Goal: Task Accomplishment & Management: Manage account settings

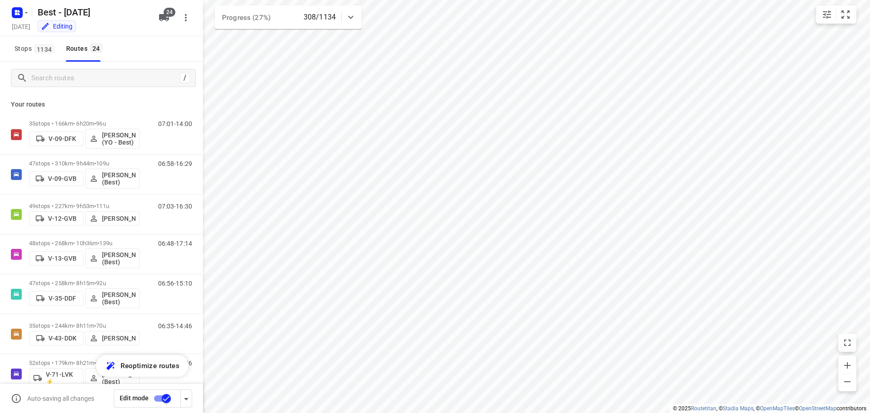
scroll to position [697, 0]
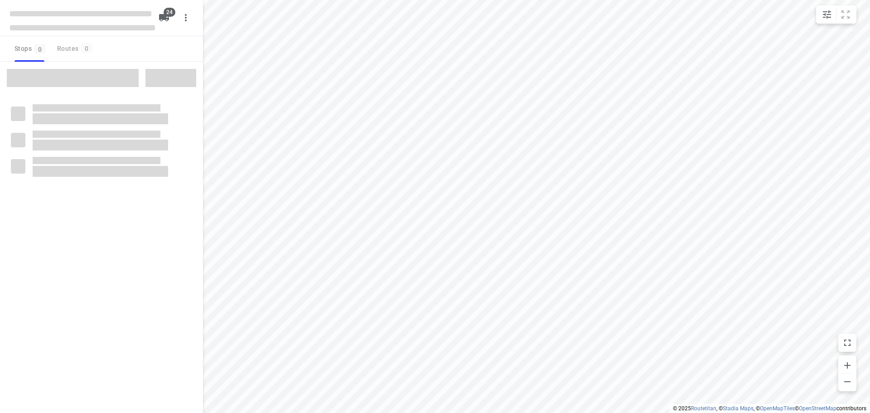
checkbox input "true"
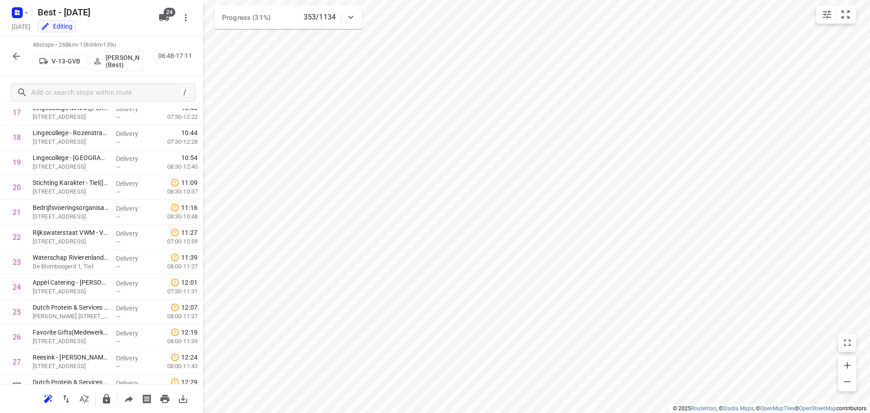
scroll to position [448, 0]
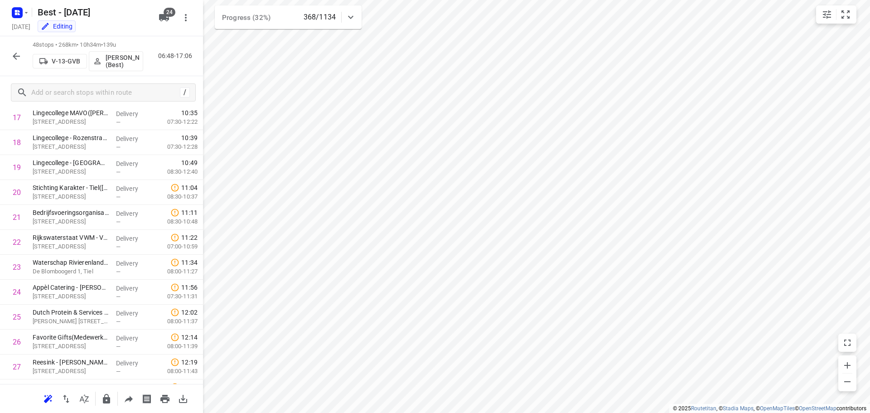
click at [18, 58] on icon "button" at bounding box center [16, 56] width 11 height 11
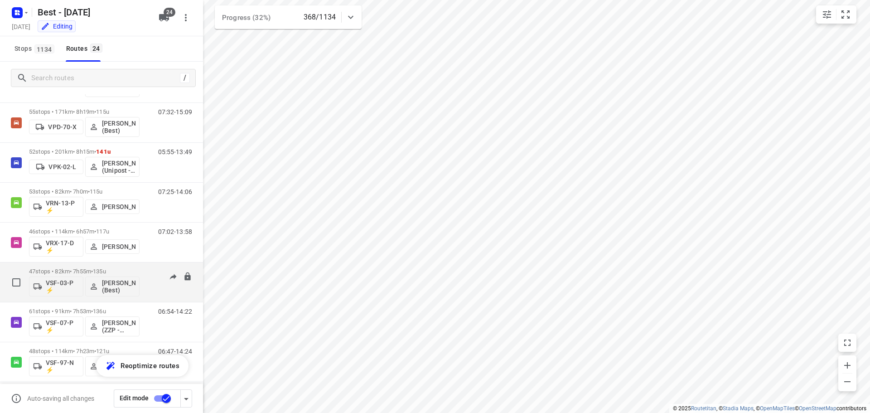
scroll to position [470, 0]
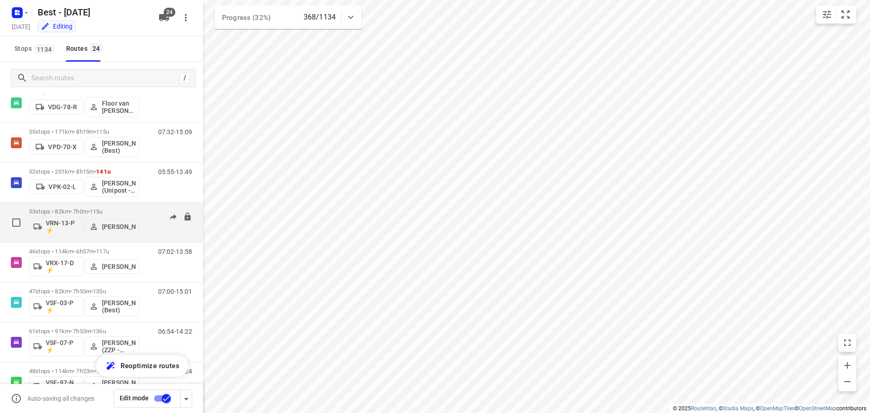
click at [103, 208] on span "115u" at bounding box center [96, 211] width 13 height 7
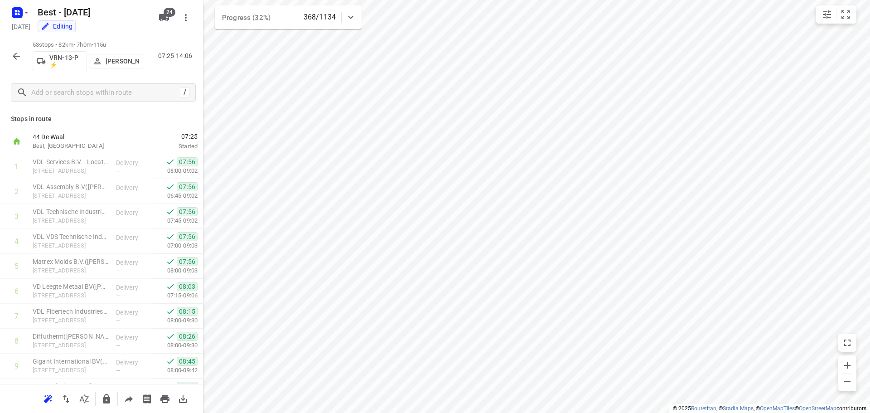
click at [195, 149] on div "07:25 Started" at bounding box center [170, 141] width 65 height 25
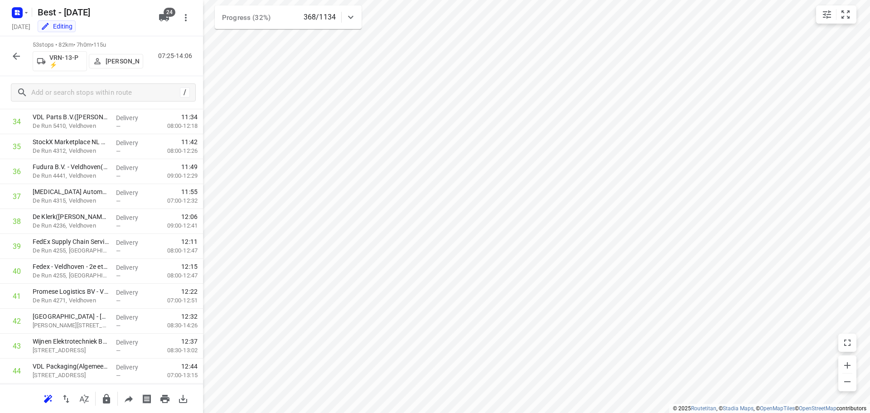
scroll to position [1116, 0]
click at [20, 62] on button "button" at bounding box center [16, 56] width 18 height 18
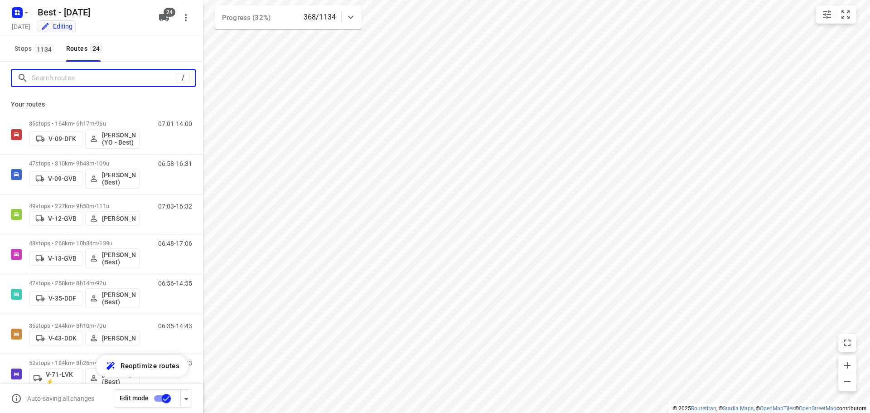
click at [127, 80] on input "Search routes" at bounding box center [104, 78] width 145 height 14
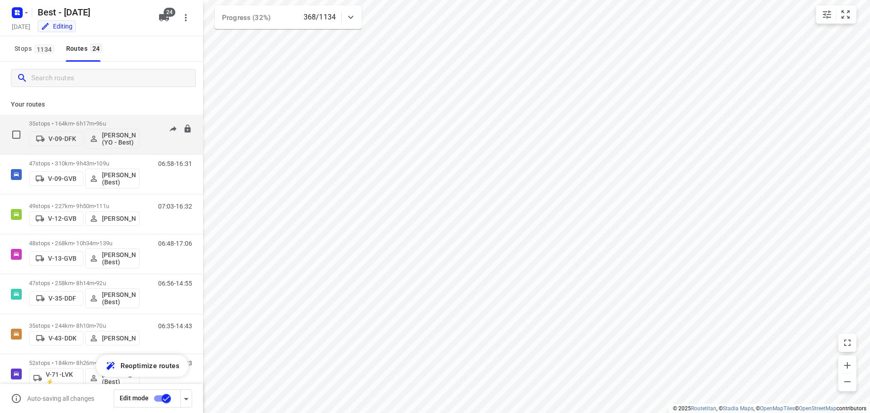
click at [76, 121] on p "35 stops • 164km • 6h17m • 96u" at bounding box center [84, 123] width 111 height 7
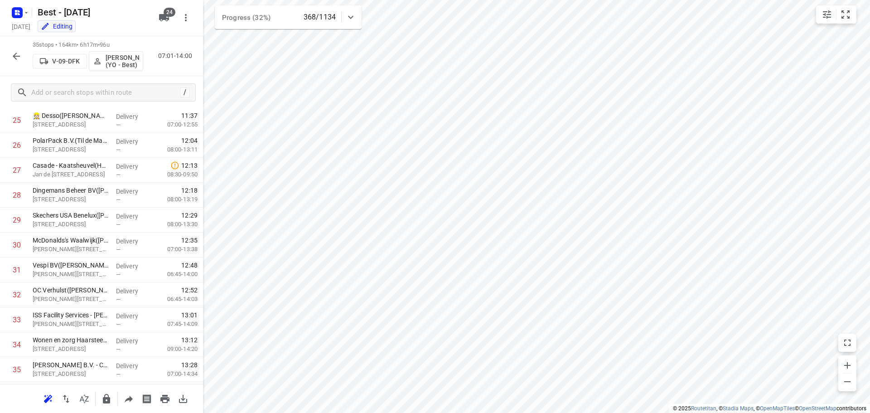
scroll to position [668, 0]
click at [10, 52] on button "button" at bounding box center [16, 56] width 18 height 18
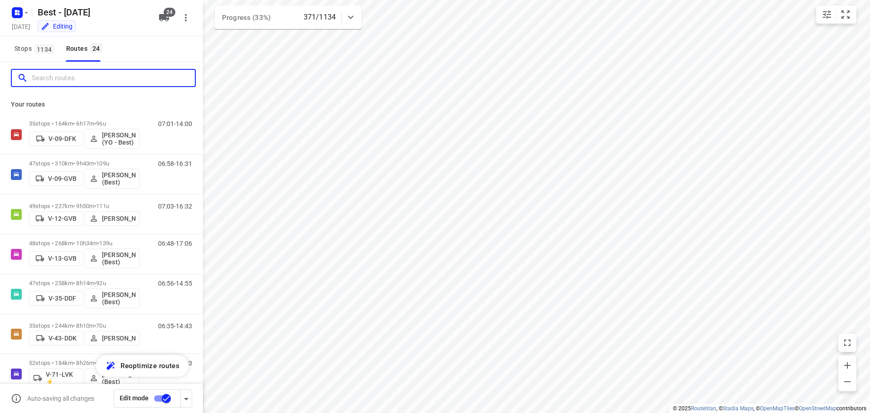
click at [56, 74] on input "Search routes" at bounding box center [113, 78] width 163 height 14
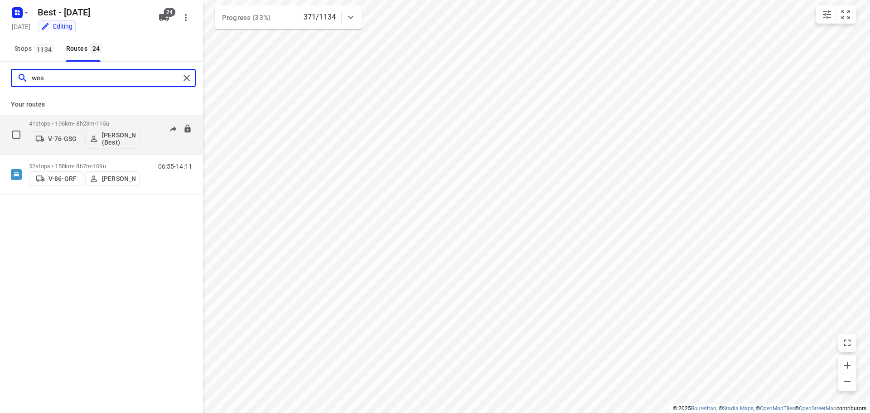
type input "wes"
click at [108, 120] on span "115u" at bounding box center [102, 123] width 13 height 7
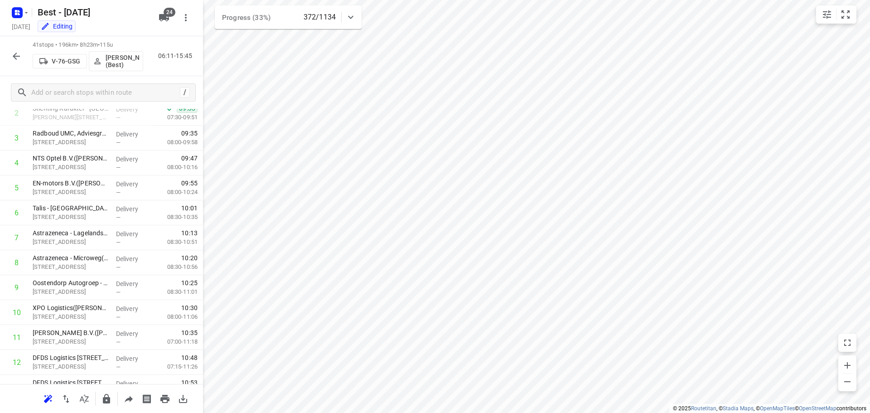
scroll to position [0, 0]
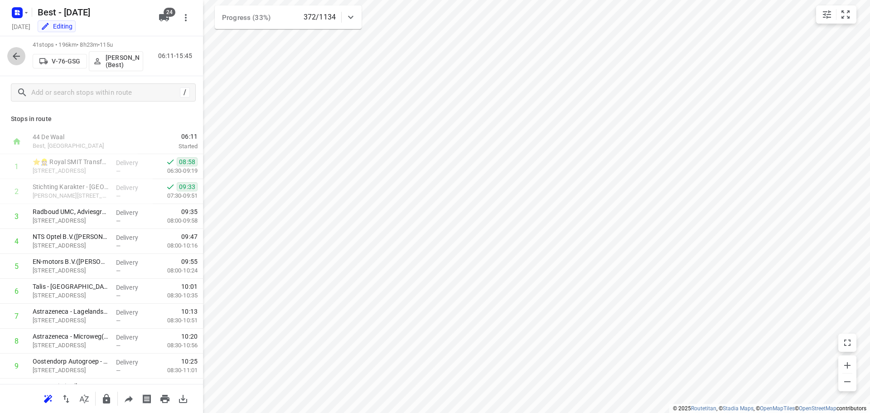
click at [19, 58] on icon "button" at bounding box center [16, 56] width 11 height 11
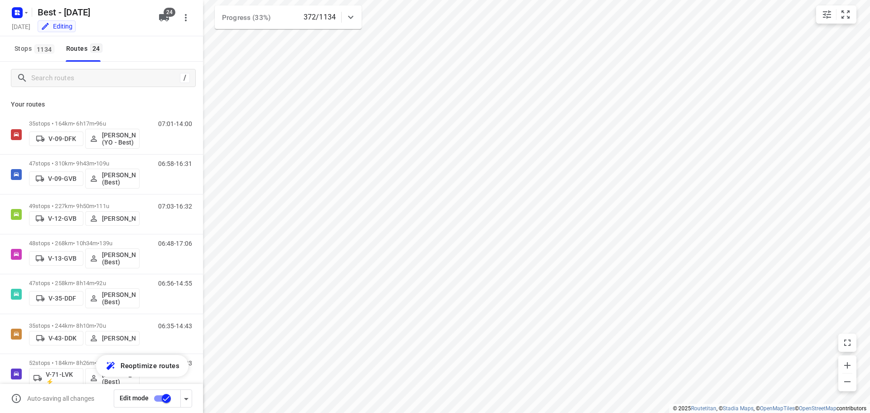
click at [83, 65] on div "/" at bounding box center [101, 78] width 203 height 33
click at [83, 78] on input "Search routes" at bounding box center [113, 78] width 163 height 14
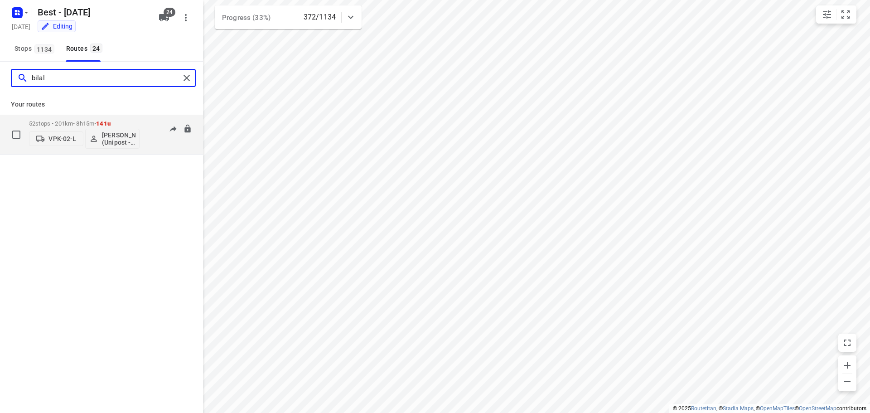
type input "bilal"
click at [66, 127] on div "VPK-02-L Bilal Alzeadi (Unipost - Best - ZZP)" at bounding box center [84, 138] width 111 height 22
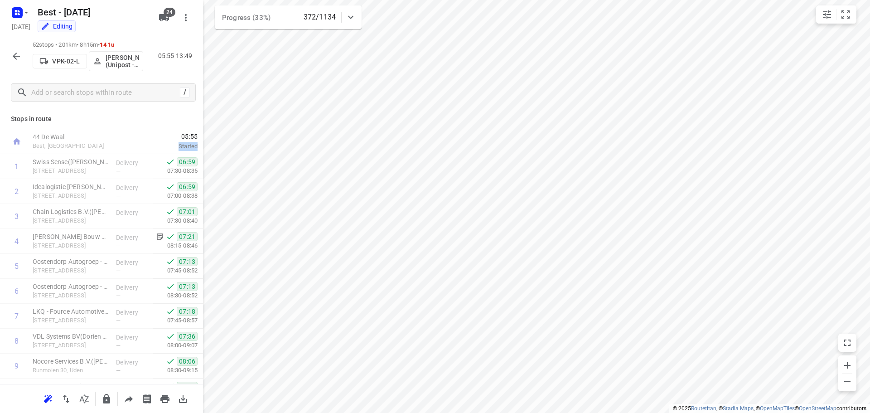
drag, startPoint x: 196, startPoint y: 136, endPoint x: 198, endPoint y: 142, distance: 6.3
click at [198, 142] on div "Stops in route 44 De Waal Best, Netherlands 05:55 Started 1 Swiss Sense(Rinke W…" at bounding box center [101, 246] width 203 height 275
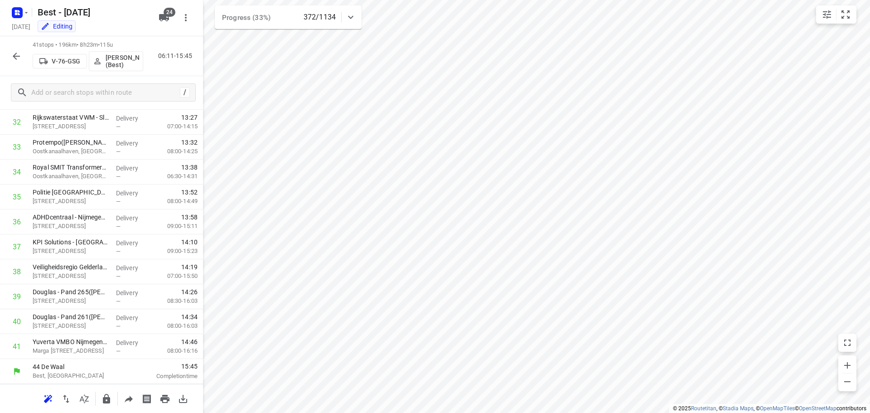
scroll to position [817, 0]
click at [11, 55] on icon "button" at bounding box center [16, 56] width 11 height 11
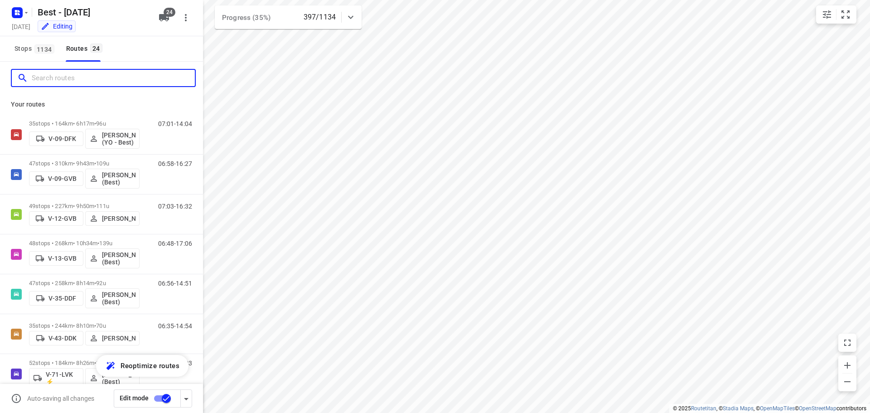
click at [55, 77] on input "Search routes" at bounding box center [113, 78] width 163 height 14
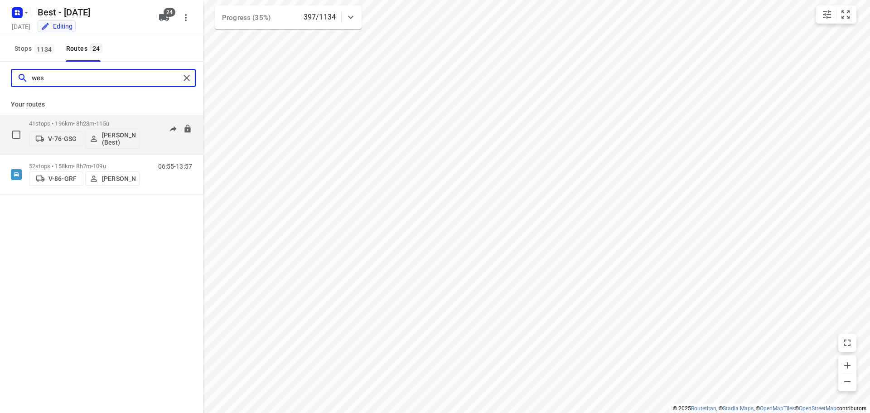
type input "wes"
click at [71, 120] on p "41 stops • 196km • 8h23m • 115u" at bounding box center [84, 123] width 111 height 7
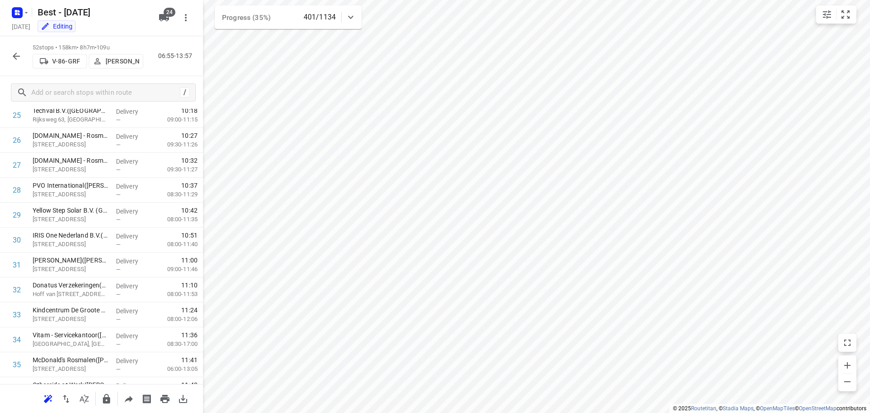
scroll to position [1091, 0]
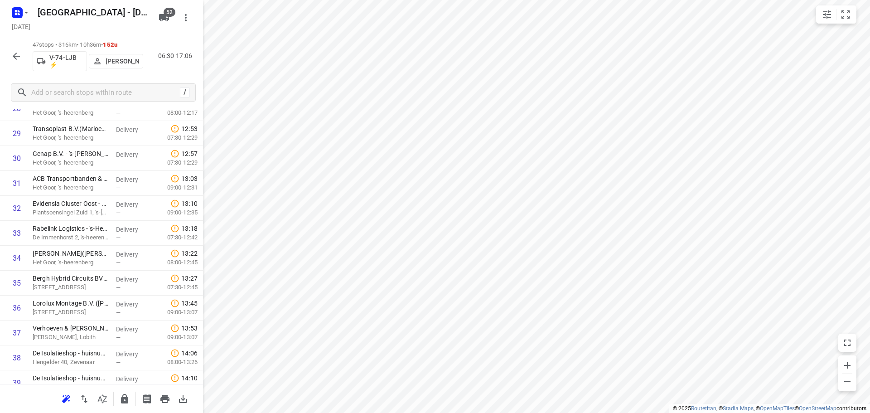
scroll to position [544, 0]
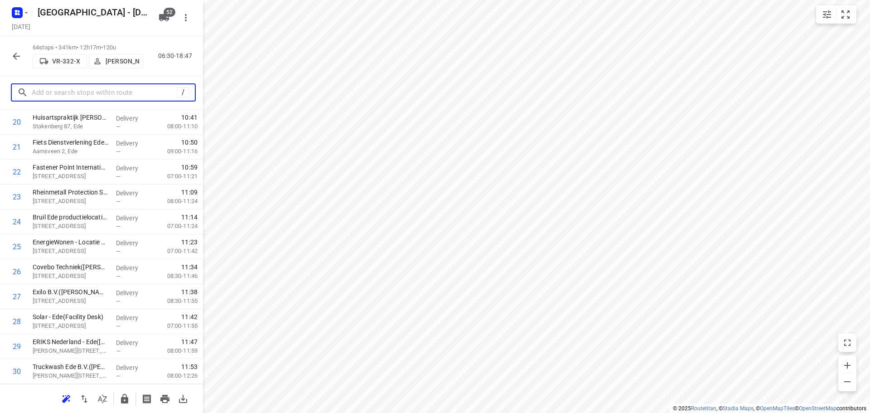
click at [78, 93] on input "text" at bounding box center [104, 93] width 145 height 14
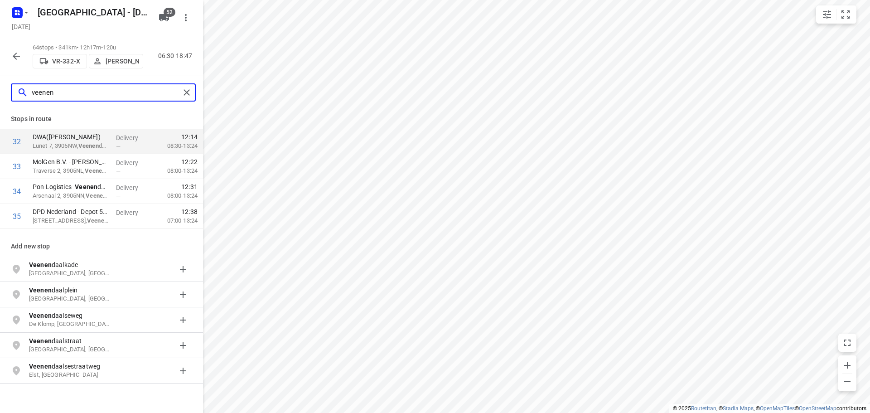
type input "veenen"
click at [16, 131] on div at bounding box center [14, 141] width 29 height 25
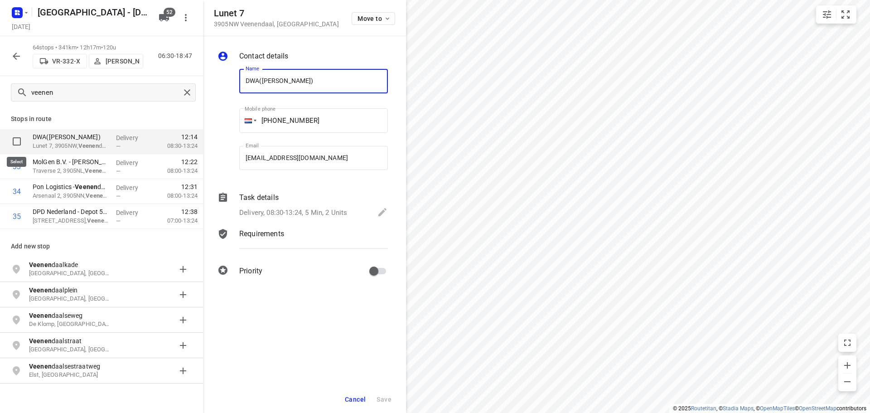
click at [19, 140] on input "checkbox" at bounding box center [17, 141] width 18 height 18
checkbox input "true"
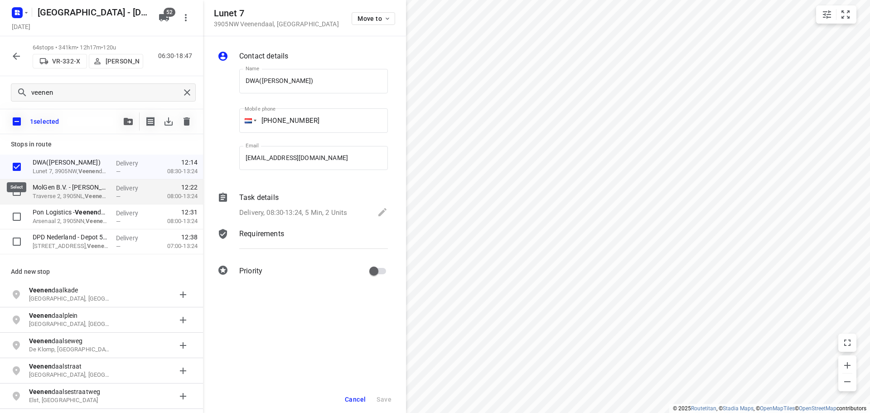
click at [11, 169] on input "checkbox" at bounding box center [17, 167] width 18 height 18
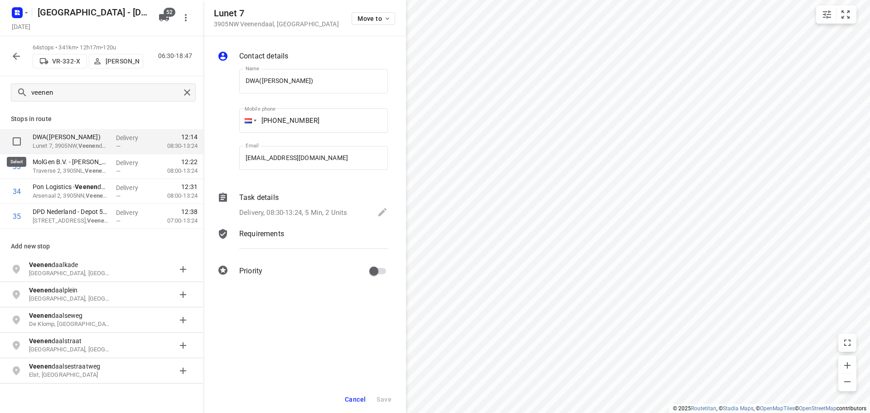
click at [21, 147] on input "checkbox" at bounding box center [17, 141] width 18 height 18
checkbox input "true"
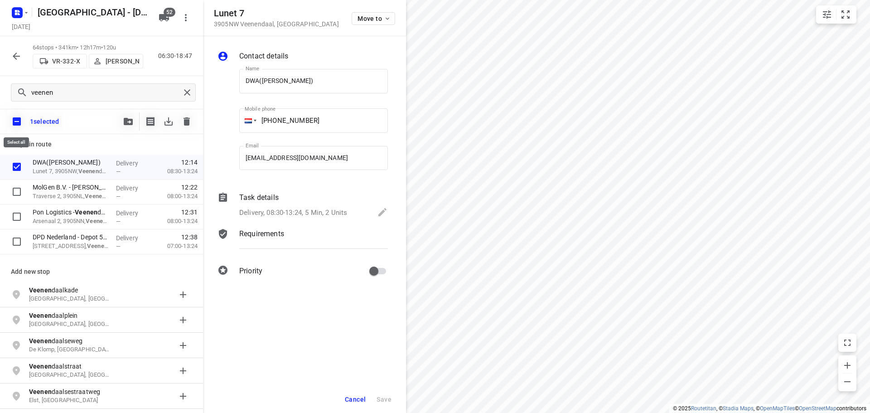
click at [19, 123] on input "checkbox" at bounding box center [16, 121] width 19 height 19
checkbox input "false"
checkbox input "true"
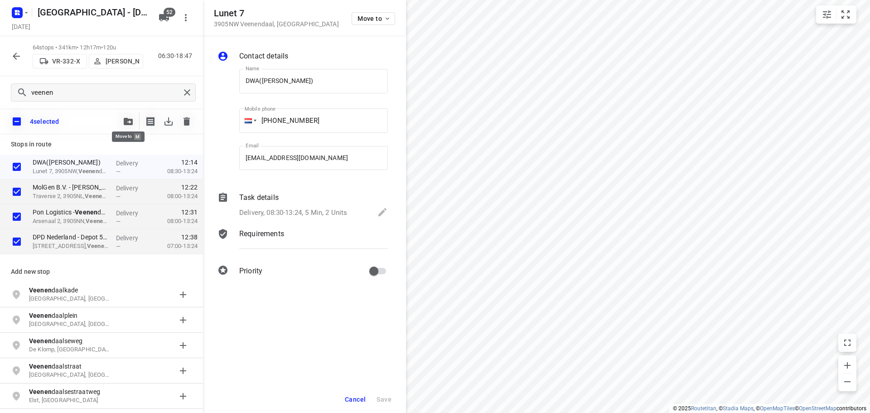
click at [127, 121] on icon "button" at bounding box center [128, 121] width 9 height 7
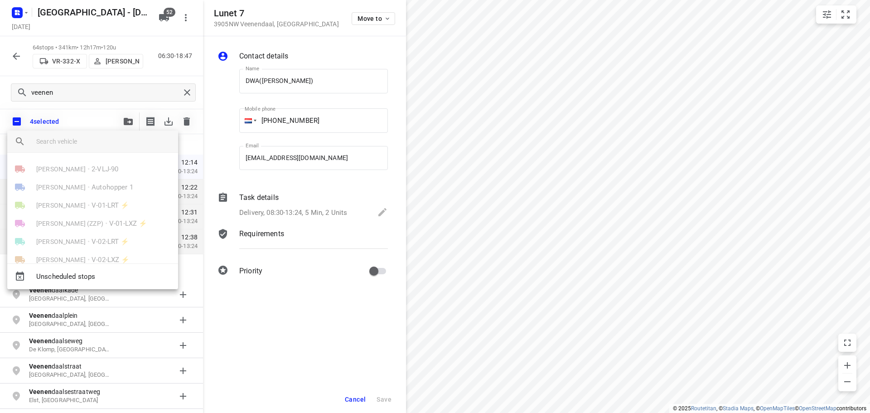
click at [424, 193] on div at bounding box center [435, 206] width 870 height 413
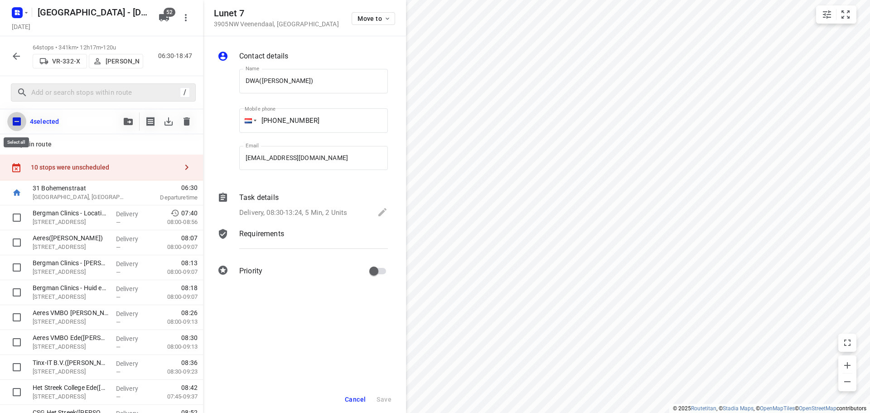
click at [16, 115] on input "checkbox" at bounding box center [16, 121] width 19 height 19
checkbox input "true"
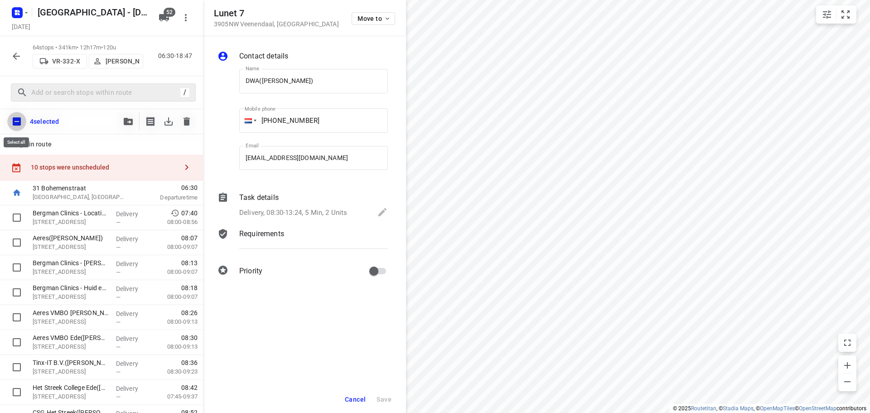
checkbox input "true"
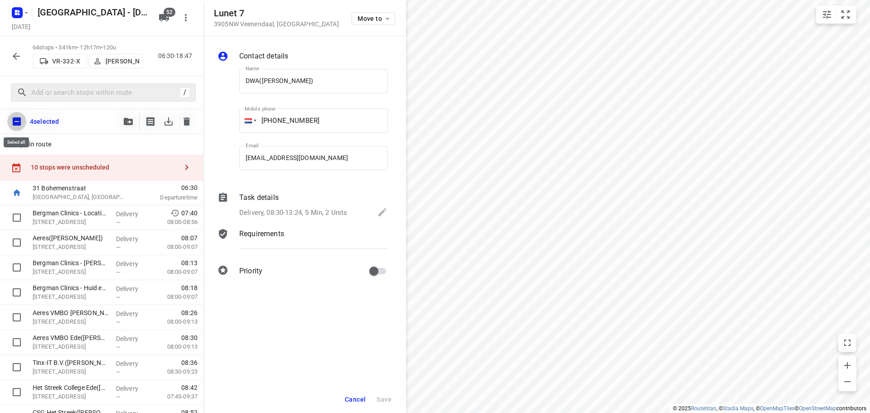
checkbox input "true"
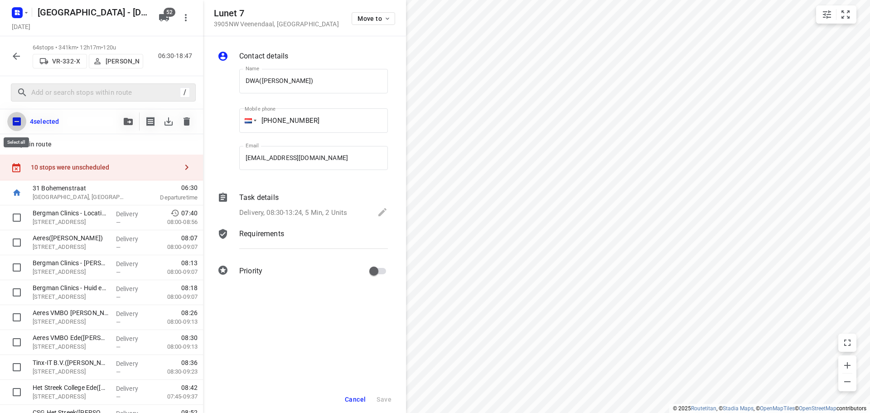
checkbox input "true"
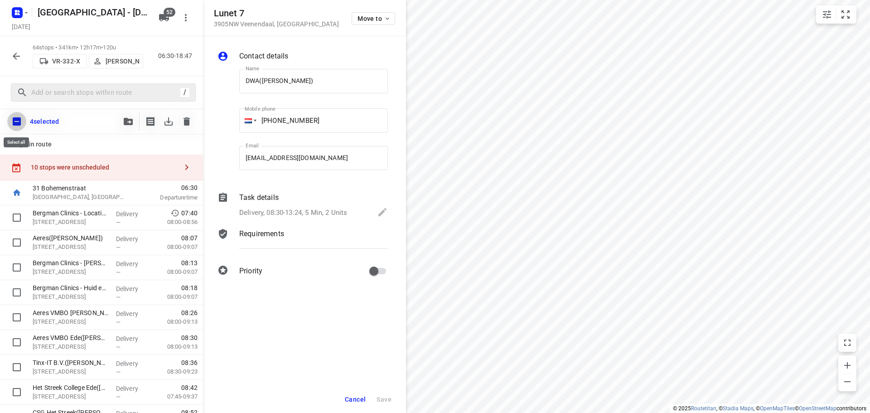
checkbox input "true"
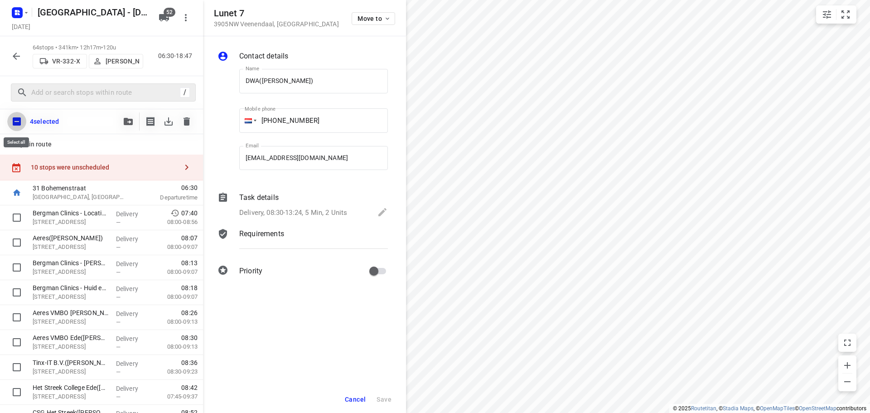
checkbox input "true"
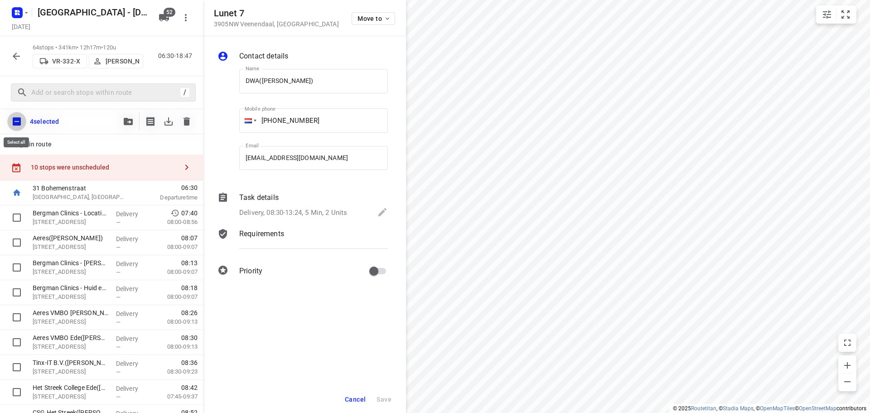
checkbox input "true"
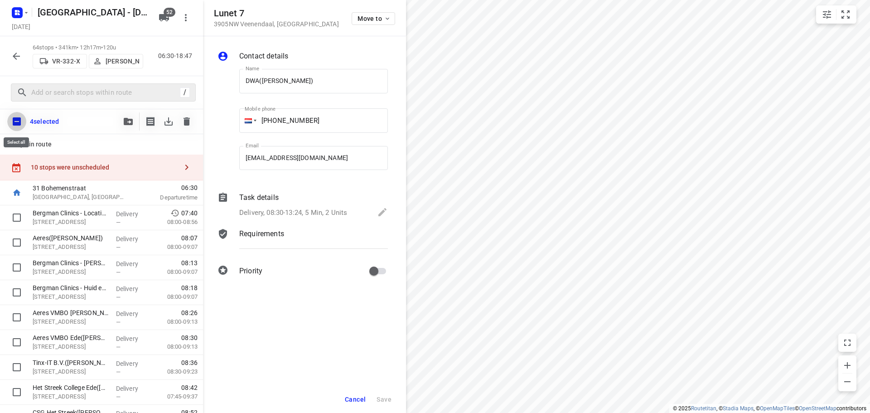
checkbox input "true"
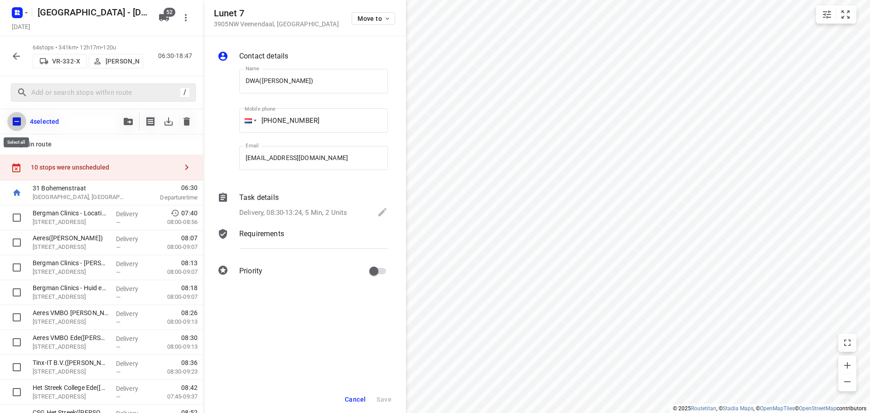
checkbox input "true"
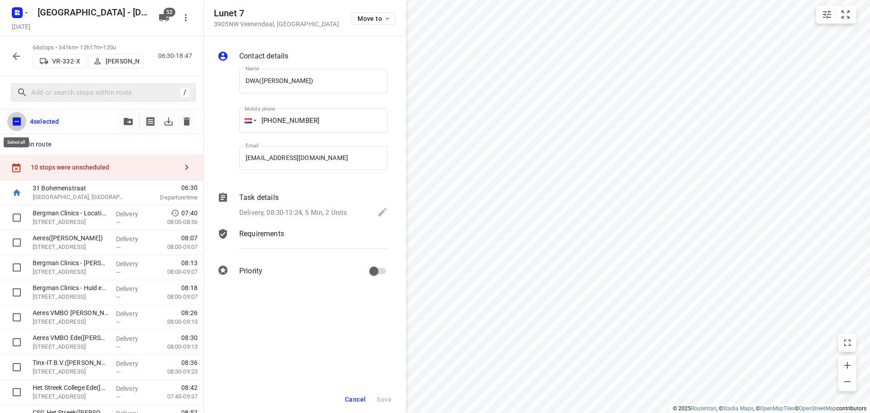
checkbox input "true"
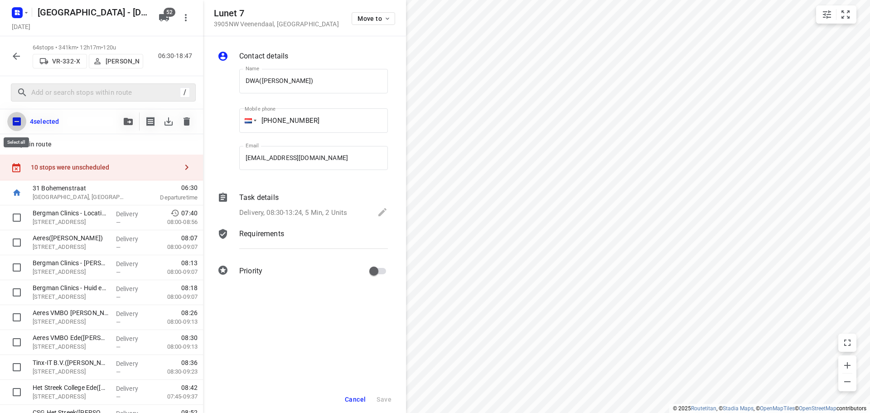
checkbox input "true"
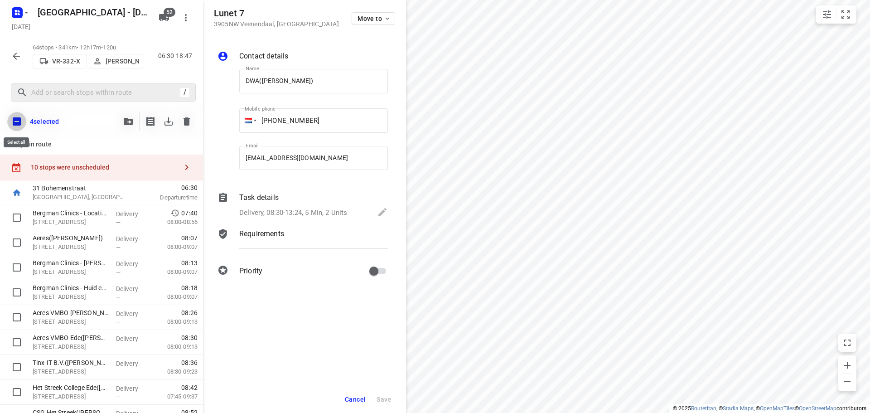
checkbox input "true"
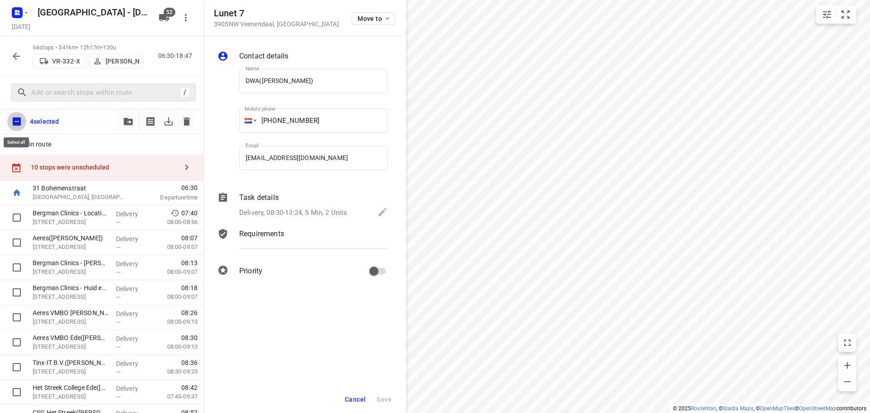
checkbox input "true"
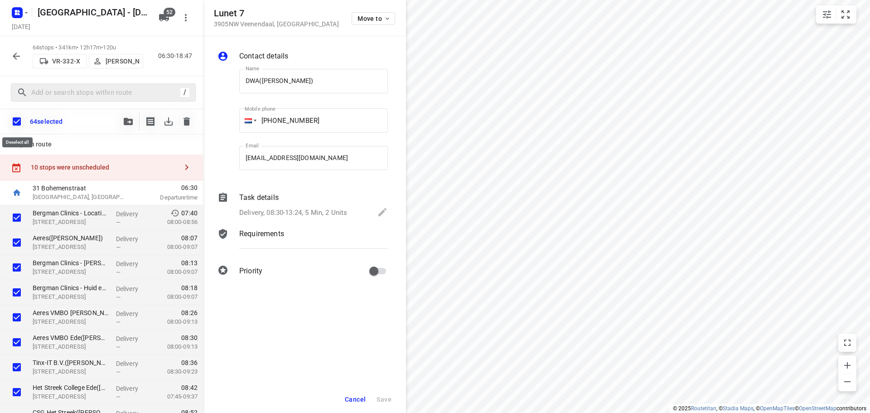
click at [16, 115] on input "checkbox" at bounding box center [16, 121] width 19 height 19
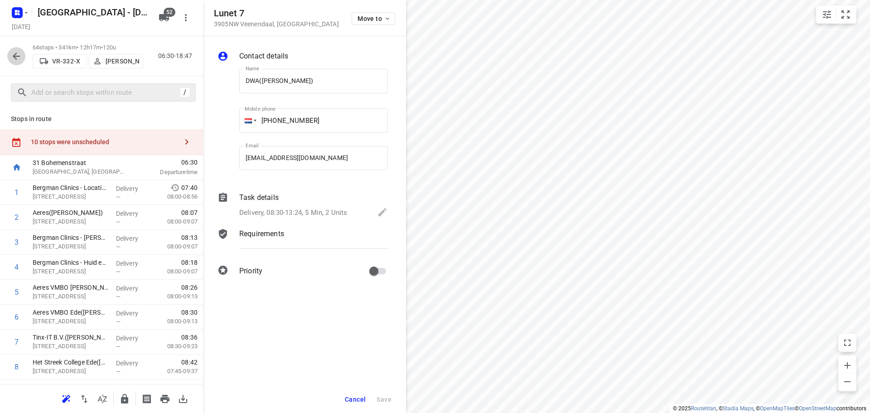
click at [16, 58] on icon "button" at bounding box center [16, 56] width 7 height 7
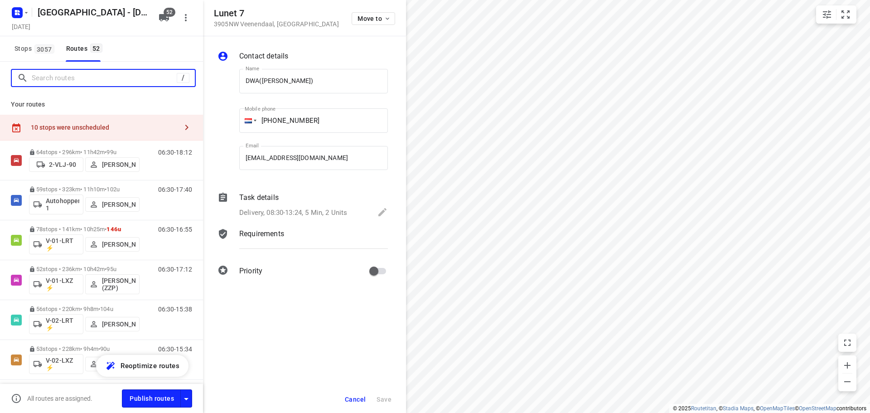
click at [81, 76] on input "Search routes" at bounding box center [104, 78] width 145 height 14
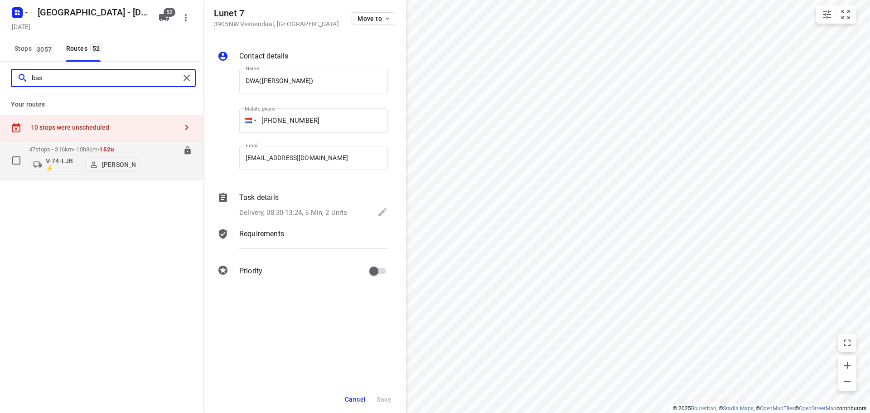
type input "bas"
click at [107, 157] on button "Bas Geertsema" at bounding box center [112, 164] width 54 height 15
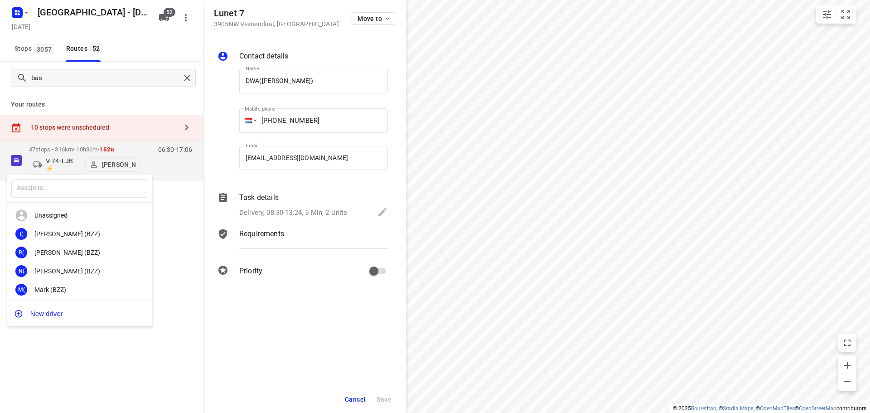
click at [77, 146] on div at bounding box center [435, 206] width 870 height 413
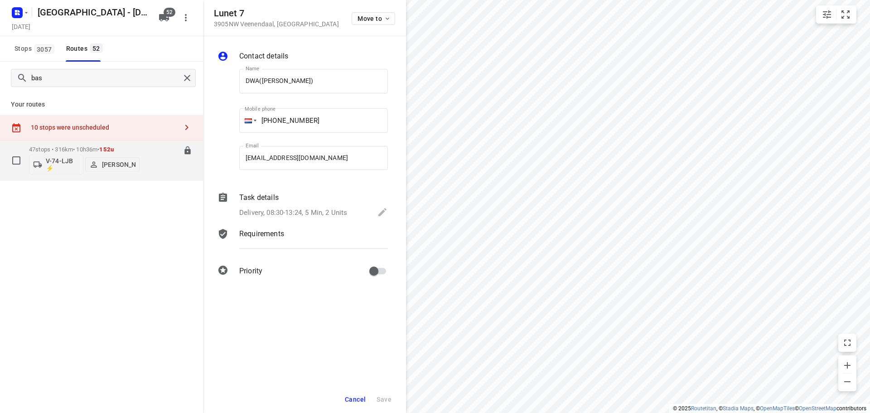
click at [77, 149] on p "47 stops • 316km • 10h36m • 152u" at bounding box center [84, 149] width 111 height 7
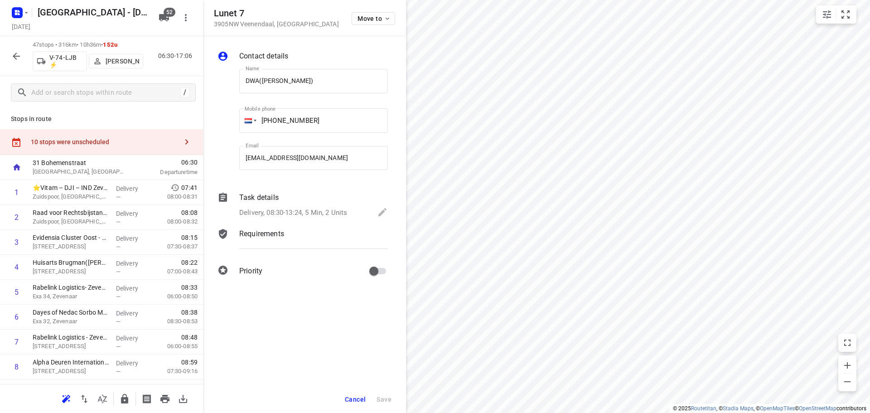
click at [354, 402] on span "Cancel" at bounding box center [355, 399] width 21 height 7
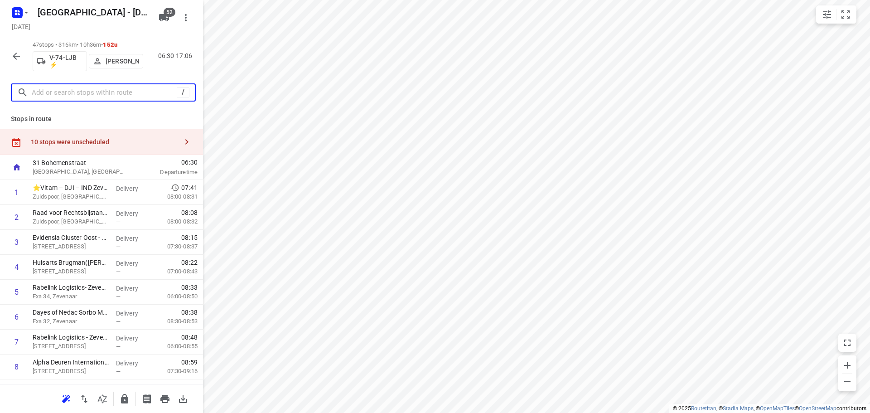
click at [120, 98] on input "text" at bounding box center [104, 93] width 145 height 14
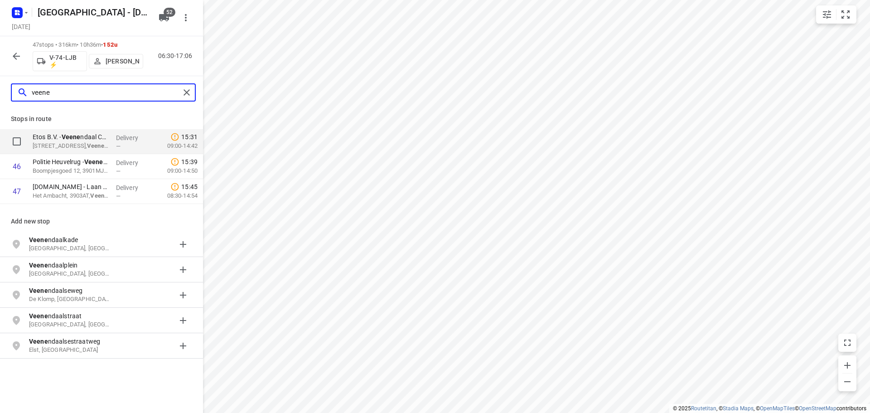
type input "veene"
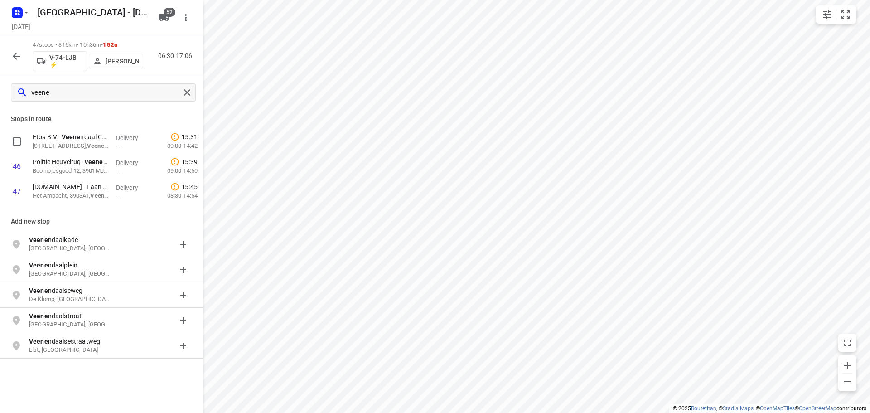
click at [11, 139] on input "checkbox" at bounding box center [17, 141] width 18 height 18
checkbox input "true"
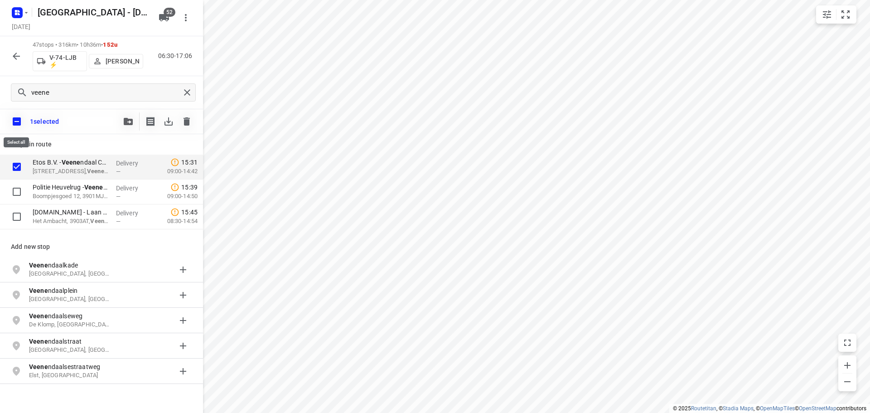
click at [13, 122] on input "checkbox" at bounding box center [16, 121] width 19 height 19
checkbox input "false"
checkbox input "true"
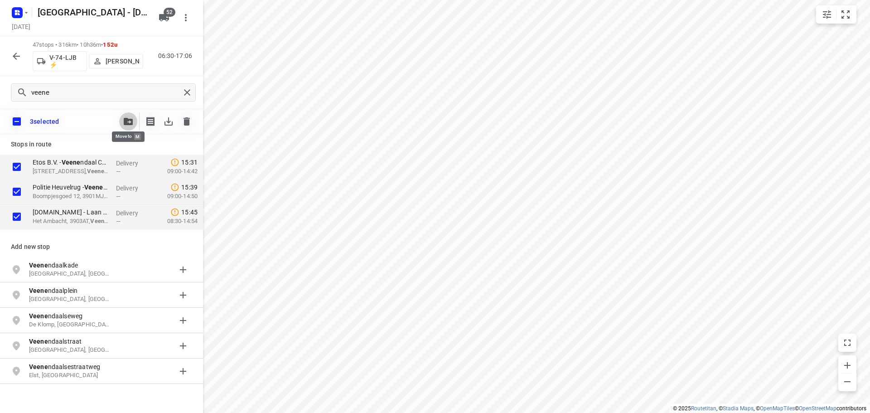
click at [124, 121] on icon "button" at bounding box center [128, 121] width 9 height 7
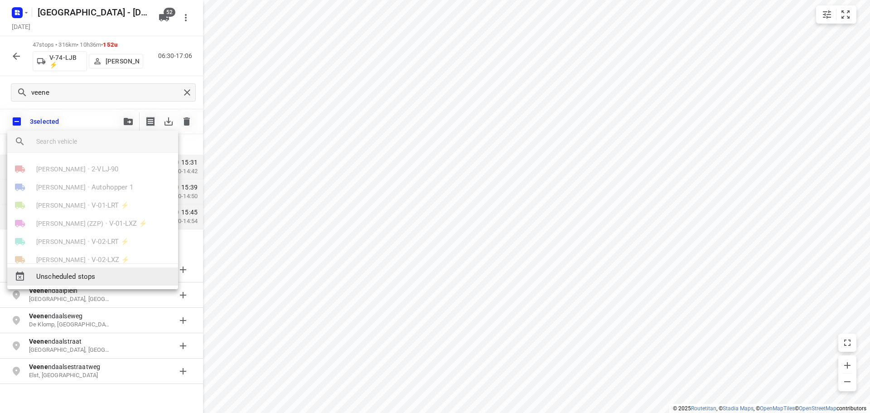
click at [71, 277] on span "Unscheduled stops" at bounding box center [103, 276] width 135 height 10
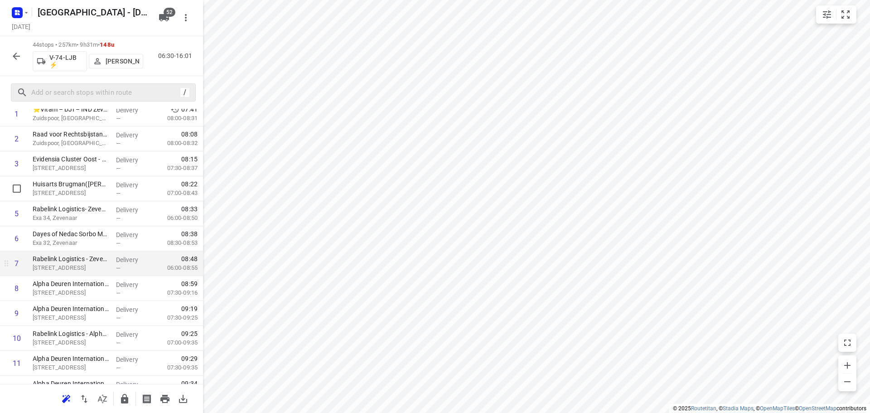
scroll to position [181, 0]
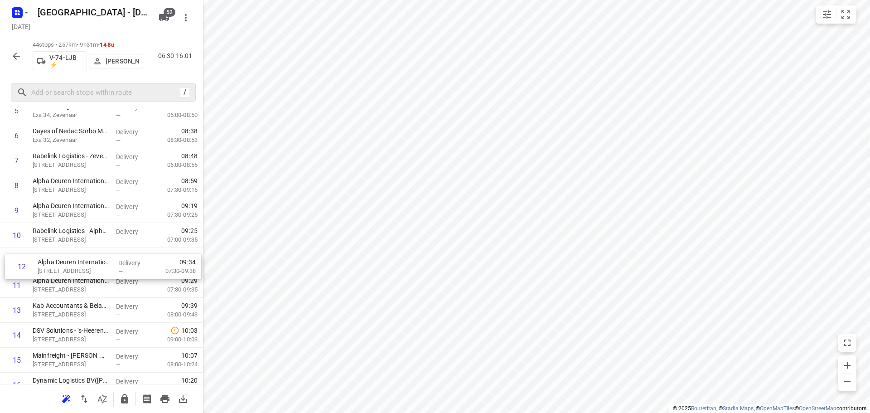
drag, startPoint x: 95, startPoint y: 283, endPoint x: 101, endPoint y: 259, distance: 24.7
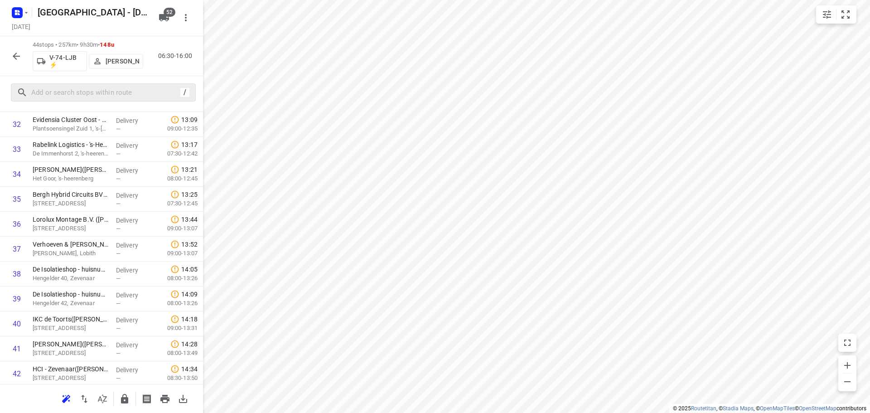
scroll to position [918, 0]
click at [120, 392] on button "button" at bounding box center [125, 399] width 18 height 18
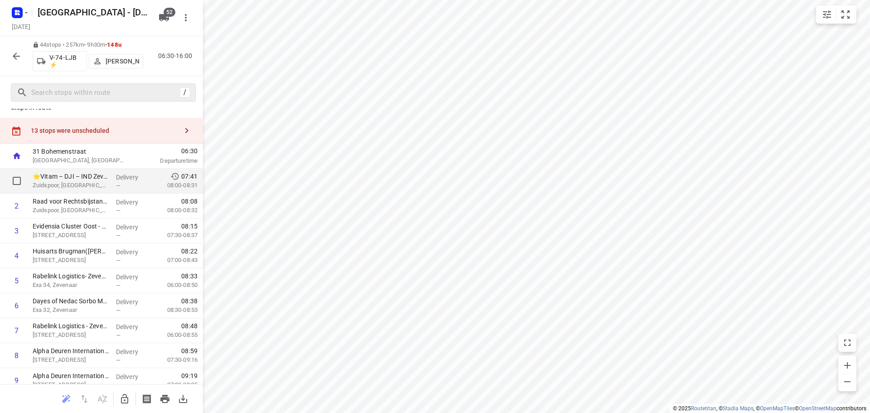
scroll to position [0, 0]
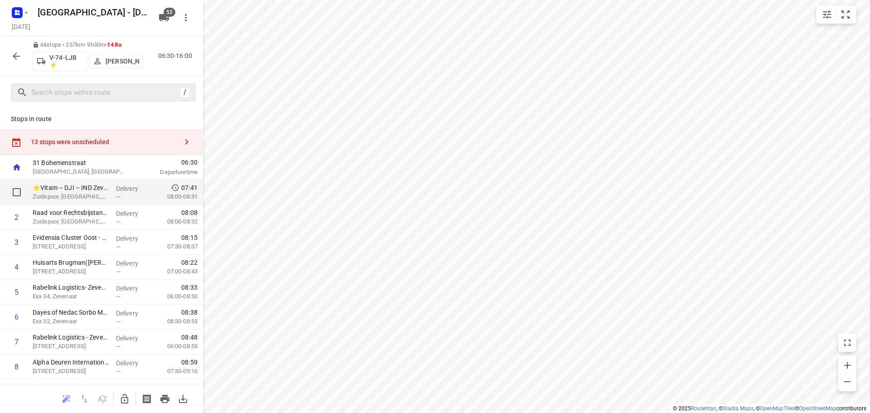
click at [107, 180] on div "⭐Vitam – DJI – IND Zevenaar(Bas van Noort (Vitam)) Zuidspoor, Zevenaar" at bounding box center [70, 192] width 83 height 25
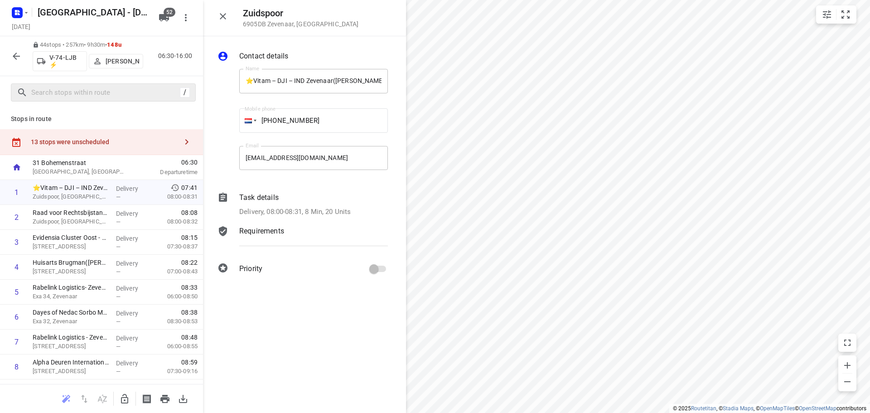
click at [214, 11] on div at bounding box center [223, 16] width 18 height 18
click at [222, 12] on icon "button" at bounding box center [223, 16] width 11 height 11
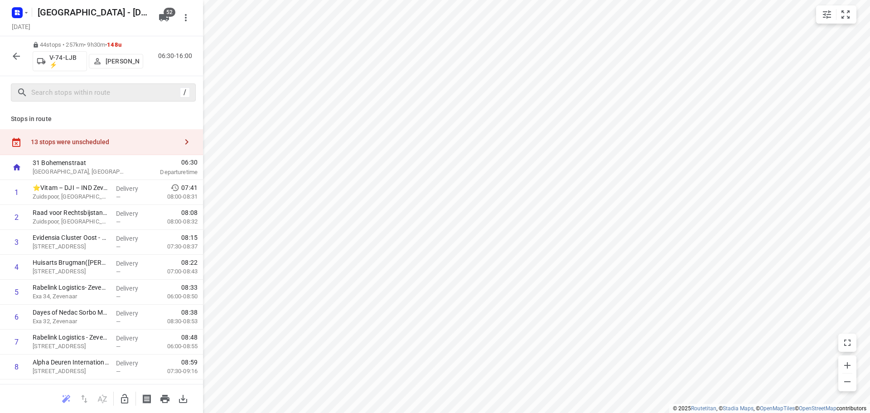
click at [13, 54] on icon "button" at bounding box center [16, 56] width 11 height 11
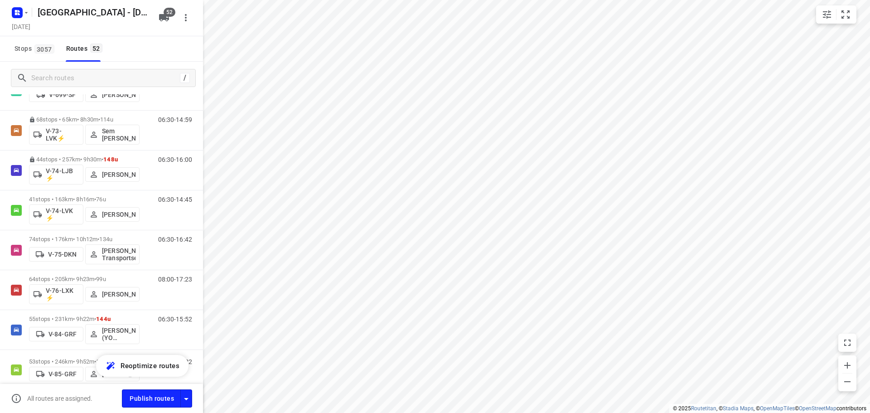
scroll to position [997, 0]
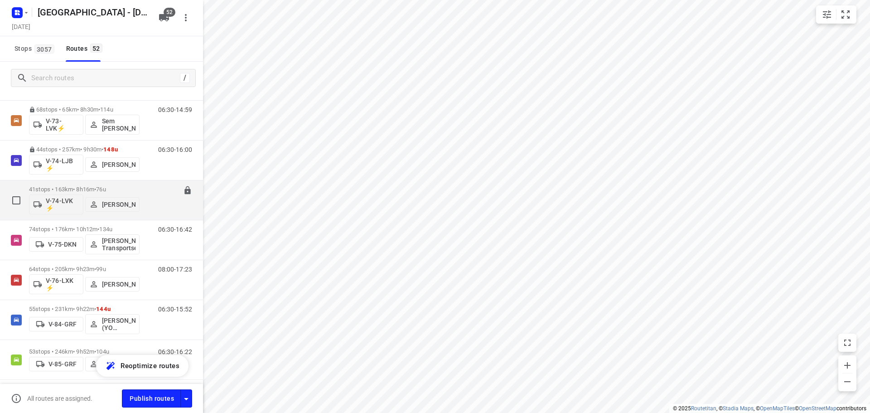
click at [57, 188] on p "41 stops • 163km • 8h16m • 76u" at bounding box center [84, 189] width 111 height 7
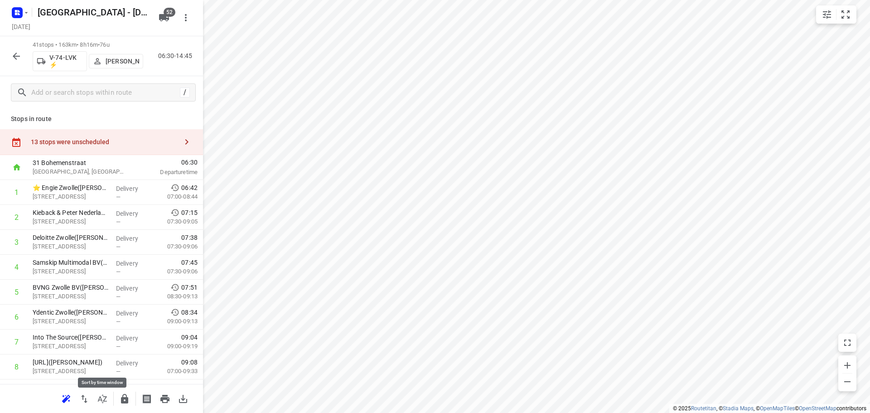
click at [101, 397] on icon "button" at bounding box center [102, 398] width 11 height 11
drag, startPoint x: 90, startPoint y: 261, endPoint x: 93, endPoint y: 234, distance: 26.9
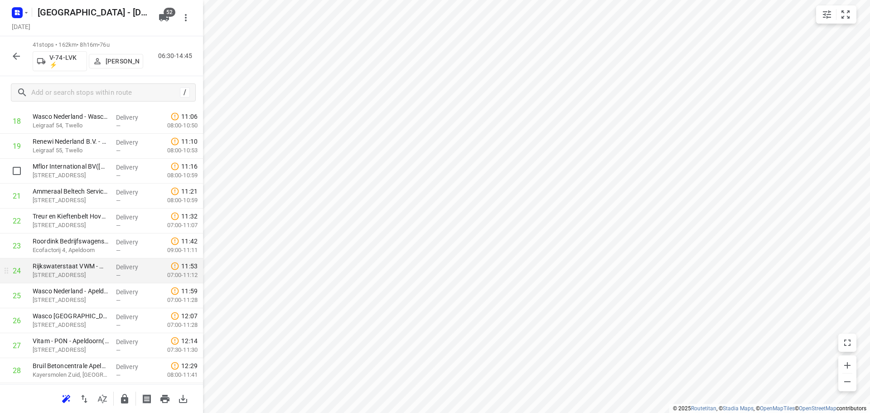
scroll to position [499, 0]
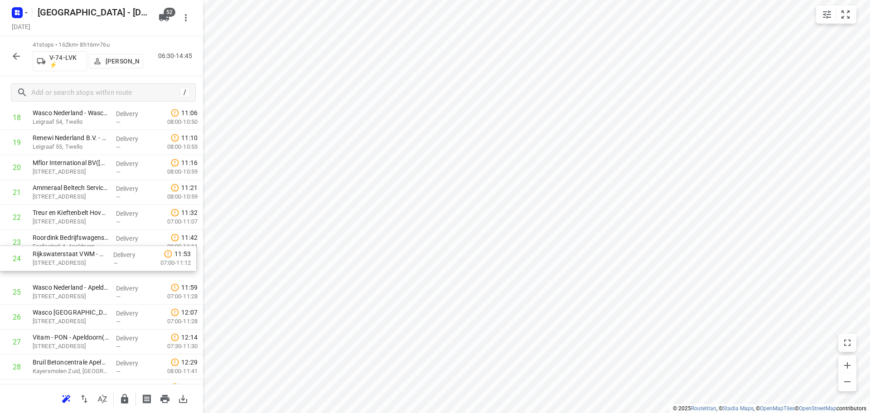
drag, startPoint x: 59, startPoint y: 274, endPoint x: 61, endPoint y: 249, distance: 25.0
click at [60, 250] on div "1 ⭐ Engie Zwolle(Olga Stokvis) Grote Voort 291, Zwolle Delivery — 06:42 07:00-0…" at bounding box center [101, 192] width 203 height 1022
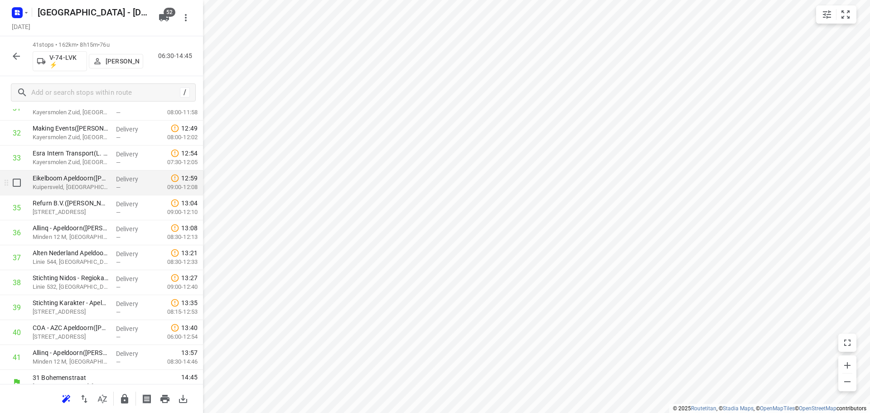
scroll to position [843, 0]
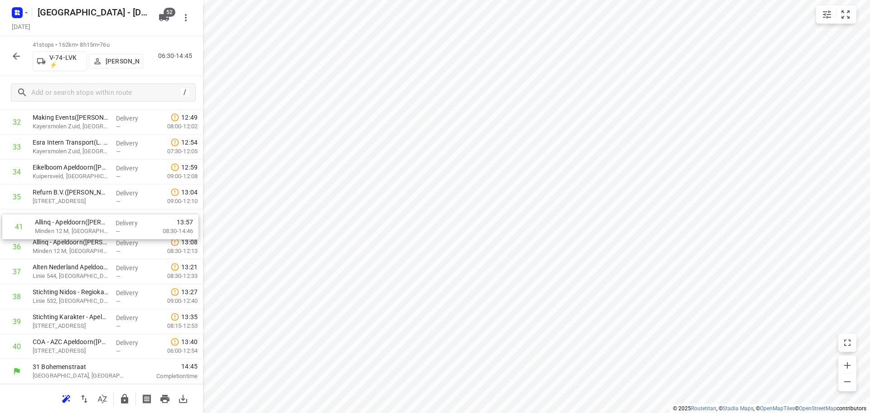
drag, startPoint x: 85, startPoint y: 348, endPoint x: 88, endPoint y: 225, distance: 122.9
click at [116, 399] on button "button" at bounding box center [125, 399] width 18 height 18
click at [12, 57] on icon "button" at bounding box center [16, 56] width 11 height 11
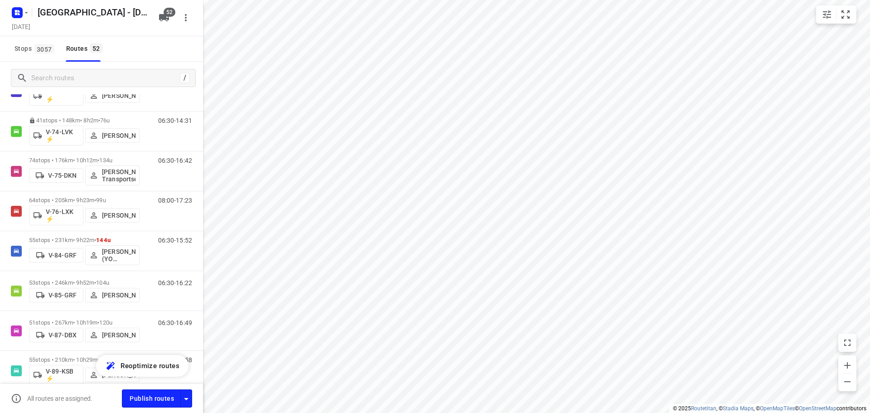
scroll to position [1051, 0]
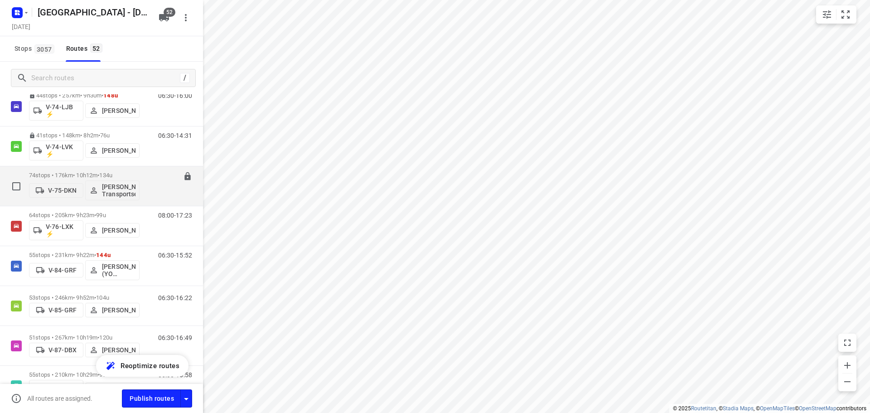
click at [68, 175] on p "74 stops • 176km • 10h12m • 134u" at bounding box center [84, 175] width 111 height 7
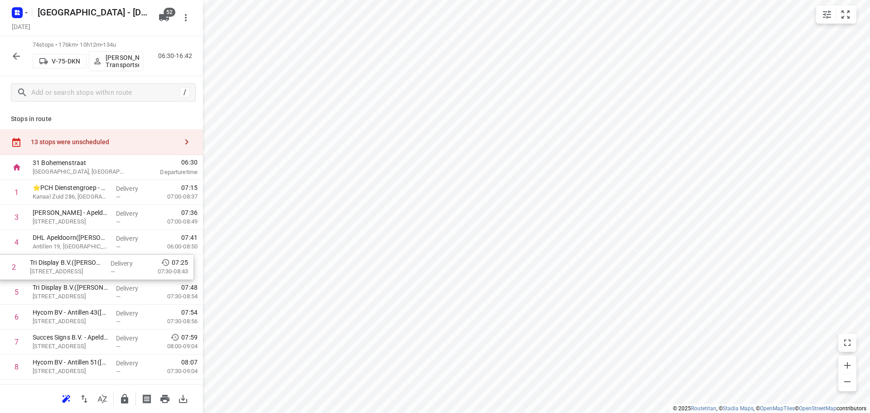
drag, startPoint x: 132, startPoint y: 217, endPoint x: 130, endPoint y: 271, distance: 54.4
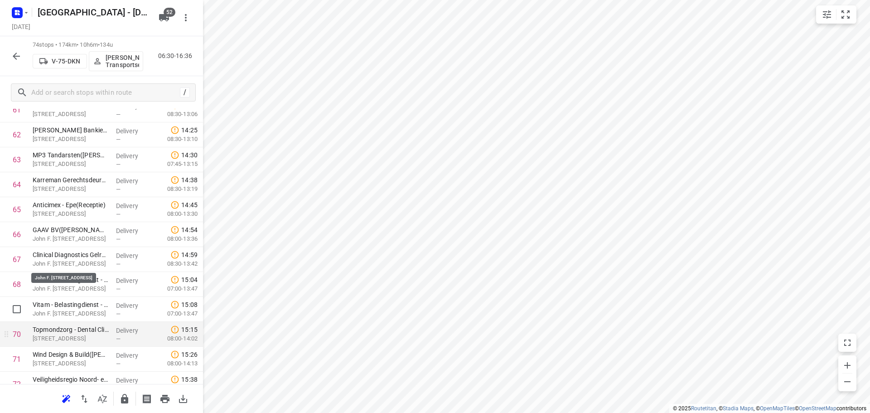
scroll to position [1632, 0]
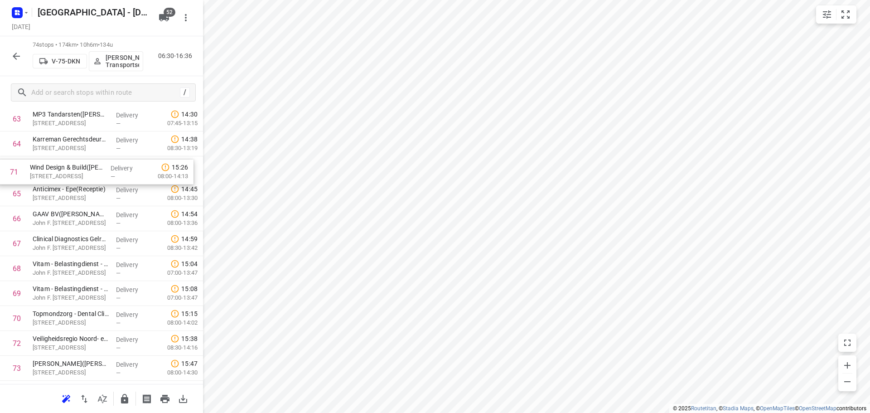
drag, startPoint x: 102, startPoint y: 310, endPoint x: 100, endPoint y: 172, distance: 138.7
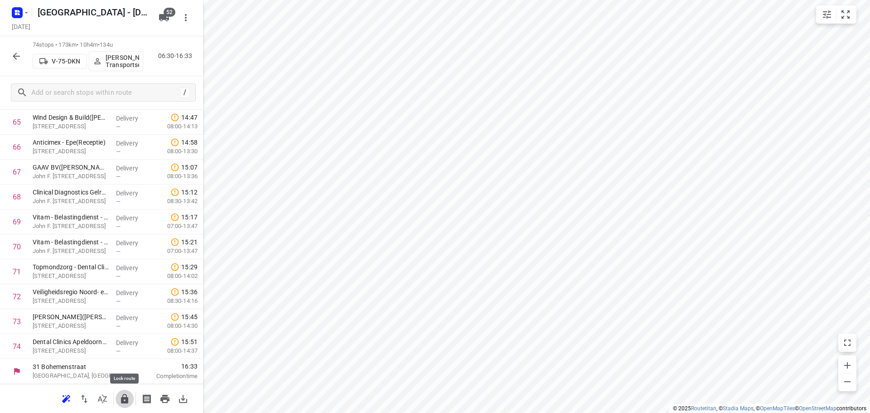
click at [120, 399] on icon "button" at bounding box center [124, 398] width 11 height 11
click at [16, 55] on icon "button" at bounding box center [16, 56] width 11 height 11
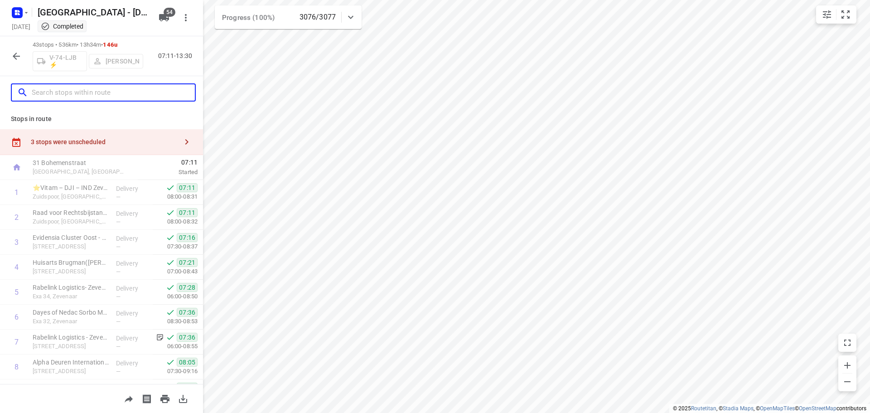
click at [117, 95] on input "text" at bounding box center [113, 93] width 163 height 14
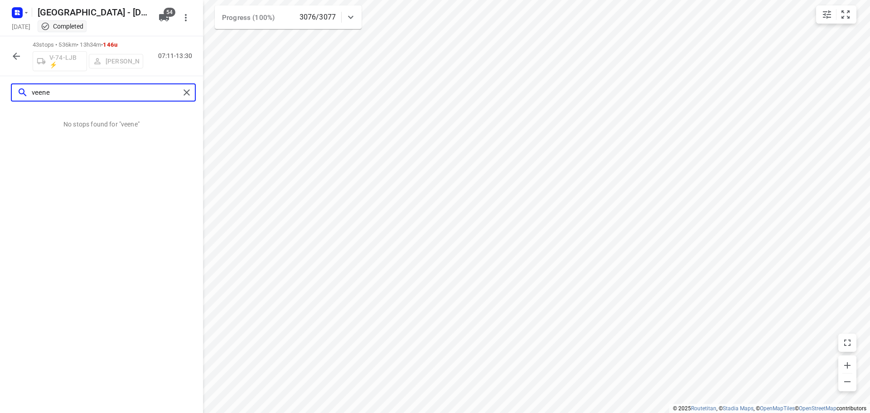
type input "veene"
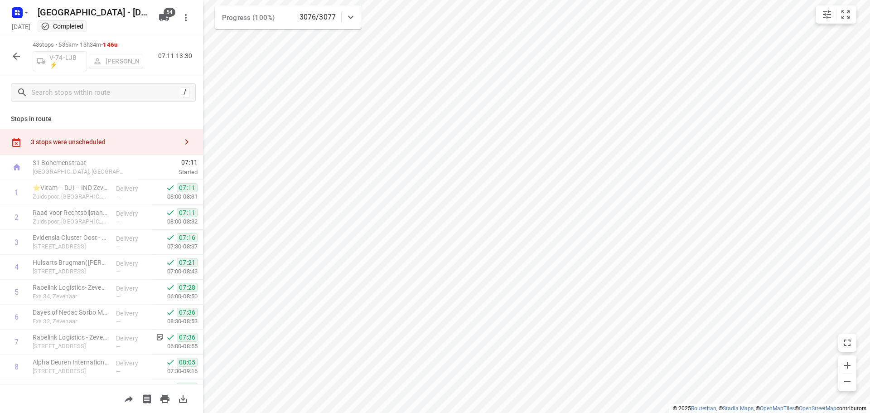
click at [22, 64] on div at bounding box center [16, 56] width 18 height 18
click at [19, 58] on icon "button" at bounding box center [16, 56] width 11 height 11
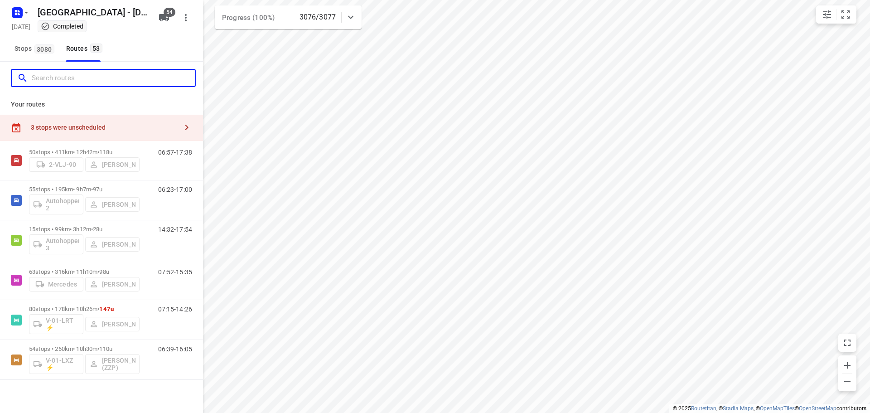
click at [56, 78] on input "Search routes" at bounding box center [113, 78] width 163 height 14
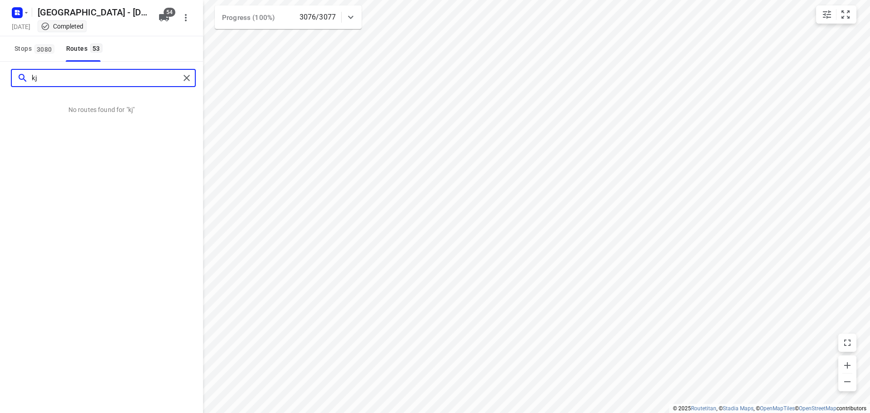
type input "k"
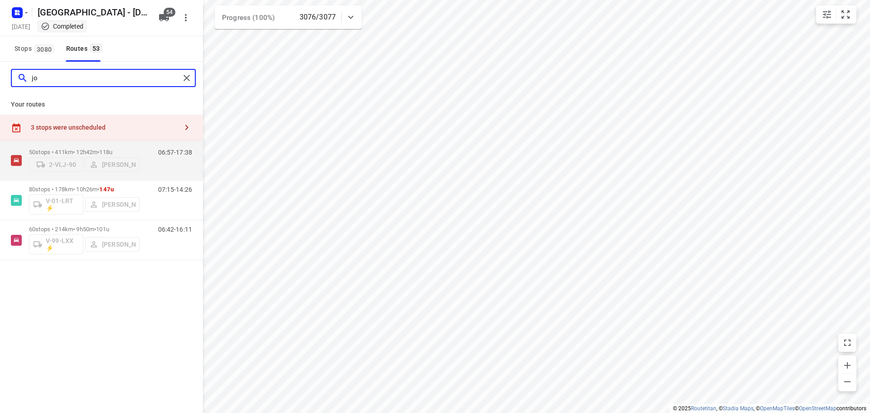
type input "j"
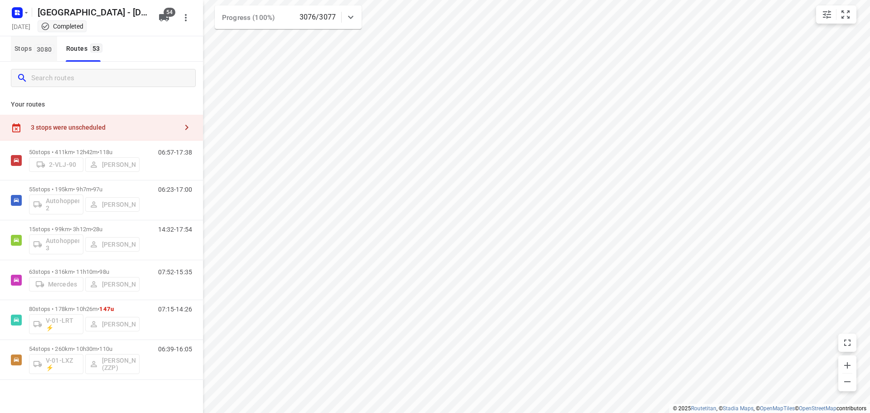
click at [18, 42] on button "Stops 3080" at bounding box center [34, 48] width 46 height 25
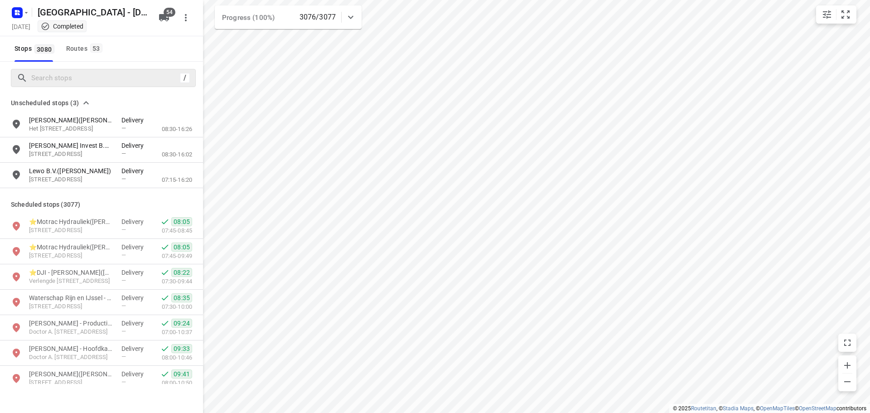
click at [40, 69] on div "/" at bounding box center [103, 78] width 185 height 18
click at [40, 72] on input "Search stops" at bounding box center [104, 78] width 145 height 14
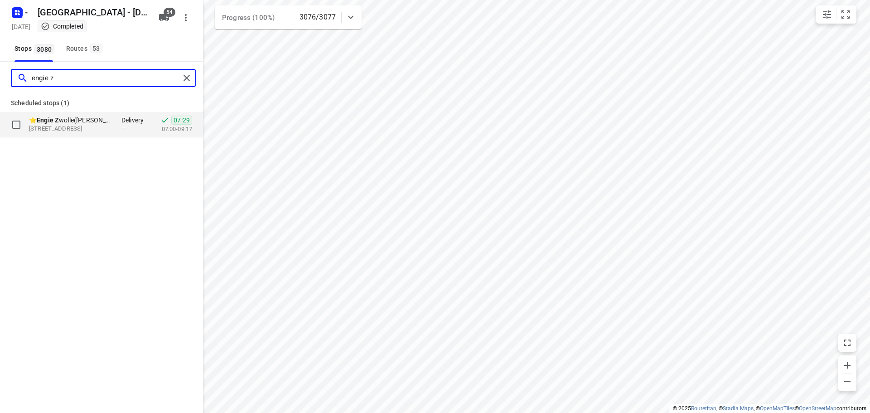
type input "engie z"
click at [104, 121] on p "⭐ Engie Z wolle(Olga Stokvis)" at bounding box center [70, 120] width 83 height 9
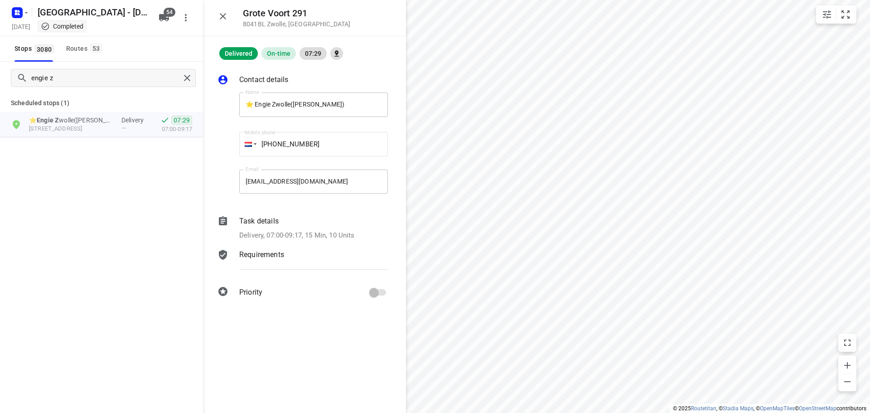
click at [85, 63] on div "engie z" at bounding box center [101, 78] width 203 height 33
click at [88, 62] on div "engie z" at bounding box center [101, 78] width 203 height 33
click at [88, 54] on button "Routes 53" at bounding box center [84, 48] width 43 height 25
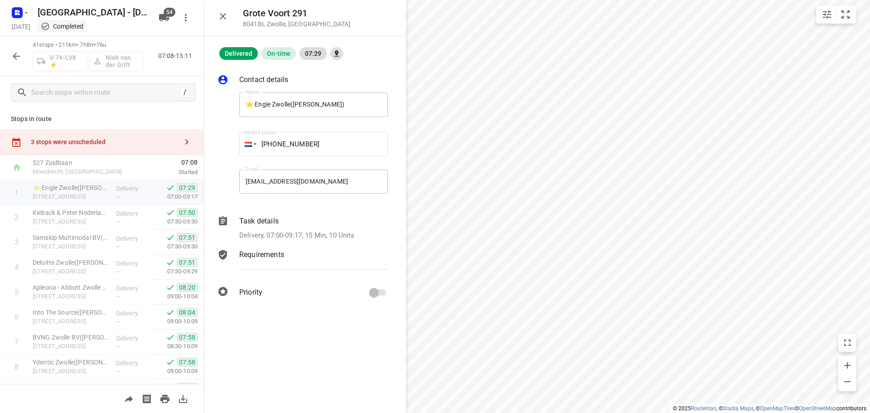
click at [222, 12] on icon "button" at bounding box center [223, 16] width 11 height 11
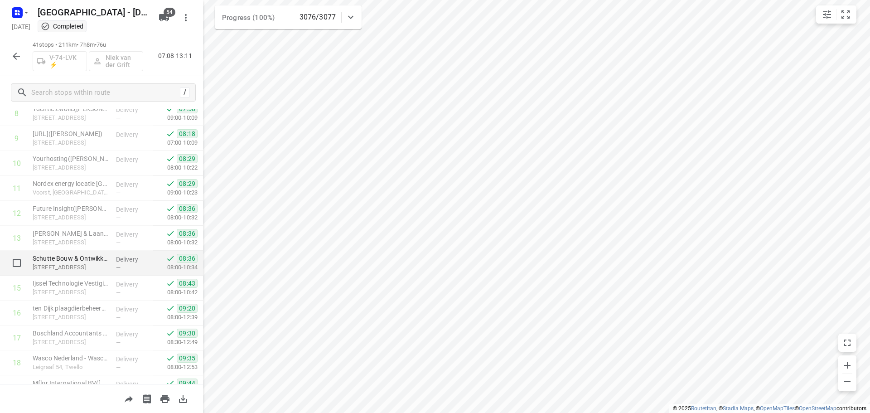
scroll to position [272, 0]
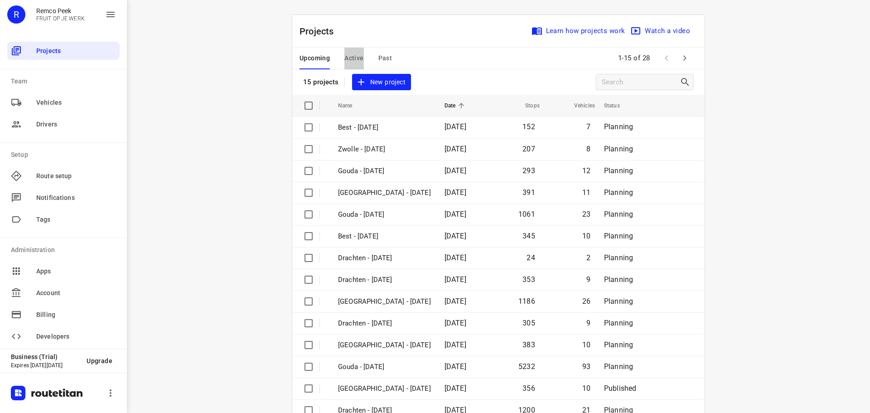
click at [354, 55] on span "Active" at bounding box center [353, 58] width 19 height 11
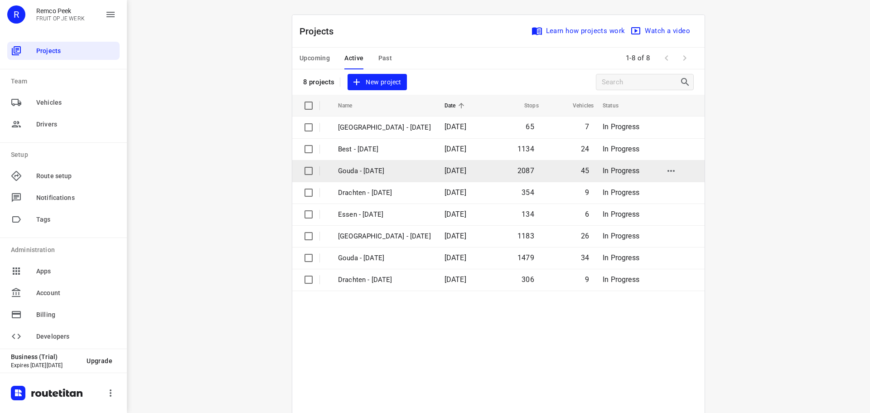
click at [386, 165] on td "Gouda - [DATE]" at bounding box center [383, 171] width 108 height 22
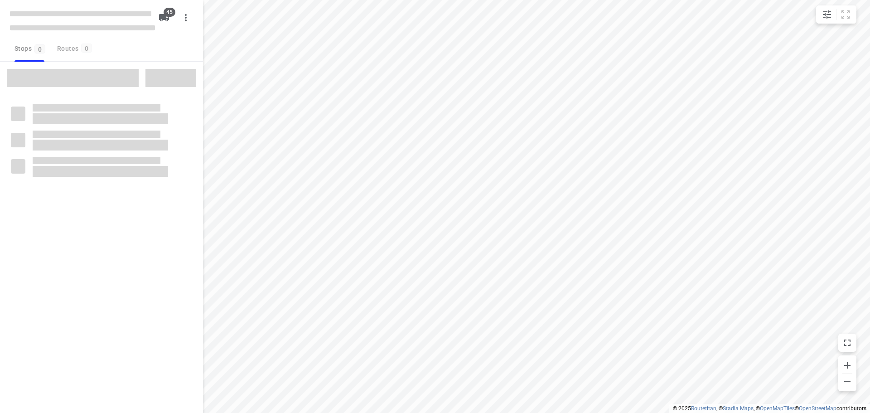
checkbox input "true"
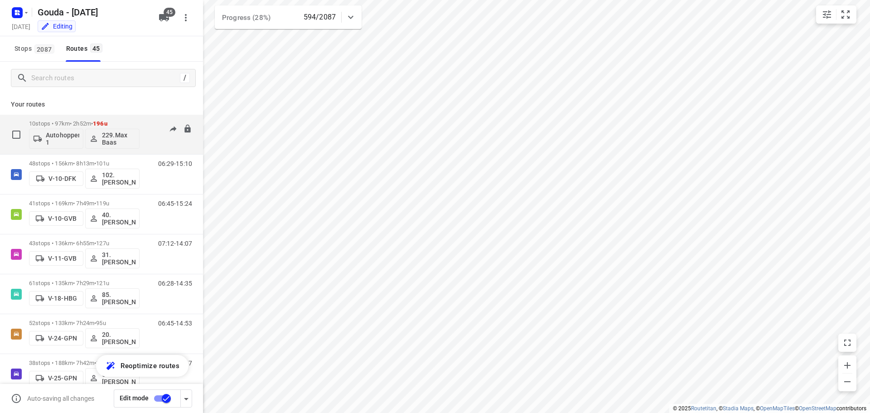
click at [93, 121] on p "10 stops • 97km • 2h52m • 196u" at bounding box center [84, 123] width 111 height 7
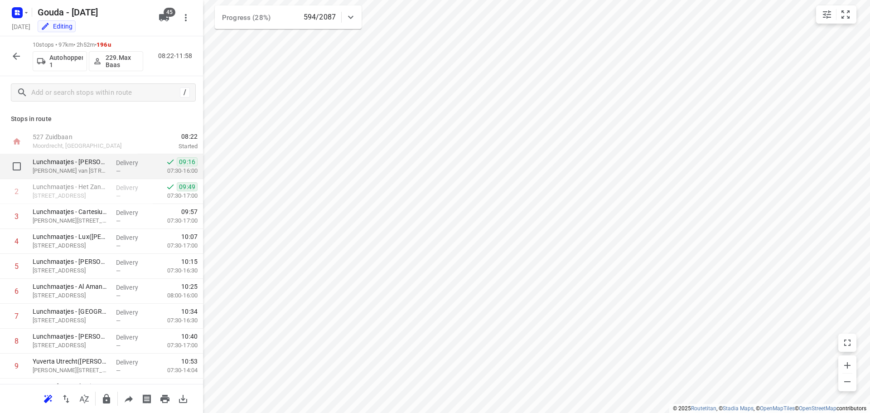
click at [91, 175] on div "Lunchmaatjes - [PERSON_NAME]([PERSON_NAME]) [PERSON_NAME][STREET_ADDRESS]" at bounding box center [70, 166] width 83 height 25
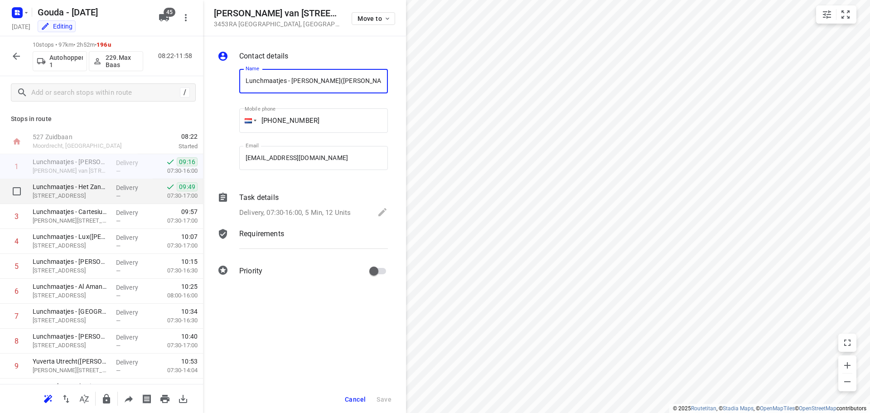
click at [81, 189] on p "Lunchmaatjes - Het Zand([PERSON_NAME])" at bounding box center [71, 186] width 76 height 9
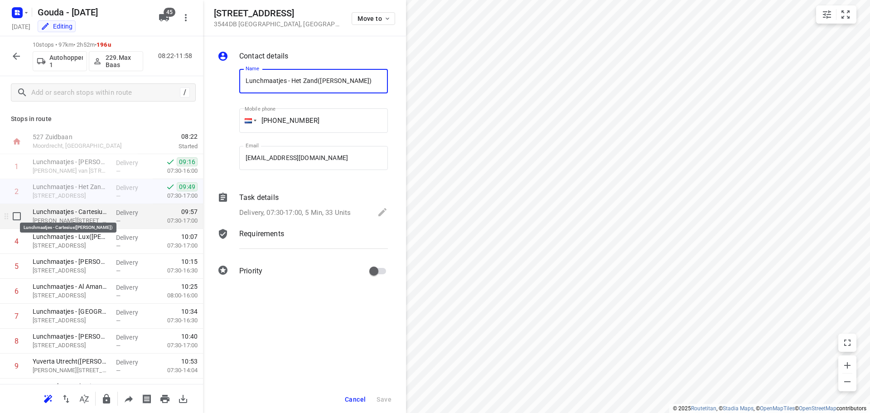
click at [79, 210] on p "Lunchmaatjes - Cartesius([PERSON_NAME])" at bounding box center [71, 211] width 76 height 9
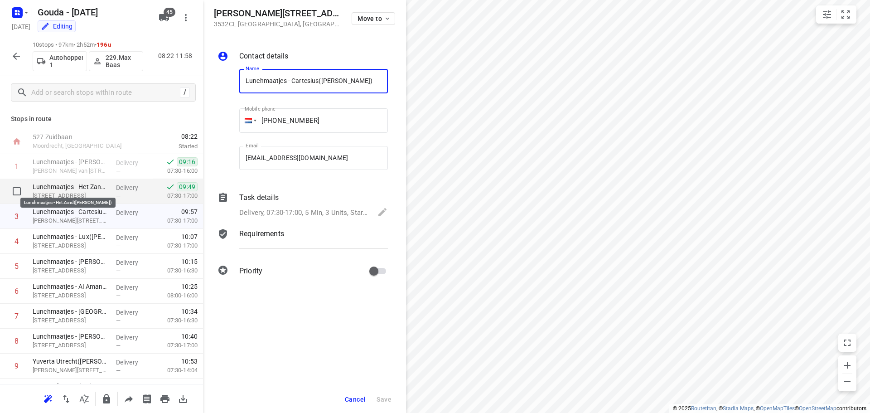
click at [102, 189] on p "Lunchmaatjes - Het Zand([PERSON_NAME])" at bounding box center [71, 186] width 76 height 9
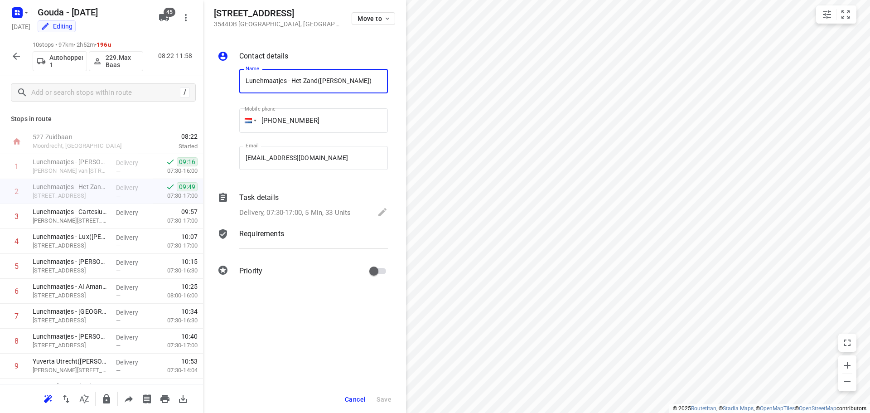
click at [315, 210] on p "Delivery, 07:30-17:00, 5 Min, 33 Units" at bounding box center [294, 213] width 111 height 10
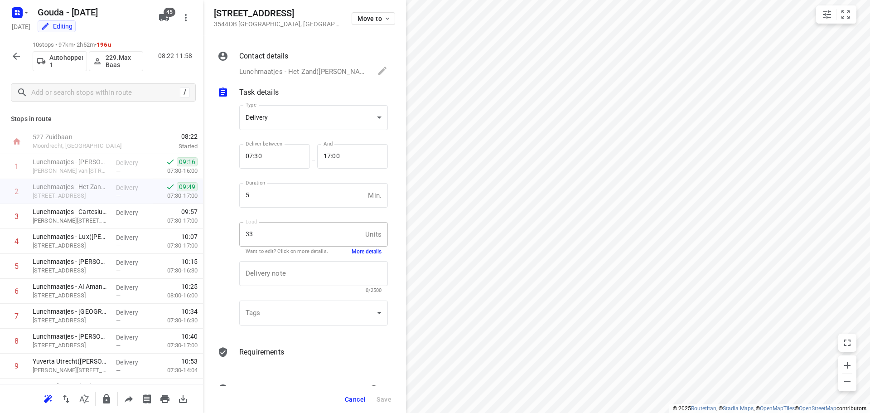
click at [359, 257] on div "Delivery note x Delivery note 0/2500" at bounding box center [314, 277] width 156 height 43
click at [358, 250] on button "More details" at bounding box center [367, 252] width 30 height 8
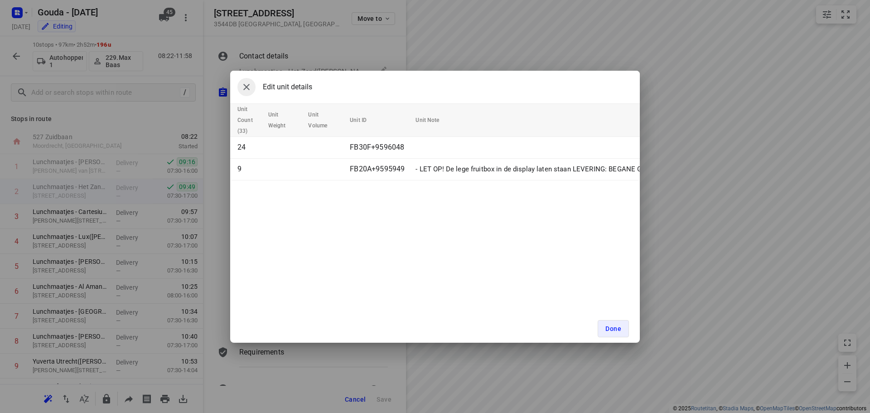
click at [252, 90] on button "button" at bounding box center [246, 87] width 18 height 18
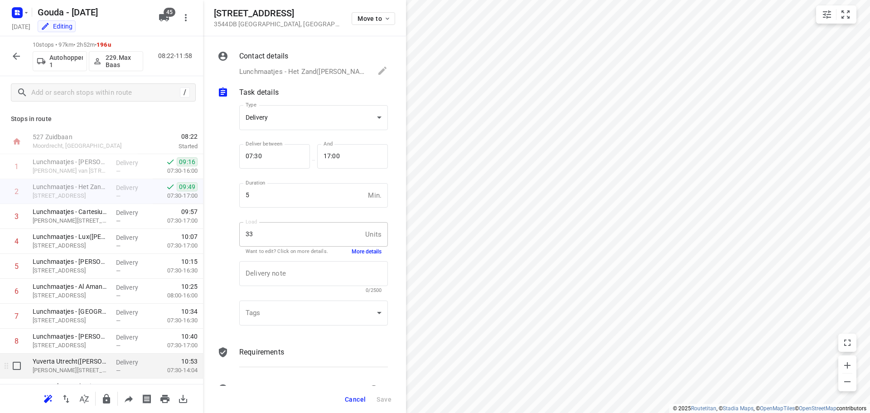
click at [91, 367] on p "Theo Thijssenplein 32, Utrecht" at bounding box center [71, 370] width 76 height 9
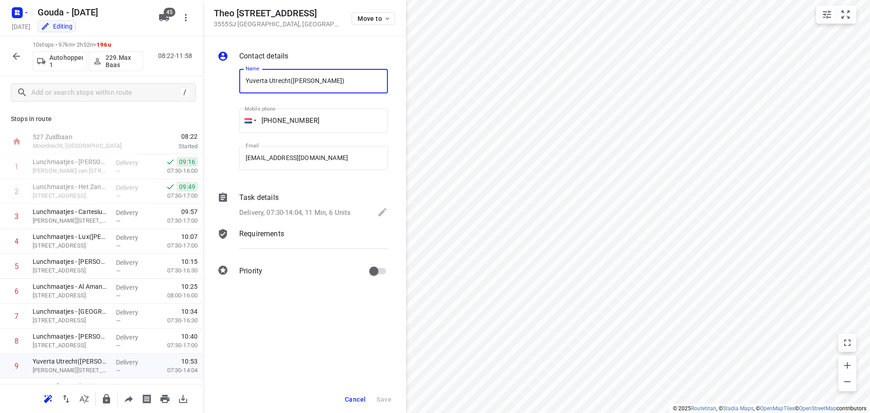
click at [297, 213] on p "Delivery, 07:30-14:04, 11 Min, 6 Units" at bounding box center [294, 213] width 111 height 10
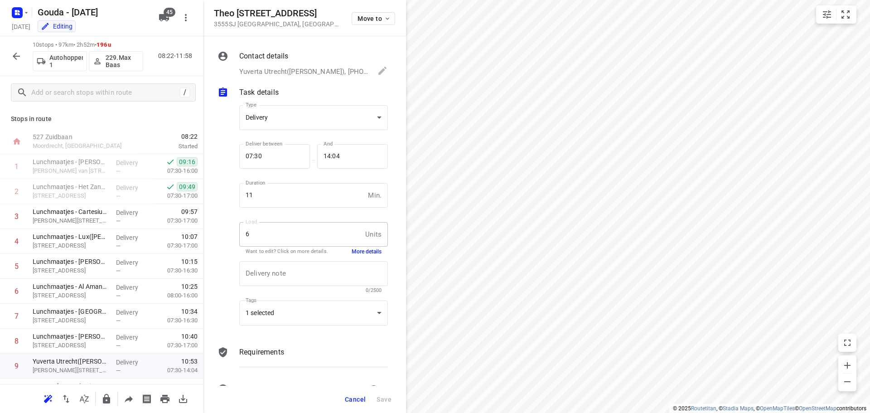
click at [368, 259] on div "Delivery note x Delivery note 0/2500" at bounding box center [314, 277] width 156 height 43
click at [369, 252] on button "More details" at bounding box center [367, 252] width 30 height 8
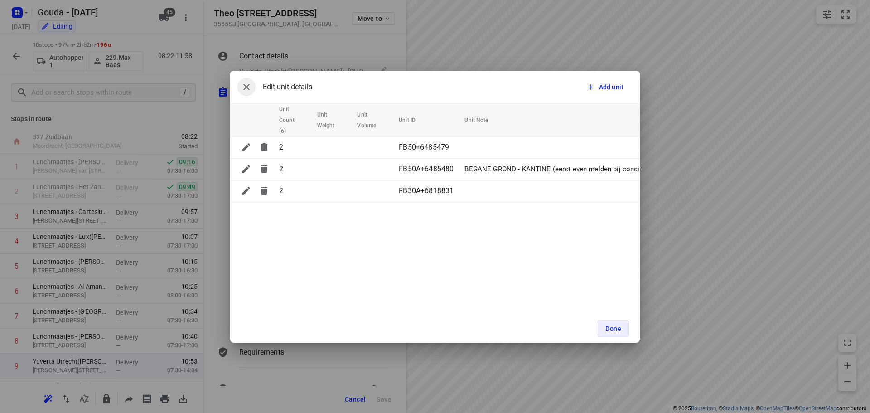
click at [252, 83] on icon "button" at bounding box center [246, 87] width 11 height 11
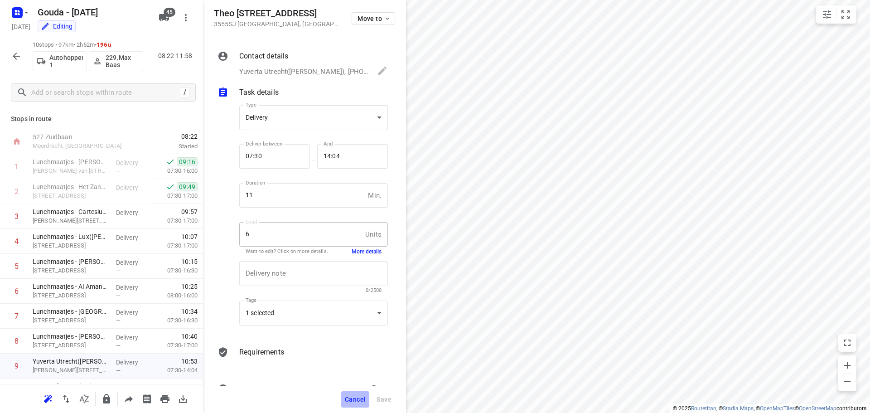
click at [362, 394] on button "Cancel" at bounding box center [355, 399] width 28 height 16
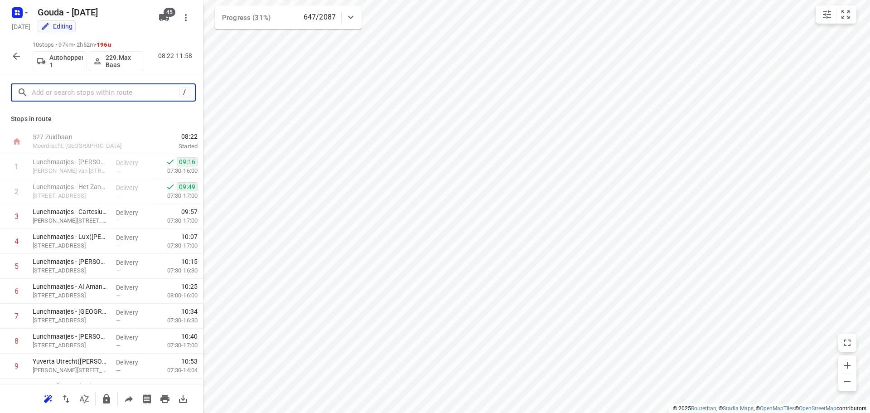
click at [159, 92] on input "text" at bounding box center [106, 93] width 148 height 14
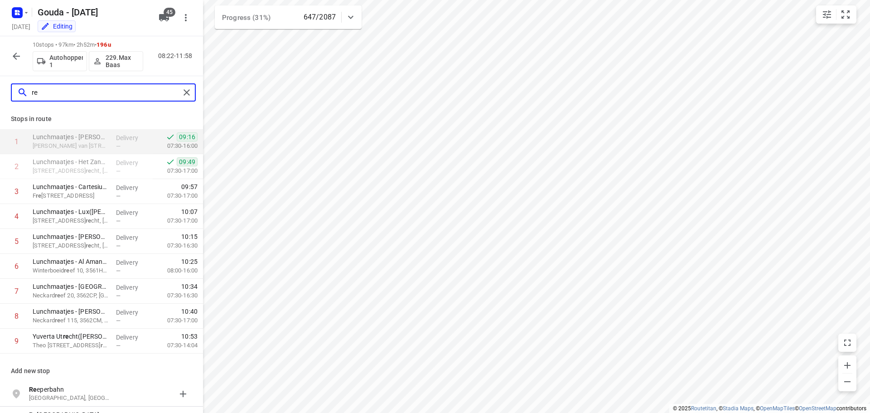
type input "re"
click at [11, 63] on button "button" at bounding box center [16, 56] width 18 height 18
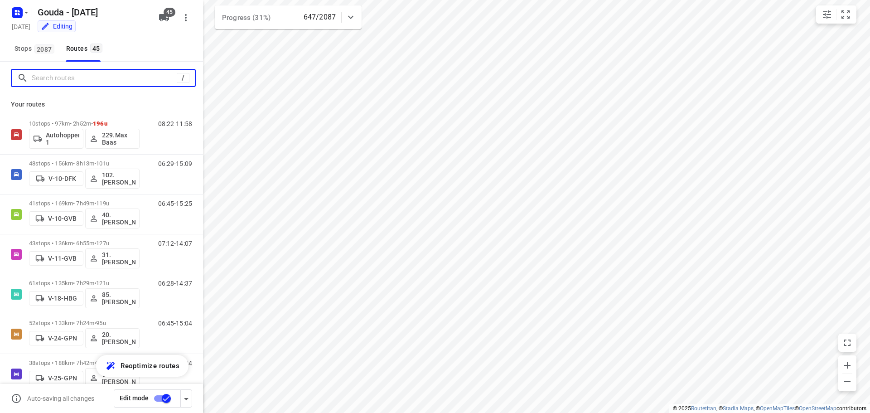
click at [54, 85] on input "Search routes" at bounding box center [104, 78] width 145 height 14
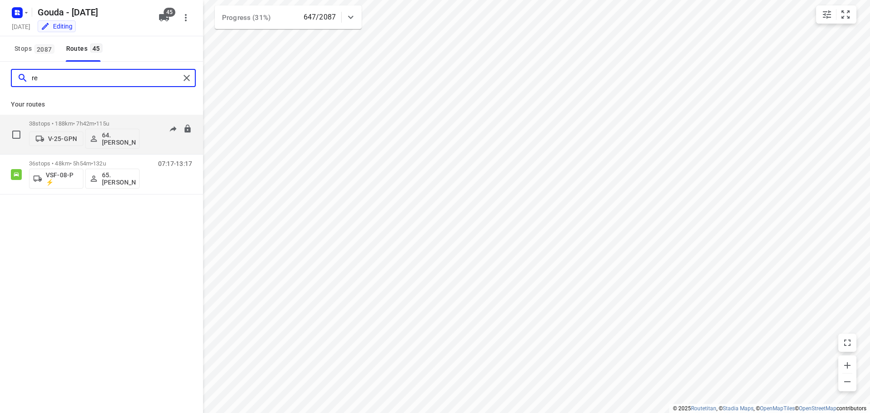
type input "re"
click at [53, 124] on p "38 stops • 188km • 7h42m • 115u" at bounding box center [84, 123] width 111 height 7
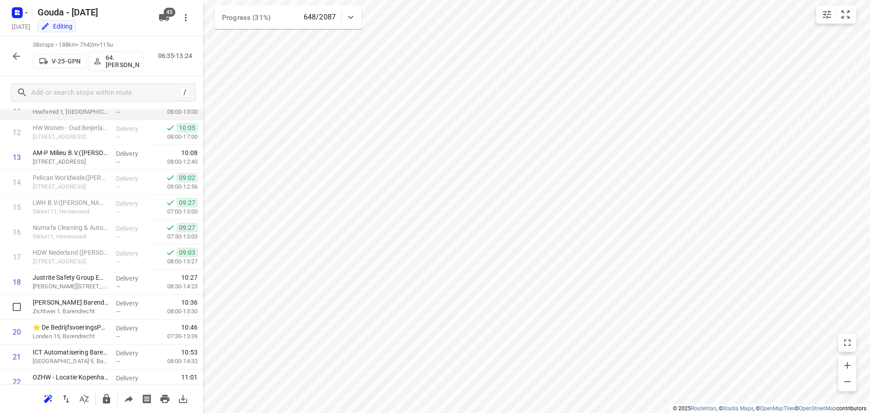
scroll to position [227, 0]
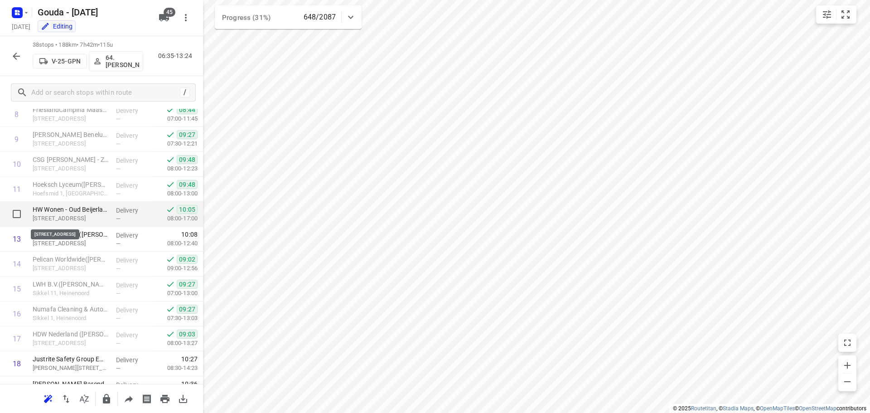
click at [99, 215] on p "Lamborghinilaan 4, Oud-beijerland" at bounding box center [71, 218] width 76 height 9
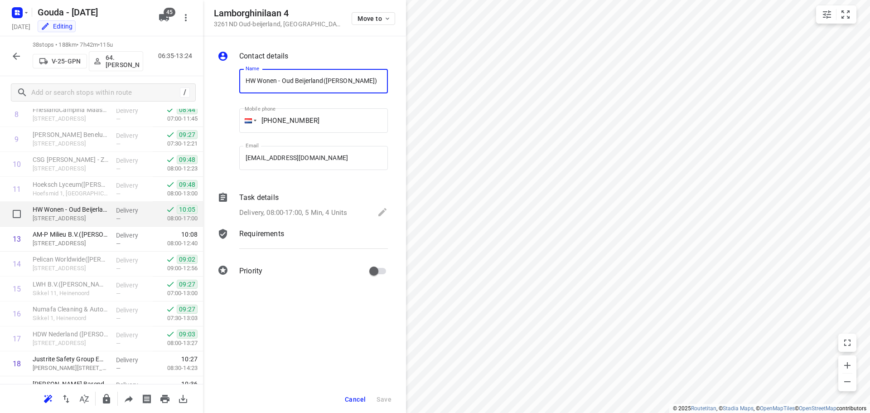
scroll to position [0, 4]
click at [338, 208] on p "Delivery, 08:00-17:00, 5 Min, 4 Units" at bounding box center [293, 213] width 108 height 10
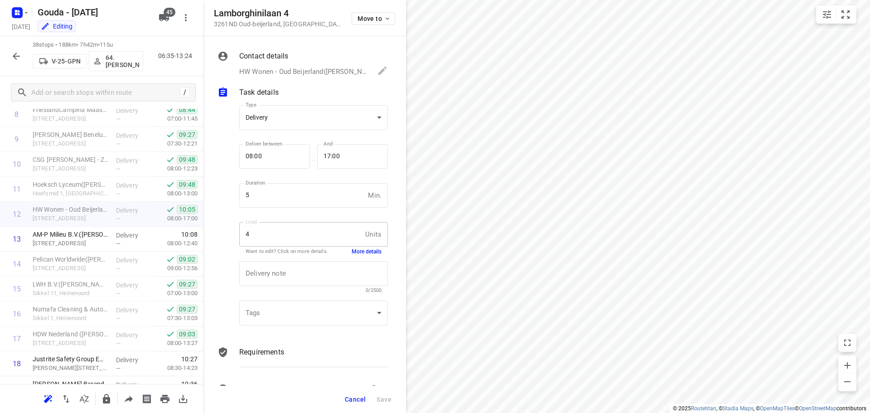
click at [352, 249] on button "More details" at bounding box center [367, 252] width 30 height 8
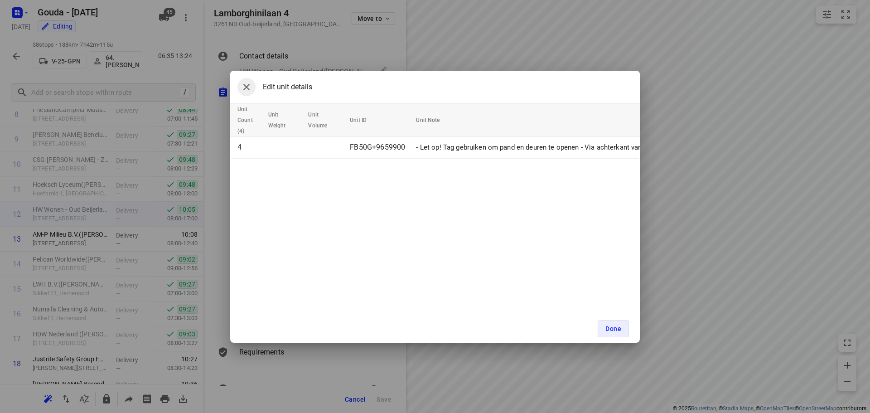
click at [251, 92] on icon "button" at bounding box center [246, 87] width 11 height 11
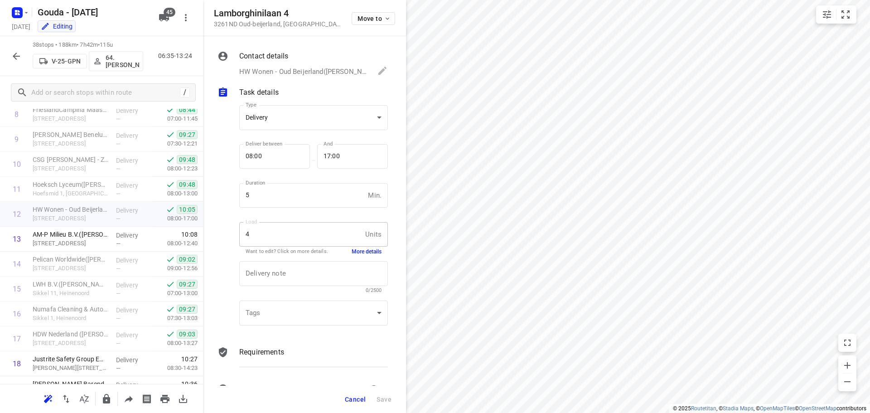
click at [22, 55] on button "button" at bounding box center [16, 56] width 18 height 18
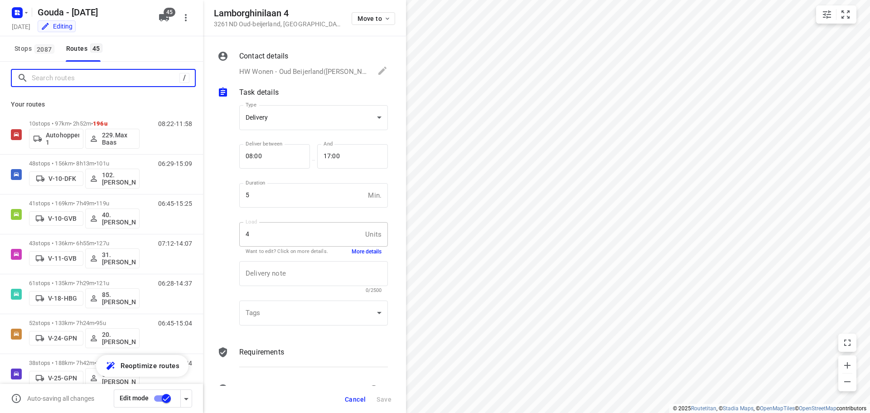
click at [83, 82] on input "Search routes" at bounding box center [106, 78] width 148 height 14
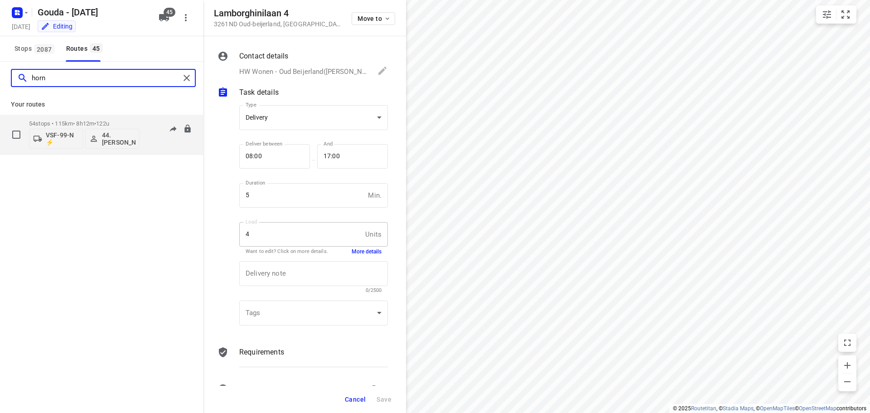
type input "horn"
click at [95, 125] on p "54 stops • 115km • 8h12m • 122u" at bounding box center [84, 123] width 111 height 7
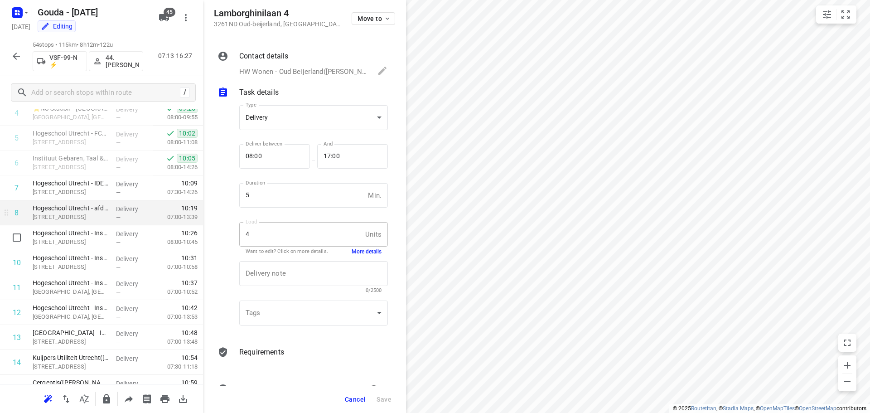
scroll to position [45, 0]
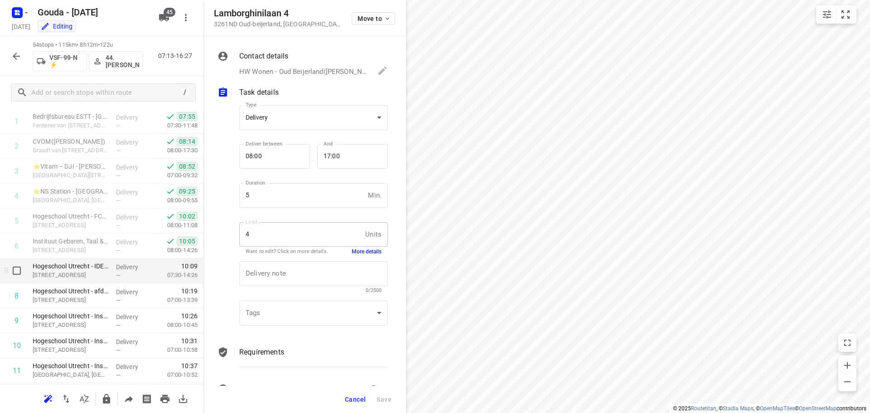
click at [95, 271] on p "Padualaan 99, Utrecht" at bounding box center [71, 275] width 76 height 9
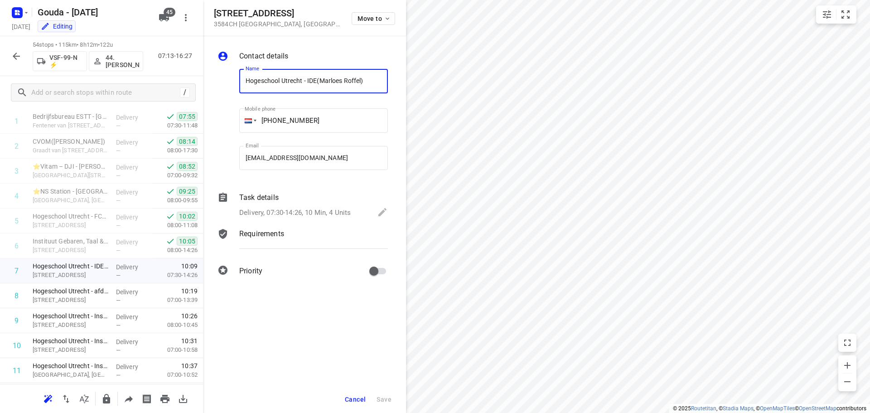
click at [306, 212] on p "Delivery, 07:30-14:26, 10 Min, 4 Units" at bounding box center [294, 213] width 111 height 10
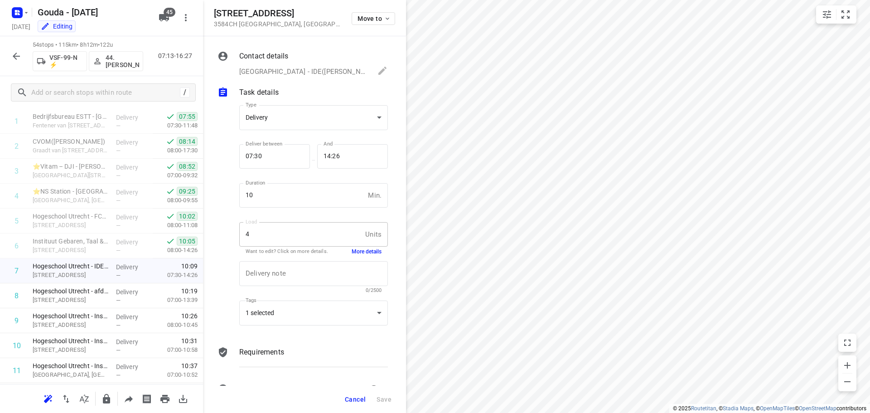
click at [356, 254] on button "More details" at bounding box center [367, 252] width 30 height 8
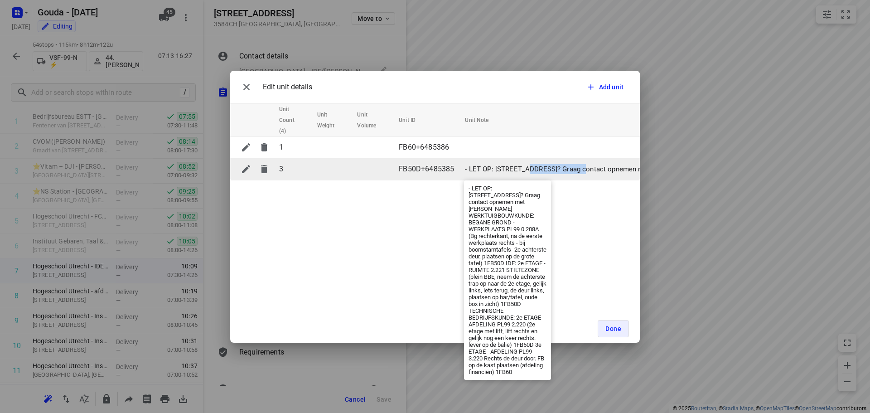
drag, startPoint x: 518, startPoint y: 169, endPoint x: 574, endPoint y: 169, distance: 55.3
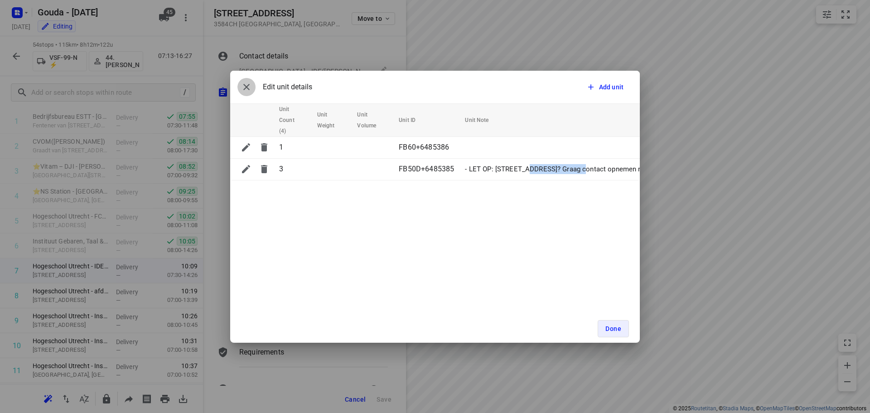
click at [249, 92] on button "button" at bounding box center [246, 87] width 18 height 18
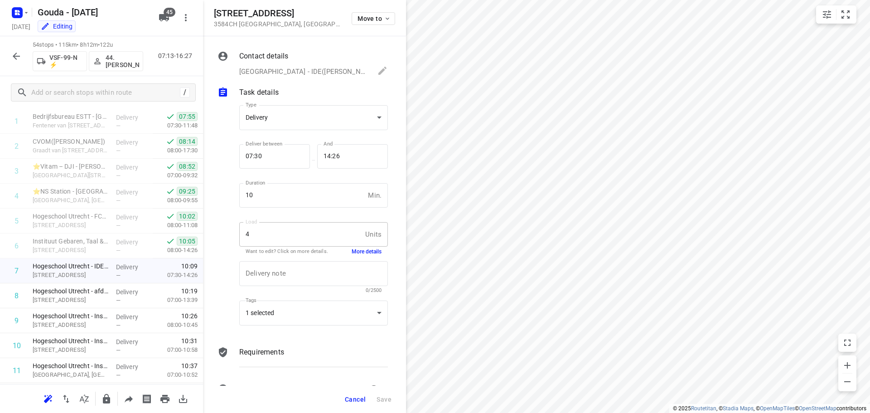
click at [320, 70] on p "Hogeschool Utrecht - IDE(Marloes Roffel), +31643450759, delivery+6485386@fruito…" at bounding box center [303, 72] width 129 height 10
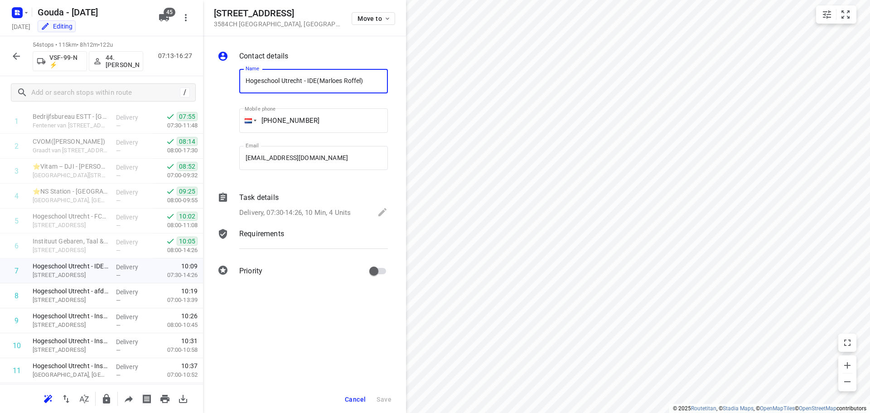
drag, startPoint x: 319, startPoint y: 80, endPoint x: 236, endPoint y: 81, distance: 83.0
click at [236, 81] on div "Name Hogeschool Utrecht - IDE(Marloes Roffel) Name" at bounding box center [314, 83] width 156 height 46
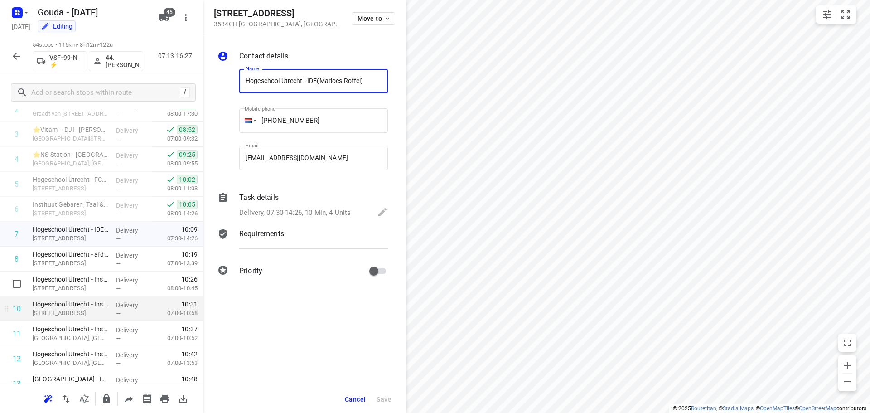
scroll to position [136, 0]
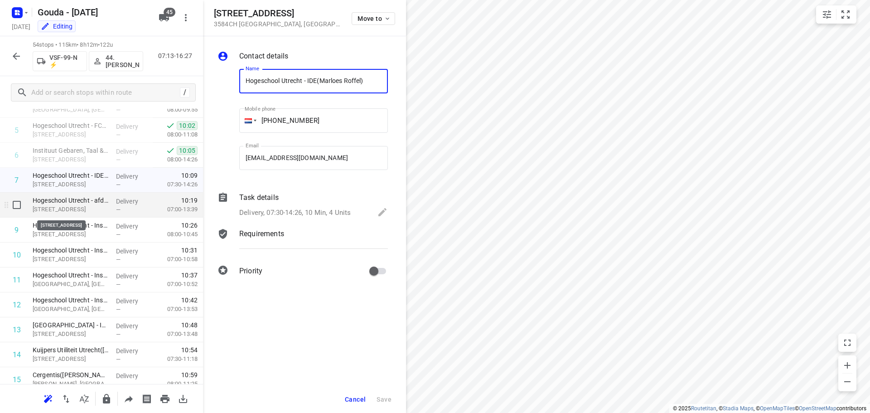
click at [96, 208] on p "Cambridgelaan 100, Utrecht" at bounding box center [71, 209] width 76 height 9
click at [282, 204] on div "Task details Delivery, 07:00-13:39, 5 Min, 1 Unit" at bounding box center [313, 205] width 152 height 31
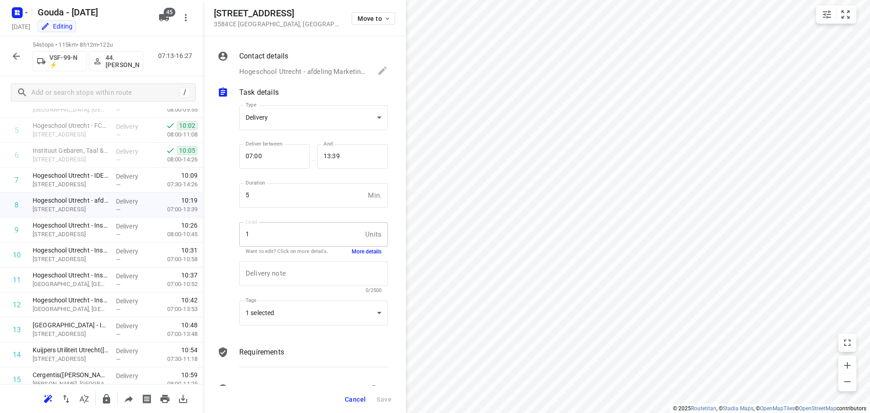
click at [363, 257] on div "Delivery note x Delivery note 0/2500" at bounding box center [314, 277] width 156 height 43
click at [361, 254] on button "More details" at bounding box center [367, 252] width 30 height 8
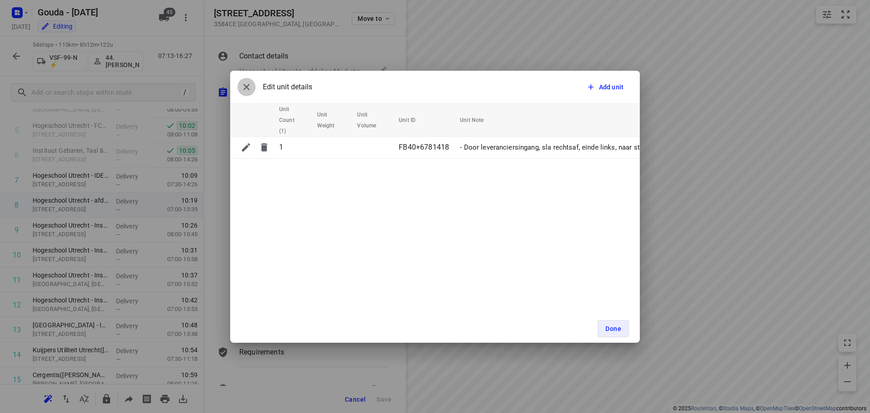
click at [251, 85] on icon "button" at bounding box center [246, 87] width 11 height 11
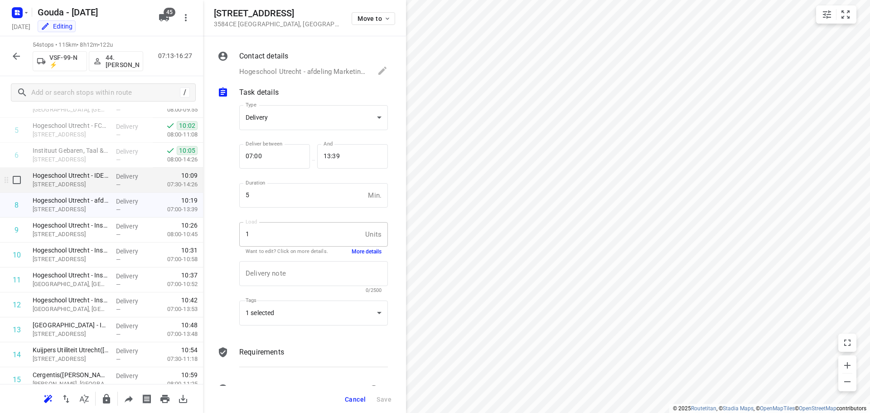
drag, startPoint x: 65, startPoint y: 187, endPoint x: 74, endPoint y: 184, distance: 9.5
click at [66, 187] on p "Padualaan 99, Utrecht" at bounding box center [71, 184] width 76 height 9
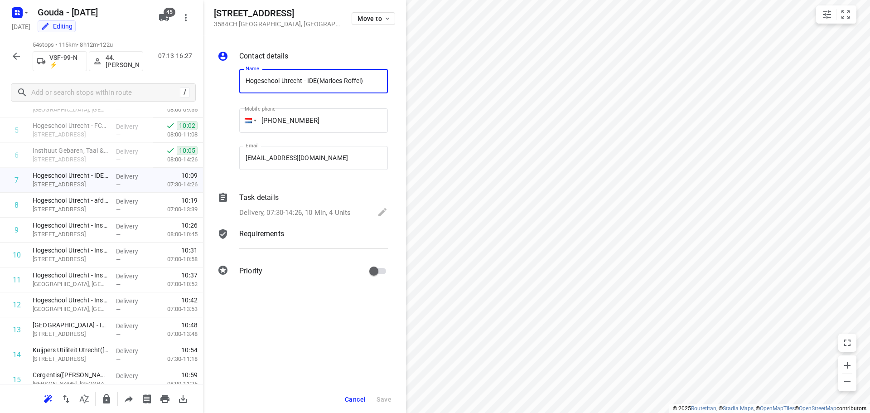
click at [302, 196] on div "Task details" at bounding box center [313, 197] width 149 height 11
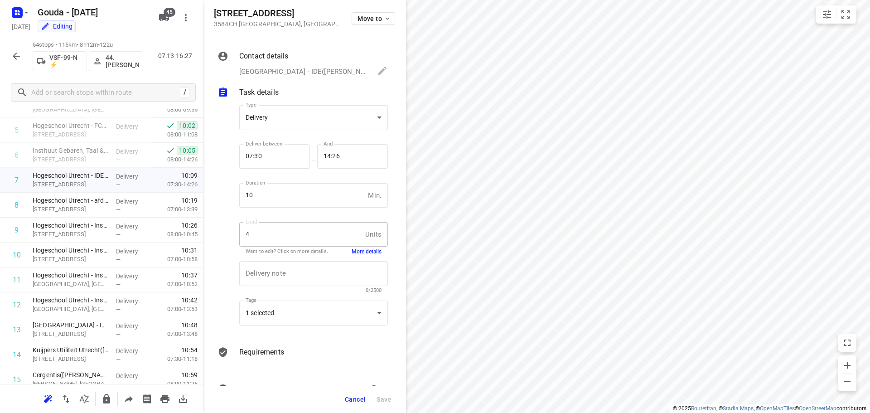
click at [352, 253] on button "More details" at bounding box center [367, 252] width 30 height 8
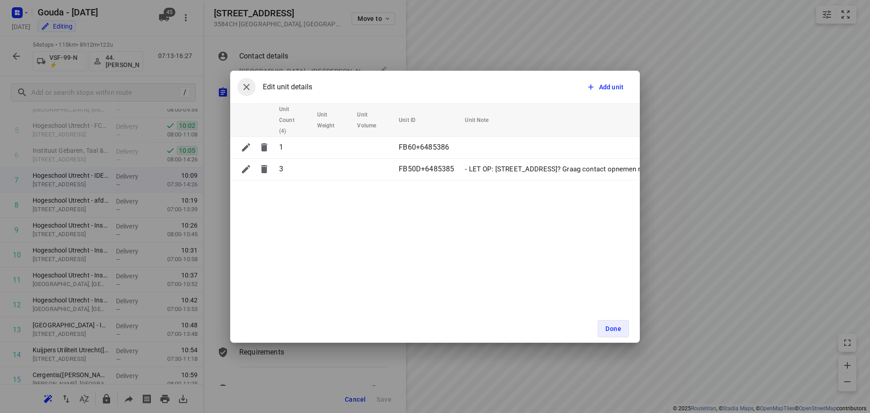
click at [241, 86] on icon "button" at bounding box center [246, 87] width 11 height 11
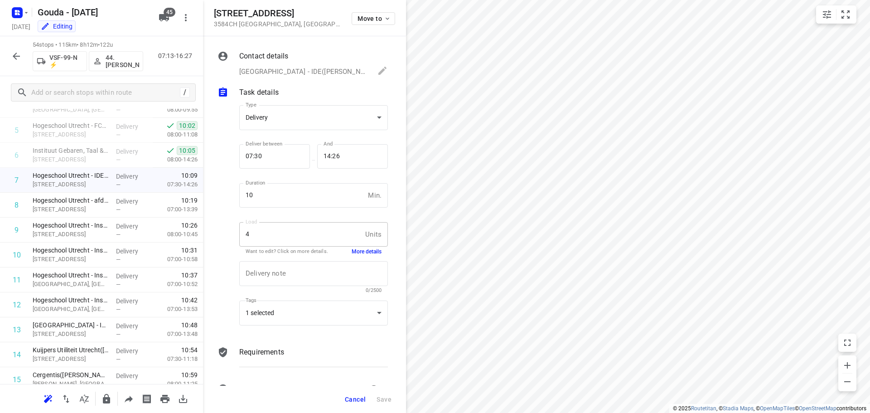
click at [18, 58] on icon "button" at bounding box center [16, 56] width 11 height 11
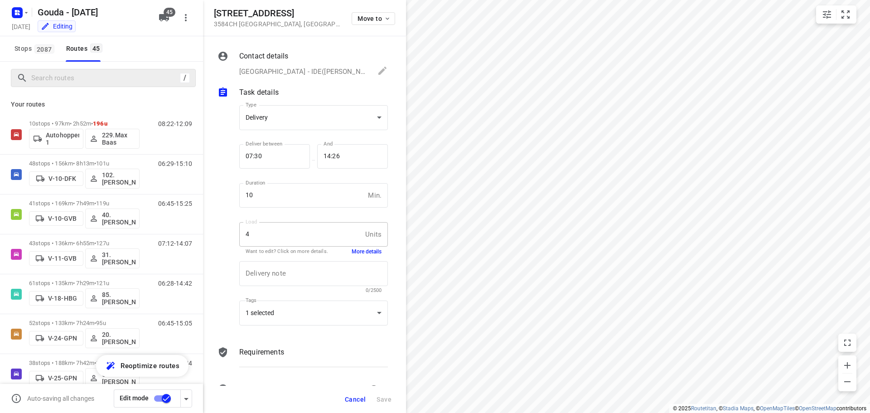
click at [31, 74] on div at bounding box center [98, 78] width 163 height 14
click at [44, 50] on span "2087" at bounding box center [44, 48] width 20 height 9
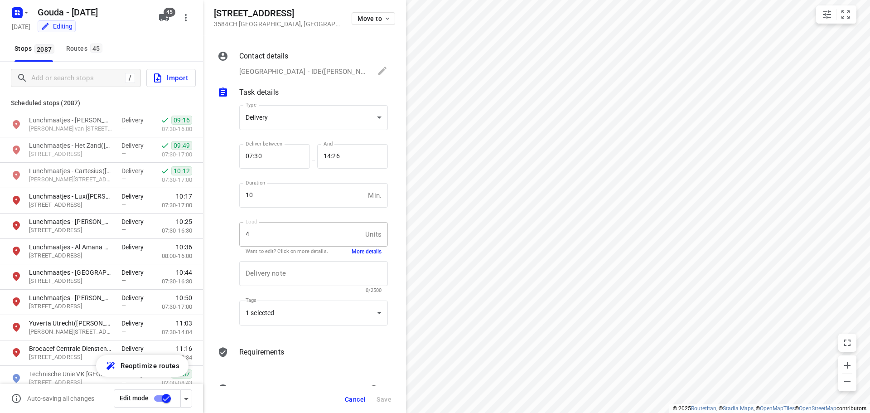
click at [54, 69] on div "/" at bounding box center [76, 78] width 130 height 18
click at [54, 73] on input "Add or search stops" at bounding box center [77, 78] width 90 height 14
paste input "https://odoo.fruitopjewerk.nl/web#id=176003&model=res.partner"
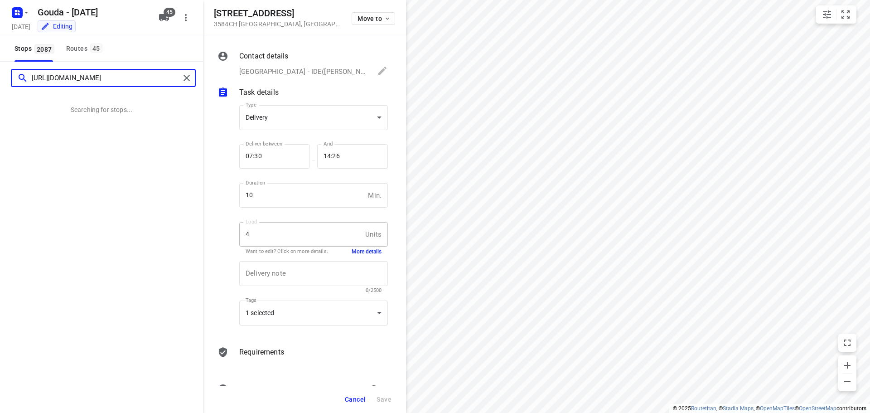
scroll to position [0, 53]
type input "https://odoo.fruitopjewerk.nl/web#id=176003&model=res.partner"
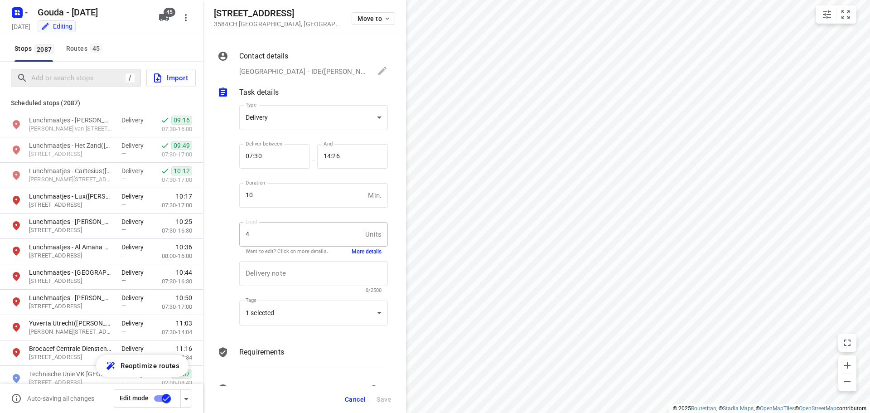
scroll to position [0, 0]
click at [87, 78] on input "Add or search stops" at bounding box center [77, 78] width 90 height 14
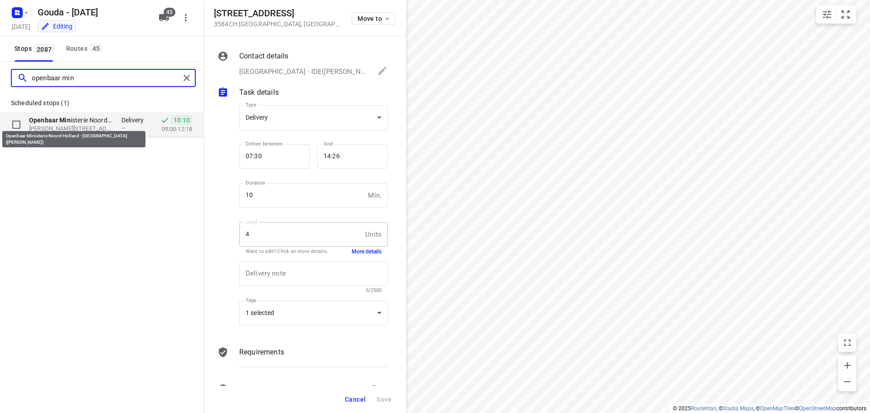
type input "openbaar min"
click at [71, 121] on p "Openbaar Min isterie Noord-Holland - Haarlem(Mohamed El Gourfti)" at bounding box center [70, 120] width 83 height 9
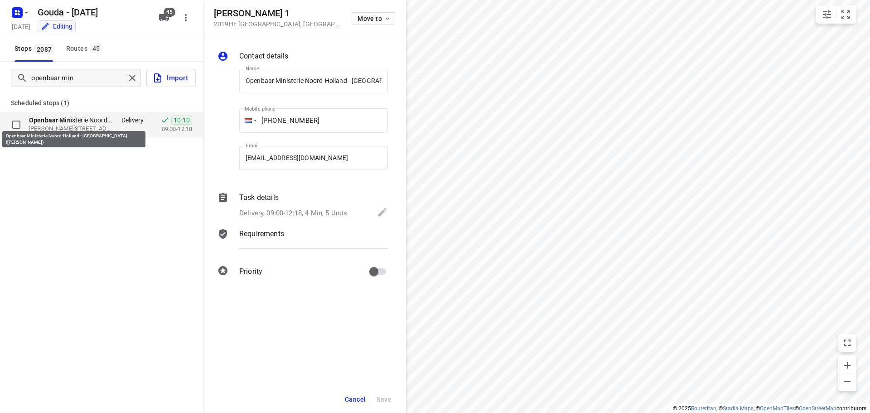
scroll to position [0, 57]
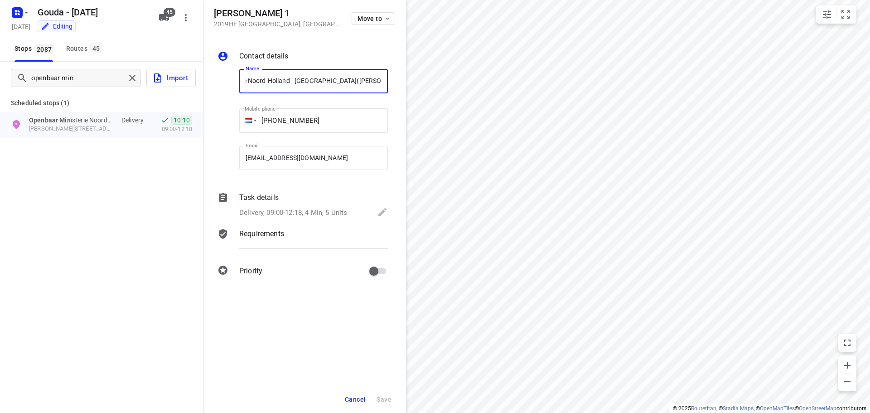
click at [299, 207] on div "Delivery, 09:00-12:18, 4 Min, 5 Units" at bounding box center [313, 213] width 149 height 13
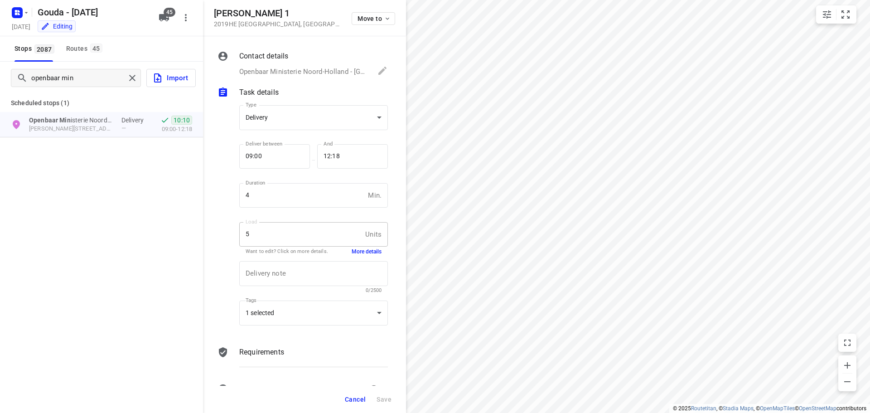
click at [352, 249] on button "More details" at bounding box center [367, 252] width 30 height 8
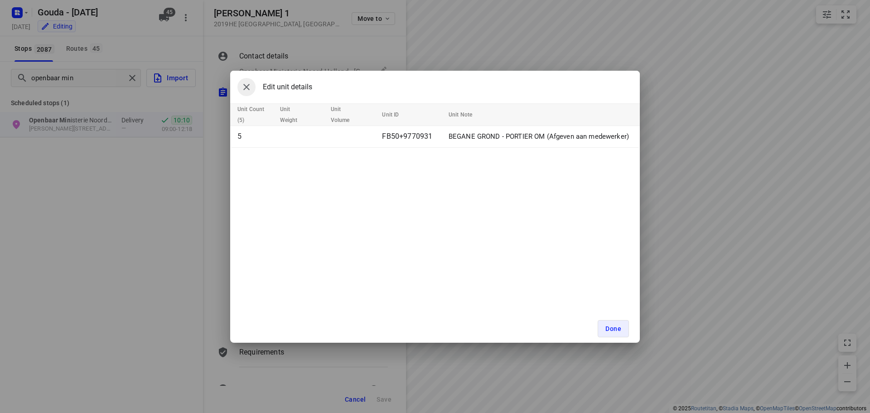
click at [243, 92] on icon "button" at bounding box center [246, 87] width 11 height 11
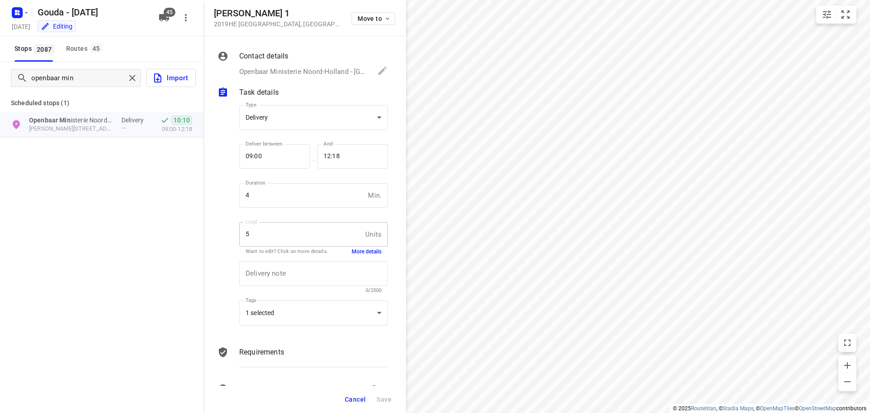
click at [355, 391] on div "Cancel Save" at bounding box center [304, 399] width 203 height 27
click at [352, 396] on span "Cancel" at bounding box center [355, 399] width 21 height 7
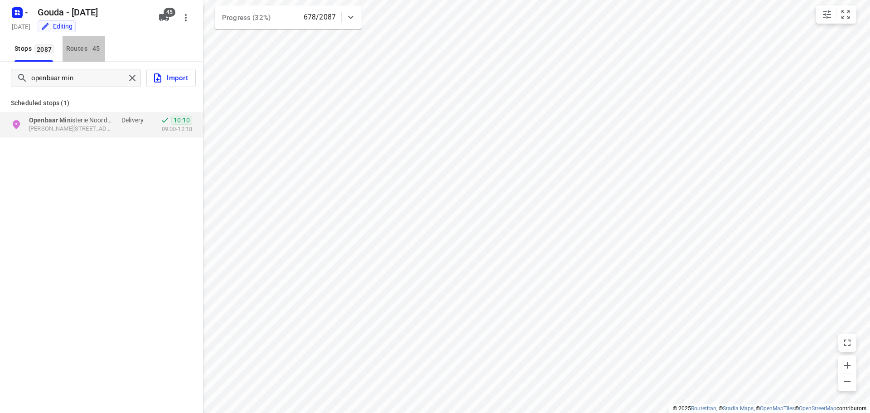
click at [70, 52] on div "Routes 45" at bounding box center [85, 48] width 39 height 11
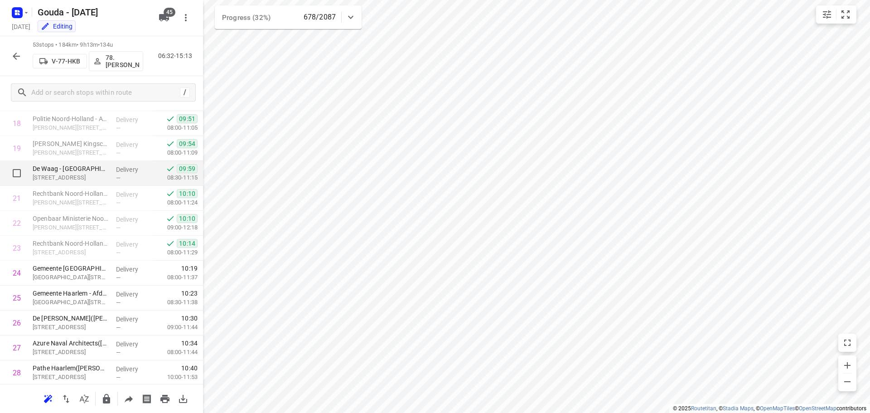
scroll to position [453, 0]
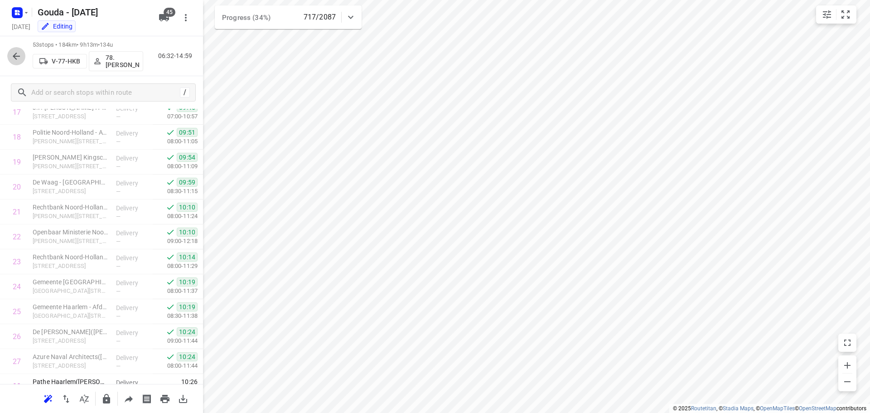
click at [17, 55] on icon "button" at bounding box center [16, 56] width 11 height 11
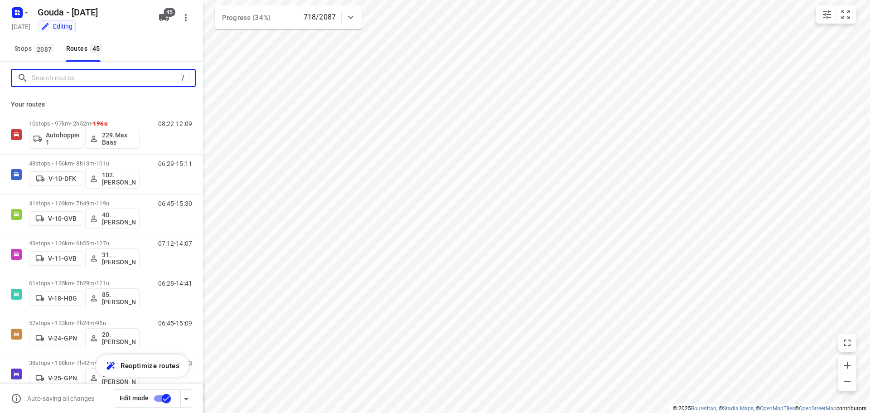
click at [48, 81] on input "Search routes" at bounding box center [104, 78] width 145 height 14
click at [48, 81] on input "Search routes" at bounding box center [113, 78] width 163 height 14
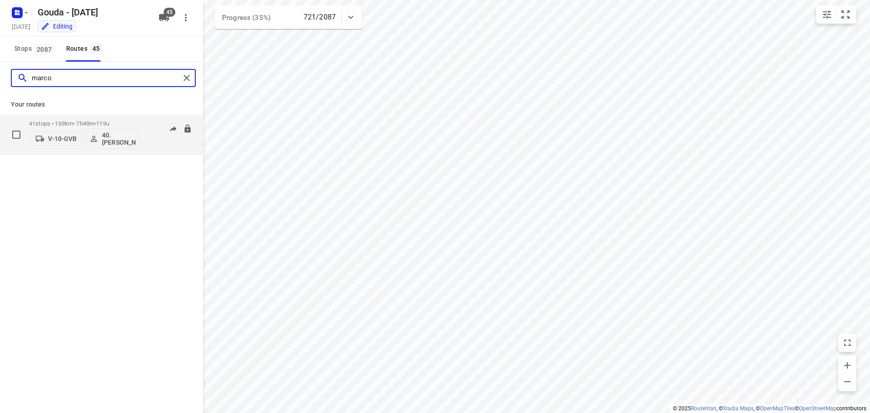
type input "marco"
click at [82, 117] on div "41 stops • 169km • 7h49m • 119u V-10-GVB 40.Marco van den Heuvel" at bounding box center [84, 135] width 111 height 38
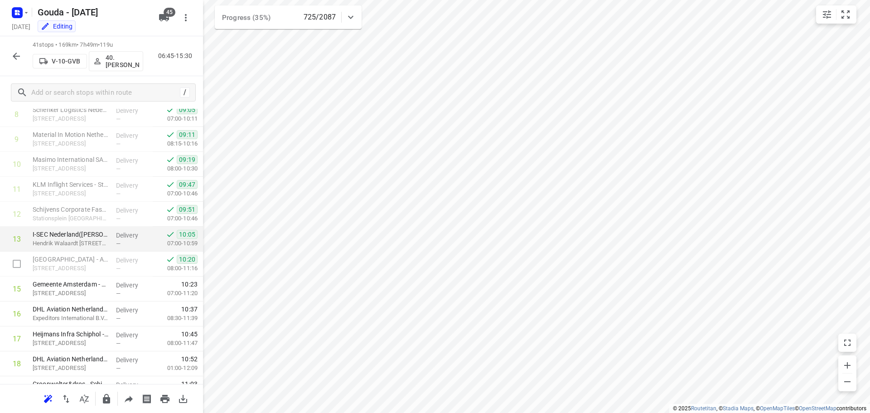
scroll to position [317, 0]
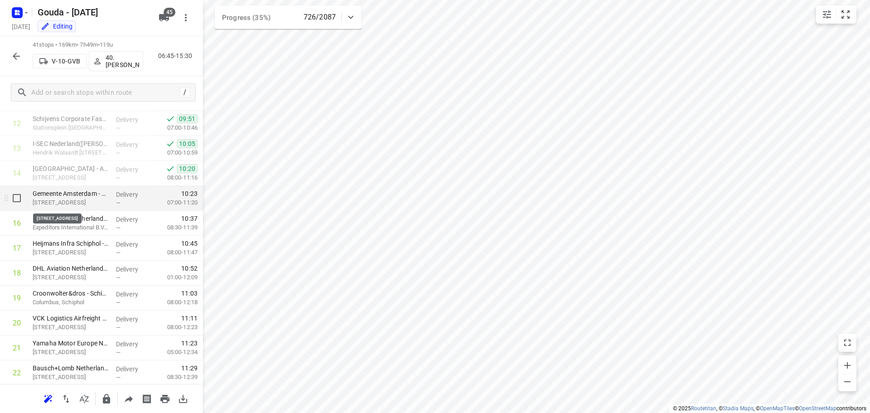
click at [93, 199] on p "Nieuwe Meerlaan 1, Amstelveen" at bounding box center [71, 202] width 76 height 9
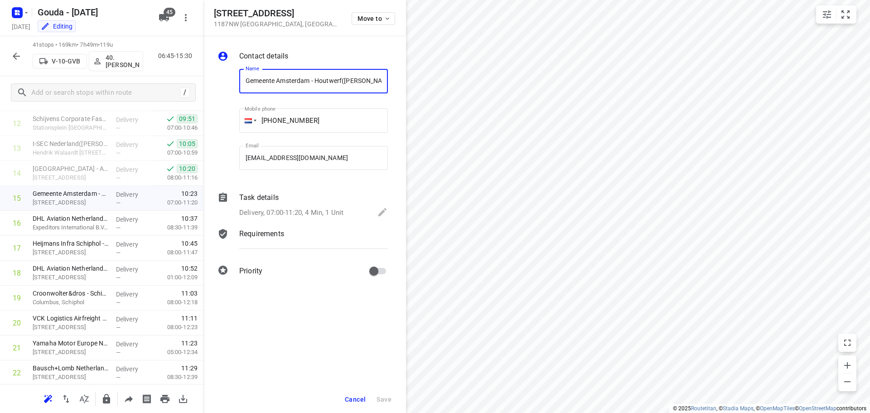
click at [316, 203] on div "Task details Delivery, 07:00-11:20, 4 Min, 1 Unit" at bounding box center [313, 205] width 152 height 31
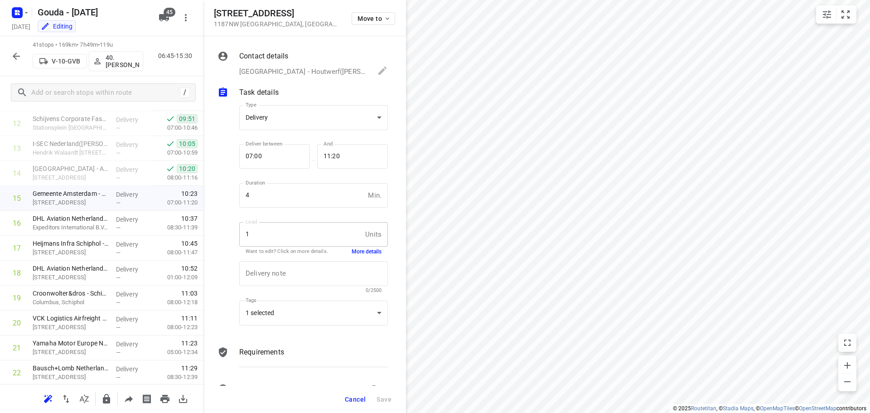
click at [356, 249] on button "More details" at bounding box center [367, 252] width 30 height 8
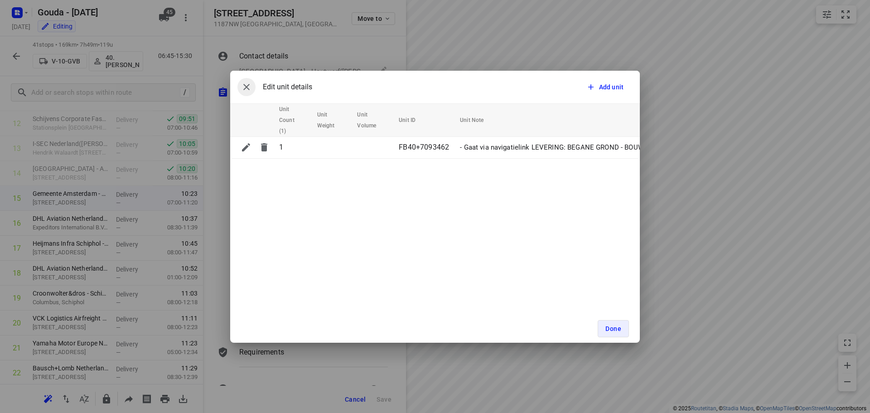
click at [245, 83] on icon "button" at bounding box center [246, 87] width 11 height 11
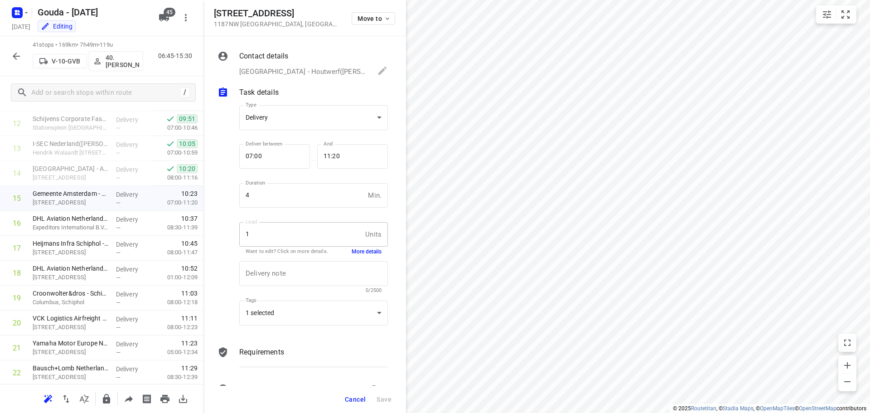
drag, startPoint x: 296, startPoint y: 11, endPoint x: 224, endPoint y: 10, distance: 71.6
click at [224, 10] on h5 "Nieuwe Meerlaan 1" at bounding box center [277, 13] width 127 height 10
click at [214, 11] on h5 "Nieuwe Meerlaan 1" at bounding box center [277, 13] width 127 height 10
drag, startPoint x: 213, startPoint y: 12, endPoint x: 302, endPoint y: 12, distance: 89.7
click at [302, 12] on div "Nieuwe Meerlaan 1 1187NW Amstelveen , Netherlands Move to" at bounding box center [304, 18] width 203 height 36
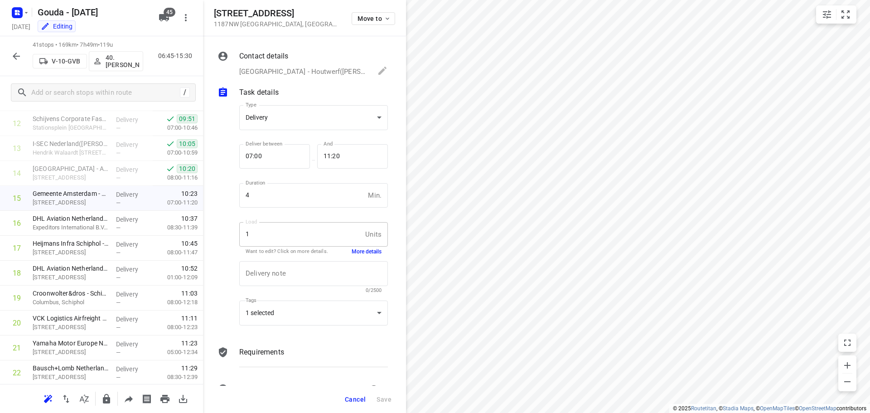
copy h5 "Nieuwe Meerlaan 1"
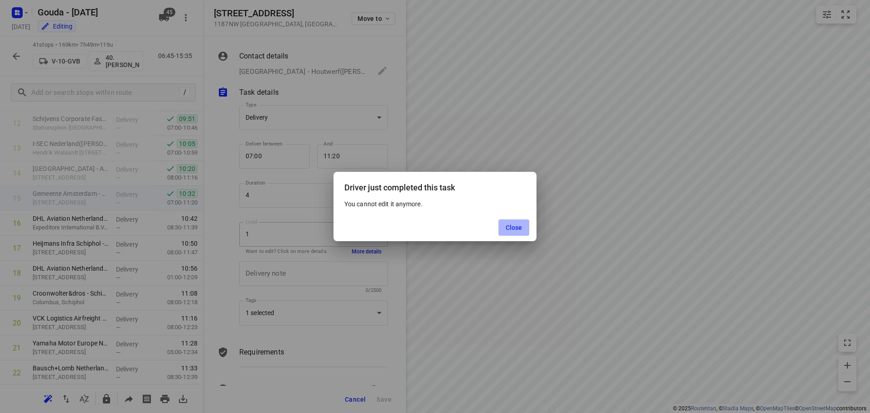
drag, startPoint x: 504, startPoint y: 228, endPoint x: 503, endPoint y: 223, distance: 5.5
click at [504, 227] on button "Close" at bounding box center [514, 227] width 31 height 16
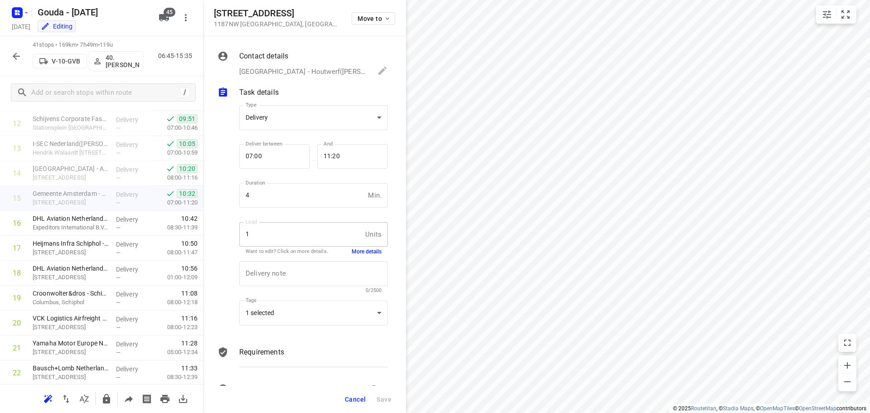
click at [0, 53] on div "41 stops • 169km • 7h49m • 119u V-10-GVB 40.Marco van den Heuvel 06:45-15:35" at bounding box center [101, 56] width 203 height 40
click at [12, 52] on icon "button" at bounding box center [16, 56] width 11 height 11
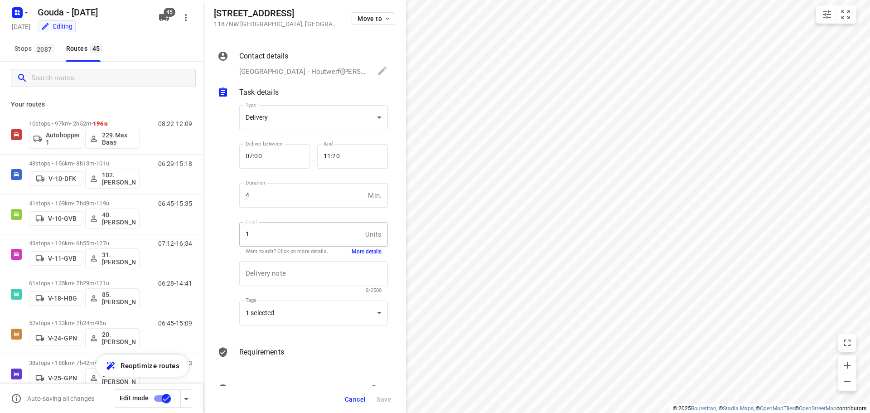
click at [67, 83] on input "Search routes" at bounding box center [113, 78] width 164 height 14
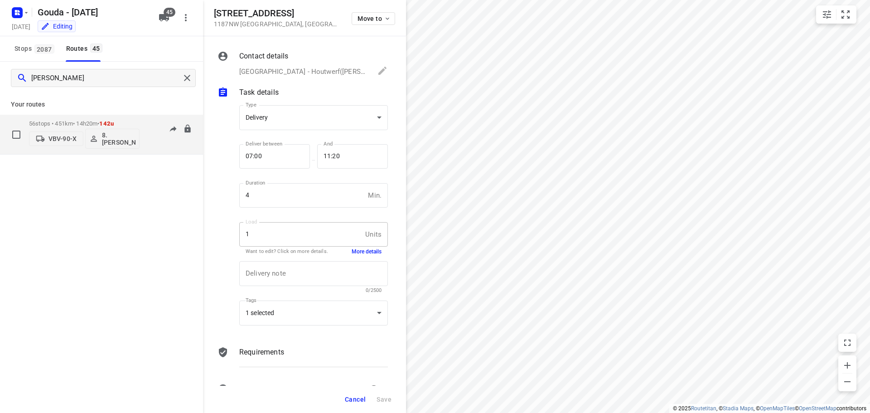
type input "brian"
click at [59, 125] on p "56 stops • 451km • 14h20m • 142u" at bounding box center [84, 123] width 111 height 7
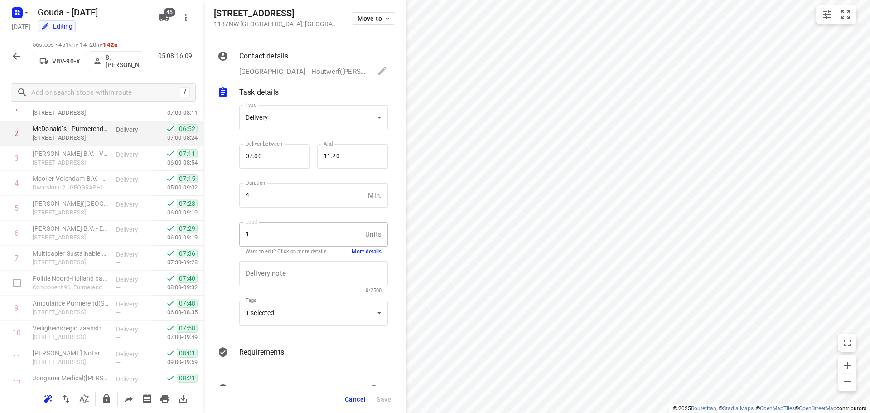
scroll to position [0, 0]
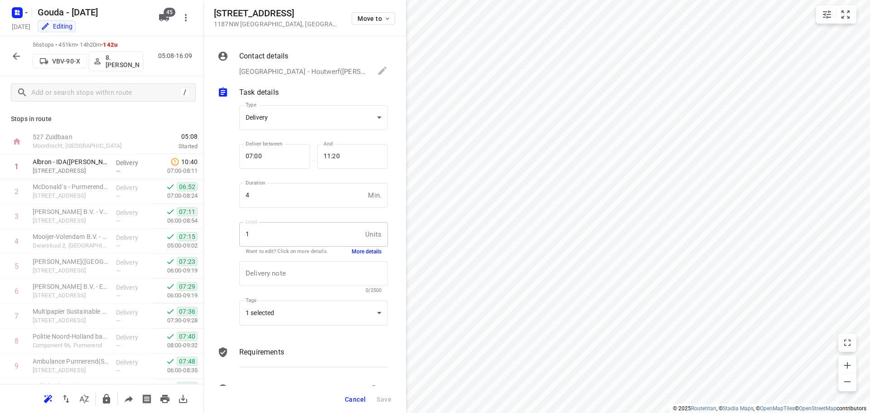
click at [349, 396] on span "Cancel" at bounding box center [355, 399] width 21 height 7
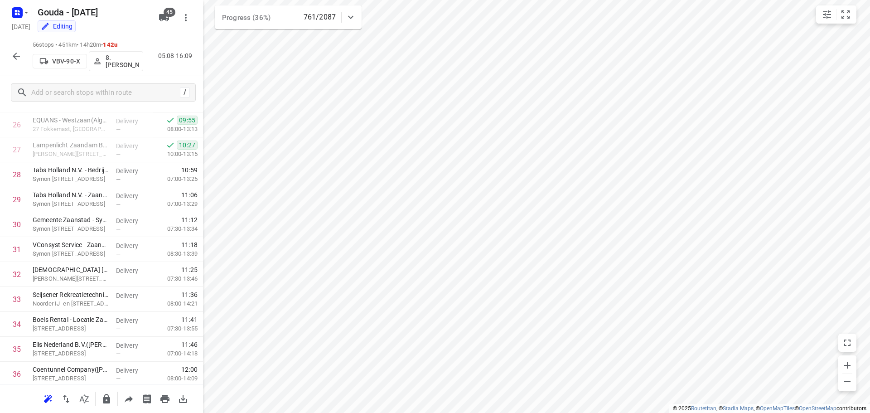
scroll to position [680, 0]
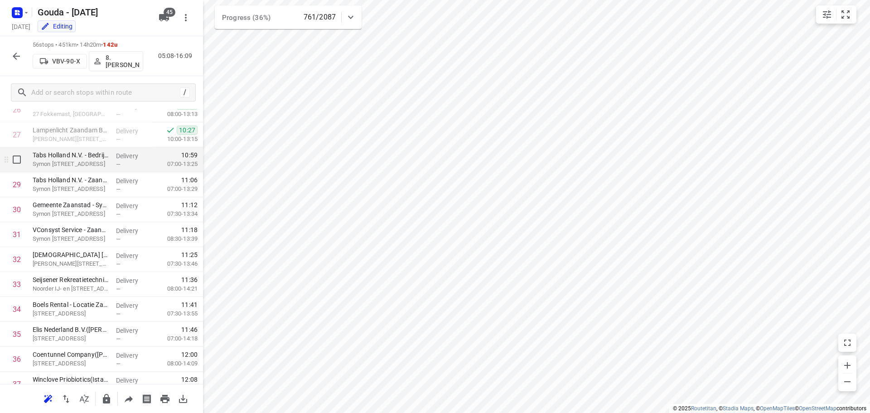
click at [108, 167] on div "Tabs Holland N.V. - Bedrijfsbureau + E-commerce - Oude Hoofdkantoor(Oscar Malij…" at bounding box center [70, 159] width 83 height 25
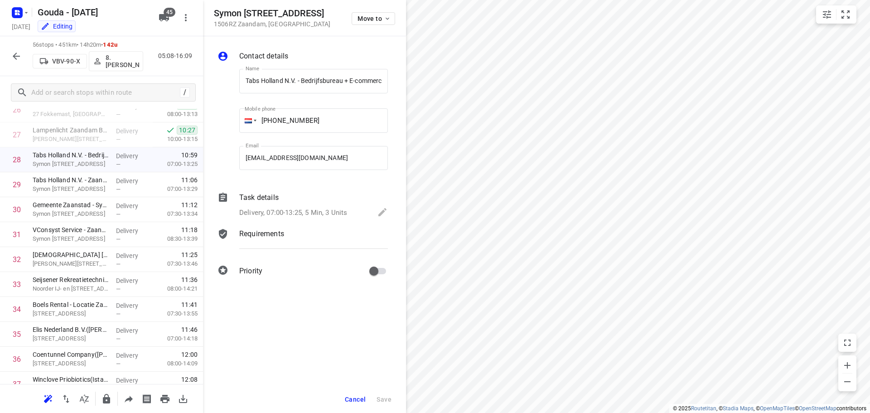
scroll to position [0, 104]
click at [307, 209] on p "Delivery, 07:00-13:25, 5 Min, 3 Units" at bounding box center [293, 213] width 108 height 10
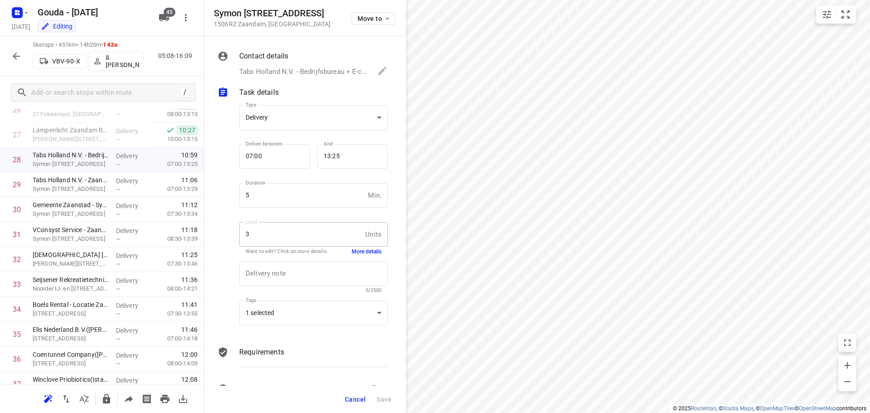
click at [368, 248] on button "More details" at bounding box center [367, 252] width 30 height 8
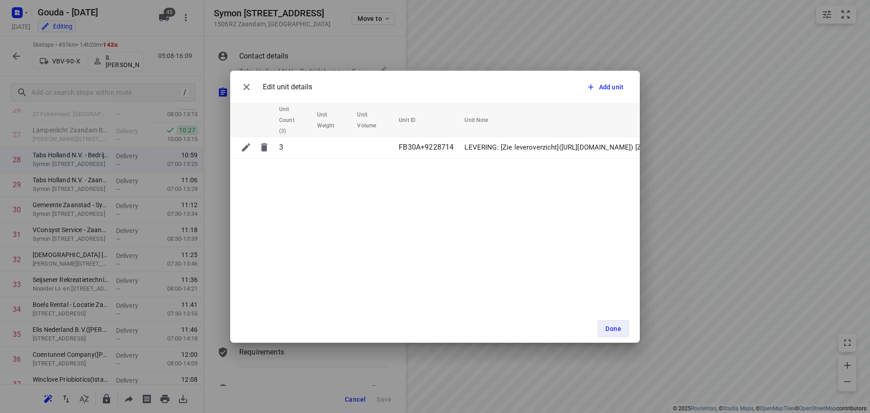
click at [236, 87] on div "Edit unit details Add unit" at bounding box center [435, 87] width 410 height 33
drag, startPoint x: 243, startPoint y: 92, endPoint x: 325, endPoint y: 117, distance: 84.9
click at [245, 92] on button "button" at bounding box center [246, 87] width 18 height 18
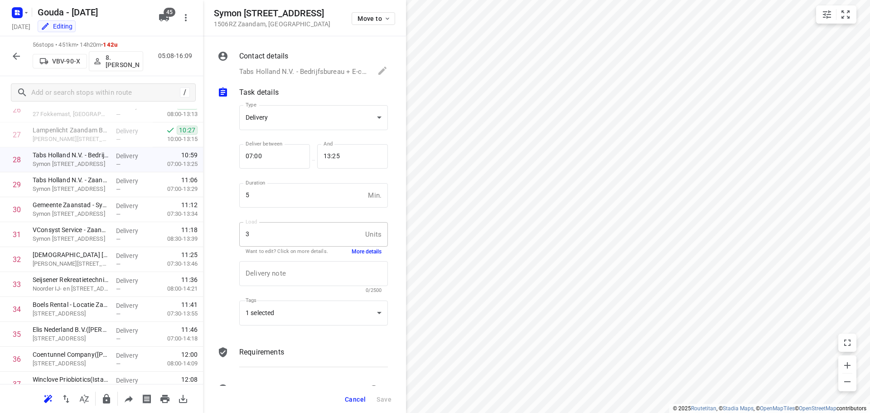
click at [324, 74] on p "Tabs Holland N.V. - Bedrijfsbureau + E-commerce - Oude Hoofdkantoor(Oscar Malij…" at bounding box center [303, 72] width 129 height 10
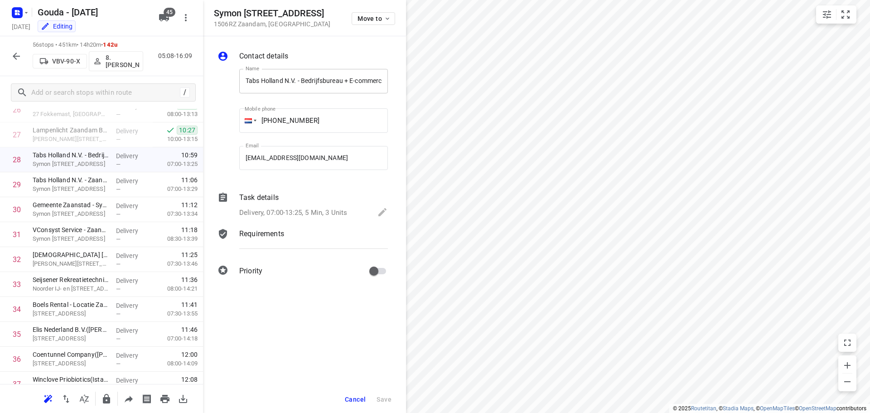
click at [354, 80] on input "Tabs Holland N.V. - Bedrijfsbureau + E-commerce - Oude Hoofdkantoor(Oscar Malij)" at bounding box center [313, 81] width 149 height 24
click at [336, 213] on p "Delivery, 07:00-13:25, 5 Min, 3 Units" at bounding box center [293, 213] width 108 height 10
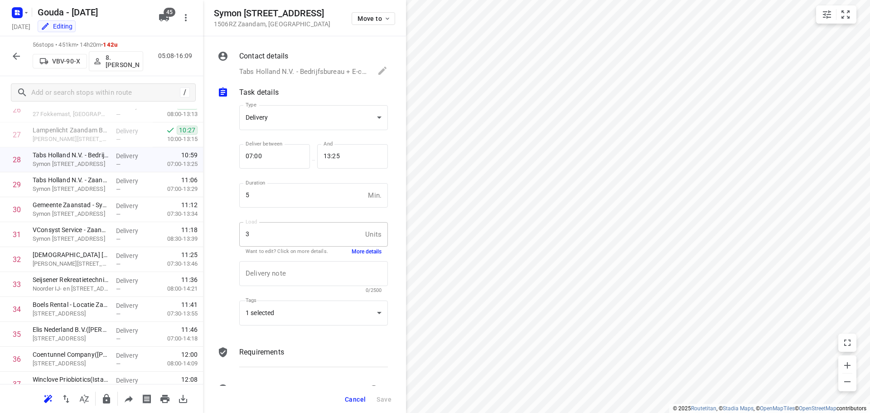
click at [368, 242] on div "3 Units Load" at bounding box center [313, 234] width 149 height 24
click at [364, 248] on button "More details" at bounding box center [367, 252] width 30 height 8
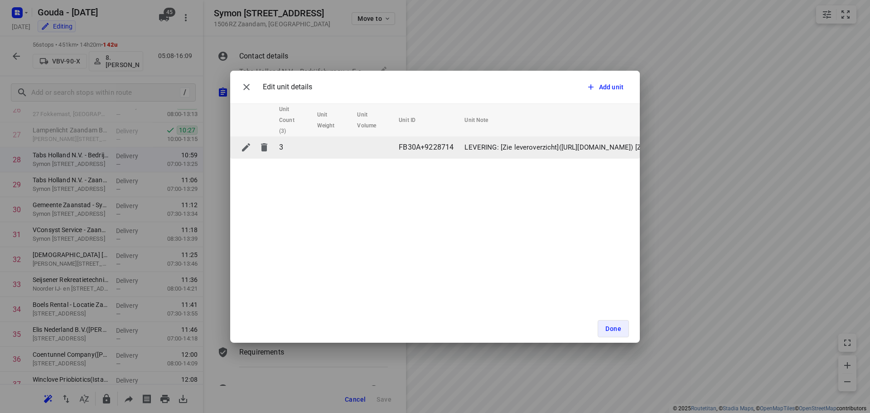
click at [520, 144] on p "LEVERING: [Zie leveroverzicht](https://odoo.fruitopjewerk.nl/document/share/236…" at bounding box center [625, 147] width 320 height 10
click at [565, 144] on p "LEVERING: [Zie leveroverzicht](https://odoo.fruitopjewerk.nl/document/share/236…" at bounding box center [625, 147] width 320 height 10
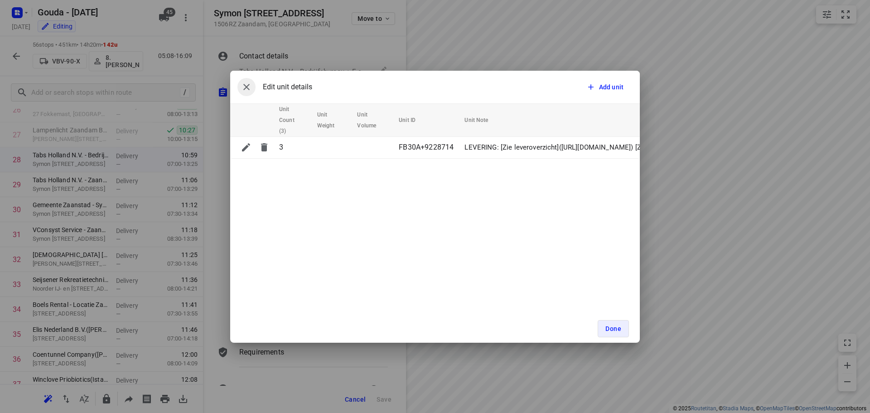
click at [253, 82] on button "button" at bounding box center [246, 87] width 18 height 18
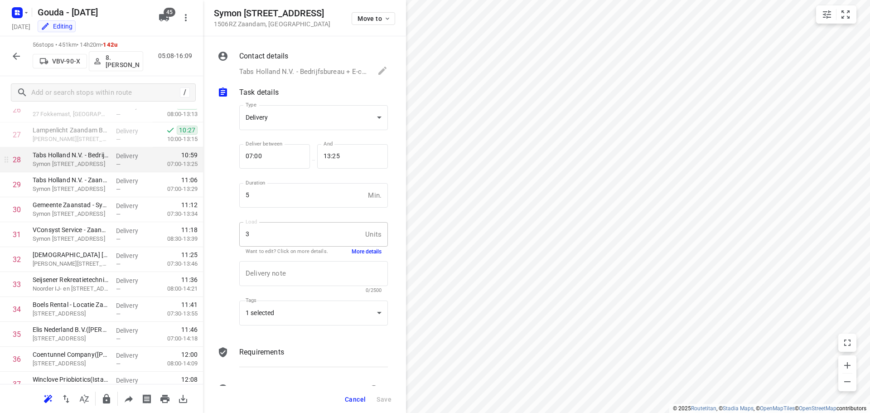
click at [0, 169] on div "28" at bounding box center [14, 159] width 29 height 25
click at [61, 160] on p "Symon Spiersweg 17, Zaandam" at bounding box center [71, 164] width 76 height 9
click at [285, 216] on div "Duration 5 Min. Duration" at bounding box center [314, 199] width 156 height 43
click at [305, 250] on p "Want to edit? Click on more details." at bounding box center [287, 252] width 82 height 8
click at [368, 262] on div "x Delivery note" at bounding box center [313, 273] width 149 height 25
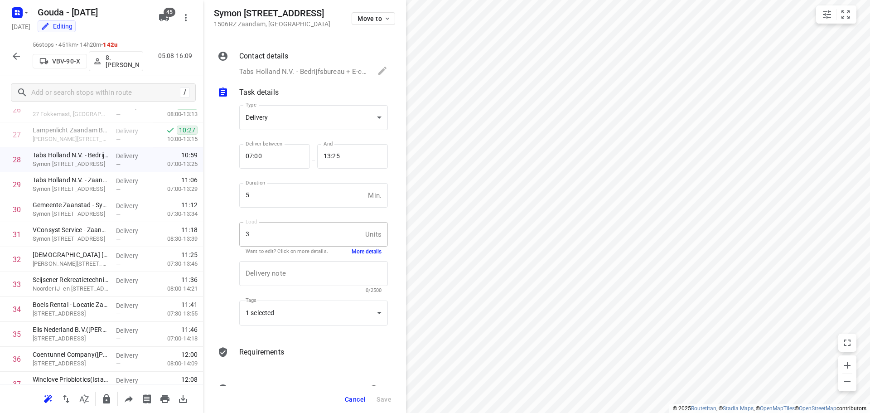
click at [370, 250] on button "More details" at bounding box center [367, 252] width 30 height 8
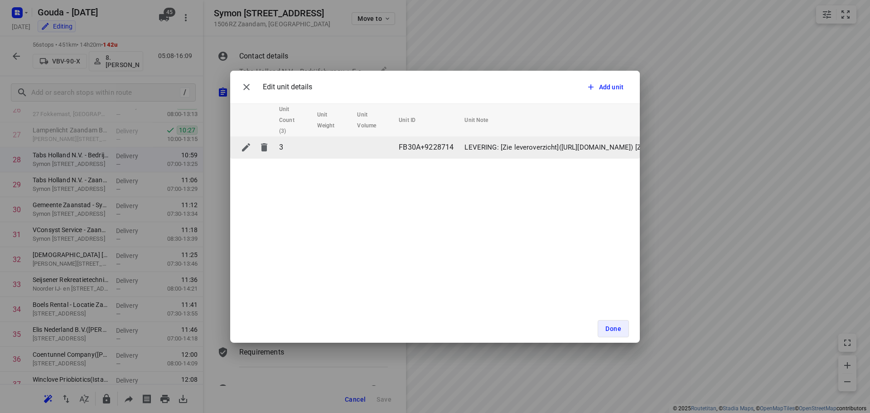
click at [481, 147] on p "LEVERING: [Zie leveroverzicht](https://odoo.fruitopjewerk.nl/document/share/236…" at bounding box center [625, 147] width 320 height 10
click at [583, 143] on p "LEVERING: [Zie leveroverzicht](https://odoo.fruitopjewerk.nl/document/share/236…" at bounding box center [625, 147] width 320 height 10
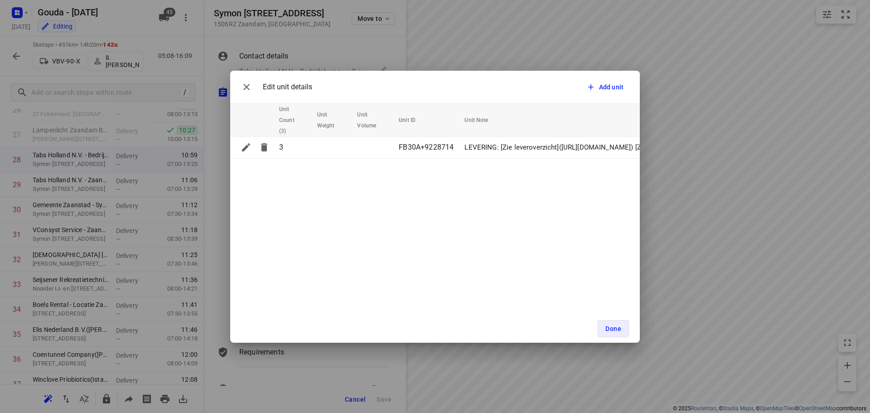
drag, startPoint x: 235, startPoint y: 94, endPoint x: 245, endPoint y: 85, distance: 13.2
click at [235, 93] on div "Edit unit details Add unit" at bounding box center [435, 87] width 410 height 33
click at [246, 89] on icon "button" at bounding box center [246, 87] width 11 height 11
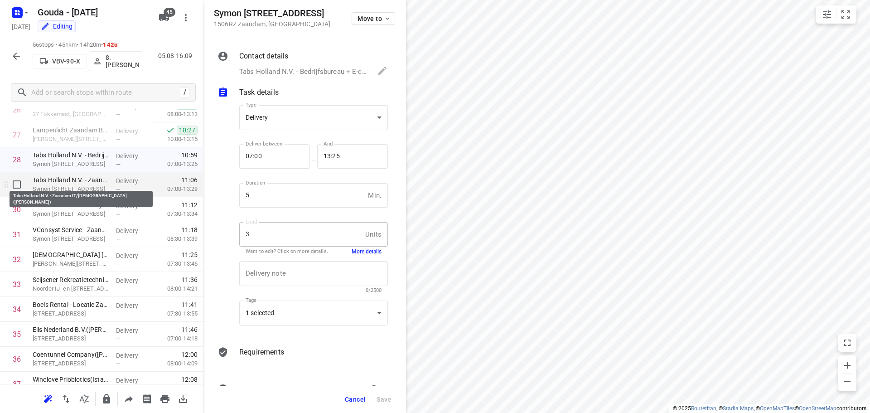
click at [97, 180] on p "Tabs Holland N.V. - Zaandam IT/DIO(Johan van Velzen)" at bounding box center [71, 179] width 76 height 9
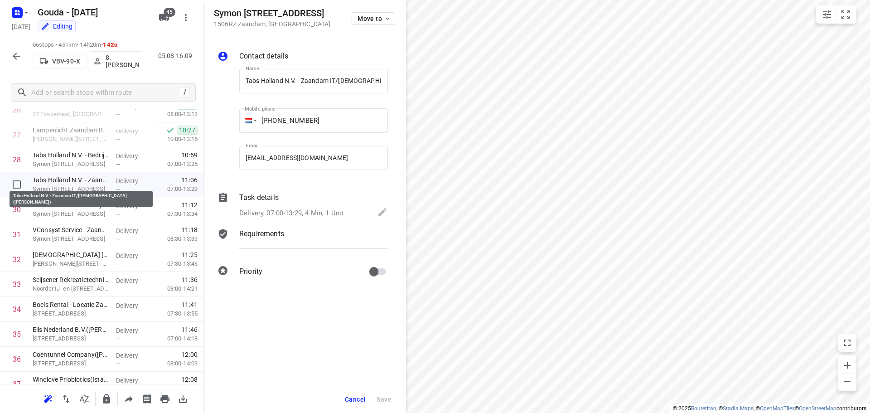
scroll to position [0, 23]
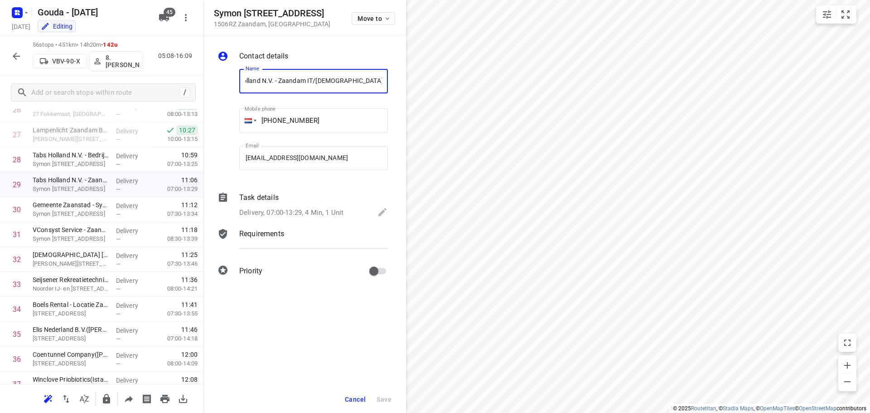
click at [338, 201] on div "Task details" at bounding box center [313, 197] width 149 height 11
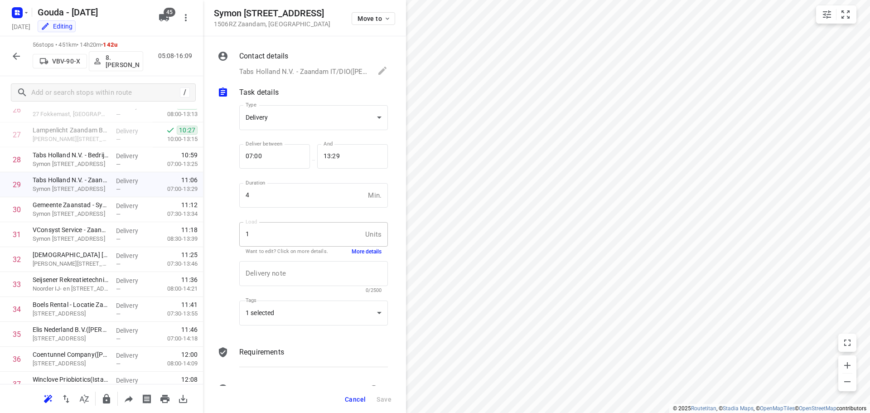
click at [340, 247] on div "Load 1 Units Load Want to edit? Click on more details. More details" at bounding box center [313, 238] width 149 height 32
click at [353, 257] on div "Delivery note x Delivery note 0/2500" at bounding box center [314, 277] width 156 height 43
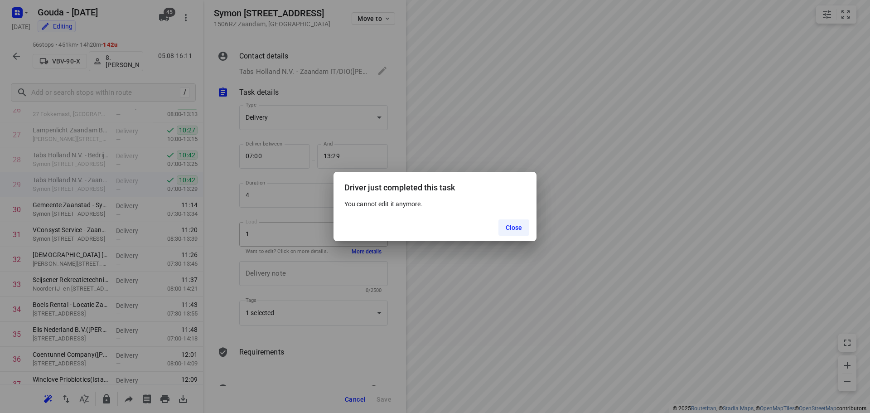
click at [524, 226] on button "Close" at bounding box center [514, 227] width 31 height 16
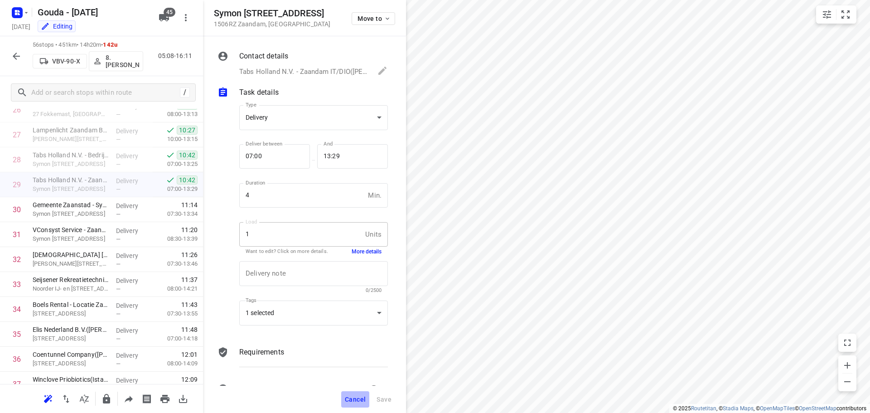
click at [345, 402] on button "Cancel" at bounding box center [355, 399] width 28 height 16
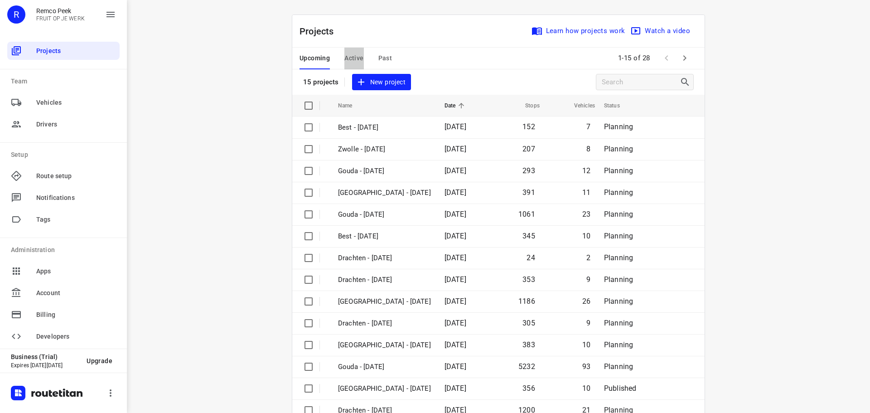
click at [354, 52] on button "Active" at bounding box center [353, 59] width 19 height 22
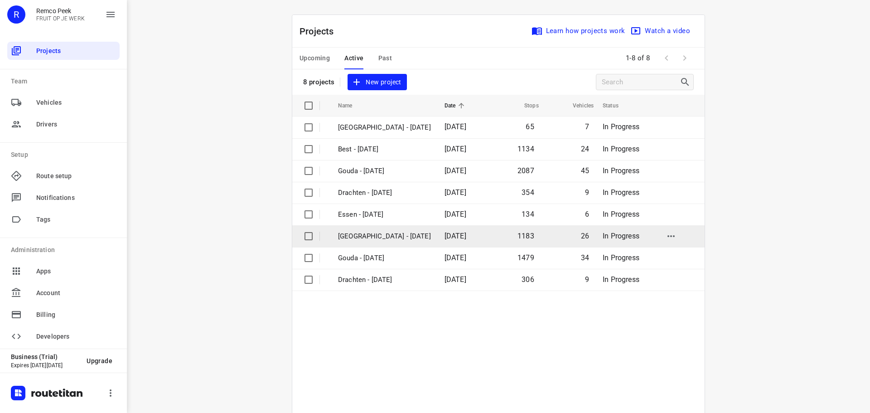
click at [377, 237] on p "[GEOGRAPHIC_DATA] - [DATE]" at bounding box center [384, 236] width 93 height 10
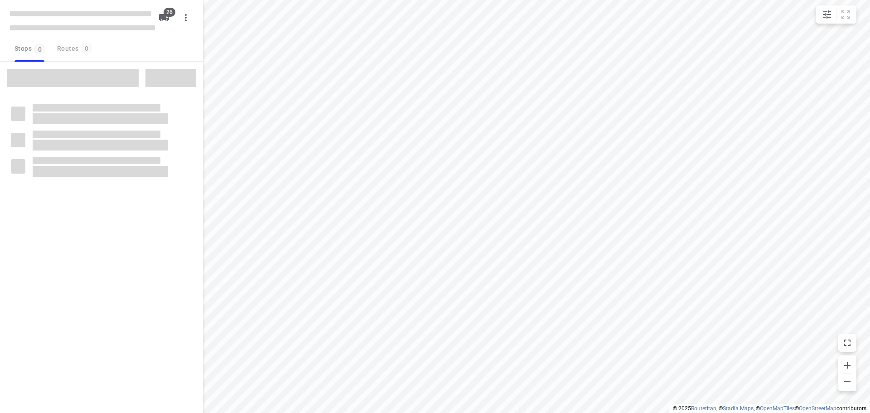
checkbox input "true"
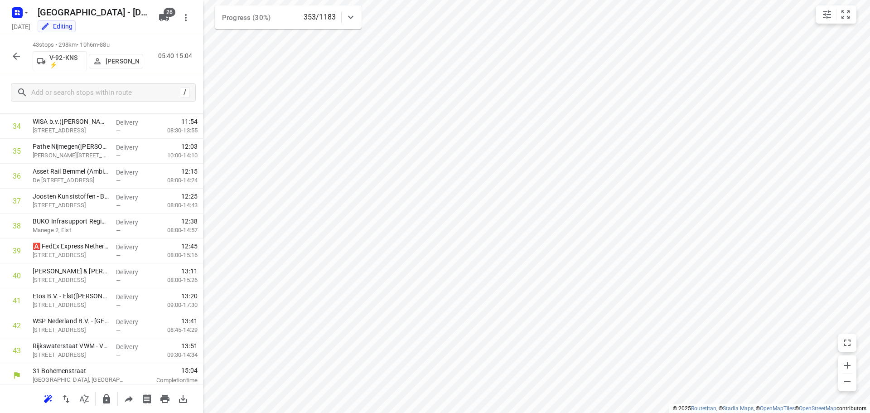
scroll to position [867, 0]
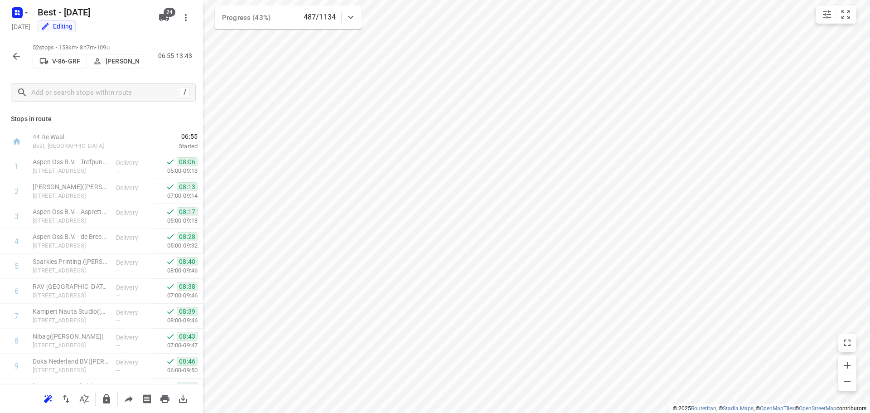
scroll to position [1091, 0]
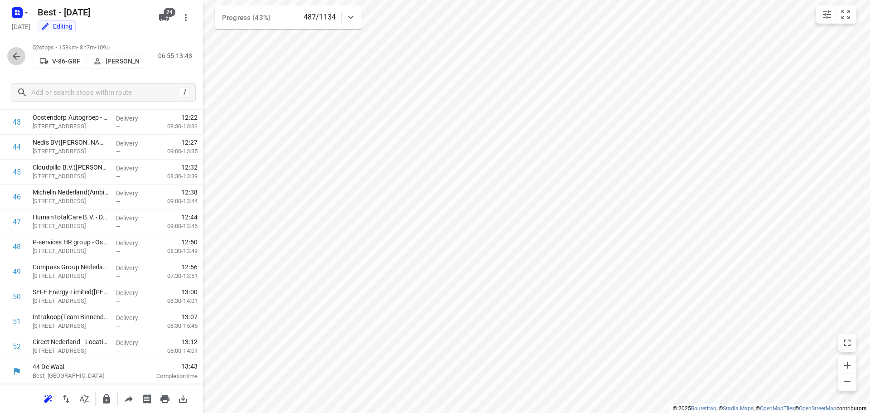
click at [17, 60] on icon "button" at bounding box center [16, 56] width 11 height 11
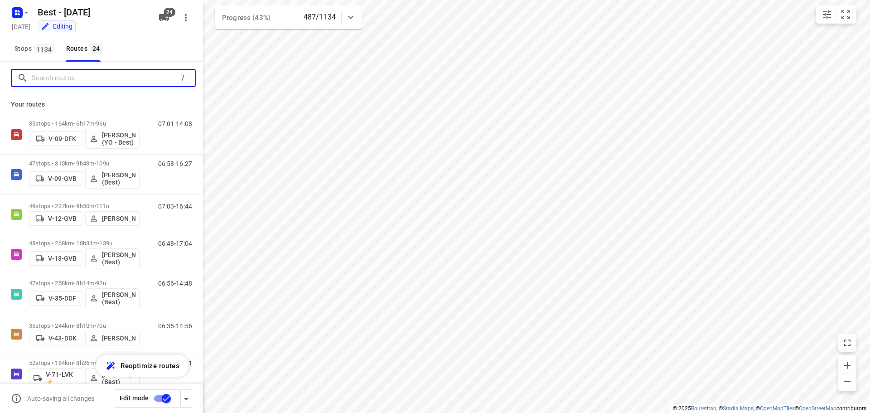
click at [69, 82] on input "Search routes" at bounding box center [104, 78] width 145 height 14
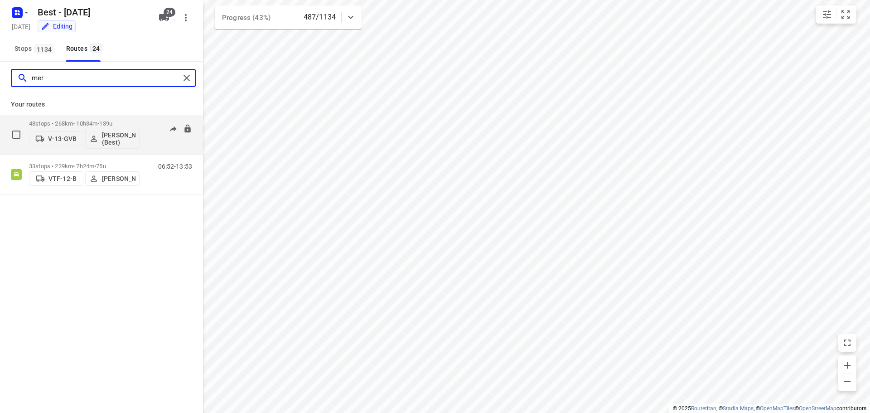
type input "mer"
click at [95, 122] on p "48 stops • 268km • 10h34m • 139u" at bounding box center [84, 123] width 111 height 7
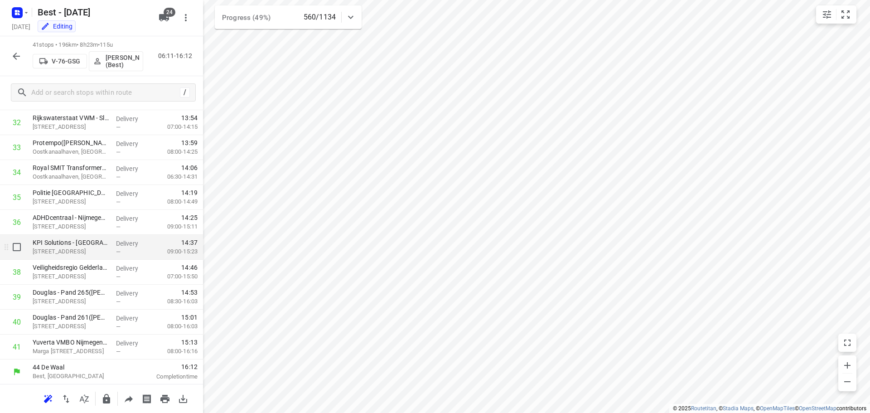
scroll to position [817, 0]
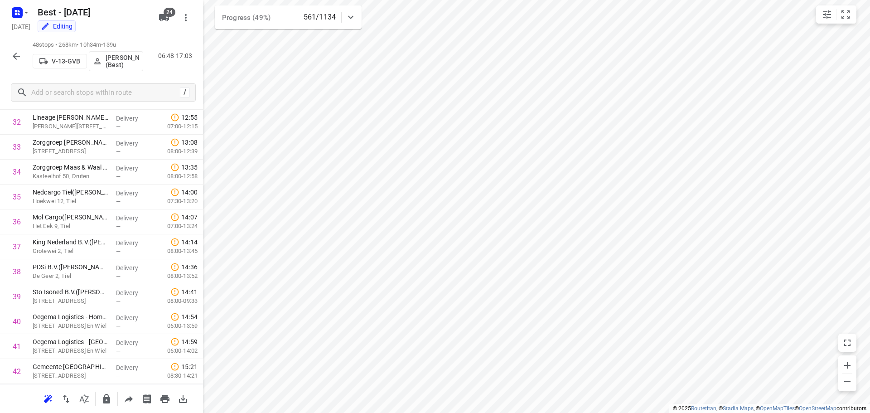
click at [16, 63] on button "button" at bounding box center [16, 56] width 18 height 18
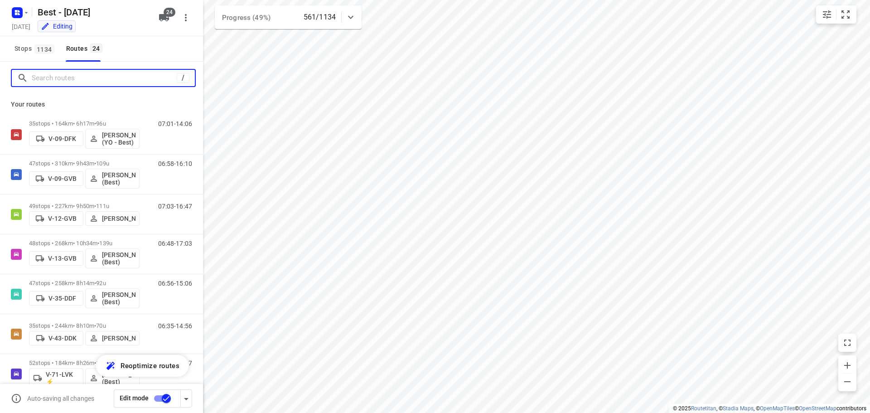
click at [49, 81] on input "Search routes" at bounding box center [104, 78] width 145 height 14
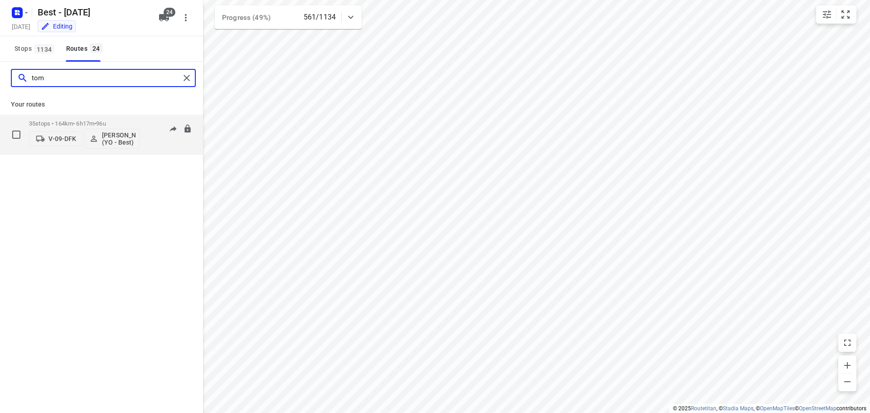
type input "tom"
click at [51, 121] on p "35 stops • 164km • 6h17m • 96u" at bounding box center [84, 123] width 111 height 7
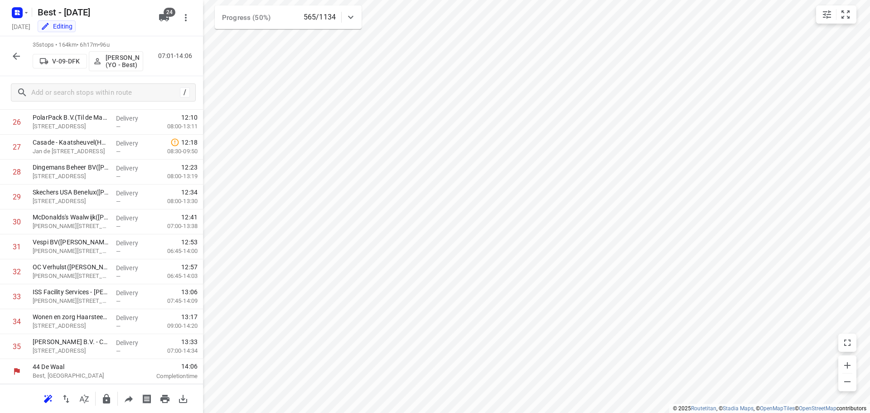
scroll to position [668, 0]
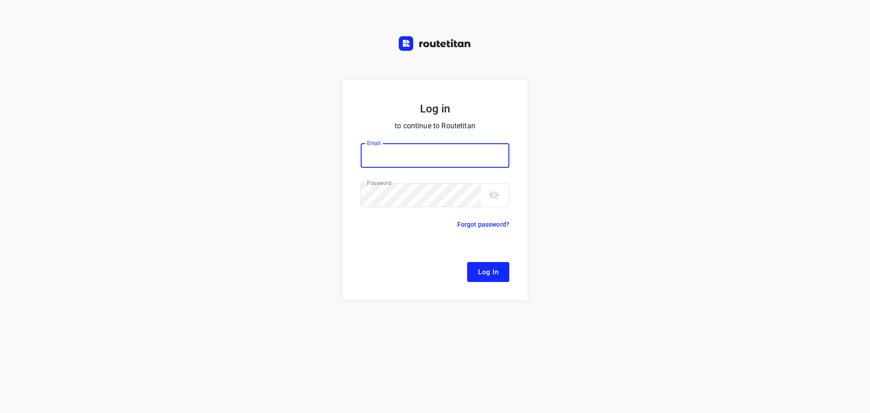
type input "[EMAIL_ADDRESS][DOMAIN_NAME]"
click at [494, 270] on span "Log In" at bounding box center [488, 272] width 20 height 12
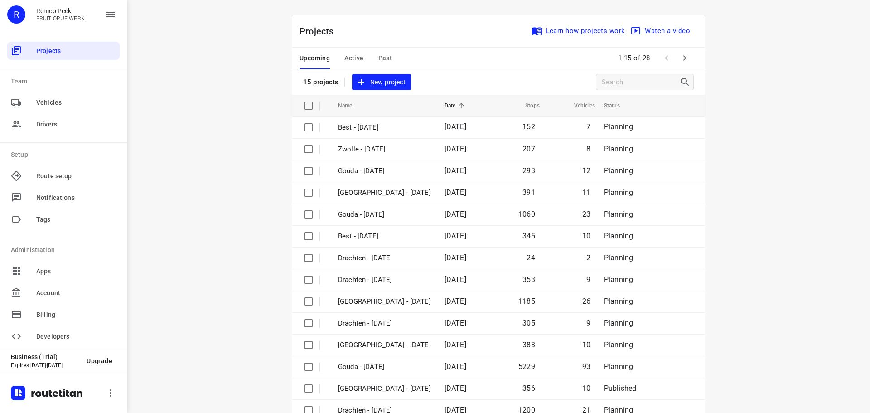
click at [350, 60] on span "Active" at bounding box center [353, 58] width 19 height 11
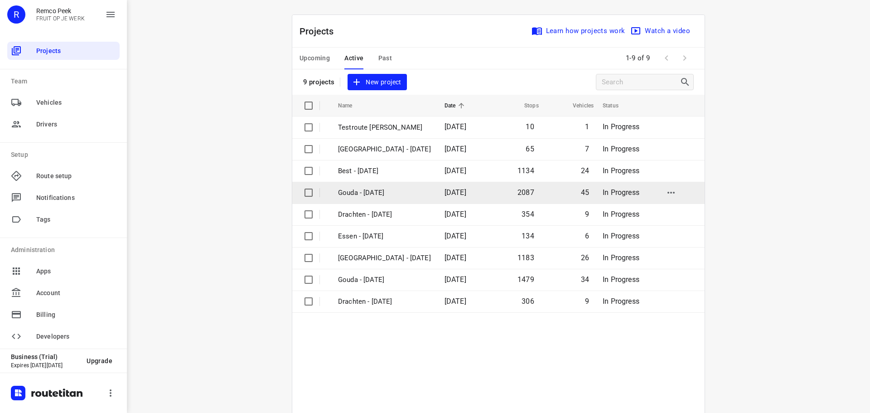
click at [390, 195] on p "Gouda - Wednesday" at bounding box center [384, 193] width 93 height 10
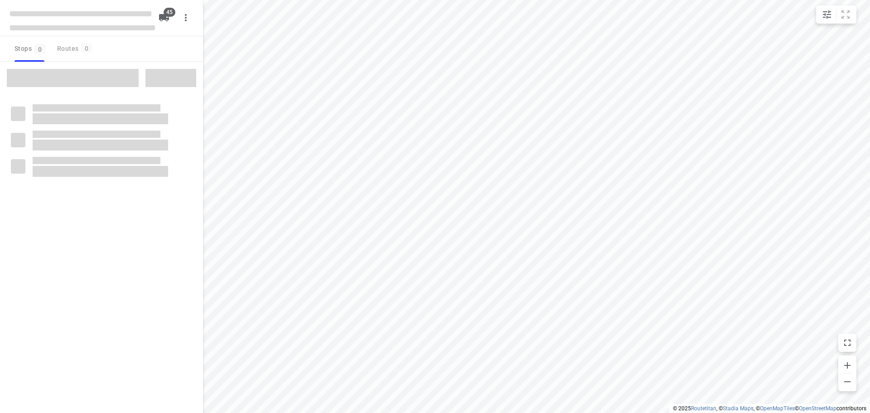
checkbox input "true"
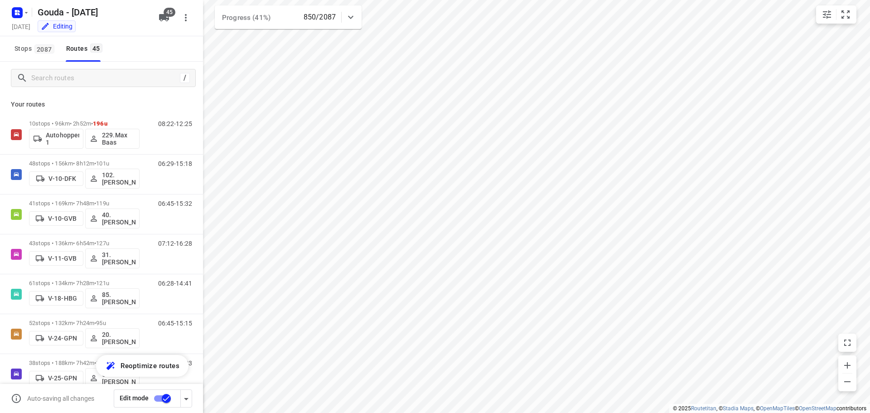
drag, startPoint x: 45, startPoint y: 63, endPoint x: 50, endPoint y: 64, distance: 5.2
click at [45, 62] on div "/" at bounding box center [101, 78] width 203 height 33
click at [55, 60] on button "Stops 2087" at bounding box center [34, 48] width 46 height 25
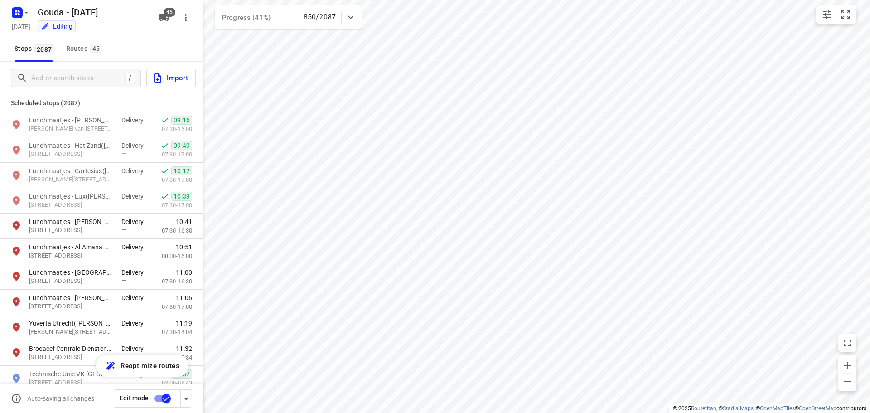
click at [68, 82] on div "/ Import Scheduled stops ( 2087 ) Lunchmaatjes - Sri Krishna(Nick van Ginderen)…" at bounding box center [101, 223] width 203 height 322
click at [68, 82] on input "Add or search stops" at bounding box center [113, 78] width 163 height 14
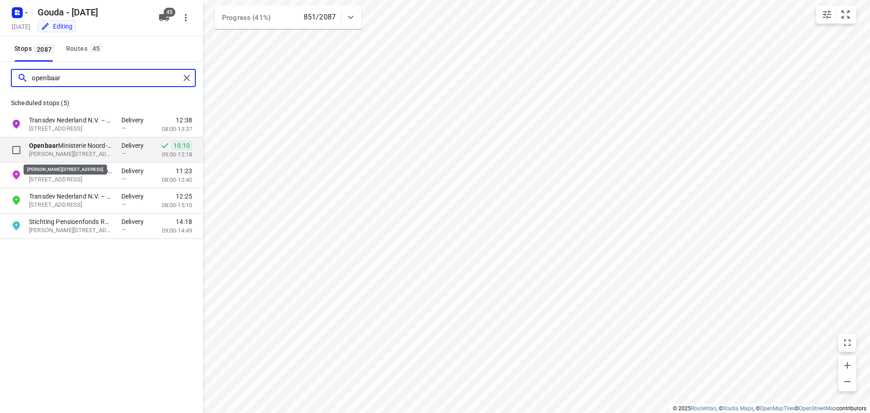
type input "openbaar"
click at [95, 156] on p "Simon de Vrieshof 1, 2019HE, Haarlem, NL" at bounding box center [70, 154] width 83 height 9
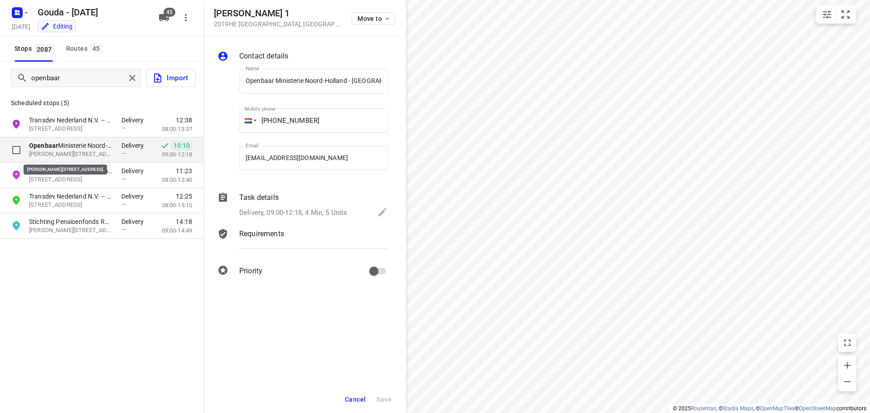
scroll to position [0, 57]
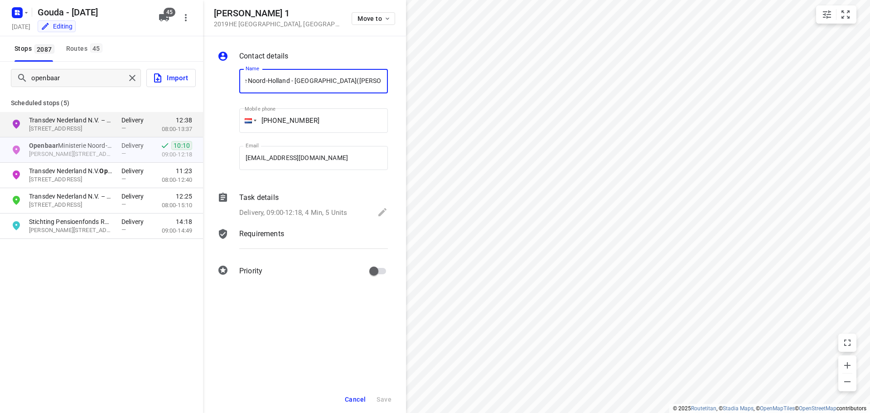
click at [249, 207] on div "Delivery, 09:00-12:18, 4 Min, 5 Units" at bounding box center [313, 213] width 149 height 13
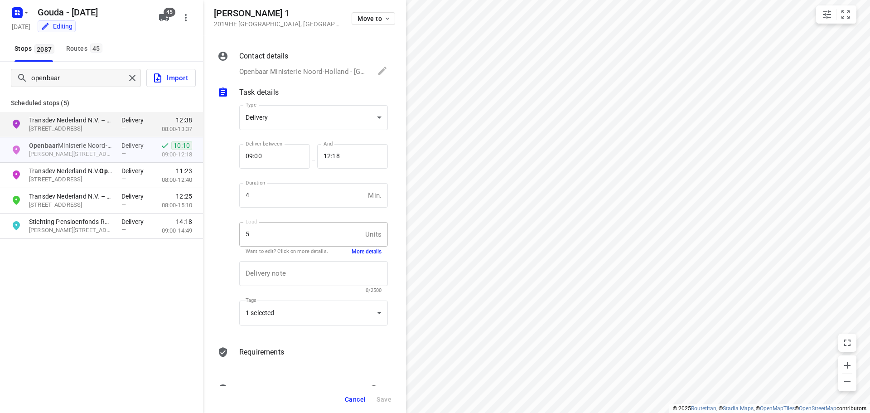
click at [339, 399] on div "Cancel Save" at bounding box center [304, 399] width 203 height 27
click at [336, 398] on div "Cancel Save" at bounding box center [304, 399] width 203 height 27
click at [350, 401] on span "Cancel" at bounding box center [355, 399] width 21 height 7
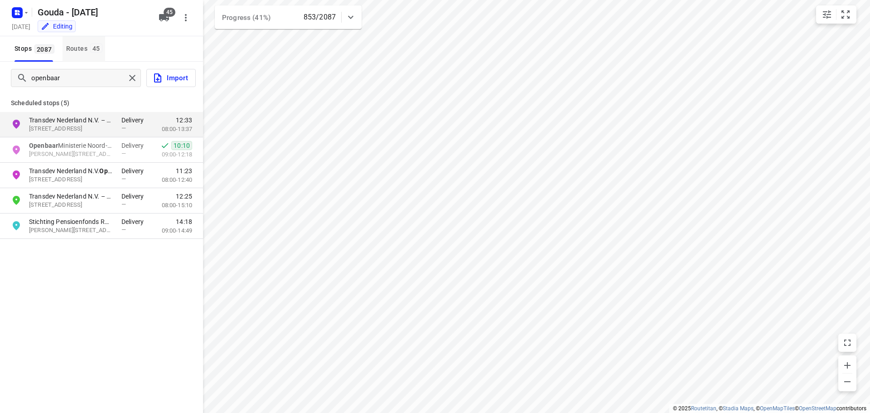
click at [94, 53] on span "45" at bounding box center [96, 48] width 12 height 9
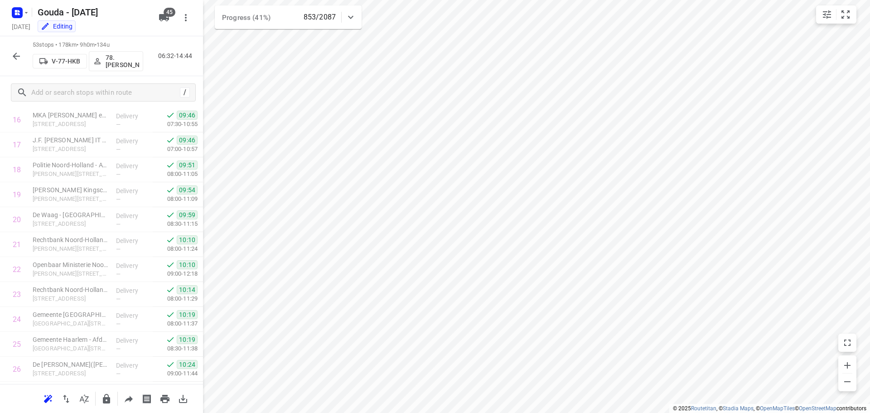
scroll to position [453, 0]
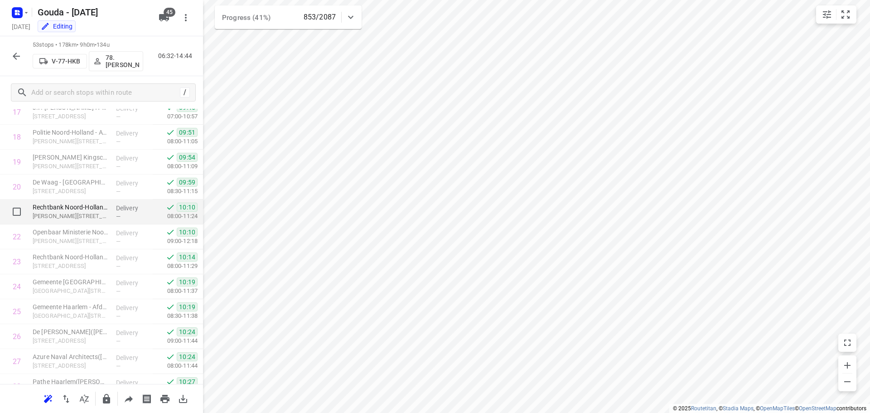
click at [124, 210] on p "Delivery" at bounding box center [133, 207] width 34 height 9
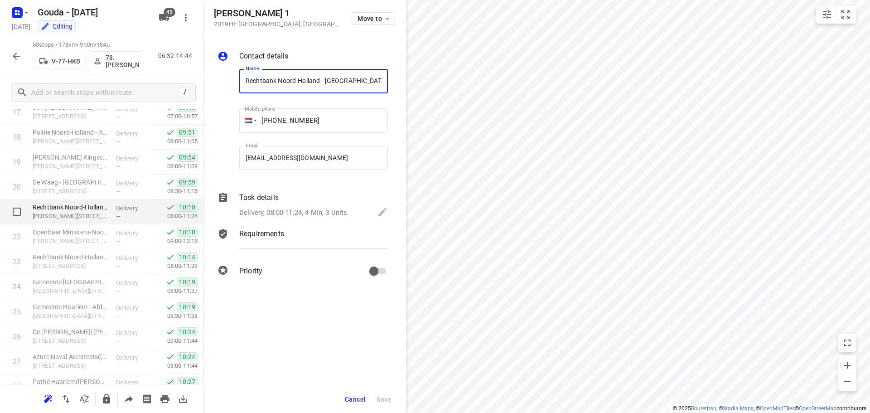
scroll to position [0, 42]
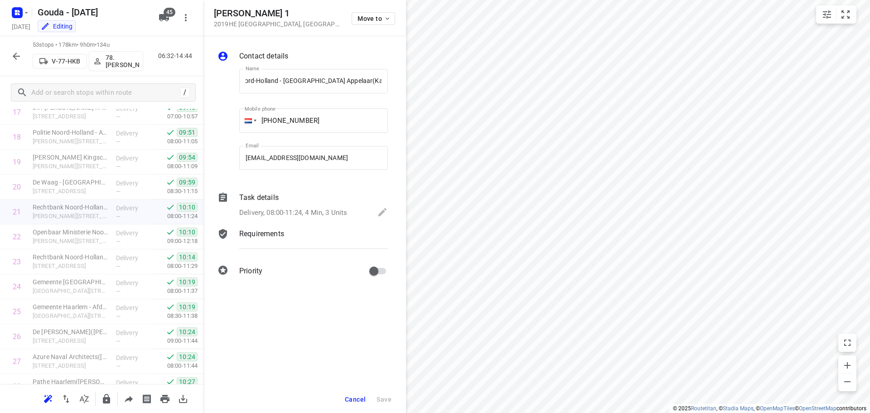
click at [295, 210] on p "Delivery, 08:00-11:24, 4 Min, 3 Units" at bounding box center [293, 213] width 108 height 10
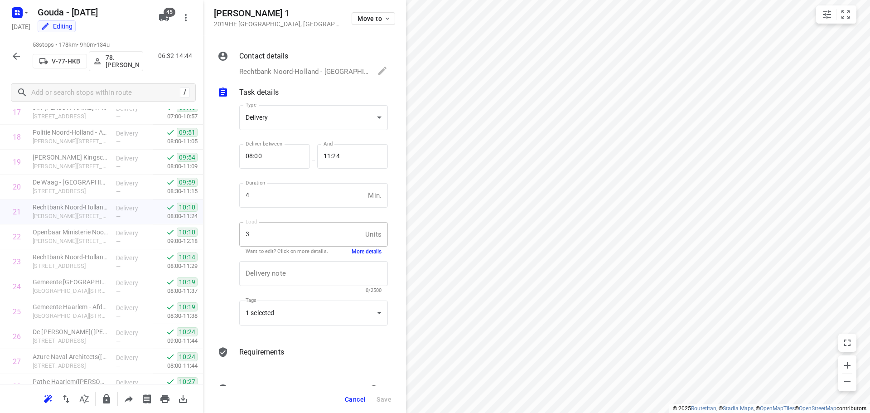
click at [354, 250] on button "More details" at bounding box center [367, 252] width 30 height 8
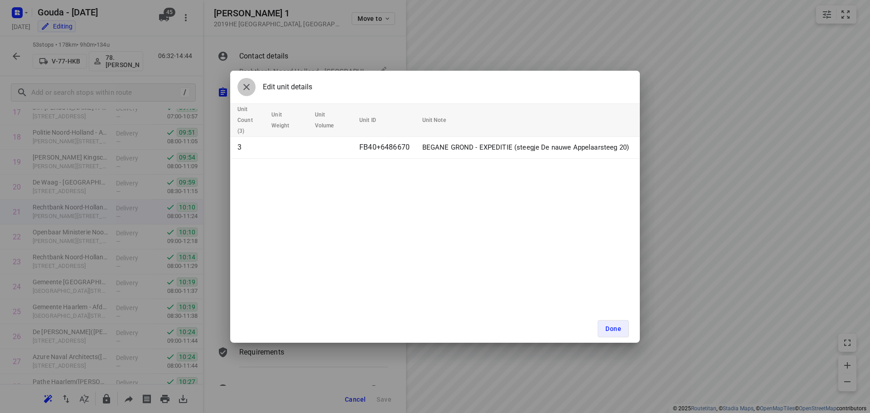
click at [240, 88] on button "button" at bounding box center [246, 87] width 18 height 18
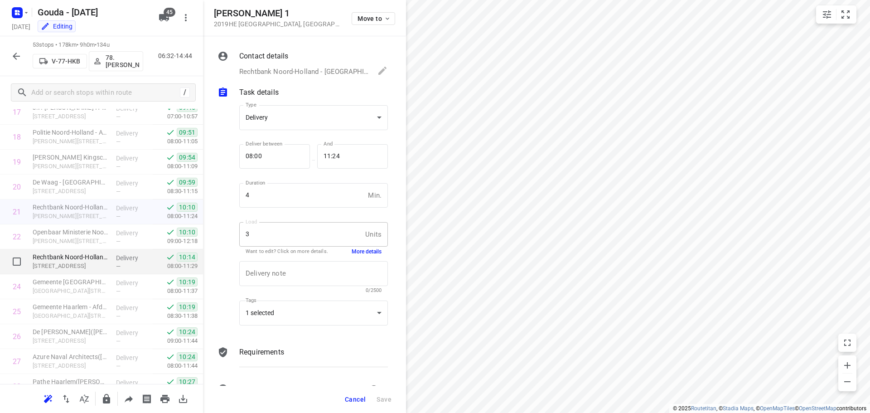
click at [119, 249] on div "Delivery —" at bounding box center [132, 261] width 41 height 25
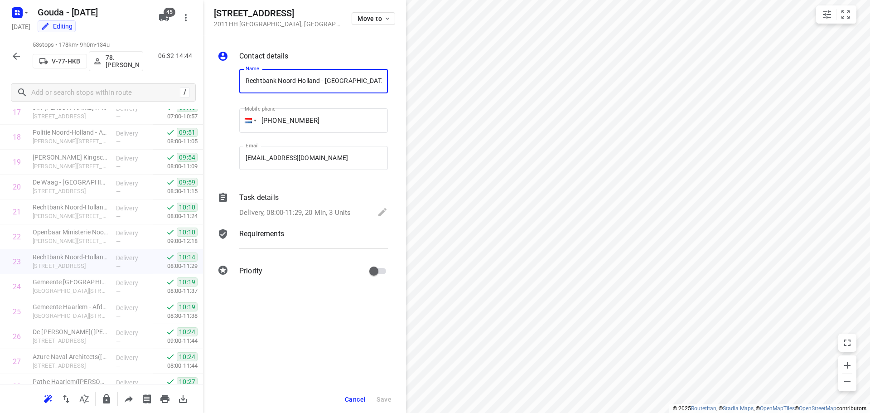
click at [301, 204] on div "Task details Delivery, 08:00-11:29, 20 Min, 3 Units" at bounding box center [313, 205] width 152 height 31
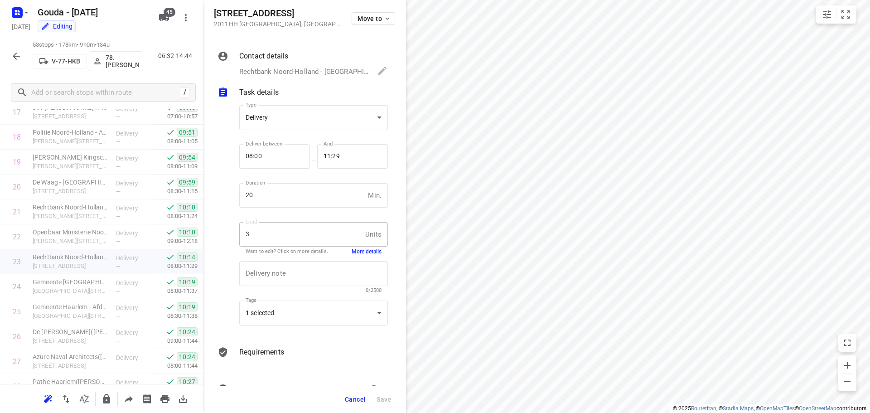
click at [354, 250] on button "More details" at bounding box center [367, 252] width 30 height 8
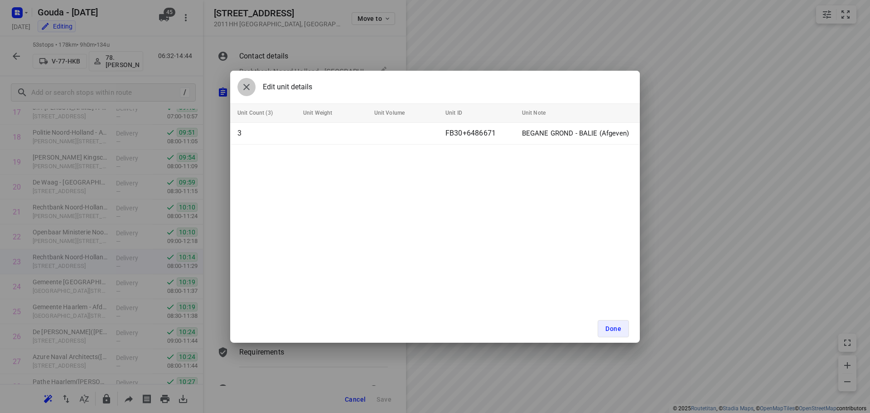
click at [245, 88] on icon "button" at bounding box center [246, 87] width 6 height 6
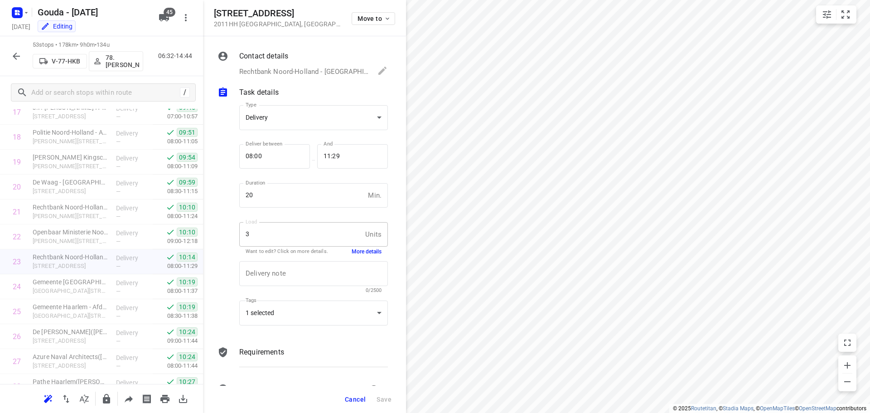
click at [345, 400] on span "Cancel" at bounding box center [355, 399] width 21 height 7
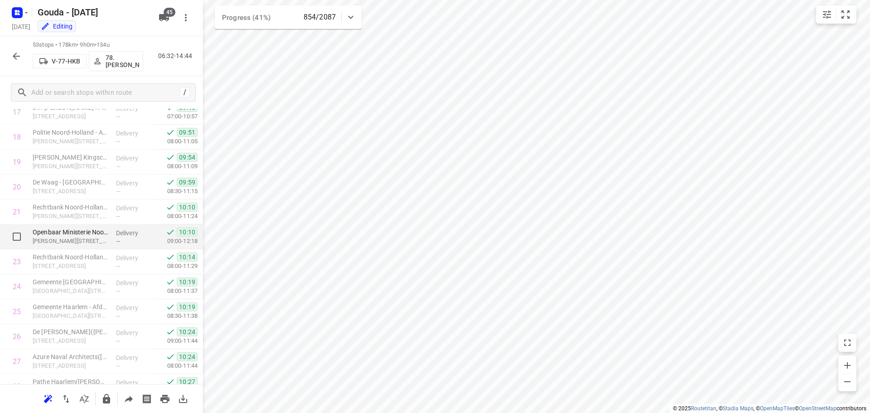
click at [112, 232] on div "Delivery —" at bounding box center [132, 236] width 41 height 25
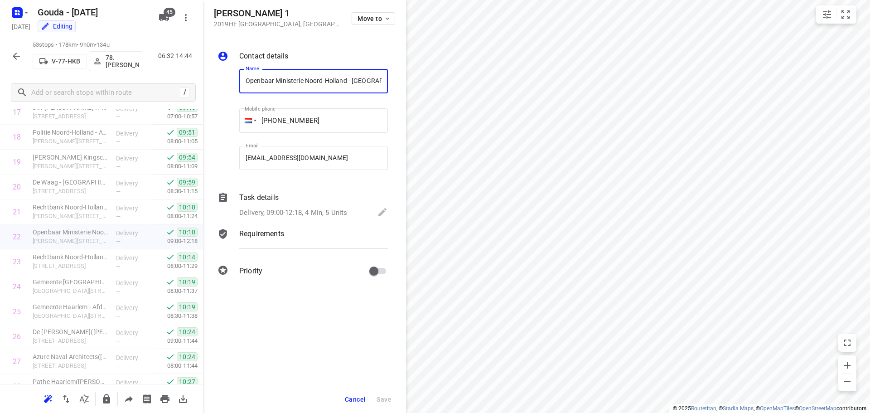
click at [334, 206] on div "Task details Delivery, 09:00-12:18, 4 Min, 5 Units" at bounding box center [313, 205] width 152 height 31
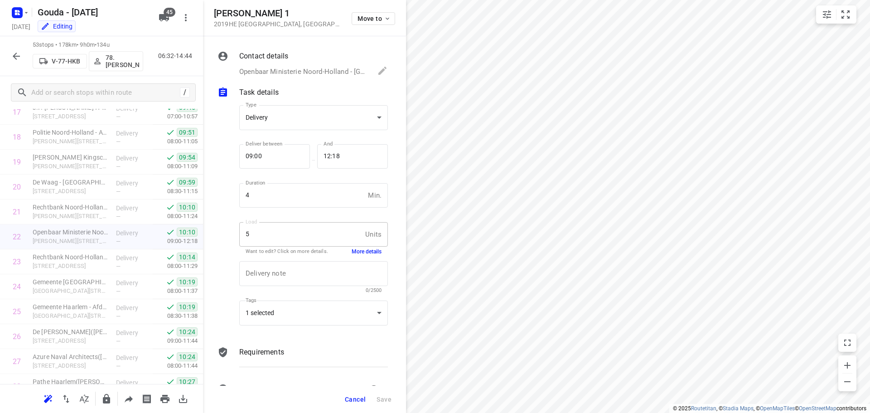
click at [363, 252] on button "More details" at bounding box center [367, 252] width 30 height 8
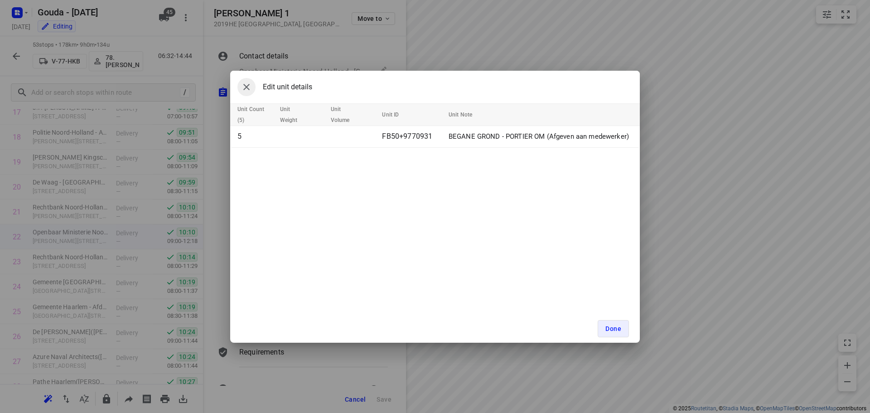
click at [252, 90] on button "button" at bounding box center [246, 87] width 18 height 18
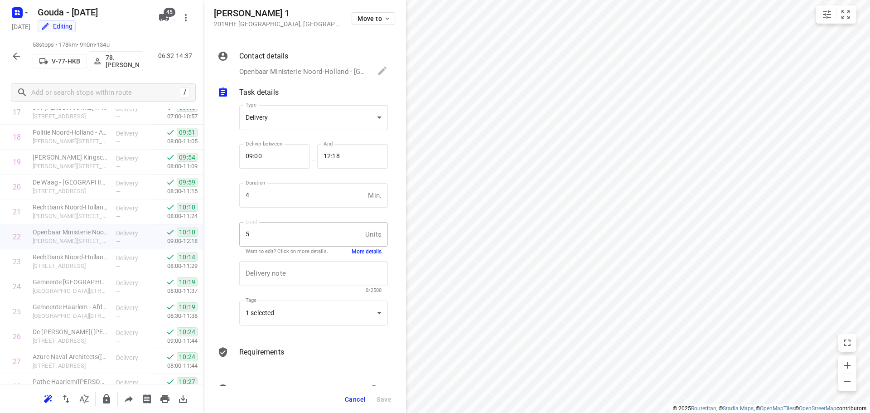
click at [21, 4] on div at bounding box center [19, 13] width 22 height 18
click at [19, 5] on icon "button" at bounding box center [17, 12] width 15 height 15
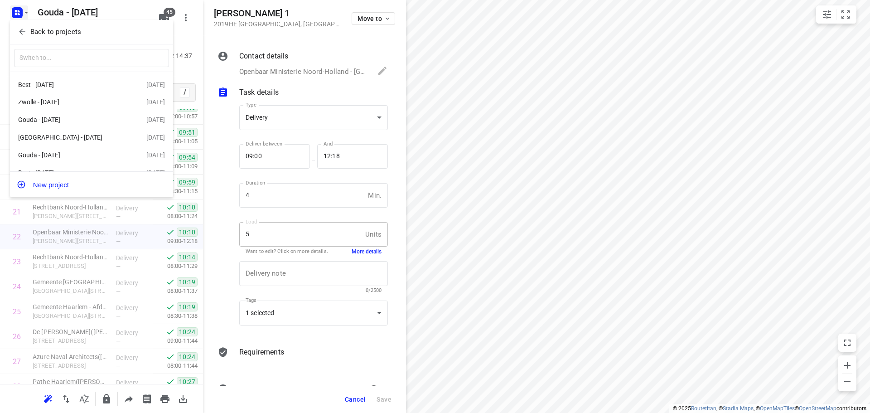
click at [37, 21] on div "Back to projects" at bounding box center [91, 32] width 163 height 24
click at [38, 28] on p "Back to projects" at bounding box center [55, 32] width 51 height 10
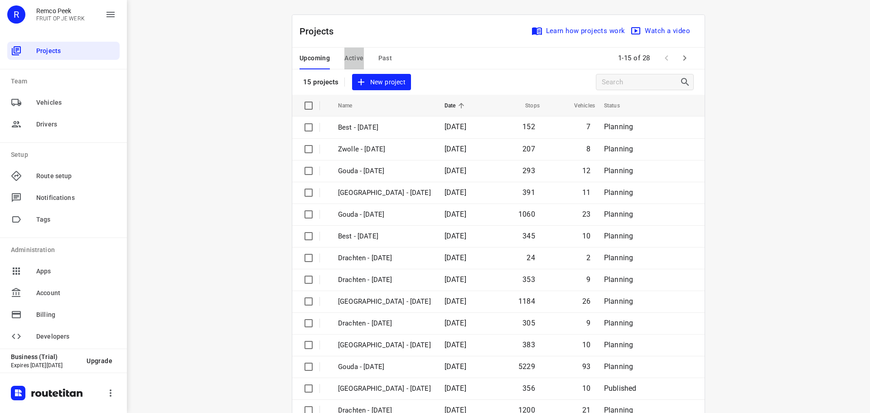
click at [359, 57] on span "Active" at bounding box center [353, 58] width 19 height 11
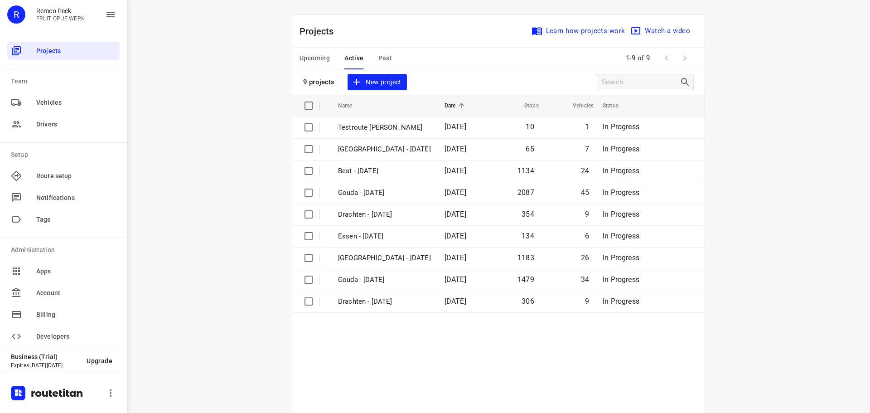
click at [310, 56] on span "Upcoming" at bounding box center [315, 58] width 30 height 11
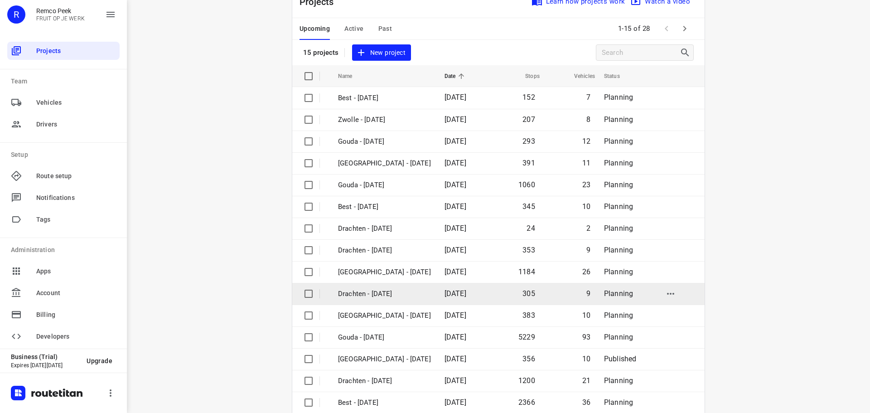
scroll to position [45, 0]
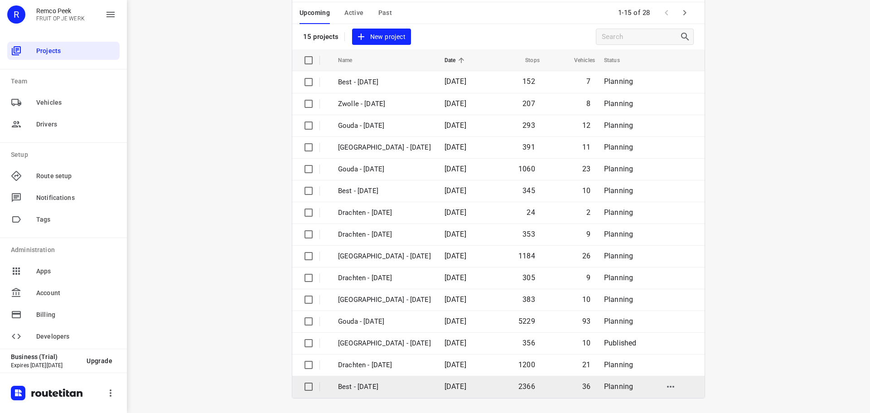
click at [398, 388] on p "Best - Monday" at bounding box center [384, 387] width 93 height 10
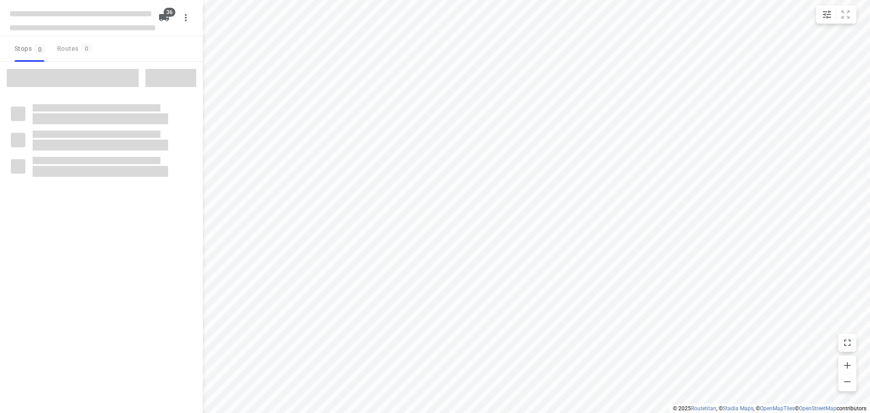
checkbox input "true"
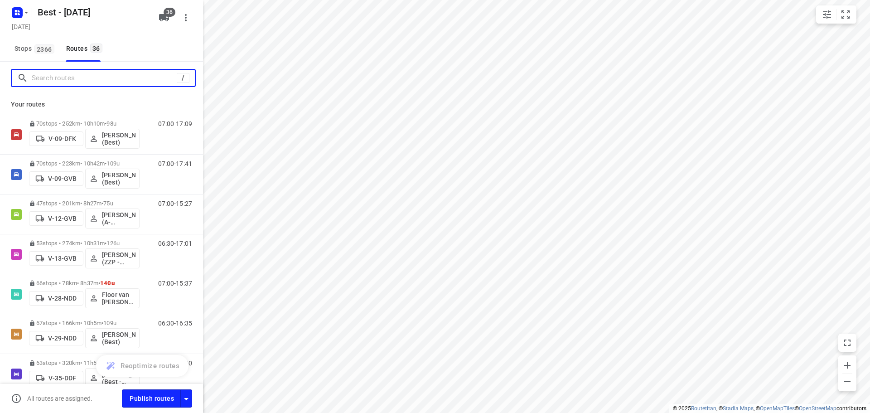
click at [110, 78] on input "Search routes" at bounding box center [104, 78] width 145 height 14
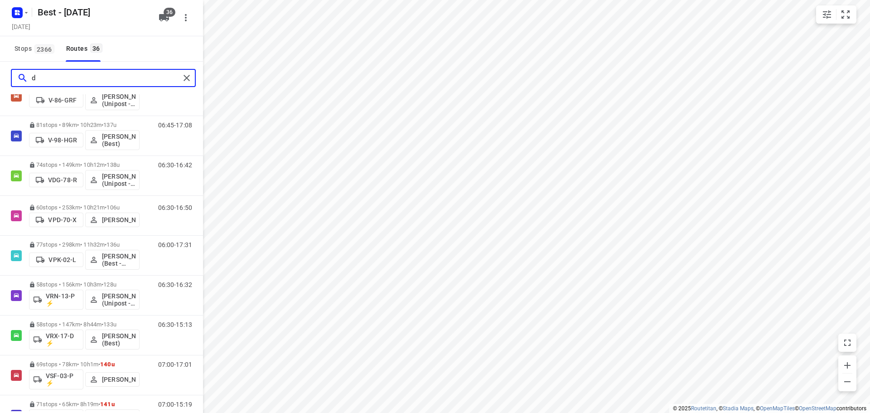
scroll to position [317, 0]
click at [79, 77] on input "d" at bounding box center [106, 78] width 148 height 14
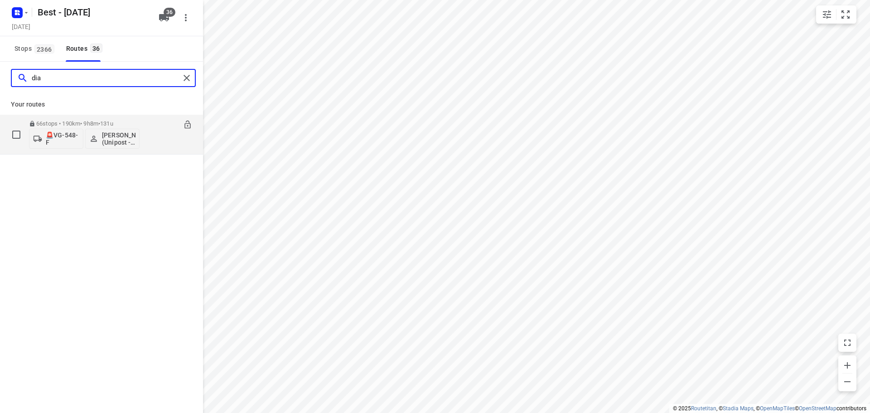
type input "dia"
click at [90, 116] on div "66 stops • 190km • 9h8m • 131u 🚨VG-548-F Michael Diallo (Unipost - Best - ZZP)" at bounding box center [84, 135] width 111 height 38
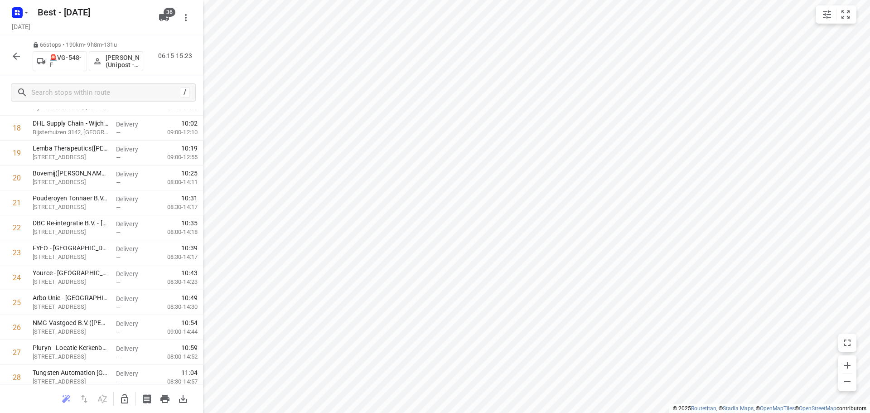
scroll to position [408, 0]
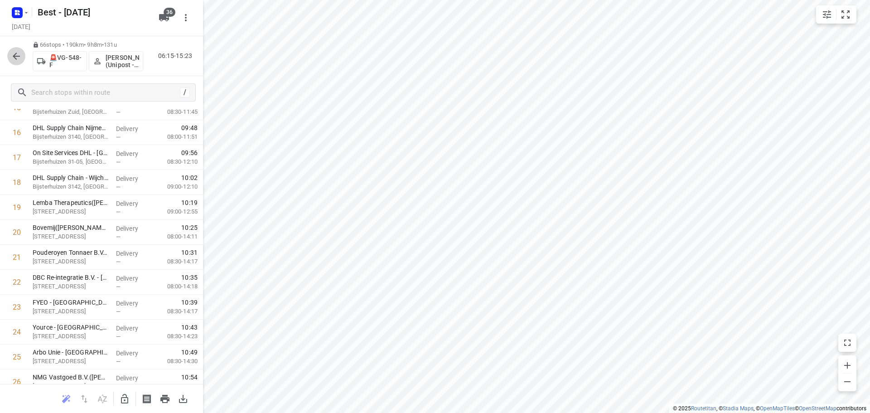
click at [17, 58] on icon "button" at bounding box center [16, 56] width 11 height 11
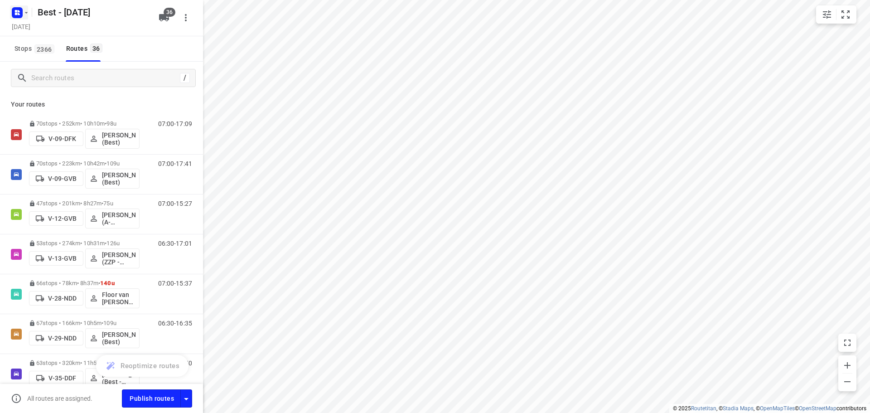
click at [11, 10] on icon "button" at bounding box center [17, 12] width 15 height 15
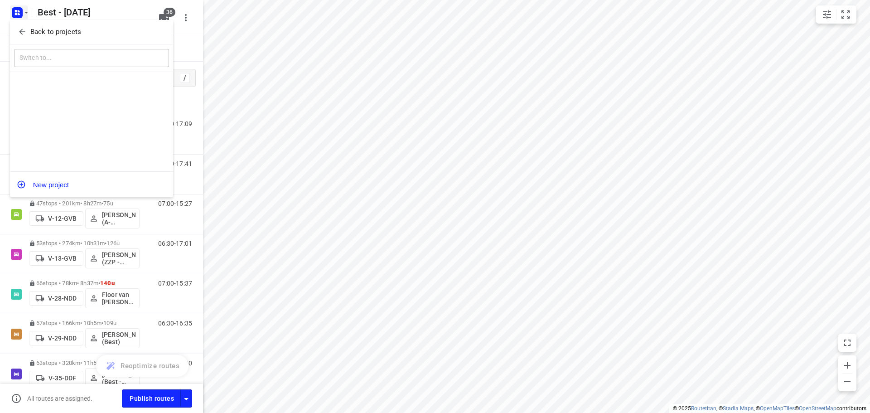
click at [17, 36] on button "Back to projects" at bounding box center [91, 31] width 155 height 15
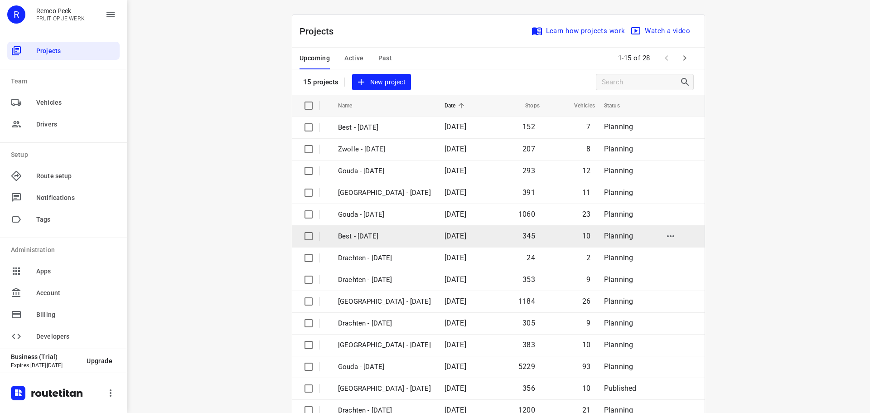
scroll to position [45, 0]
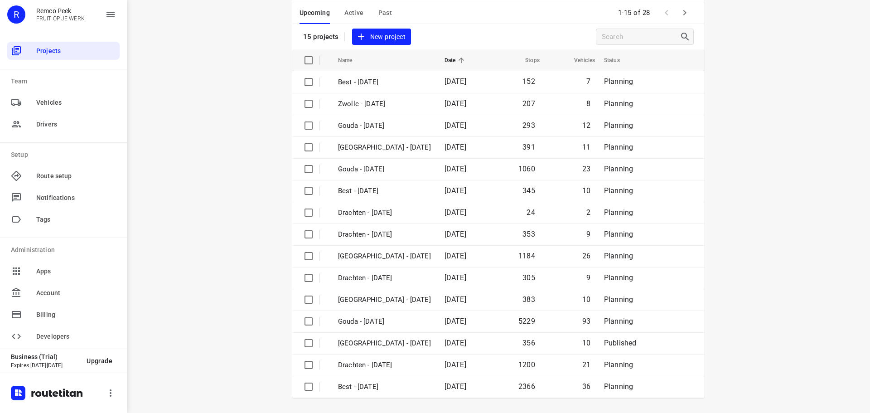
click at [692, 13] on div "Upcoming Active Past 1-15 of 28" at bounding box center [498, 13] width 412 height 22
click at [689, 13] on button "button" at bounding box center [685, 13] width 18 height 18
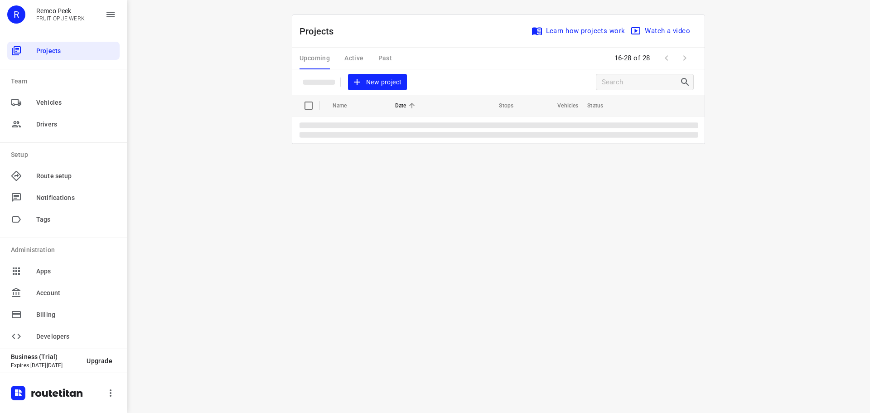
scroll to position [0, 0]
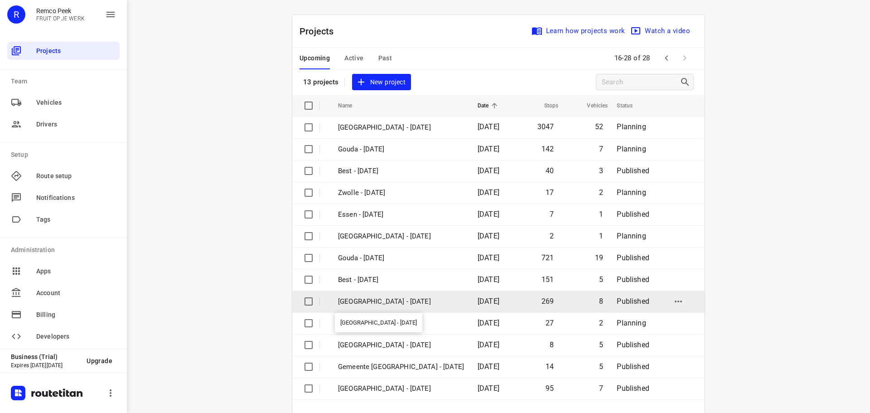
click at [385, 296] on p "Zwolle - Thursday" at bounding box center [401, 301] width 126 height 10
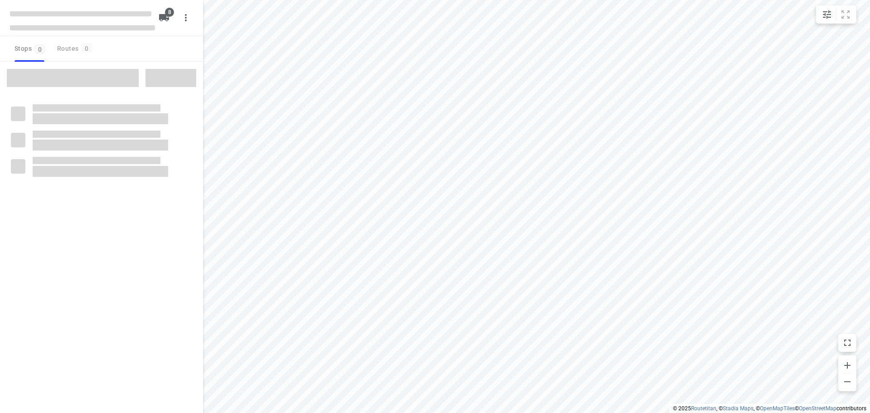
checkbox input "true"
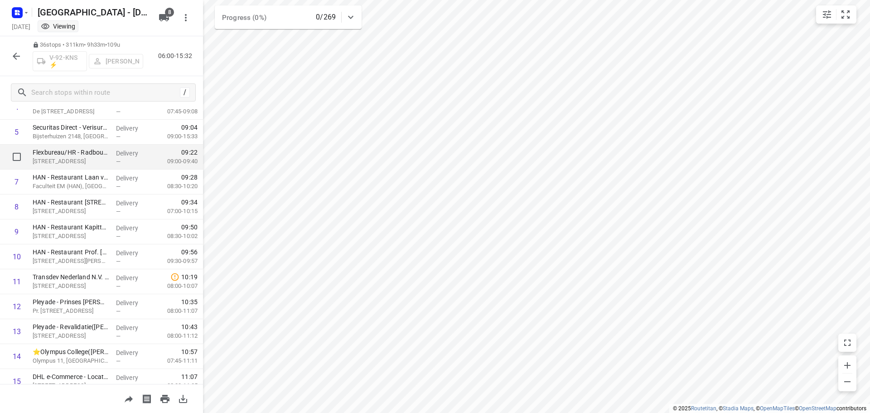
scroll to position [136, 0]
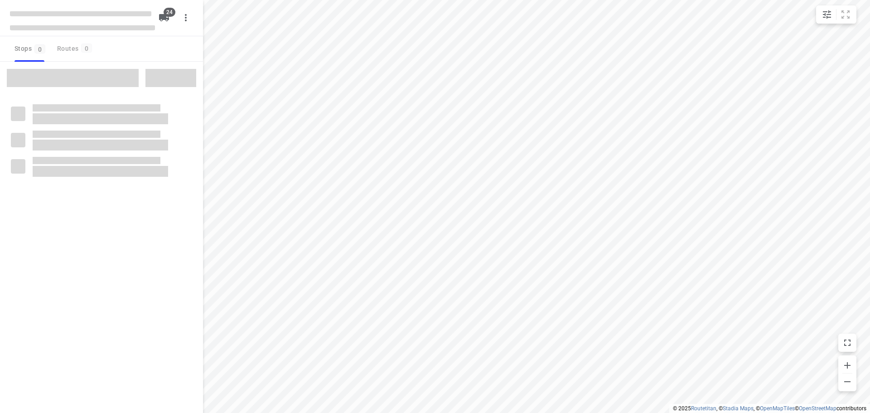
checkbox input "true"
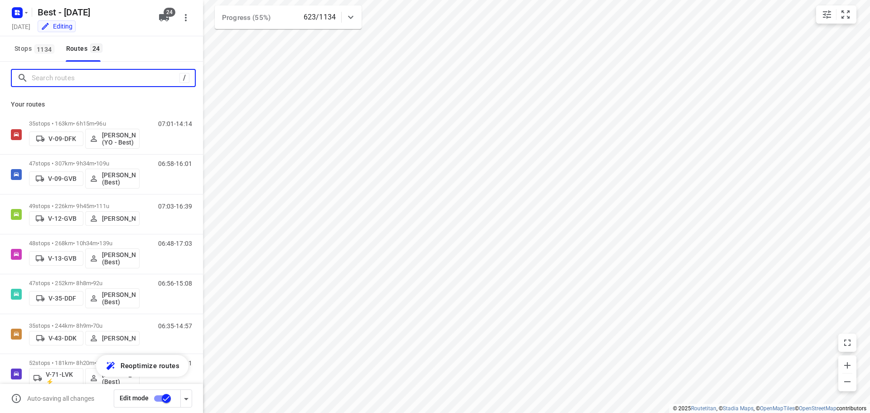
click at [65, 75] on input "Search routes" at bounding box center [106, 78] width 148 height 14
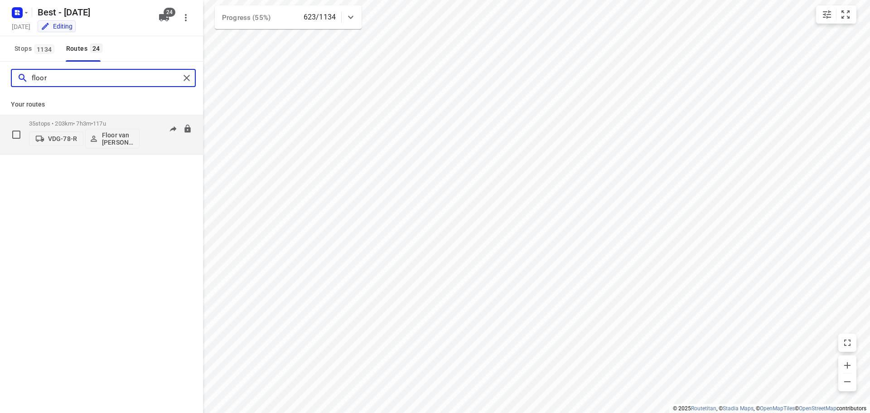
type input "floor"
click at [93, 126] on span "•" at bounding box center [92, 123] width 2 height 7
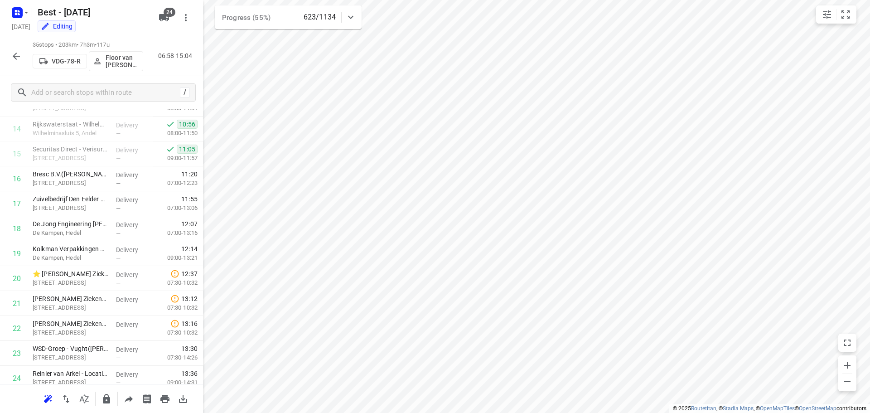
scroll to position [305, 0]
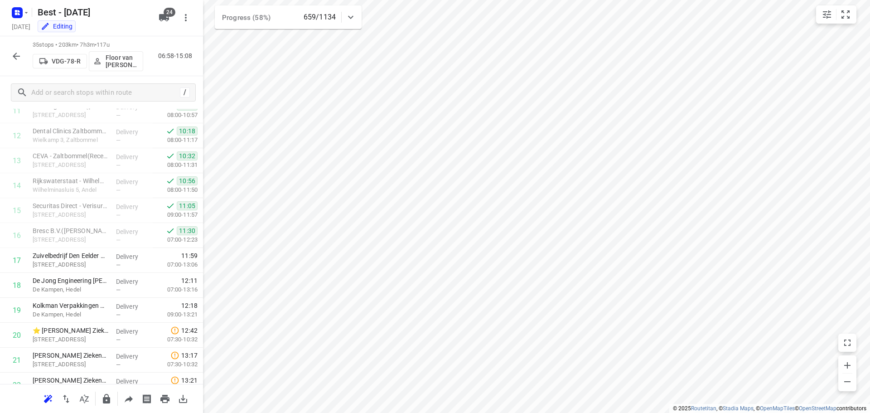
click at [26, 62] on div "35 stops • 203km • 7h3m • 117u VDG-78-R Floor van [PERSON_NAME] (Best) 06:58-15…" at bounding box center [101, 56] width 203 height 40
click at [17, 57] on icon "button" at bounding box center [16, 56] width 11 height 11
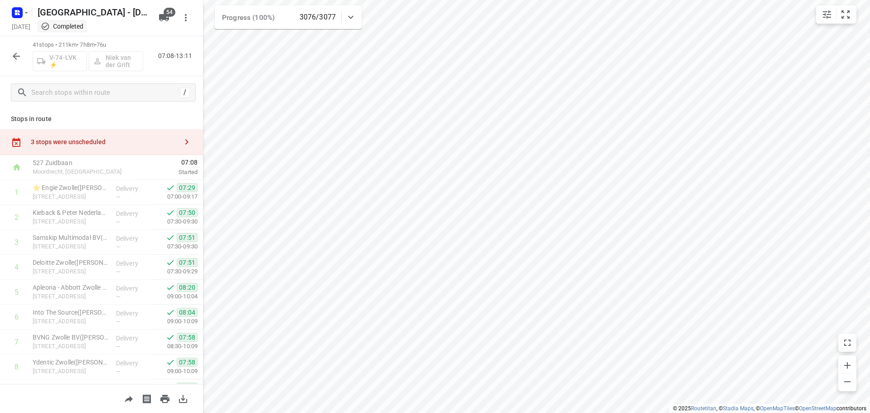
scroll to position [272, 0]
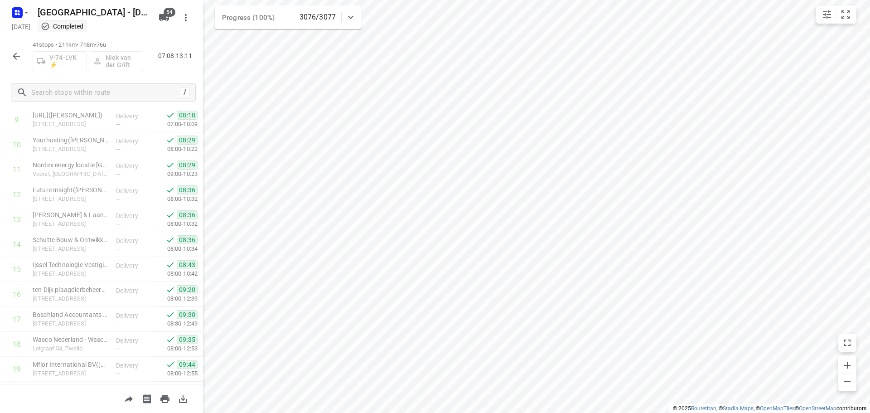
click at [13, 65] on div "41 stops • 211km • 7h8m • 76u V-74-LVK ⚡ [PERSON_NAME] 07:08-13:11" at bounding box center [101, 56] width 203 height 40
click at [15, 62] on button "button" at bounding box center [16, 56] width 18 height 18
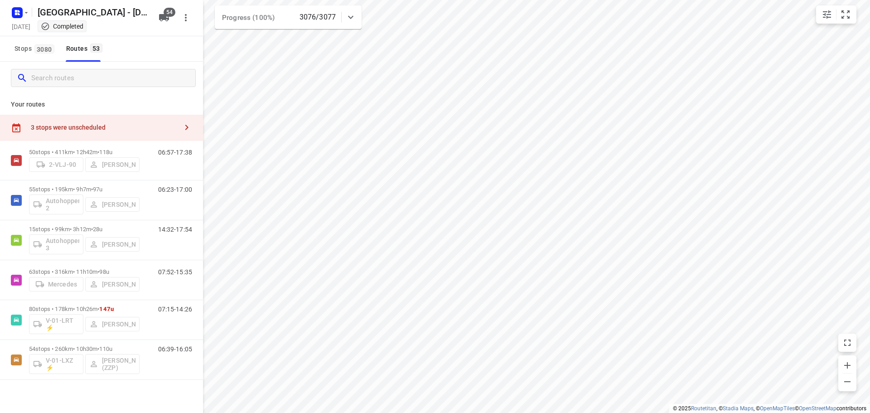
click at [54, 81] on input "Search routes" at bounding box center [113, 78] width 164 height 14
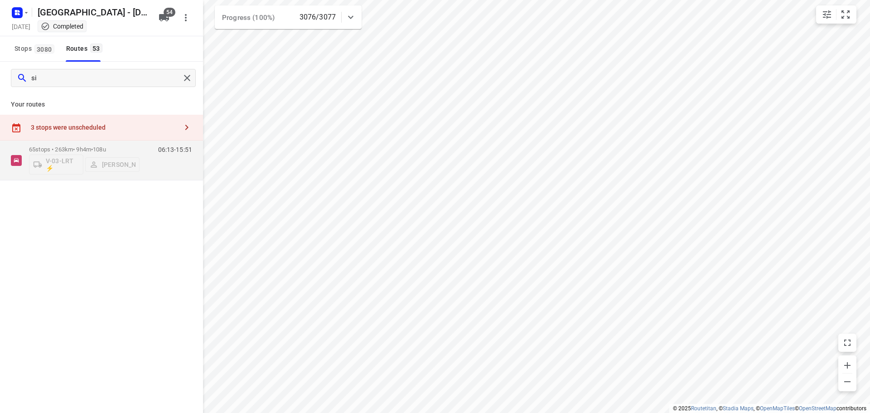
type input "s"
type input "h"
type input "enr"
click at [72, 145] on div "79 stops • 197km • 11h7m • 140u V-75-DKN [PERSON_NAME] Transportservice" at bounding box center [84, 160] width 111 height 38
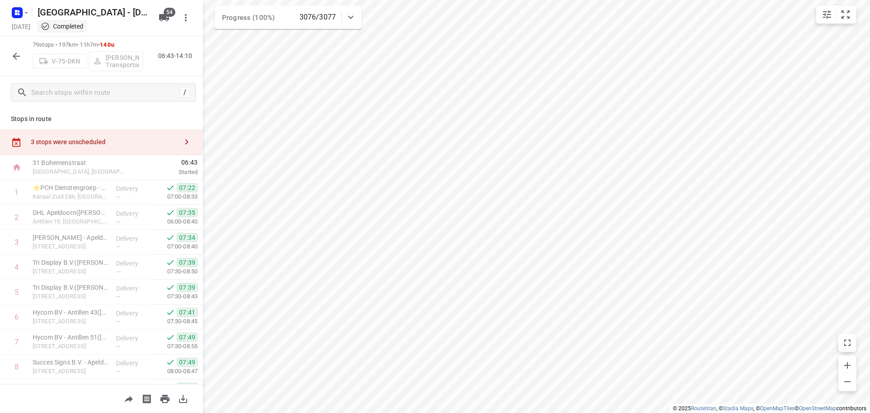
drag, startPoint x: 16, startPoint y: 55, endPoint x: 20, endPoint y: 58, distance: 5.1
click at [20, 58] on icon "button" at bounding box center [16, 56] width 11 height 11
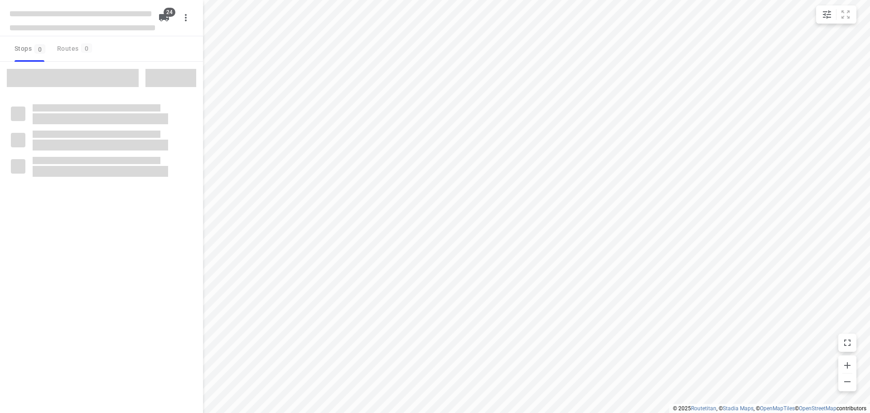
checkbox input "true"
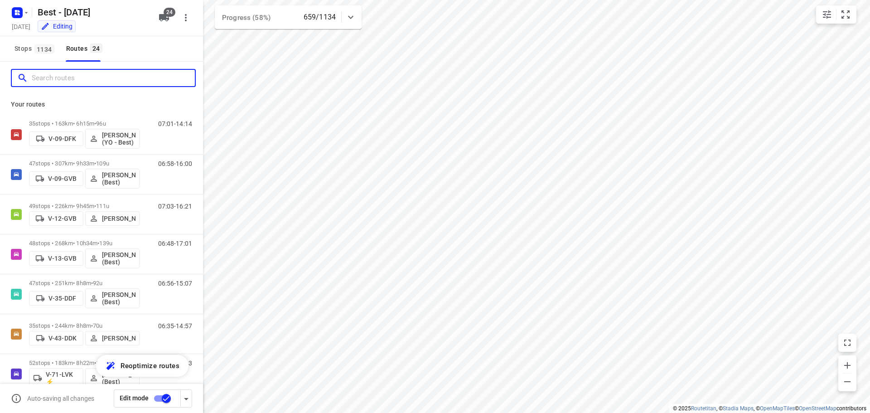
click at [57, 71] on input "Search routes" at bounding box center [113, 78] width 163 height 14
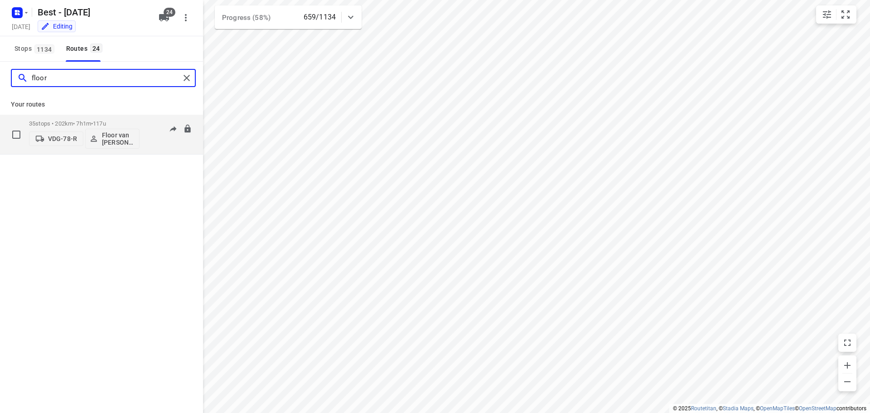
type input "floor"
click at [57, 119] on div "35 stops • 202km • 7h1m • 117u VDG-78-R Floor van [PERSON_NAME] (Best)" at bounding box center [84, 135] width 111 height 38
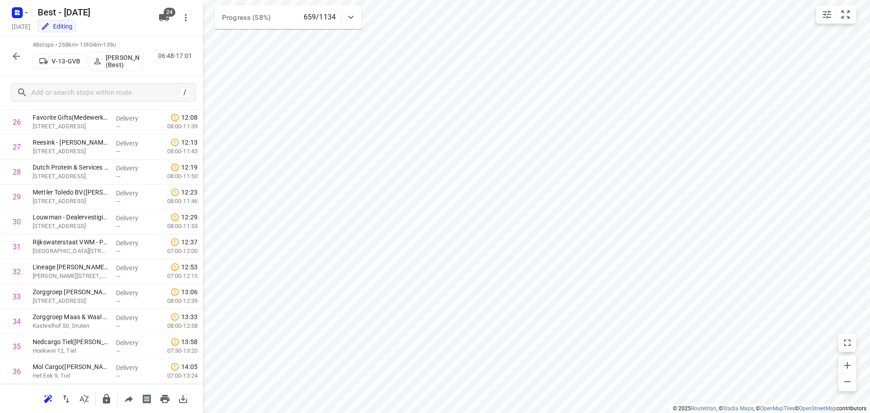
scroll to position [992, 0]
click at [13, 51] on icon "button" at bounding box center [16, 56] width 11 height 11
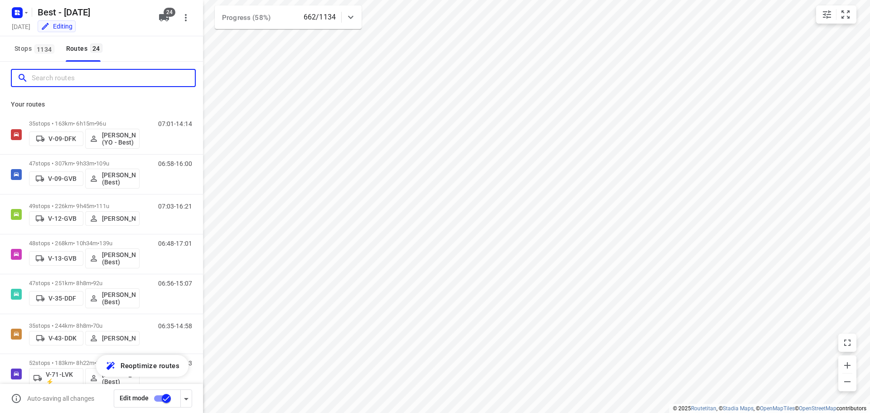
click at [61, 71] on input "Search routes" at bounding box center [113, 78] width 163 height 14
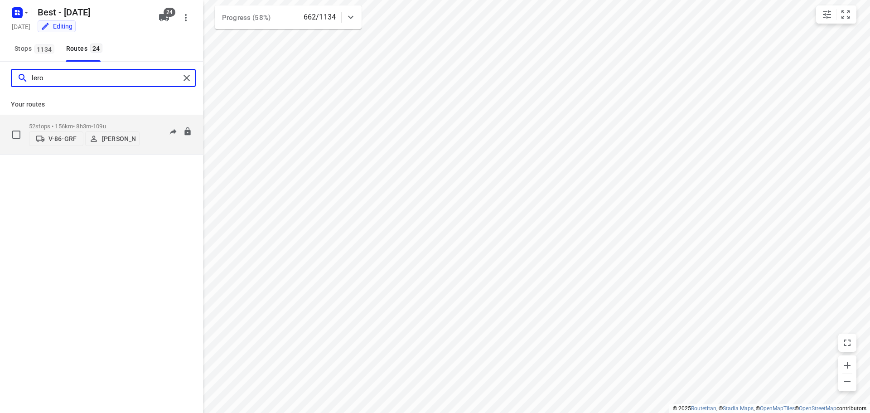
type input "lero"
click at [73, 123] on p "52 stops • 156km • 8h3m • 109u" at bounding box center [84, 126] width 111 height 7
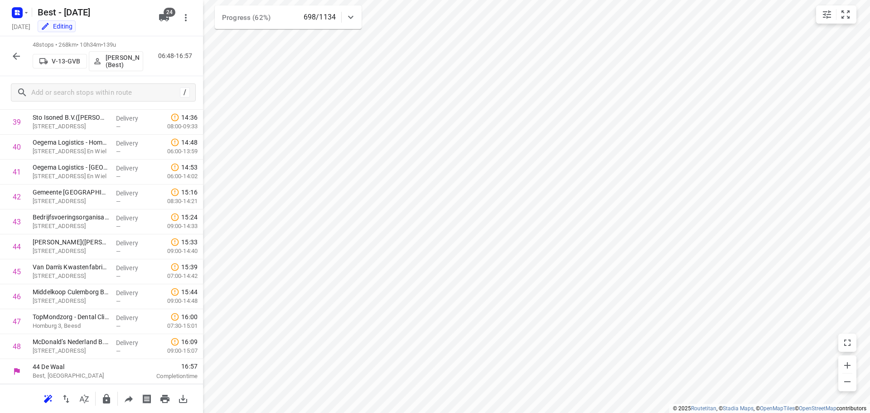
click at [13, 55] on icon "button" at bounding box center [16, 56] width 11 height 11
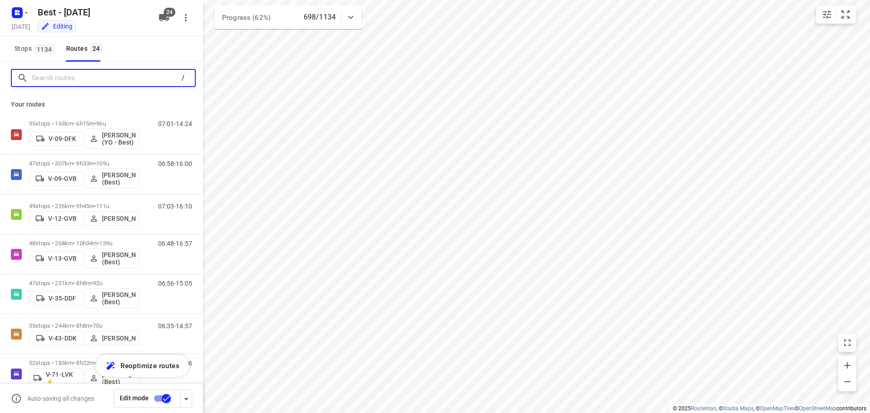
click at [39, 75] on input "Search routes" at bounding box center [104, 78] width 145 height 14
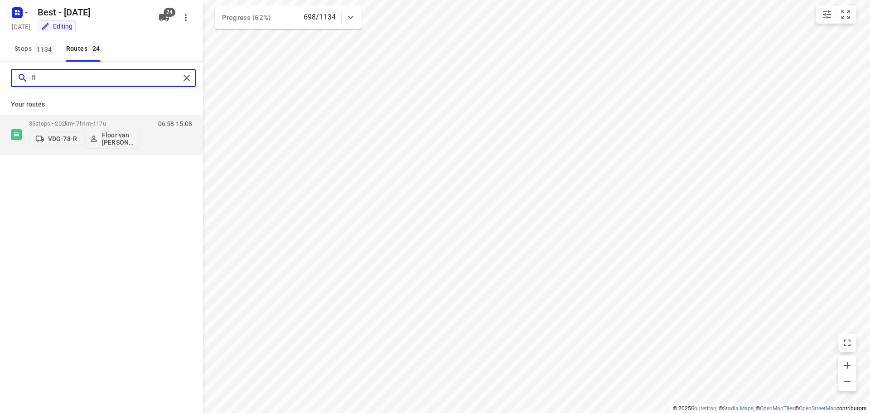
type input "f"
type input "lero"
click at [67, 123] on p "52 stops • 156km • 8h3m • 109u" at bounding box center [84, 126] width 111 height 7
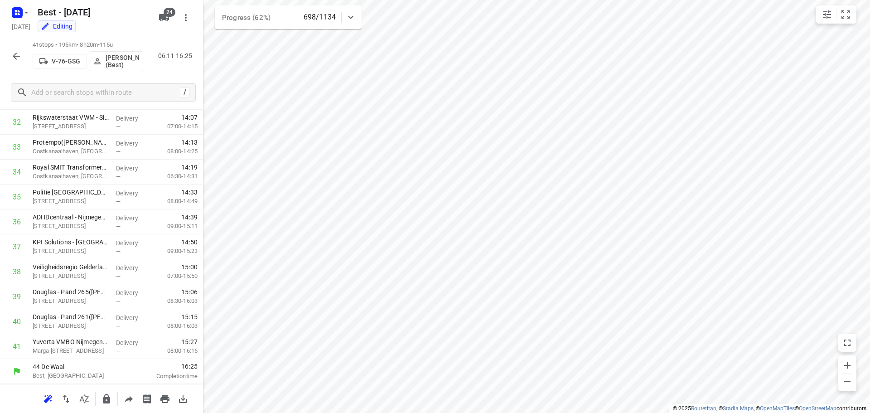
scroll to position [817, 0]
click at [18, 57] on icon "button" at bounding box center [16, 56] width 11 height 11
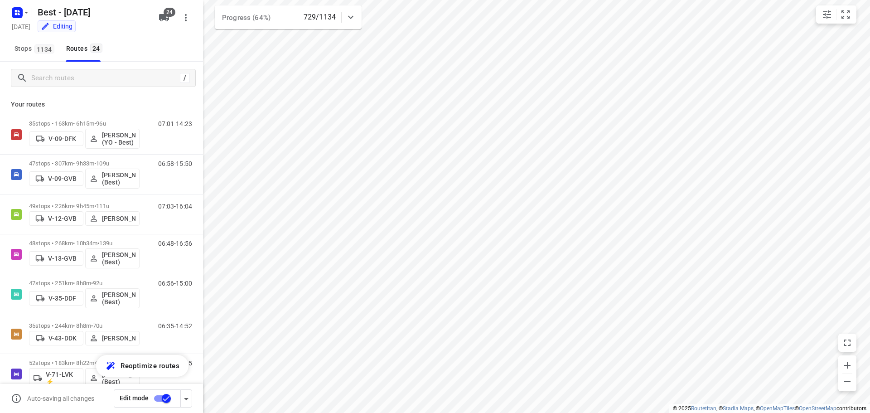
click at [101, 87] on div "/" at bounding box center [101, 78] width 203 height 33
click at [102, 76] on input "Search routes" at bounding box center [104, 78] width 145 height 14
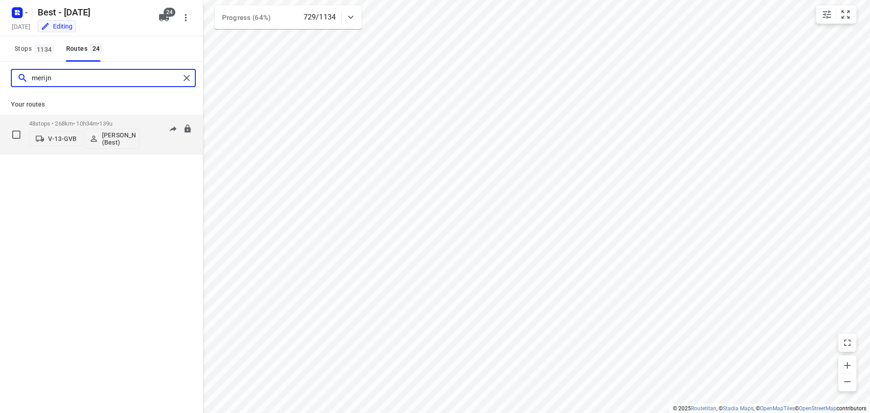
type input "merijn"
click at [155, 138] on div "06:48-16:56" at bounding box center [169, 136] width 45 height 33
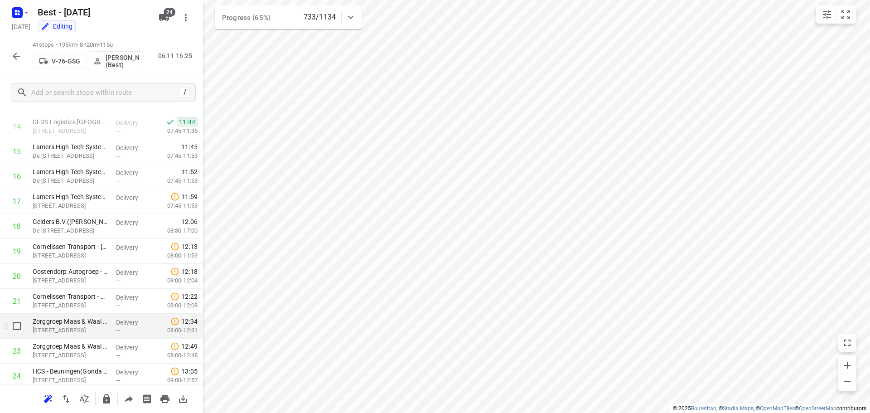
scroll to position [409, 0]
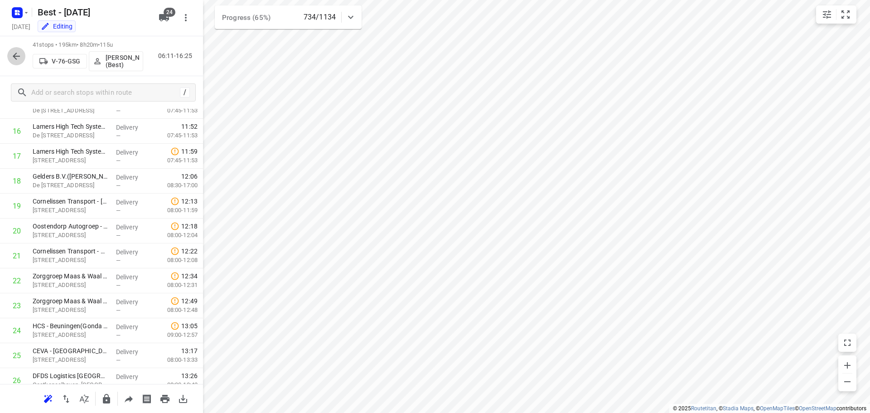
click at [17, 57] on icon "button" at bounding box center [16, 56] width 11 height 11
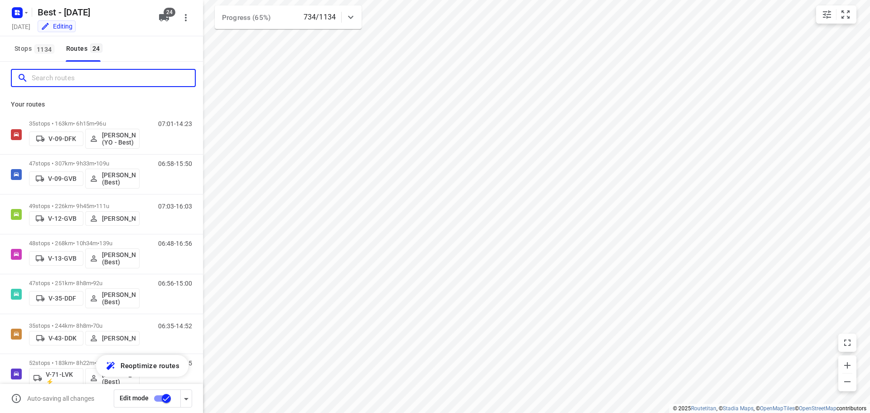
click at [110, 78] on input "Search routes" at bounding box center [113, 78] width 163 height 14
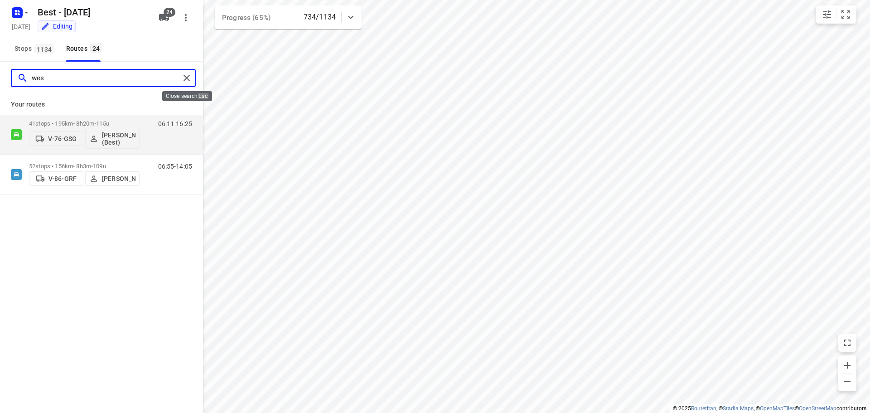
type input "wes"
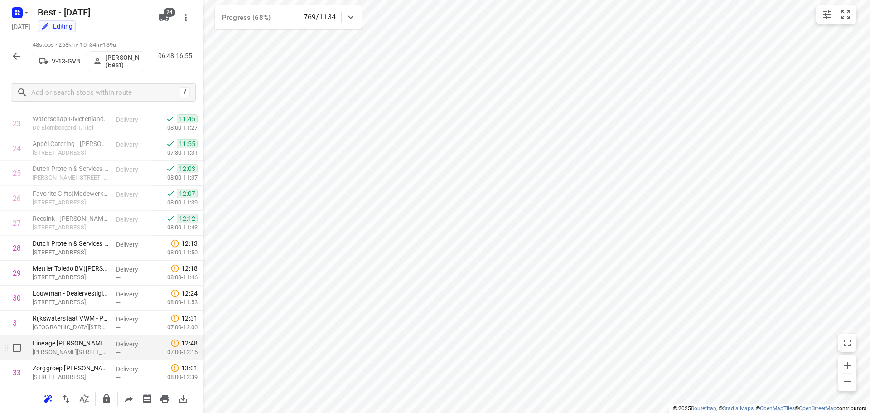
scroll to position [584, 0]
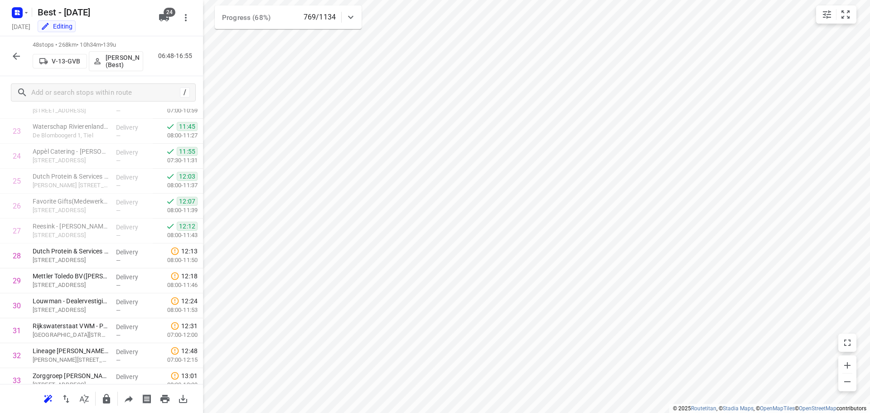
click at [9, 61] on button "button" at bounding box center [16, 56] width 18 height 18
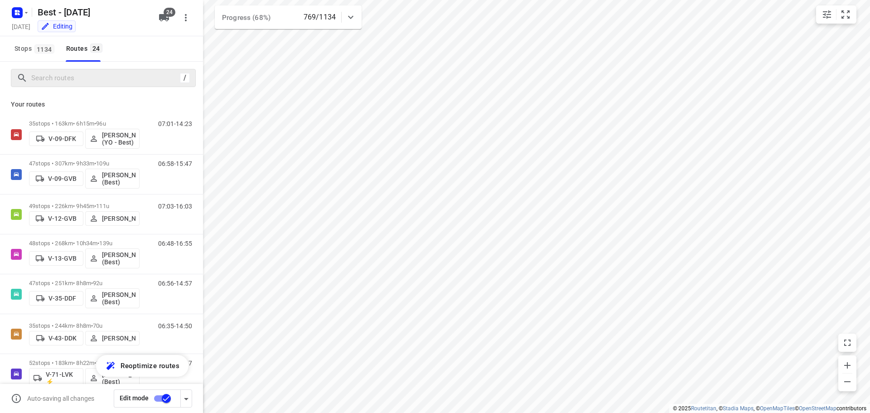
click at [69, 86] on div "/" at bounding box center [103, 78] width 185 height 18
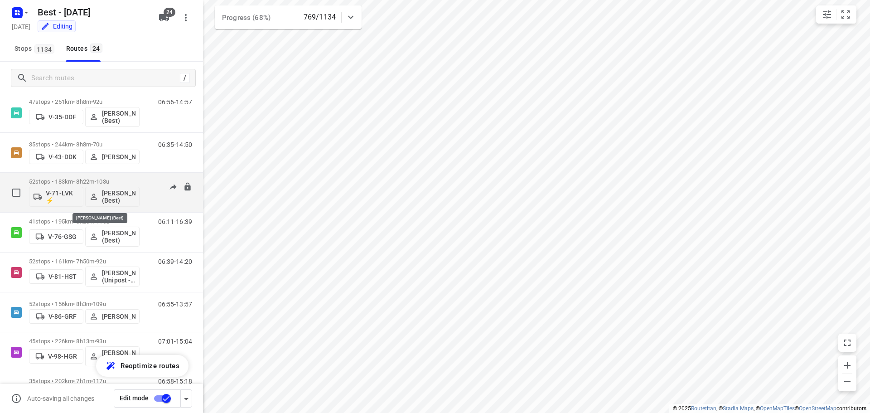
scroll to position [91, 0]
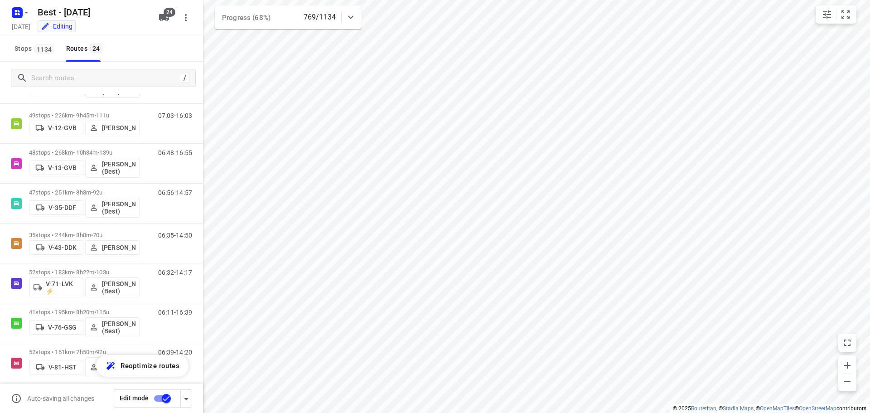
click at [111, 68] on div "/" at bounding box center [101, 78] width 203 height 33
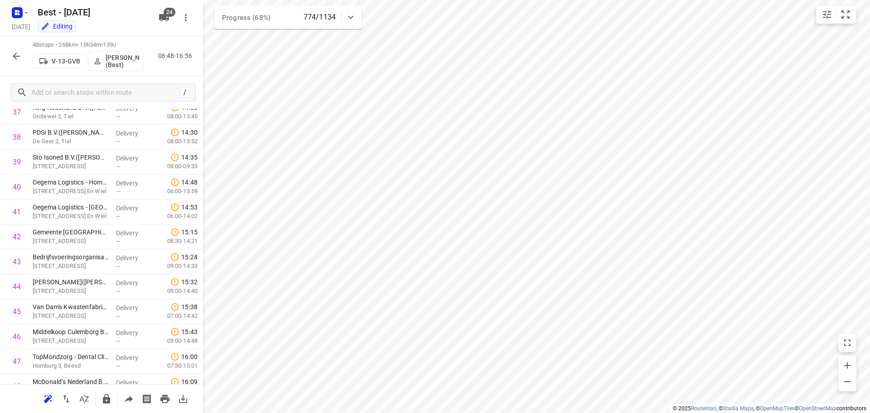
scroll to position [992, 0]
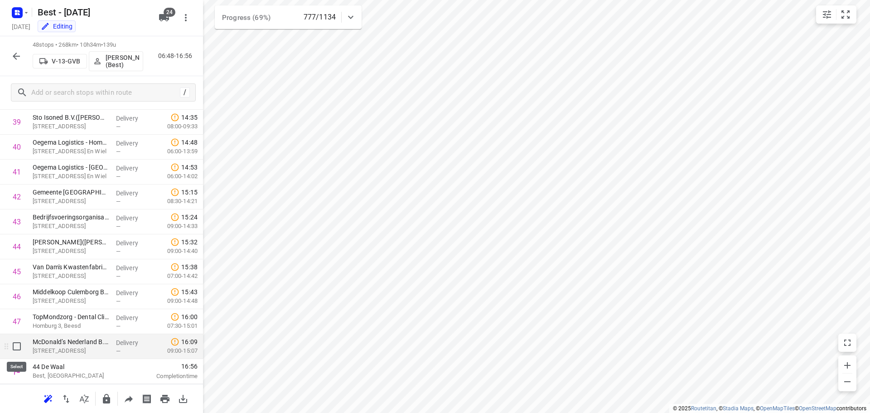
click at [15, 343] on input "checkbox" at bounding box center [17, 346] width 18 height 18
checkbox input "true"
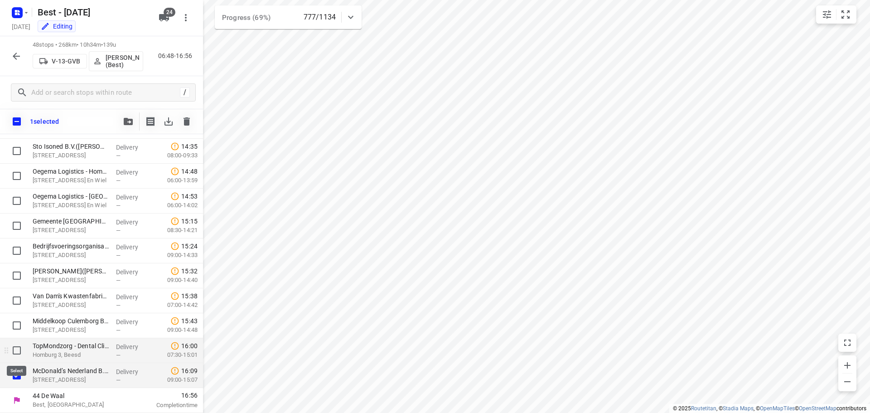
scroll to position [988, 0]
drag, startPoint x: 171, startPoint y: 21, endPoint x: 166, endPoint y: 19, distance: 5.9
click at [171, 21] on button "24" at bounding box center [164, 18] width 18 height 18
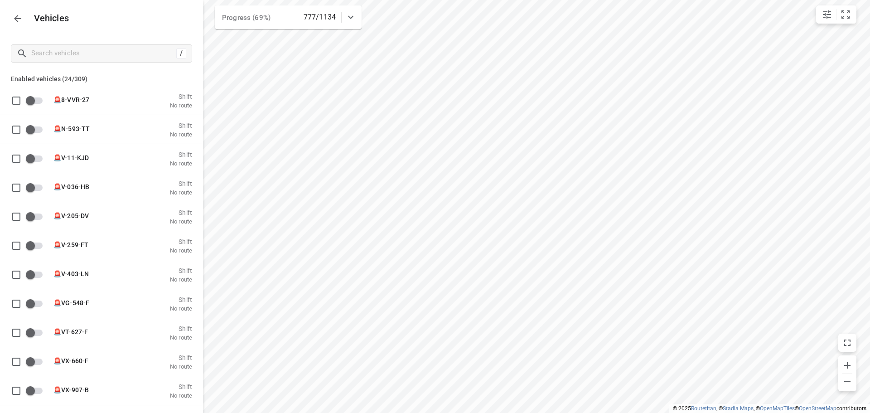
click at [165, 19] on div "Vehicles" at bounding box center [101, 18] width 203 height 37
click at [107, 55] on input "Search vehicles" at bounding box center [104, 53] width 144 height 14
type input "d"
checkbox input "true"
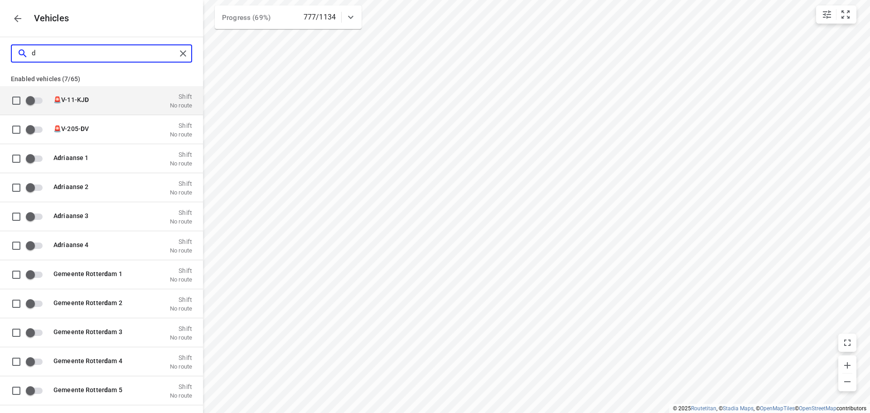
type input "d"
checkbox input "true"
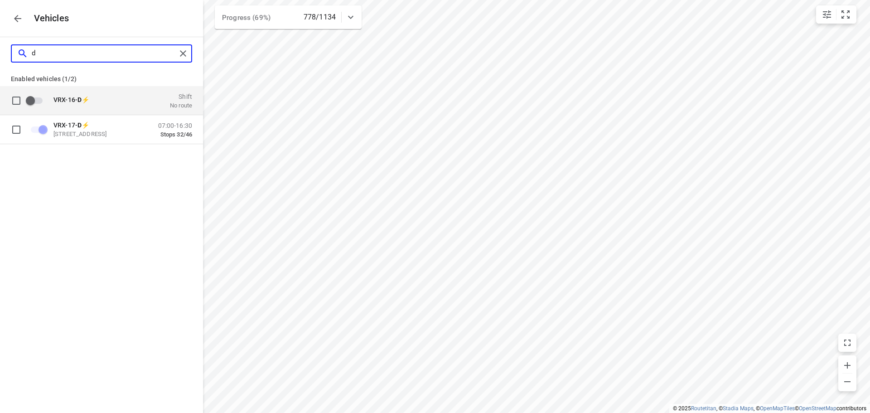
type input "d"
checkbox input "false"
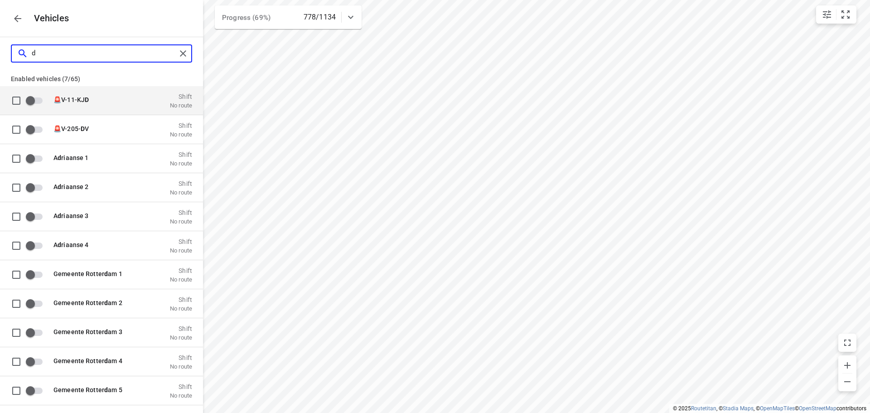
checkbox input "false"
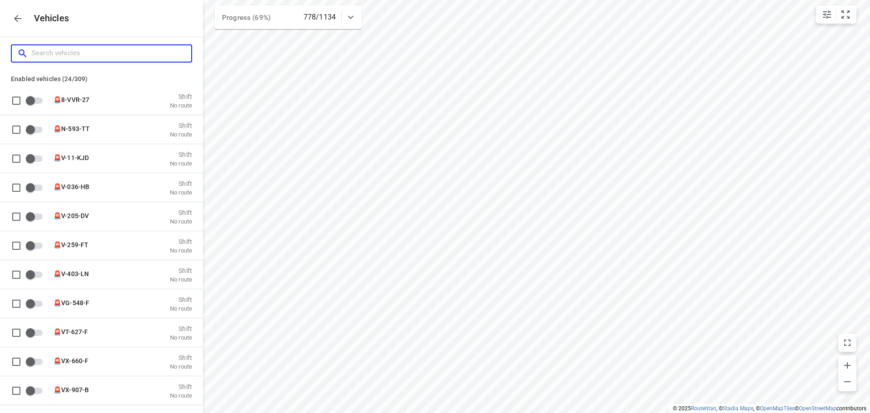
type input "4"
checkbox input "true"
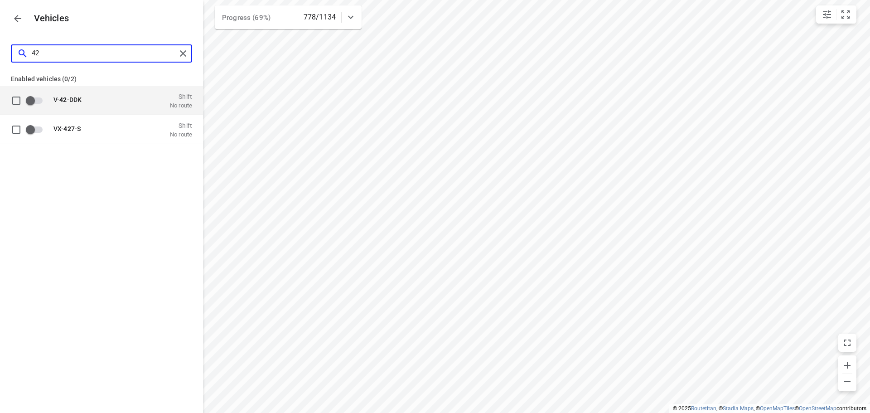
type input "42"
click at [49, 108] on div "V- 42 -DDK Shift No route" at bounding box center [120, 100] width 144 height 17
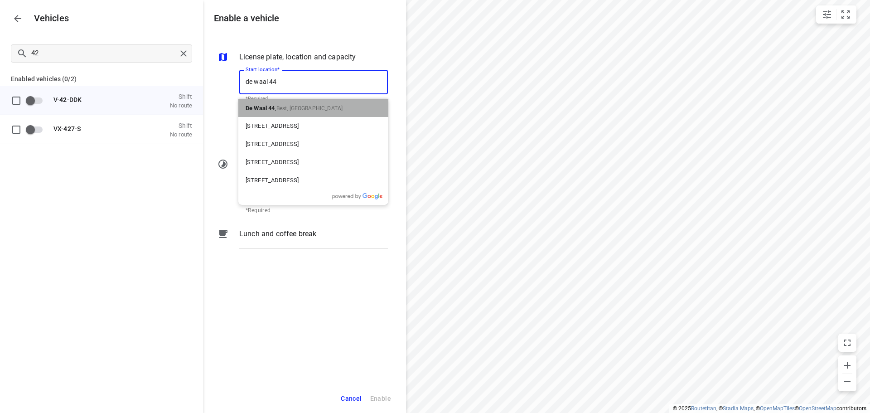
click at [289, 101] on div "De Waal 44 , Best, Netherlands" at bounding box center [313, 108] width 150 height 18
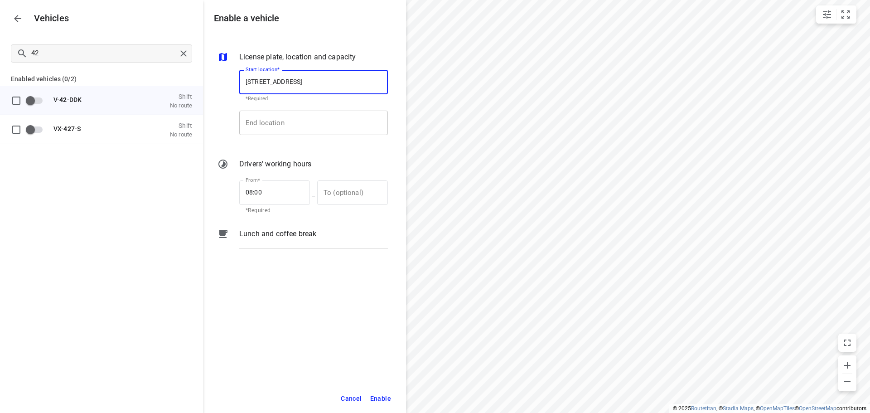
type input "De Waal 44, 5684 PH Best, Netherlands"
click at [277, 120] on input "End location" at bounding box center [313, 123] width 149 height 24
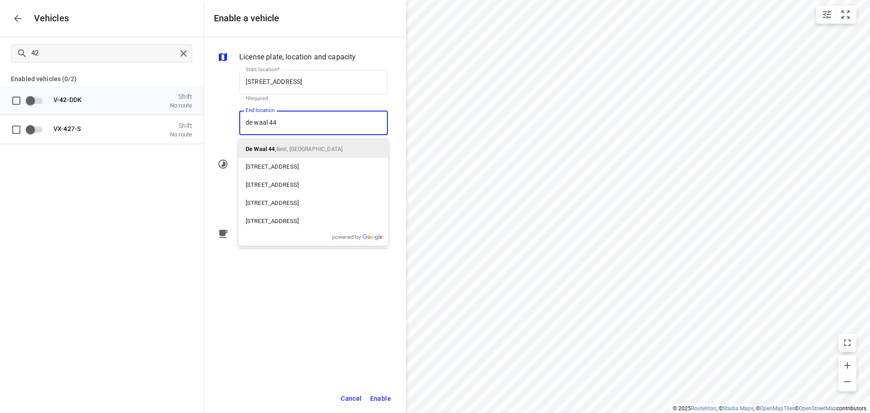
click at [273, 150] on b "De Waal 44" at bounding box center [260, 148] width 29 height 7
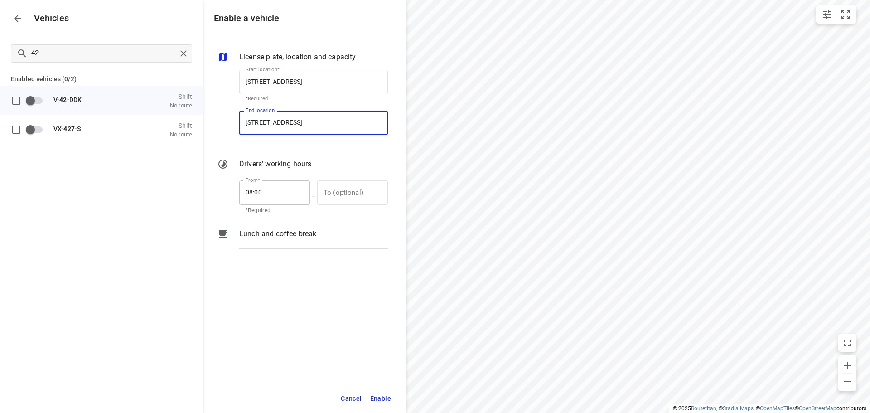
type input "De Waal 44, 5684 PH Best, Netherlands"
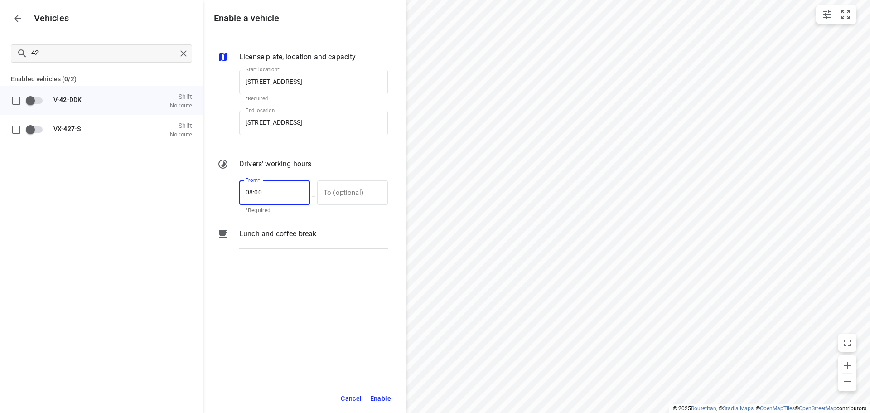
drag, startPoint x: 270, startPoint y: 196, endPoint x: 233, endPoint y: 191, distance: 37.6
click at [233, 191] on div "From* 08:00 From* *Required — To (optional) To (optional)" at bounding box center [303, 196] width 174 height 39
type input "14:00"
click at [359, 198] on input "text" at bounding box center [347, 192] width 61 height 24
type input "17:00"
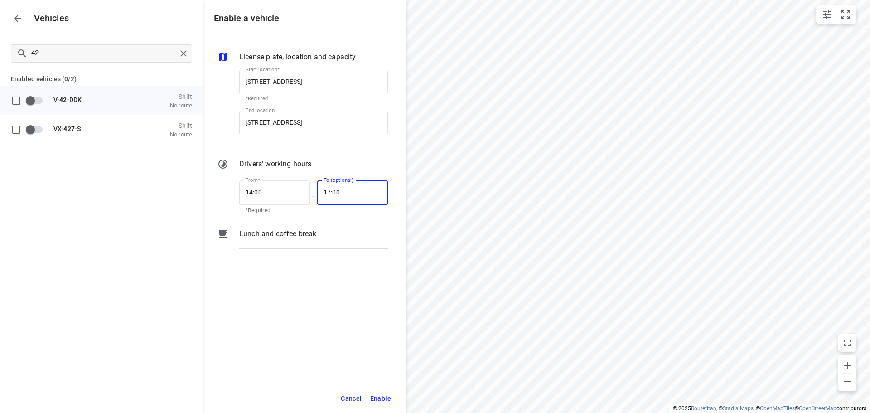
click at [388, 400] on span "Enable" at bounding box center [380, 398] width 21 height 11
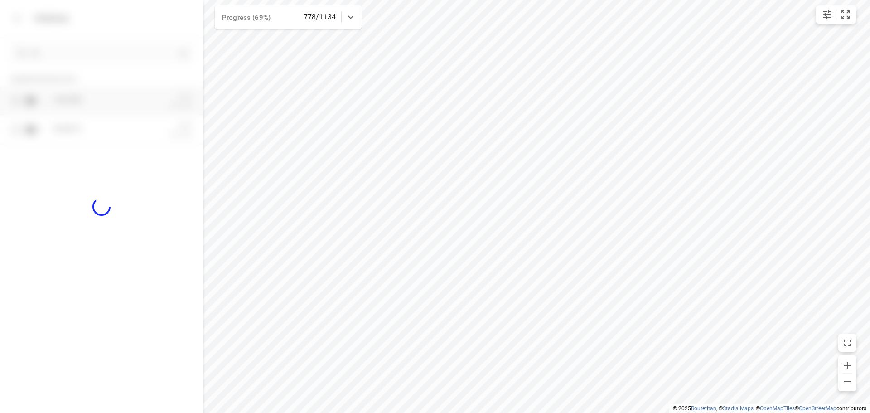
checkbox input "true"
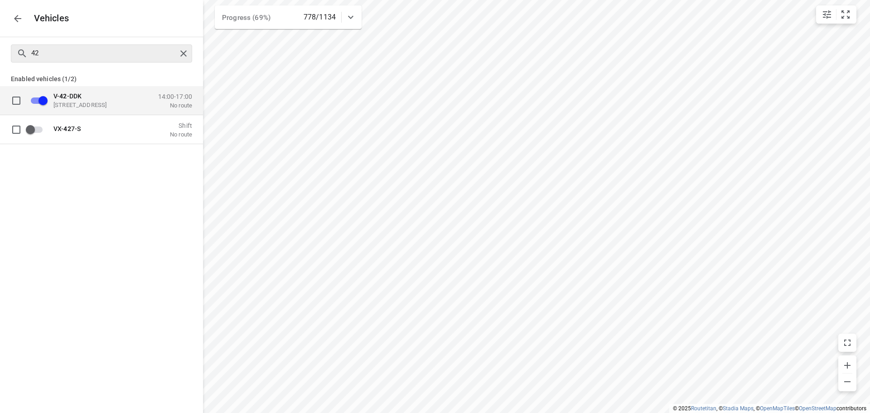
checkbox input "false"
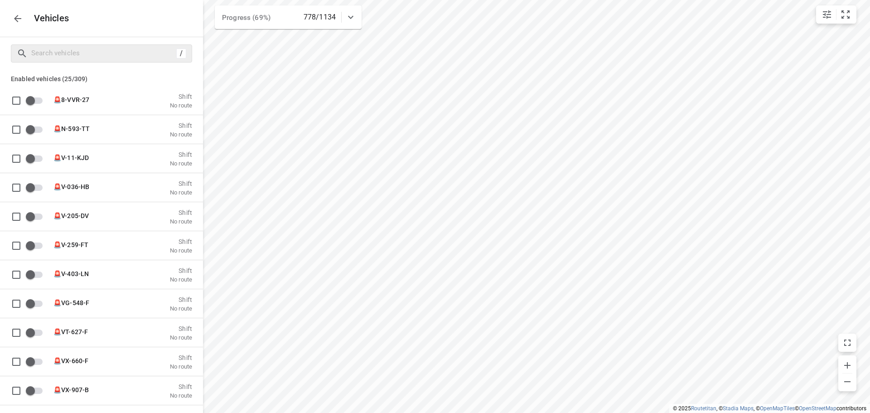
click at [0, 19] on div "Vehicles" at bounding box center [101, 18] width 203 height 37
click at [13, 17] on icon "button" at bounding box center [17, 18] width 11 height 11
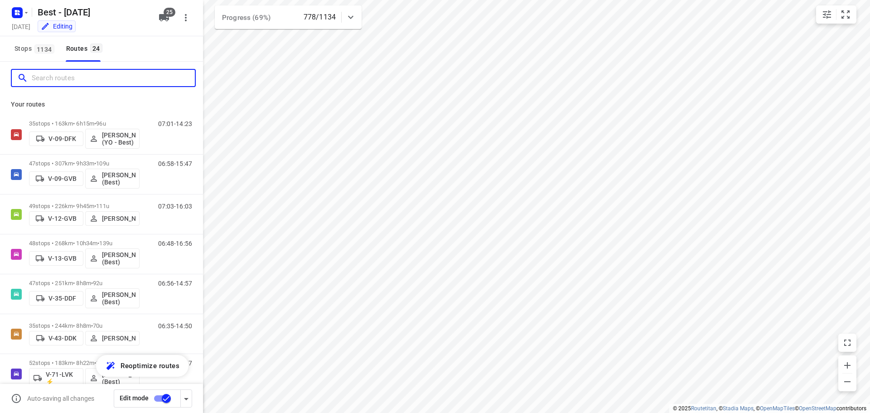
click at [77, 75] on input "Search routes" at bounding box center [113, 78] width 163 height 14
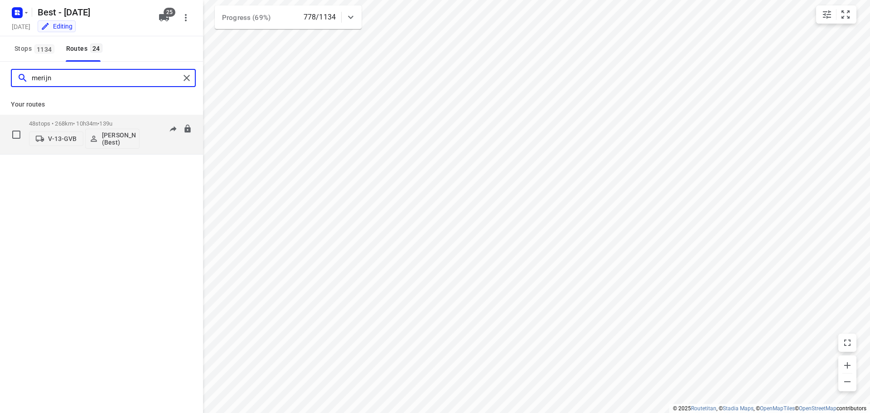
type input "merijn"
click at [60, 121] on p "48 stops • 268km • 10h34m • 139u" at bounding box center [84, 123] width 111 height 7
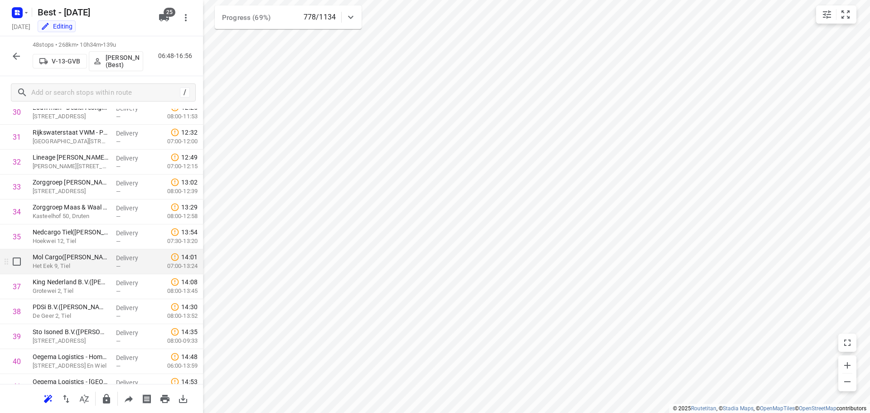
scroll to position [992, 0]
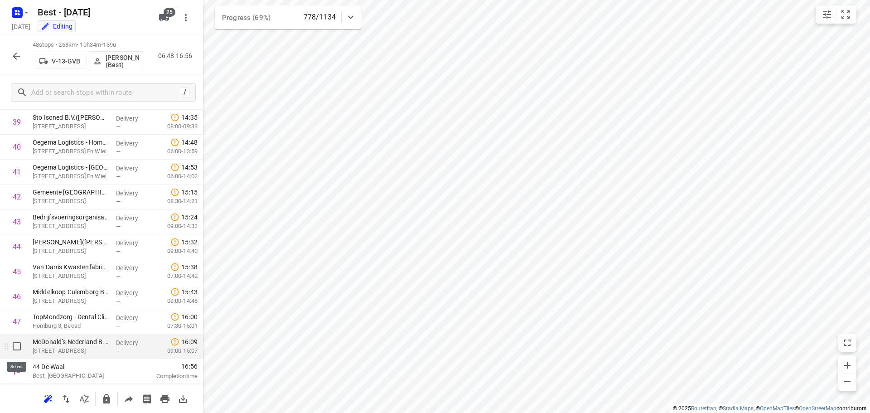
click at [10, 346] on input "checkbox" at bounding box center [17, 346] width 18 height 18
checkbox input "true"
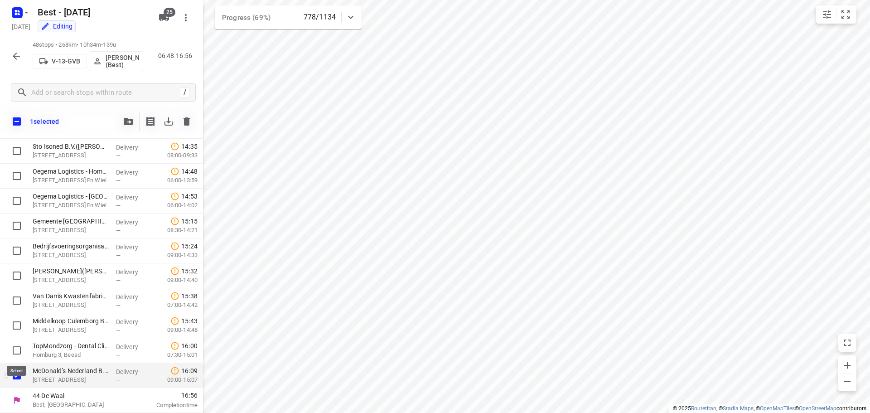
scroll to position [988, 0]
click at [14, 349] on input "checkbox" at bounding box center [17, 350] width 18 height 18
checkbox input "true"
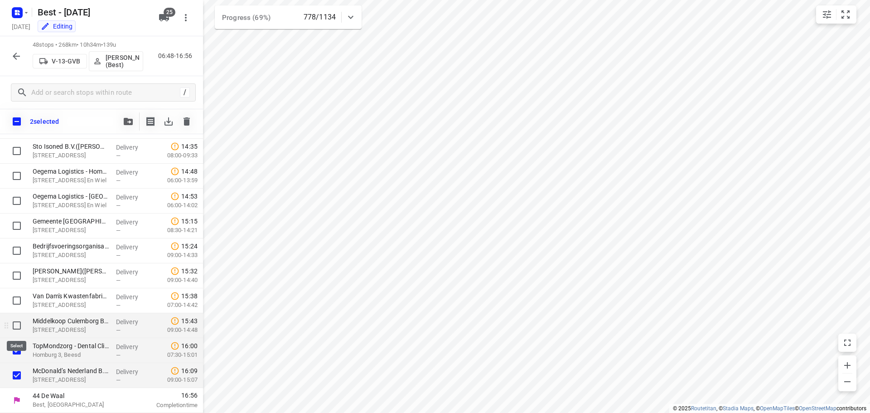
click at [15, 330] on input "checkbox" at bounding box center [17, 325] width 18 height 18
checkbox input "true"
click at [16, 304] on input "checkbox" at bounding box center [17, 300] width 18 height 18
checkbox input "true"
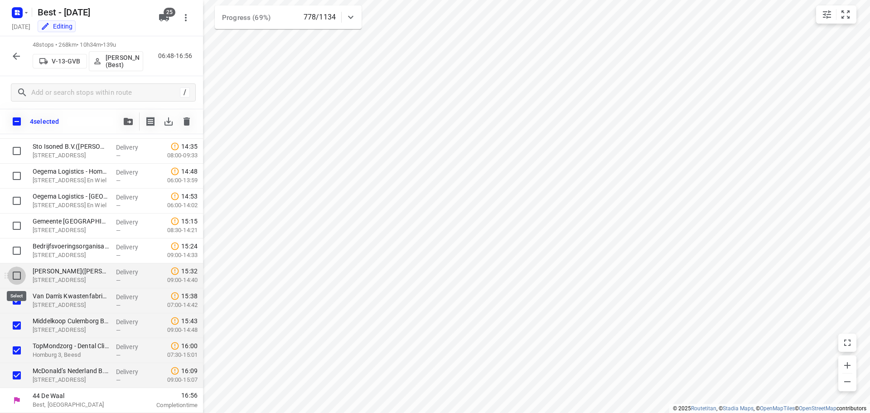
click at [18, 279] on input "checkbox" at bounding box center [17, 275] width 18 height 18
checkbox input "true"
click at [19, 258] on input "checkbox" at bounding box center [17, 251] width 18 height 18
checkbox input "true"
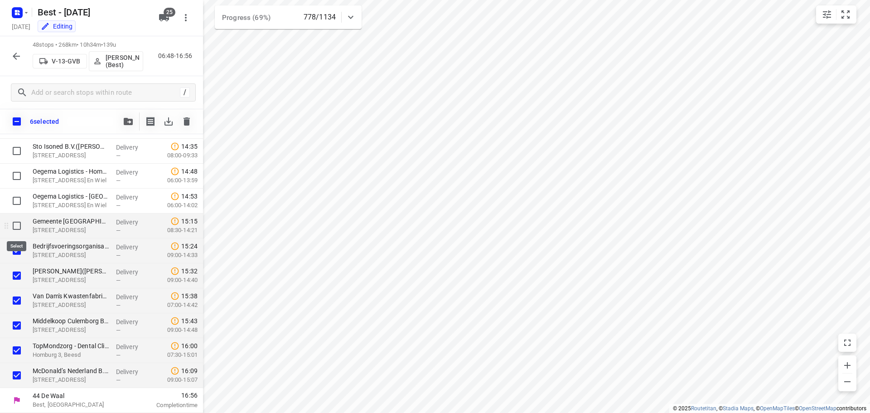
click at [18, 227] on input "checkbox" at bounding box center [17, 226] width 18 height 18
checkbox input "true"
click at [131, 118] on icon "button" at bounding box center [128, 121] width 9 height 7
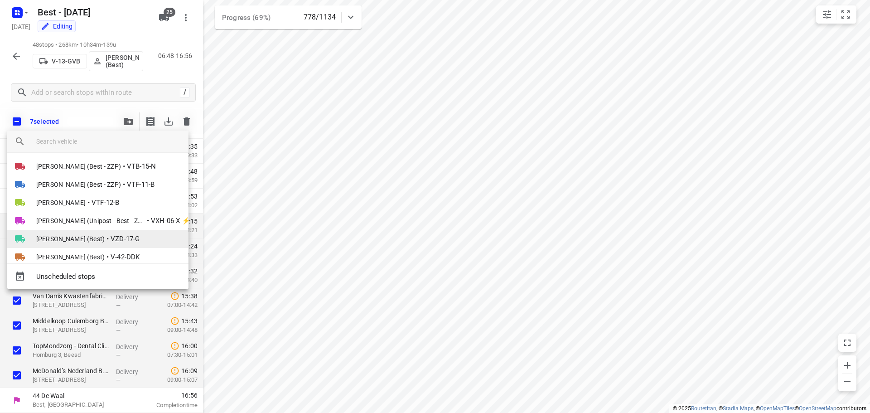
scroll to position [361, 0]
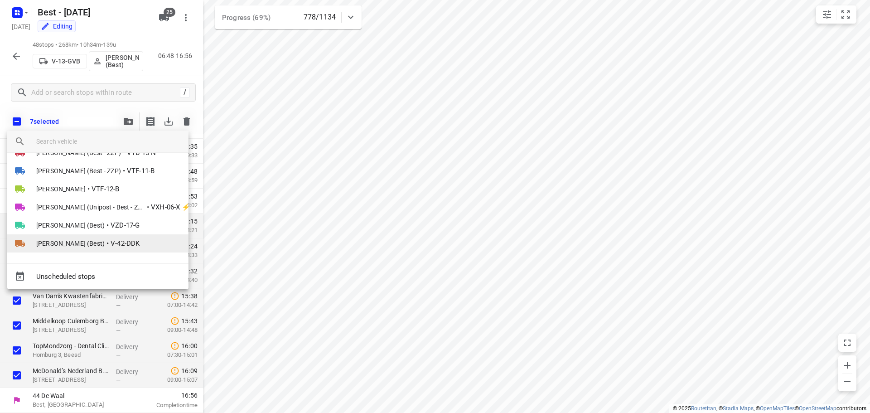
click at [111, 239] on span "V-42-DDK" at bounding box center [125, 243] width 29 height 10
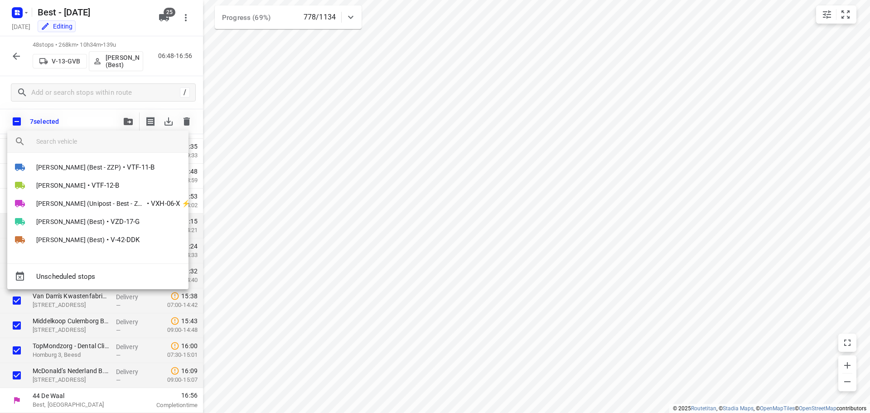
scroll to position [0, 0]
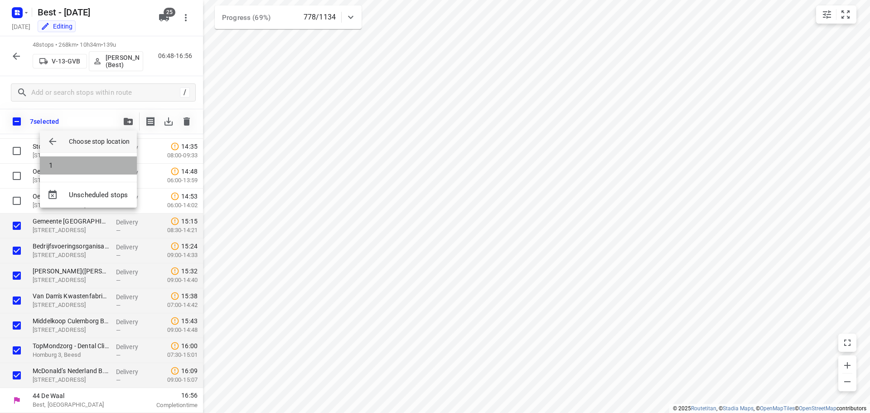
click at [100, 167] on li "1" at bounding box center [88, 165] width 97 height 18
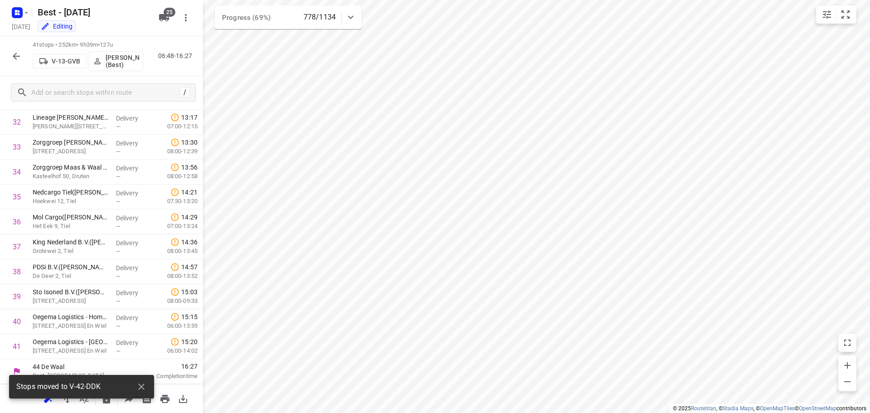
scroll to position [817, 0]
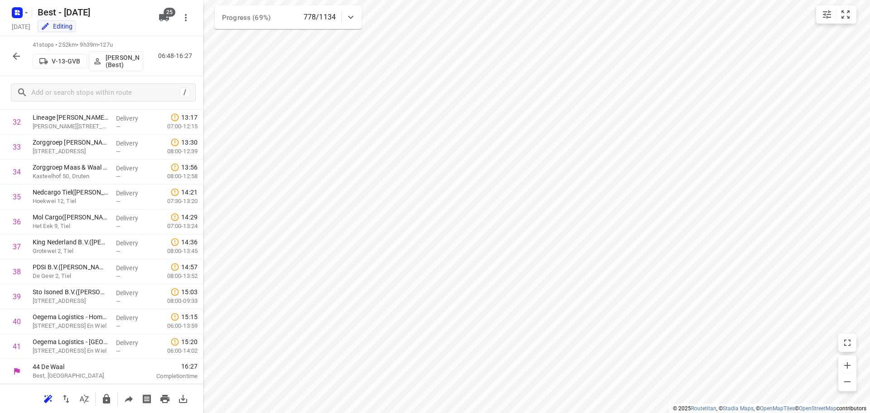
click at [9, 46] on div "41 stops • 252km • 9h39m • 127u V-13-GVB Merijn Janssen (Best) 06:48-16:27" at bounding box center [101, 56] width 203 height 40
click at [13, 52] on icon "button" at bounding box center [16, 56] width 11 height 11
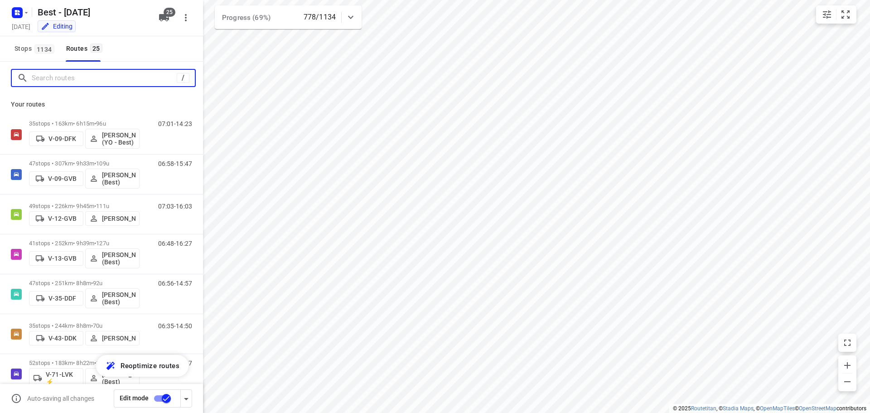
click at [51, 79] on input "Search routes" at bounding box center [104, 78] width 145 height 14
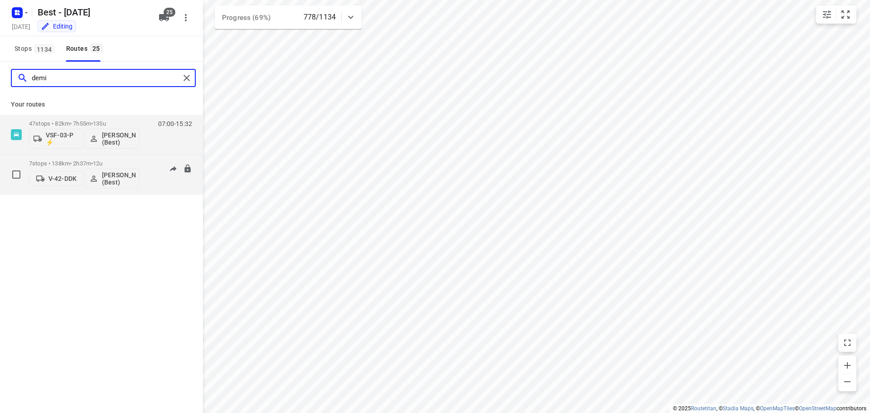
type input "demi"
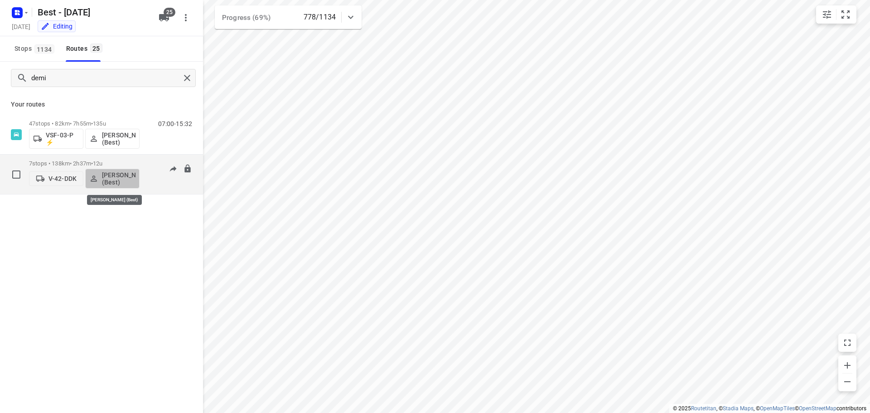
click at [114, 185] on p "Demi Walraven (Best)" at bounding box center [119, 178] width 34 height 15
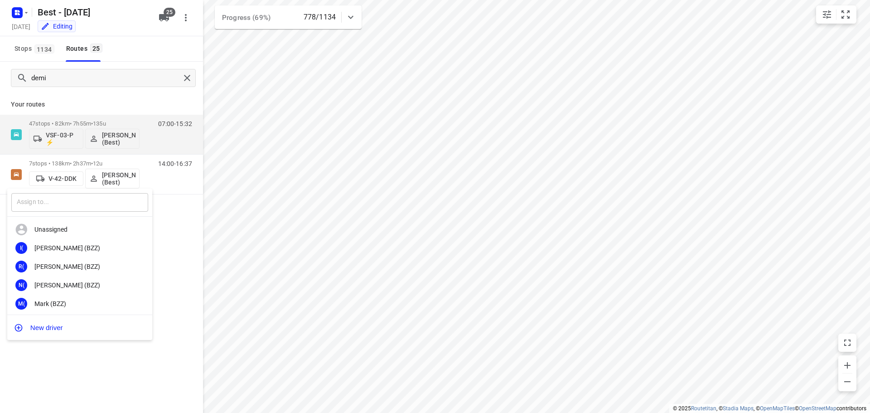
click at [75, 195] on input "text" at bounding box center [79, 202] width 137 height 19
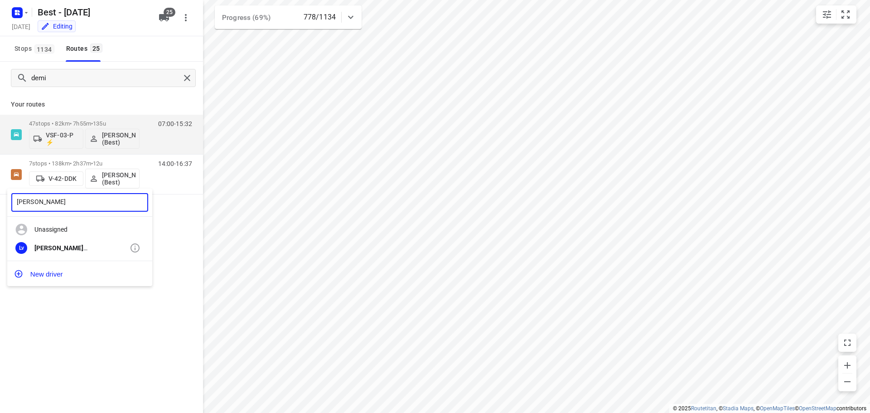
type input "leroy"
click at [71, 251] on div "Leroy van Westerhoven" at bounding box center [81, 247] width 95 height 7
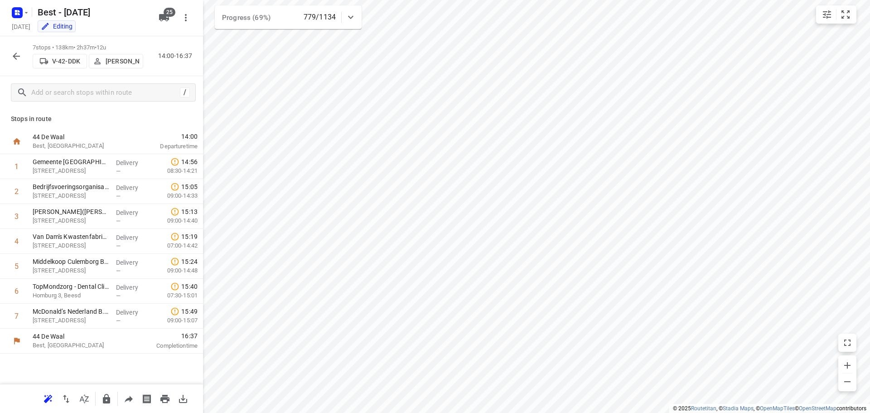
click at [18, 61] on icon "button" at bounding box center [16, 56] width 11 height 11
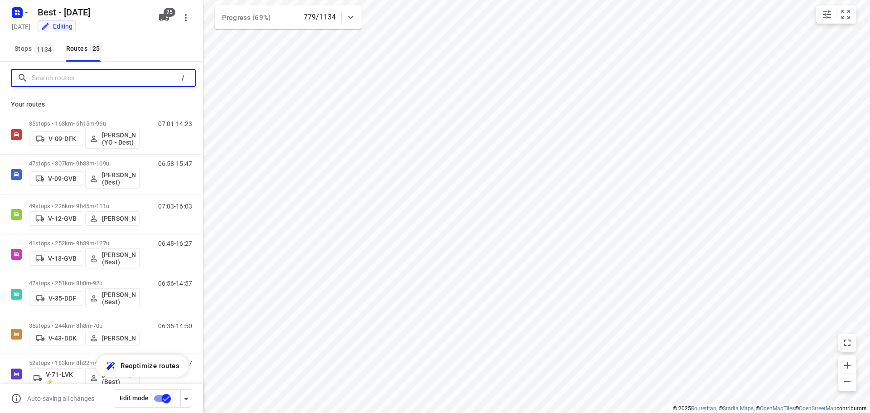
click at [75, 80] on input "Search routes" at bounding box center [104, 78] width 145 height 14
type input "b"
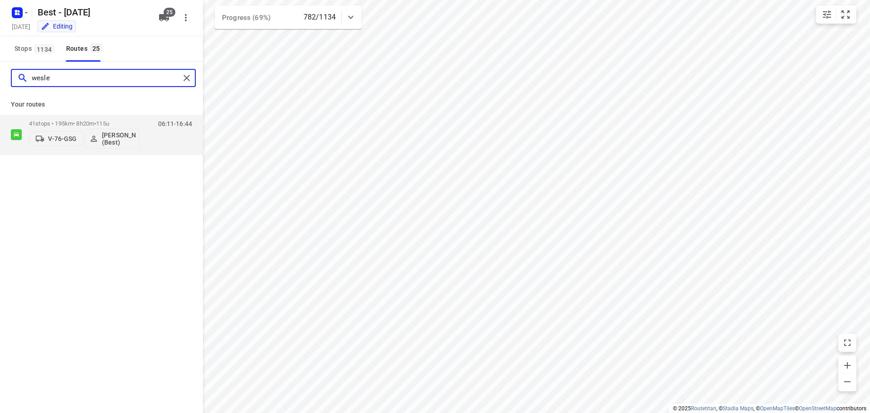
type input "wesle"
click at [113, 119] on div "41 stops • 195km • 8h20m • 115u V-76-GSG Wesley Imming (Best)" at bounding box center [84, 135] width 111 height 38
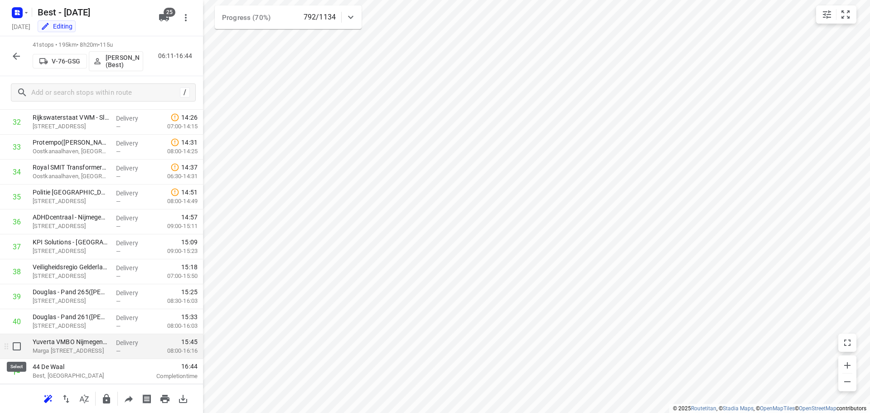
click at [12, 351] on input "checkbox" at bounding box center [17, 346] width 18 height 18
checkbox input "true"
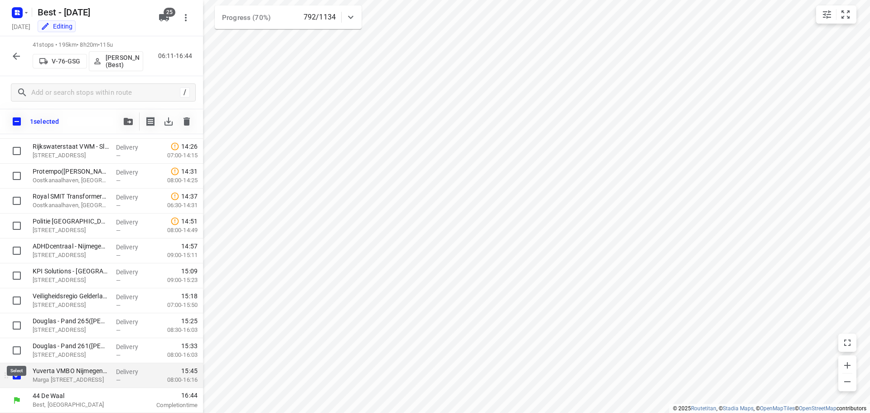
scroll to position [814, 0]
click at [14, 347] on input "checkbox" at bounding box center [17, 350] width 18 height 18
checkbox input "true"
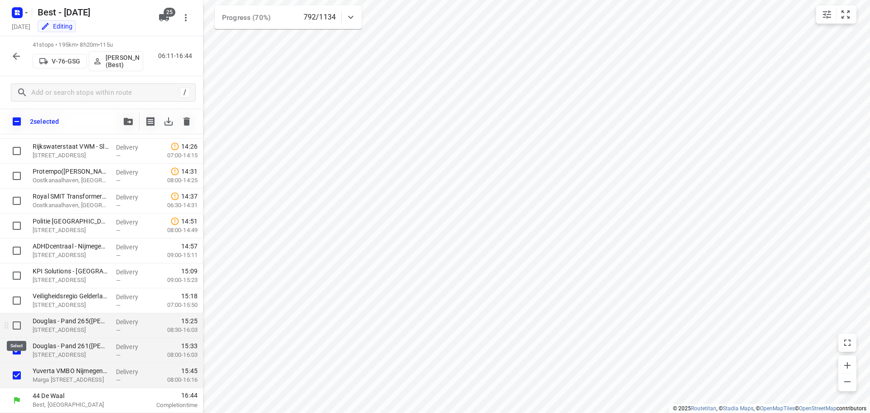
click at [18, 327] on input "checkbox" at bounding box center [17, 325] width 18 height 18
checkbox input "true"
click at [19, 301] on input "checkbox" at bounding box center [17, 300] width 18 height 18
checkbox input "true"
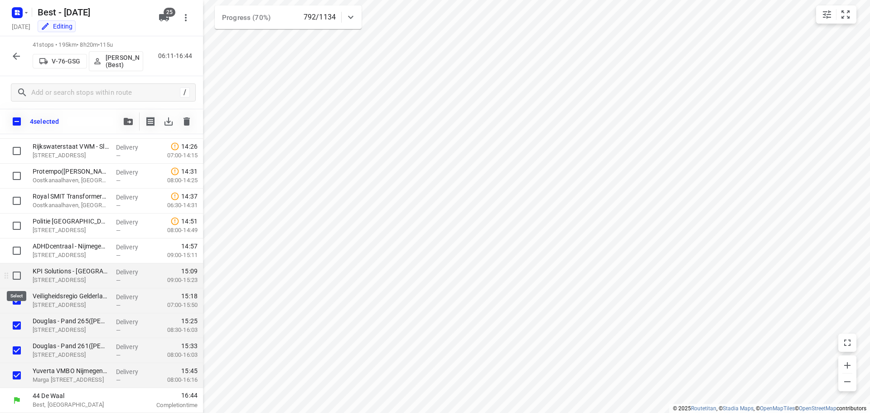
click at [20, 278] on input "checkbox" at bounding box center [17, 275] width 18 height 18
checkbox input "true"
click at [23, 257] on input "checkbox" at bounding box center [17, 251] width 18 height 18
checkbox input "true"
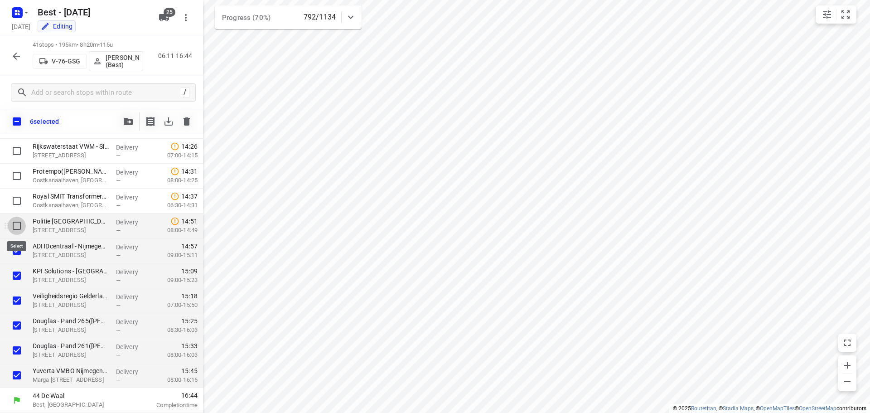
click at [24, 223] on input "checkbox" at bounding box center [17, 226] width 18 height 18
checkbox input "true"
click at [170, 20] on button "25" at bounding box center [164, 18] width 18 height 18
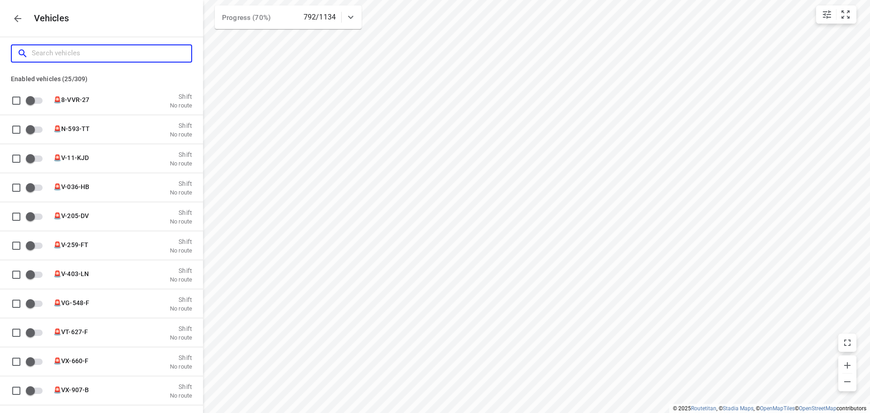
click at [73, 50] on input "Search vehicles" at bounding box center [112, 53] width 160 height 14
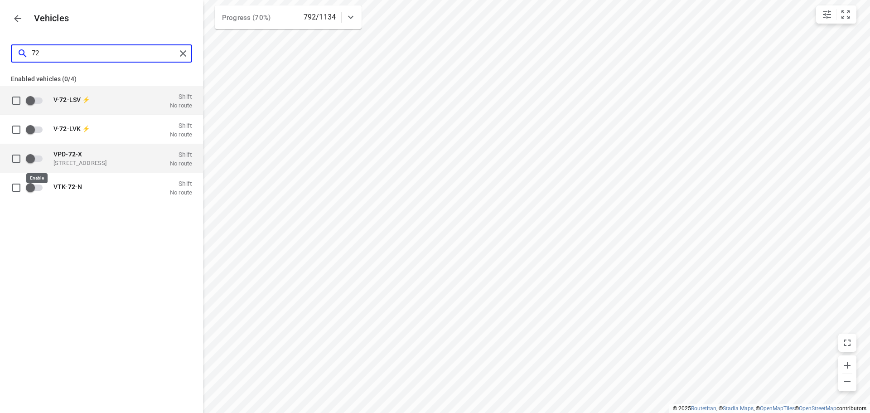
type input "72"
click at [31, 156] on input "grid" at bounding box center [31, 158] width 52 height 17
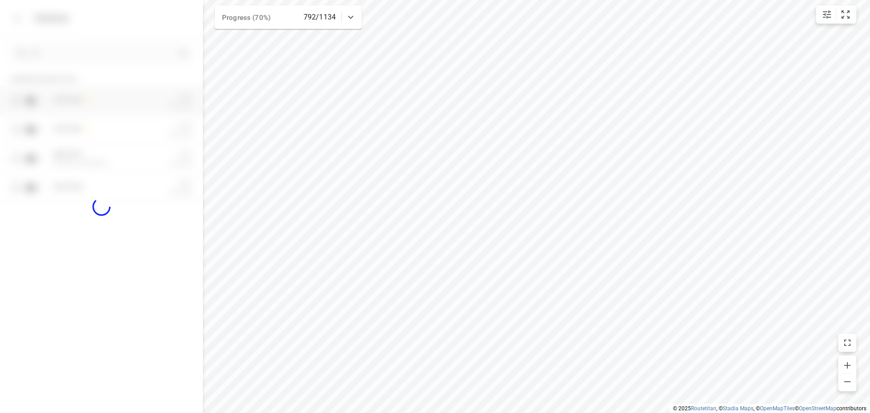
checkbox input "true"
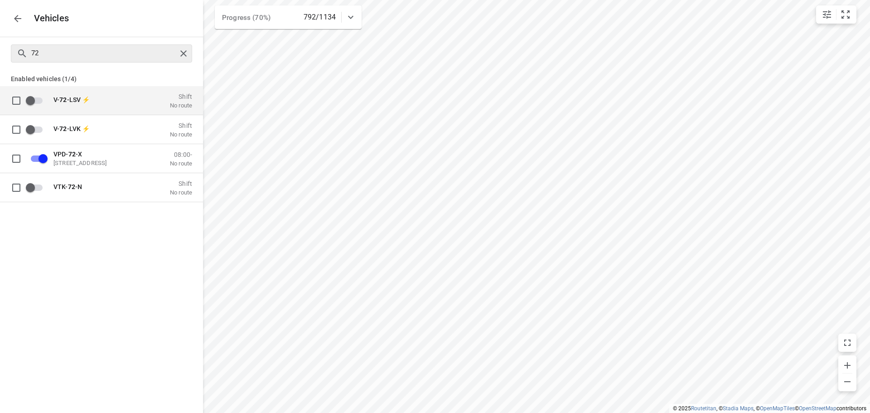
checkbox input "false"
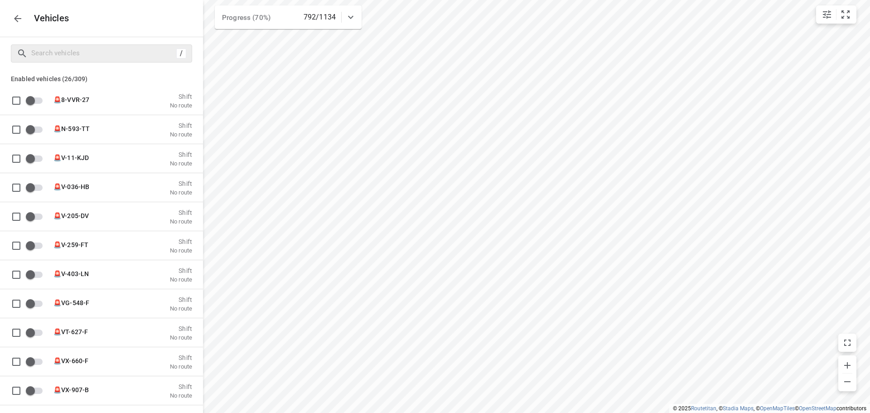
click at [18, 6] on div "Vehicles" at bounding box center [101, 18] width 203 height 37
click at [17, 24] on button "button" at bounding box center [18, 19] width 18 height 18
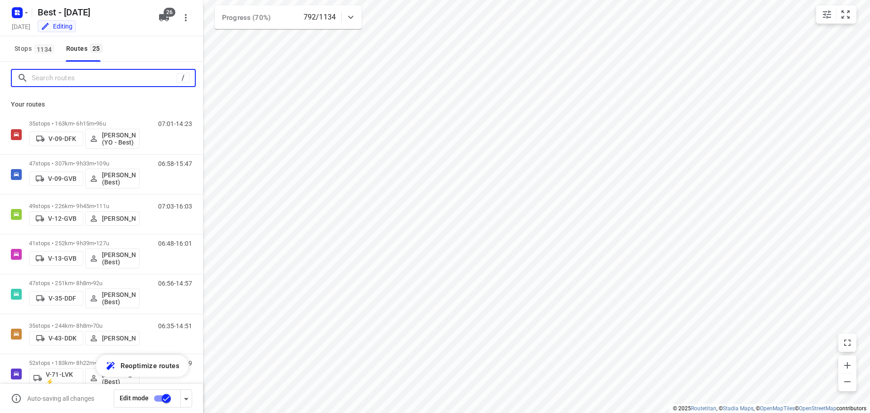
click at [65, 83] on input "Search routes" at bounding box center [104, 78] width 145 height 14
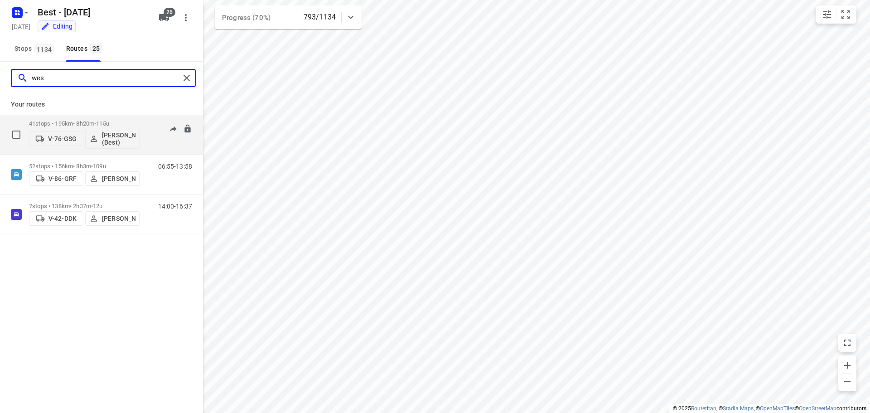
type input "wes"
click at [81, 125] on p "41 stops • 195km • 8h20m • 115u" at bounding box center [84, 123] width 111 height 7
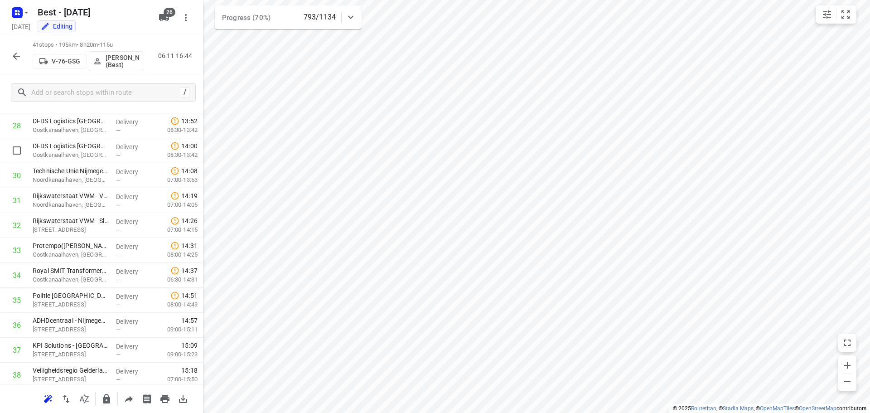
scroll to position [817, 0]
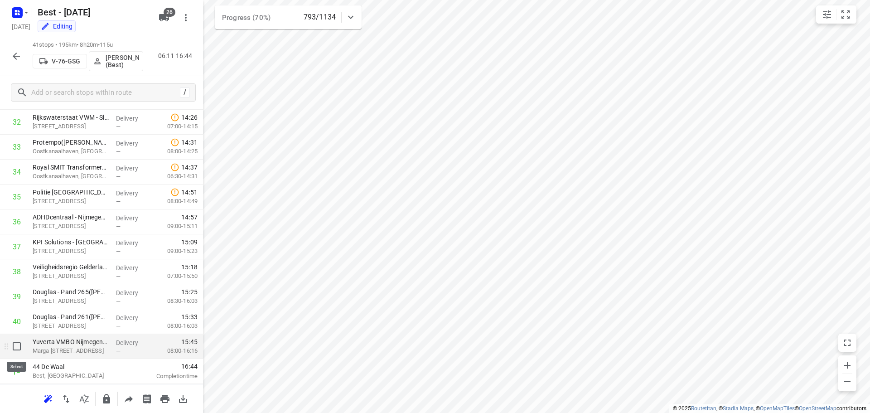
click at [17, 339] on input "checkbox" at bounding box center [17, 346] width 18 height 18
checkbox input "true"
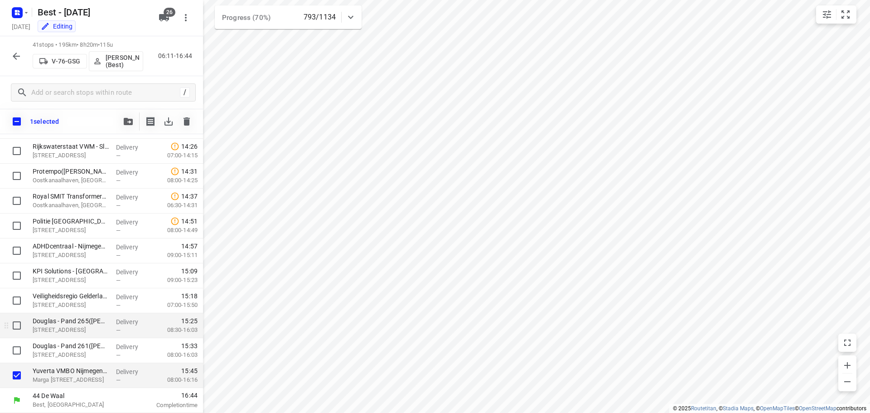
scroll to position [814, 0]
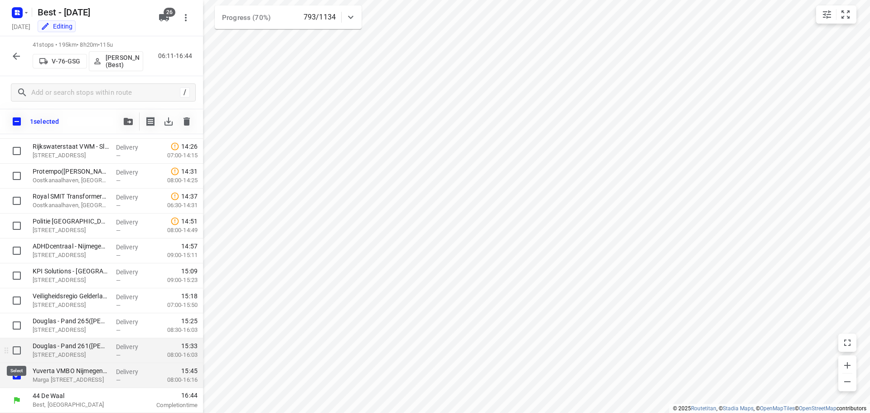
click at [16, 350] on input "checkbox" at bounding box center [17, 350] width 18 height 18
checkbox input "true"
click at [18, 326] on input "checkbox" at bounding box center [17, 325] width 18 height 18
checkbox input "true"
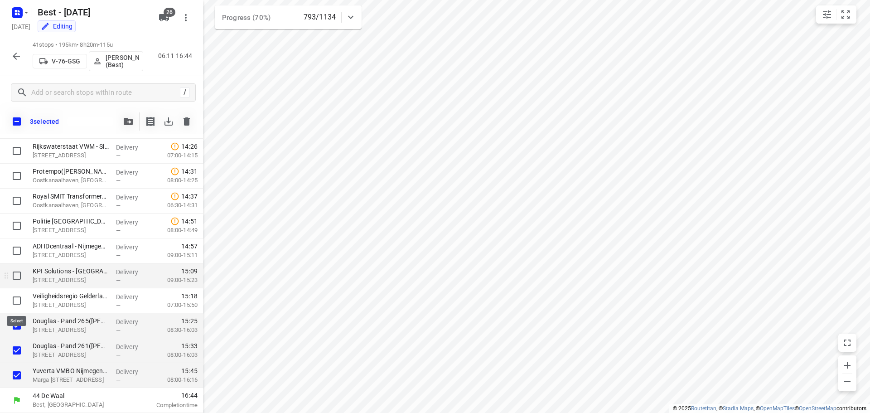
drag, startPoint x: 17, startPoint y: 306, endPoint x: 22, endPoint y: 270, distance: 36.1
click at [17, 305] on input "checkbox" at bounding box center [17, 300] width 18 height 18
checkbox input "true"
click at [21, 272] on input "checkbox" at bounding box center [17, 275] width 18 height 18
checkbox input "true"
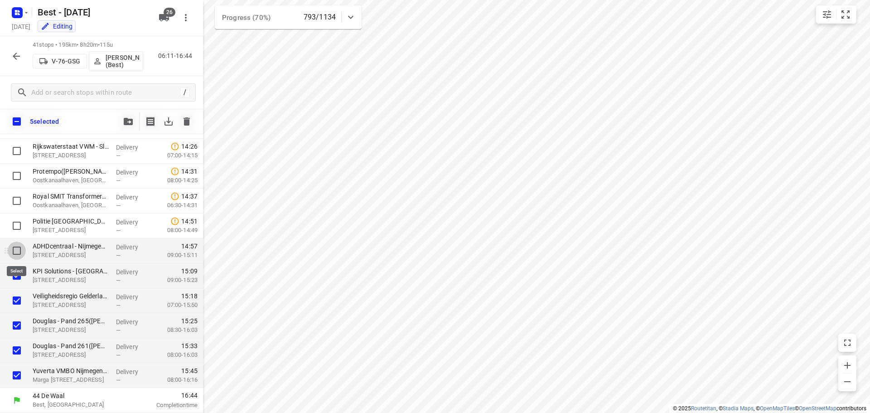
click at [25, 248] on input "checkbox" at bounding box center [17, 251] width 18 height 18
checkbox input "true"
click at [15, 224] on input "checkbox" at bounding box center [17, 226] width 18 height 18
checkbox input "true"
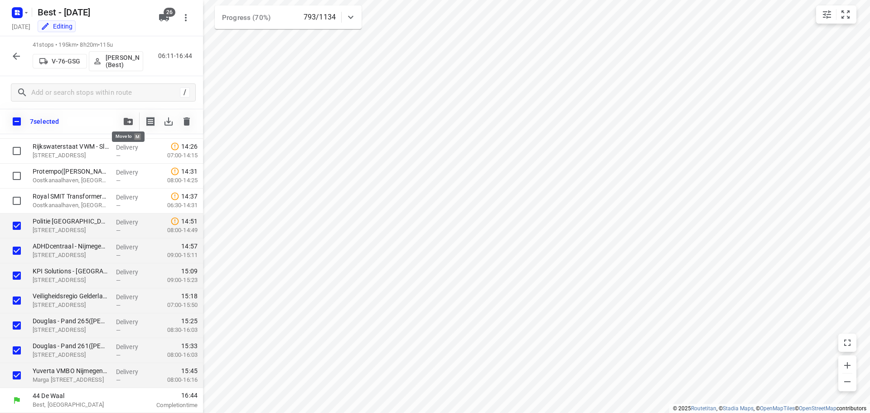
drag, startPoint x: 139, startPoint y: 119, endPoint x: 134, endPoint y: 120, distance: 5.1
click at [135, 120] on div at bounding box center [157, 121] width 77 height 18
click at [119, 123] on button "button" at bounding box center [128, 121] width 18 height 18
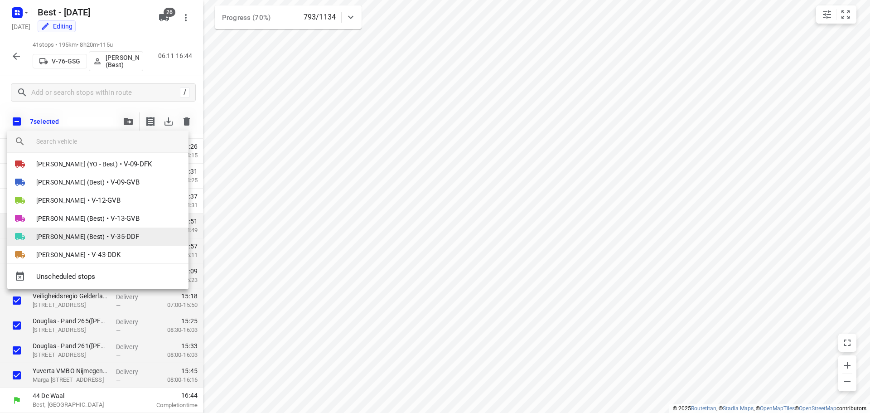
scroll to position [0, 0]
click at [108, 145] on input "search vehicle" at bounding box center [108, 142] width 145 height 14
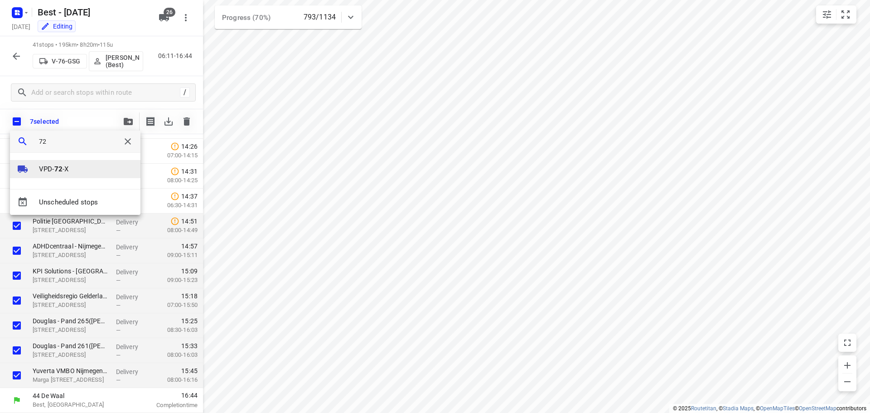
type input "72"
click at [82, 173] on li "VPD- 72 -X" at bounding box center [75, 169] width 131 height 18
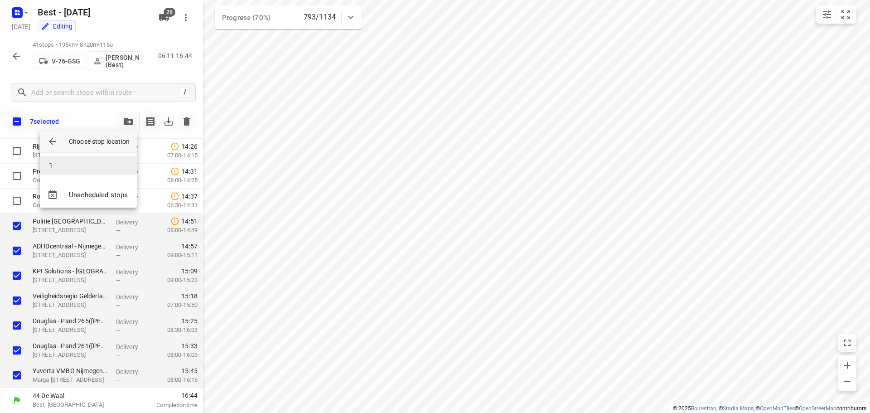
click at [82, 170] on li "1" at bounding box center [88, 165] width 97 height 18
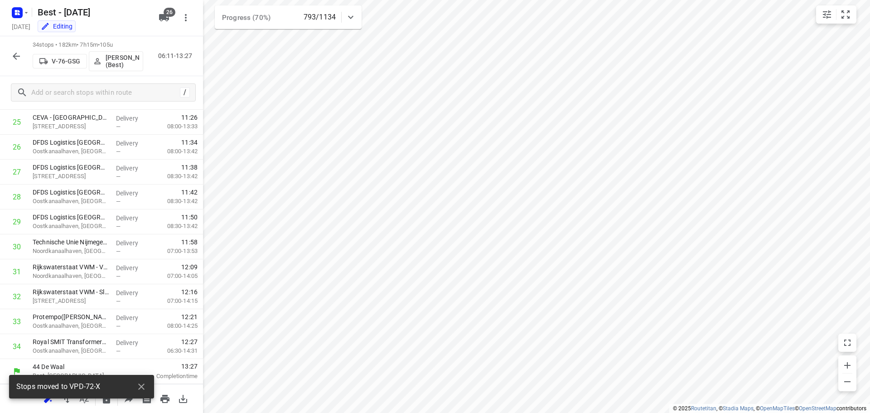
scroll to position [643, 0]
click at [12, 61] on button "button" at bounding box center [16, 56] width 18 height 18
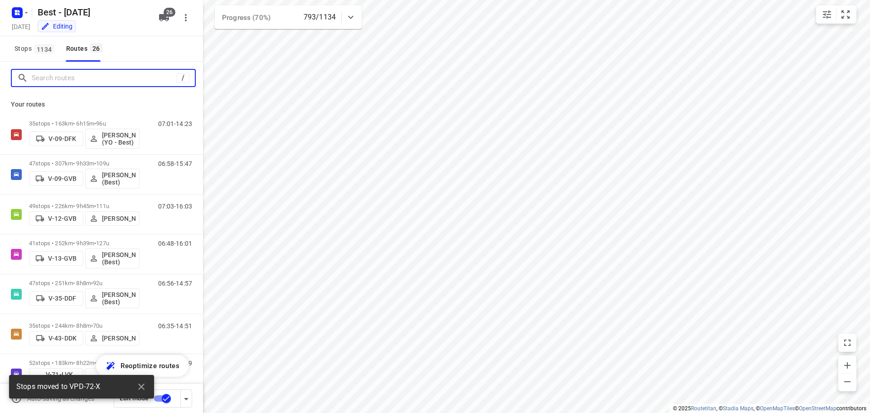
click at [73, 85] on input "Search routes" at bounding box center [104, 78] width 145 height 14
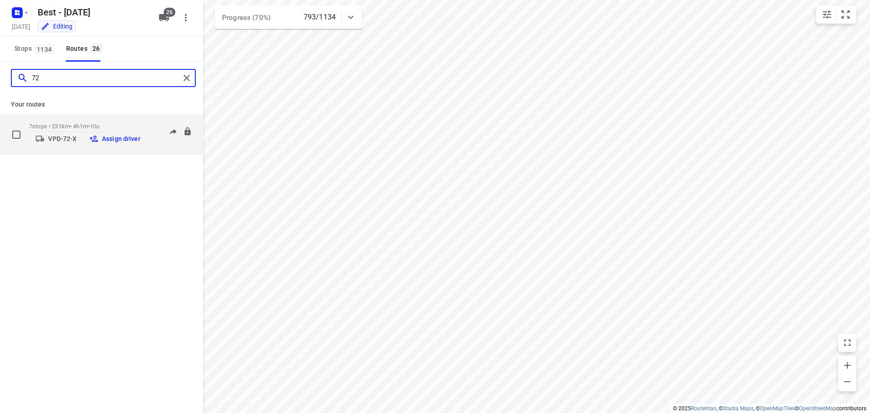
type input "72"
click at [104, 139] on p "Assign driver" at bounding box center [121, 138] width 39 height 7
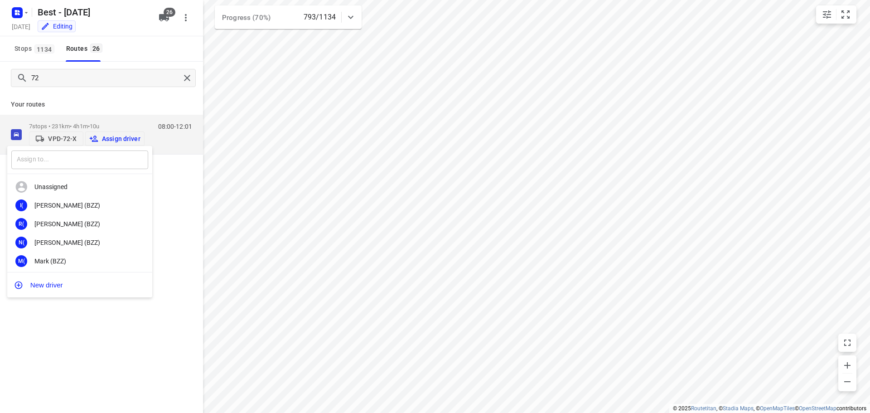
click at [92, 152] on input "text" at bounding box center [79, 159] width 137 height 19
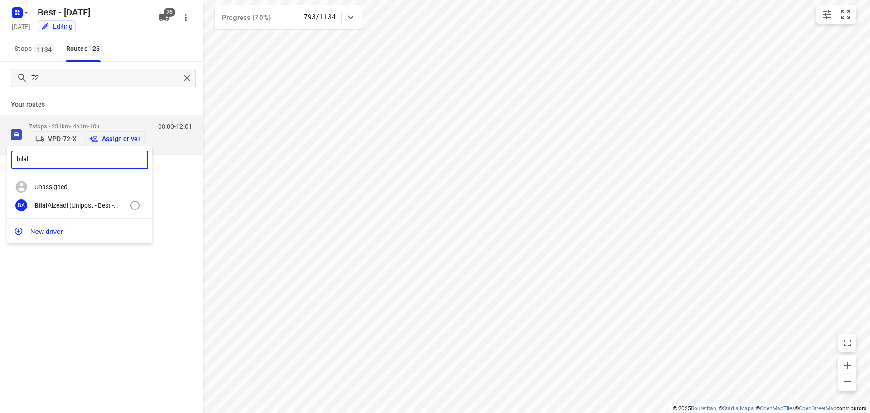
type input "bilal"
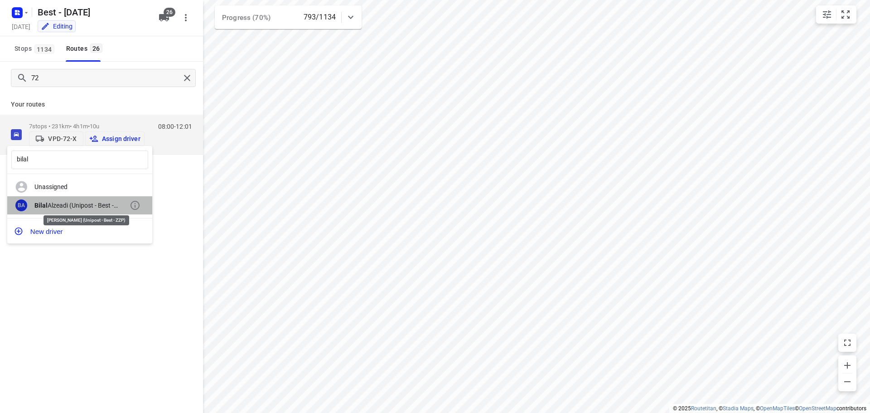
click at [82, 202] on div "Bilal Alzeadi (Unipost - Best - ZZP)" at bounding box center [81, 205] width 95 height 7
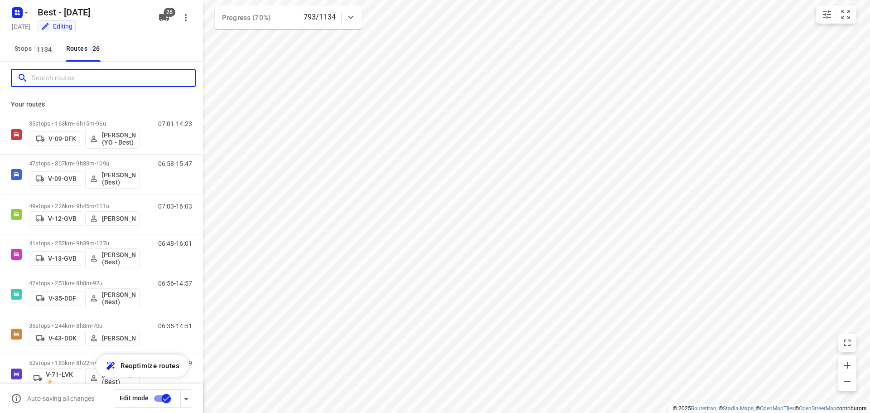
click at [99, 84] on input "Search routes" at bounding box center [113, 78] width 163 height 14
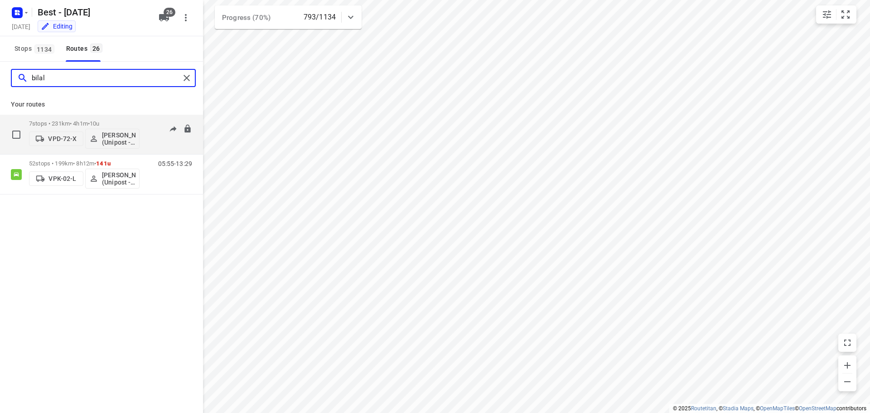
type input "bilal"
click at [98, 118] on div "7 stops • 231km • 4h1m • 10u VPD-72-X Bilal Alzeadi (Unipost - Best - ZZP)" at bounding box center [84, 135] width 111 height 38
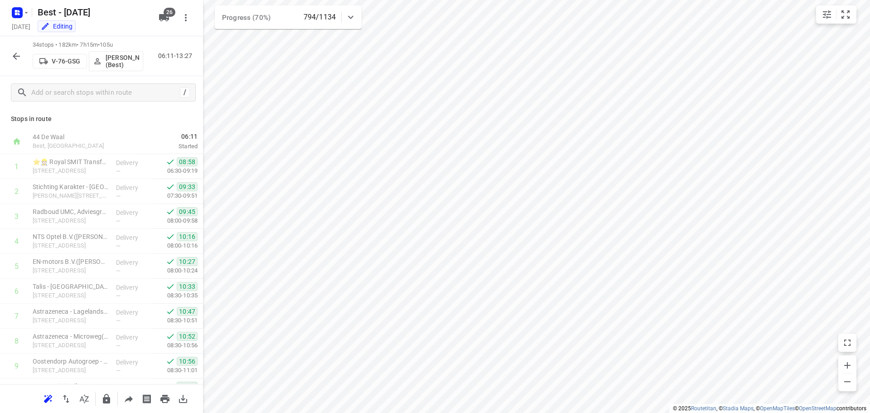
drag, startPoint x: 195, startPoint y: 148, endPoint x: 199, endPoint y: 153, distance: 6.4
click at [199, 156] on div "Stops in route 44 De Waal Best, Netherlands 06:11 Started 1 ⭐👷🏻 Royal SMIT Tran…" at bounding box center [101, 246] width 203 height 275
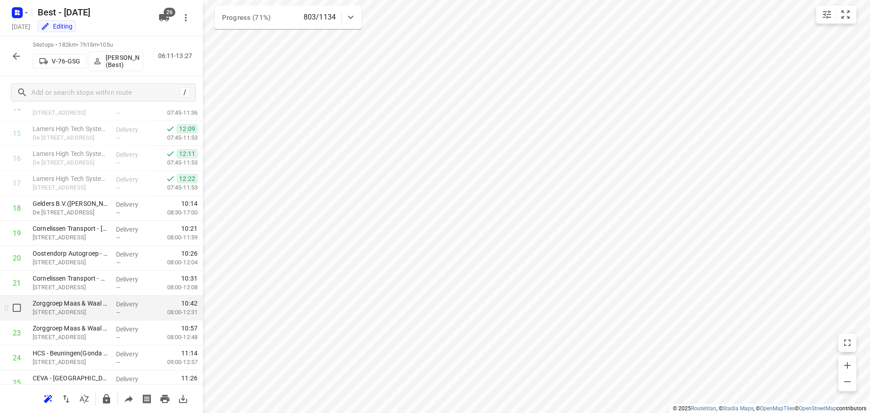
scroll to position [371, 0]
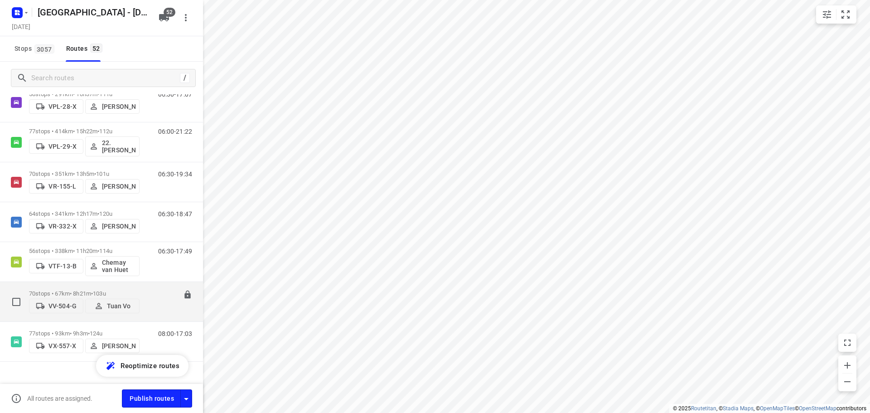
scroll to position [1867, 0]
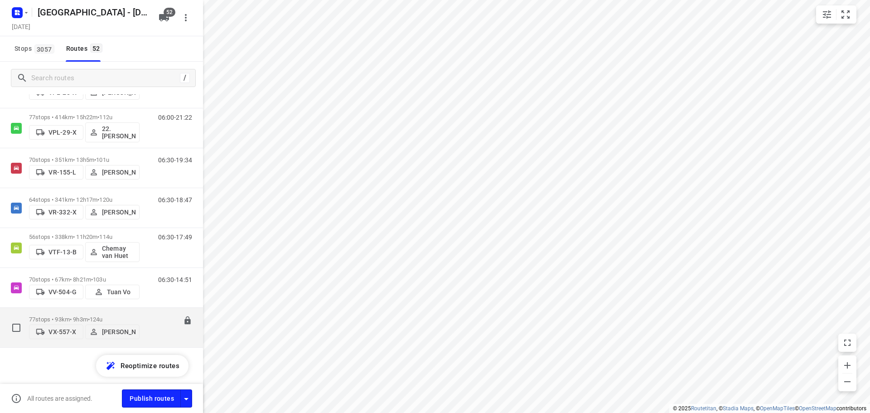
click at [79, 316] on p "77 stops • 93km • 9h3m • 124u" at bounding box center [84, 319] width 111 height 7
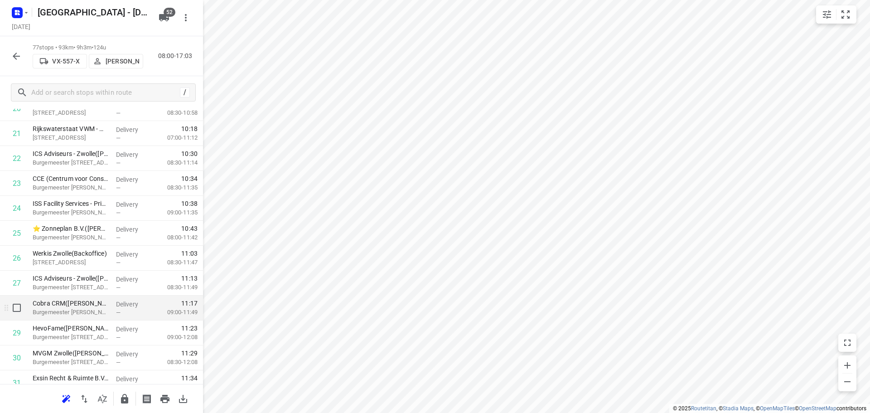
scroll to position [635, 0]
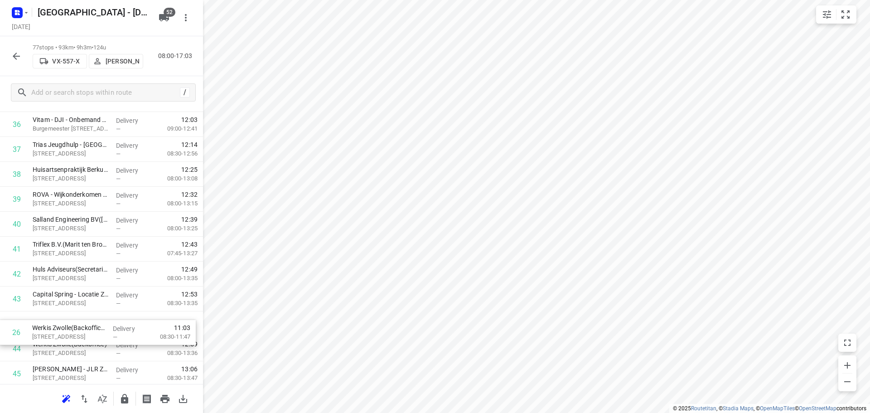
drag, startPoint x: 105, startPoint y: 174, endPoint x: 108, endPoint y: 316, distance: 141.4
click at [107, 316] on div "1 ⭐EMM International([PERSON_NAME] / [PERSON_NAME]) [STREET_ADDRESS] Delivery —…" at bounding box center [101, 223] width 203 height 1919
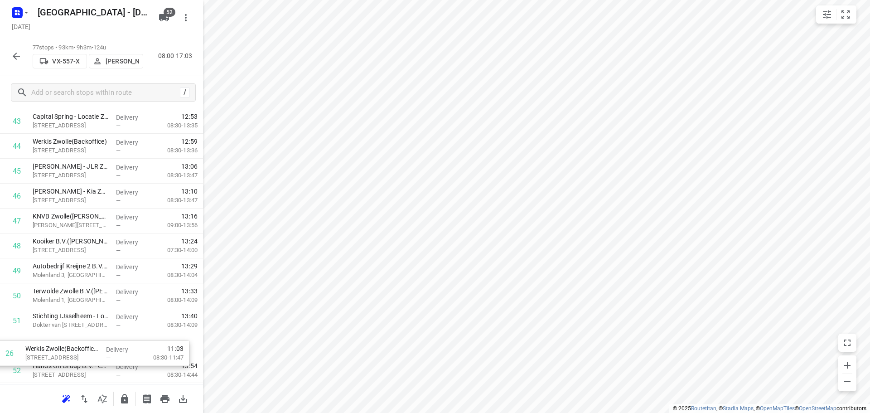
scroll to position [1099, 0]
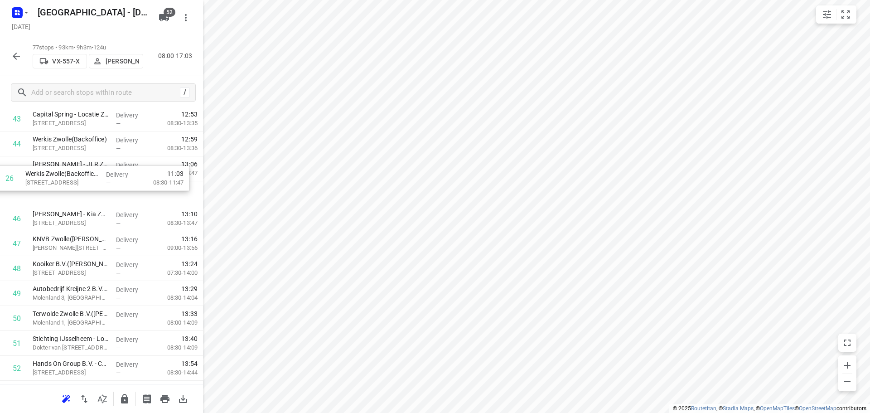
drag, startPoint x: 80, startPoint y: 170, endPoint x: 73, endPoint y: 170, distance: 7.3
click at [73, 170] on div "1 ⭐EMM International([PERSON_NAME] / [PERSON_NAME]) [STREET_ADDRESS] Delivery —…" at bounding box center [101, 43] width 203 height 1919
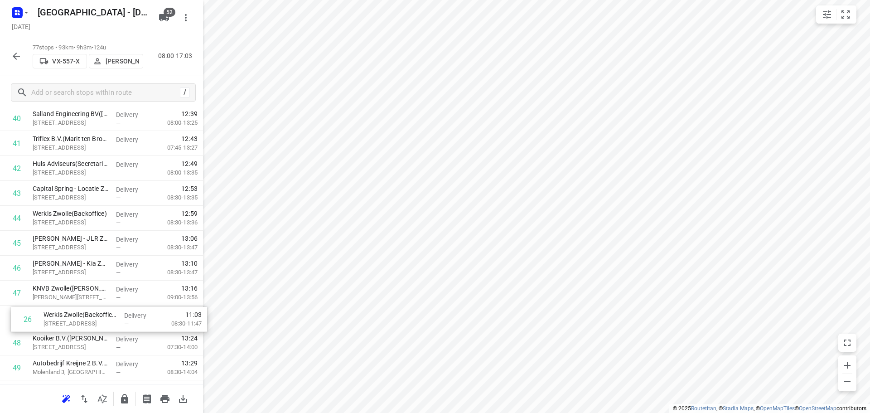
scroll to position [1024, 0]
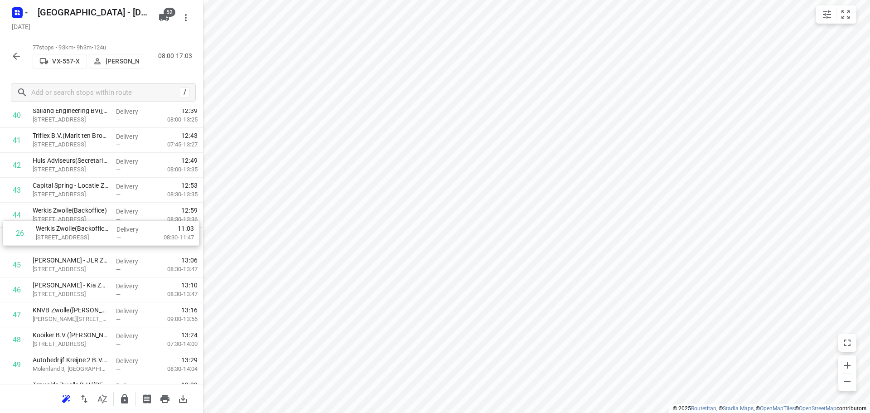
drag, startPoint x: 87, startPoint y: 180, endPoint x: 88, endPoint y: 243, distance: 63.0
click at [88, 243] on div "1 ⭐EMM International([PERSON_NAME] / [PERSON_NAME]) [STREET_ADDRESS] Delivery —…" at bounding box center [101, 115] width 203 height 1919
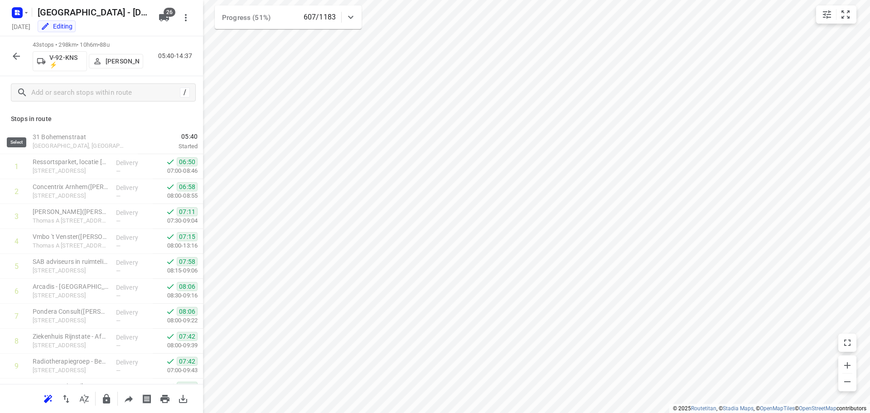
scroll to position [867, 0]
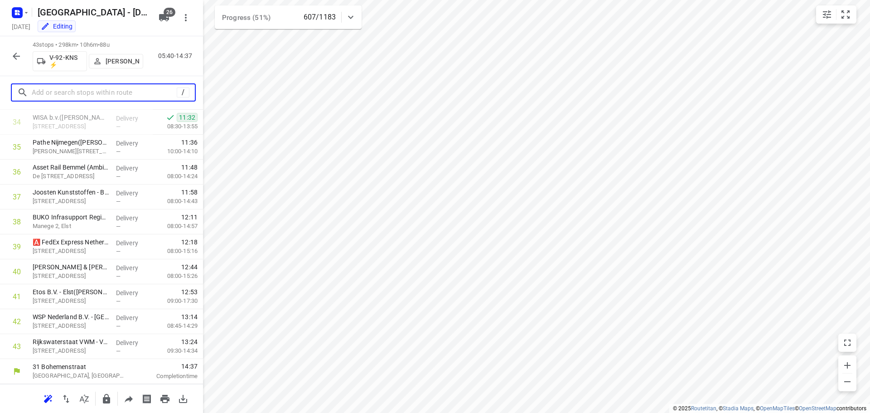
click at [56, 92] on input "text" at bounding box center [104, 93] width 145 height 14
click at [14, 64] on button "button" at bounding box center [16, 56] width 18 height 18
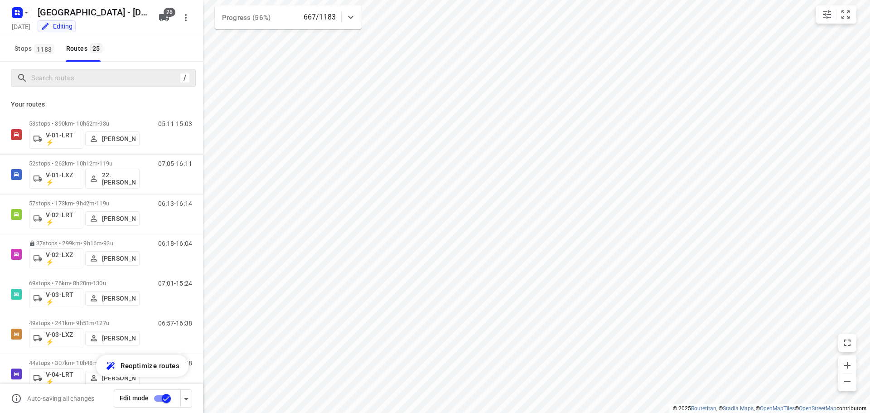
click at [96, 85] on div "/" at bounding box center [103, 78] width 185 height 18
click at [96, 83] on input "Search routes" at bounding box center [113, 78] width 163 height 14
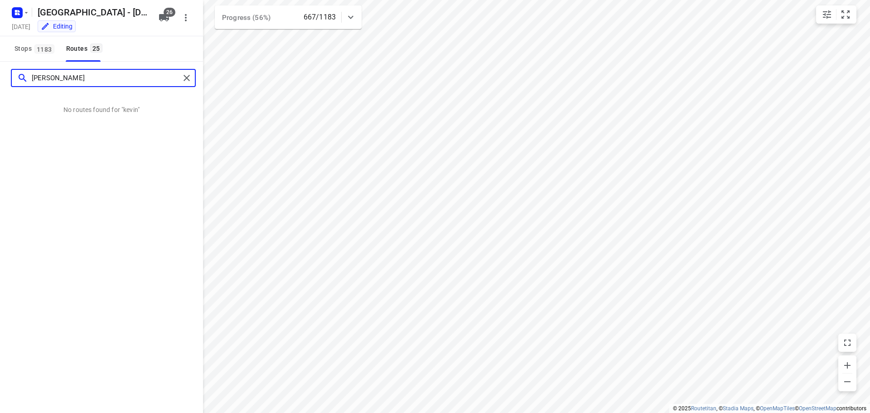
type input "[PERSON_NAME]"
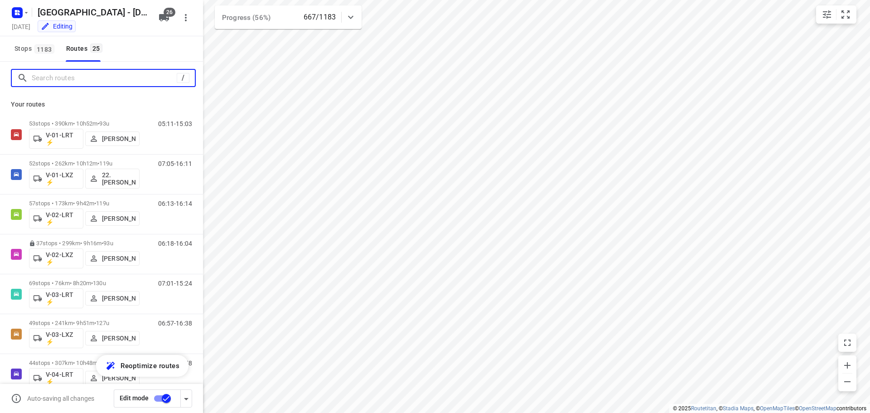
click at [140, 80] on input "Search routes" at bounding box center [104, 78] width 145 height 14
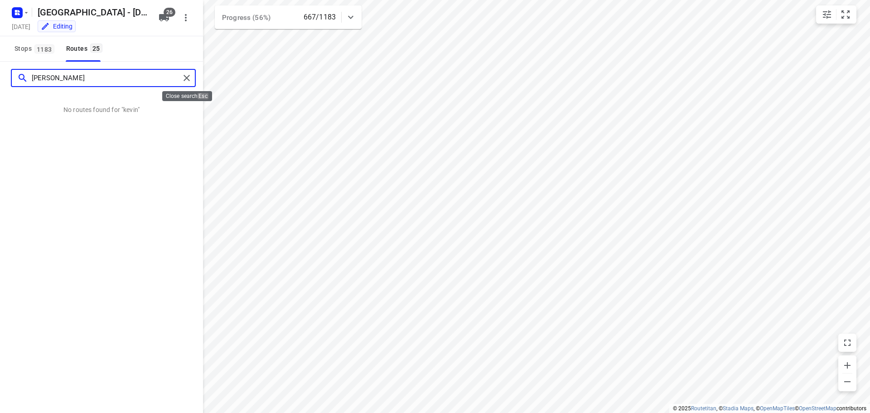
type input "[PERSON_NAME]"
click at [191, 83] on div at bounding box center [188, 78] width 16 height 14
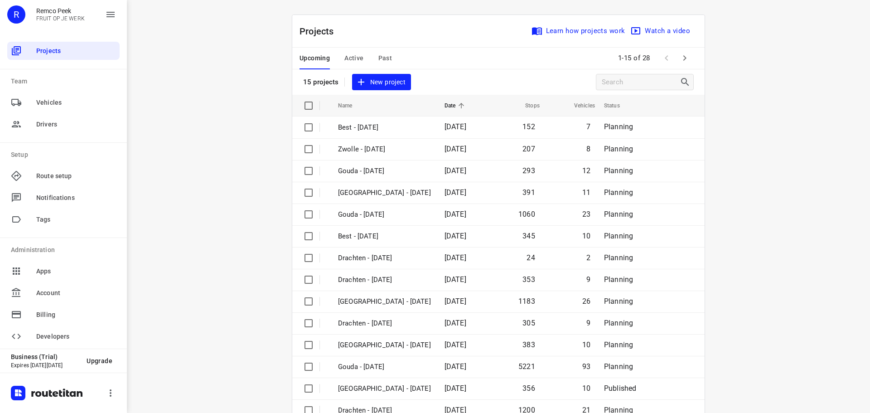
click at [351, 61] on span "Active" at bounding box center [353, 58] width 19 height 11
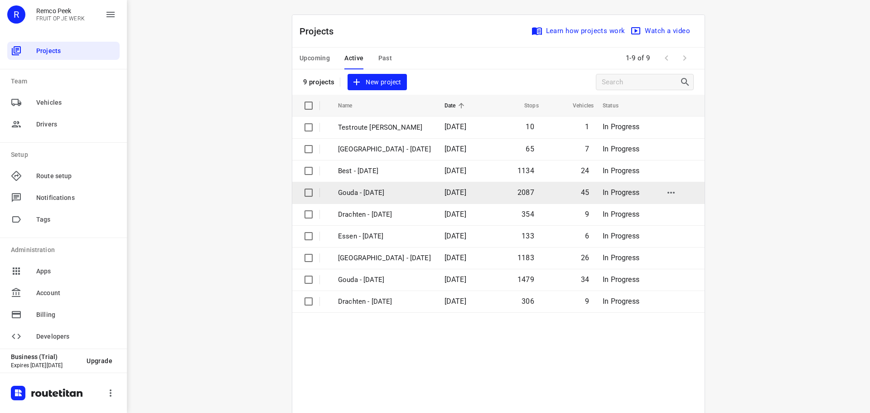
click at [378, 196] on p "Gouda - [DATE]" at bounding box center [384, 193] width 93 height 10
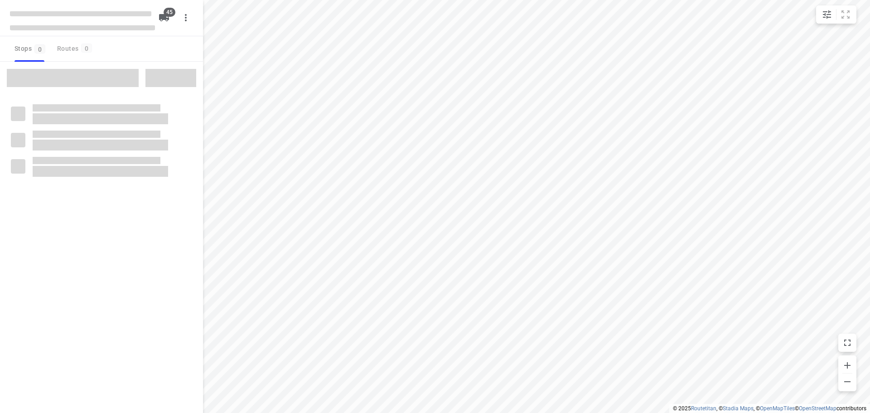
checkbox input "true"
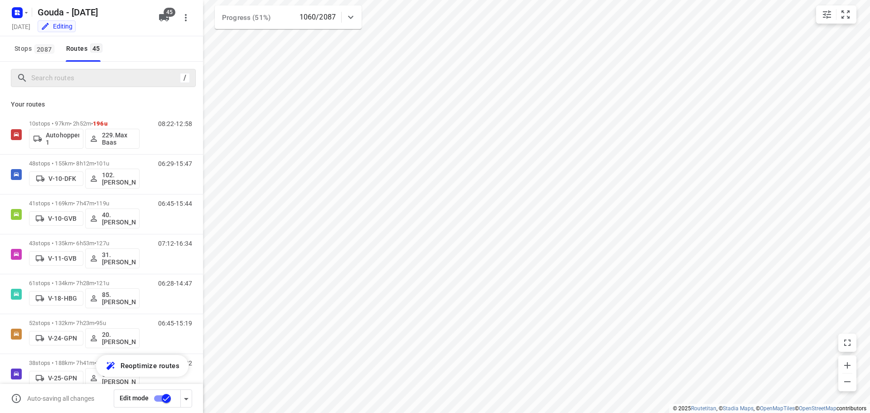
click at [90, 70] on div "/" at bounding box center [103, 78] width 185 height 18
click at [87, 77] on input "Search routes" at bounding box center [104, 78] width 145 height 14
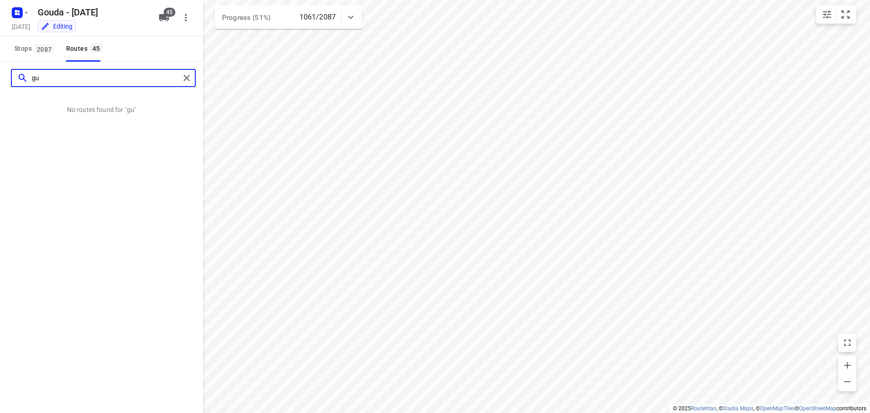
type input "g"
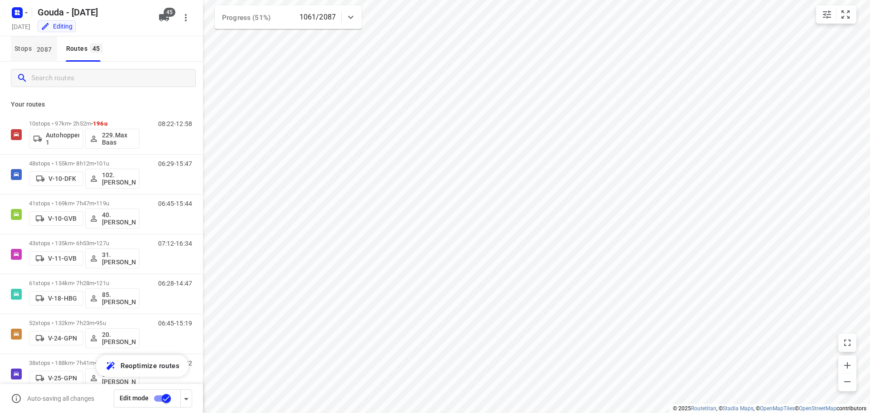
click at [28, 49] on span "Stops 2087" at bounding box center [36, 48] width 43 height 11
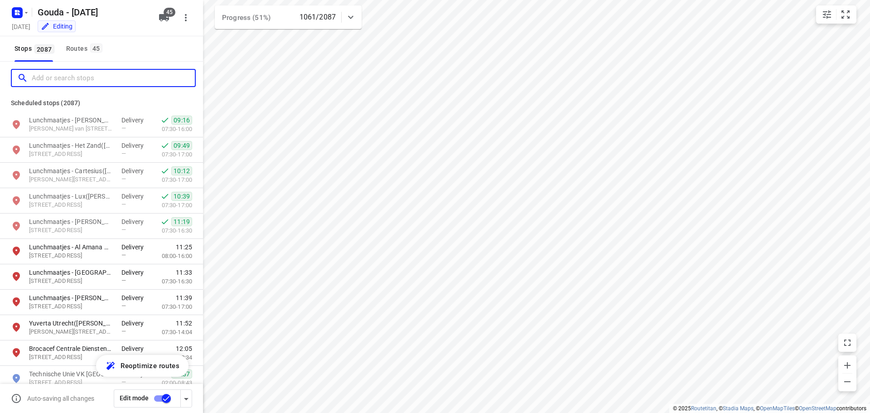
click at [41, 79] on input "Add or search stops" at bounding box center [113, 78] width 163 height 14
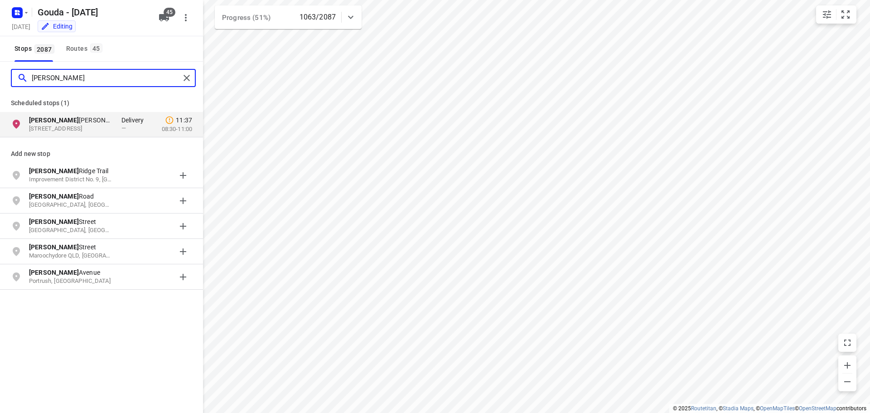
type input "parker"
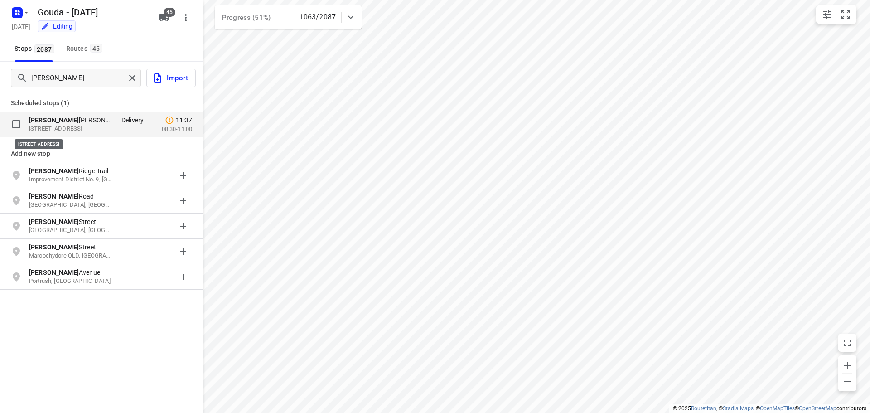
click at [51, 133] on p "Nijverheidsweg 3, 3341LJ, Hendrik Ido Ambacht, NL" at bounding box center [70, 129] width 83 height 9
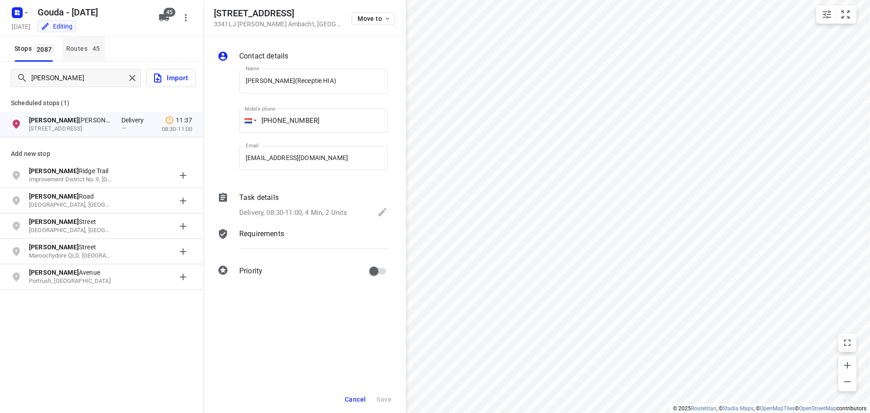
click at [98, 55] on button "Routes 45" at bounding box center [84, 48] width 43 height 25
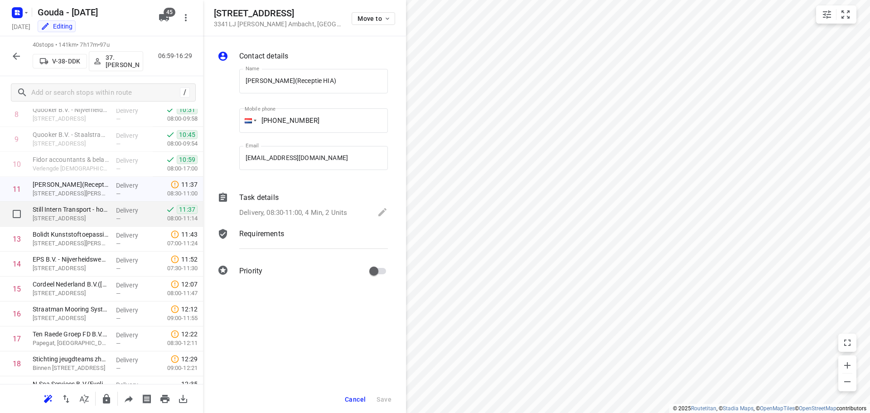
scroll to position [272, 0]
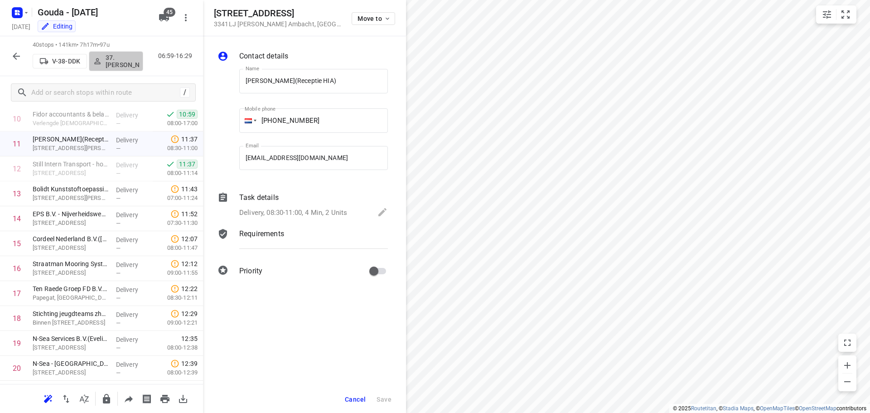
click at [123, 58] on p "37.Gürsel Sönmez" at bounding box center [123, 61] width 34 height 15
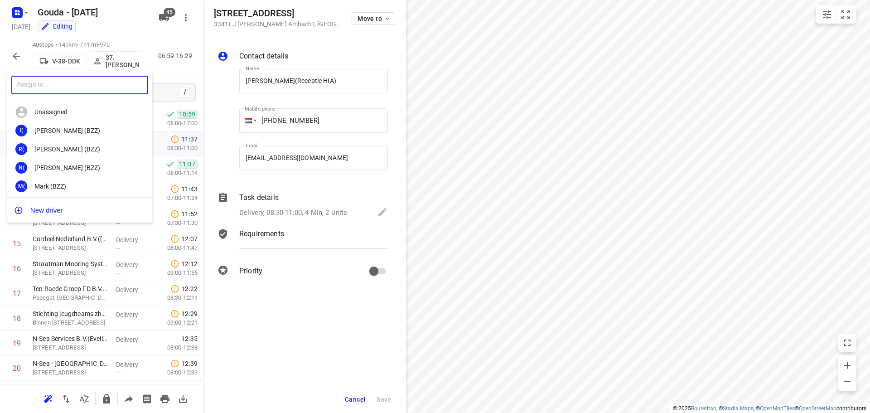
click at [77, 82] on input "text" at bounding box center [79, 85] width 137 height 19
click at [10, 49] on div at bounding box center [435, 206] width 870 height 413
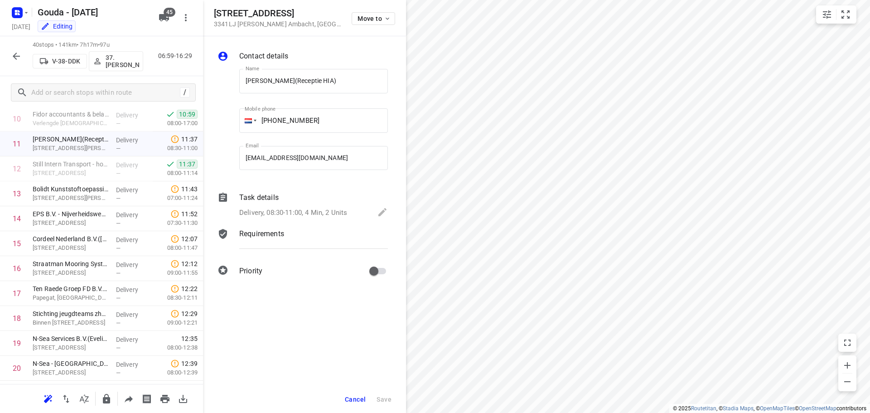
click at [13, 58] on div "​ Unassigned I( Ismail (BZZ) R( Ronan (BZZ) N( Nolan (BZZ) M( Mark (BZZ) F( Fur…" at bounding box center [435, 206] width 870 height 413
click at [14, 58] on icon "button" at bounding box center [16, 56] width 11 height 11
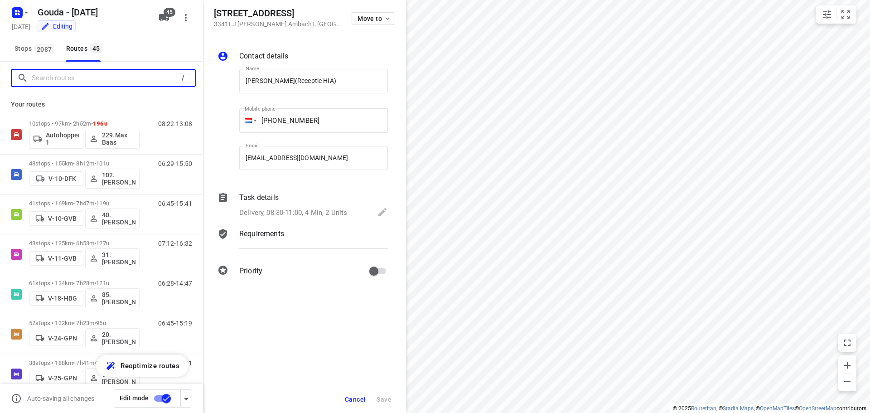
click at [34, 80] on input "Search routes" at bounding box center [104, 78] width 145 height 14
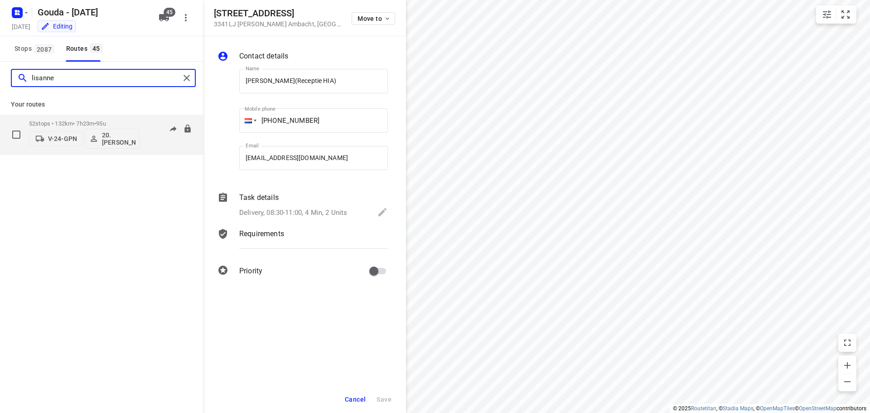
type input "lisanne"
click at [80, 128] on div "V-24-GPN 20.Lisanne Pouw" at bounding box center [84, 138] width 111 height 22
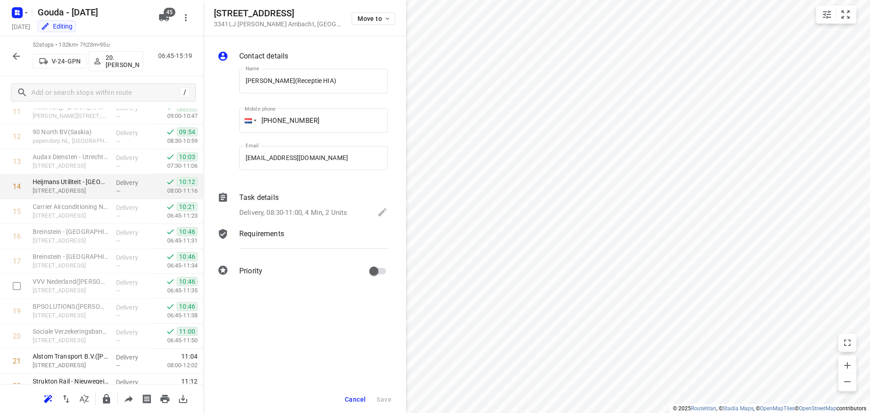
scroll to position [408, 0]
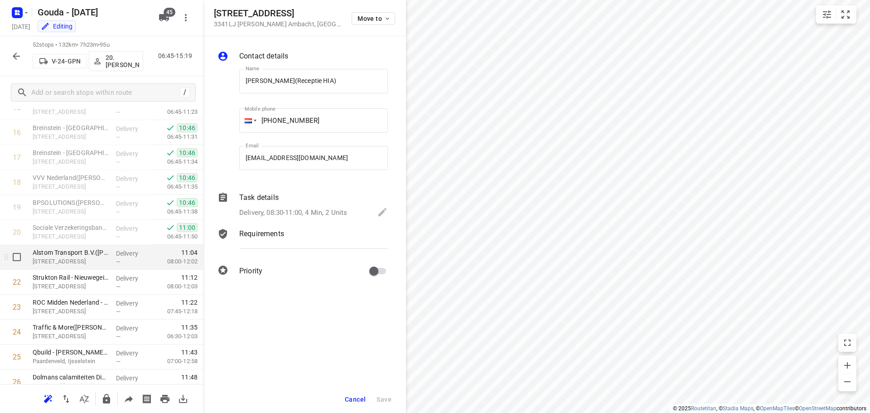
click at [88, 260] on p "Remiseweg 3, Nieuwegein" at bounding box center [71, 261] width 76 height 9
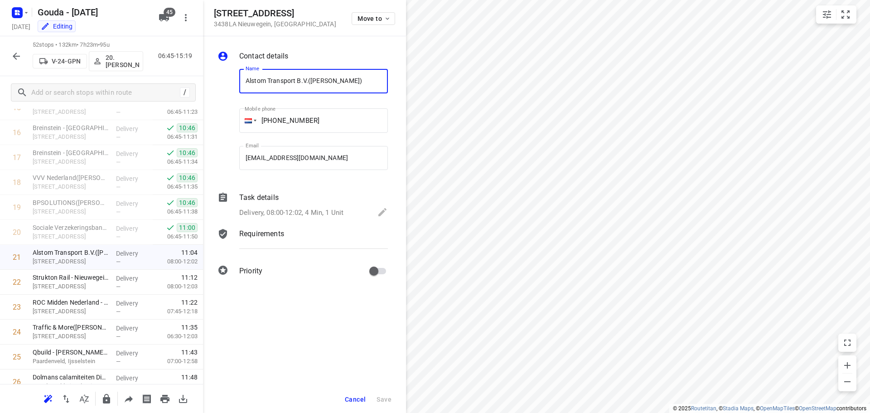
drag, startPoint x: 310, startPoint y: 82, endPoint x: 236, endPoint y: 77, distance: 74.0
click at [236, 77] on div "Name Alstom Transport B.V.(Randy Broers) Name" at bounding box center [314, 83] width 156 height 46
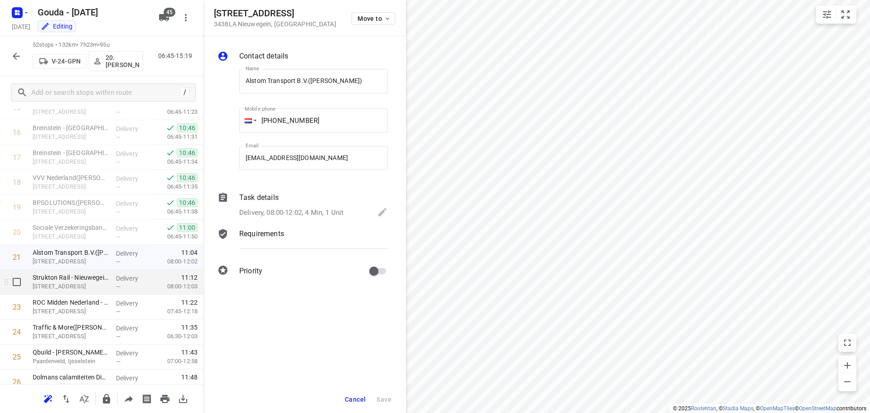
click at [105, 291] on p "Remiseweg 7, Nieuwegein" at bounding box center [71, 286] width 76 height 9
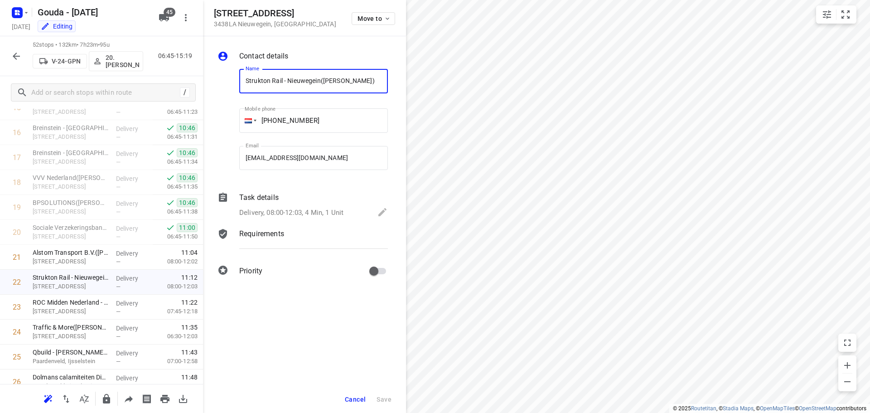
drag, startPoint x: 322, startPoint y: 83, endPoint x: 204, endPoint y: 80, distance: 117.4
click at [204, 80] on div "Contact details Name Strukton Rail - Nieuwegein(Jerome Hoppezak) Name Mobile ph…" at bounding box center [304, 165] width 203 height 258
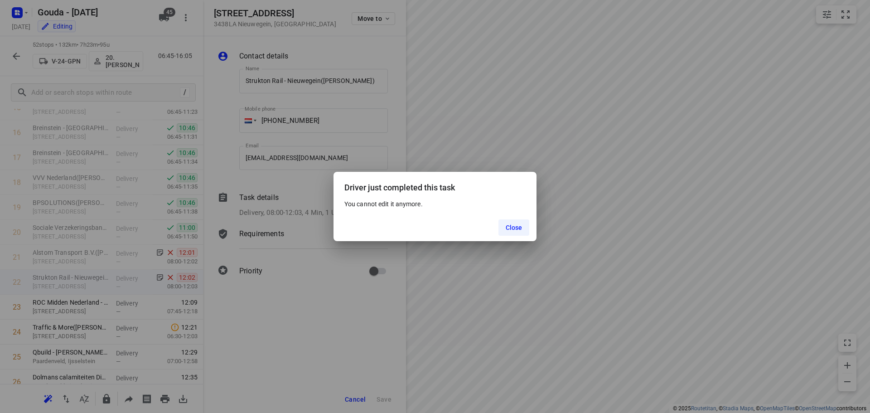
click at [467, 137] on div "Driver just completed this task You cannot edit it anymore. Close" at bounding box center [435, 206] width 870 height 413
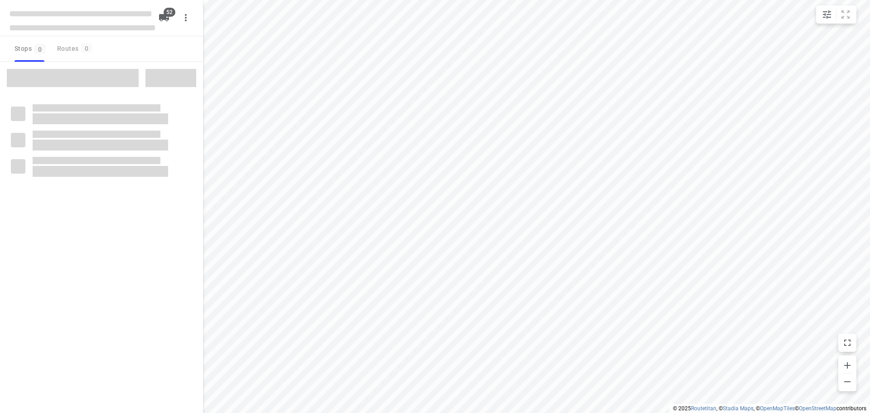
checkbox input "true"
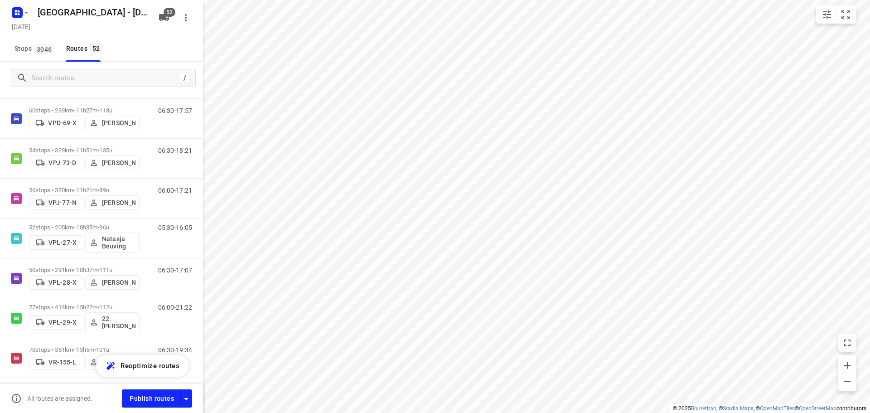
scroll to position [1867, 0]
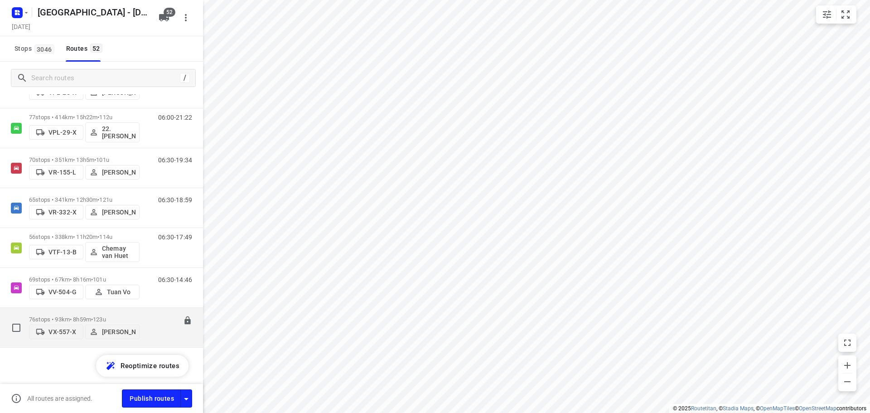
click at [84, 316] on p "76 stops • 93km • 8h59m • 123u" at bounding box center [84, 319] width 111 height 7
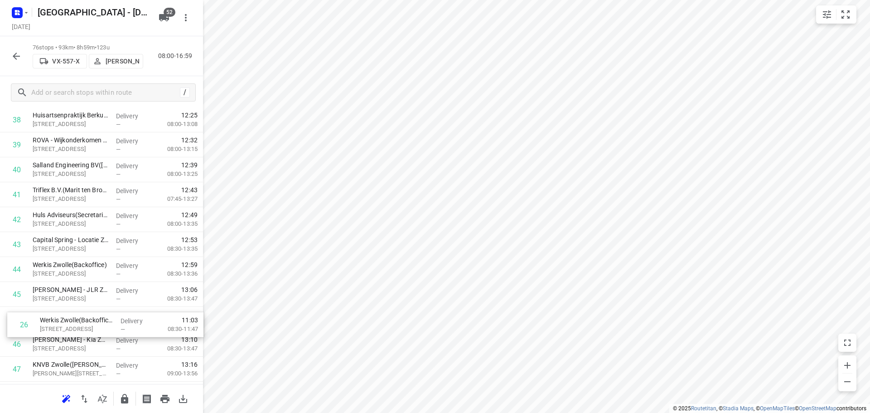
scroll to position [971, 0]
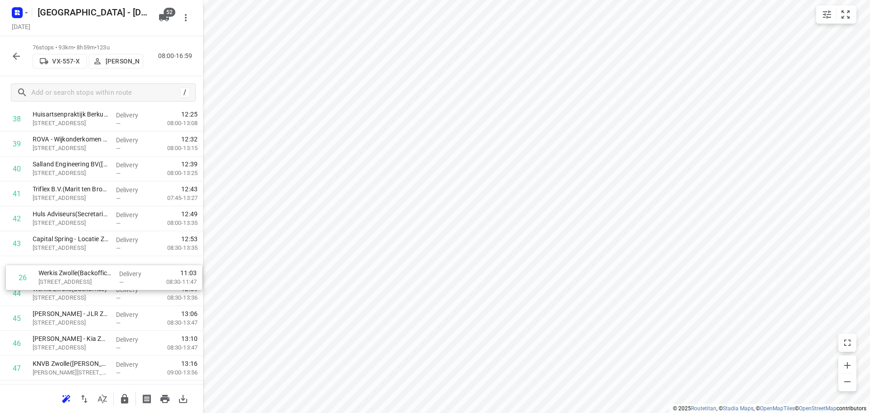
drag, startPoint x: 72, startPoint y: 183, endPoint x: 78, endPoint y: 289, distance: 106.2
click at [78, 289] on div "1 ⭐EMM International([PERSON_NAME] / [PERSON_NAME]) [STREET_ADDRESS] Delivery —…" at bounding box center [101, 156] width 203 height 1894
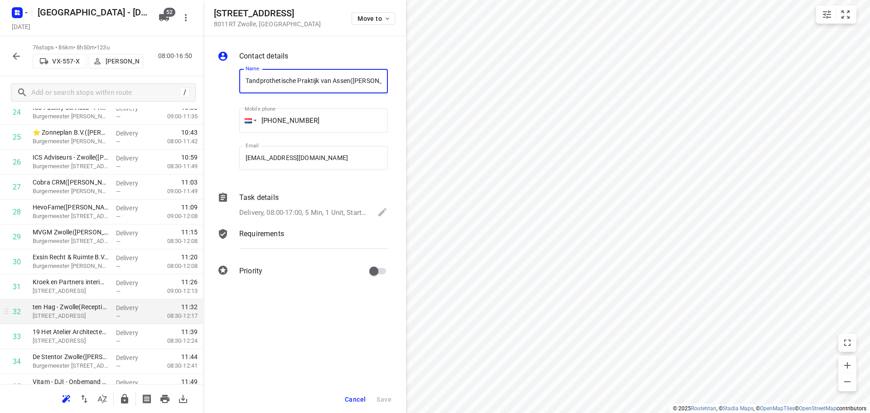
scroll to position [0, 21]
click at [362, 13] on button "Move to" at bounding box center [374, 18] width 44 height 13
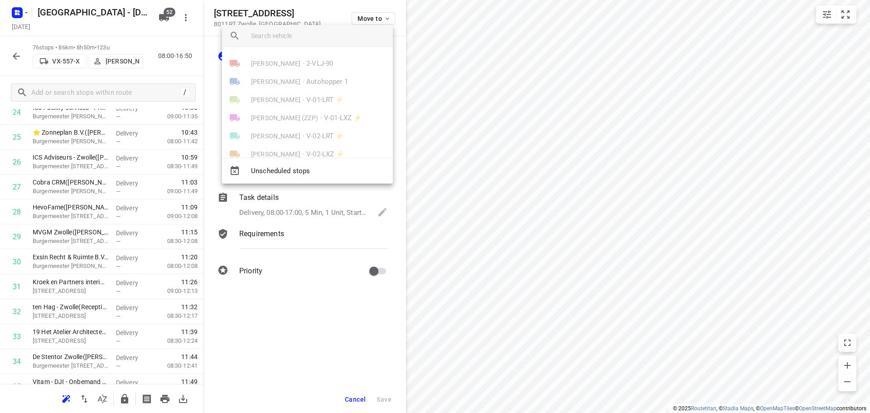
scroll to position [850, 0]
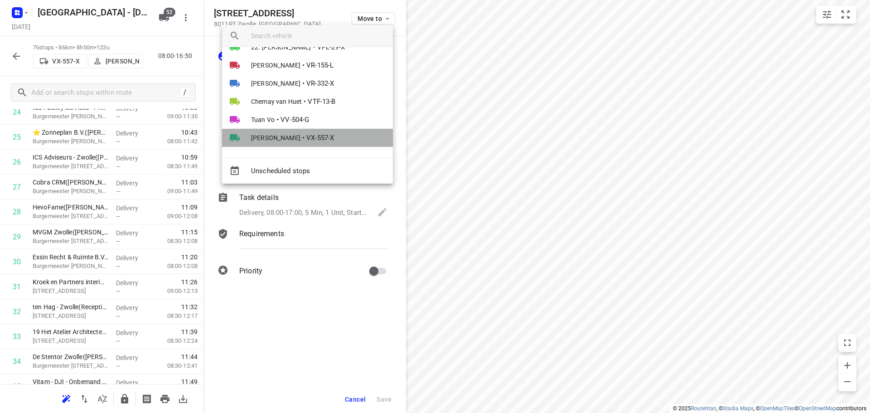
click at [325, 142] on span "VX-557-X" at bounding box center [320, 138] width 28 height 10
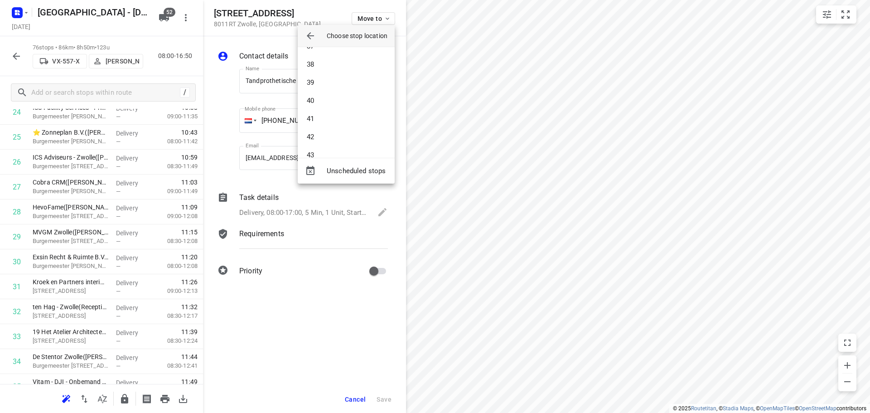
scroll to position [533, 0]
click at [322, 109] on li "33" at bounding box center [346, 107] width 97 height 18
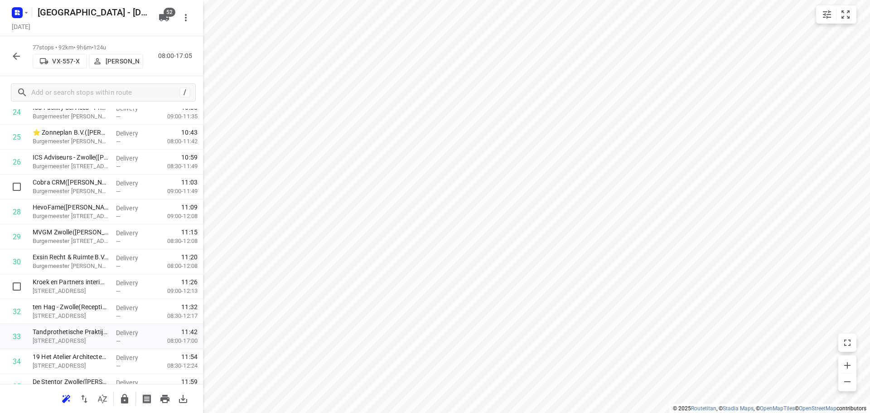
scroll to position [744, 0]
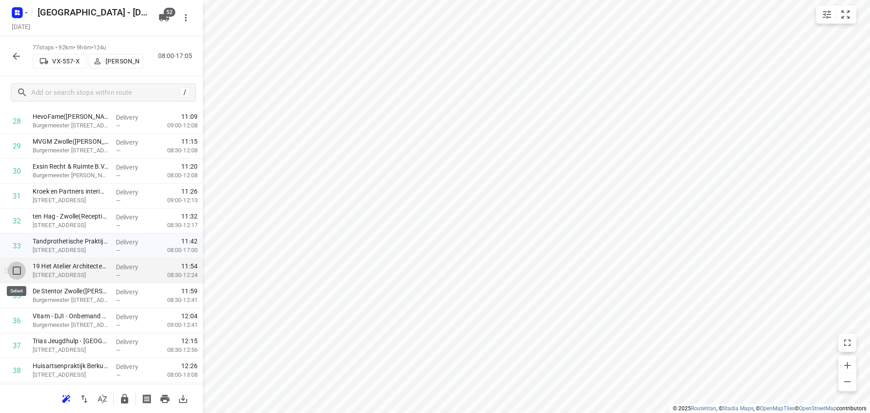
click at [17, 276] on input "checkbox" at bounding box center [17, 271] width 18 height 18
checkbox input "true"
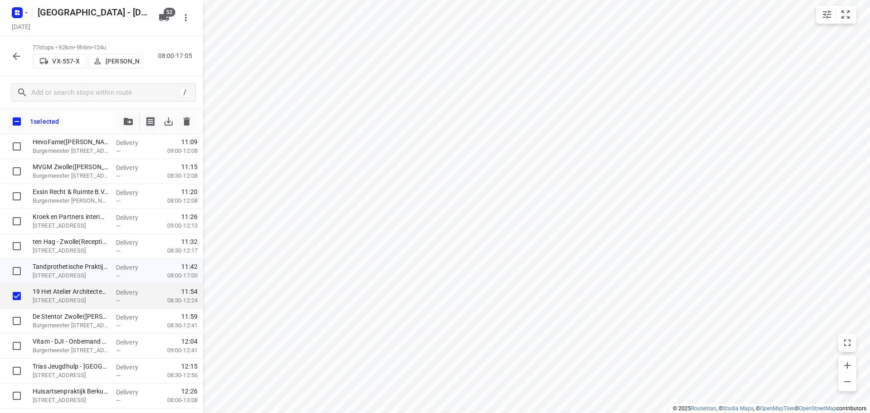
click at [121, 122] on button "button" at bounding box center [128, 121] width 18 height 18
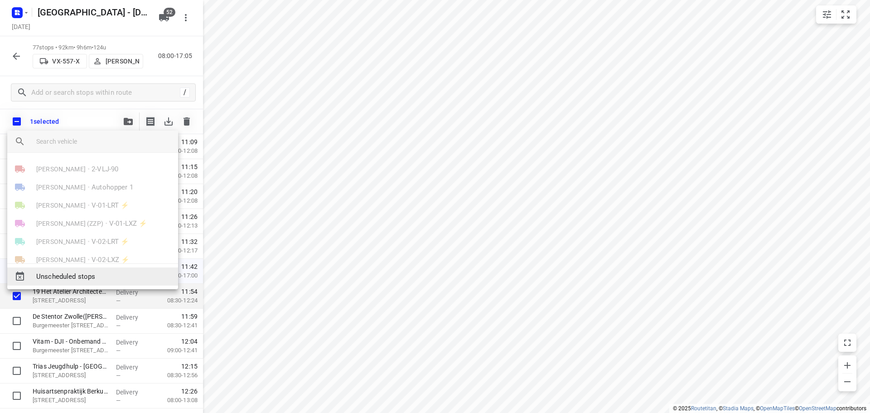
click at [78, 271] on span "Unscheduled stops" at bounding box center [103, 276] width 135 height 10
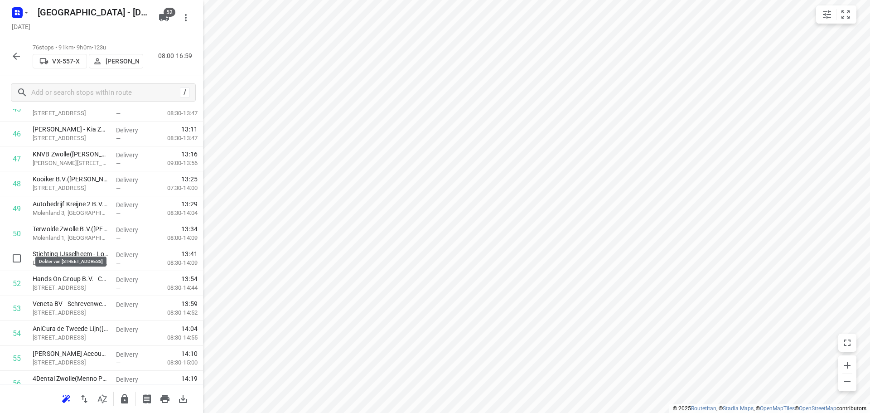
scroll to position [1197, 0]
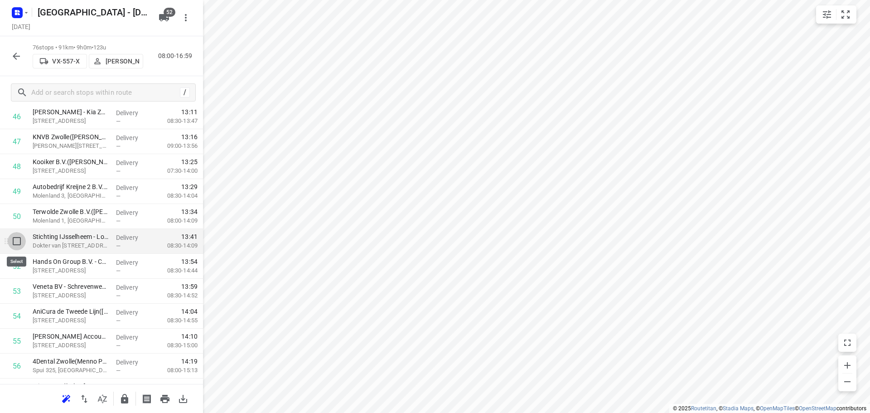
click at [16, 237] on input "checkbox" at bounding box center [17, 241] width 18 height 18
checkbox input "true"
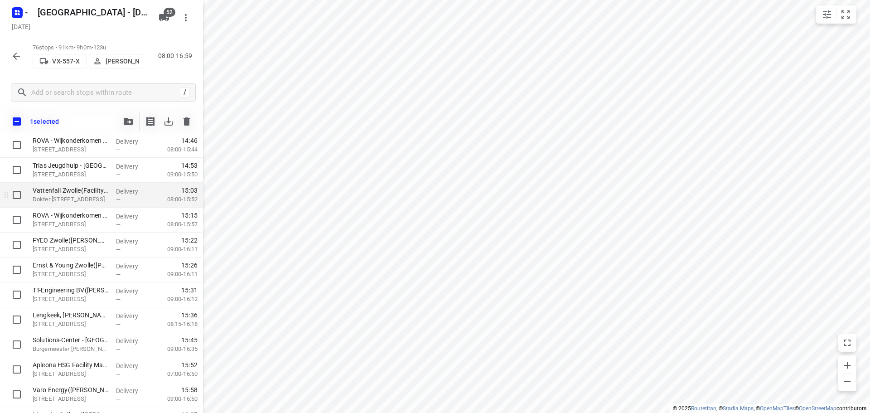
scroll to position [1531, 0]
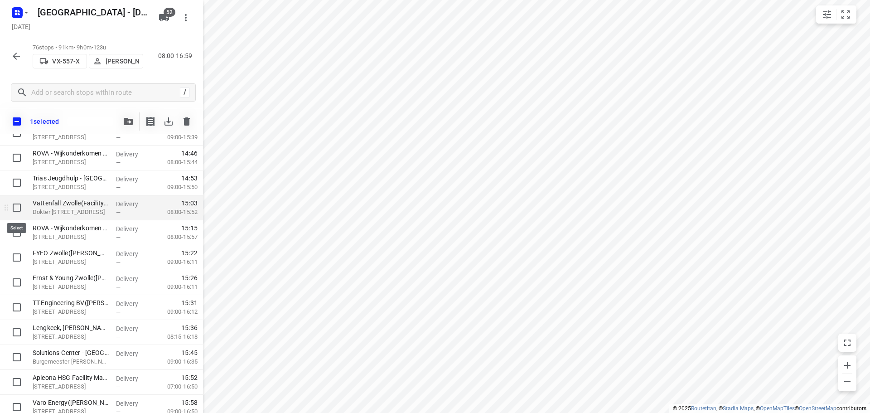
drag, startPoint x: 15, startPoint y: 207, endPoint x: 37, endPoint y: 199, distance: 23.2
click at [16, 207] on input "checkbox" at bounding box center [17, 208] width 18 height 18
checkbox input "true"
click at [136, 125] on button "button" at bounding box center [128, 121] width 18 height 18
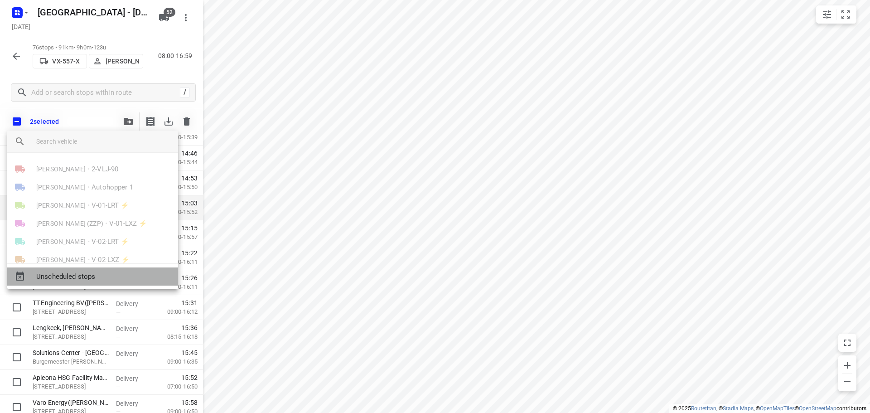
click at [85, 271] on span "Unscheduled stops" at bounding box center [103, 276] width 135 height 10
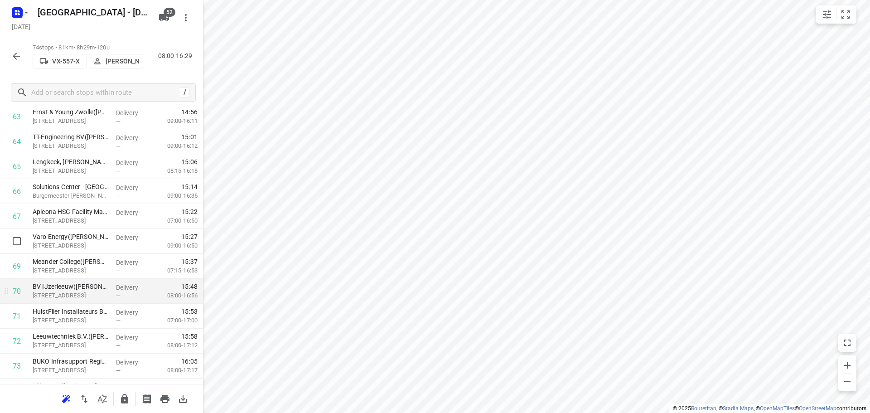
scroll to position [1666, 0]
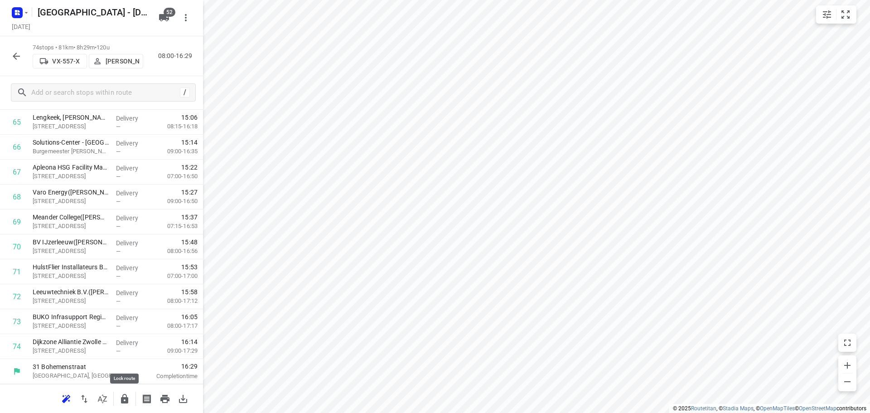
click at [117, 394] on button "button" at bounding box center [125, 399] width 18 height 18
click at [15, 58] on icon "button" at bounding box center [16, 56] width 7 height 7
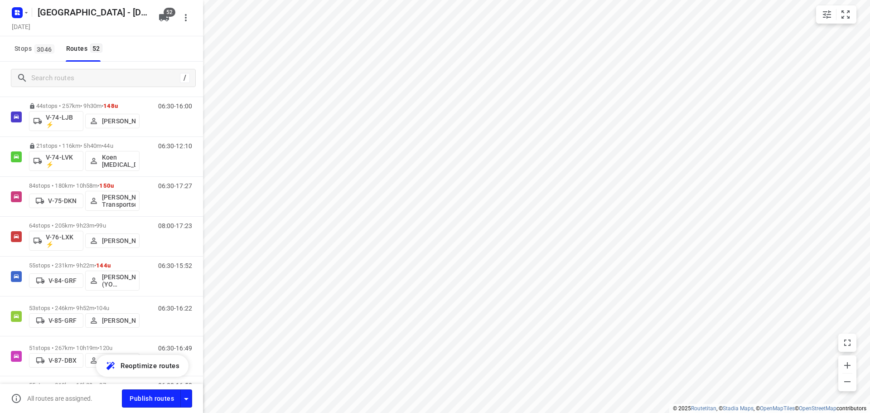
scroll to position [1042, 0]
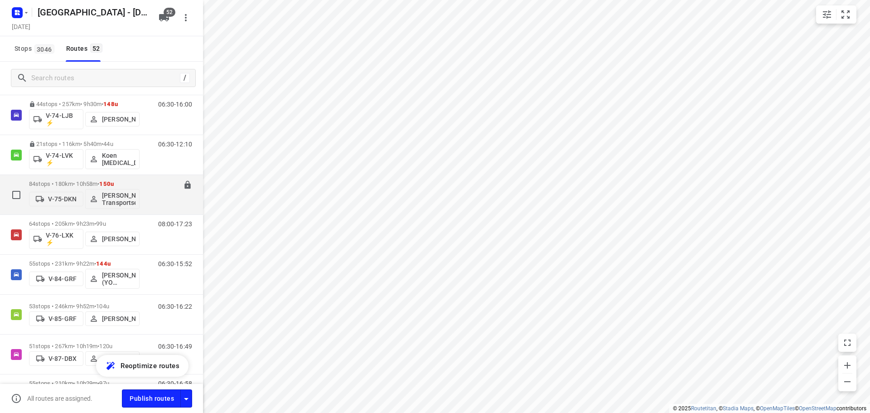
click at [57, 183] on p "84 stops • 180km • 10h58m • 150u" at bounding box center [84, 183] width 111 height 7
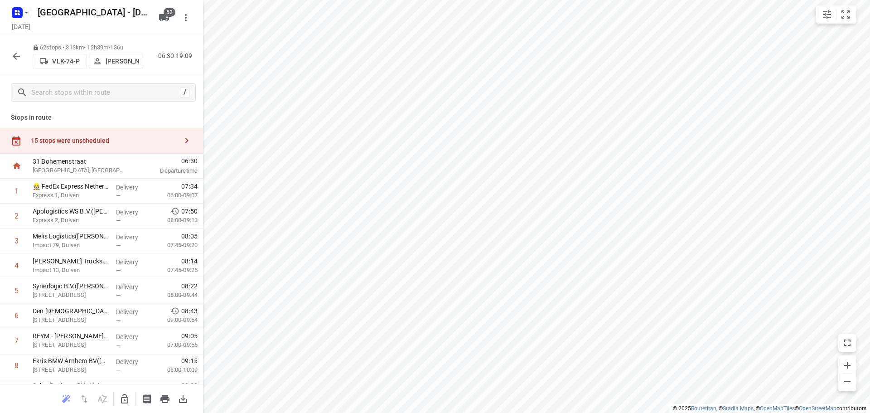
scroll to position [0, 0]
click at [6, 49] on div "62 stops • 313km • 12h39m • 136u VLK-74-P [PERSON_NAME] 06:30-19:09" at bounding box center [101, 56] width 203 height 40
click at [12, 53] on icon "button" at bounding box center [16, 56] width 11 height 11
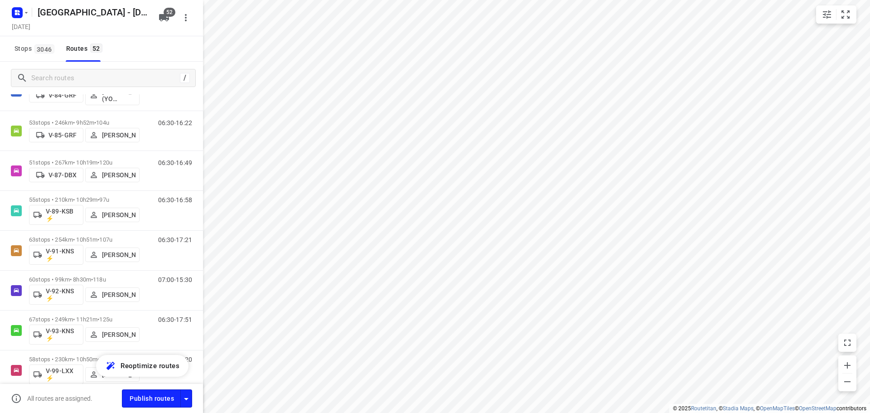
scroll to position [1178, 0]
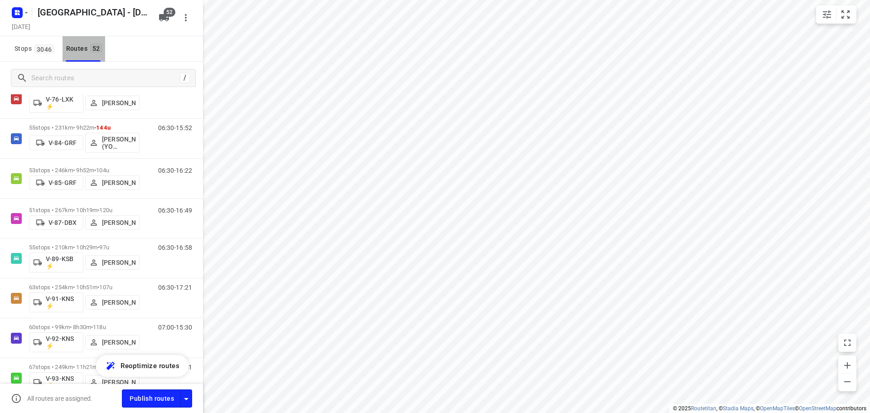
drag, startPoint x: 92, startPoint y: 59, endPoint x: 90, endPoint y: 67, distance: 7.9
click at [92, 58] on button "Routes 52" at bounding box center [84, 48] width 43 height 25
click at [86, 81] on input "Search routes" at bounding box center [106, 78] width 148 height 14
type input "r"
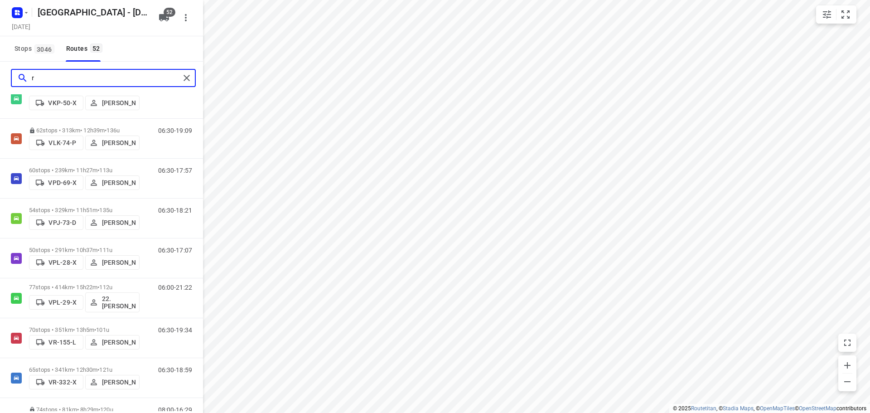
scroll to position [0, 0]
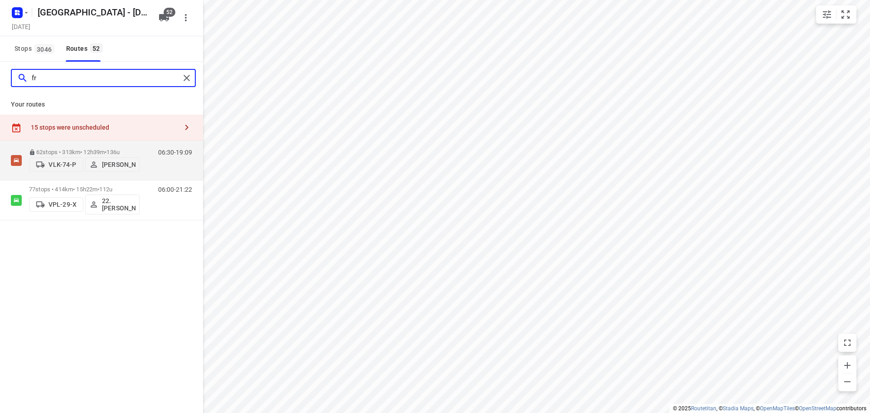
type input "fr"
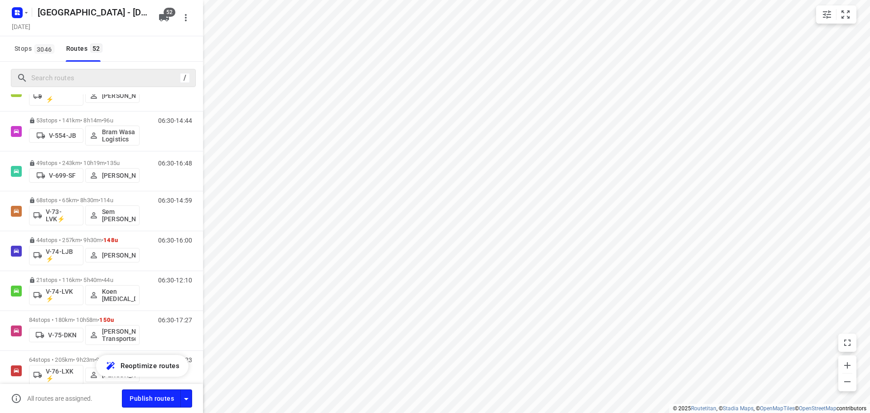
scroll to position [952, 0]
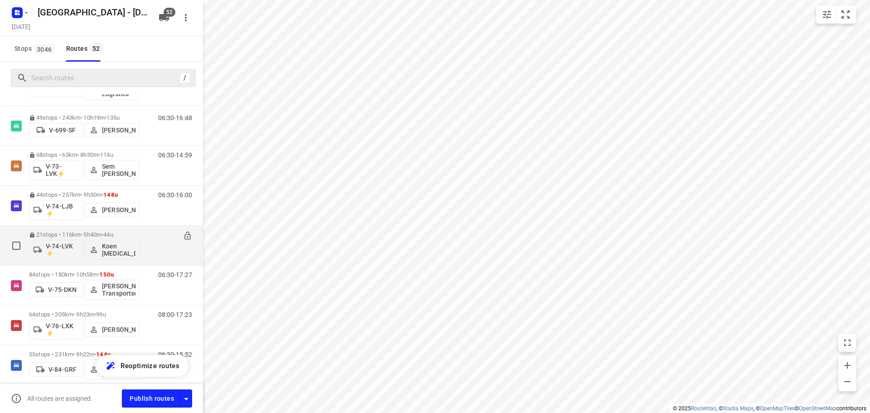
click at [101, 232] on p "21 stops • 116km • 5h40m • 44u" at bounding box center [84, 234] width 111 height 7
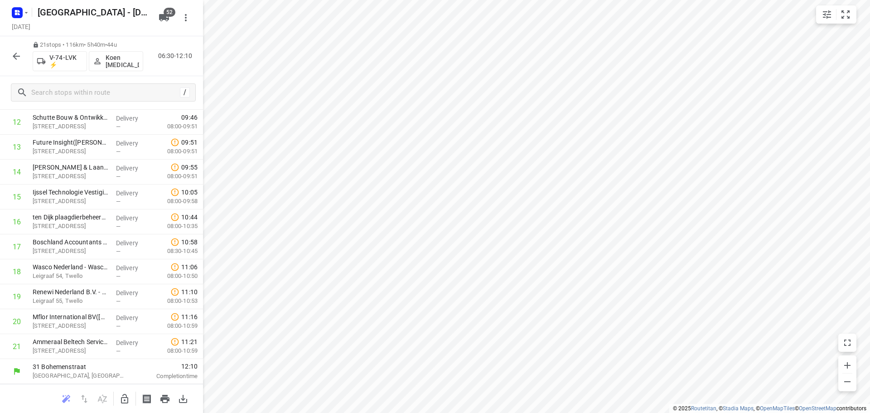
scroll to position [344, 0]
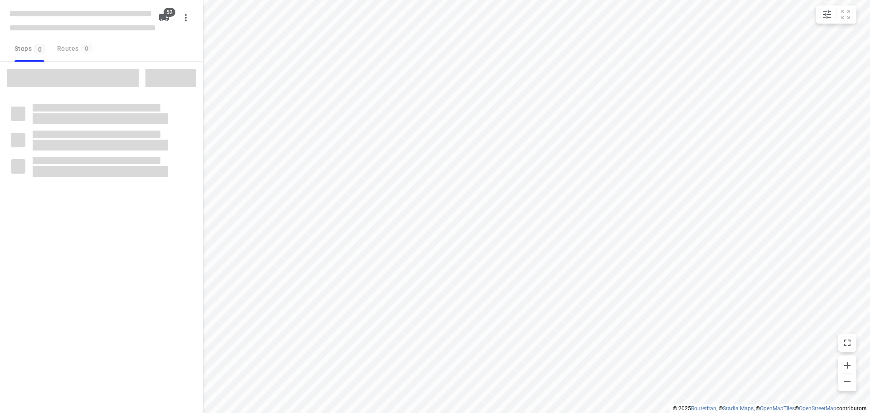
checkbox input "true"
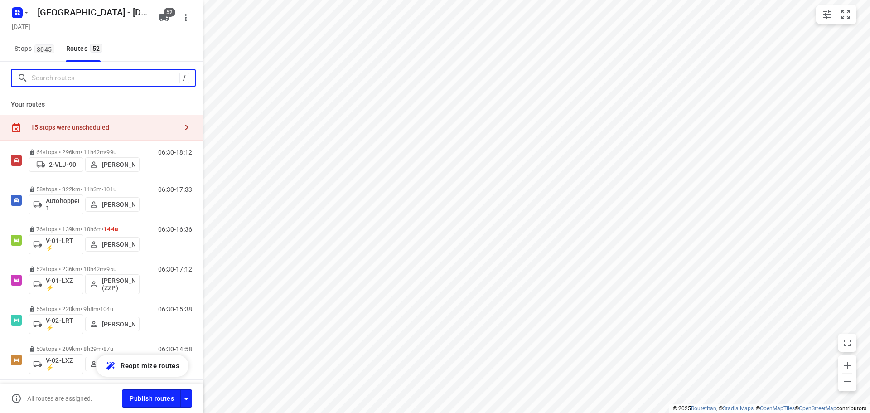
click at [87, 83] on input "Search routes" at bounding box center [106, 78] width 148 height 14
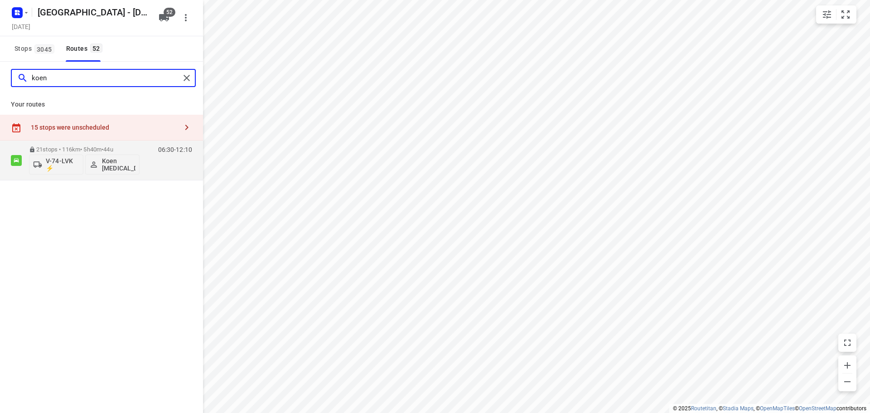
type input "koen"
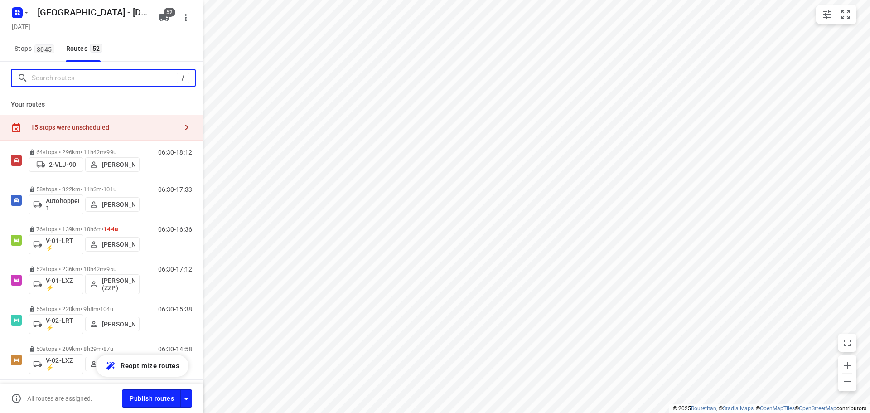
click at [140, 79] on input "Search routes" at bounding box center [104, 78] width 145 height 14
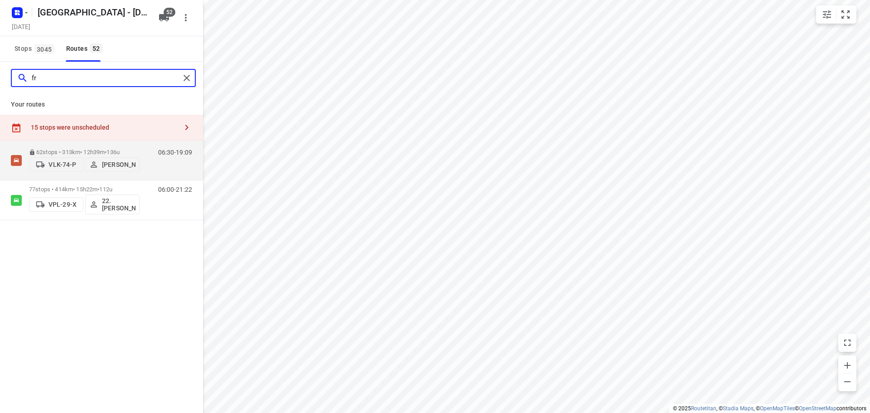
type input "fr"
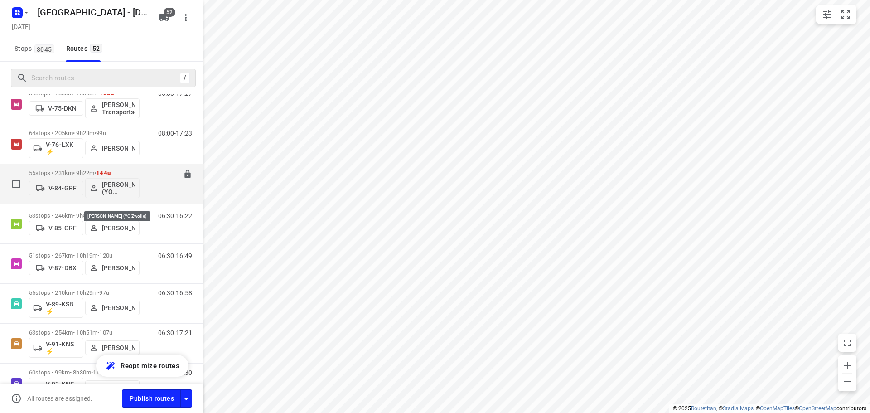
scroll to position [1088, 0]
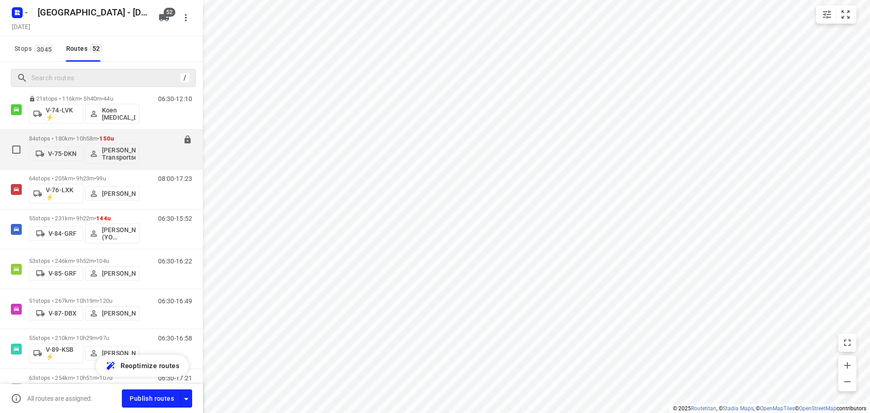
click at [90, 138] on p "84 stops • 180km • 10h58m • 150u" at bounding box center [84, 138] width 111 height 7
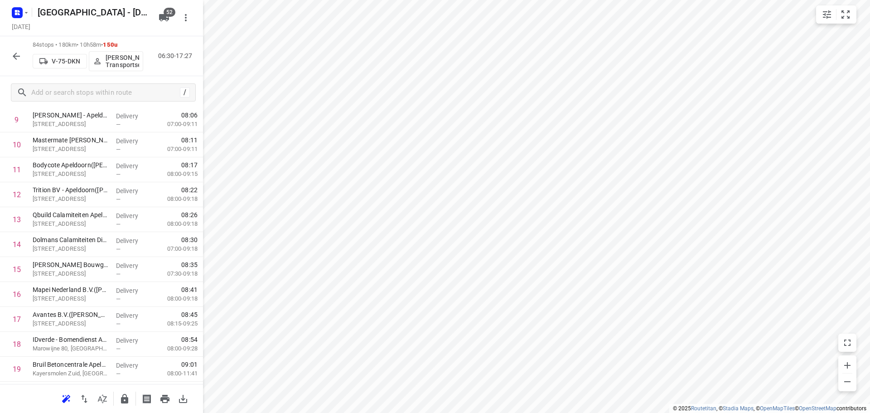
scroll to position [544, 0]
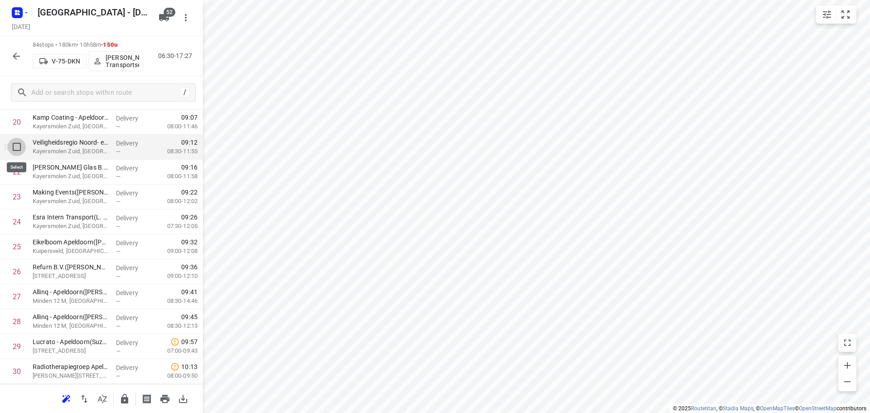
click at [14, 150] on input "checkbox" at bounding box center [17, 147] width 18 height 18
checkbox input "true"
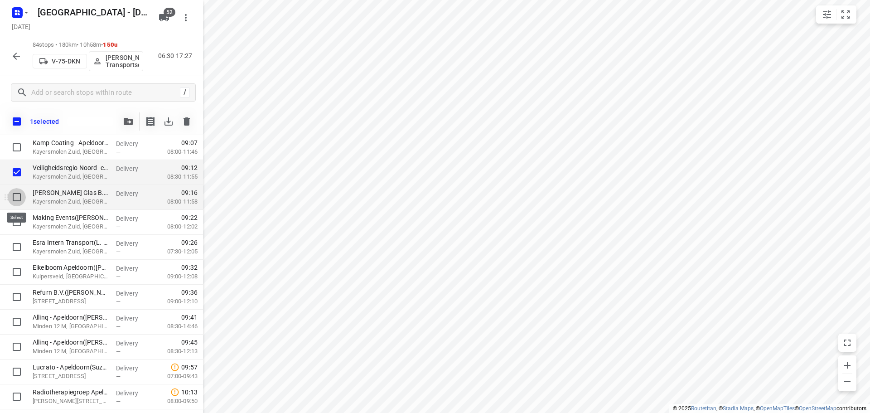
click at [11, 197] on input "checkbox" at bounding box center [17, 197] width 18 height 18
checkbox input "true"
click at [13, 219] on input "checkbox" at bounding box center [17, 222] width 18 height 18
checkbox input "true"
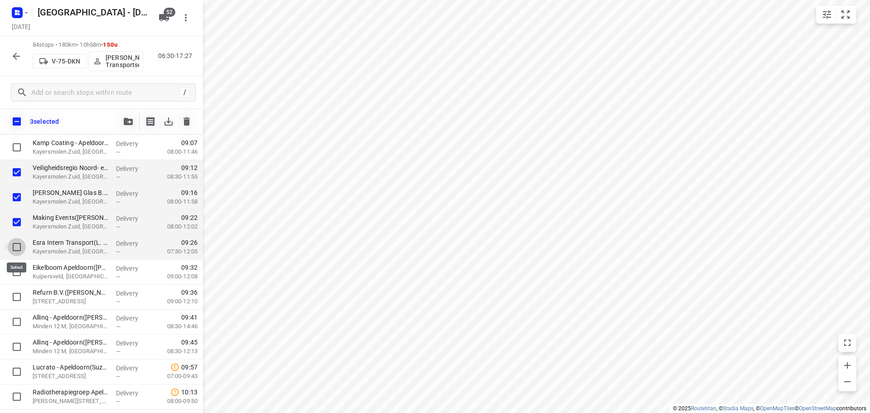
click at [13, 248] on input "checkbox" at bounding box center [17, 247] width 18 height 18
checkbox input "true"
click at [15, 277] on input "checkbox" at bounding box center [17, 272] width 18 height 18
checkbox input "true"
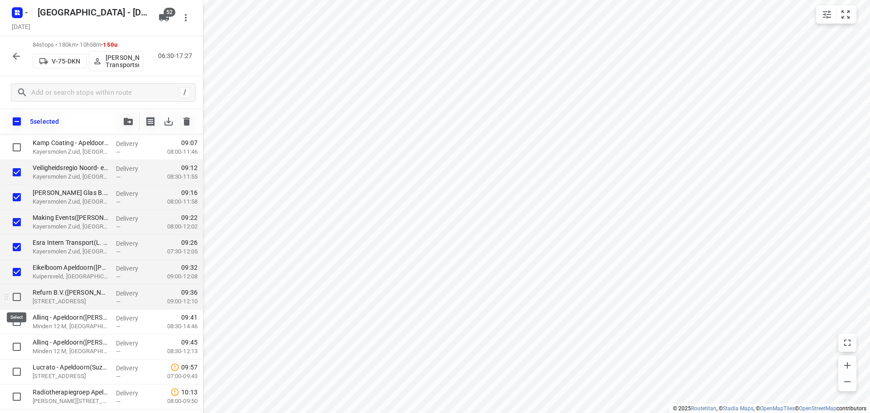
click at [15, 296] on input "checkbox" at bounding box center [17, 297] width 18 height 18
checkbox input "true"
drag, startPoint x: 18, startPoint y: 315, endPoint x: 18, endPoint y: 331, distance: 15.9
click at [18, 316] on input "checkbox" at bounding box center [17, 322] width 18 height 18
checkbox input "true"
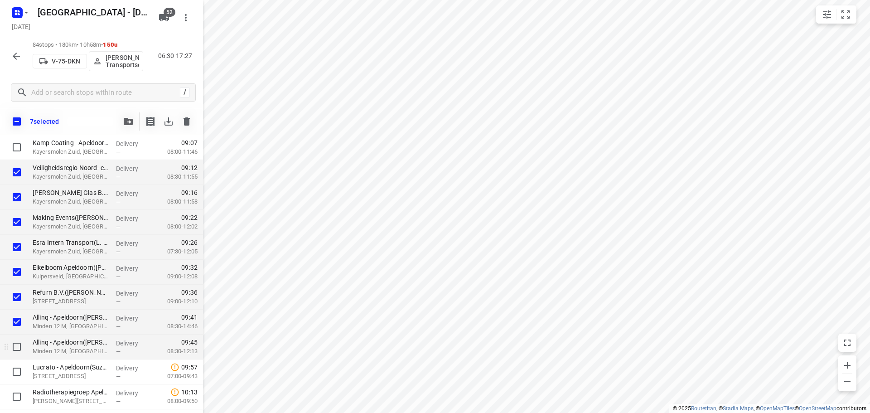
click at [18, 348] on input "checkbox" at bounding box center [17, 347] width 18 height 18
checkbox input "true"
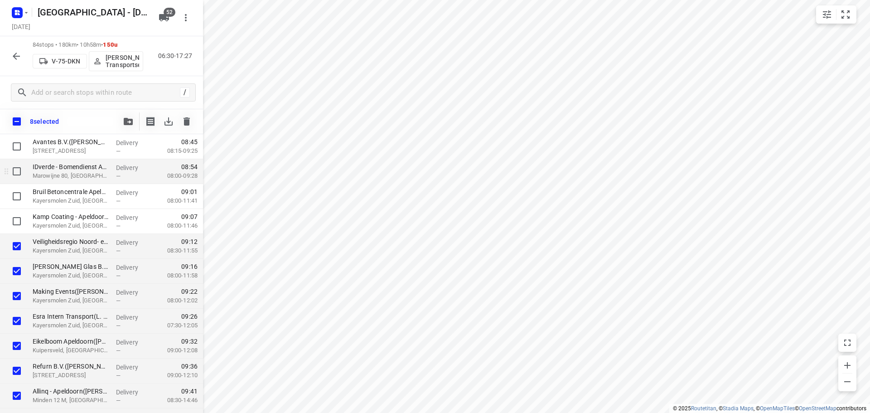
scroll to position [408, 0]
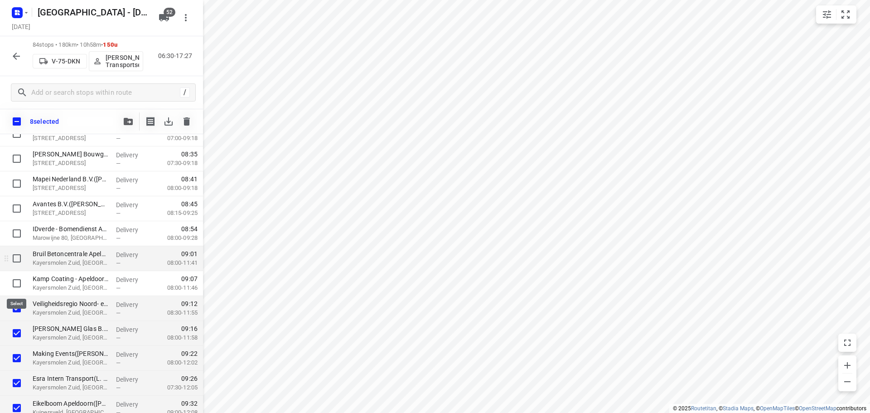
click at [12, 281] on input "checkbox" at bounding box center [17, 283] width 18 height 18
checkbox input "true"
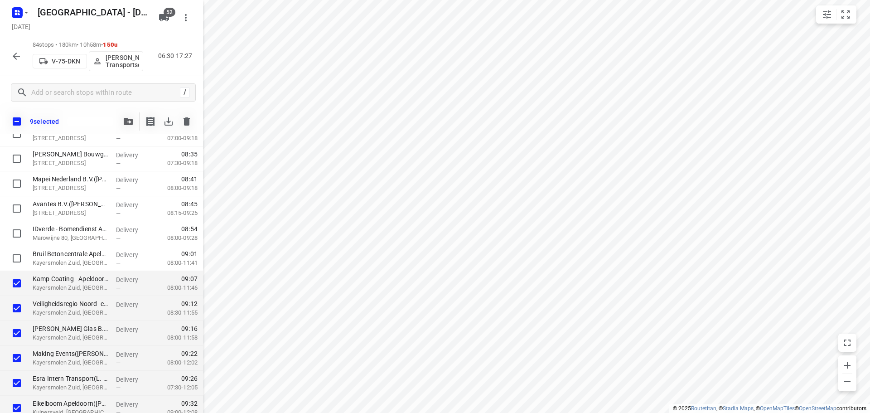
click at [118, 118] on div "9 selected" at bounding box center [101, 121] width 203 height 25
click at [126, 115] on button "button" at bounding box center [128, 121] width 18 height 18
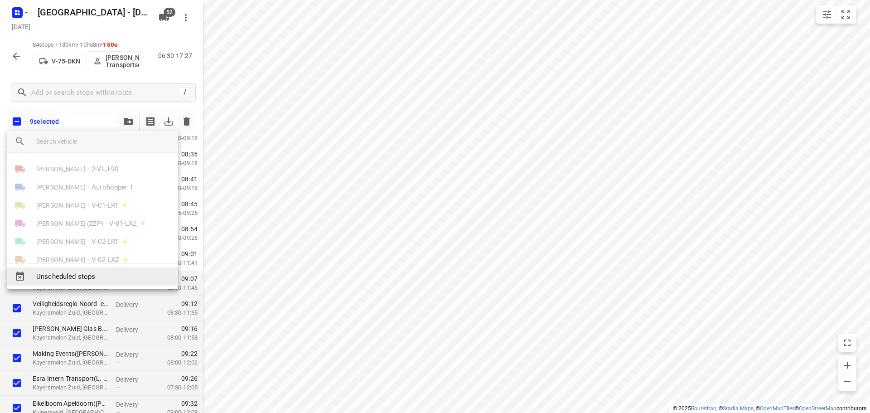
click at [63, 271] on div "Unscheduled stops" at bounding box center [92, 276] width 171 height 18
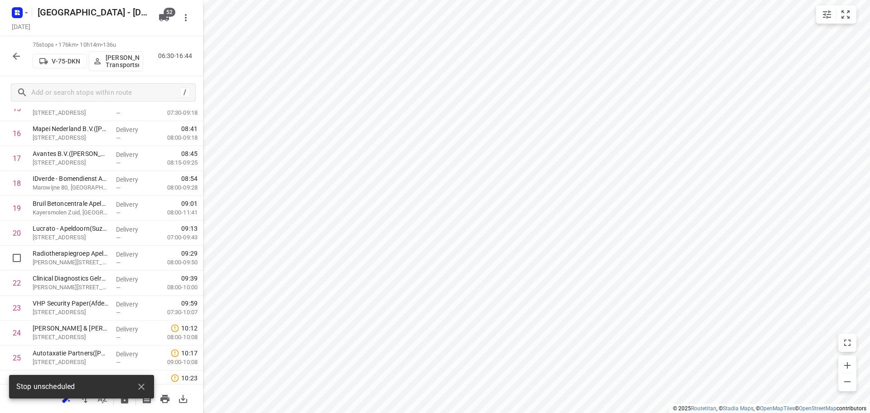
scroll to position [544, 0]
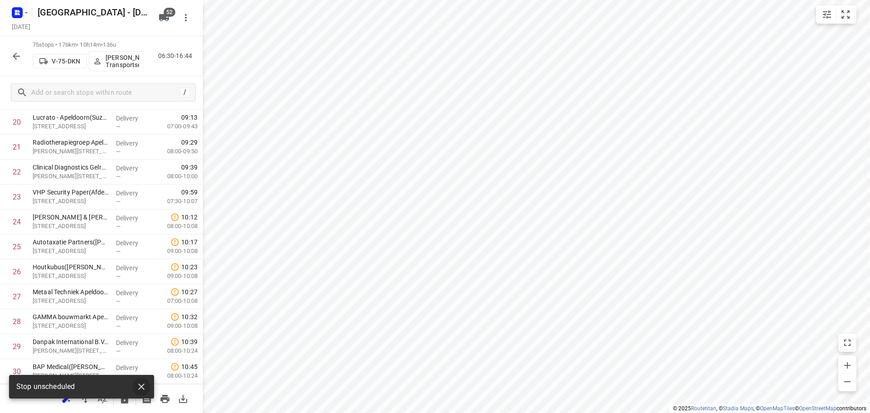
click at [147, 390] on button "button" at bounding box center [141, 387] width 18 height 18
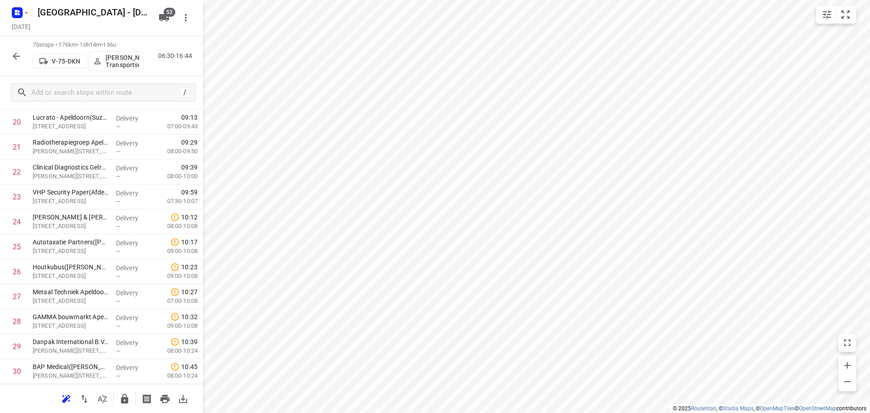
click at [130, 397] on button "button" at bounding box center [125, 399] width 18 height 18
click at [27, 56] on div "75 stops • 176km • 10h14m • 136u V-75-DKN Enrico Janssen Transportservice 06:30…" at bounding box center [101, 56] width 203 height 40
click at [19, 57] on icon "button" at bounding box center [16, 56] width 11 height 11
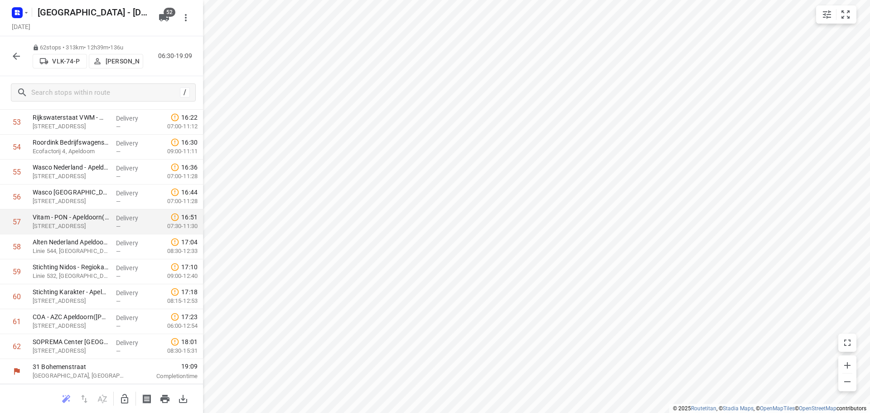
scroll to position [344, 0]
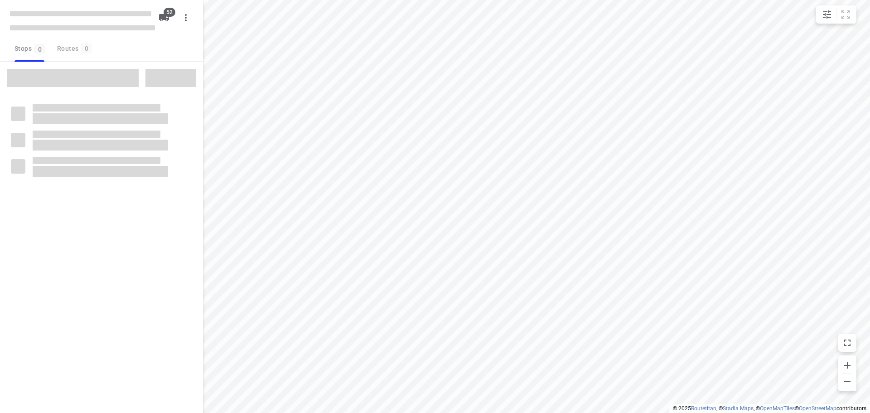
checkbox input "true"
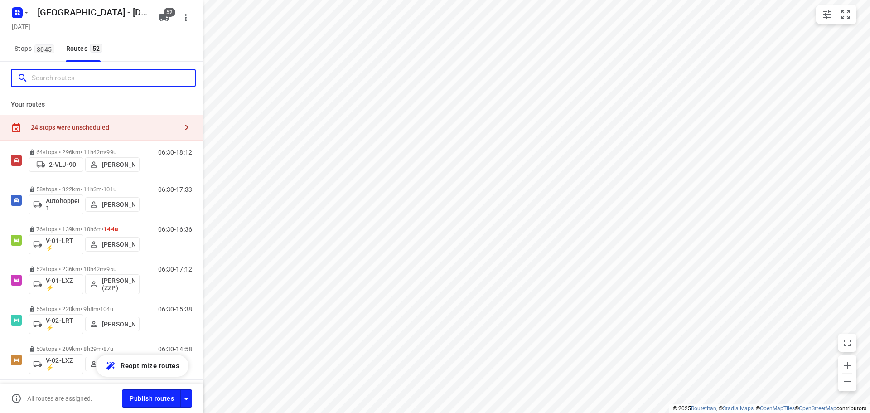
click at [72, 83] on input "Search routes" at bounding box center [113, 78] width 163 height 14
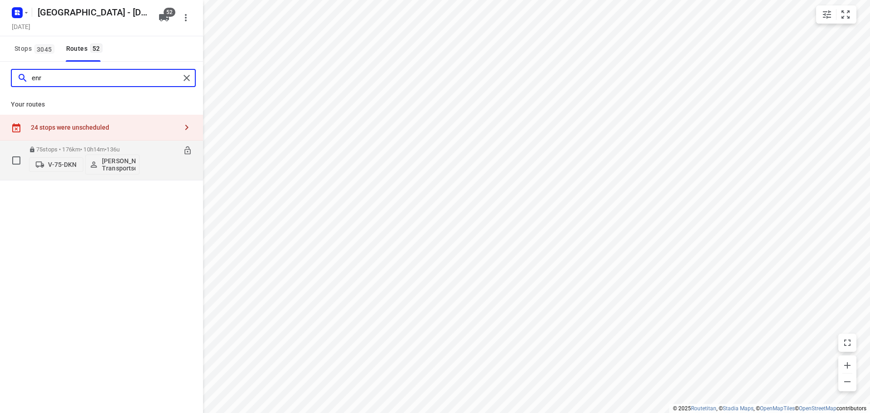
type input "enr"
click at [186, 153] on icon at bounding box center [187, 150] width 9 height 9
click at [82, 148] on p "75 stops • 176km • 10h14m • 136u" at bounding box center [84, 149] width 111 height 7
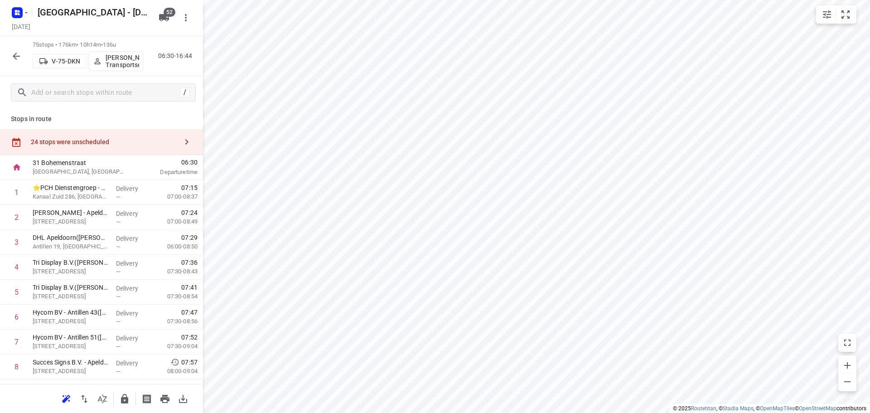
click at [114, 135] on div "24 stops were unscheduled" at bounding box center [101, 142] width 203 height 26
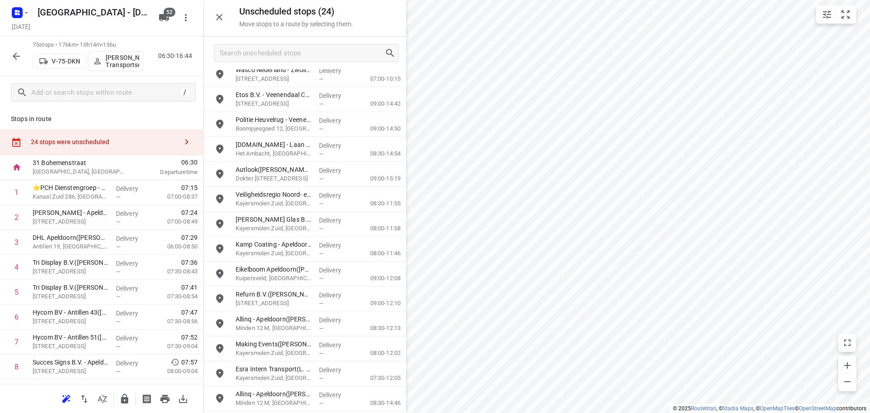
scroll to position [257, 0]
click at [249, 55] on input "Search unscheduled stops" at bounding box center [302, 53] width 164 height 14
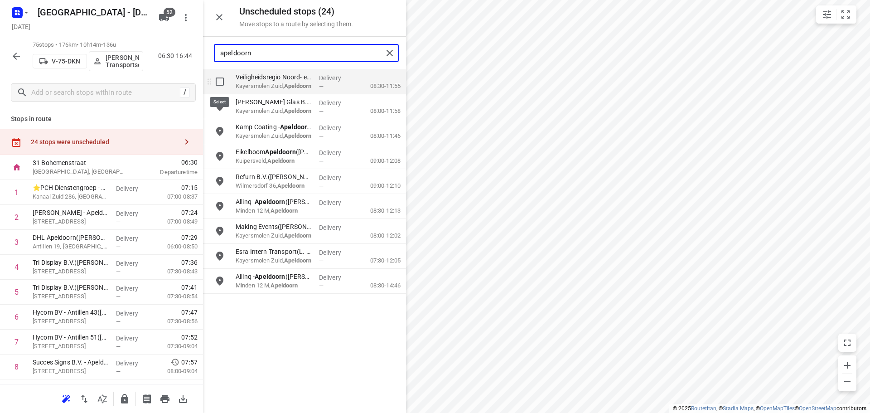
type input "apeldoorn"
click at [223, 84] on input "grid" at bounding box center [220, 82] width 18 height 18
checkbox input "true"
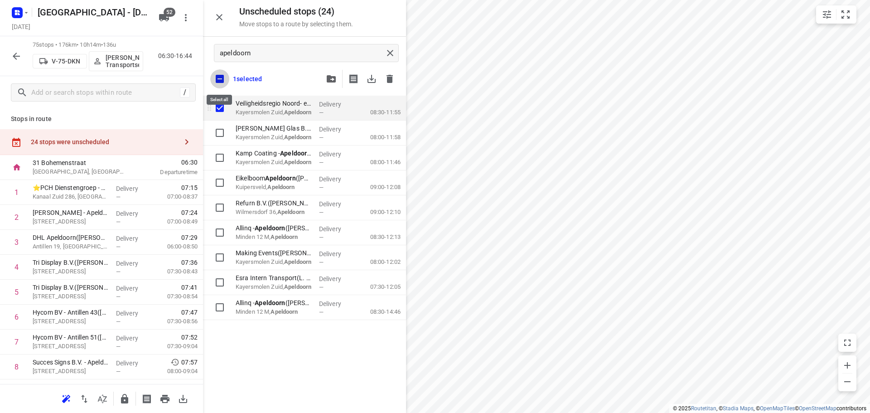
click at [223, 84] on input "checkbox" at bounding box center [219, 78] width 19 height 19
checkbox input "false"
checkbox input "true"
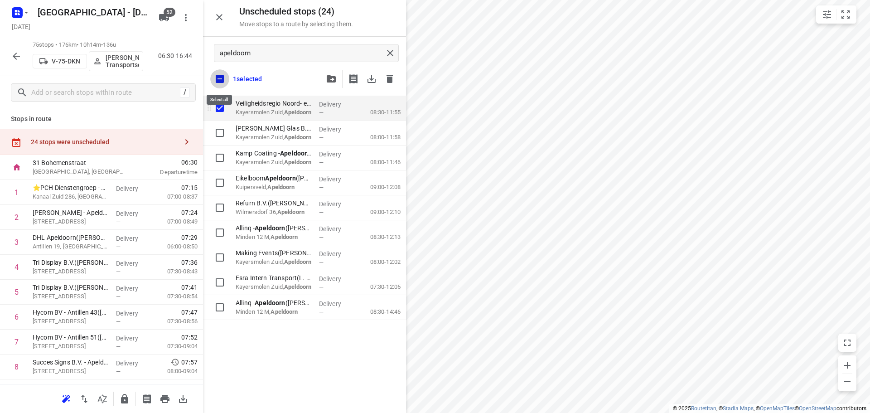
checkbox input "true"
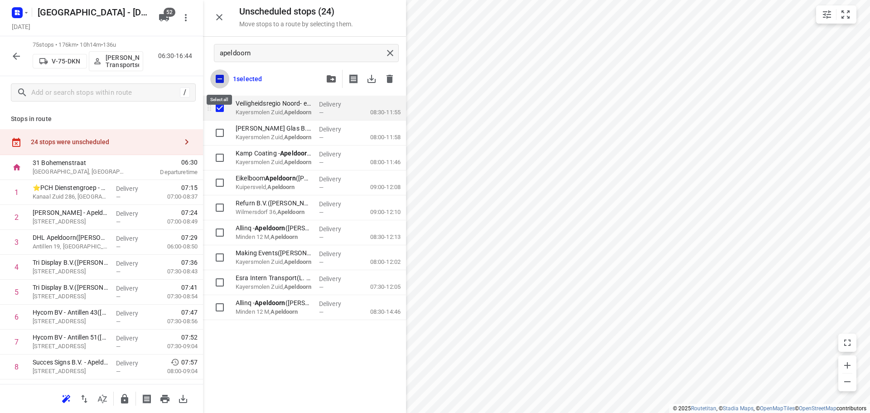
checkbox input "true"
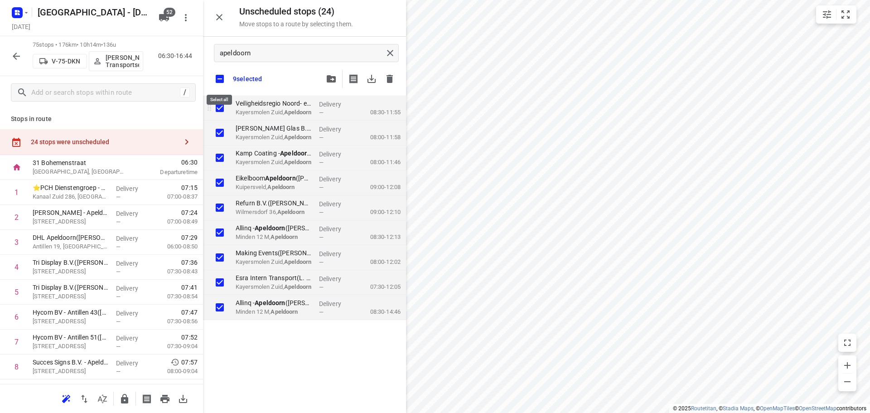
checkbox input "true"
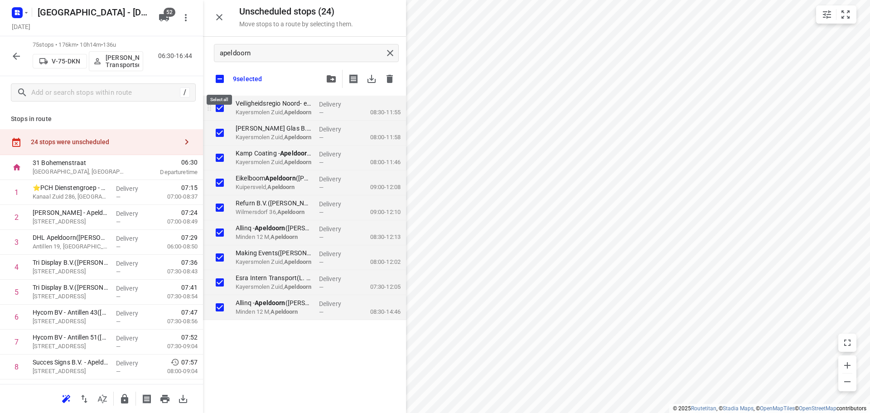
checkbox input "true"
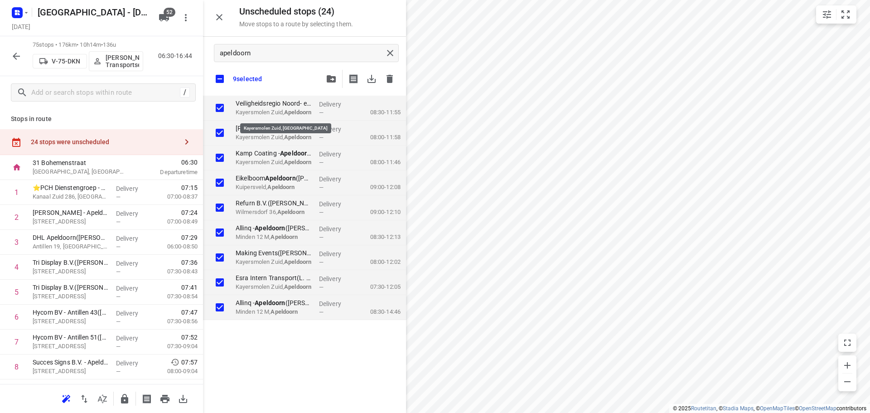
checkbox input "true"
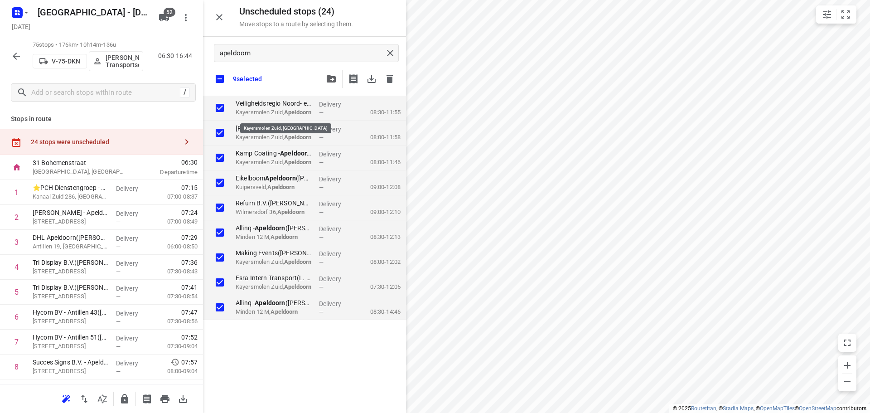
checkbox input "true"
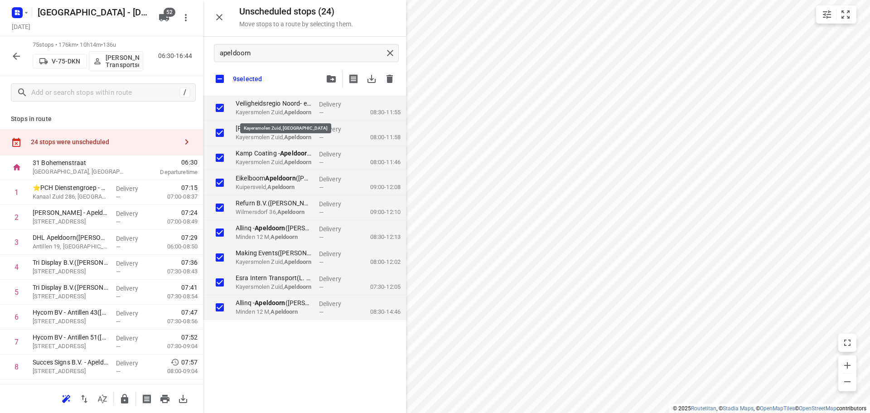
checkbox input "true"
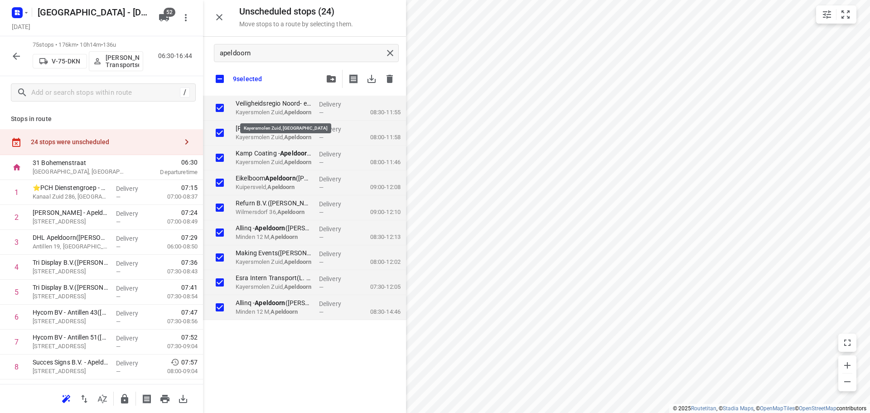
checkbox input "true"
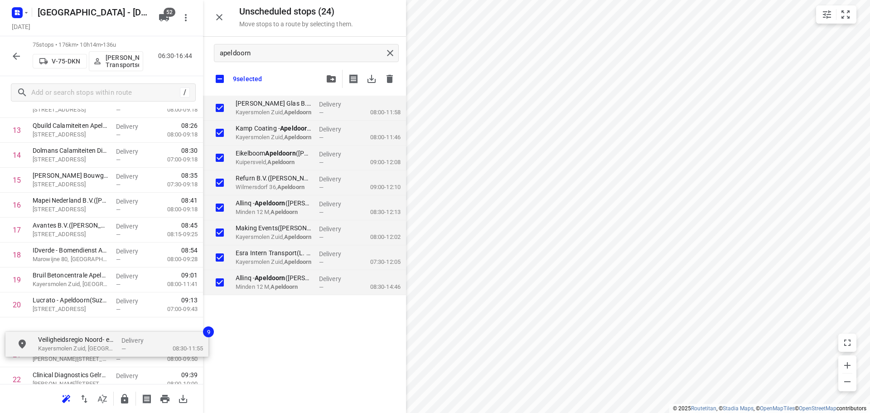
scroll to position [362, 0]
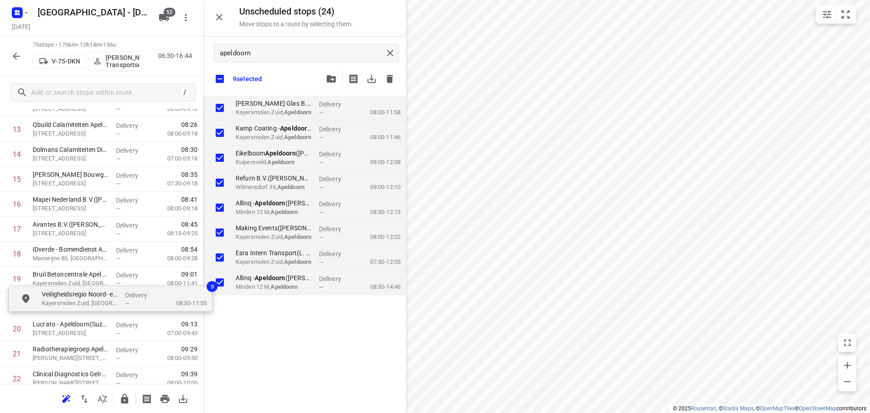
drag, startPoint x: 300, startPoint y: 108, endPoint x: 101, endPoint y: 307, distance: 281.7
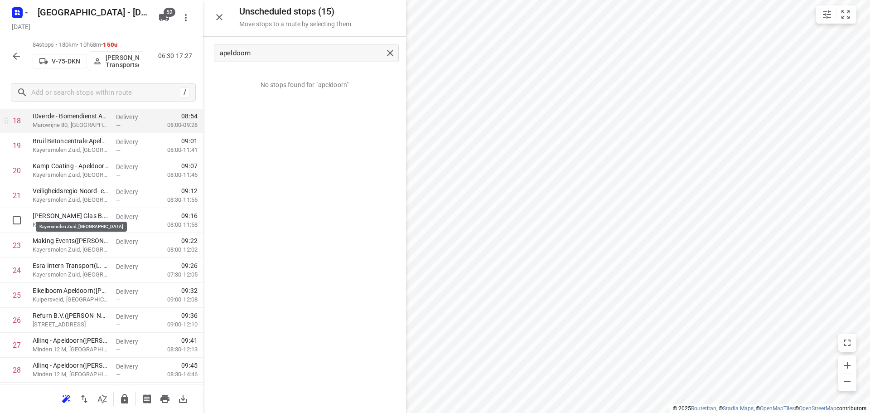
scroll to position [407, 0]
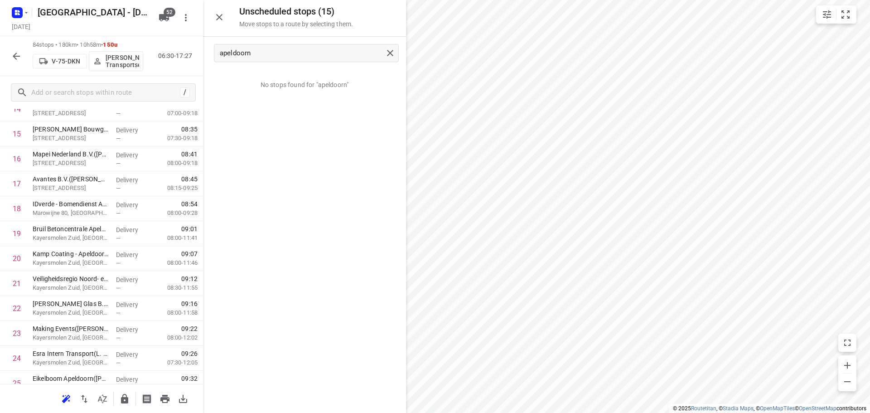
click at [124, 397] on icon "button" at bounding box center [124, 399] width 7 height 10
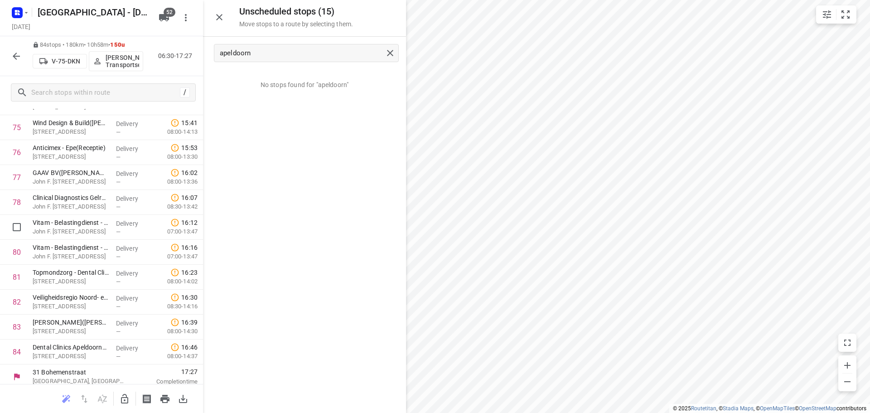
scroll to position [1915, 0]
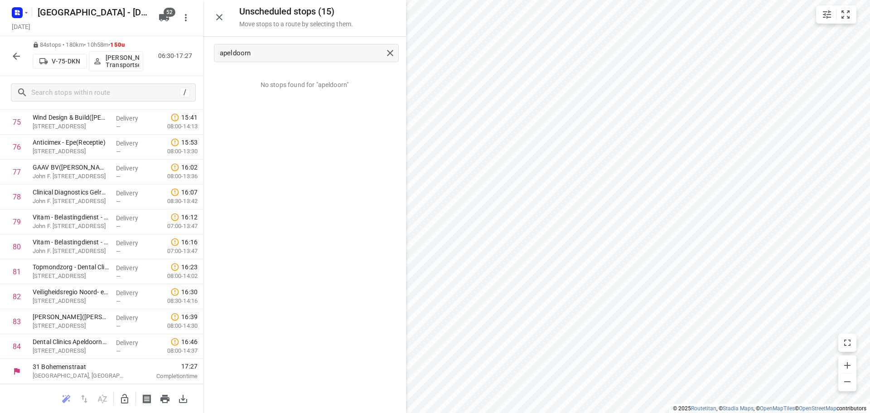
click at [18, 58] on icon "button" at bounding box center [16, 56] width 11 height 11
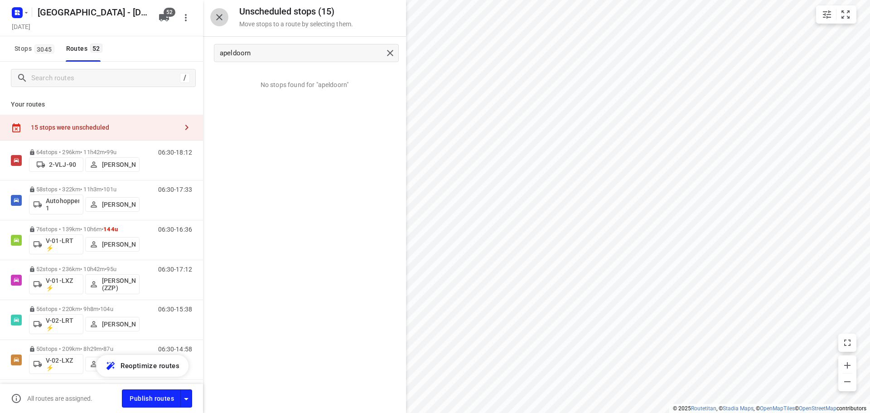
click at [223, 18] on icon "button" at bounding box center [219, 17] width 11 height 11
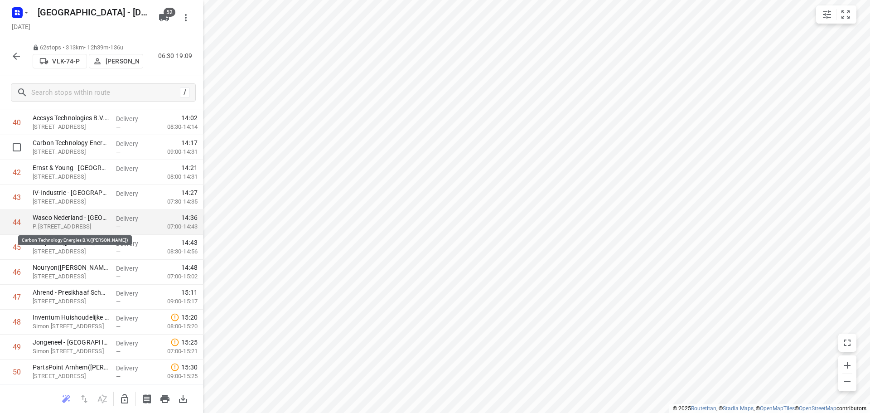
scroll to position [1042, 0]
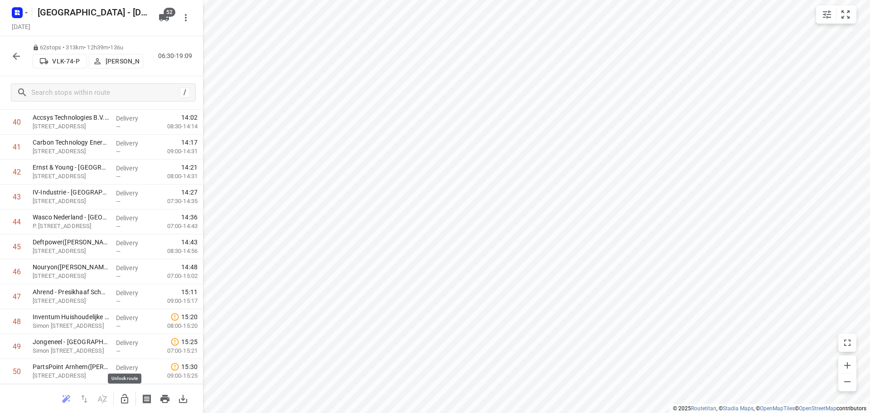
click at [123, 392] on button "button" at bounding box center [125, 399] width 18 height 18
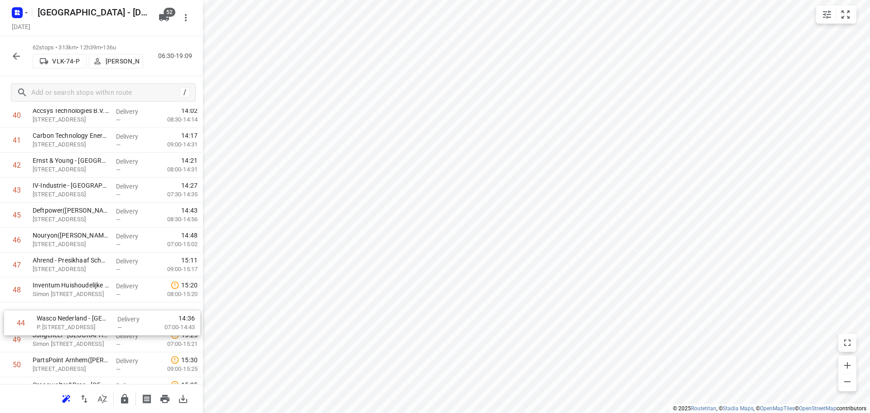
drag, startPoint x: 110, startPoint y: 217, endPoint x: 112, endPoint y: 323, distance: 105.6
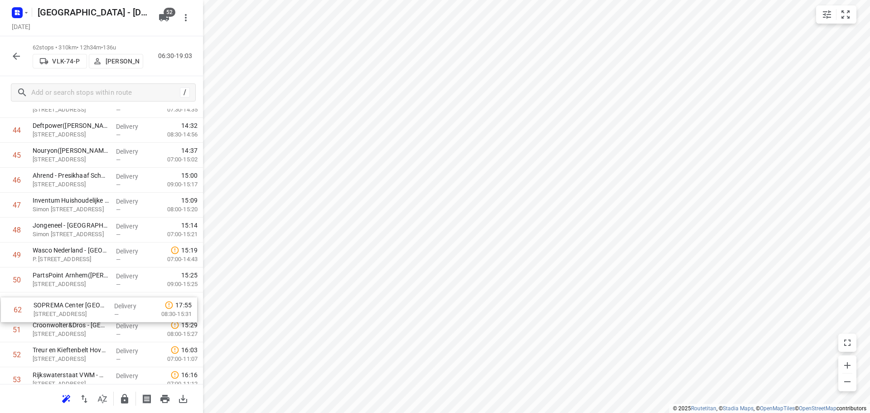
scroll to position [1139, 0]
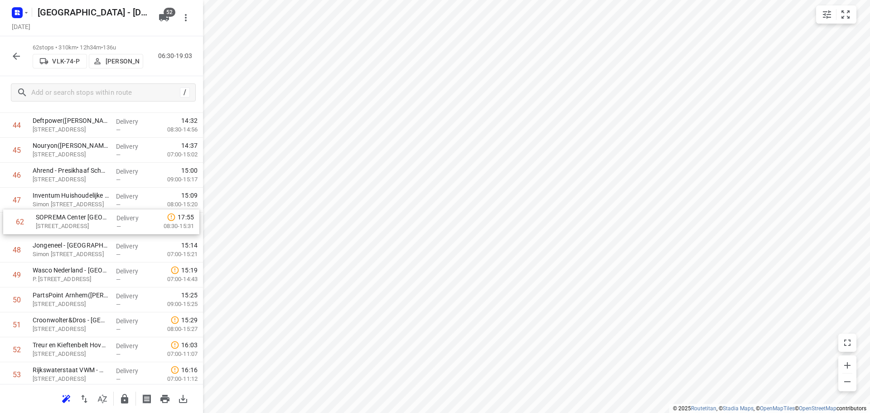
drag, startPoint x: 87, startPoint y: 344, endPoint x: 91, endPoint y: 204, distance: 140.5
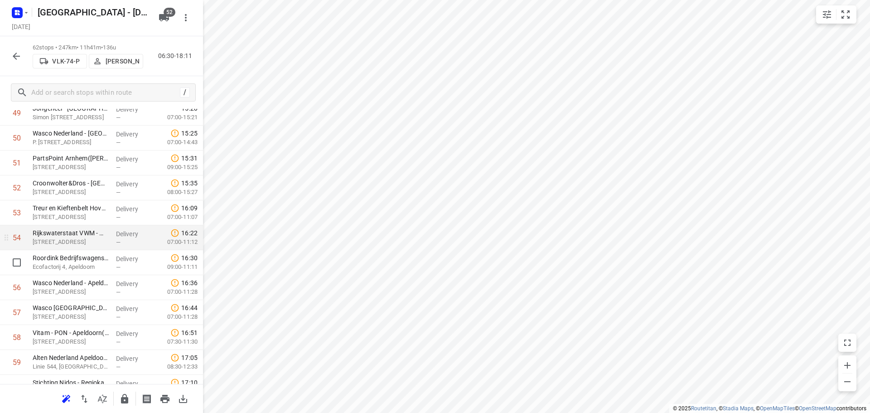
scroll to position [1366, 0]
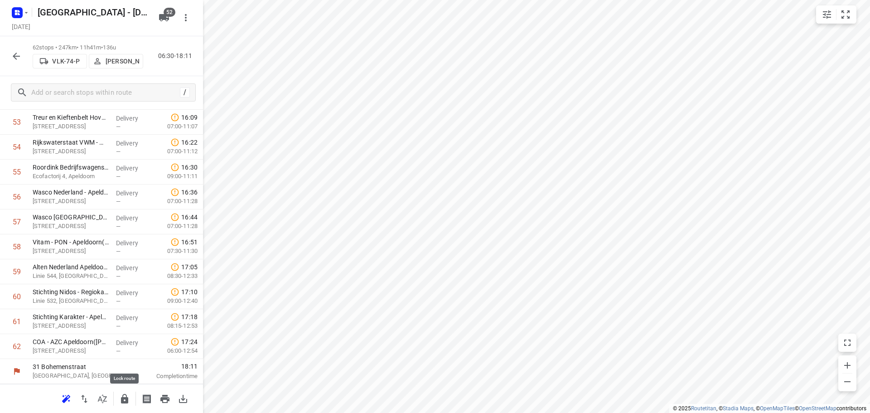
click at [119, 400] on button "button" at bounding box center [125, 399] width 18 height 18
click at [23, 53] on button "button" at bounding box center [16, 56] width 18 height 18
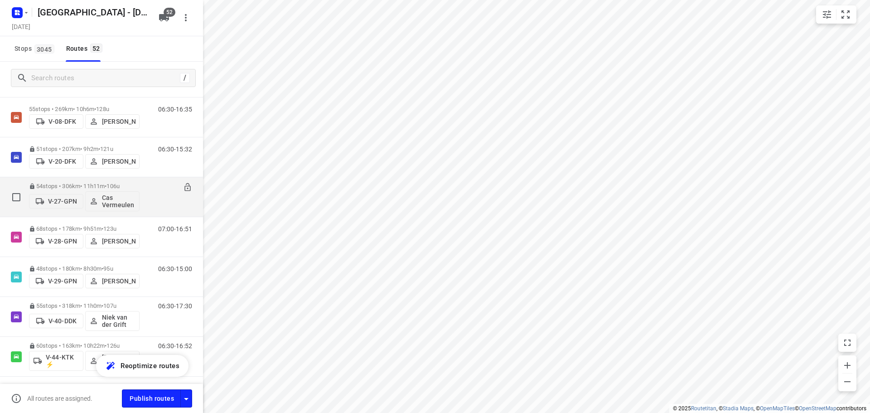
scroll to position [453, 0]
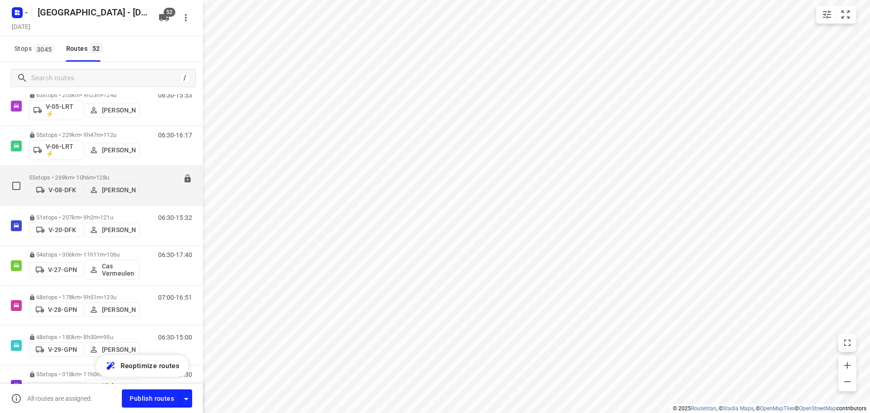
click at [70, 176] on p "55 stops • 269km • 10h6m • 128u" at bounding box center [84, 177] width 111 height 7
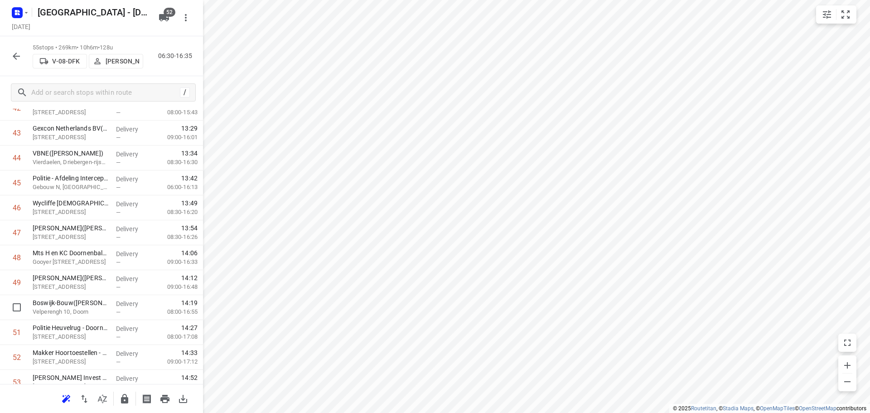
scroll to position [1192, 0]
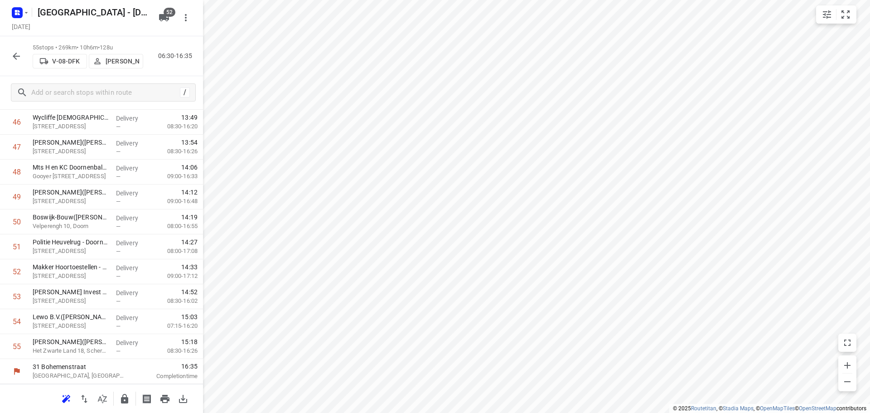
click at [126, 395] on icon "button" at bounding box center [124, 399] width 7 height 10
click at [15, 55] on icon "button" at bounding box center [16, 56] width 11 height 11
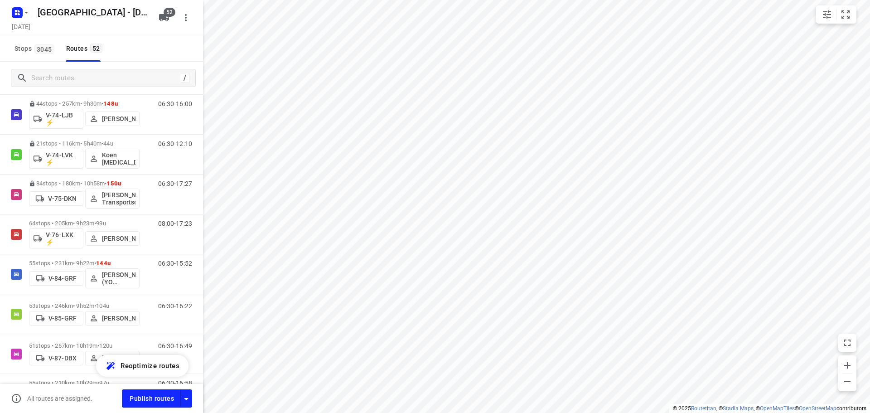
scroll to position [1042, 0]
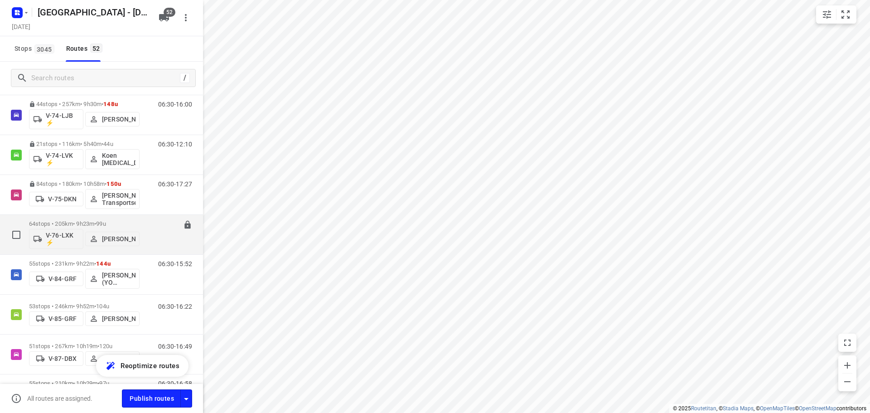
click at [88, 220] on p "64 stops • 205km • 9h23m • 99u" at bounding box center [84, 223] width 111 height 7
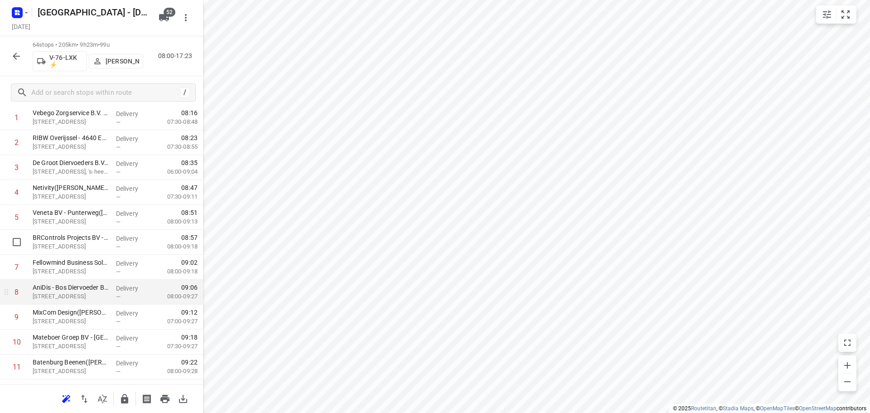
scroll to position [91, 0]
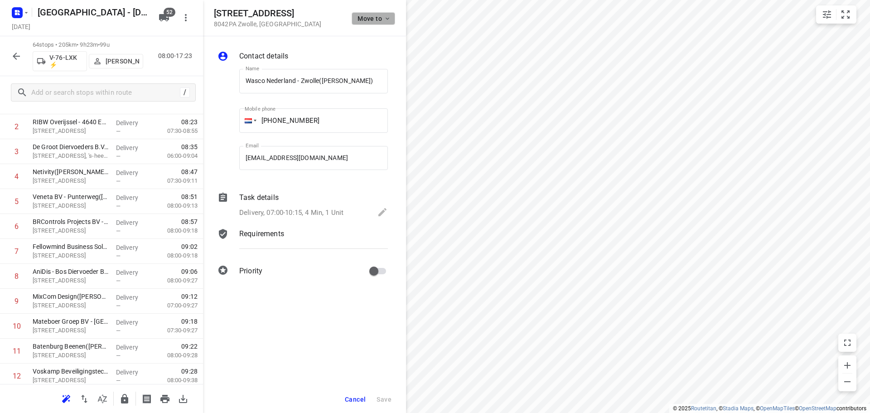
click at [361, 20] on span "Move to" at bounding box center [375, 18] width 34 height 7
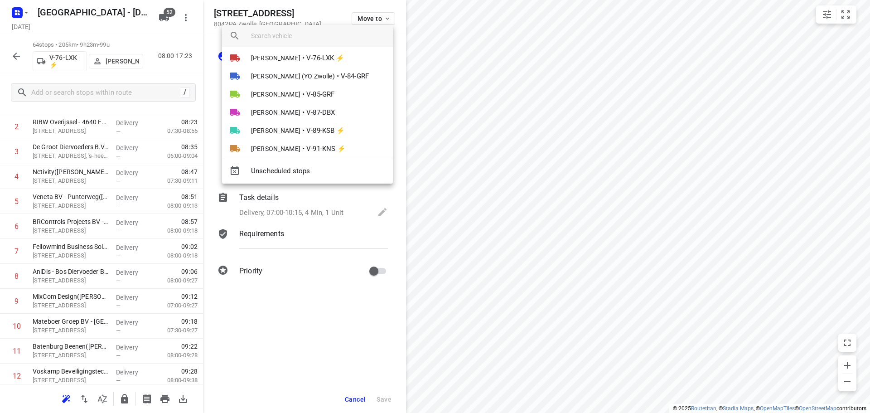
scroll to position [488, 0]
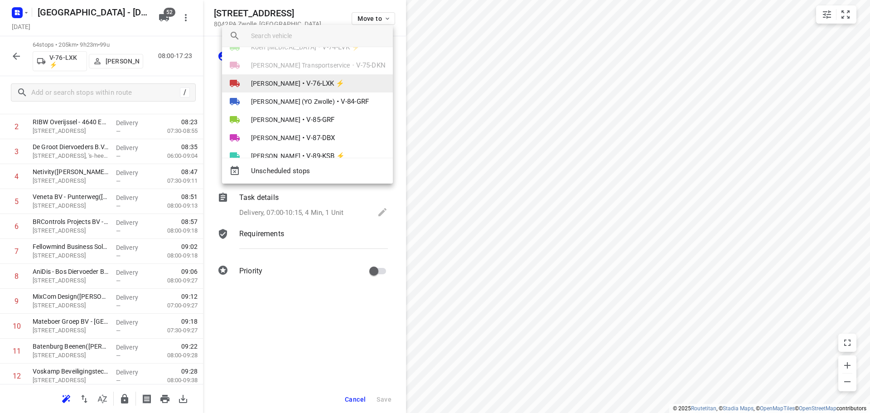
click at [312, 78] on span "V-76-LXK ⚡" at bounding box center [325, 83] width 38 height 10
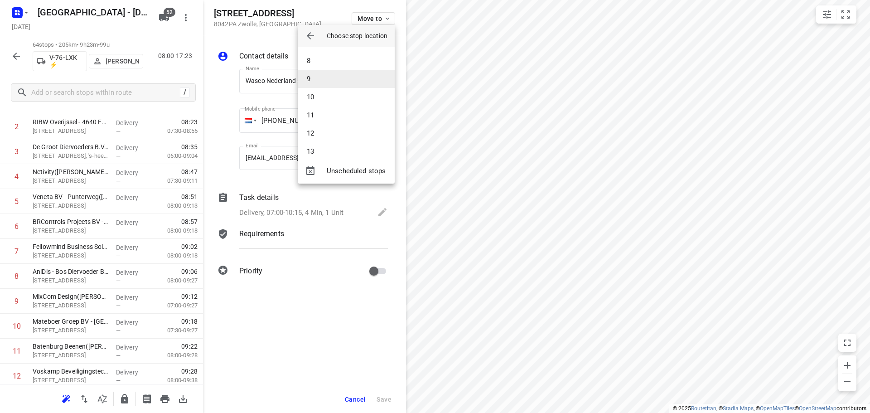
scroll to position [125, 0]
drag, startPoint x: 317, startPoint y: 132, endPoint x: 310, endPoint y: 114, distance: 19.5
click at [316, 131] on li "12" at bounding box center [346, 134] width 97 height 18
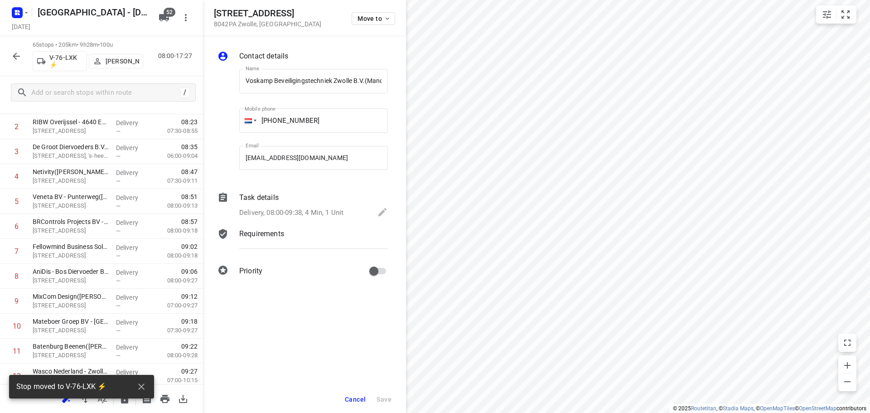
scroll to position [0, 65]
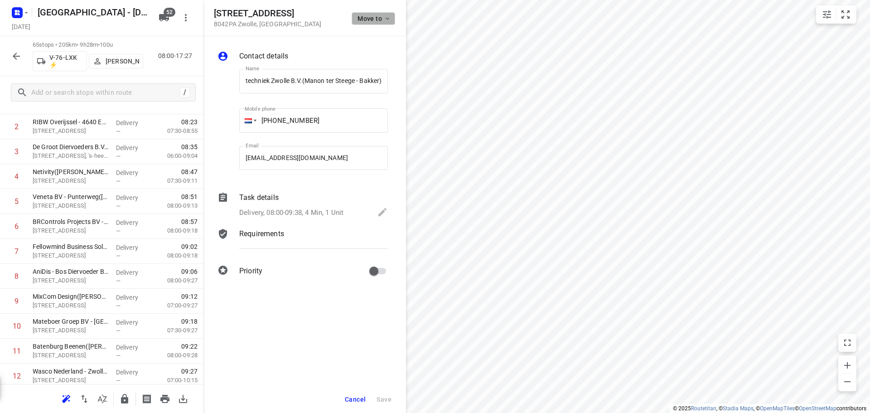
click at [362, 18] on span "Move to" at bounding box center [375, 18] width 34 height 7
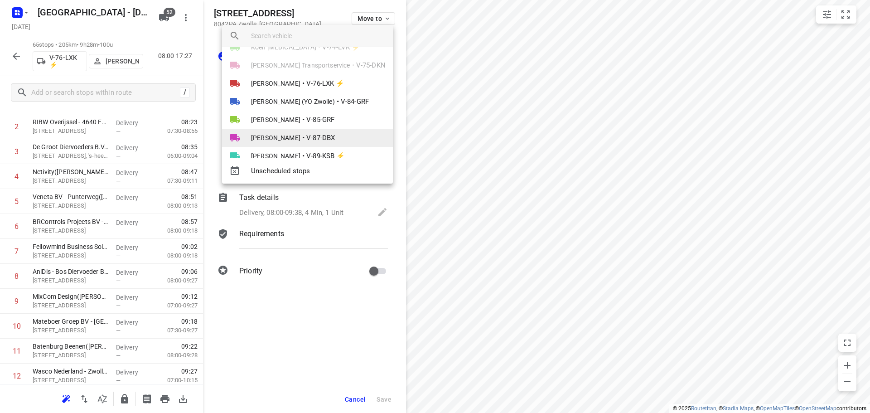
scroll to position [442, 0]
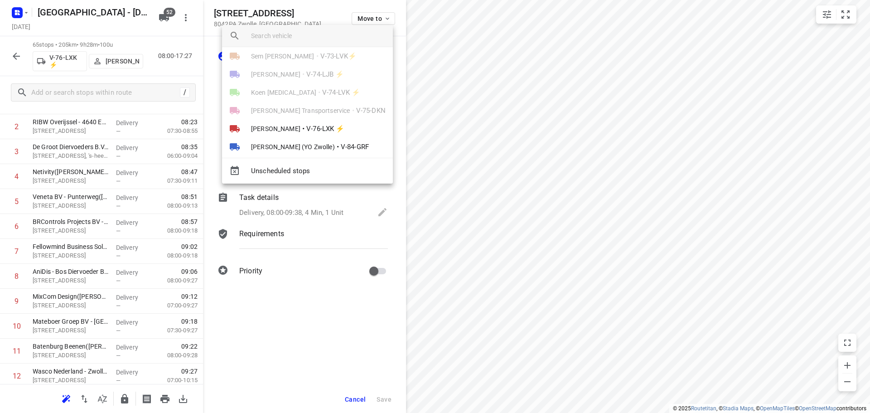
click at [541, 128] on div at bounding box center [435, 206] width 870 height 413
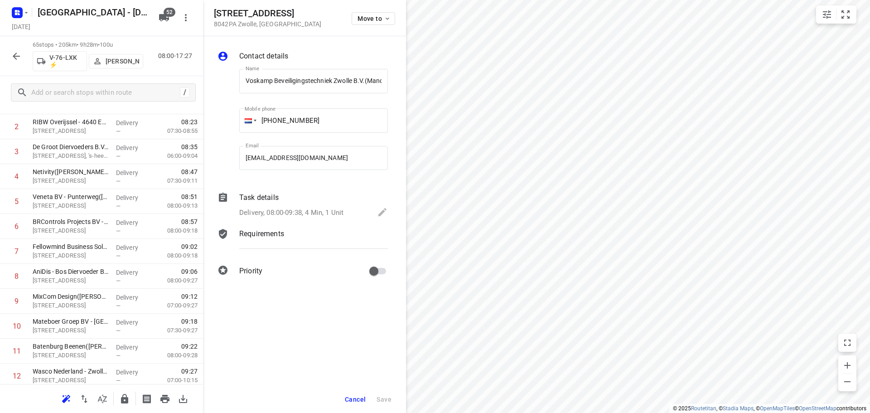
click at [346, 394] on button "Cancel" at bounding box center [355, 399] width 28 height 16
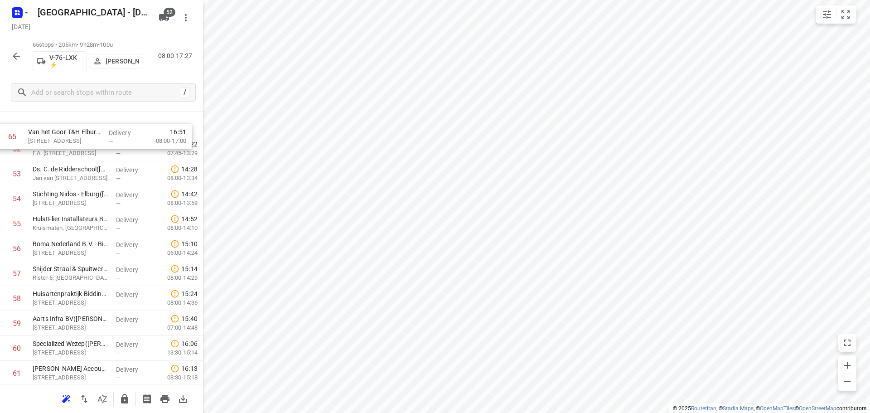
scroll to position [1280, 0]
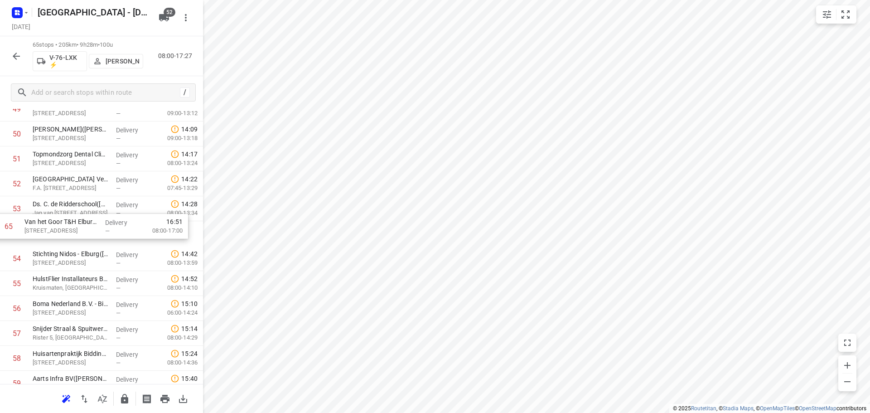
drag, startPoint x: 101, startPoint y: 346, endPoint x: 92, endPoint y: 223, distance: 123.1
click at [127, 395] on icon "button" at bounding box center [124, 398] width 11 height 11
click at [6, 47] on div "65 stops • 172km • 8h55m • 100u V-76-LXK ⚡ Thomas Bol 08:00-16:54" at bounding box center [101, 56] width 203 height 40
click at [19, 62] on button "button" at bounding box center [16, 56] width 18 height 18
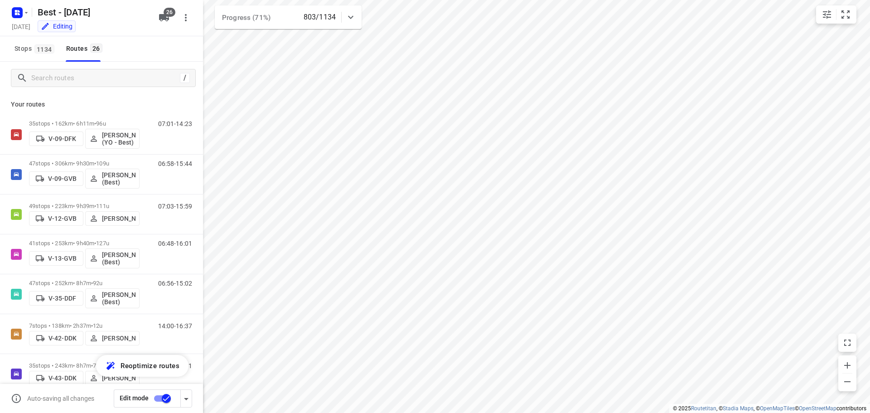
checkbox input "true"
click at [82, 72] on input "Search routes" at bounding box center [104, 78] width 145 height 14
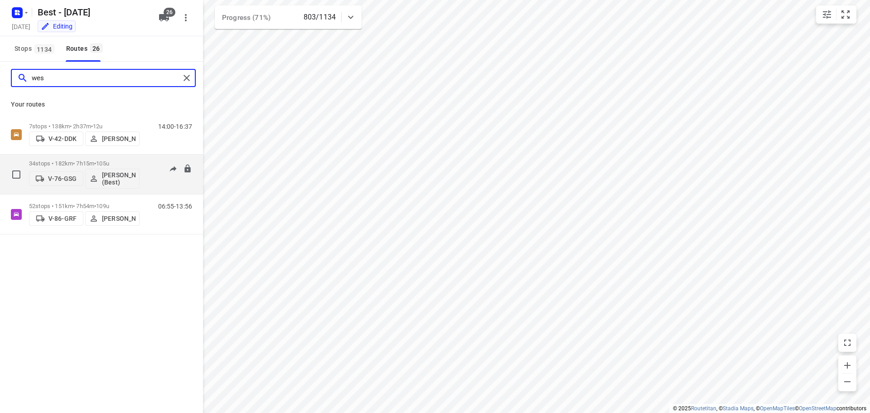
type input "wes"
click at [85, 160] on div "34 stops • 182km • 7h15m • 105u V-76-GSG [PERSON_NAME] (Best)" at bounding box center [84, 174] width 111 height 38
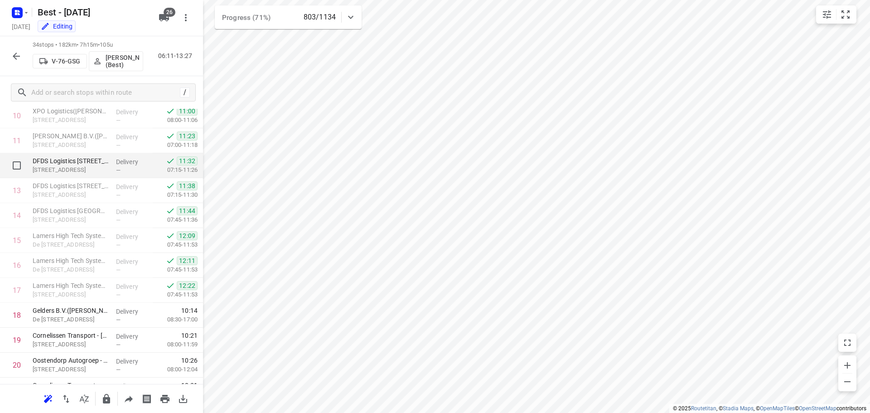
scroll to position [408, 0]
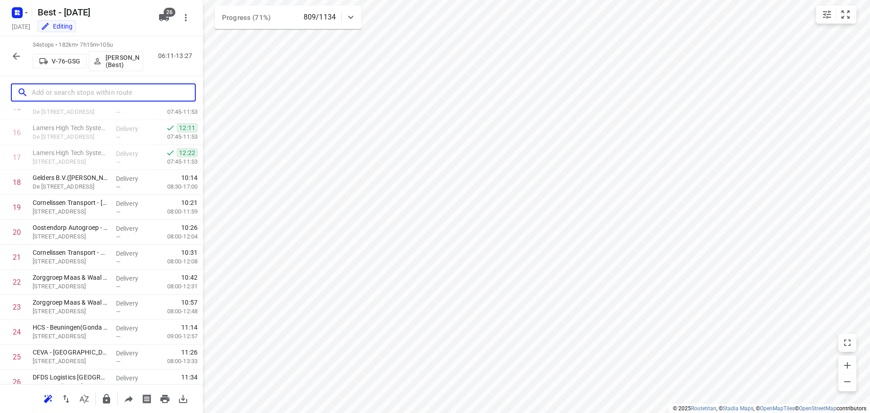
click at [93, 88] on input "text" at bounding box center [113, 93] width 163 height 14
click at [11, 58] on icon "button" at bounding box center [16, 56] width 11 height 11
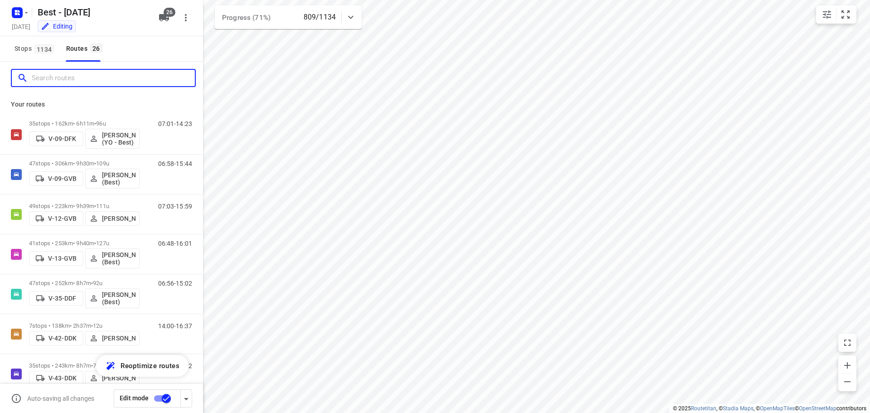
drag, startPoint x: 55, startPoint y: 73, endPoint x: 59, endPoint y: 77, distance: 5.1
click at [56, 75] on input "Search routes" at bounding box center [113, 78] width 163 height 14
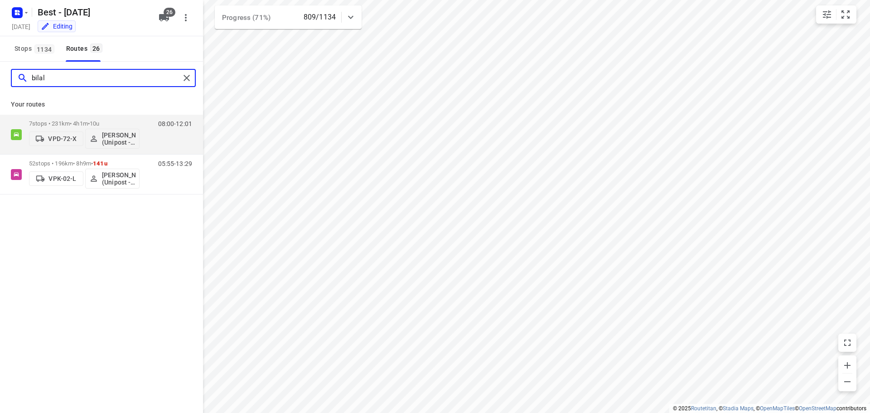
type input "bilal"
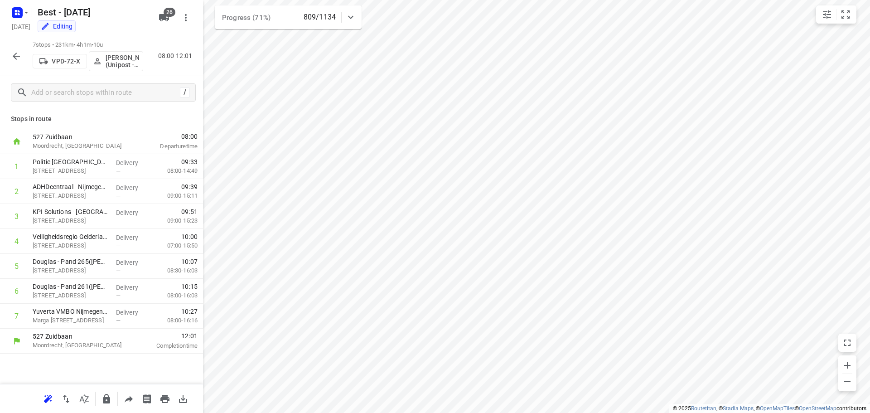
click at [10, 63] on div at bounding box center [16, 56] width 18 height 18
click at [10, 62] on button "button" at bounding box center [16, 56] width 18 height 18
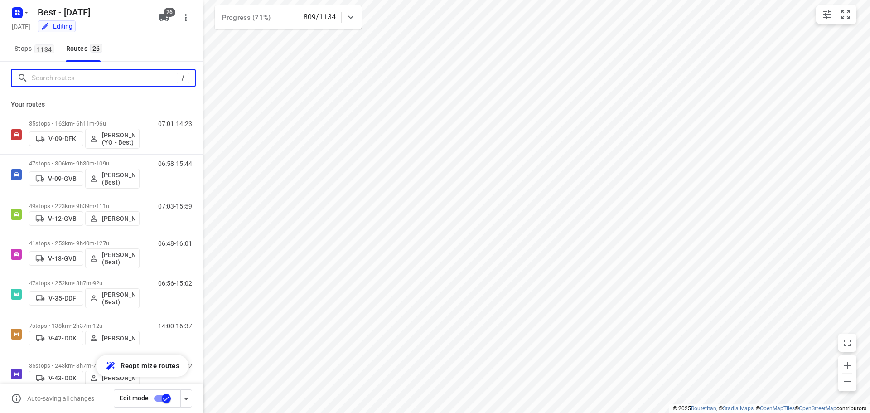
drag, startPoint x: 64, startPoint y: 71, endPoint x: 64, endPoint y: 78, distance: 6.8
click at [64, 77] on input "Search routes" at bounding box center [104, 78] width 145 height 14
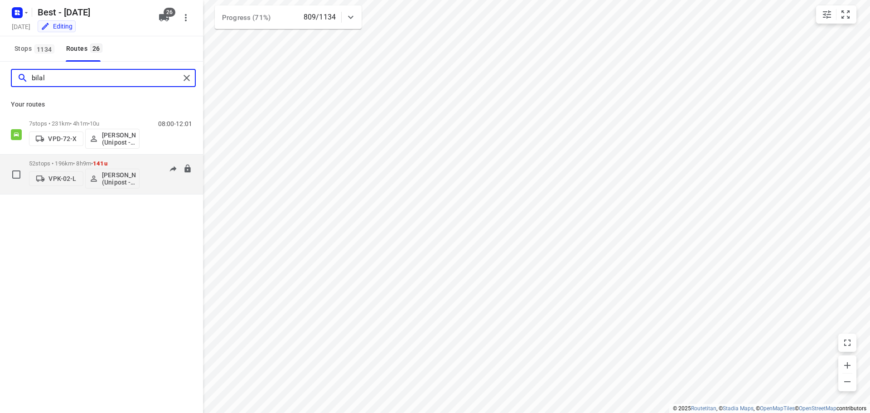
type input "bilal"
click at [68, 157] on div "52 stops • 196km • 8h9m • 141u VPK-02-L Bilal Alzeadi (Unipost - Best - ZZP)" at bounding box center [84, 174] width 111 height 38
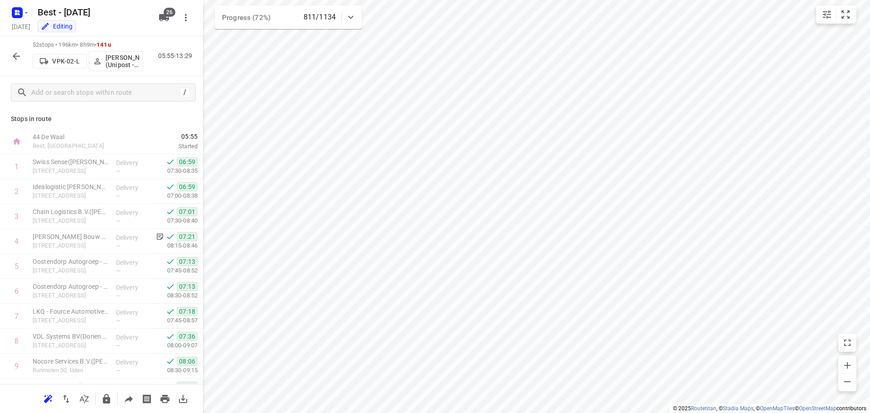
click at [25, 62] on div "52 stops • 196km • 8h9m • 141u VPK-02-L Bilal Alzeadi (Unipost - Best - ZZP) 05…" at bounding box center [101, 56] width 203 height 40
click at [21, 60] on icon "button" at bounding box center [16, 56] width 11 height 11
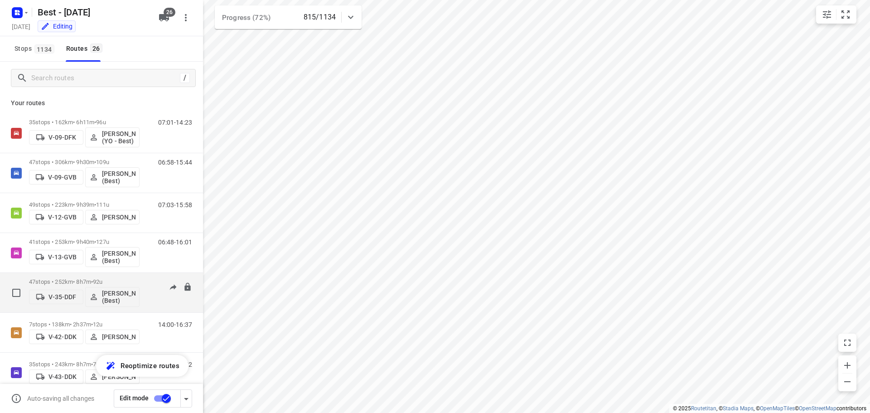
scroll to position [0, 0]
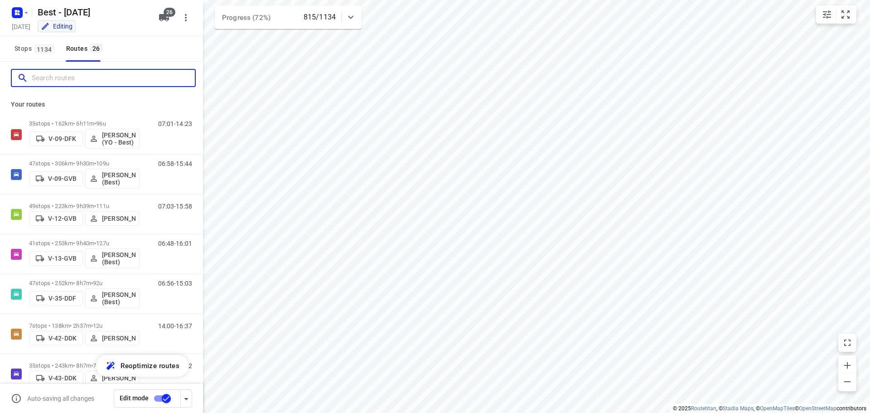
click at [131, 78] on input "Search routes" at bounding box center [113, 78] width 163 height 14
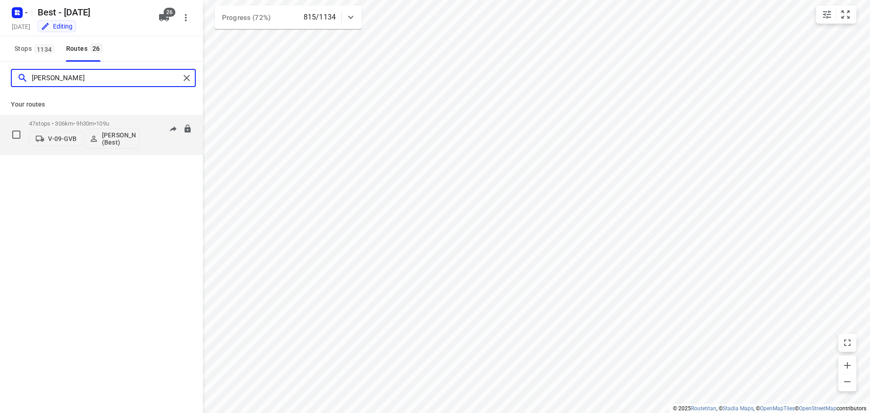
type input "tony"
click at [33, 118] on div "47 stops • 306km • 9h30m • 109u V-09-GVB Tony van Doren (Best)" at bounding box center [84, 135] width 111 height 38
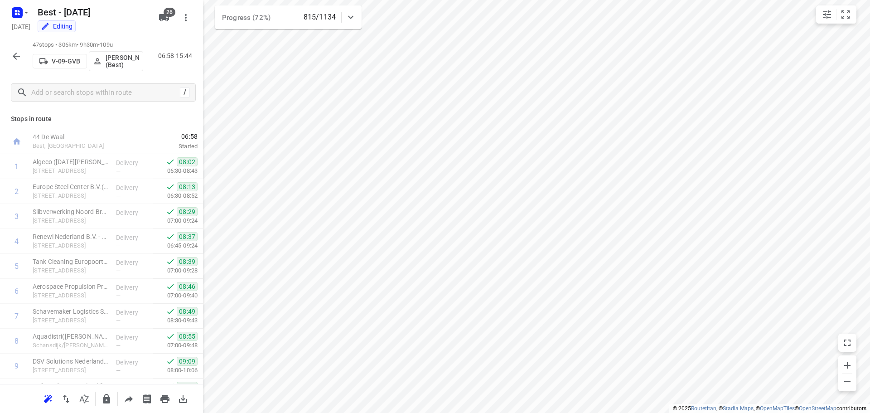
click at [13, 55] on icon "button" at bounding box center [16, 56] width 11 height 11
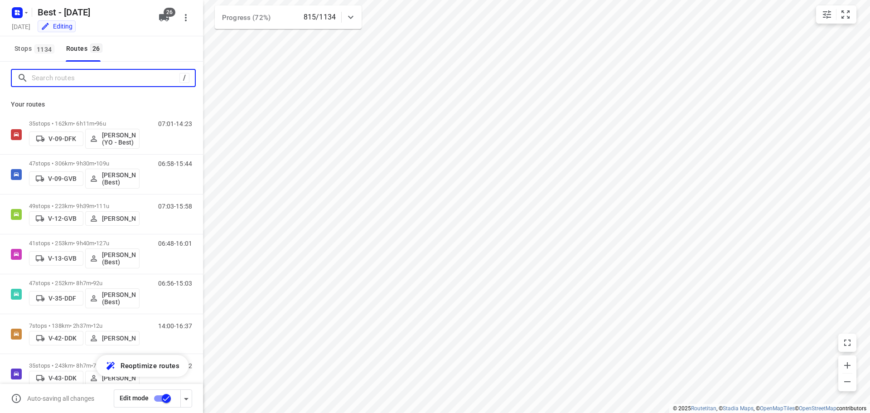
click at [43, 79] on input "Search routes" at bounding box center [106, 78] width 148 height 14
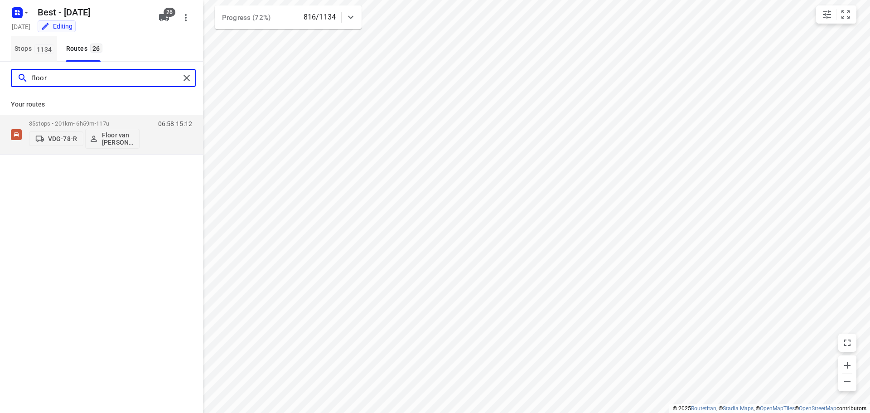
type input "floor"
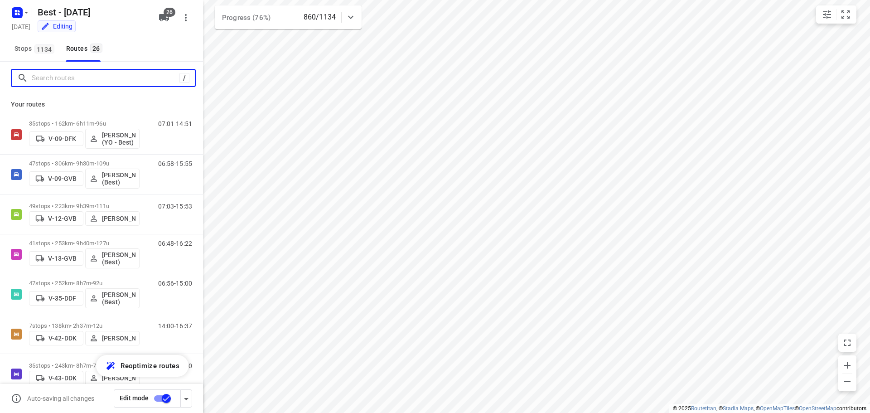
click at [41, 74] on input "Search routes" at bounding box center [106, 78] width 148 height 14
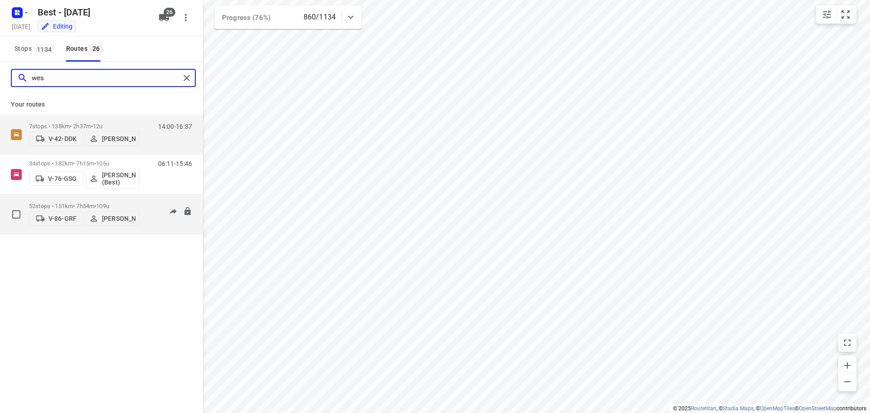
type input "wes"
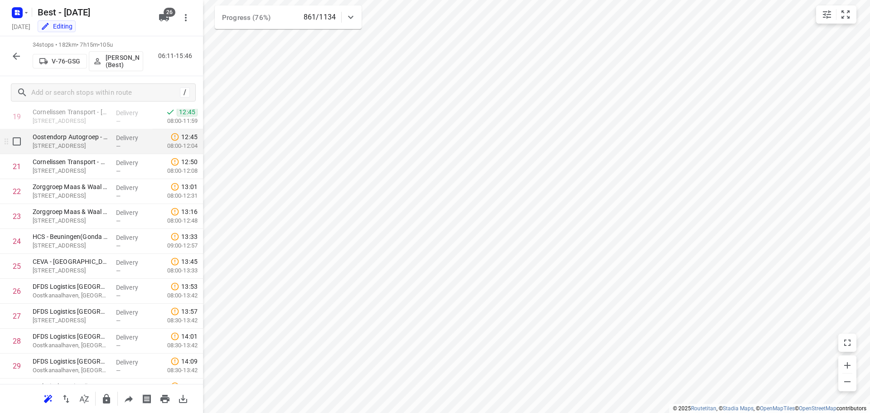
scroll to position [453, 0]
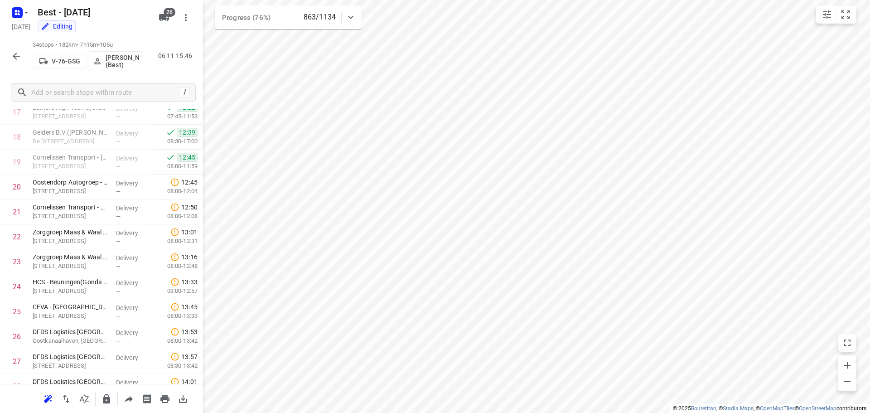
click at [11, 55] on button "button" at bounding box center [16, 56] width 18 height 18
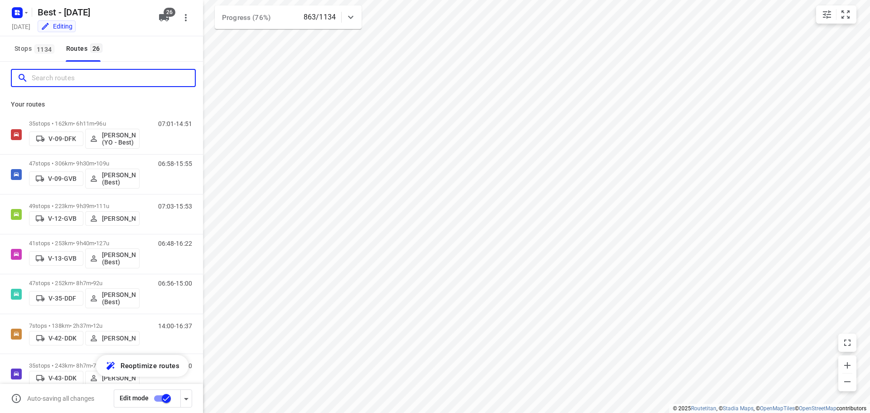
click at [45, 73] on input "Search routes" at bounding box center [113, 78] width 163 height 14
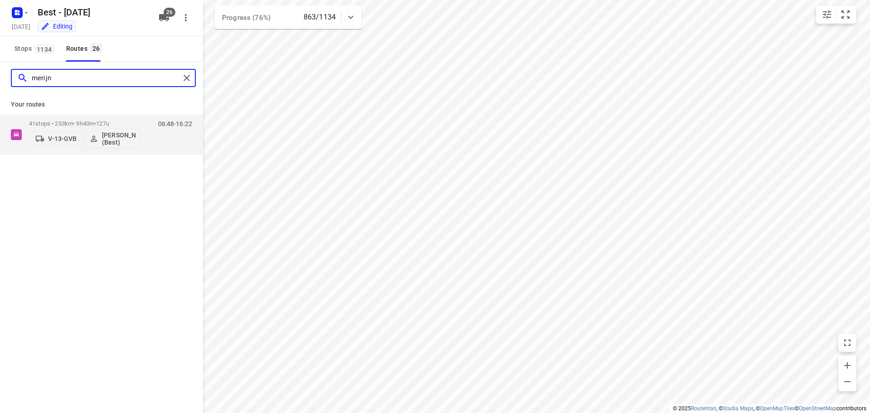
type input "merijn"
drag, startPoint x: 54, startPoint y: 114, endPoint x: 54, endPoint y: 120, distance: 5.4
click at [54, 115] on div "Your routes 41 stops • 253km • 9h40m • 127u V-13-GVB Merijn Janssen (Best) 06:4…" at bounding box center [101, 124] width 203 height 60
click at [53, 123] on p "41 stops • 253km • 9h40m • 127u" at bounding box center [84, 123] width 111 height 7
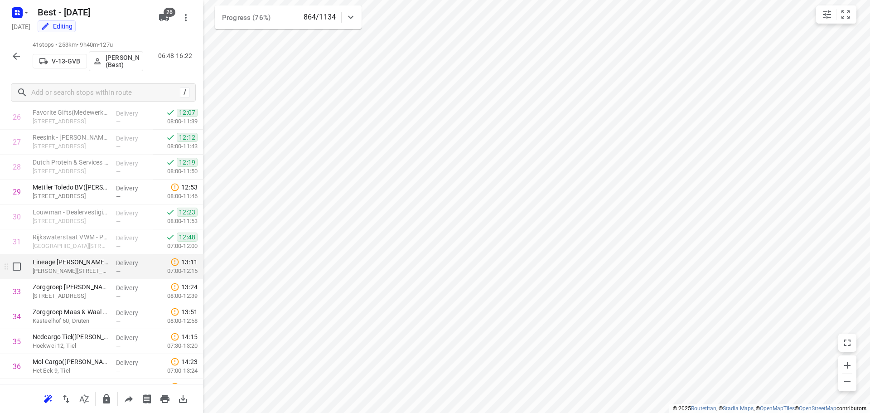
scroll to position [718, 0]
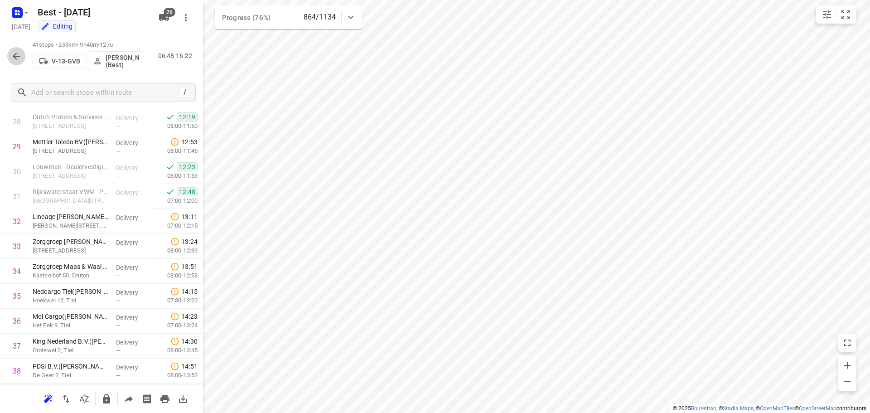
click at [25, 58] on button "button" at bounding box center [16, 56] width 18 height 18
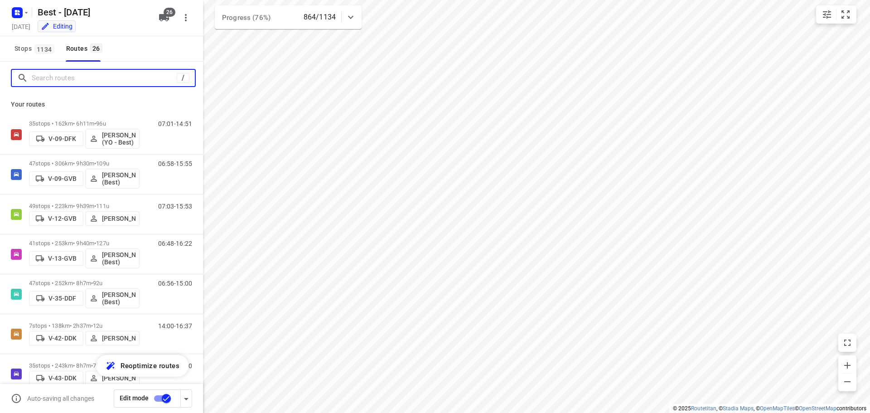
click at [43, 76] on input "Search routes" at bounding box center [104, 78] width 145 height 14
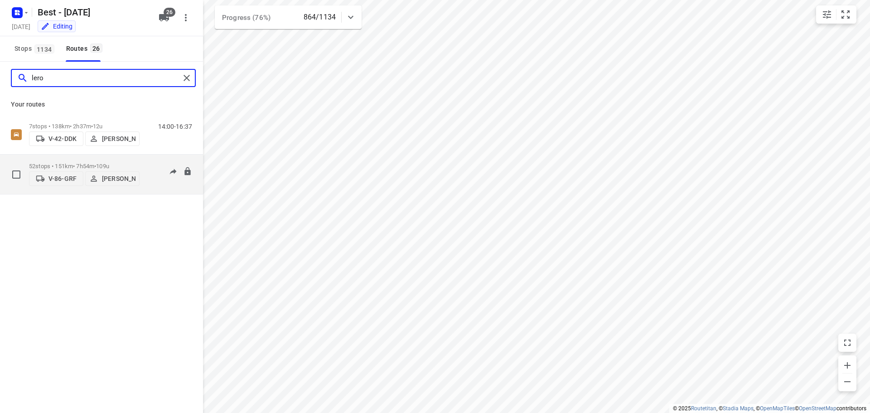
type input "lero"
click at [67, 158] on div "52 stops • 151km • 7h54m • 109u V-86-GRF Leroy van Westerhoven" at bounding box center [84, 174] width 111 height 32
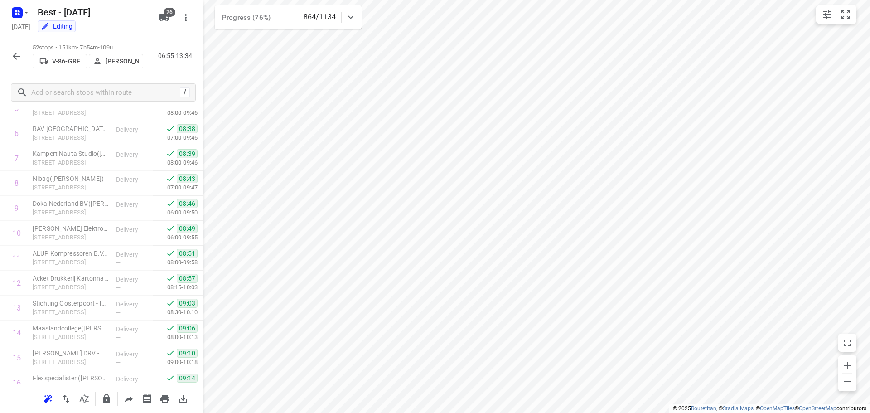
scroll to position [0, 0]
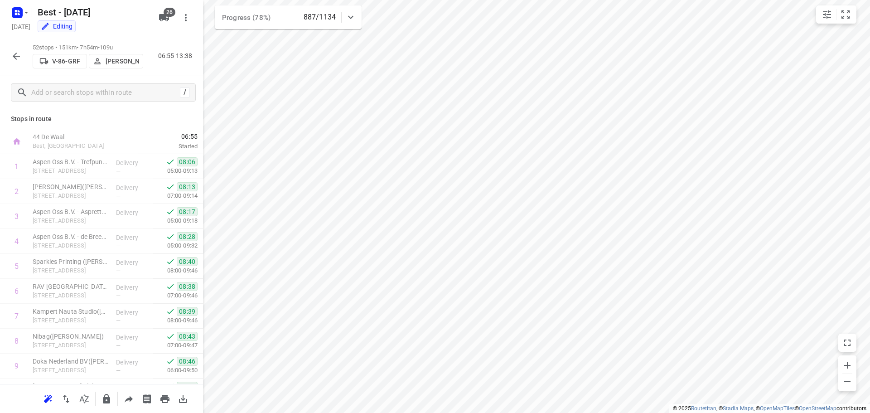
click at [3, 56] on div "52 stops • 151km • 7h54m • 109u V-86-GRF Leroy van Westerhoven 06:55-13:38" at bounding box center [101, 56] width 203 height 40
click at [15, 55] on icon "button" at bounding box center [16, 56] width 7 height 7
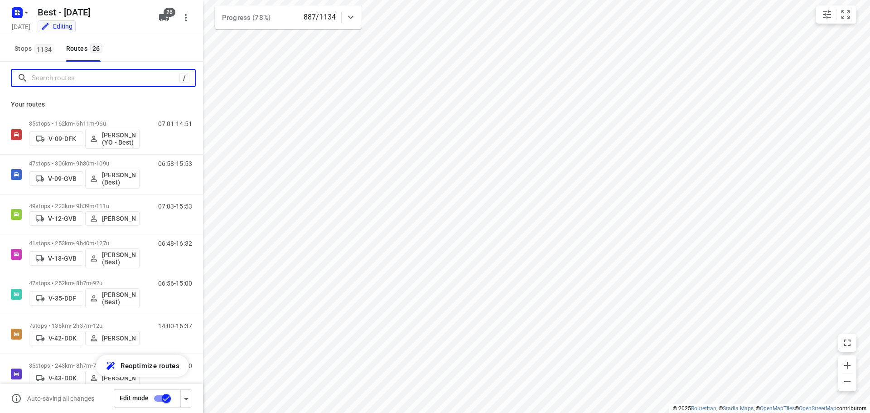
click at [52, 78] on input "Search routes" at bounding box center [106, 78] width 148 height 14
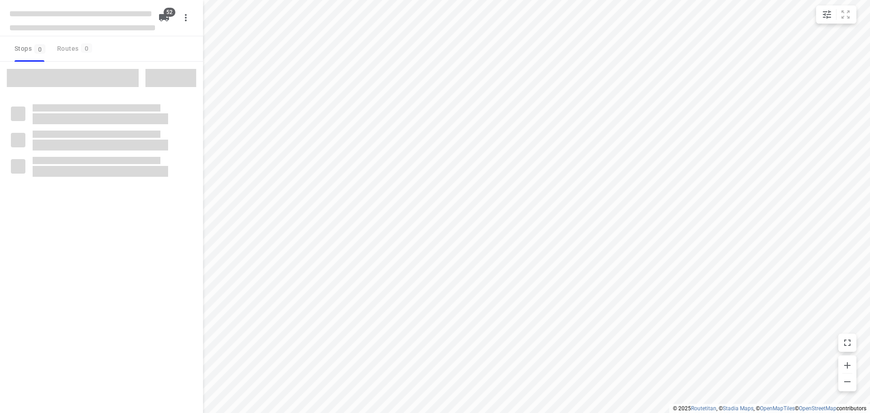
checkbox input "true"
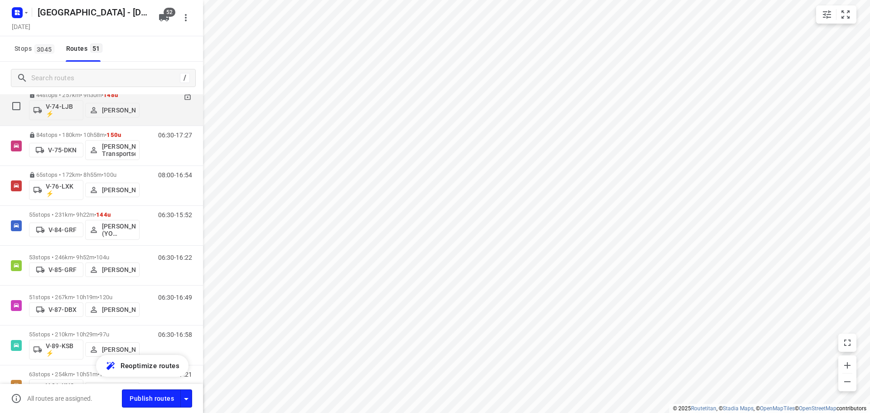
scroll to position [1133, 0]
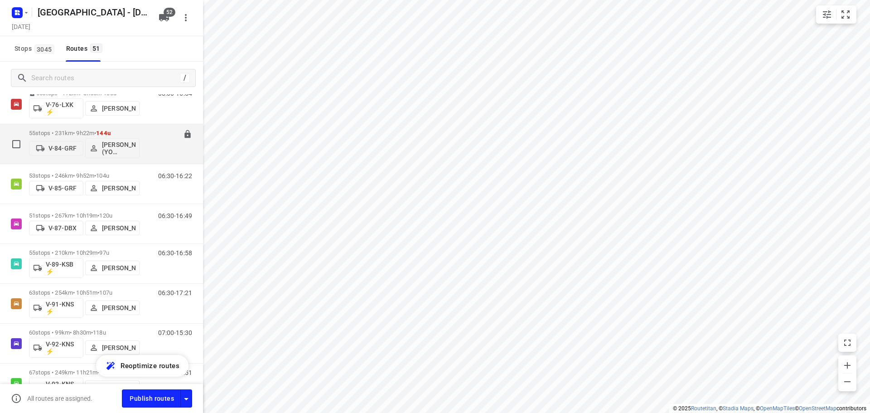
click at [77, 132] on p "55 stops • 231km • 9h22m • 144u" at bounding box center [84, 133] width 111 height 7
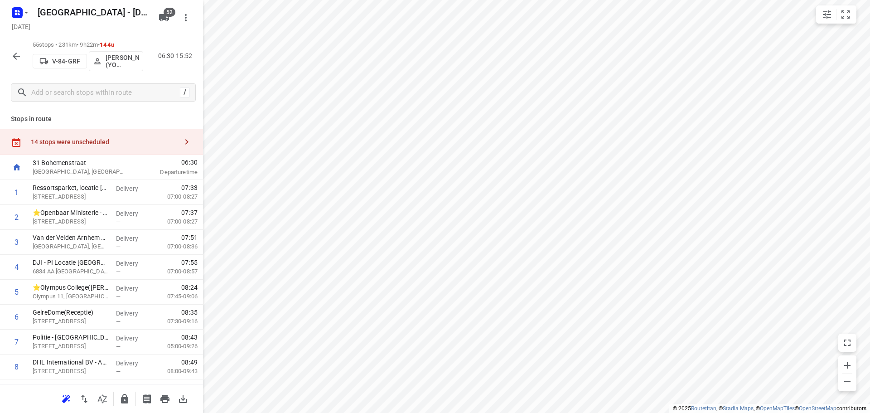
click at [100, 408] on div at bounding box center [101, 398] width 203 height 29
click at [100, 396] on icon "button" at bounding box center [102, 398] width 11 height 11
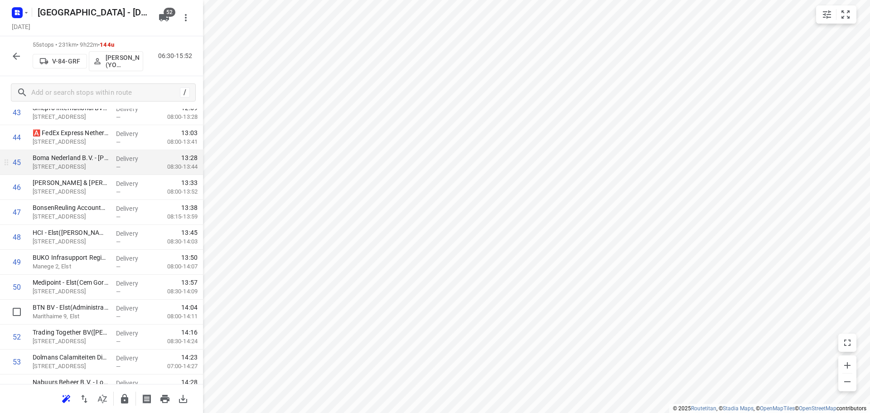
scroll to position [1192, 0]
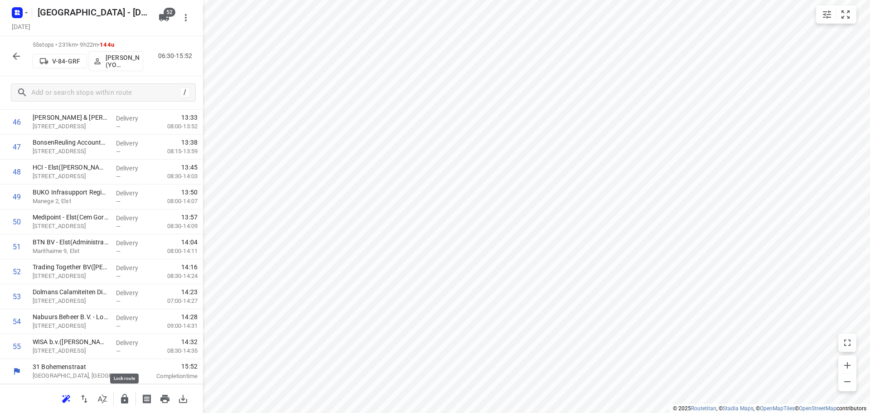
click at [120, 401] on icon "button" at bounding box center [124, 398] width 11 height 11
drag, startPoint x: 15, startPoint y: 59, endPoint x: 109, endPoint y: 0, distance: 111.2
click at [14, 59] on icon "button" at bounding box center [16, 56] width 11 height 11
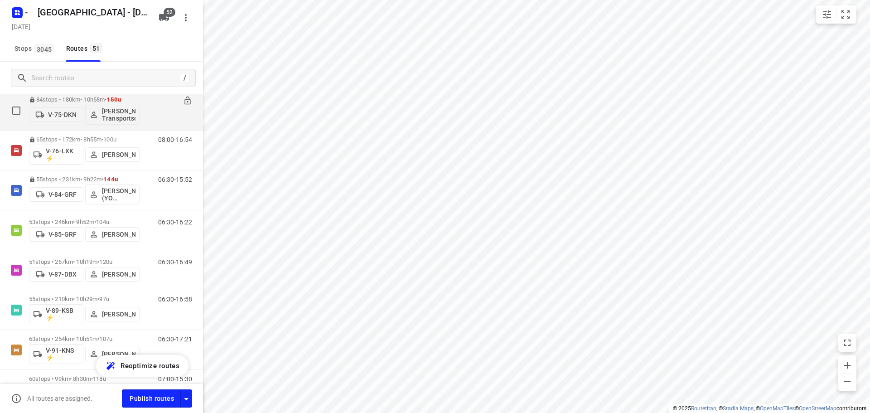
scroll to position [1088, 0]
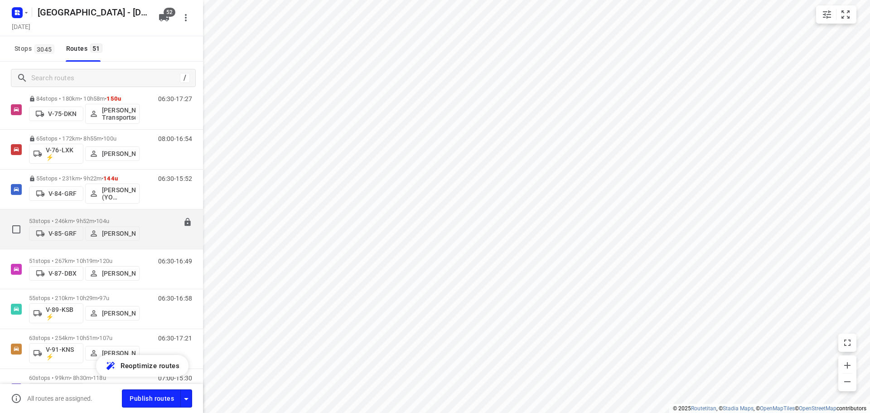
click at [96, 214] on div "53 stops • 246km • 9h52m • 104u V-85-GRF [PERSON_NAME]" at bounding box center [84, 229] width 111 height 32
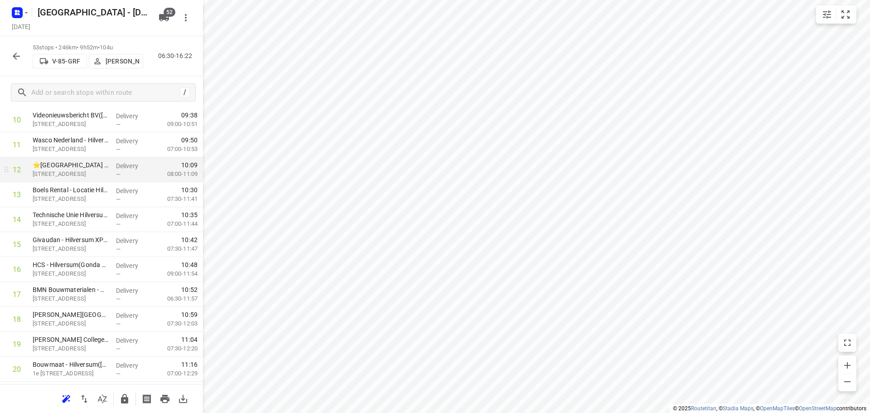
scroll to position [317, 0]
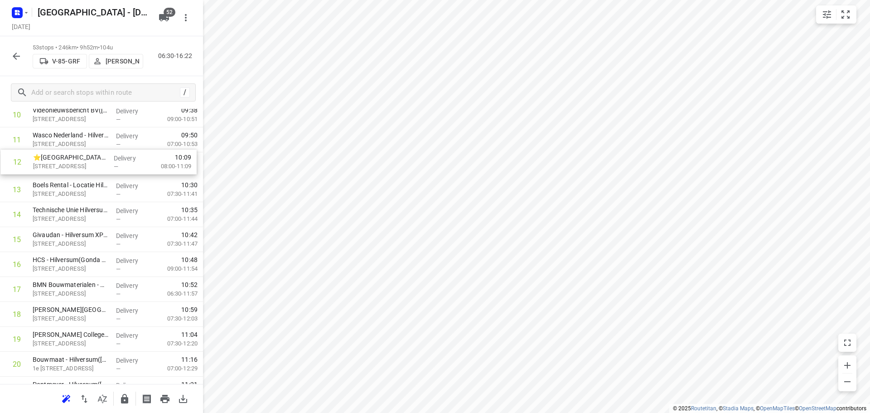
drag, startPoint x: 110, startPoint y: 154, endPoint x: 110, endPoint y: 164, distance: 10.0
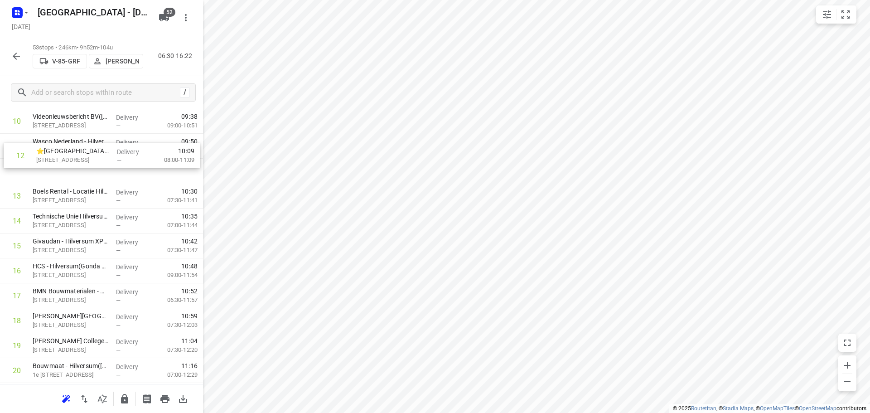
drag, startPoint x: 70, startPoint y: 168, endPoint x: 76, endPoint y: 150, distance: 19.4
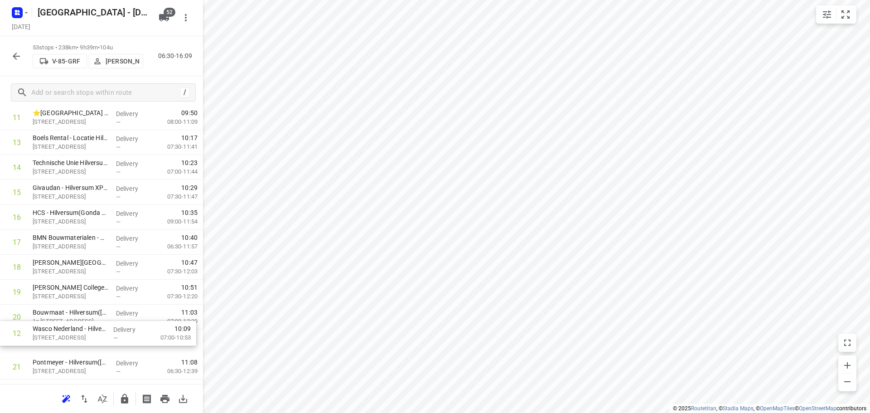
scroll to position [340, 0]
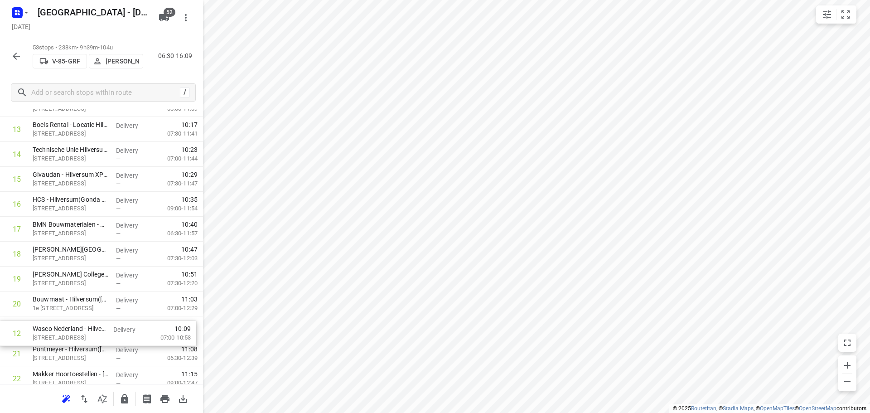
drag, startPoint x: 117, startPoint y: 179, endPoint x: 120, endPoint y: 336, distance: 156.4
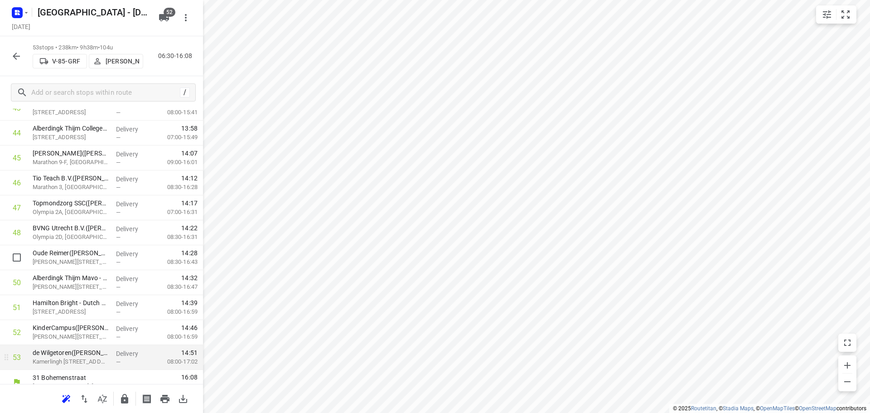
scroll to position [1142, 0]
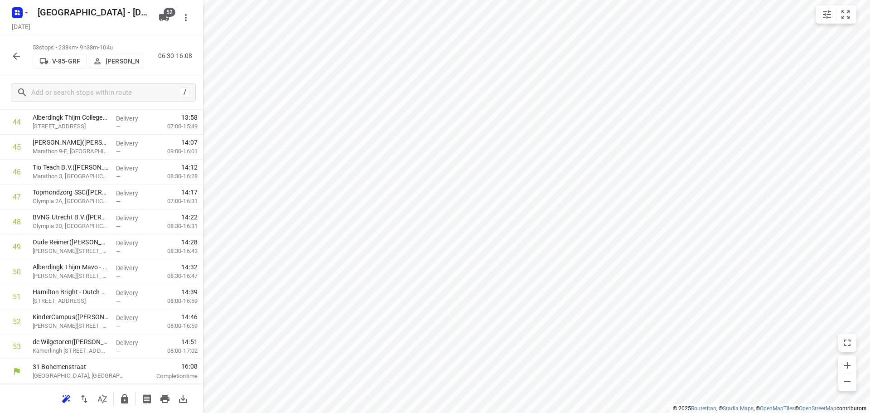
click at [126, 397] on icon "button" at bounding box center [124, 399] width 7 height 10
click at [13, 50] on button "button" at bounding box center [16, 56] width 18 height 18
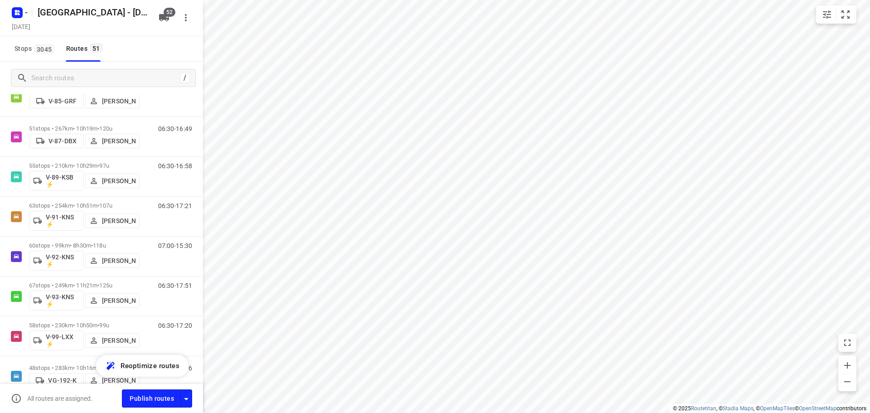
scroll to position [1224, 0]
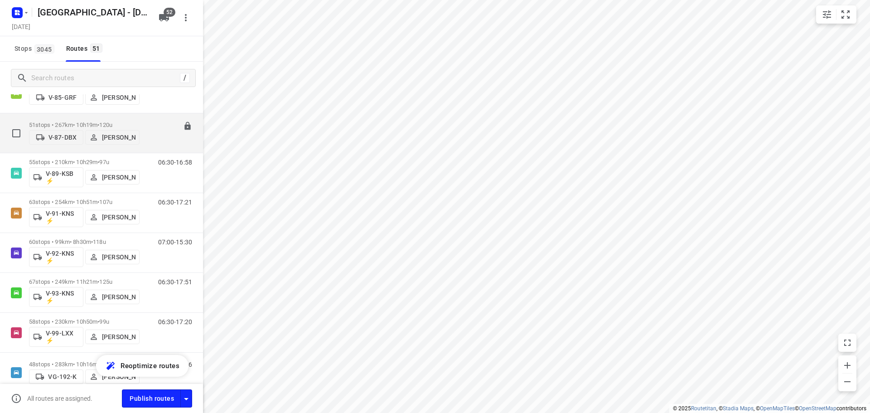
click at [58, 121] on p "51 stops • 267km • 10h19m • 120u" at bounding box center [84, 124] width 111 height 7
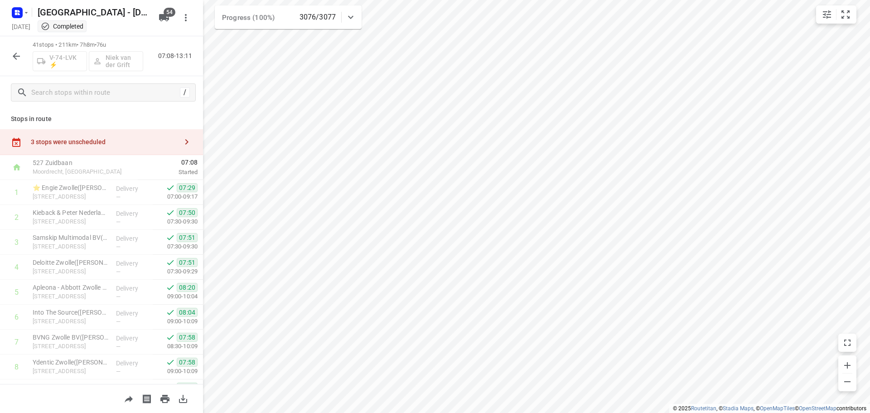
click at [23, 66] on div "41 stops • 211km • 7h8m • 76u V-74-LVK ⚡ [PERSON_NAME] 07:08-13:11" at bounding box center [101, 56] width 203 height 40
click at [25, 61] on div at bounding box center [16, 56] width 18 height 18
drag, startPoint x: 23, startPoint y: 65, endPoint x: 23, endPoint y: 60, distance: 5.5
click at [23, 65] on div "41 stops • 211km • 7h8m • 76u V-74-LVK ⚡ [PERSON_NAME] 07:08-13:11" at bounding box center [101, 56] width 203 height 40
click at [19, 57] on icon "button" at bounding box center [16, 56] width 11 height 11
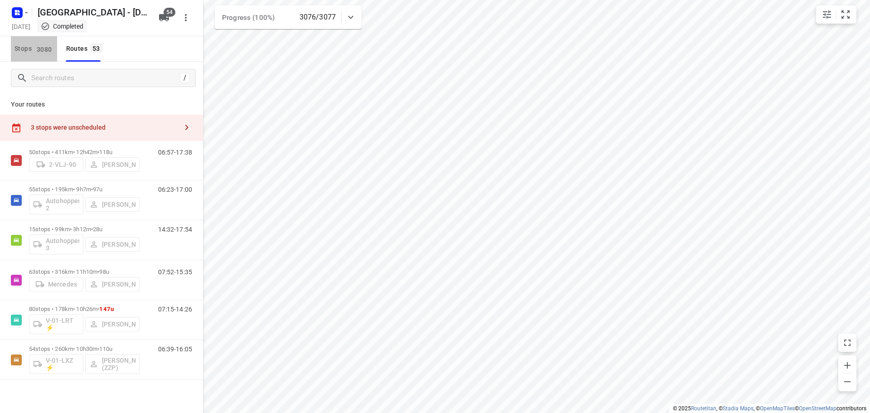
click at [49, 47] on span "3080" at bounding box center [44, 48] width 20 height 9
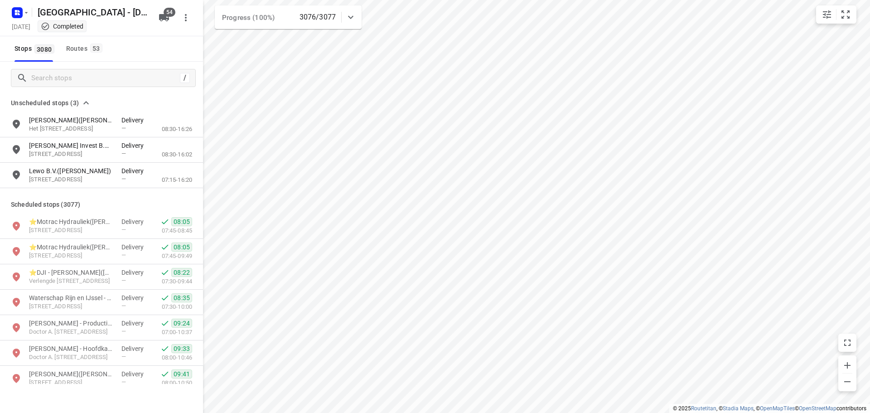
click at [55, 80] on div "/ Unscheduled stops (3) G. van Donselaar(Cobi Stam) Het Zwarte Land 18, 3925CK,…" at bounding box center [101, 223] width 203 height 322
click at [57, 80] on input "Search stops" at bounding box center [113, 78] width 163 height 14
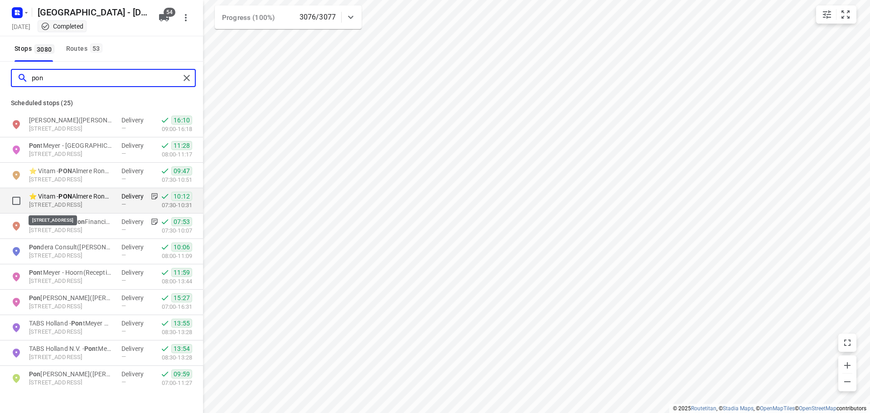
type input "pon"
click at [90, 202] on p "Rondebeltweg 41, 1329BP, Almere, NL" at bounding box center [70, 205] width 83 height 9
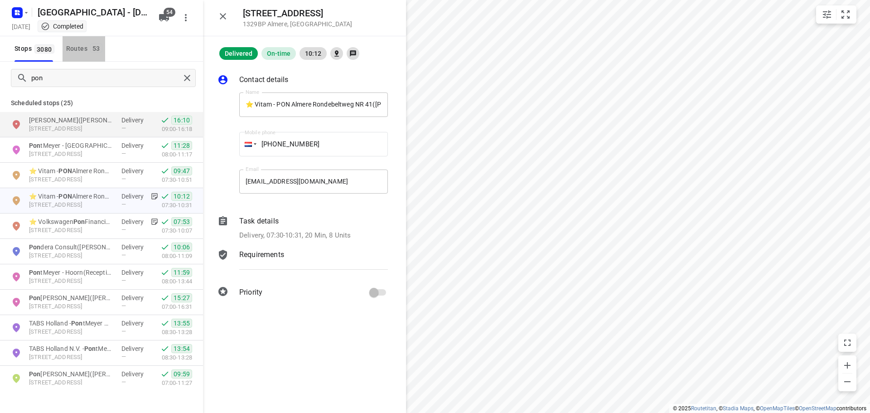
click at [87, 54] on div "Routes 53" at bounding box center [85, 48] width 39 height 11
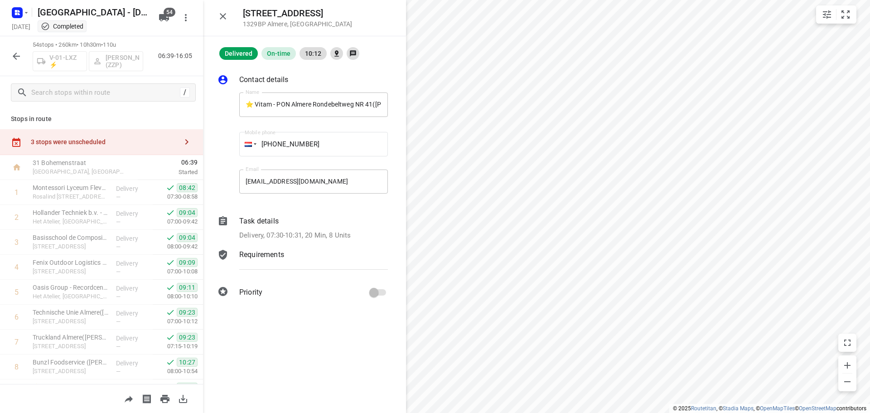
click at [231, 15] on button "button" at bounding box center [223, 16] width 18 height 18
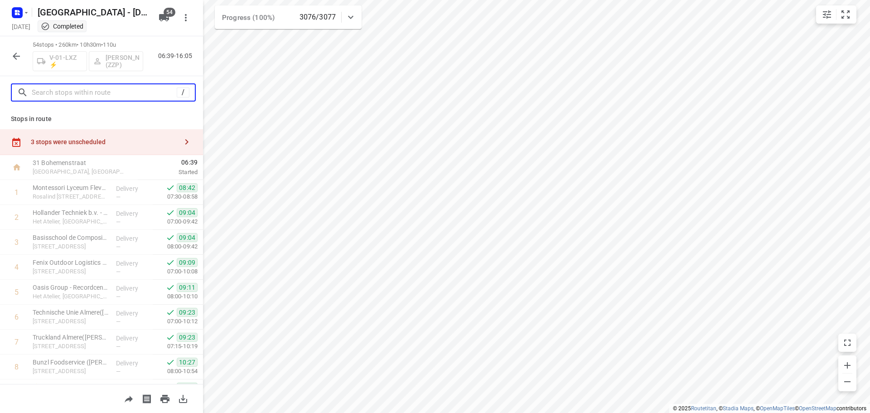
click at [55, 90] on input "text" at bounding box center [104, 93] width 145 height 14
click at [21, 58] on icon "button" at bounding box center [16, 56] width 11 height 11
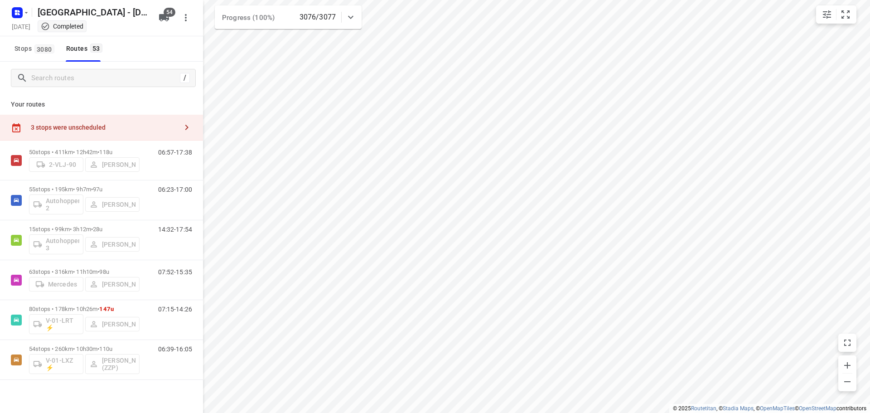
click at [117, 92] on div "/" at bounding box center [101, 78] width 203 height 33
click at [118, 83] on input "Search routes" at bounding box center [113, 78] width 163 height 14
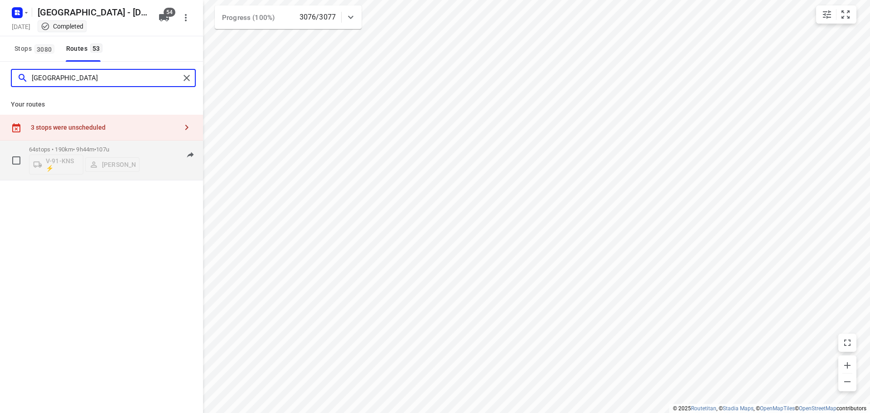
type input "milan"
click at [109, 150] on span "107u" at bounding box center [102, 149] width 13 height 7
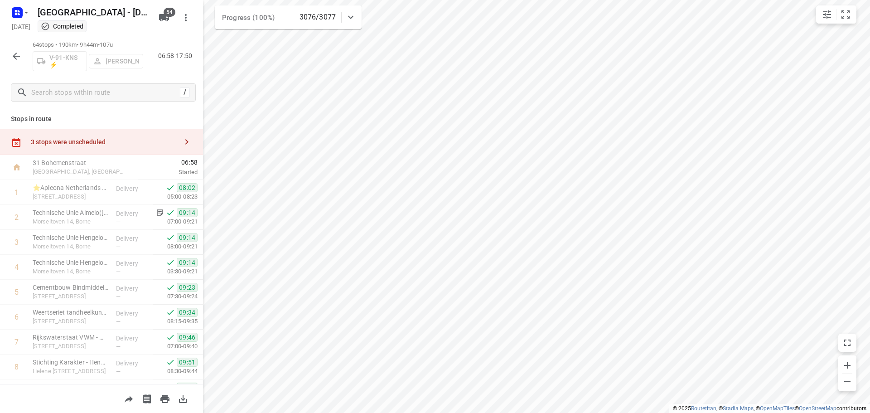
click at [22, 54] on button "button" at bounding box center [16, 56] width 18 height 18
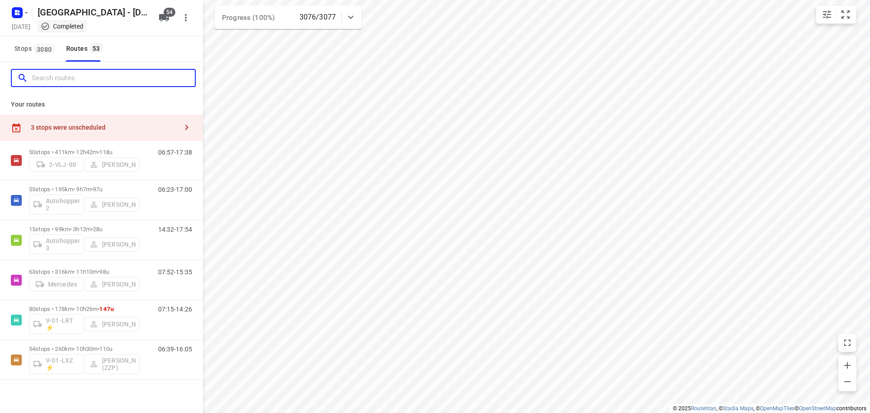
click at [45, 83] on input "Search routes" at bounding box center [113, 78] width 163 height 14
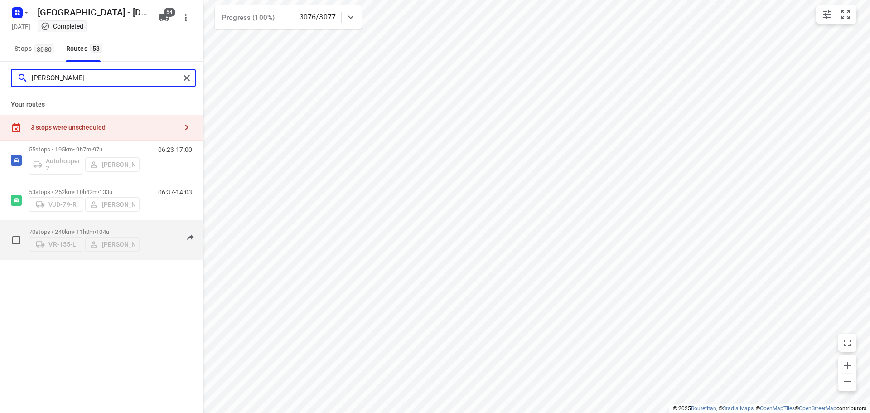
type input "alex"
click at [63, 232] on p "70 stops • 240km • 11h0m • 104u" at bounding box center [84, 231] width 111 height 7
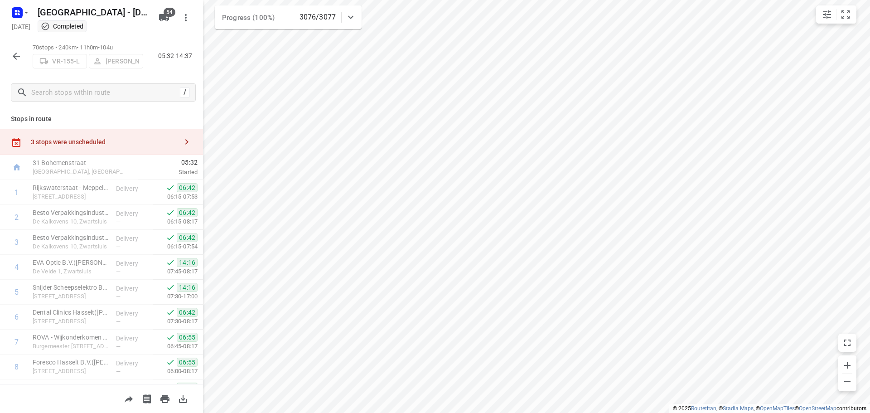
click at [20, 58] on icon "button" at bounding box center [16, 56] width 11 height 11
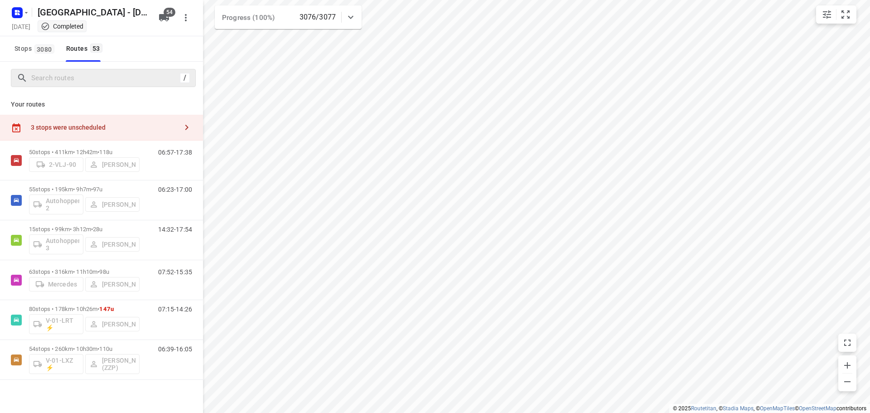
click at [27, 79] on icon at bounding box center [22, 78] width 11 height 11
click at [130, 75] on input "Search routes" at bounding box center [113, 78] width 163 height 14
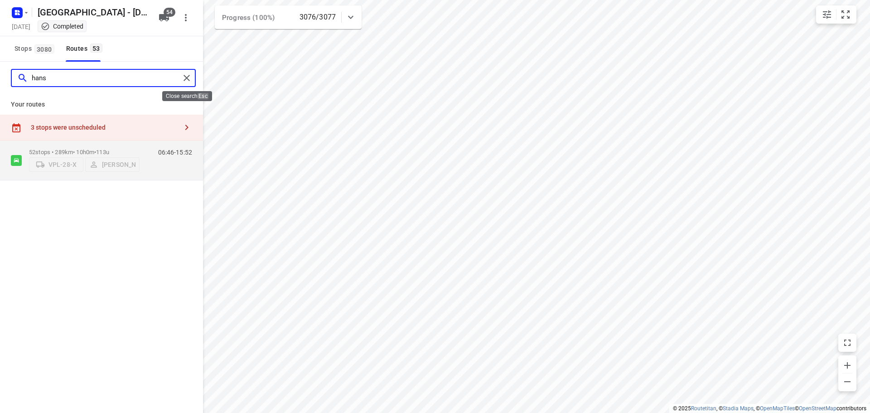
type input "hans"
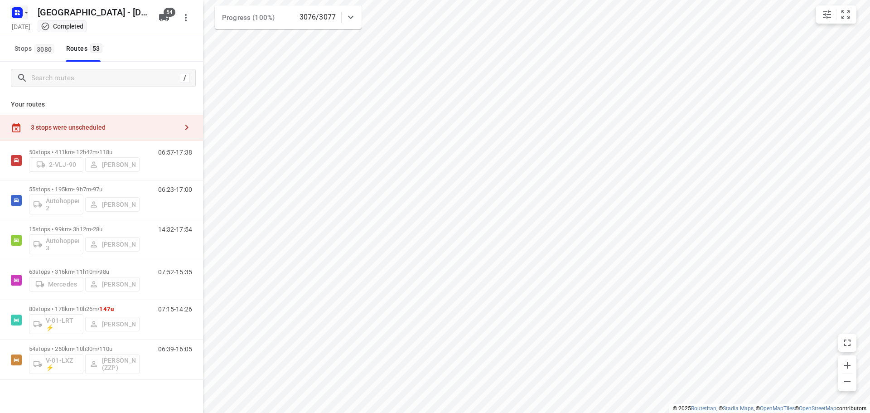
click at [10, 9] on icon "button" at bounding box center [17, 12] width 15 height 15
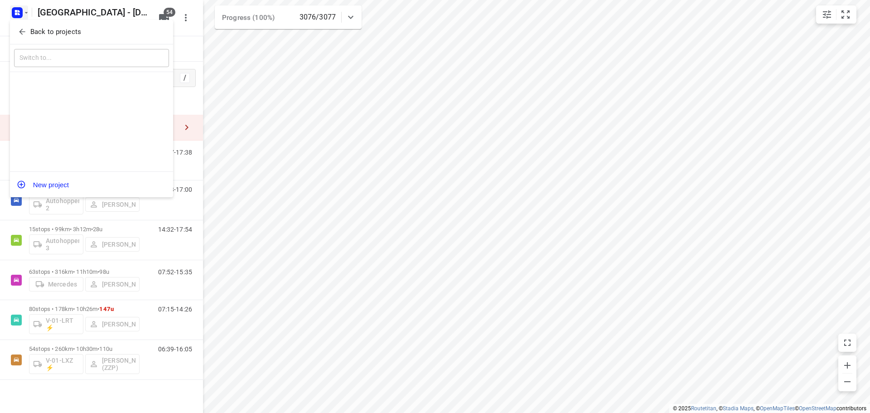
click at [30, 30] on p "Back to projects" at bounding box center [55, 32] width 51 height 10
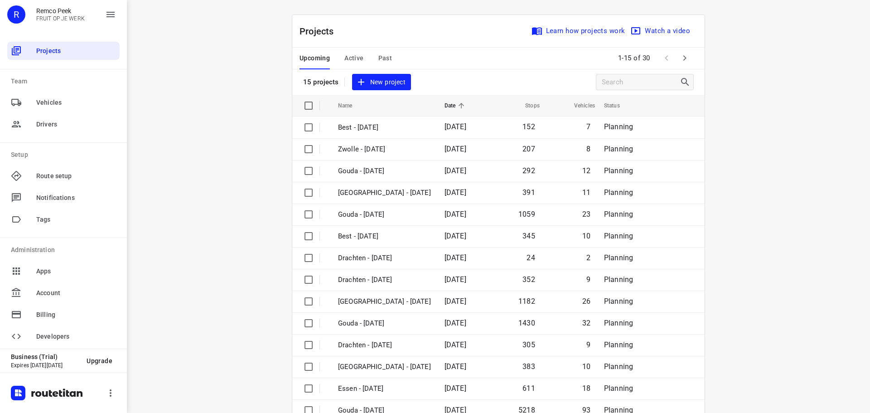
click at [383, 58] on span "Past" at bounding box center [385, 58] width 14 height 11
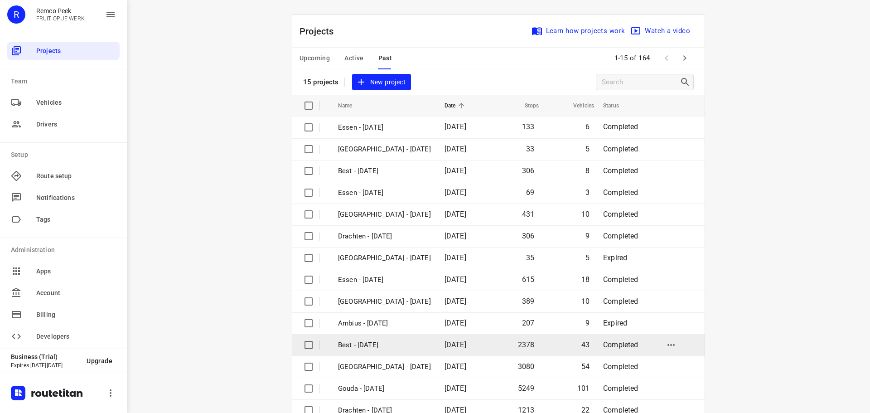
click at [363, 349] on p "Best - [DATE]" at bounding box center [384, 345] width 93 height 10
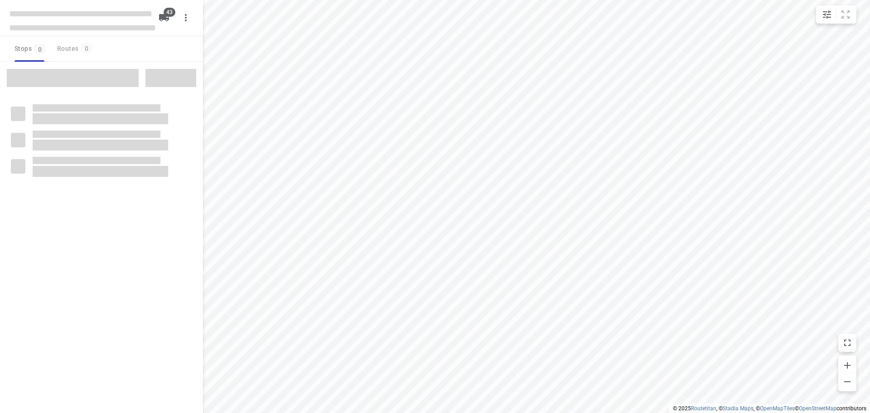
checkbox input "true"
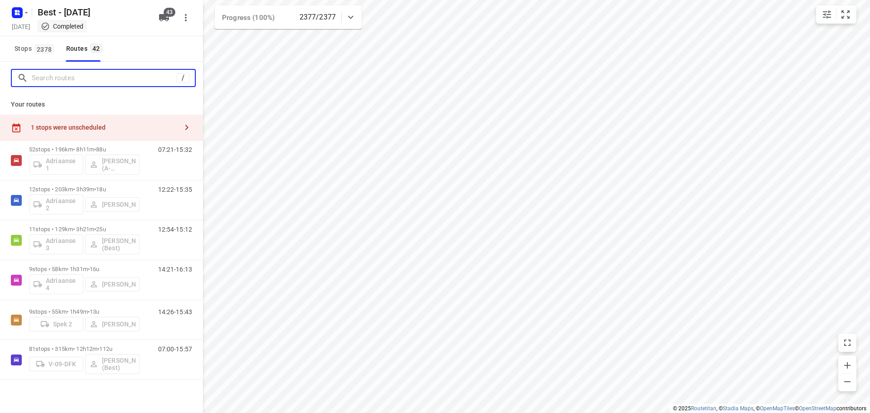
click at [73, 80] on input "Search routes" at bounding box center [104, 78] width 145 height 14
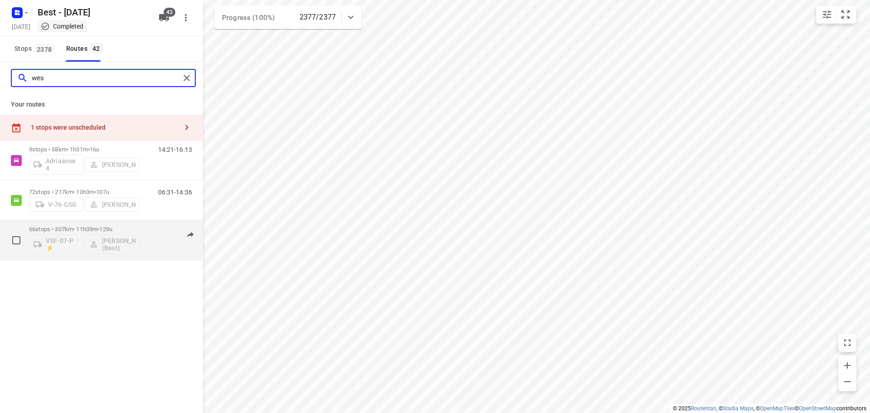
type input "wes"
click at [56, 225] on div "66 stops • 307km • 11h39m • 129u VSF-07-P ⚡ Wesley Imming (Best)" at bounding box center [84, 240] width 111 height 38
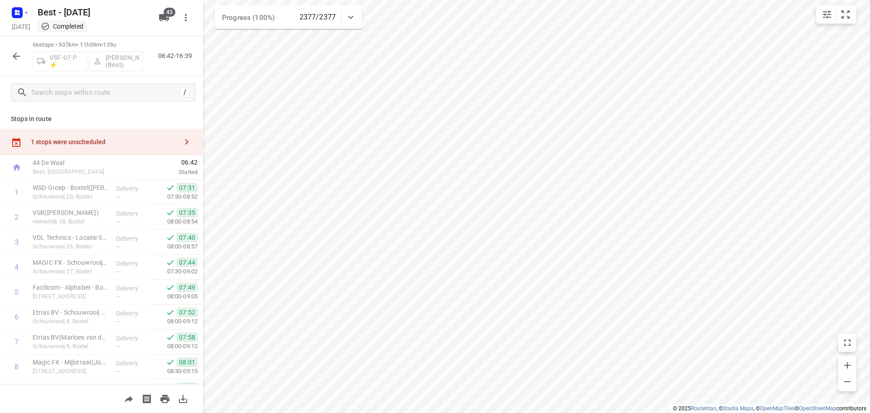
click at [71, 81] on div "/" at bounding box center [101, 92] width 203 height 33
click at [68, 87] on input "text" at bounding box center [104, 93] width 145 height 14
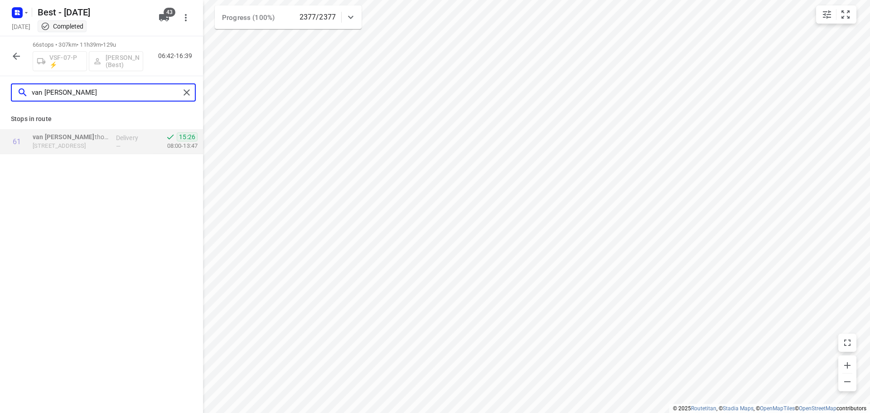
type input "van kaa"
click at [193, 96] on div at bounding box center [188, 93] width 16 height 14
click at [120, 140] on p "Delivery" at bounding box center [133, 137] width 34 height 9
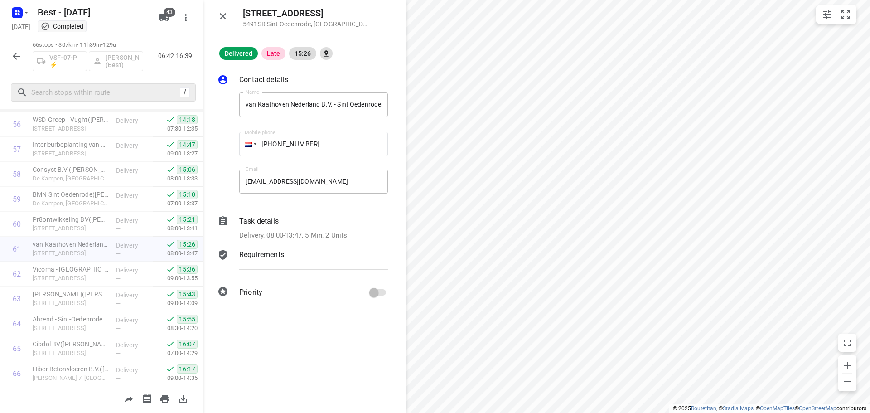
scroll to position [1450, 0]
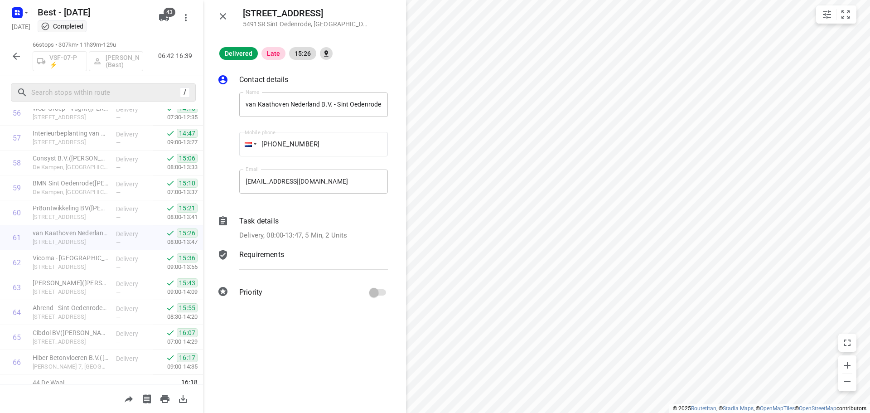
click at [218, 15] on icon "button" at bounding box center [223, 16] width 11 height 11
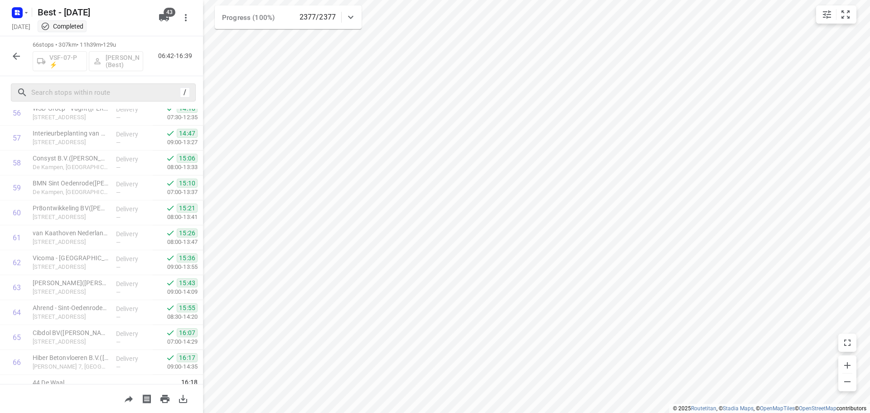
click at [23, 26] on div "Monday, Sep 01 Completed" at bounding box center [82, 27] width 145 height 12
click at [22, 15] on rect "button" at bounding box center [17, 12] width 11 height 11
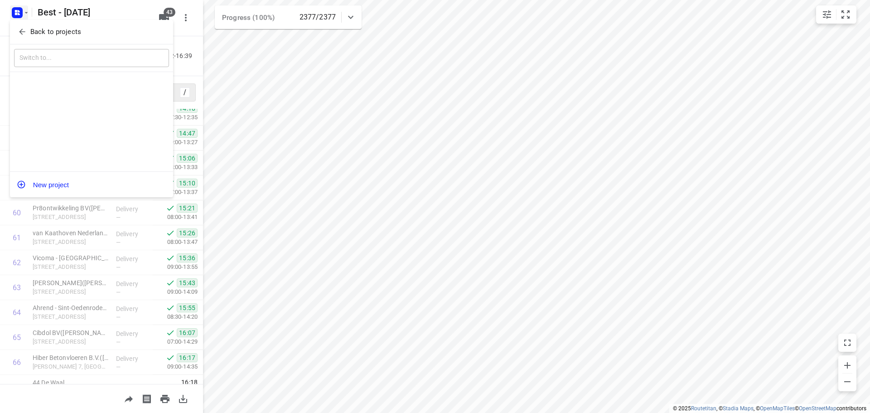
click at [24, 35] on icon "button" at bounding box center [22, 31] width 9 height 9
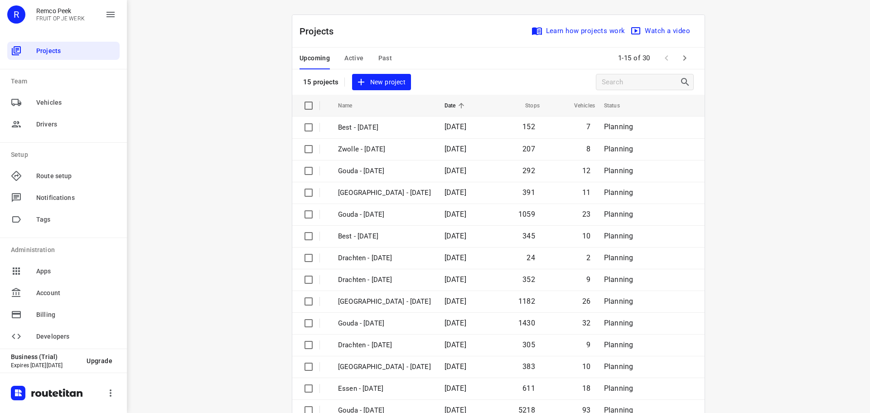
click at [337, 54] on div "Upcoming Active Past" at bounding box center [353, 59] width 107 height 22
click at [344, 54] on span "Active" at bounding box center [353, 58] width 19 height 11
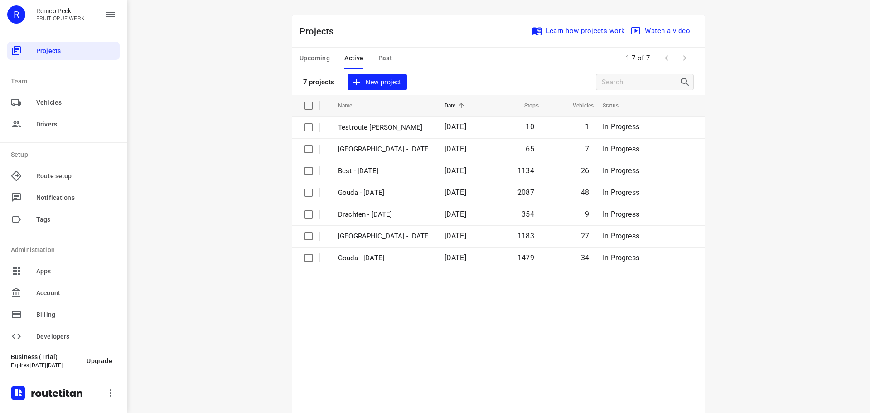
click at [367, 52] on div "Upcoming Active Past" at bounding box center [353, 59] width 107 height 22
click at [382, 57] on span "Past" at bounding box center [385, 58] width 14 height 11
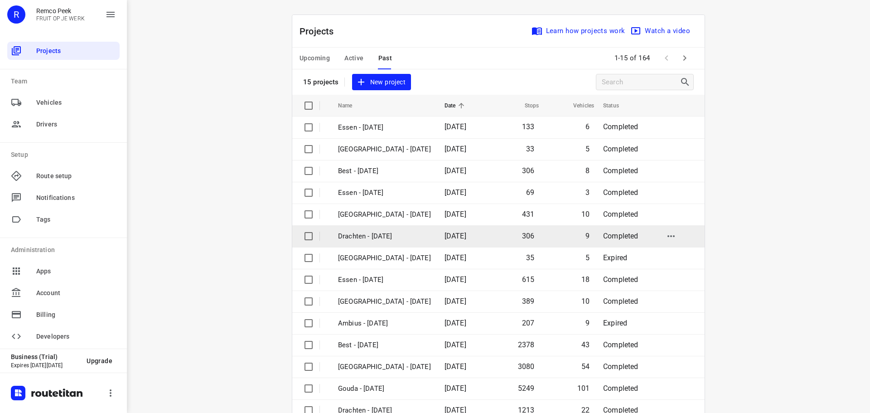
scroll to position [45, 0]
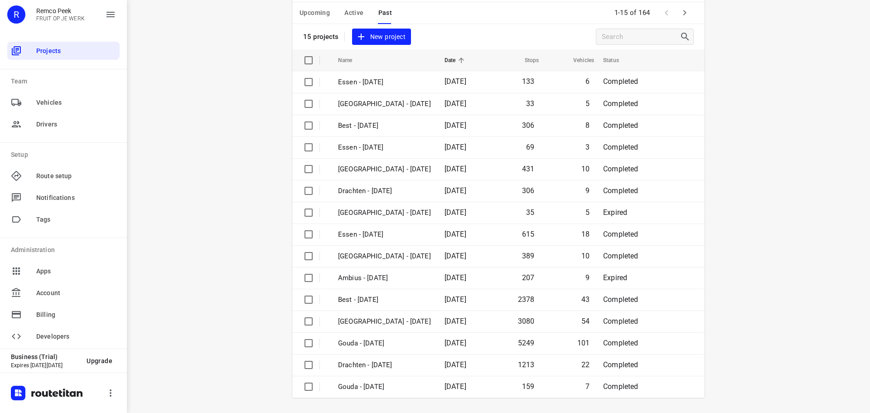
click at [361, 20] on div "Upcoming Active Past" at bounding box center [353, 13] width 107 height 22
click at [361, 14] on div "Upcoming Active Past" at bounding box center [353, 13] width 107 height 22
click at [349, 10] on span "Active" at bounding box center [353, 12] width 19 height 11
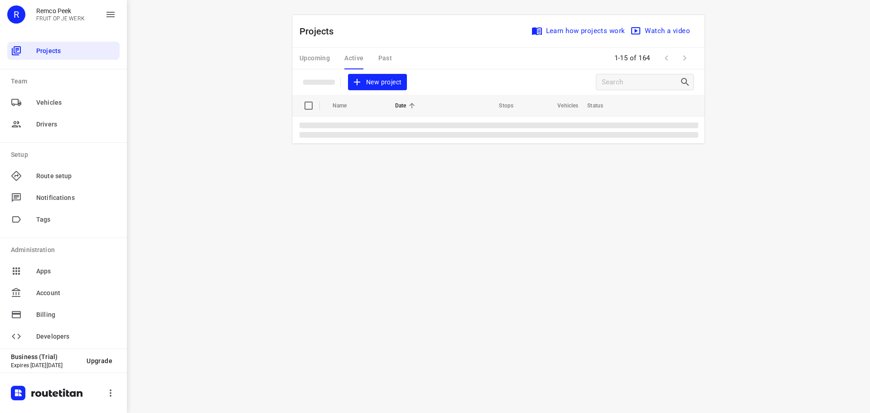
scroll to position [0, 0]
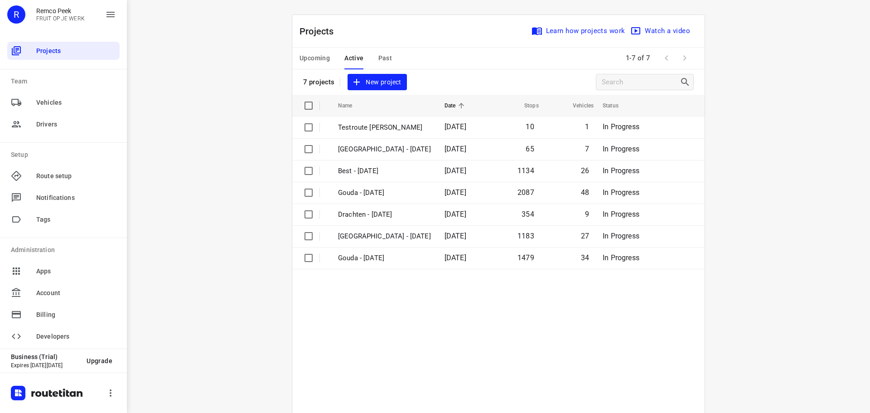
click at [376, 46] on div "Projects Learn how projects work Watch a video" at bounding box center [498, 31] width 412 height 33
click at [378, 49] on button "Past" at bounding box center [385, 59] width 14 height 22
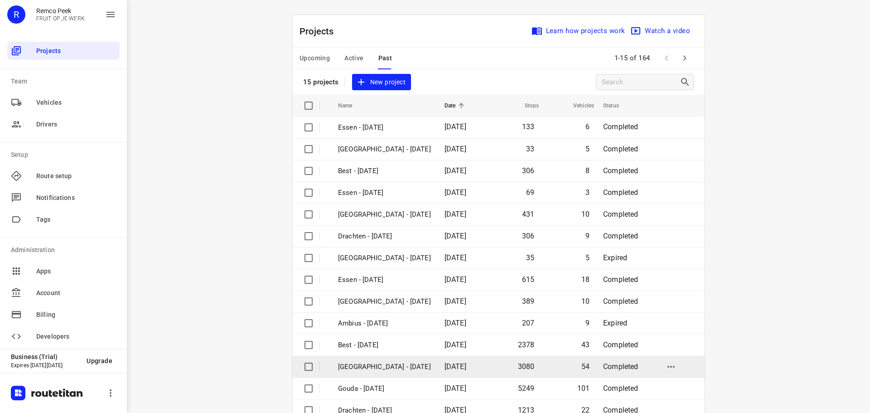
click at [344, 363] on p "[GEOGRAPHIC_DATA] - [DATE]" at bounding box center [384, 367] width 93 height 10
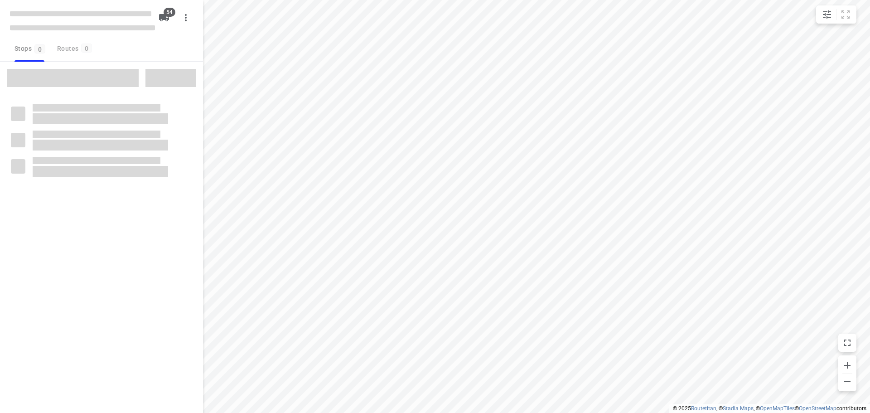
checkbox input "true"
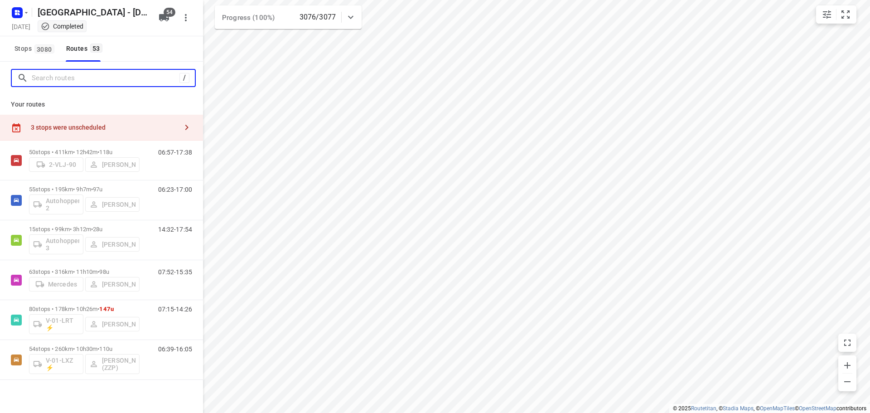
click at [69, 76] on input "Search routes" at bounding box center [106, 78] width 148 height 14
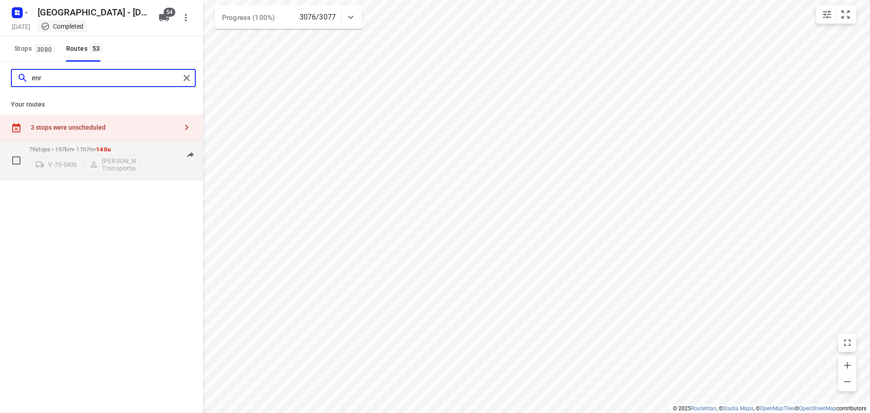
type input "enr"
click at [88, 154] on div "V-75-DKN Enrico Janssen Transportservice" at bounding box center [84, 164] width 111 height 22
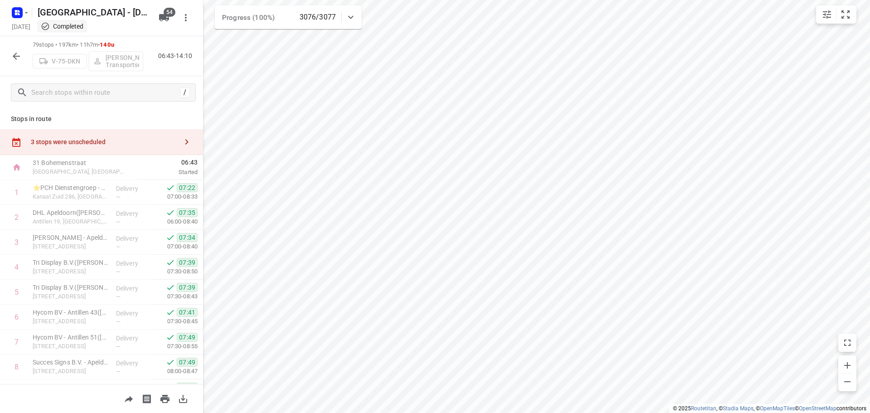
click at [81, 104] on div "/" at bounding box center [101, 92] width 203 height 33
click at [83, 96] on input "text" at bounding box center [104, 93] width 145 height 14
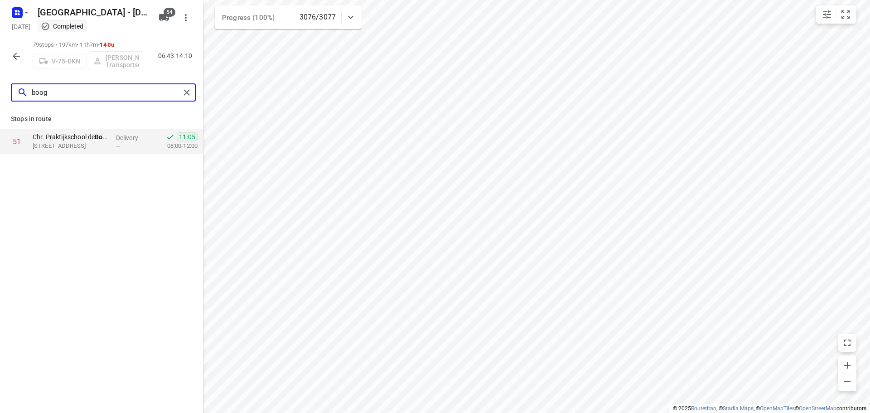
type input "boog"
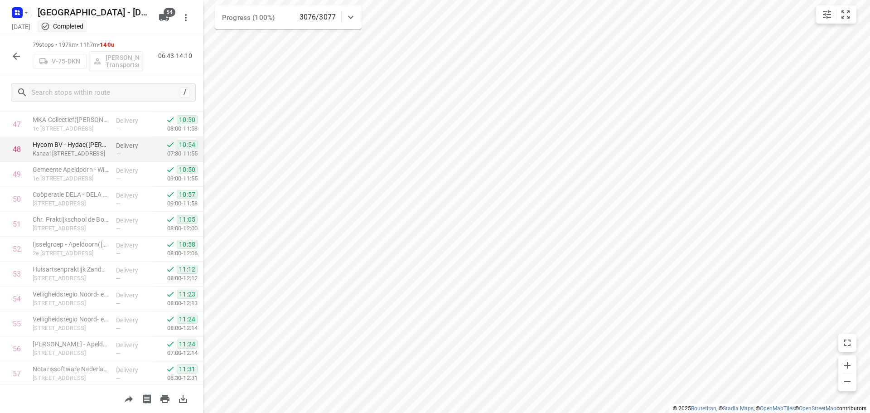
scroll to position [1124, 0]
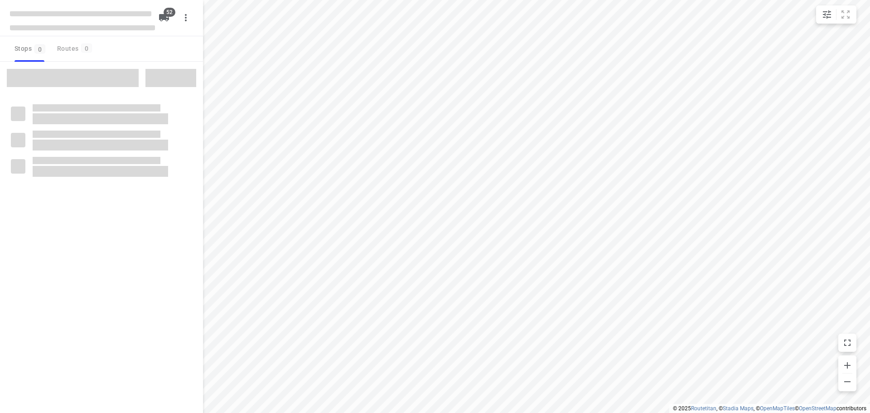
checkbox input "true"
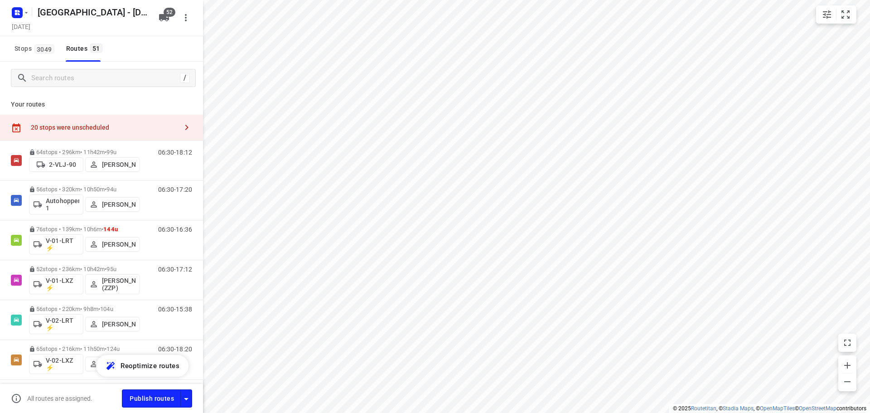
click at [71, 120] on div "20 stops were unscheduled" at bounding box center [101, 128] width 203 height 26
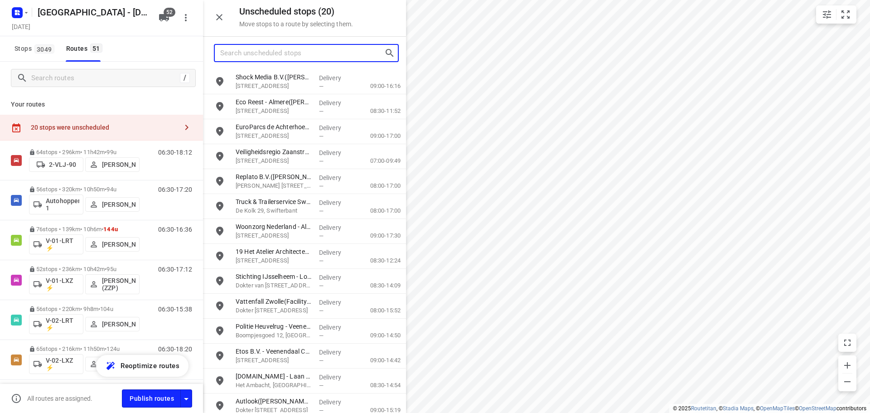
click at [286, 50] on input "Search unscheduled stops" at bounding box center [302, 53] width 164 height 14
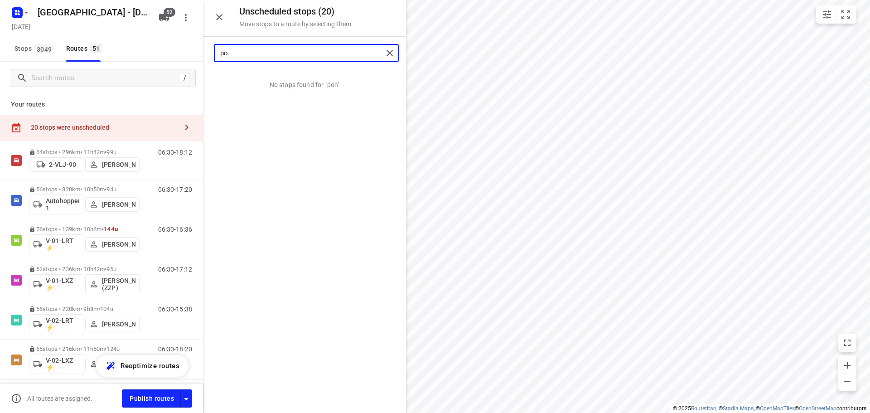
type input "p"
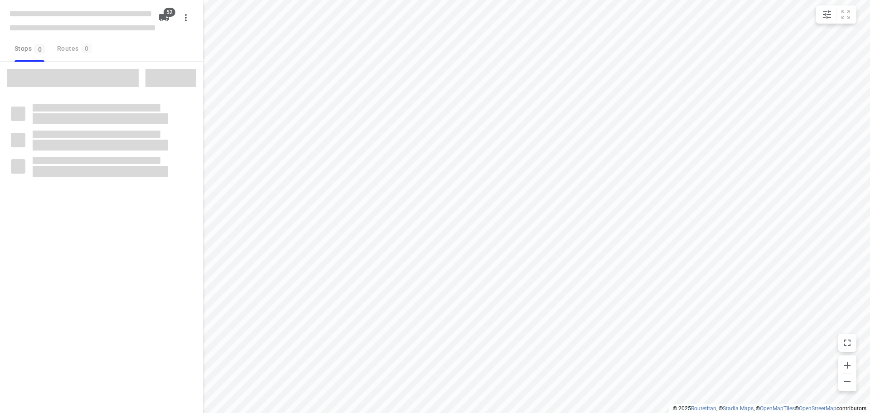
checkbox input "true"
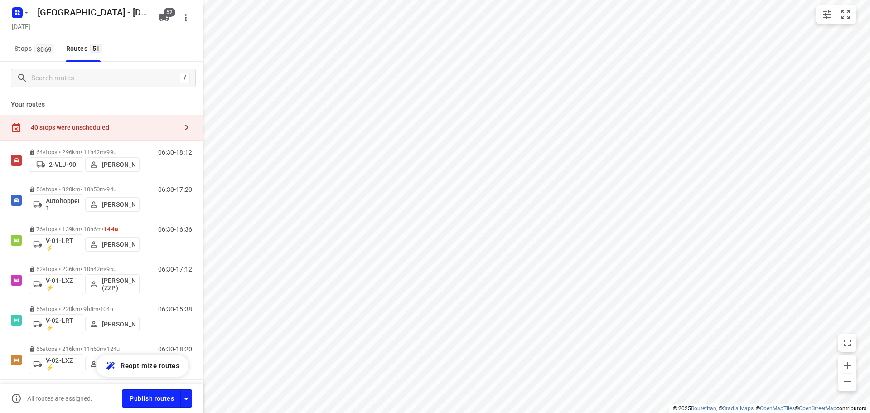
click at [122, 122] on div "40 stops were unscheduled" at bounding box center [101, 128] width 203 height 26
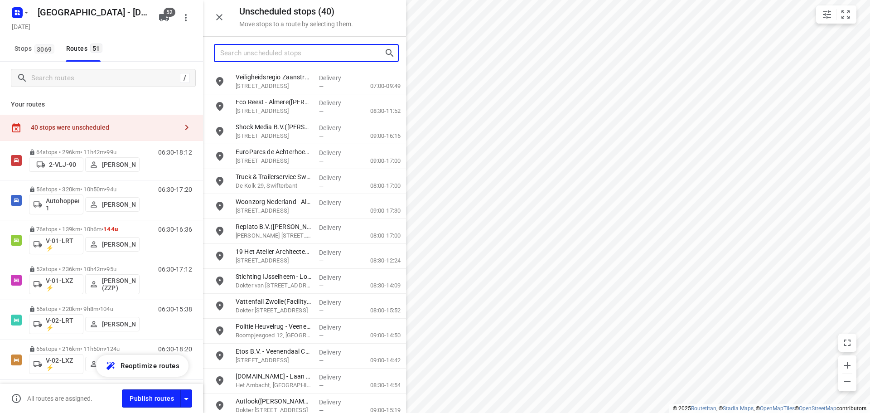
click at [267, 56] on input "Search unscheduled stops" at bounding box center [302, 53] width 164 height 14
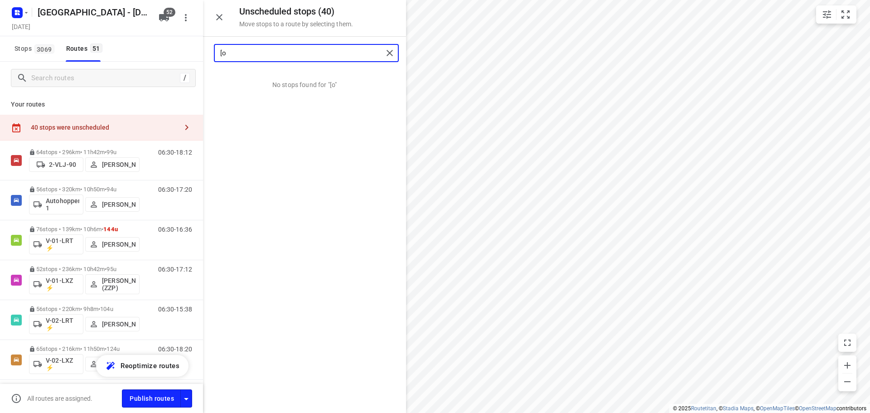
type input "["
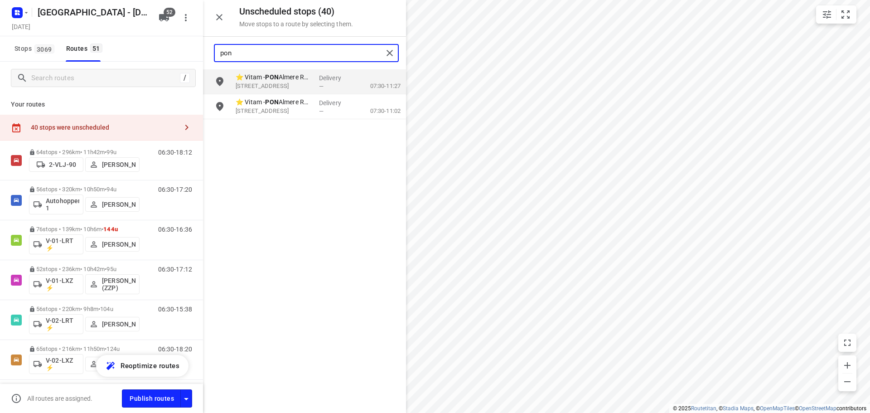
type input "pon"
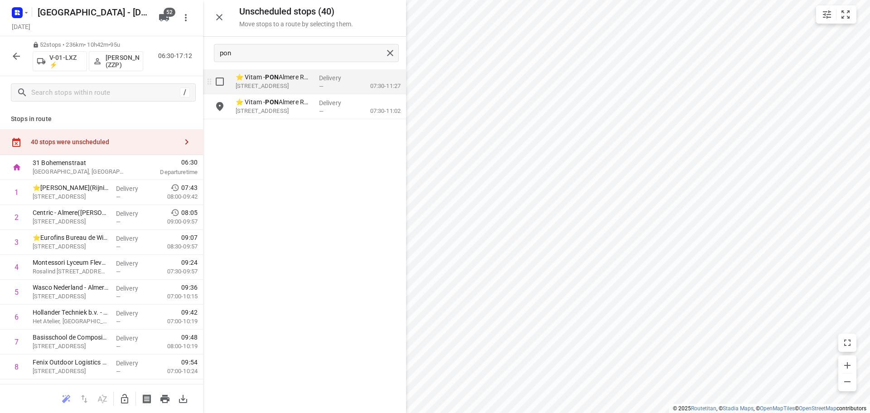
click at [229, 79] on div "grid" at bounding box center [217, 81] width 29 height 25
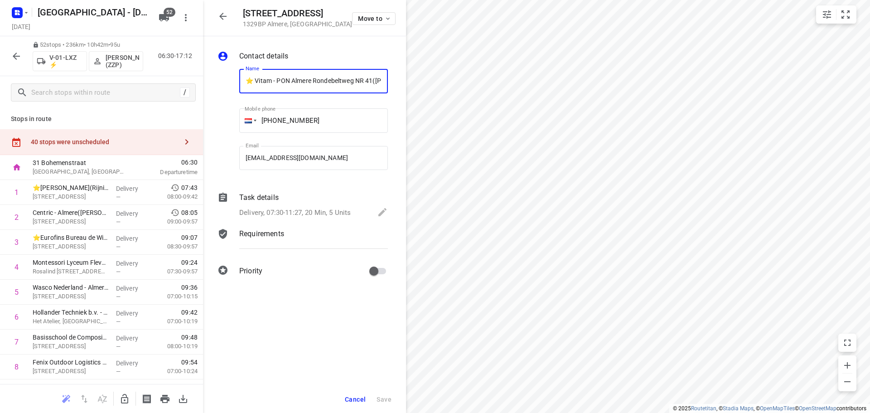
scroll to position [0, 37]
click at [168, 131] on div "40 stops were unscheduled" at bounding box center [101, 142] width 203 height 26
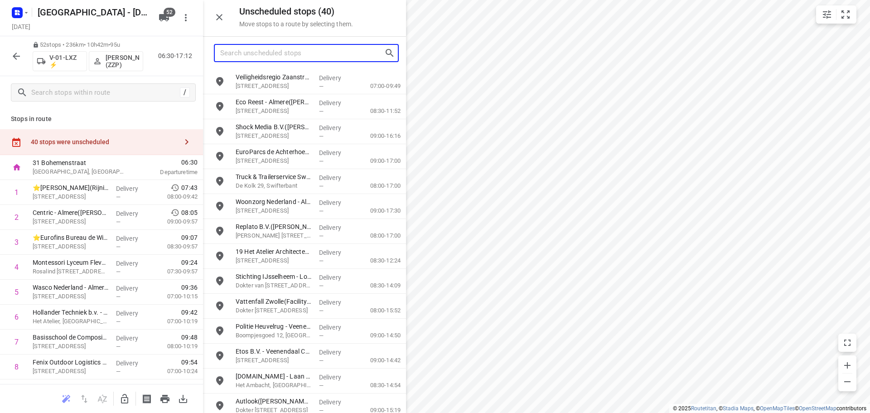
click at [256, 52] on input "Search unscheduled stops" at bounding box center [302, 53] width 164 height 14
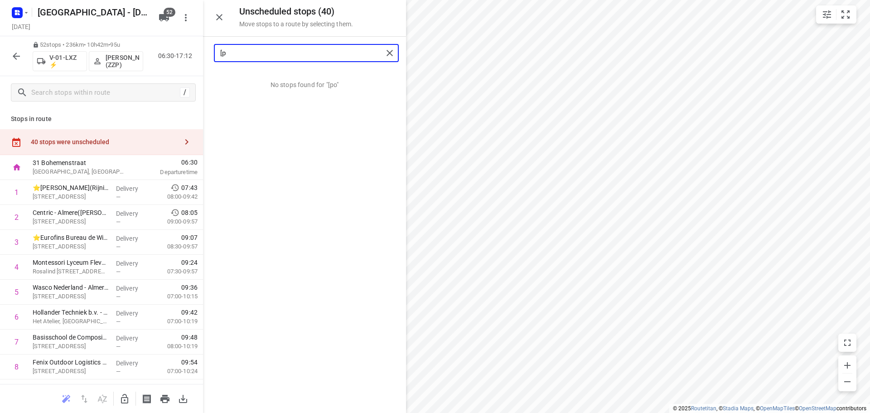
type input "["
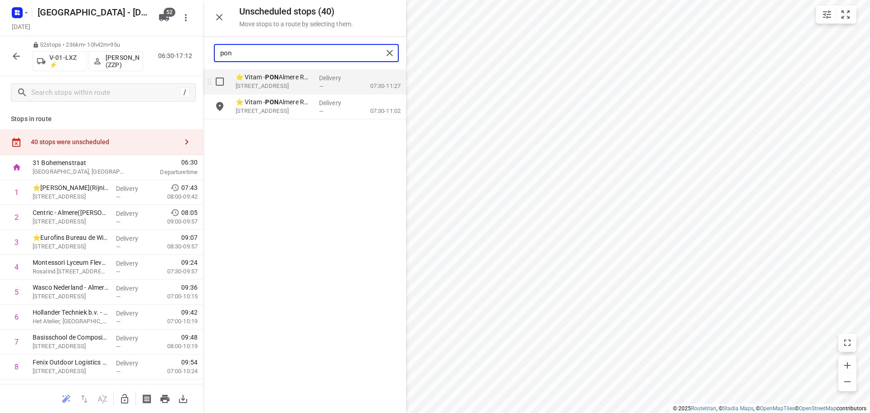
type input "pon"
click at [219, 87] on input "grid" at bounding box center [220, 82] width 18 height 18
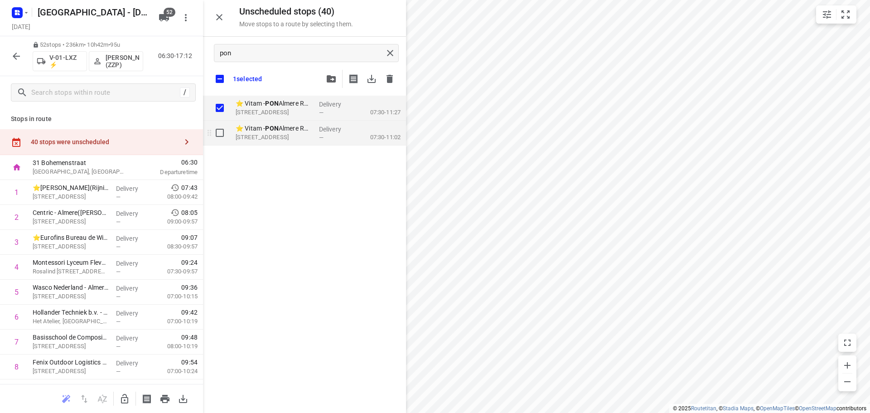
checkbox input "true"
click at [226, 134] on input "grid" at bounding box center [220, 133] width 18 height 18
checkbox input "true"
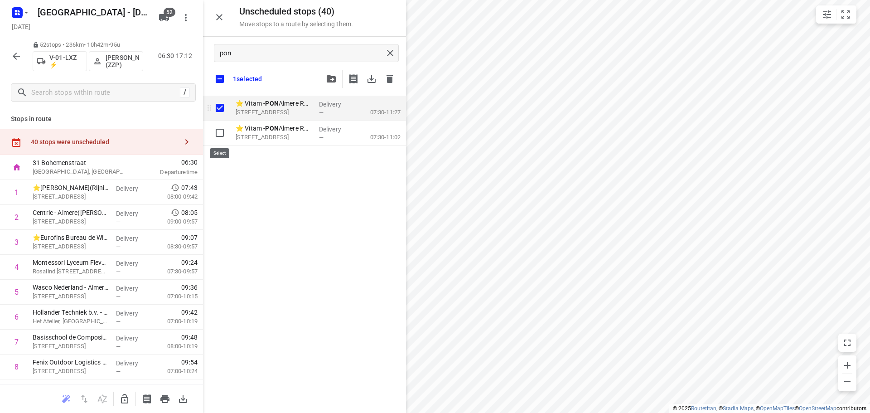
checkbox input "true"
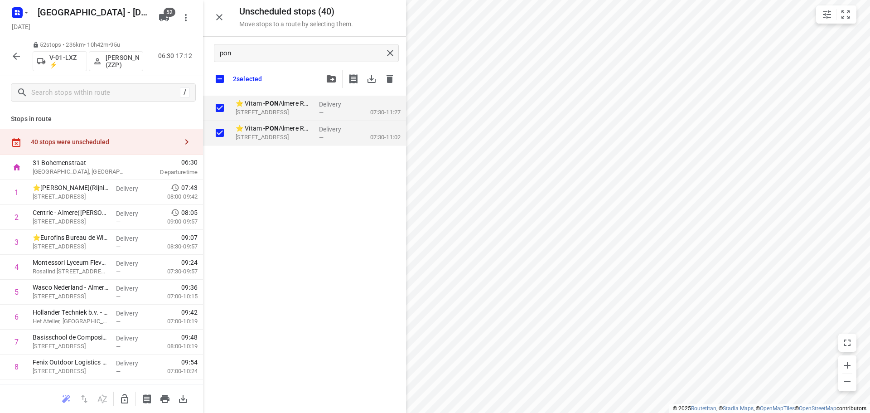
checkbox input "true"
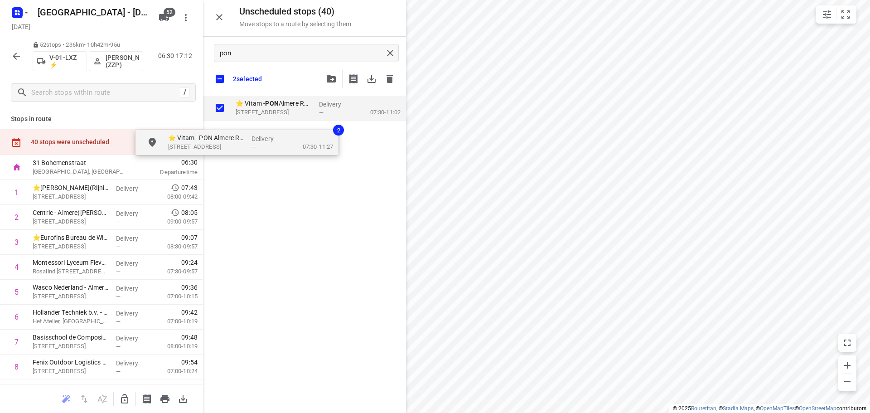
drag, startPoint x: 286, startPoint y: 108, endPoint x: 255, endPoint y: 110, distance: 30.9
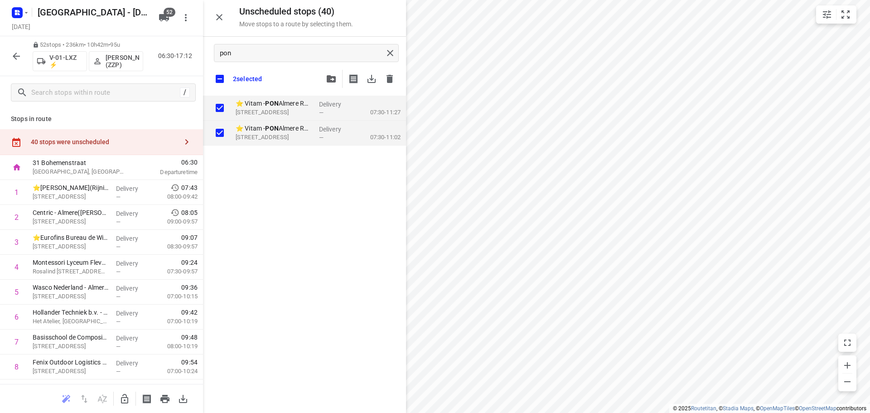
drag, startPoint x: 123, startPoint y: 393, endPoint x: 264, endPoint y: 147, distance: 283.6
click at [123, 392] on button "button" at bounding box center [125, 399] width 18 height 18
checkbox input "true"
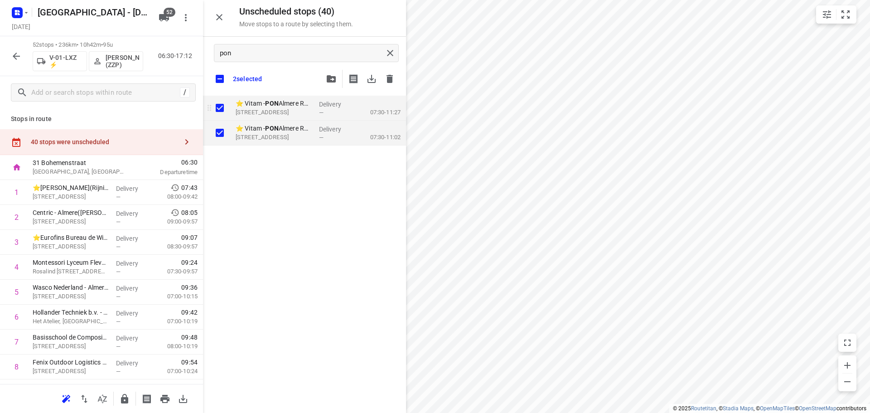
checkbox input "true"
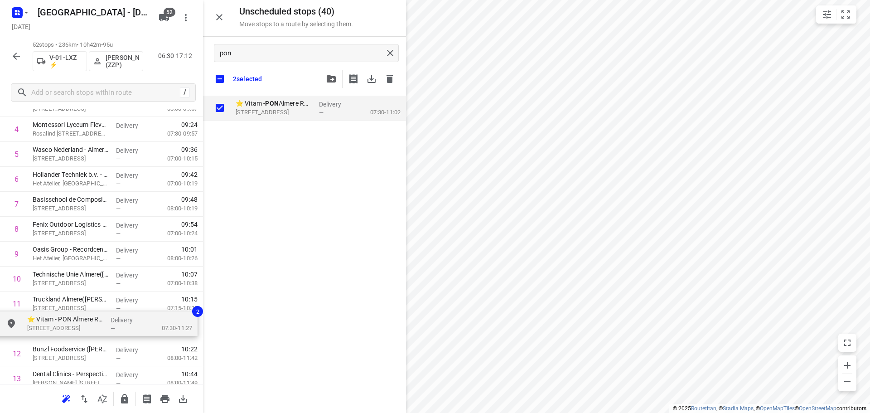
scroll to position [142, 0]
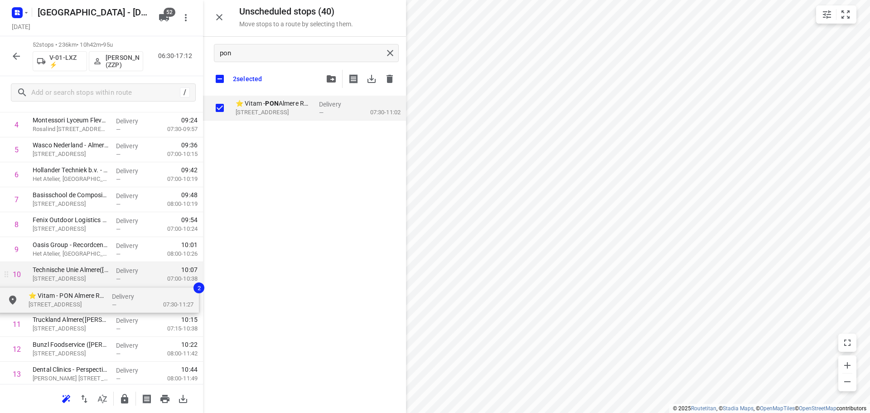
drag, startPoint x: 278, startPoint y: 98, endPoint x: 70, endPoint y: 284, distance: 278.9
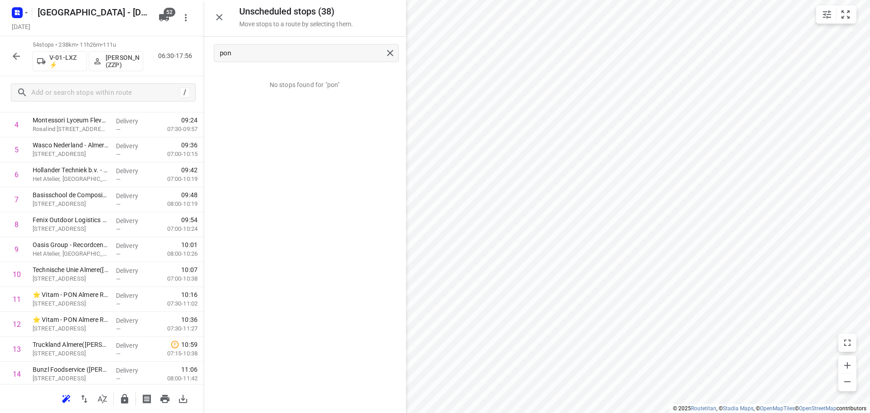
click at [217, 19] on icon "button" at bounding box center [219, 17] width 6 height 6
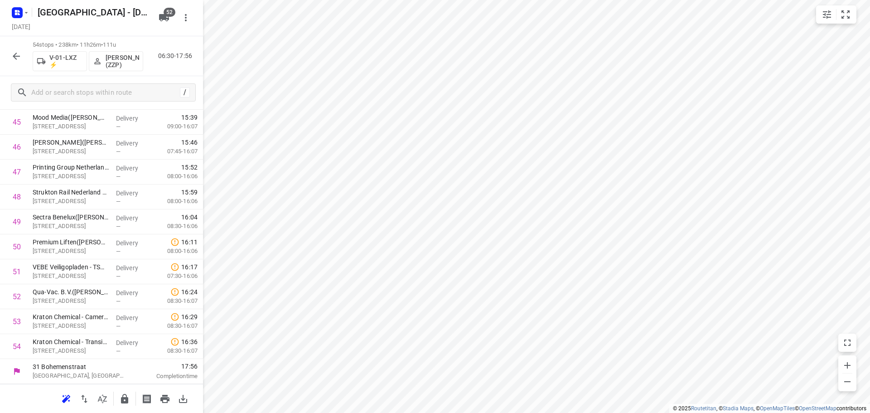
scroll to position [0, 0]
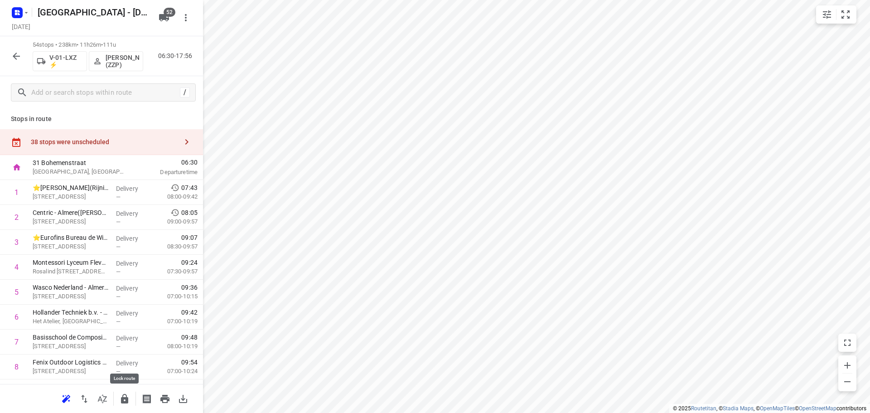
click at [122, 397] on icon "button" at bounding box center [124, 399] width 7 height 10
click at [17, 54] on icon "button" at bounding box center [16, 56] width 11 height 11
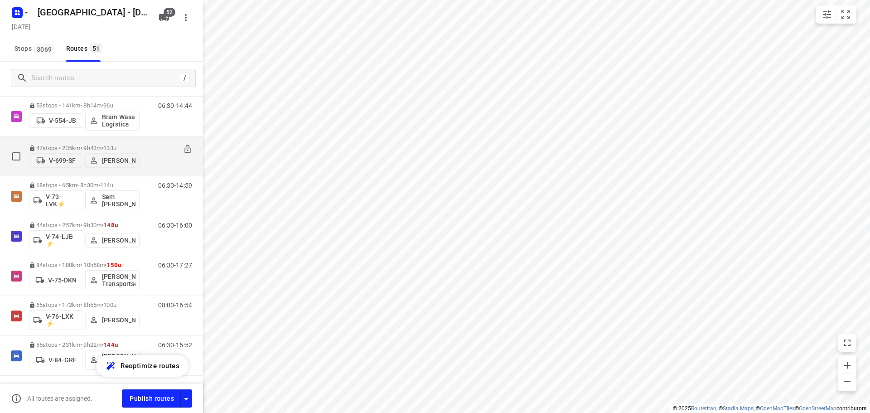
scroll to position [1193, 0]
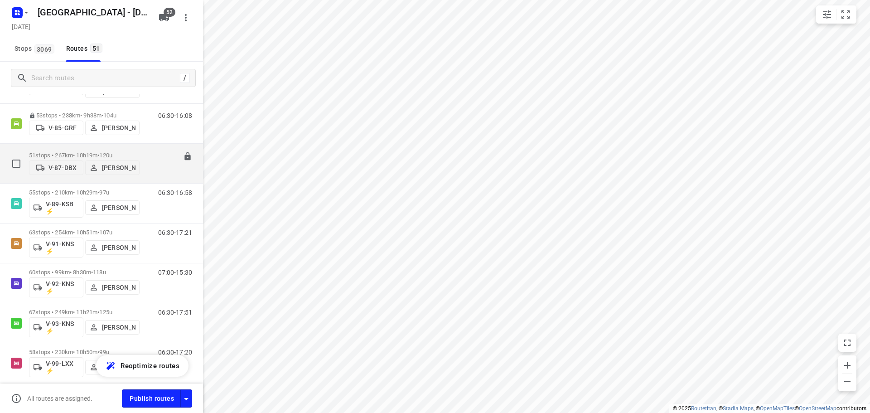
click at [87, 148] on div "51 stops • 267km • 10h19m • 120u V-87-DBX Wesley Platje" at bounding box center [84, 163] width 111 height 32
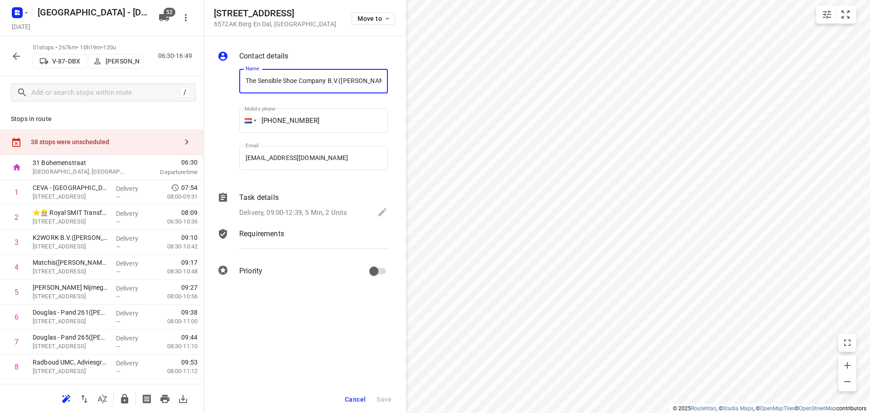
scroll to position [0, 10]
click at [361, 19] on span "Move to" at bounding box center [375, 18] width 34 height 7
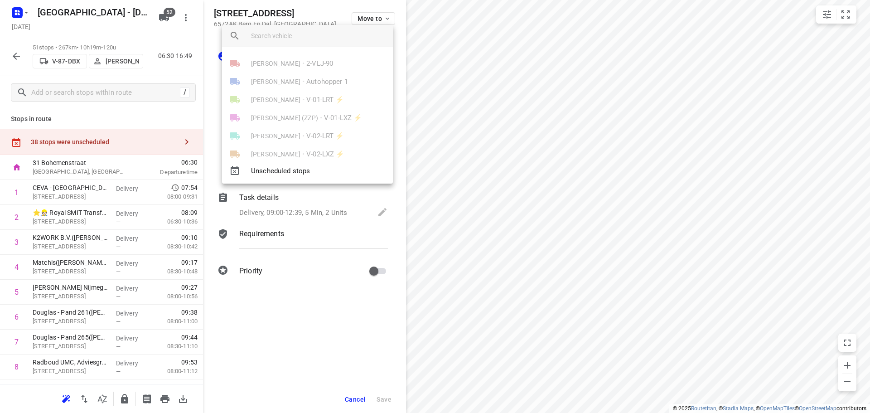
click at [317, 45] on div "Fikri Mizaz • 2-VLJ-90 Max Neppelenbroek • Autohopper 1 Jorick Kok • V-01-LRT ⚡…" at bounding box center [307, 104] width 171 height 159
click at [319, 41] on input "search vehicle" at bounding box center [318, 36] width 135 height 14
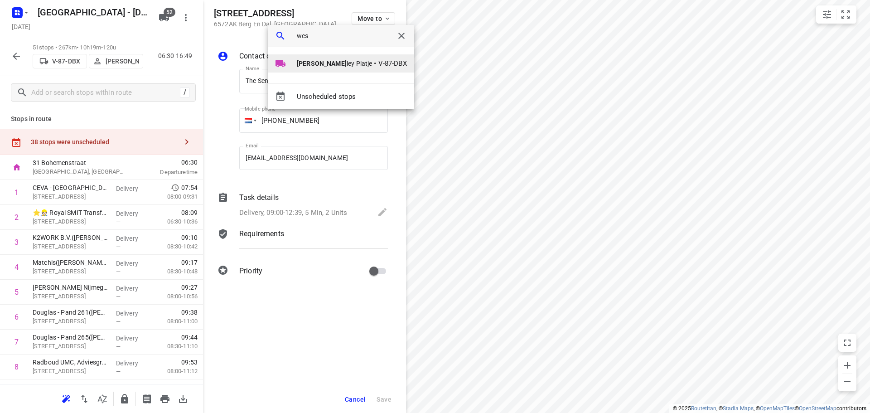
type input "wes"
click at [308, 67] on b "Wes" at bounding box center [322, 63] width 50 height 7
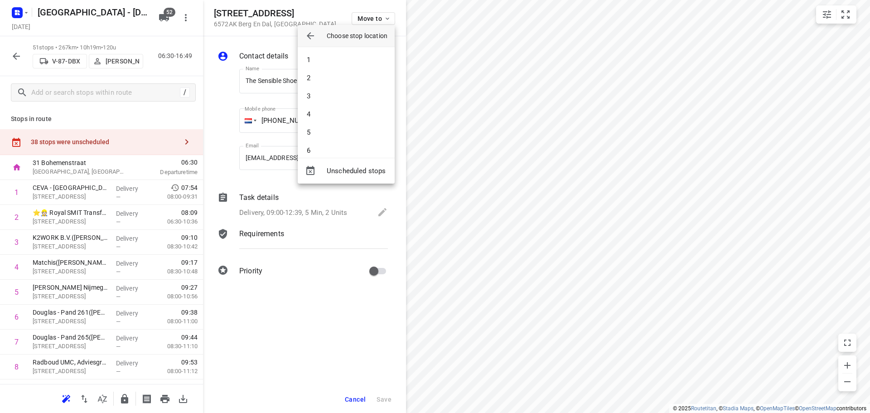
scroll to position [181, 0]
click at [328, 125] on li "15" at bounding box center [346, 132] width 97 height 18
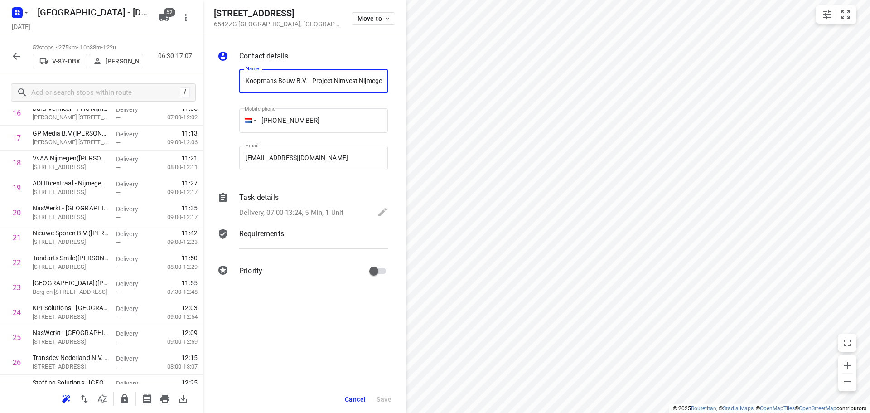
scroll to position [0, 47]
click at [375, 22] on button "Move to" at bounding box center [374, 18] width 44 height 13
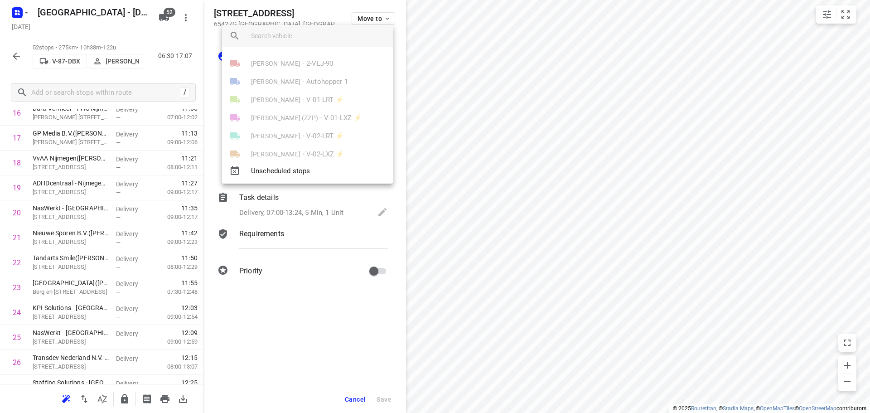
click at [343, 43] on div at bounding box center [322, 36] width 142 height 22
click at [342, 36] on input "search vehicle" at bounding box center [318, 36] width 135 height 14
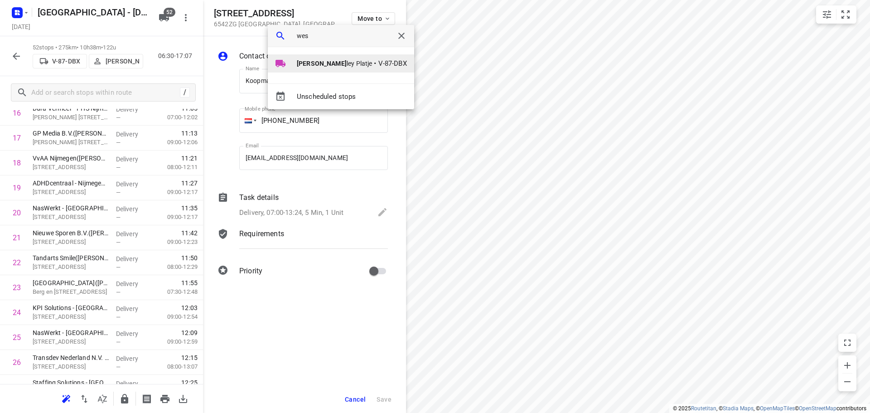
type input "wes"
click at [303, 68] on li "Wes ley Platje • V-87-DBX" at bounding box center [341, 63] width 146 height 18
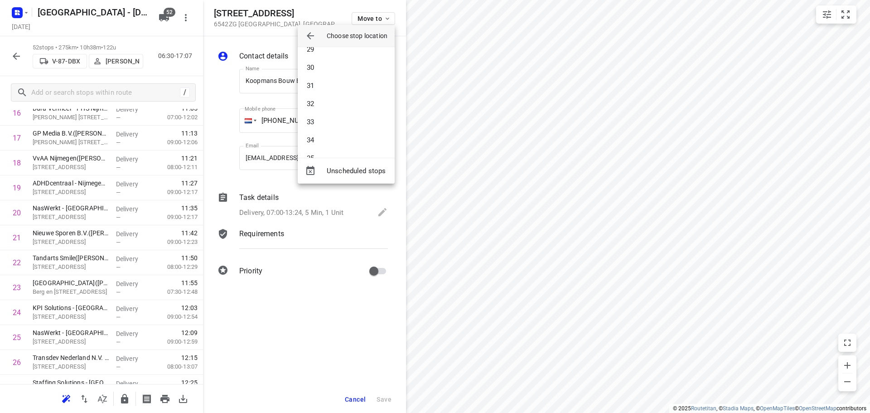
scroll to position [499, 0]
click at [326, 71] on li "29" at bounding box center [346, 69] width 97 height 18
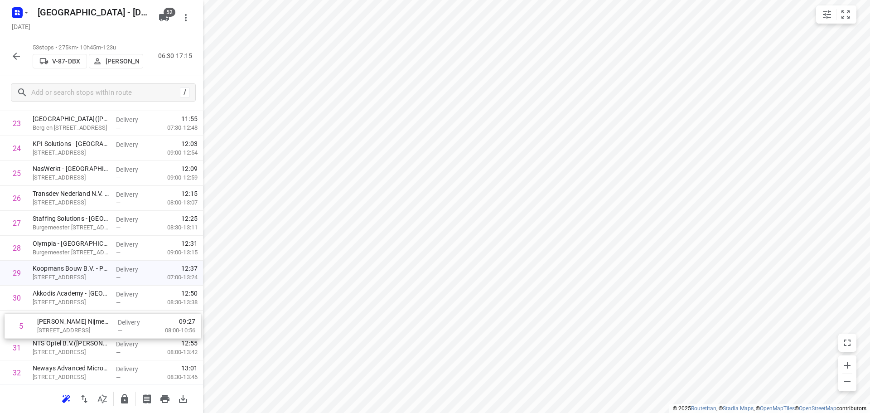
scroll to position [594, 0]
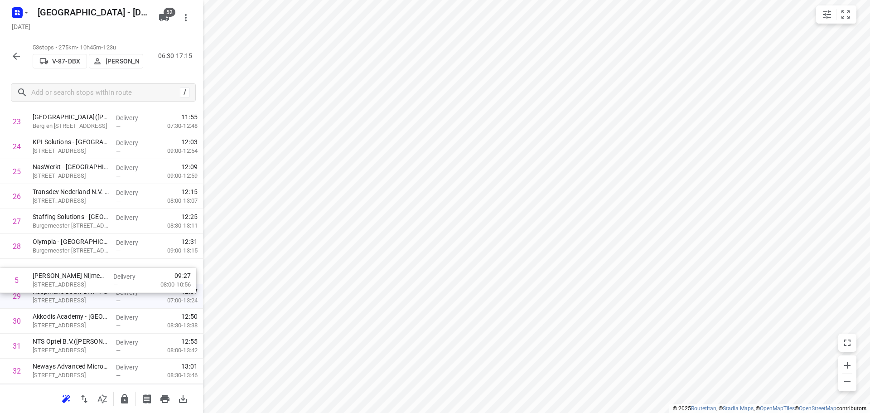
drag, startPoint x: 103, startPoint y: 240, endPoint x: 103, endPoint y: 275, distance: 34.9
click at [103, 275] on div "1 CEVA - Nijmegen (Rob Reijkers) Energieweg 61, Nijmegen Delivery — 07:54 08:00…" at bounding box center [101, 246] width 203 height 1321
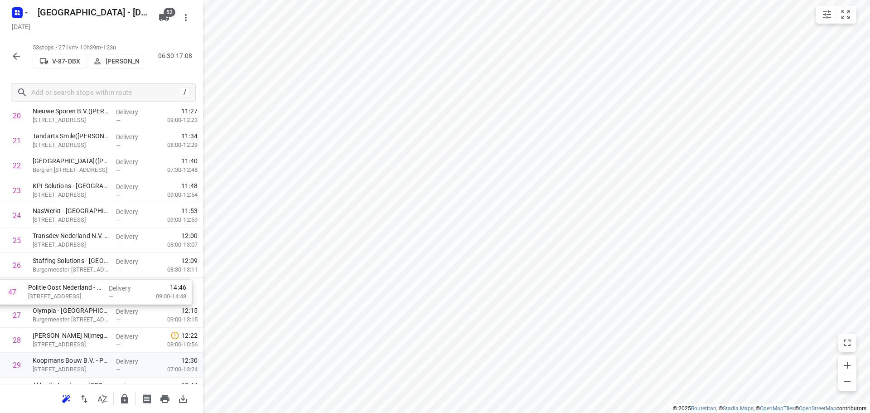
scroll to position [551, 0]
drag, startPoint x: 63, startPoint y: 250, endPoint x: 61, endPoint y: 306, distance: 56.2
click at [61, 310] on div "1 CEVA - Nijmegen (Rob Reijkers) Energieweg 61, Nijmegen Delivery — 07:54 08:00…" at bounding box center [101, 289] width 203 height 1321
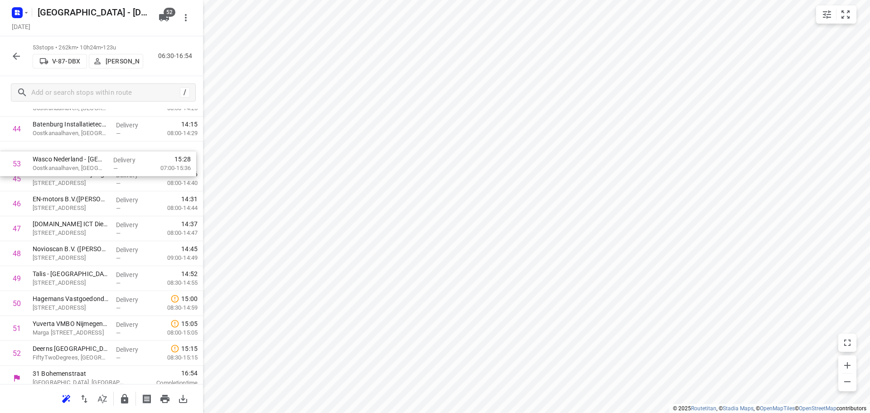
scroll to position [1131, 0]
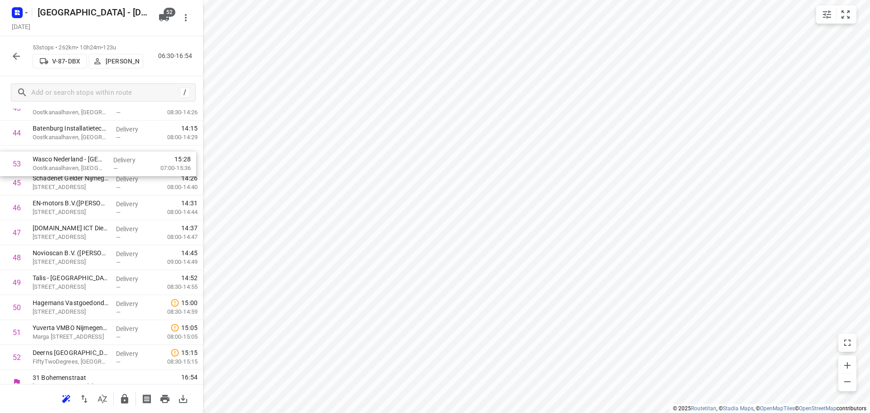
drag, startPoint x: 69, startPoint y: 352, endPoint x: 70, endPoint y: 163, distance: 189.0
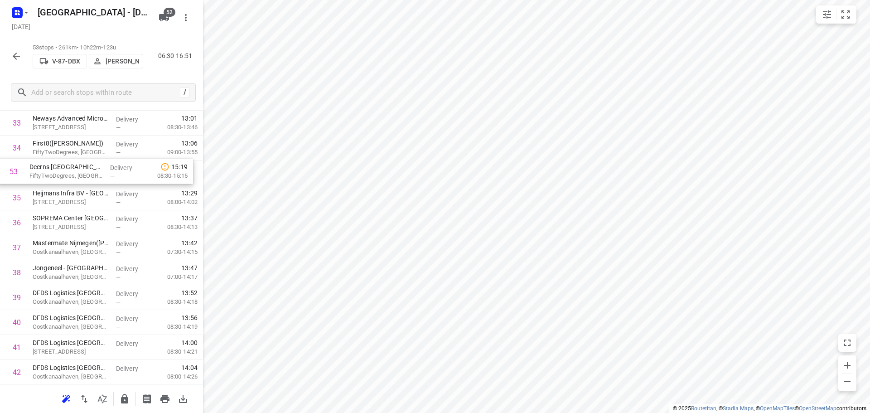
scroll to position [863, 0]
drag, startPoint x: 91, startPoint y: 332, endPoint x: 86, endPoint y: 174, distance: 158.7
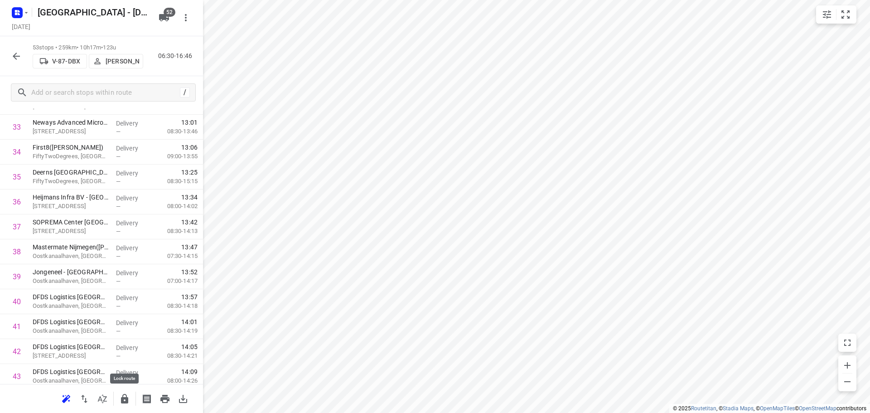
click at [128, 397] on icon "button" at bounding box center [124, 399] width 7 height 10
click at [14, 54] on icon "button" at bounding box center [16, 56] width 11 height 11
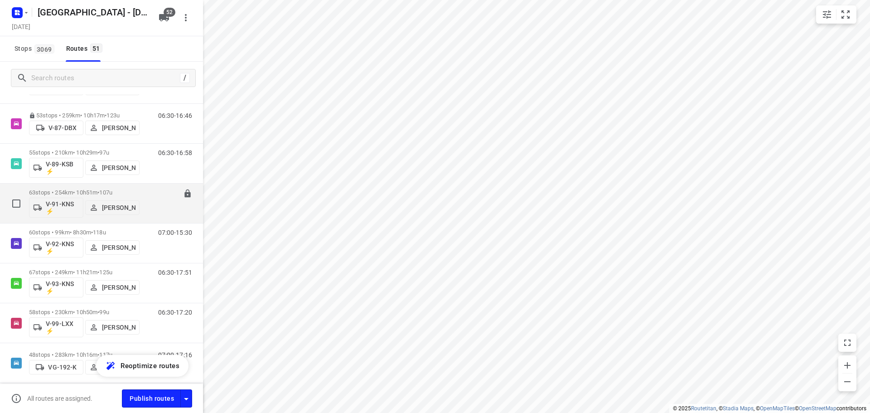
scroll to position [1224, 0]
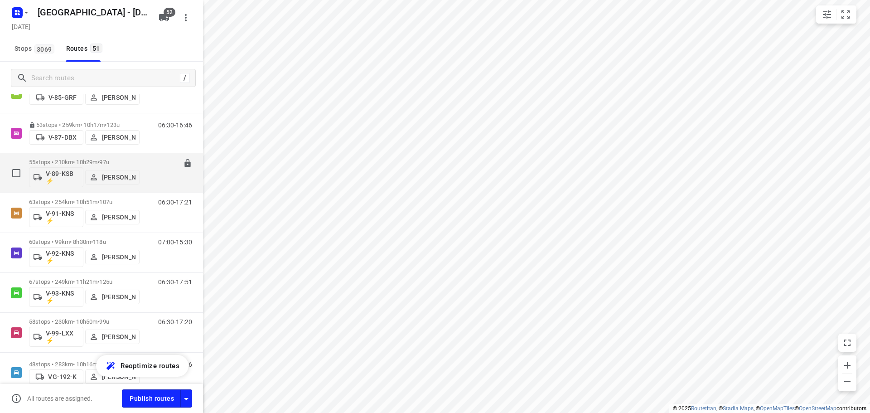
click at [68, 157] on div "55 stops • 210km • 10h29m • 97u V-89-KSB ⚡ Alex Tryfonov" at bounding box center [84, 173] width 111 height 38
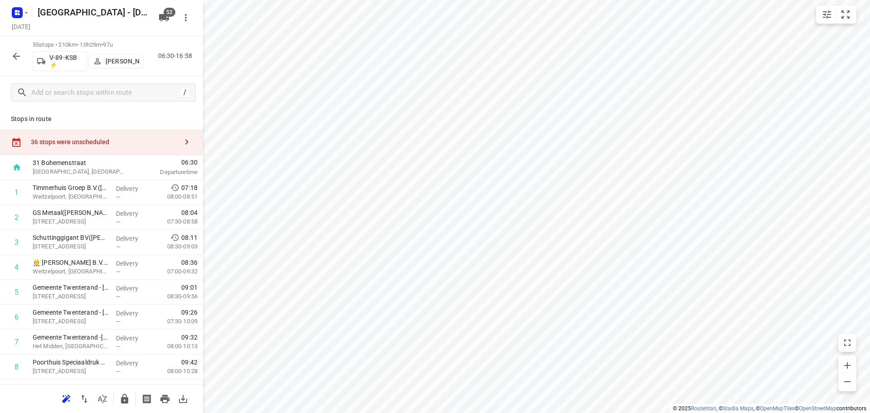
click at [145, 134] on div "36 stops were unscheduled" at bounding box center [101, 142] width 203 height 26
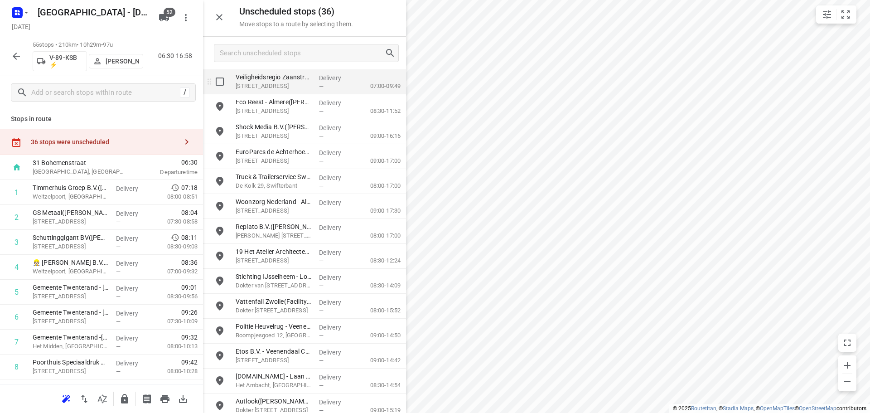
click at [304, 73] on p "Veiligheidsregio Zaanstreek-Waterland - Purmerend(Priscilla de Kloe)" at bounding box center [274, 77] width 76 height 9
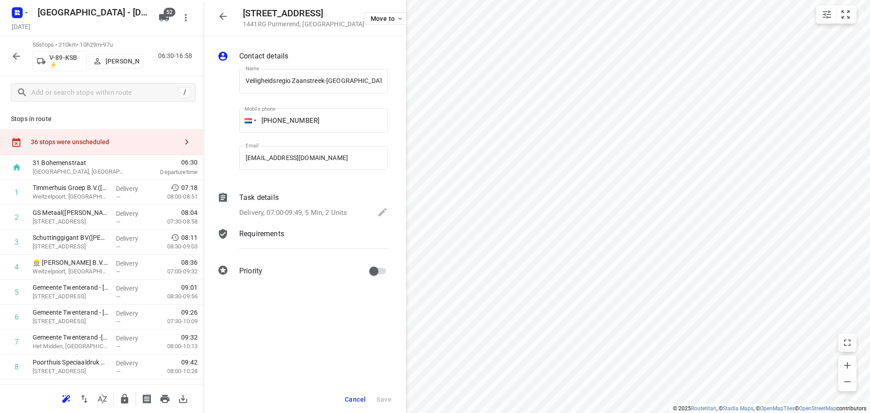
scroll to position [0, 62]
click at [380, 16] on span "Move to" at bounding box center [388, 18] width 34 height 7
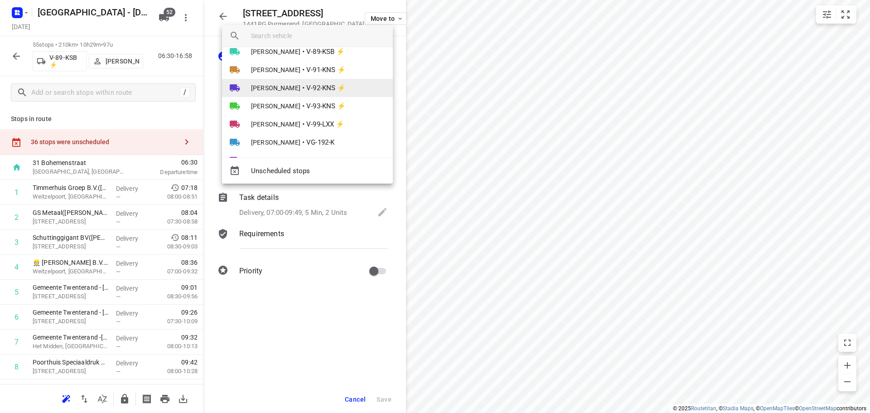
scroll to position [578, 0]
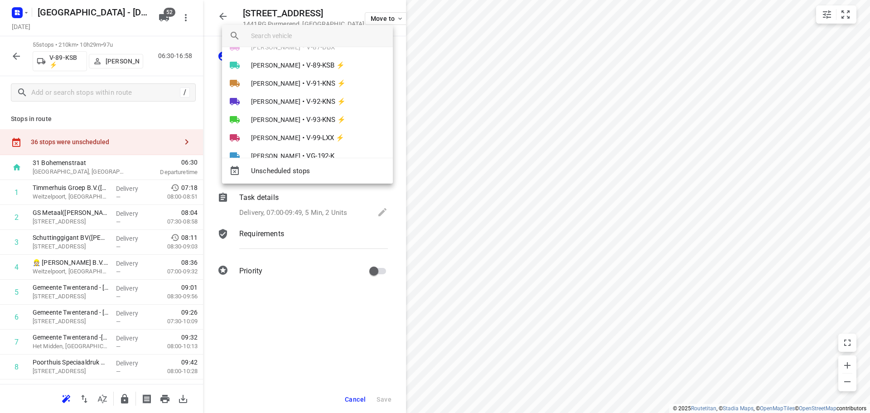
click at [212, 17] on div at bounding box center [435, 206] width 870 height 413
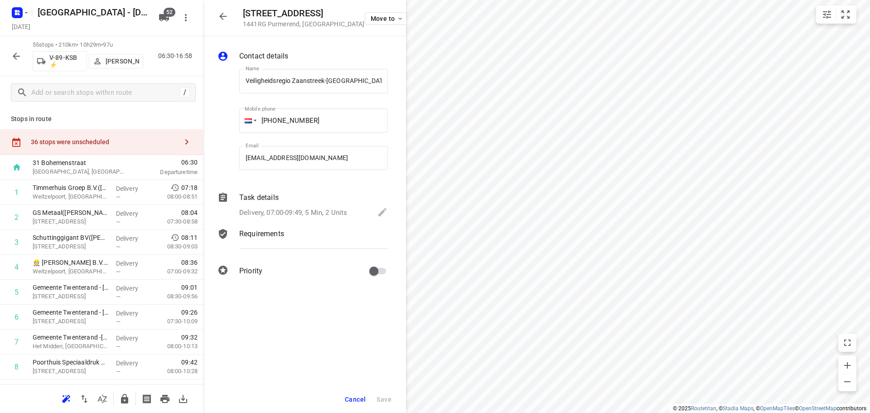
click at [225, 15] on icon "button" at bounding box center [223, 16] width 11 height 11
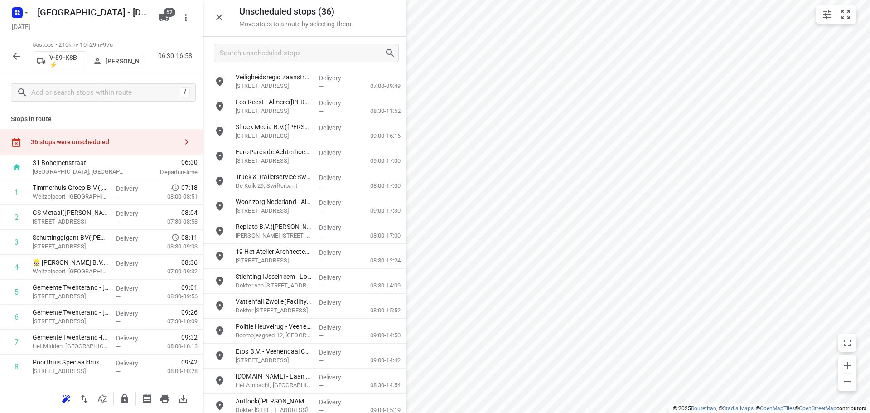
click at [215, 15] on icon "button" at bounding box center [219, 17] width 11 height 11
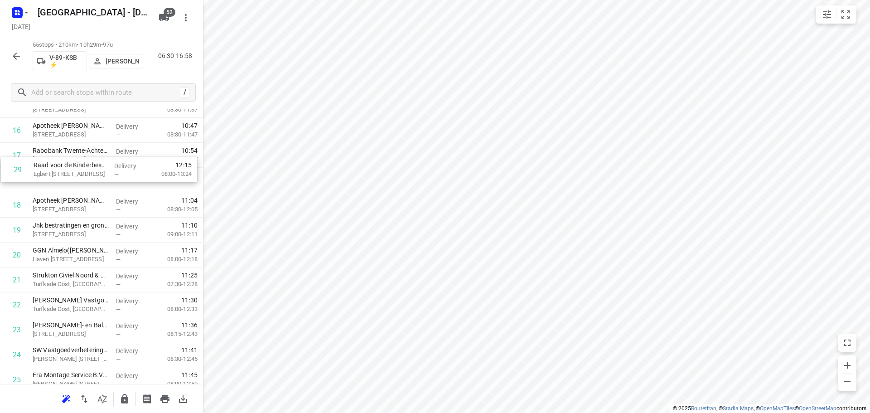
scroll to position [434, 0]
drag, startPoint x: 82, startPoint y: 303, endPoint x: 83, endPoint y: 179, distance: 124.6
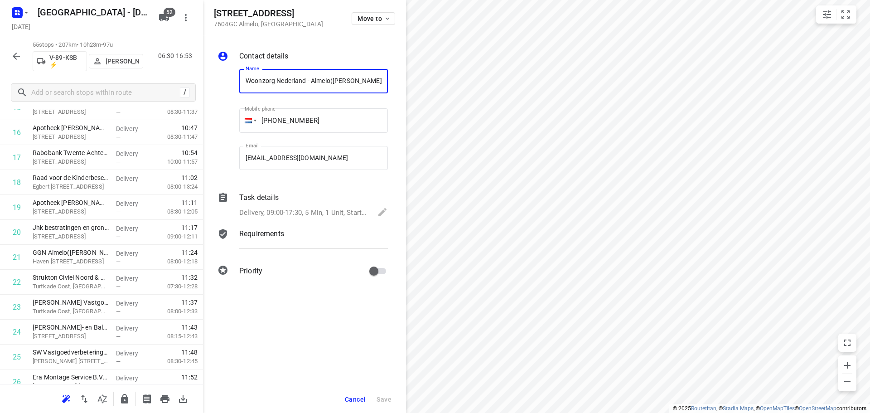
scroll to position [0, 15]
click at [357, 17] on button "Move to" at bounding box center [374, 18] width 44 height 13
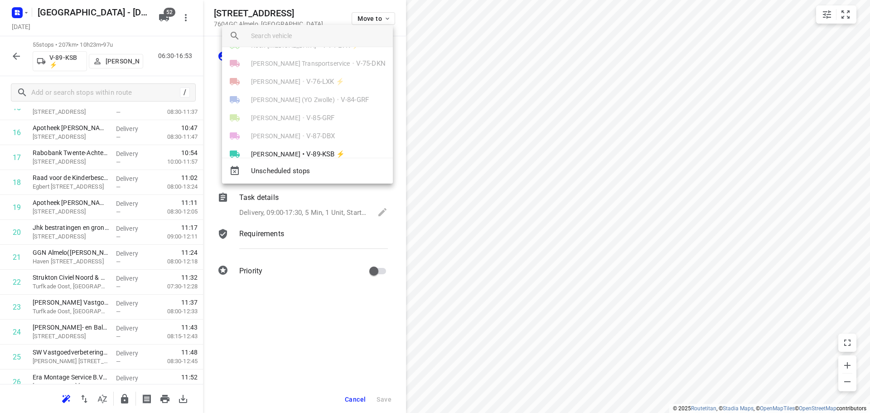
scroll to position [499, 0]
click at [291, 137] on li "Alex Tryfonov • V-89-KSB ⚡" at bounding box center [307, 145] width 171 height 18
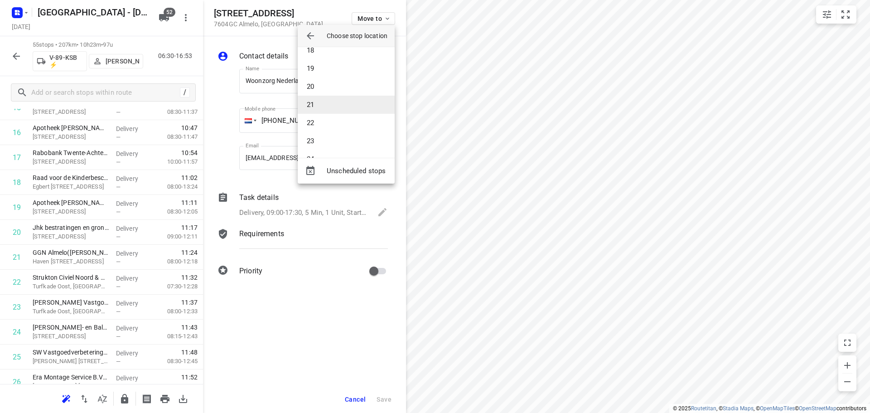
scroll to position [317, 0]
click at [316, 91] on li "20" at bounding box center [346, 87] width 97 height 18
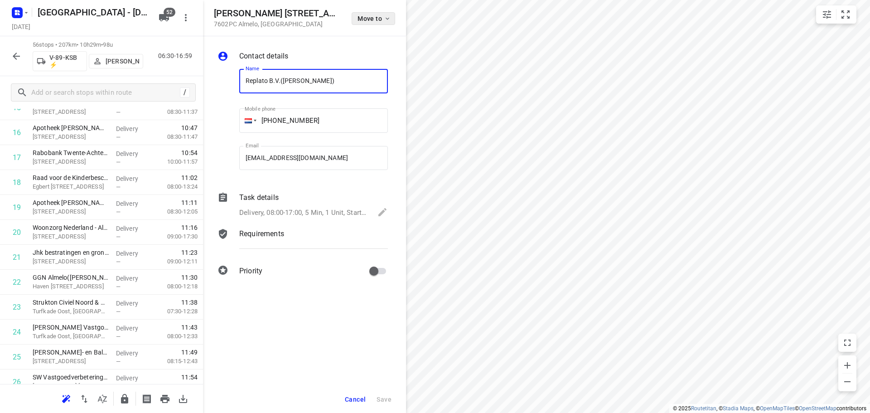
click at [358, 18] on span "Move to" at bounding box center [375, 18] width 34 height 7
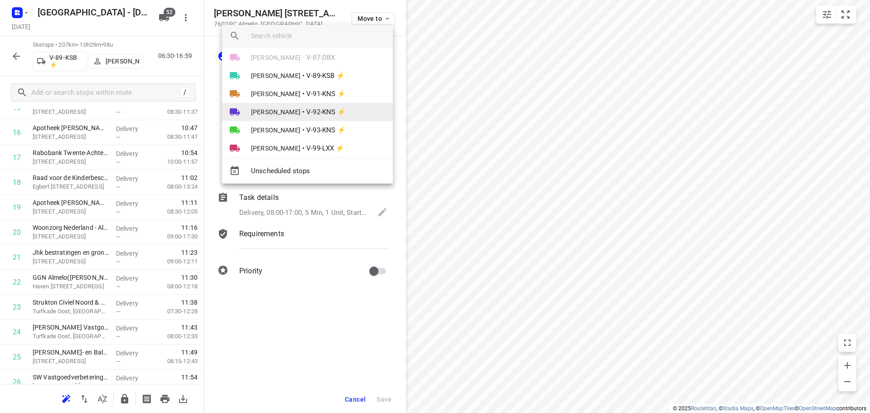
scroll to position [589, 0]
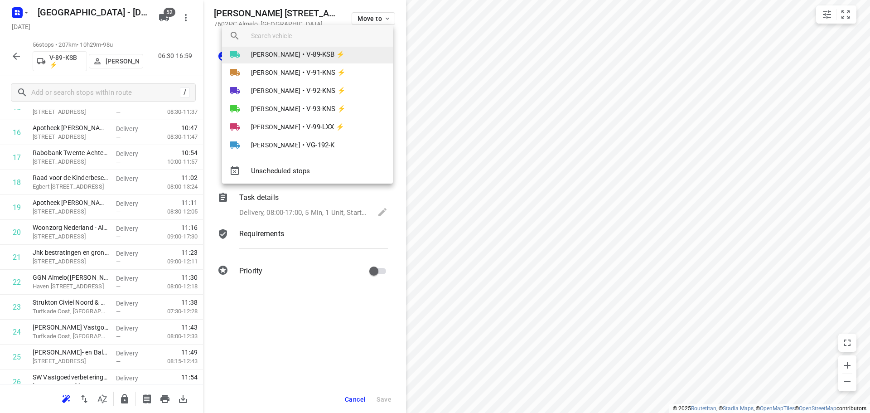
click at [306, 58] on span "V-89-KSB ⚡" at bounding box center [325, 54] width 39 height 10
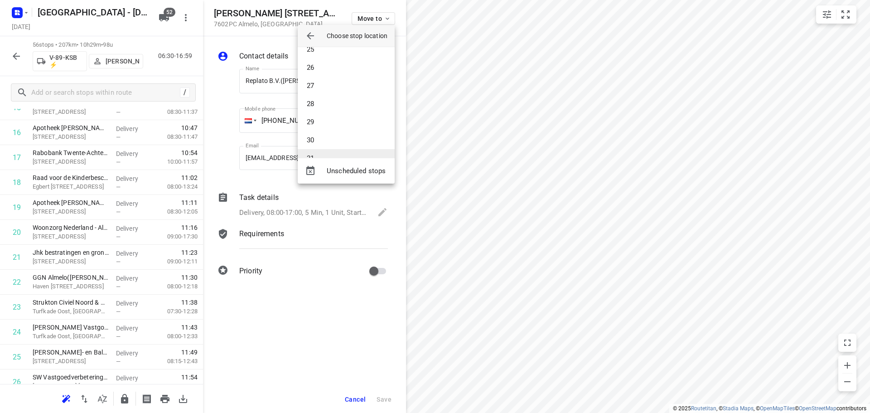
scroll to position [408, 0]
click at [322, 136] on li "28" at bounding box center [346, 141] width 97 height 18
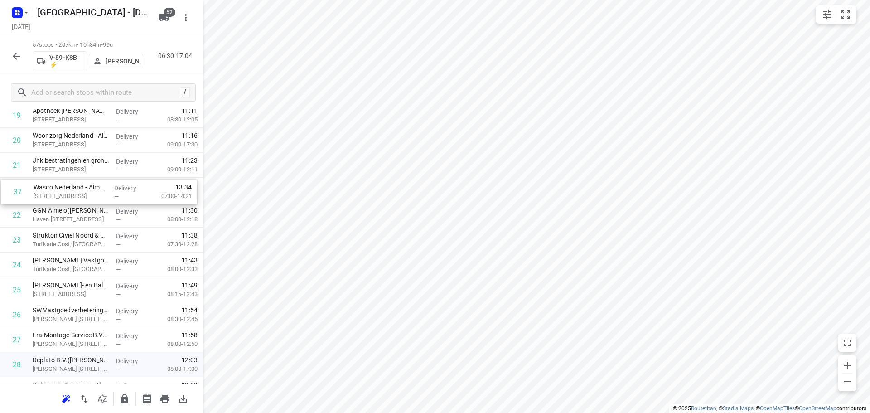
scroll to position [523, 0]
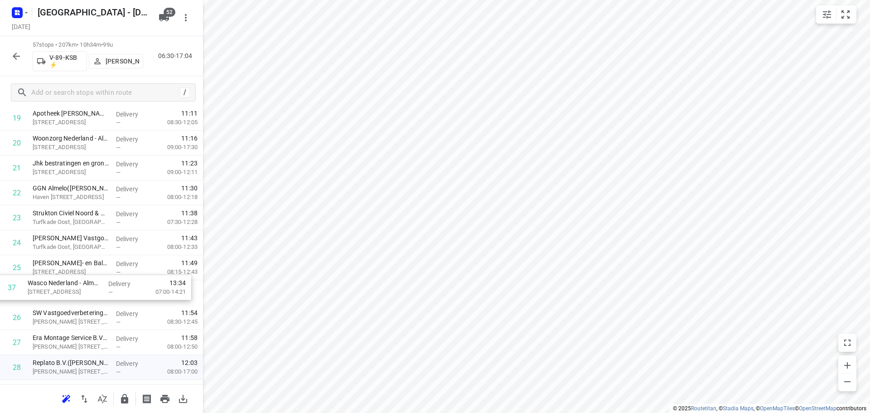
drag, startPoint x: 85, startPoint y: 300, endPoint x: 94, endPoint y: 289, distance: 15.1
click at [82, 292] on div "1 Timmerhuis Groep B.V.(Brenno Valk) Weitzelpoort, Vriezenveen Delivery — 07:18…" at bounding box center [101, 367] width 203 height 1421
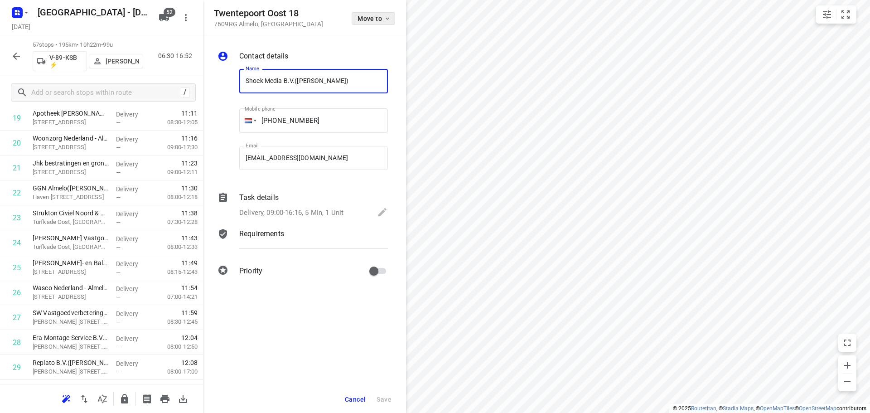
click at [363, 15] on span "Move to" at bounding box center [375, 18] width 34 height 7
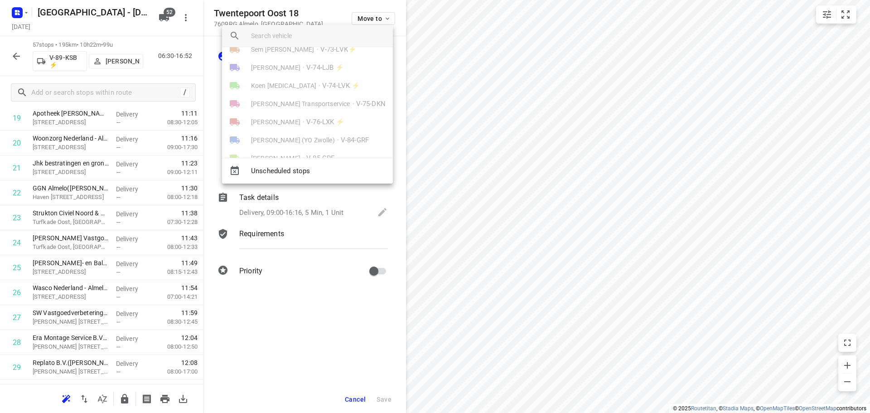
scroll to position [499, 0]
click at [271, 141] on span "Alex Tryfonov" at bounding box center [275, 144] width 49 height 9
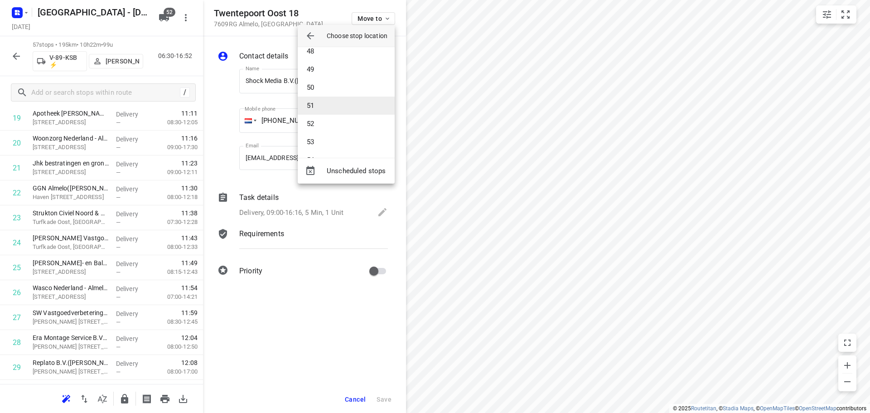
scroll to position [861, 0]
click at [325, 103] on li "51" at bounding box center [346, 105] width 97 height 18
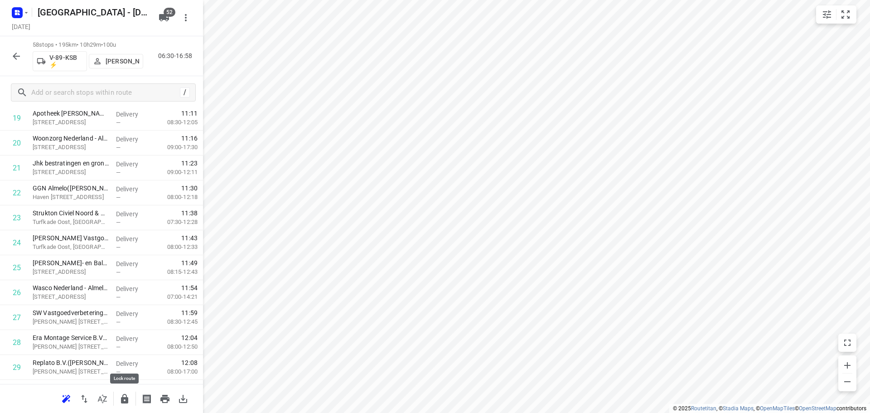
click at [126, 398] on icon "button" at bounding box center [124, 399] width 7 height 10
click at [19, 59] on icon "button" at bounding box center [16, 56] width 11 height 11
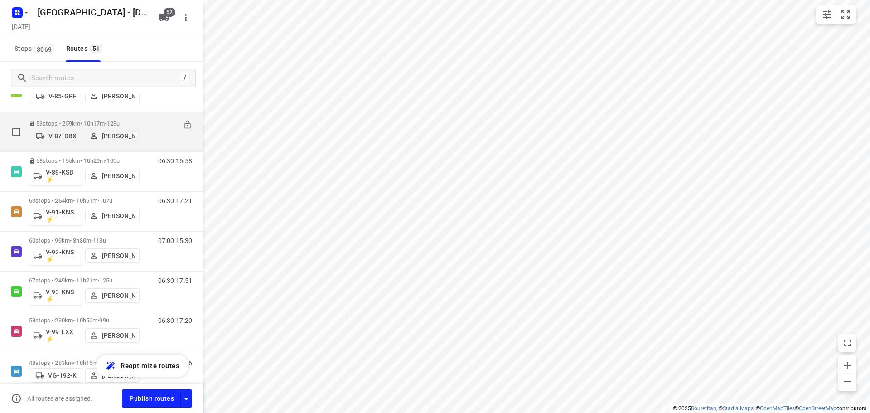
scroll to position [1224, 0]
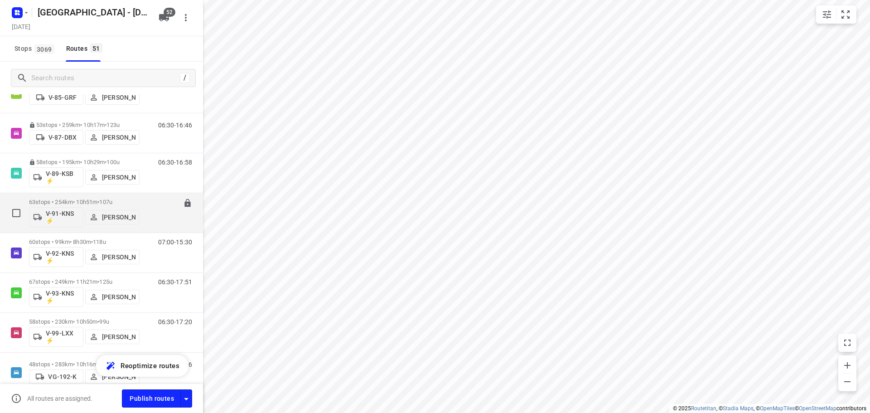
click at [71, 197] on div "63 stops • 254km • 10h51m • 107u V-91-KNS ⚡ Milan Rave" at bounding box center [84, 213] width 111 height 38
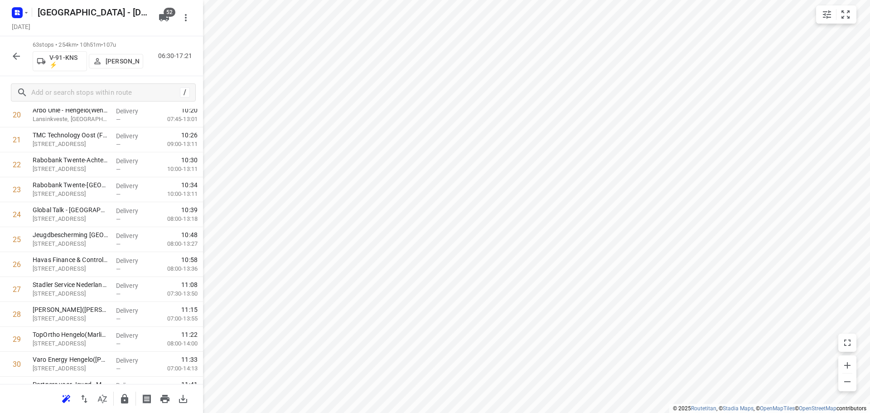
scroll to position [1391, 0]
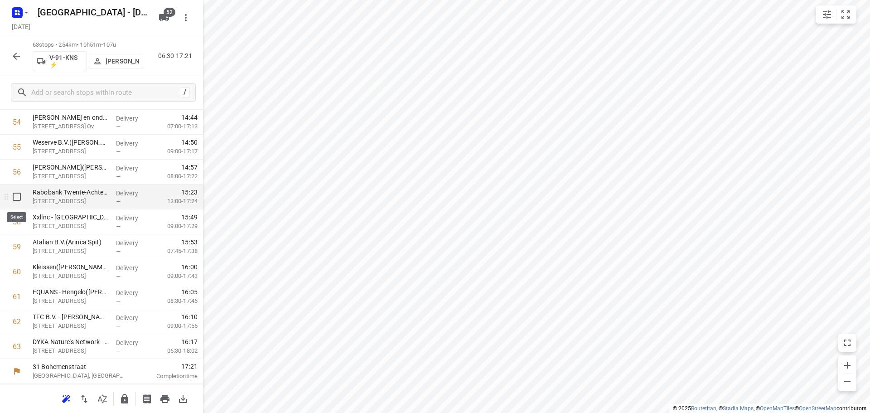
click at [19, 197] on input "checkbox" at bounding box center [17, 197] width 18 height 18
checkbox input "true"
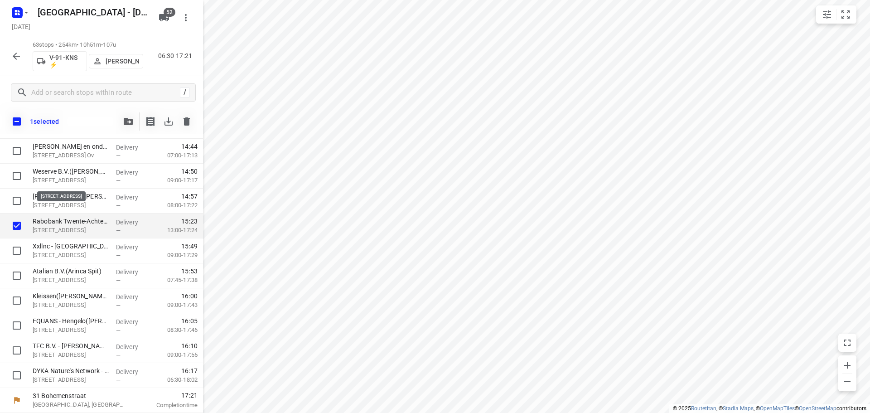
scroll to position [1388, 0]
click at [10, 230] on input "checkbox" at bounding box center [17, 226] width 18 height 18
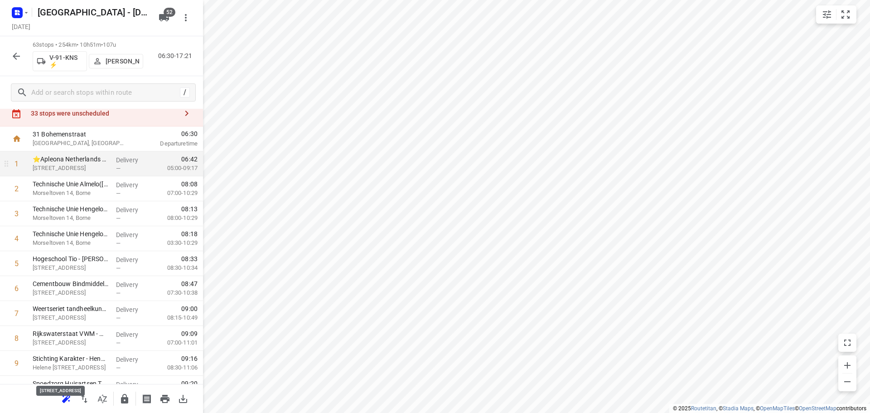
scroll to position [28, 0]
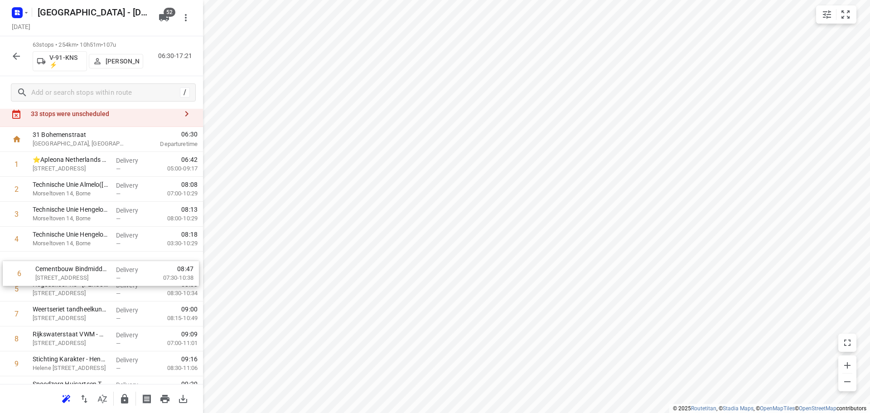
drag, startPoint x: 93, startPoint y: 285, endPoint x: 96, endPoint y: 264, distance: 20.6
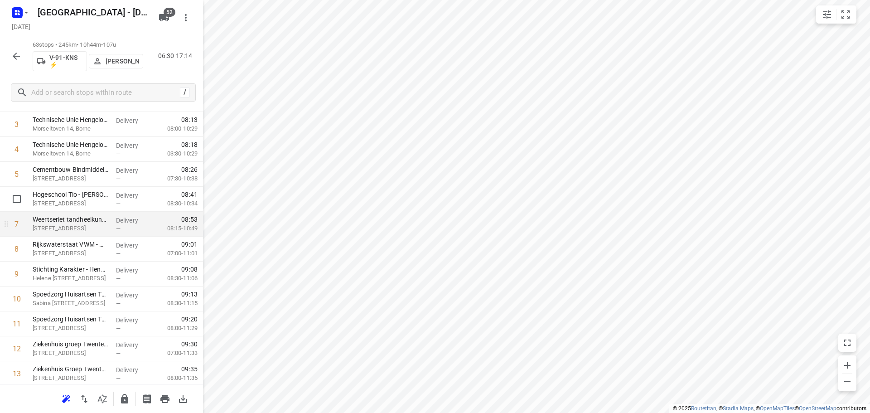
scroll to position [119, 0]
drag, startPoint x: 101, startPoint y: 214, endPoint x: 104, endPoint y: 194, distance: 20.2
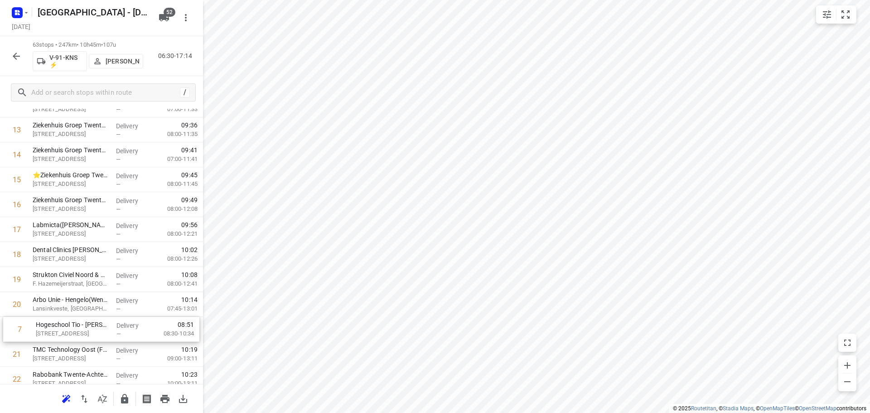
scroll to position [344, 0]
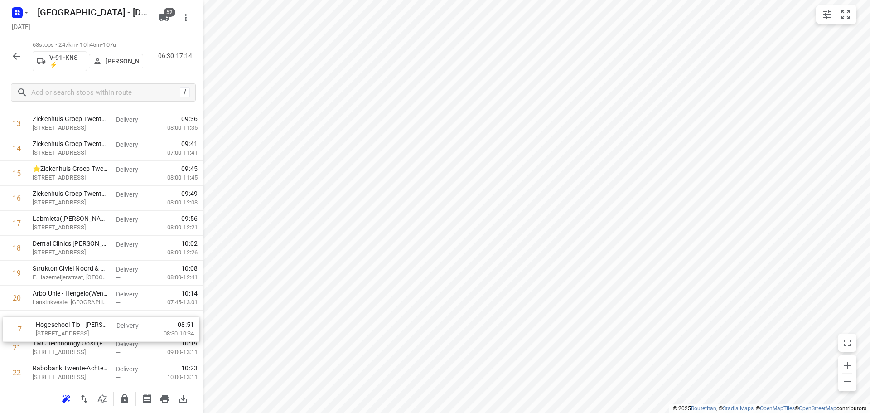
drag, startPoint x: 92, startPoint y: 184, endPoint x: 96, endPoint y: 333, distance: 149.2
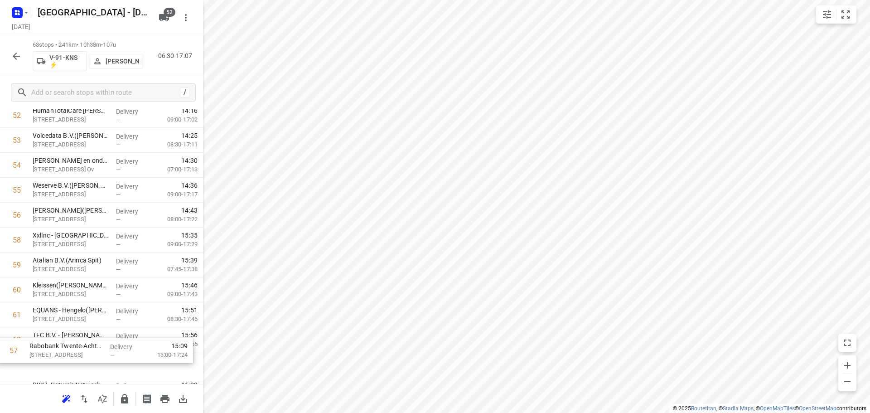
scroll to position [1391, 0]
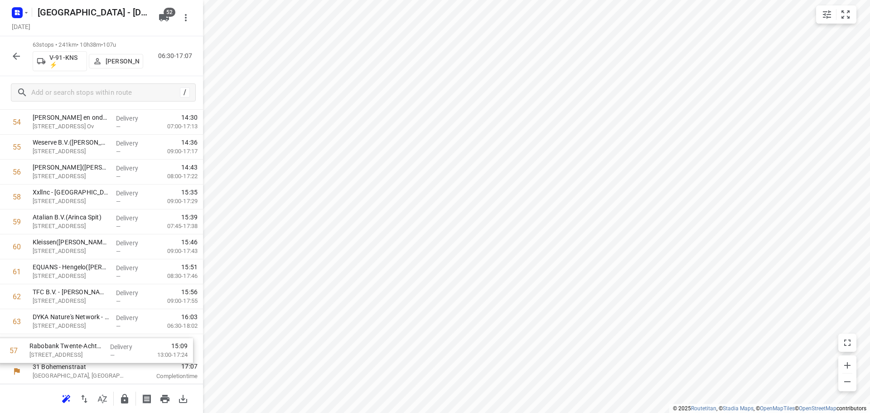
drag, startPoint x: 135, startPoint y: 291, endPoint x: 130, endPoint y: 351, distance: 60.5
click at [119, 395] on button "button" at bounding box center [125, 399] width 18 height 18
click at [22, 58] on button "button" at bounding box center [16, 56] width 18 height 18
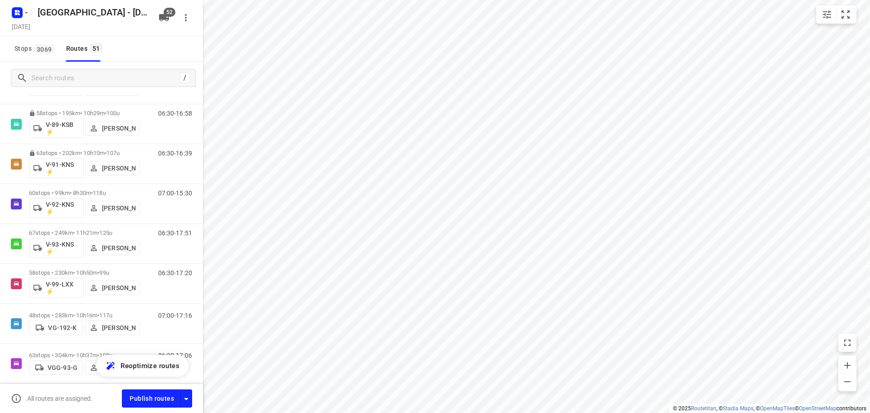
scroll to position [1314, 0]
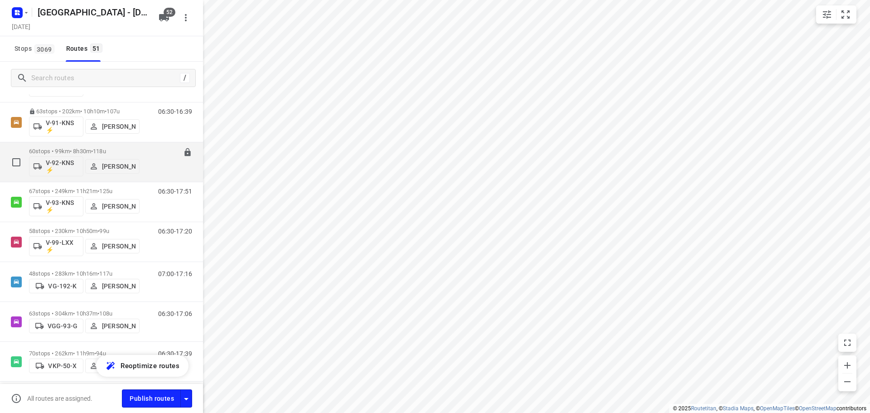
click at [77, 153] on p "60 stops • 99km • 8h30m • 118u" at bounding box center [84, 151] width 111 height 7
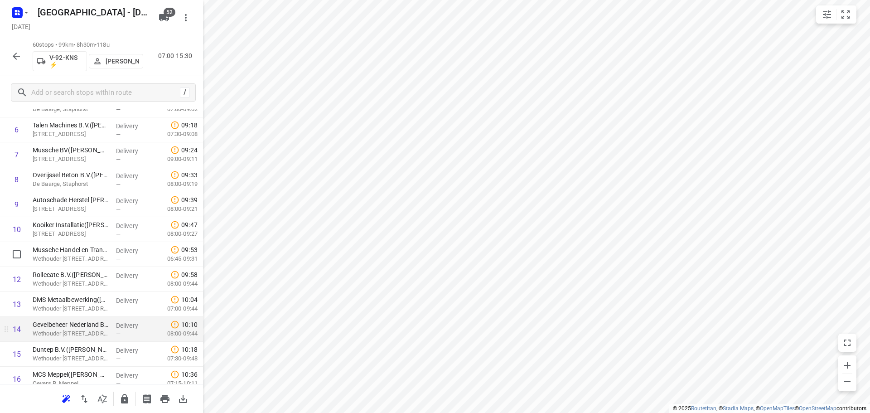
scroll to position [227, 0]
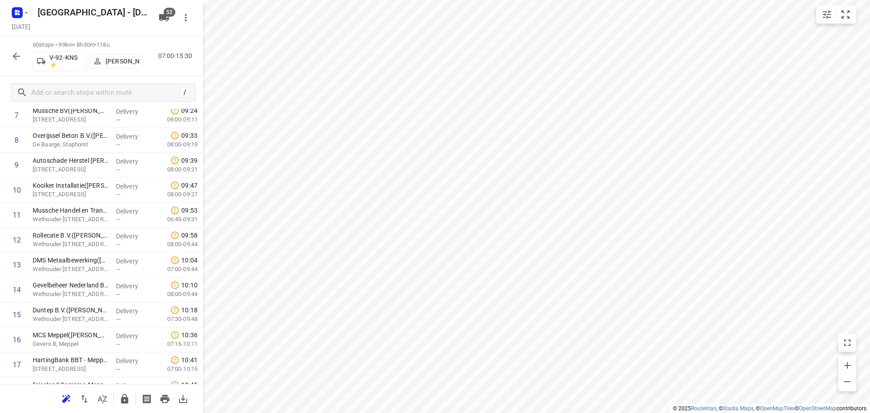
click at [421, 412] on html "i © 2025 Routetitan , © Stadia Maps , © OpenMapTiles © OpenStreetMap contributo…" at bounding box center [435, 206] width 870 height 413
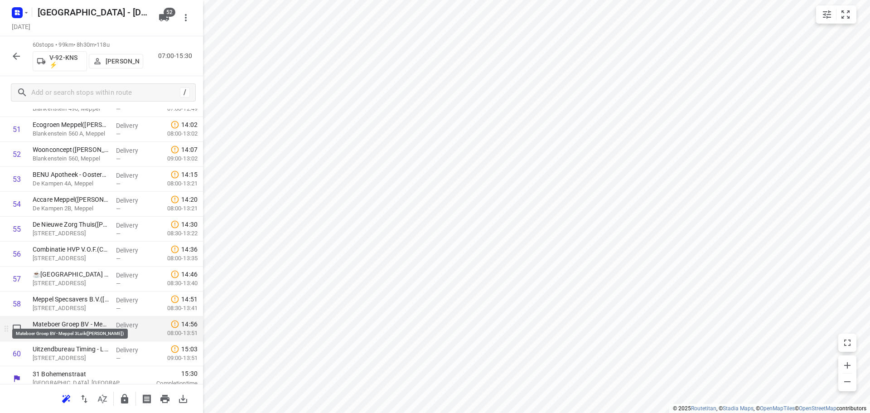
scroll to position [1317, 0]
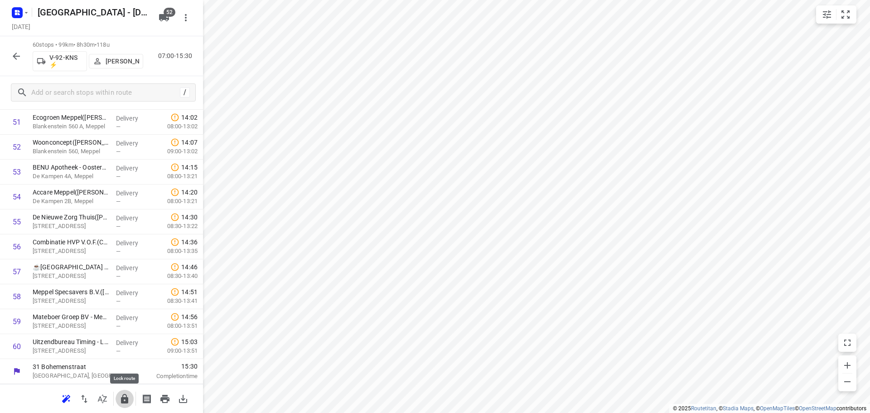
click at [127, 393] on icon "button" at bounding box center [124, 398] width 11 height 11
click at [21, 59] on icon "button" at bounding box center [16, 56] width 11 height 11
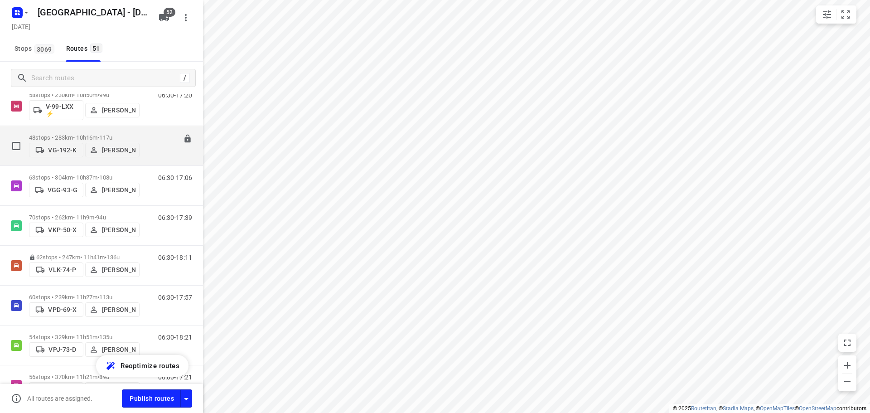
scroll to position [1360, 0]
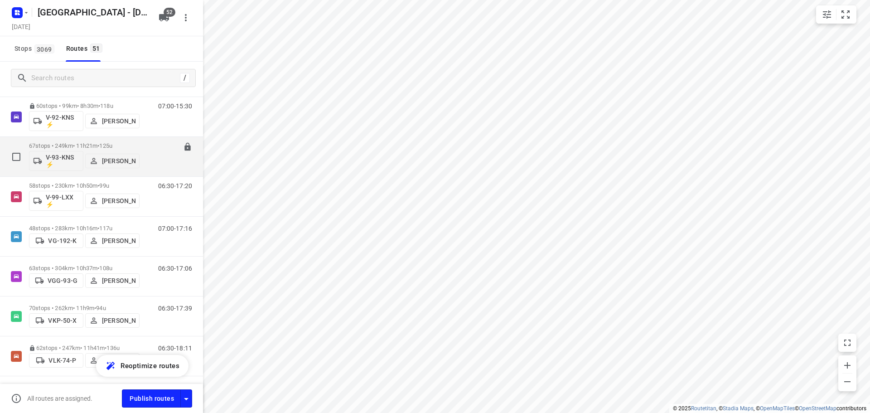
click at [70, 148] on p "67 stops • 249km • 11h21m • 125u" at bounding box center [84, 145] width 111 height 7
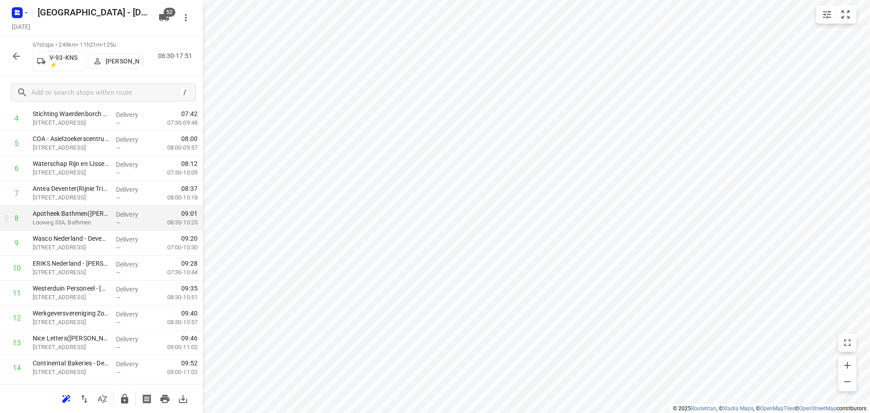
scroll to position [181, 0]
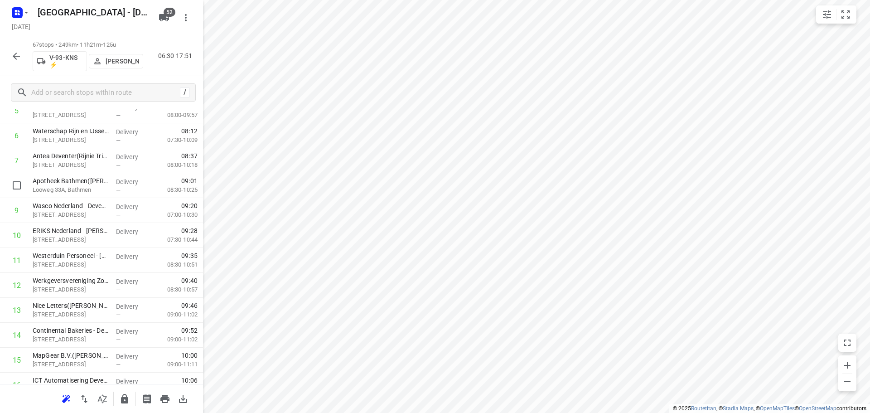
drag, startPoint x: 68, startPoint y: 190, endPoint x: 68, endPoint y: 168, distance: 22.2
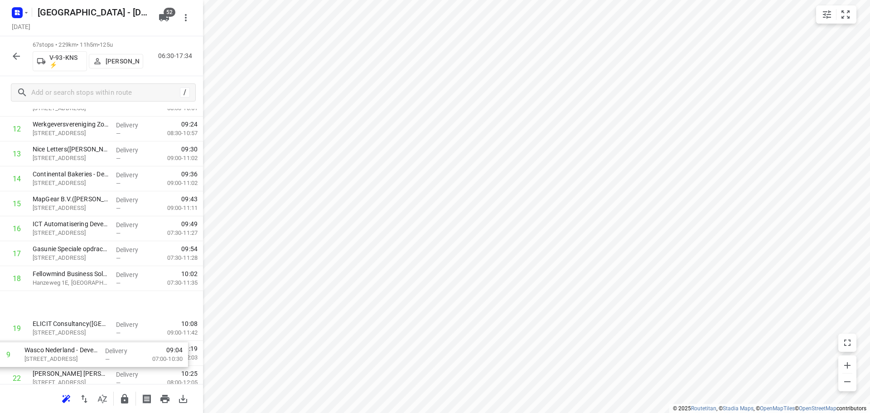
scroll to position [330, 0]
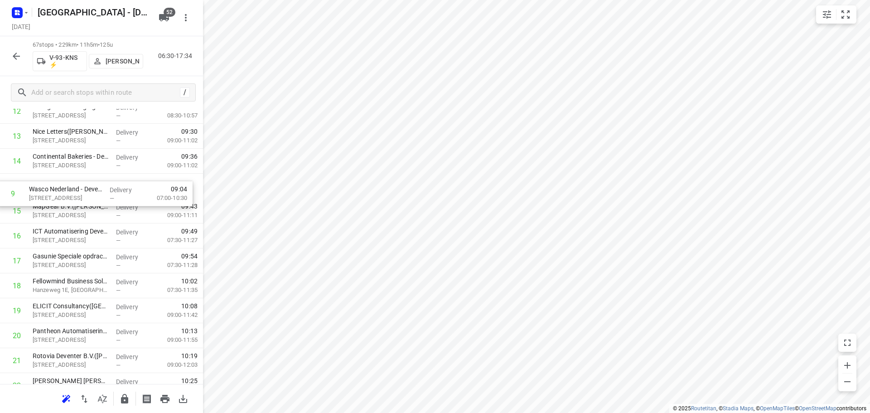
drag, startPoint x: 132, startPoint y: 208, endPoint x: 128, endPoint y: 193, distance: 15.4
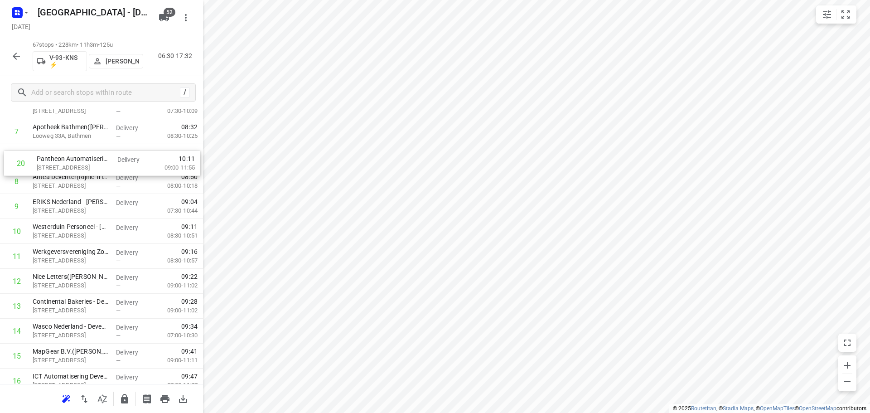
scroll to position [197, 0]
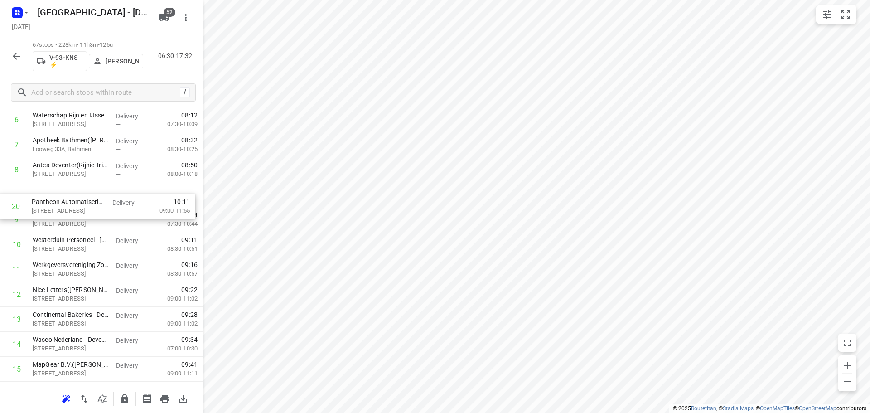
drag, startPoint x: 71, startPoint y: 233, endPoint x: 70, endPoint y: 198, distance: 34.5
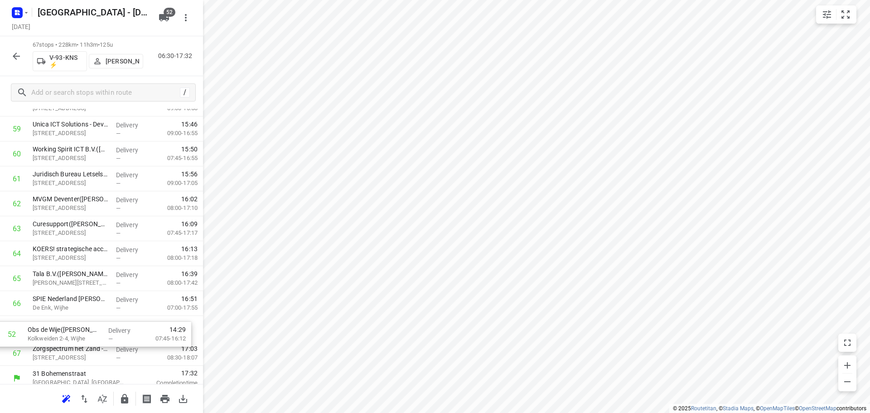
scroll to position [1491, 0]
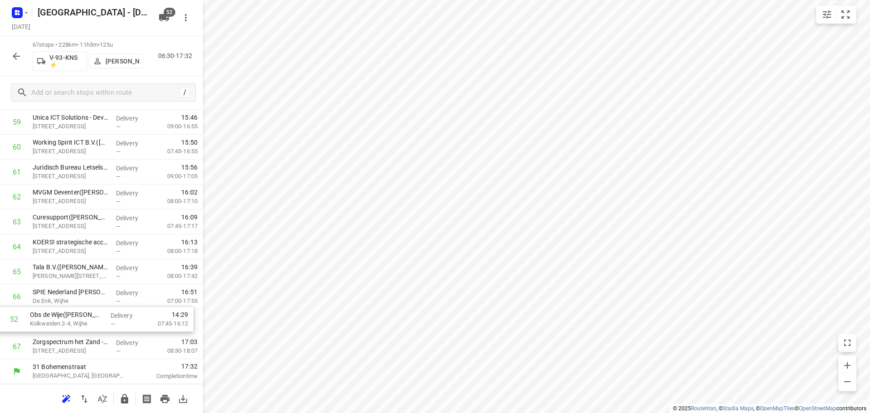
drag, startPoint x: 81, startPoint y: 265, endPoint x: 80, endPoint y: 315, distance: 50.3
click at [120, 403] on icon "button" at bounding box center [124, 398] width 11 height 11
click at [7, 57] on button "button" at bounding box center [16, 56] width 18 height 18
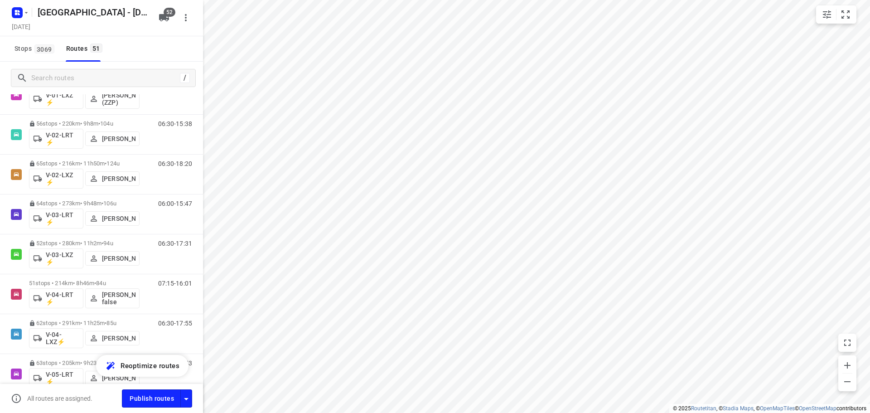
scroll to position [181, 0]
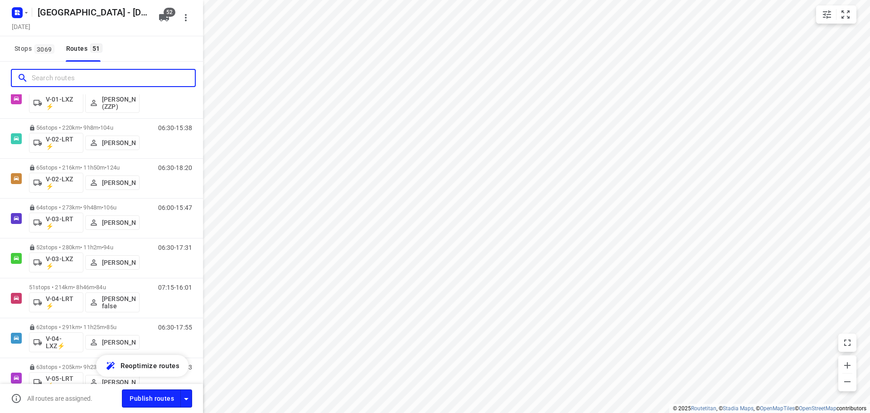
click at [73, 71] on input "Search routes" at bounding box center [113, 78] width 163 height 14
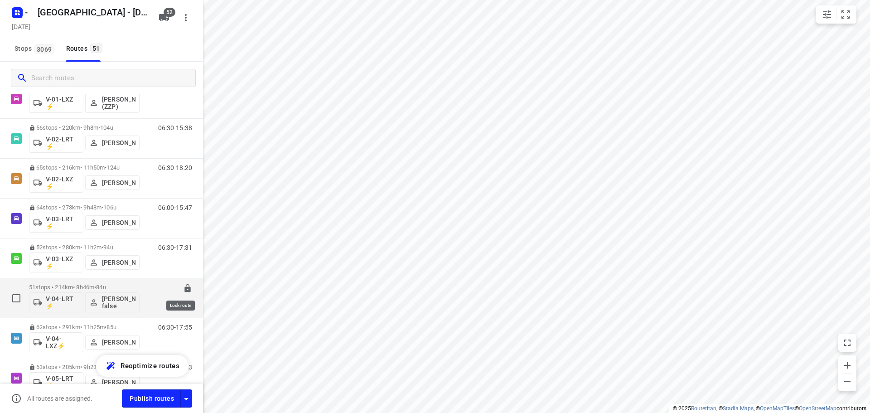
click at [184, 290] on icon at bounding box center [187, 288] width 6 height 8
click at [80, 285] on p "51 stops • 214km • 8h46m • 84u" at bounding box center [84, 287] width 111 height 7
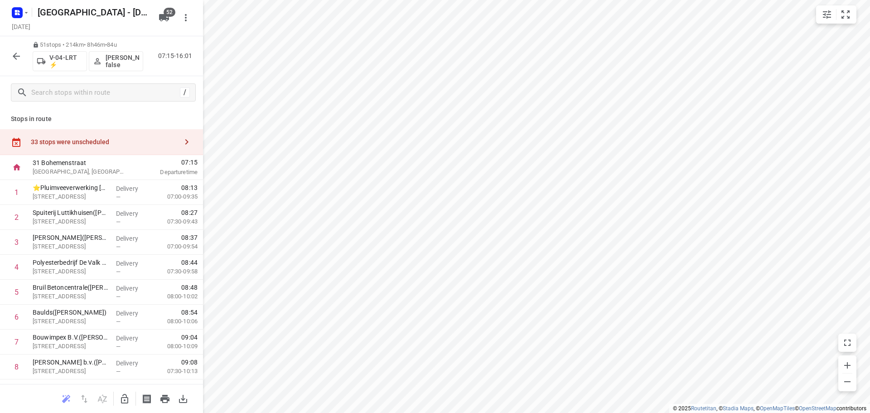
click at [10, 55] on button "button" at bounding box center [16, 56] width 18 height 18
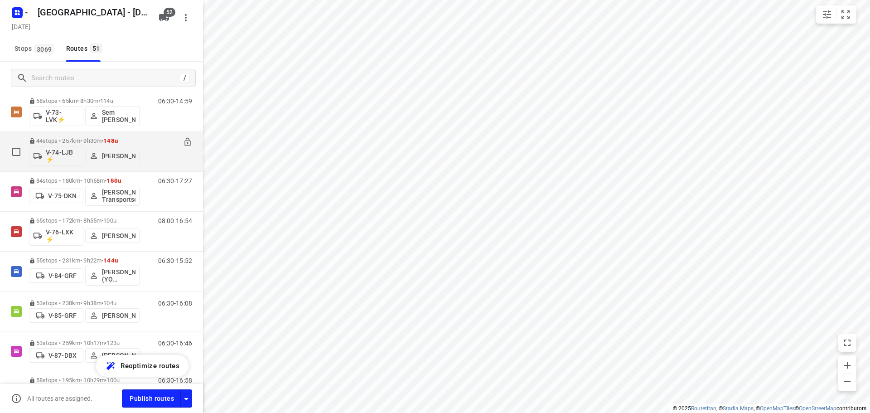
scroll to position [1323, 0]
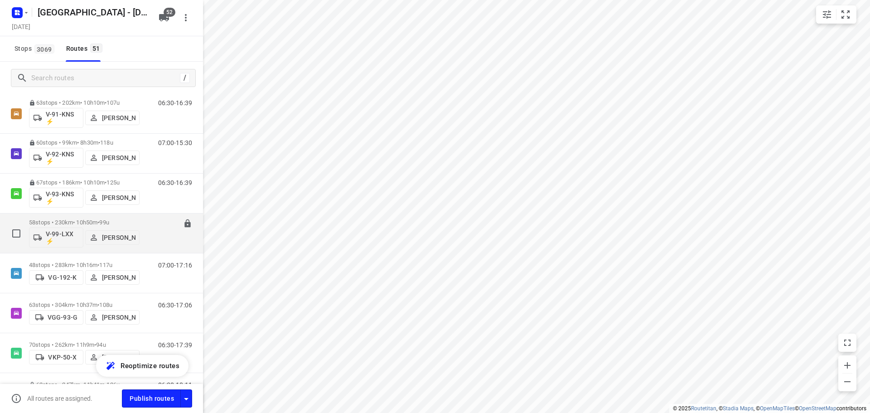
click at [80, 217] on div "58 stops • 230km • 10h50m • 99u V-99-LXX ⚡ Nina Jo An Kleinjan" at bounding box center [84, 233] width 111 height 38
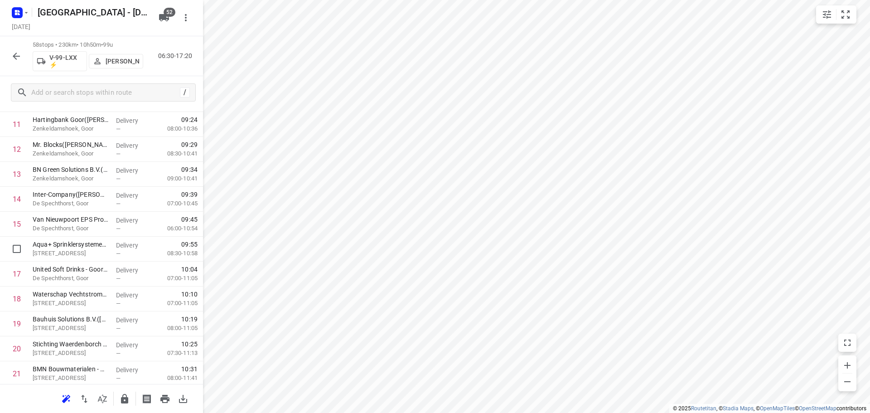
scroll to position [408, 0]
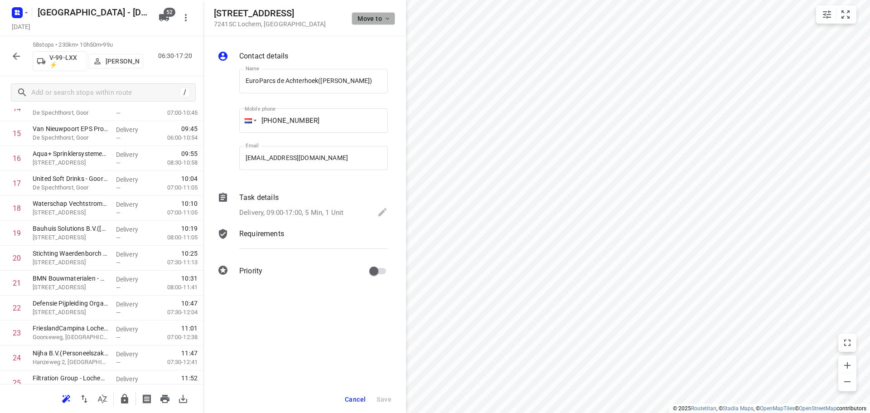
click at [374, 14] on button "Move to" at bounding box center [374, 18] width 44 height 13
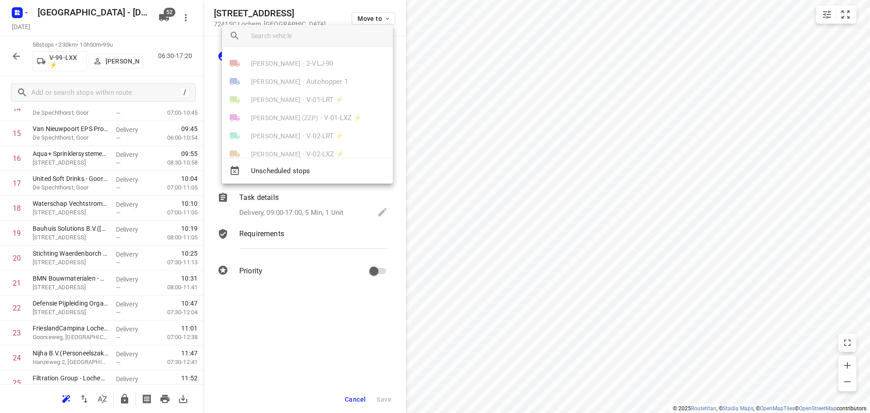
click at [340, 43] on div at bounding box center [322, 36] width 142 height 22
click at [339, 38] on input "search vehicle" at bounding box center [318, 36] width 135 height 14
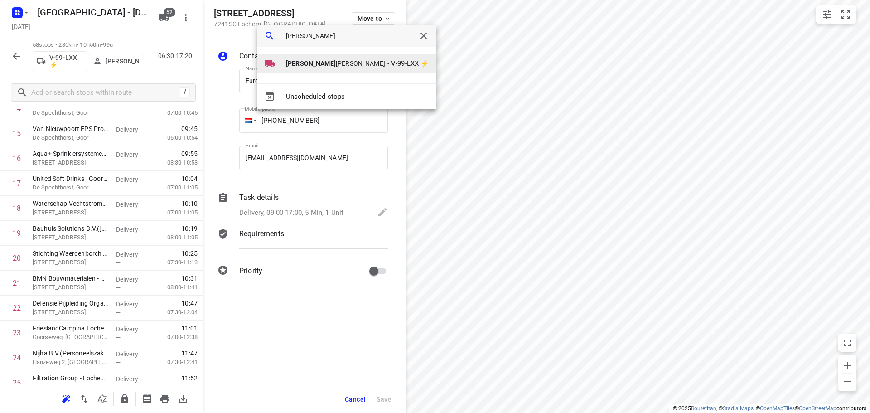
type input "nina"
click at [334, 68] on li "Nina Jo An Kleinjan • V-99-LXX ⚡" at bounding box center [346, 63] width 179 height 18
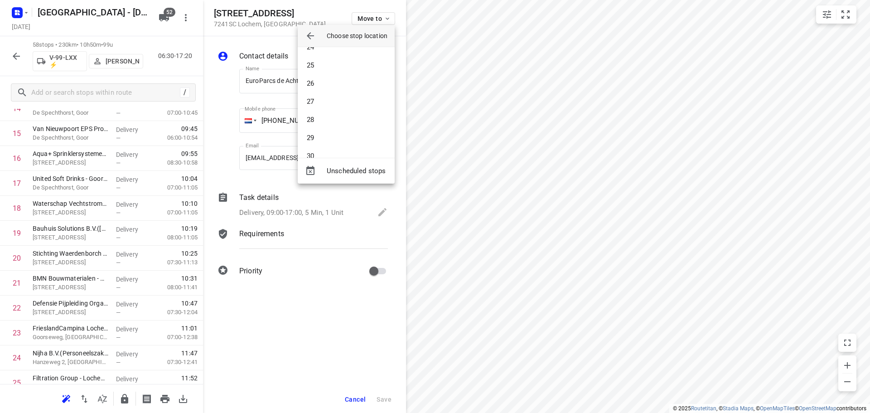
scroll to position [537, 0]
click at [349, 119] on li "34" at bounding box center [346, 121] width 97 height 18
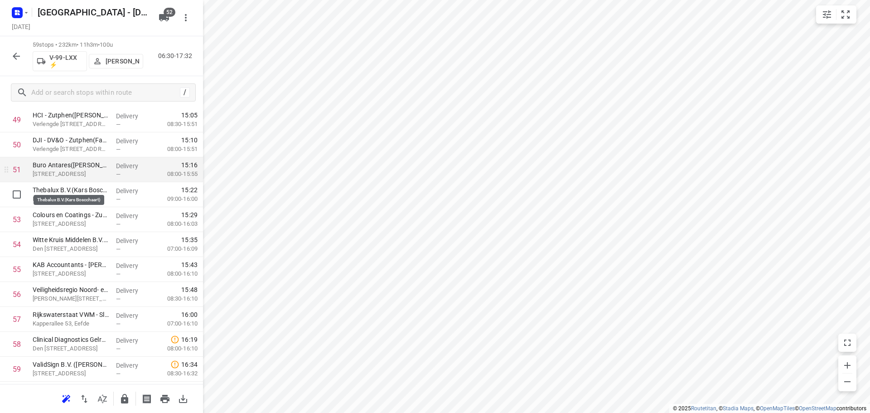
scroll to position [1292, 0]
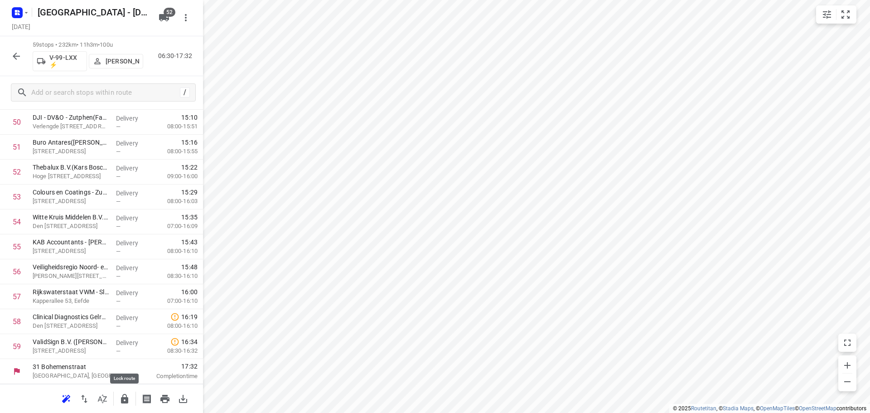
click at [118, 402] on button "button" at bounding box center [125, 399] width 18 height 18
click at [19, 66] on div "59 stops • 232km • 11h3m • 100u V-99-LXX ⚡ Nina Jo An Kleinjan 06:30-17:32" at bounding box center [101, 56] width 203 height 40
click at [20, 56] on icon "button" at bounding box center [16, 56] width 7 height 7
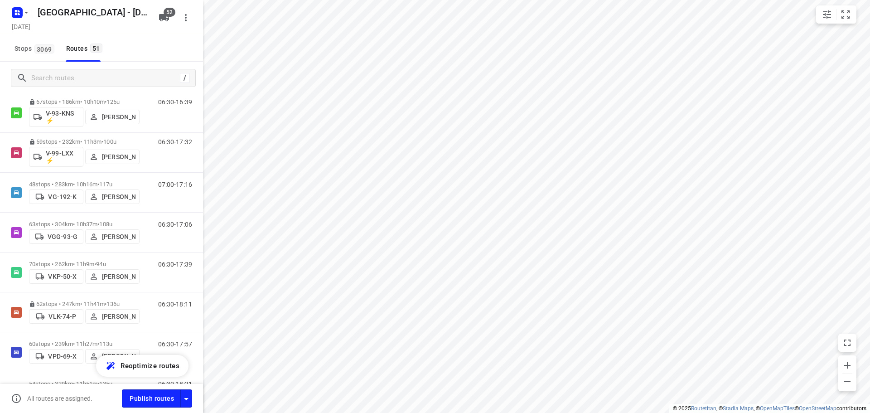
scroll to position [1405, 0]
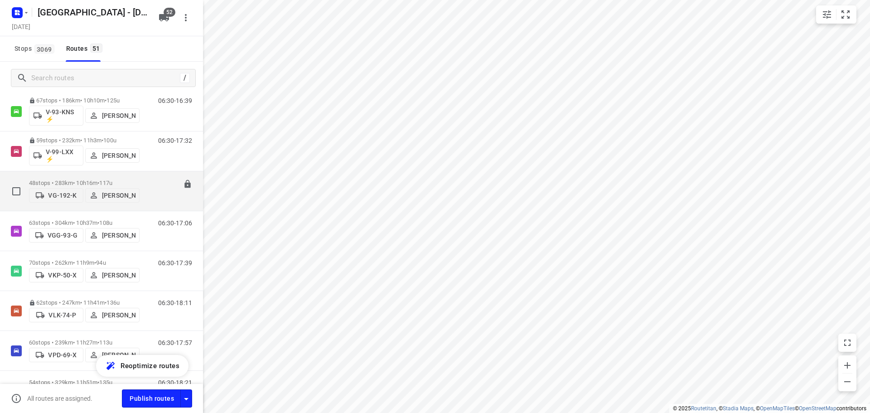
click at [65, 176] on div "48 stops • 283km • 10h16m • 117u VG-192-K John Soto" at bounding box center [84, 191] width 111 height 32
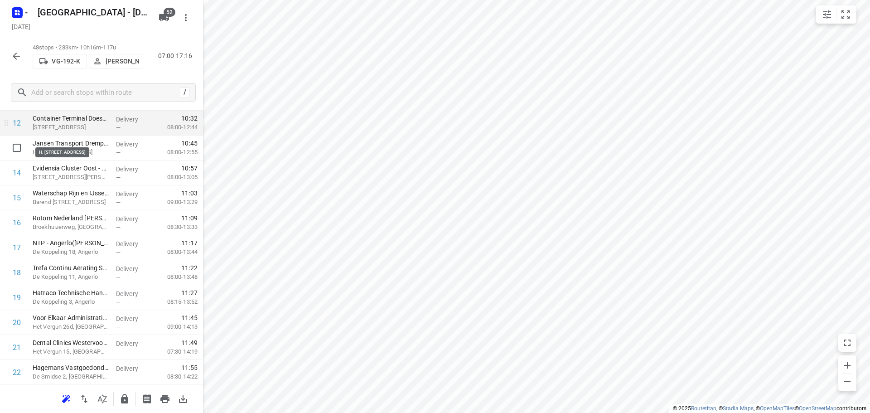
scroll to position [317, 0]
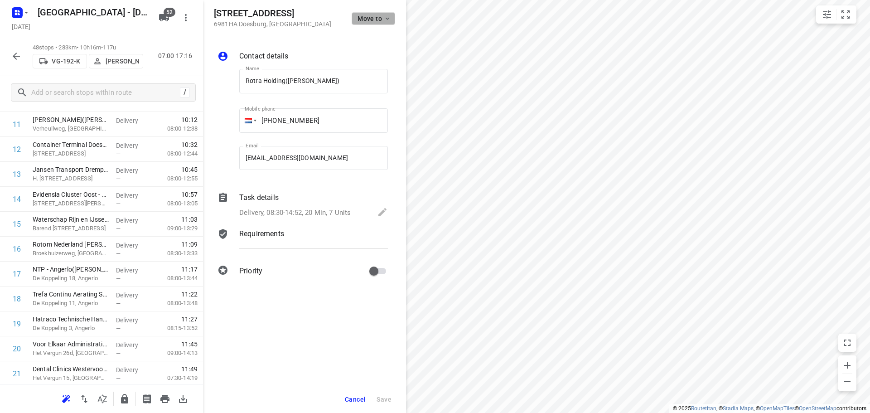
click at [358, 14] on button "Move to" at bounding box center [374, 18] width 44 height 13
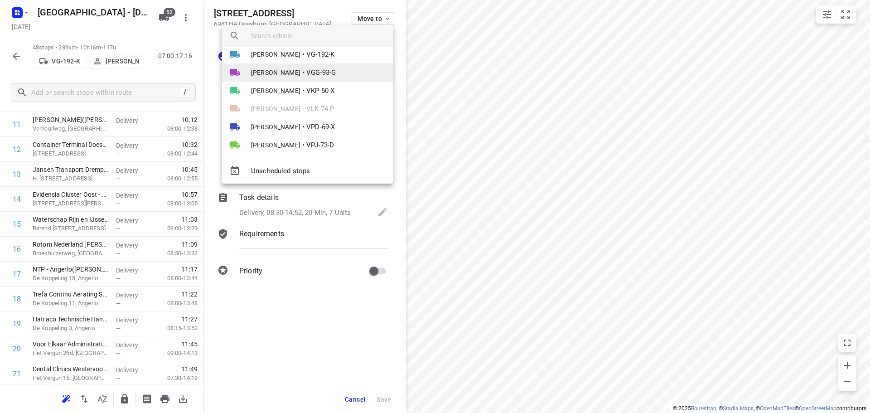
scroll to position [635, 0]
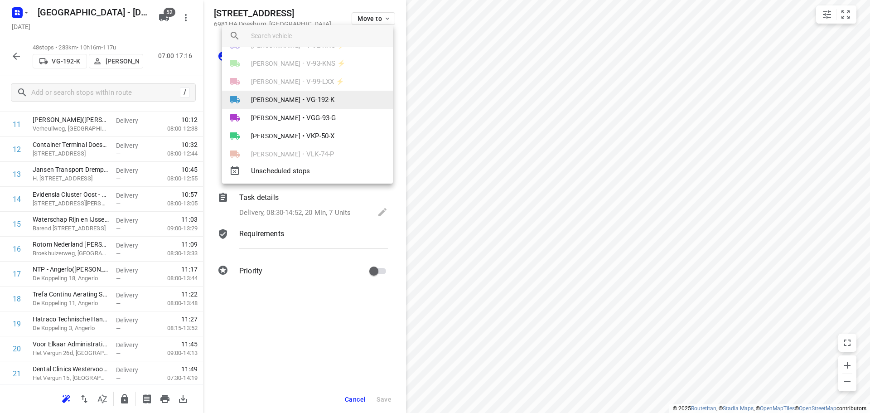
click at [293, 92] on li "John Soto • VG-192-K" at bounding box center [307, 100] width 171 height 18
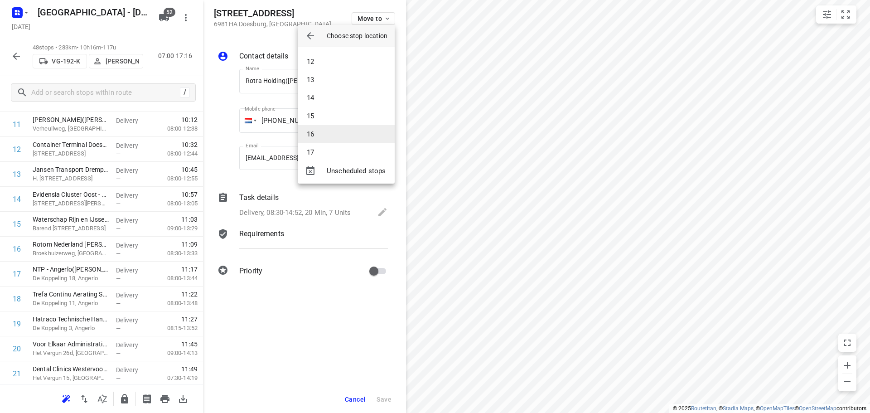
scroll to position [181, 0]
click at [317, 131] on li "15" at bounding box center [346, 132] width 97 height 18
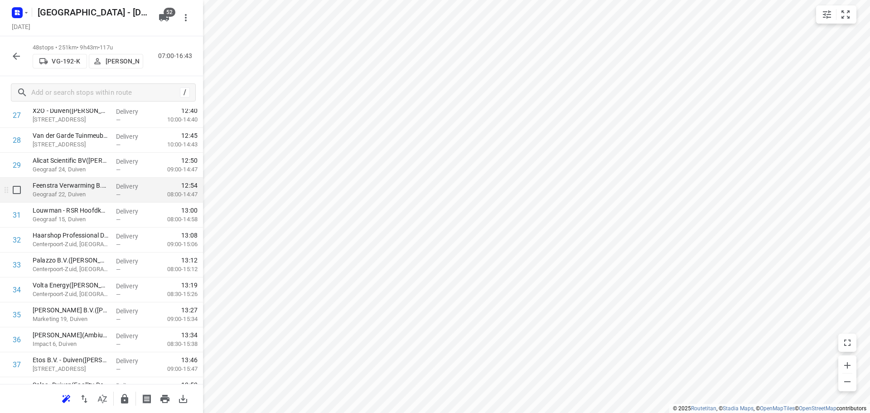
scroll to position [906, 0]
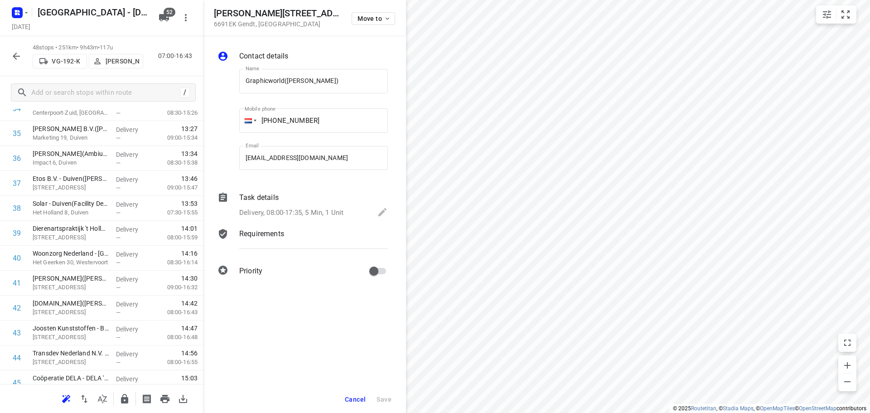
click at [375, 9] on div "Move to" at bounding box center [374, 17] width 44 height 19
click at [372, 19] on span "Move to" at bounding box center [375, 18] width 34 height 7
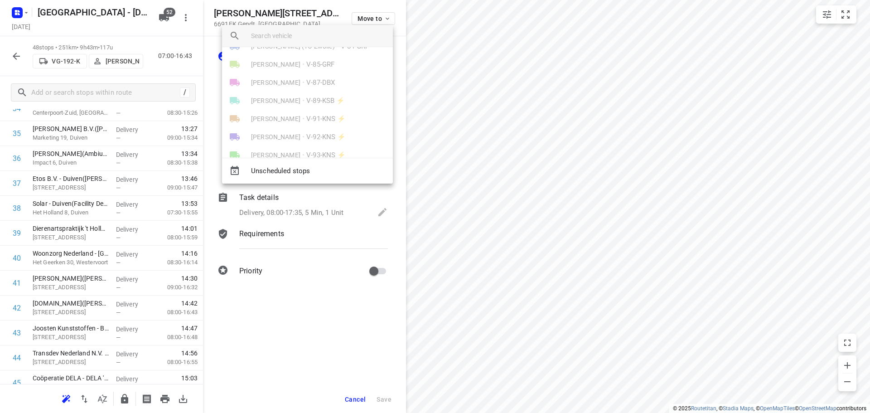
scroll to position [589, 0]
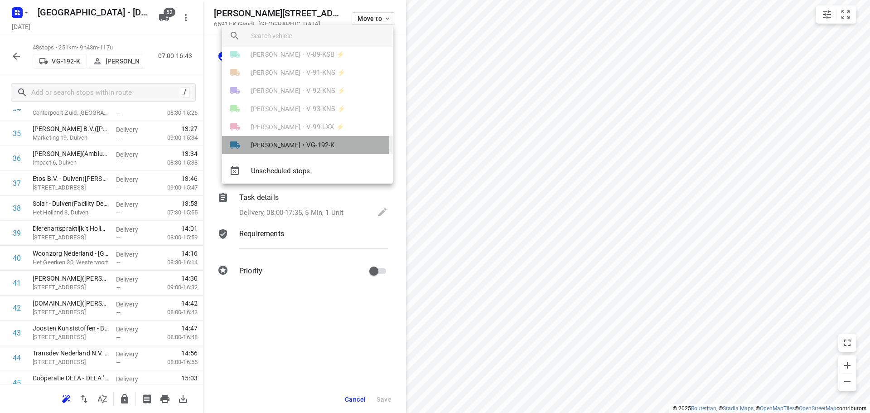
click at [276, 144] on span "[PERSON_NAME]" at bounding box center [275, 144] width 49 height 9
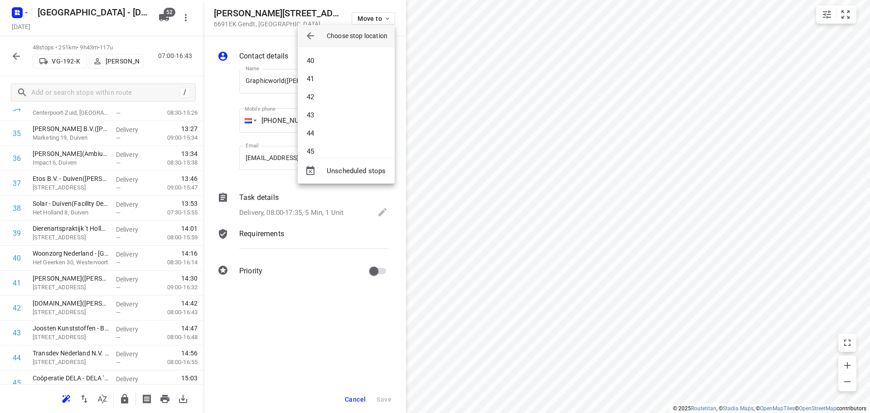
scroll to position [770, 0]
click at [314, 148] on li "48" at bounding box center [346, 141] width 97 height 18
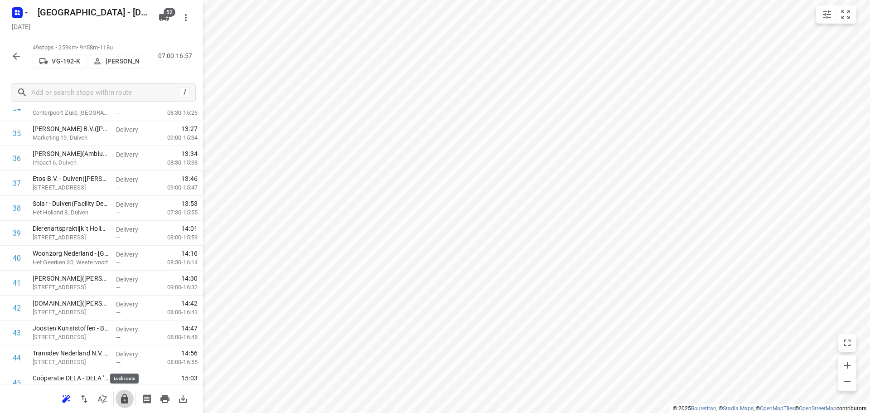
click at [124, 401] on icon "button" at bounding box center [124, 398] width 11 height 11
click at [12, 47] on div at bounding box center [16, 56] width 18 height 18
click at [14, 52] on icon "button" at bounding box center [16, 56] width 11 height 11
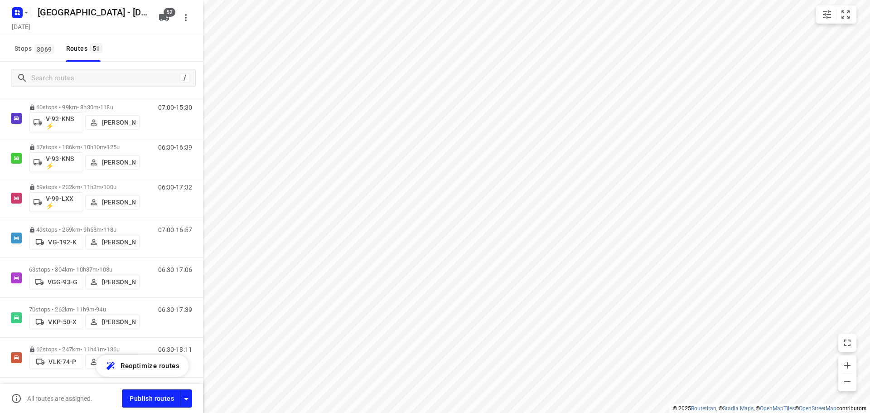
scroll to position [1405, 0]
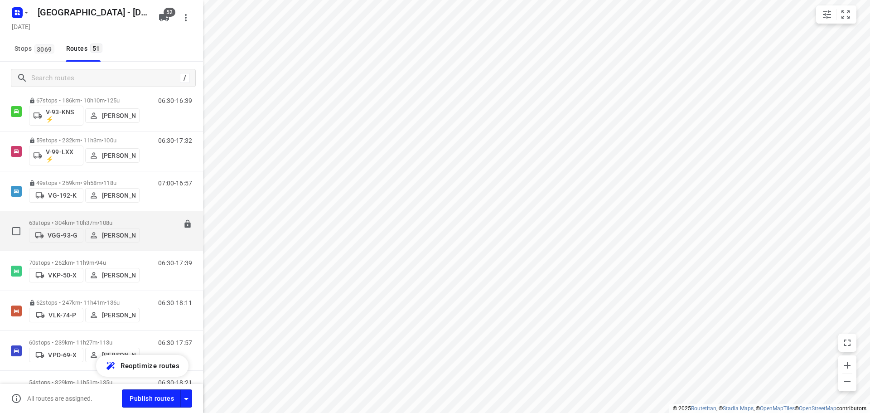
click at [69, 211] on div "63 stops • 304km • 10h37m • 108u VGG-93-G Rene van der Hoek 06:30-17:06" at bounding box center [101, 231] width 203 height 40
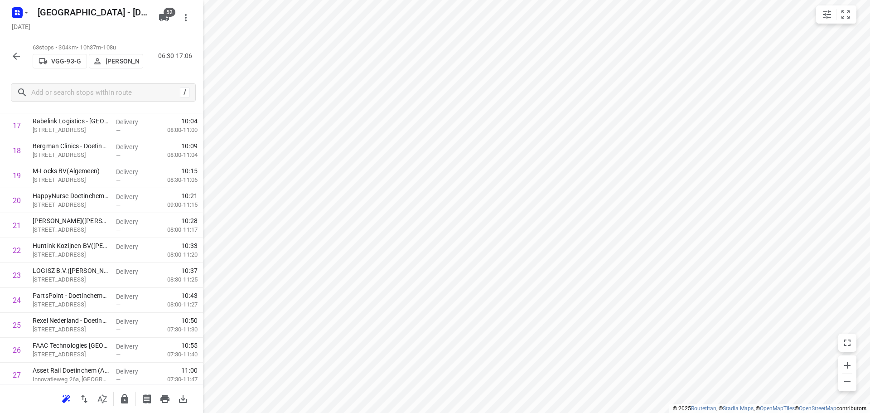
scroll to position [1391, 0]
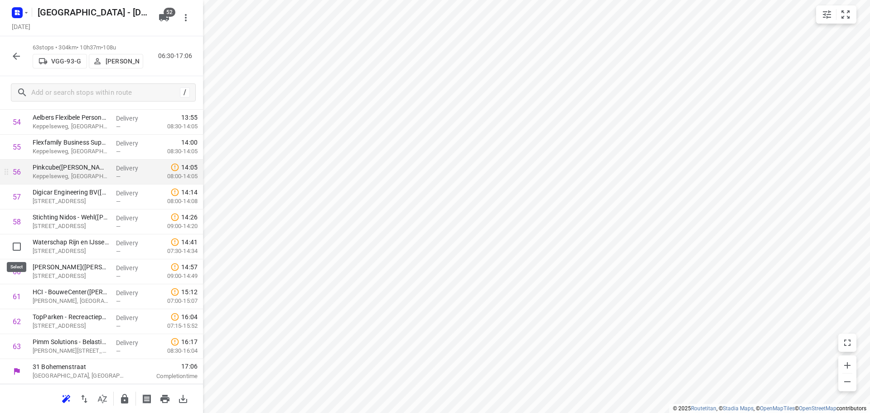
drag, startPoint x: 9, startPoint y: 247, endPoint x: 51, endPoint y: 191, distance: 69.3
click at [10, 247] on input "checkbox" at bounding box center [17, 246] width 18 height 18
checkbox input "true"
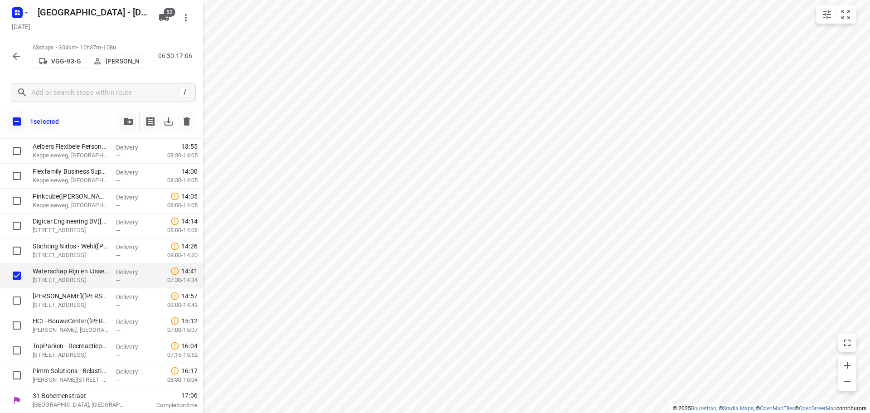
scroll to position [1388, 0]
click at [117, 119] on div "1 selected" at bounding box center [101, 121] width 203 height 25
click at [130, 122] on icon "button" at bounding box center [128, 121] width 9 height 7
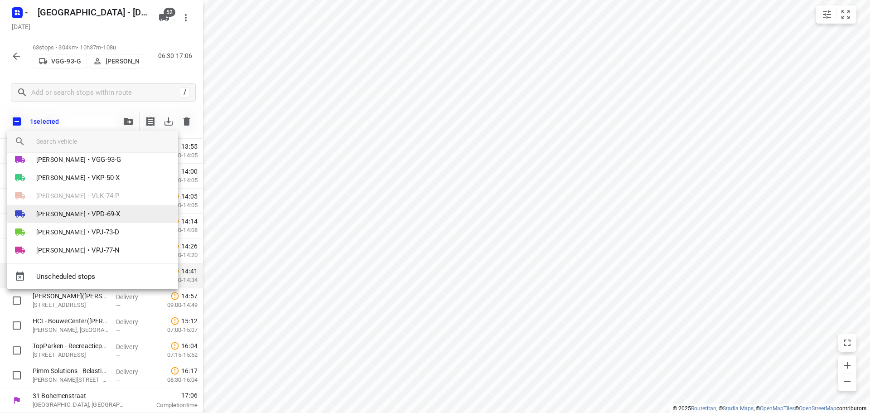
scroll to position [680, 0]
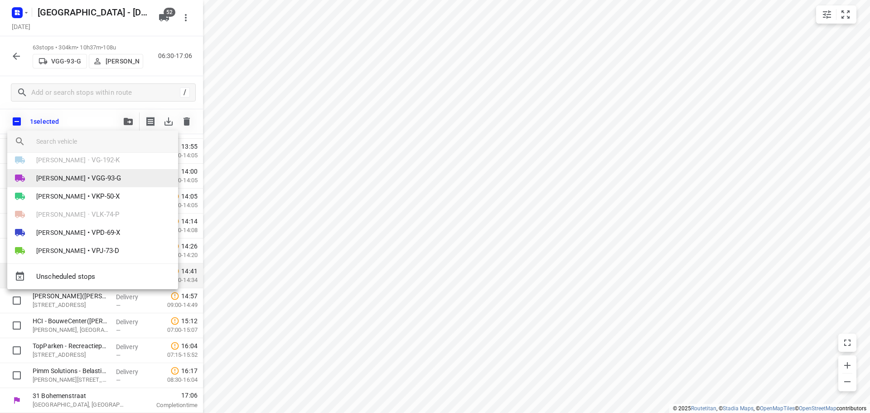
click at [77, 178] on span "Rene van der Hoek" at bounding box center [60, 178] width 49 height 9
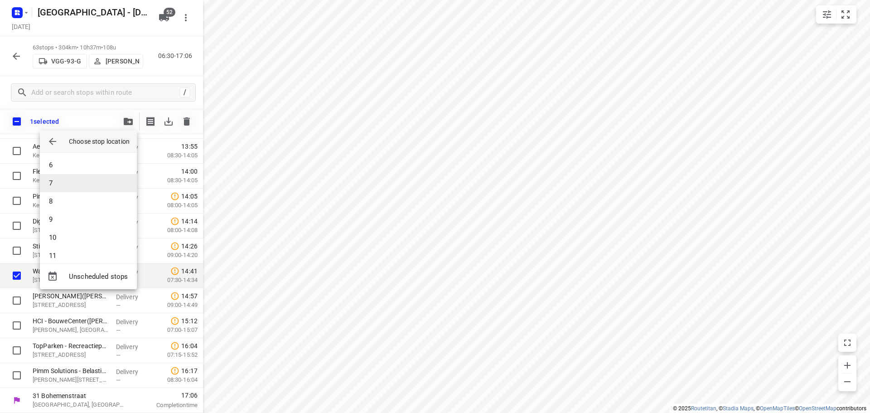
scroll to position [91, 0]
click at [61, 253] on li "11" at bounding box center [88, 256] width 97 height 18
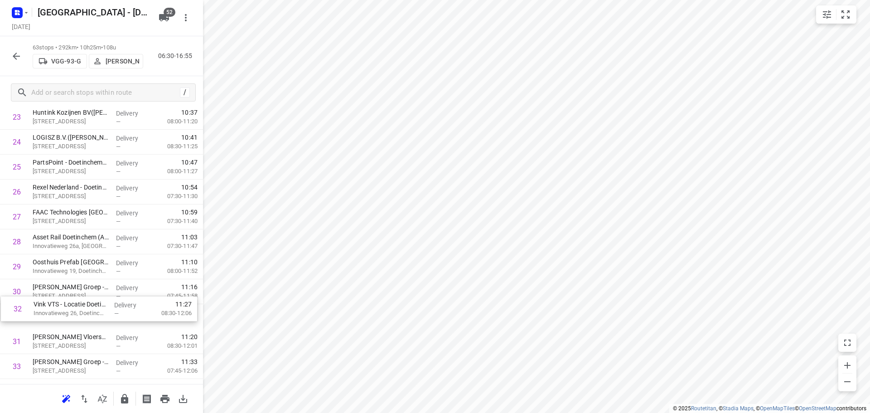
scroll to position [624, 0]
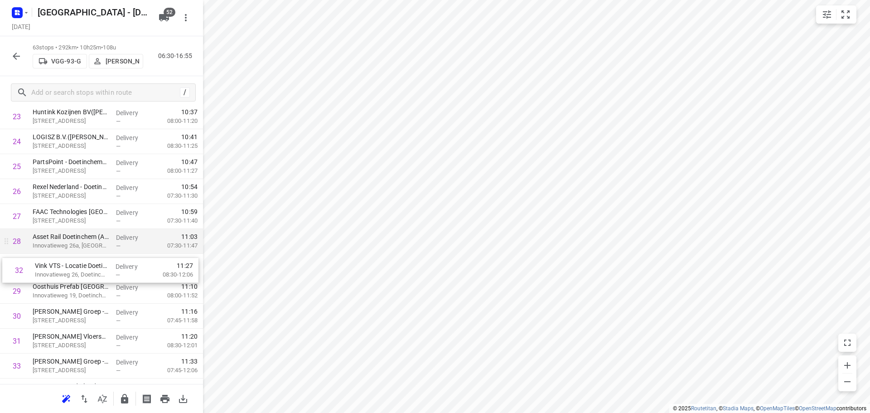
drag, startPoint x: 75, startPoint y: 339, endPoint x: 77, endPoint y: 253, distance: 85.2
click at [77, 254] on div "1 Renewi Nederland B.V. - Mineralz B.V.(Esther Bongers) Doesburgseweg 16D, Zeve…" at bounding box center [101, 341] width 203 height 1570
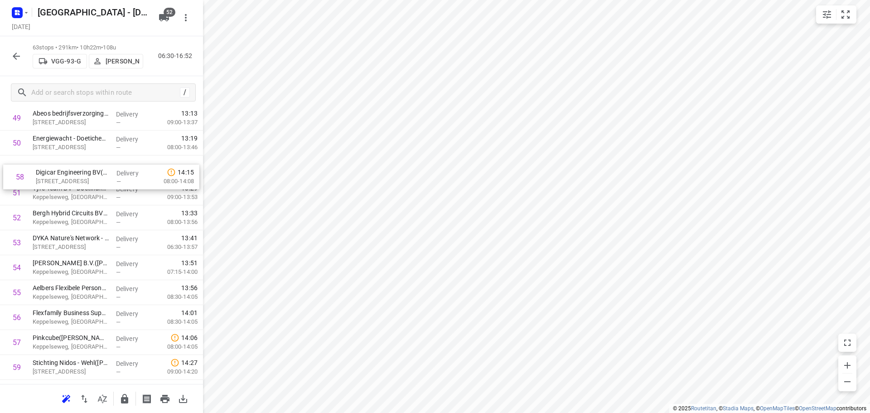
scroll to position [1267, 0]
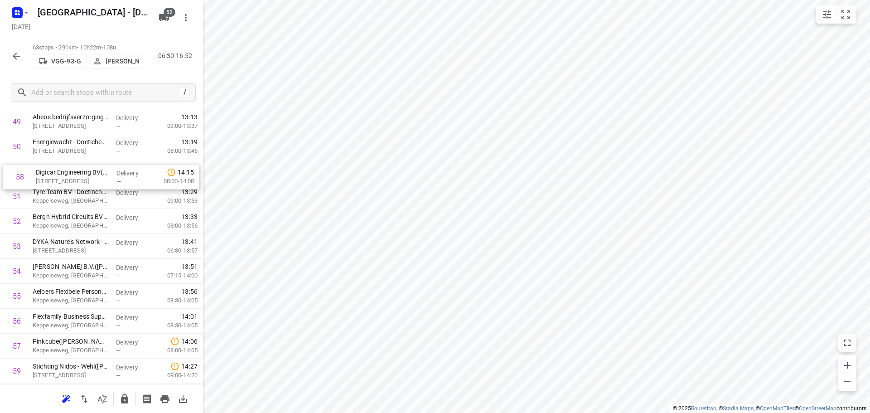
drag, startPoint x: 63, startPoint y: 263, endPoint x: 67, endPoint y: 170, distance: 93.0
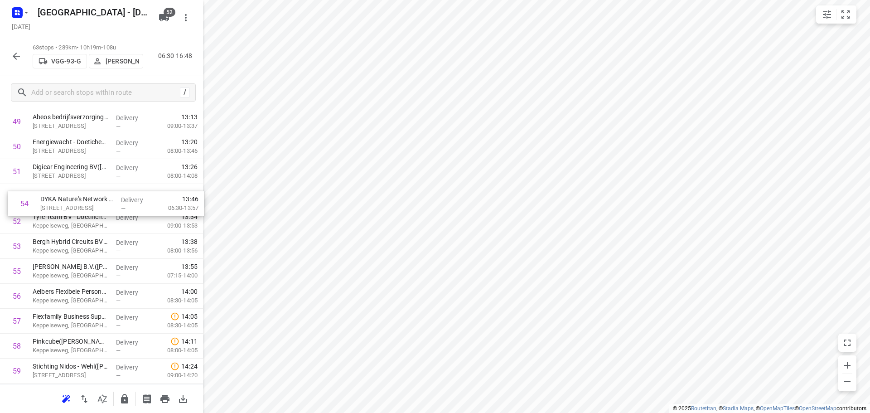
drag, startPoint x: 87, startPoint y: 238, endPoint x: 96, endPoint y: 185, distance: 54.2
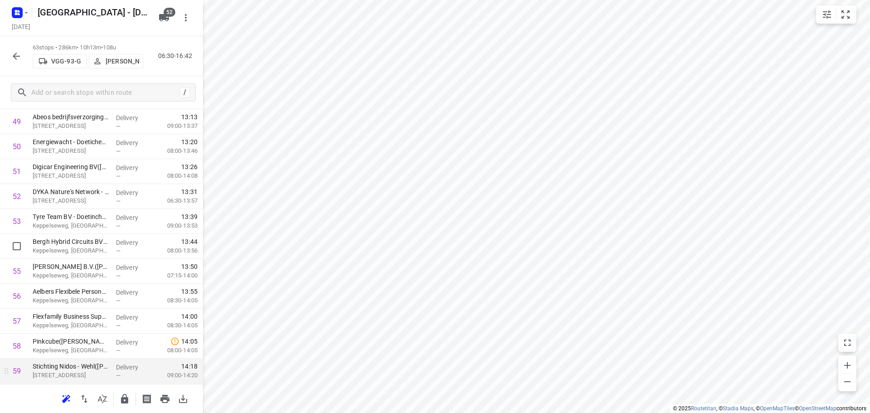
scroll to position [1391, 0]
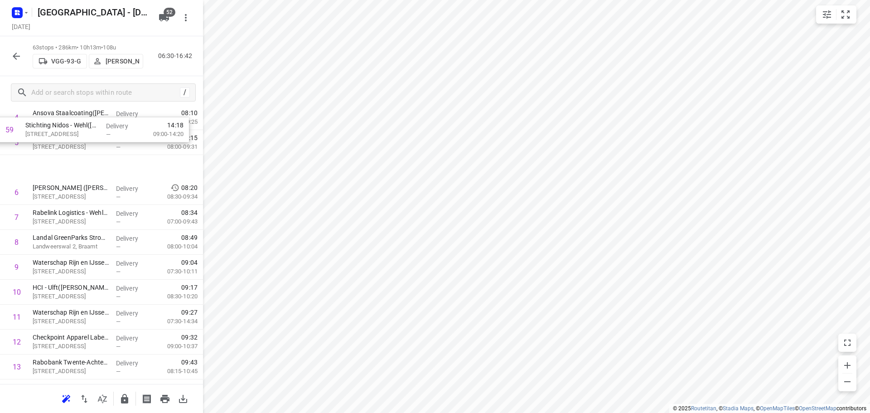
scroll to position [148, 0]
drag, startPoint x: 140, startPoint y: 191, endPoint x: 145, endPoint y: 179, distance: 13.4
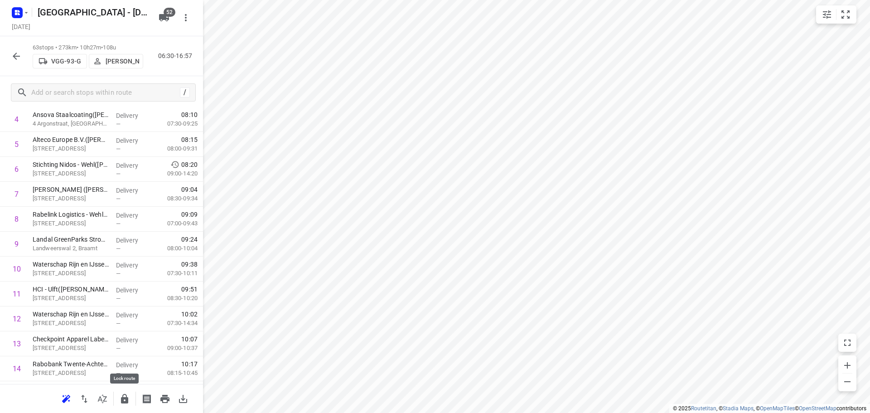
click at [130, 398] on icon "button" at bounding box center [124, 398] width 11 height 11
click at [13, 52] on div "63 stops • 273km • 10h27m • 108u VGG-93-G Rene van der Hoek 06:30-16:57" at bounding box center [101, 56] width 203 height 40
click at [12, 52] on icon "button" at bounding box center [16, 56] width 11 height 11
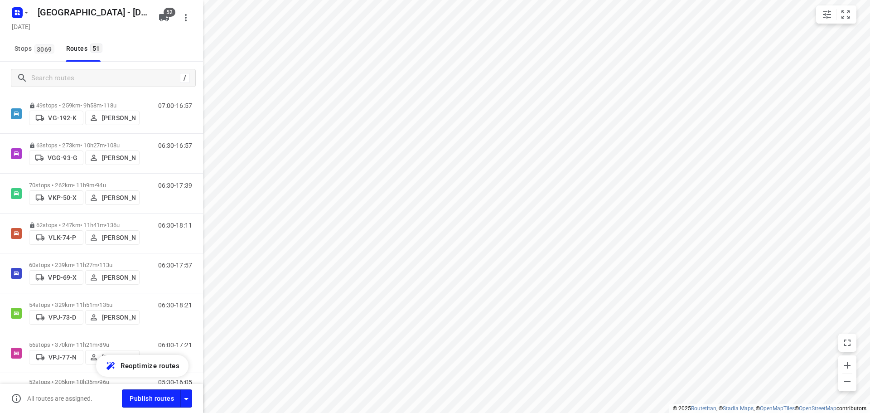
scroll to position [1405, 0]
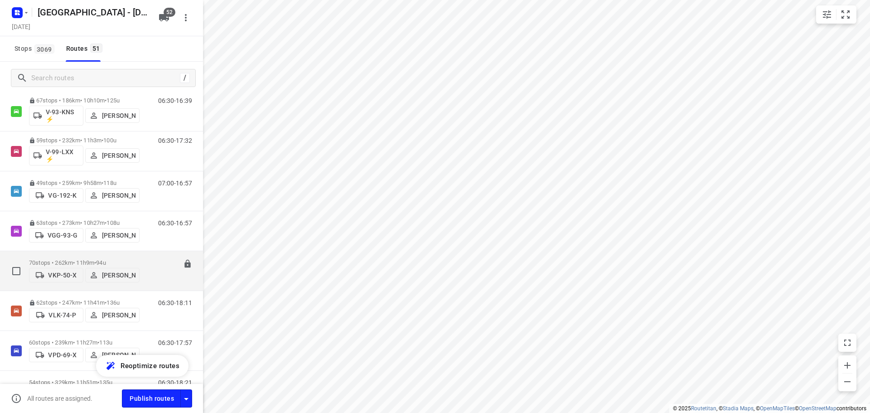
click at [64, 255] on div "70 stops • 262km • 11h9m • 94u VKP-50-X Steven Hubers" at bounding box center [84, 271] width 111 height 32
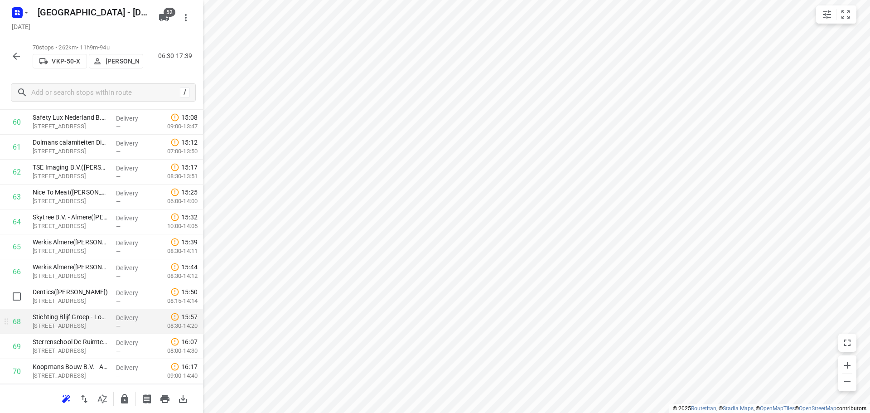
scroll to position [1566, 0]
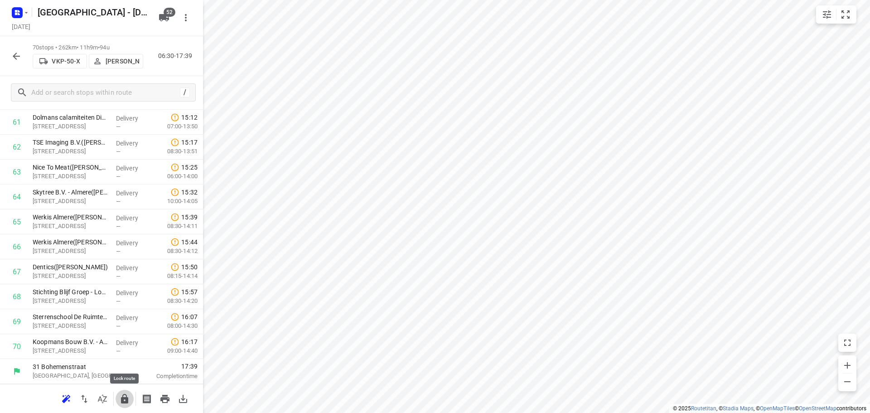
click at [125, 393] on icon "button" at bounding box center [124, 398] width 11 height 11
click at [13, 58] on icon "button" at bounding box center [16, 56] width 11 height 11
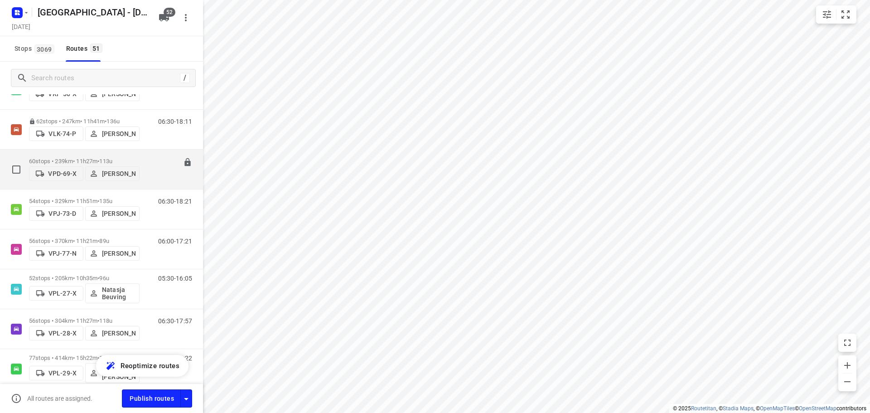
scroll to position [1541, 0]
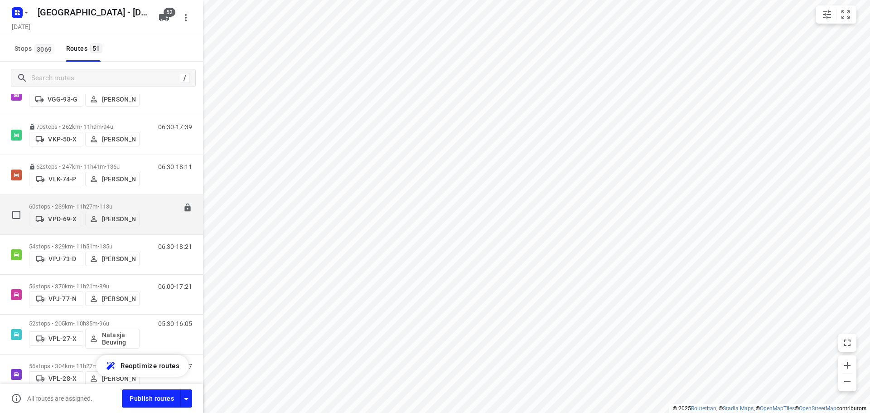
click at [57, 203] on p "60 stops • 239km • 11h27m • 113u" at bounding box center [84, 206] width 111 height 7
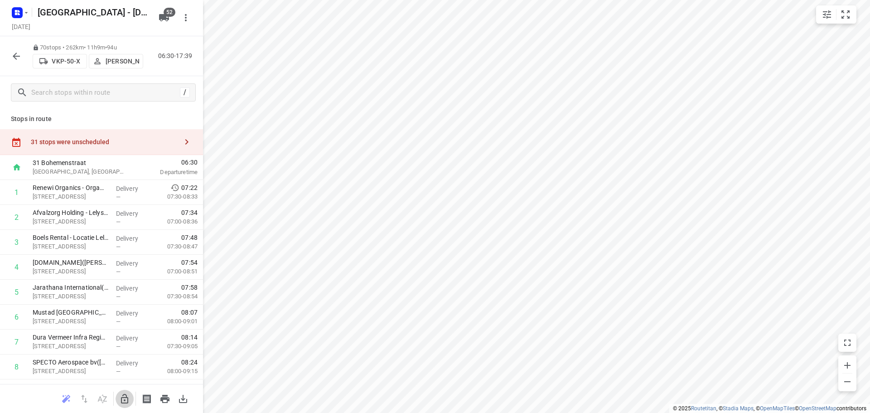
click at [123, 399] on icon "button" at bounding box center [124, 398] width 11 height 11
click at [140, 138] on div "31 stops were unscheduled" at bounding box center [104, 141] width 147 height 7
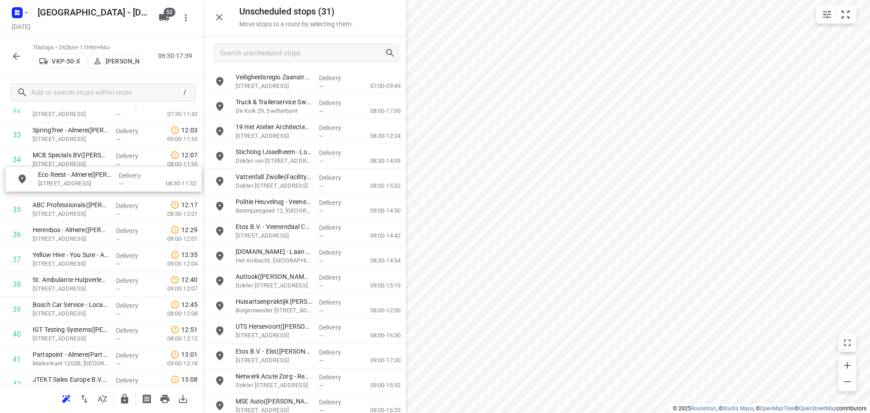
scroll to position [854, 0]
drag, startPoint x: 313, startPoint y: 101, endPoint x: 109, endPoint y: 180, distance: 218.2
click at [101, 179] on p "Eco Reest - Almere(Ronny Huls)" at bounding box center [71, 180] width 76 height 9
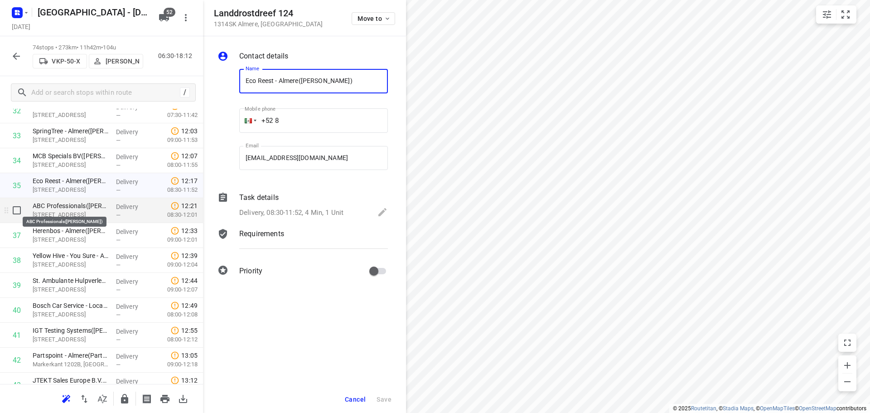
click at [98, 205] on p "ABC Professionals(Jeanette van Zadelhof)" at bounding box center [71, 205] width 76 height 9
drag, startPoint x: 345, startPoint y: 396, endPoint x: 232, endPoint y: 311, distance: 141.8
click at [339, 389] on div "Cancel Save" at bounding box center [304, 399] width 203 height 27
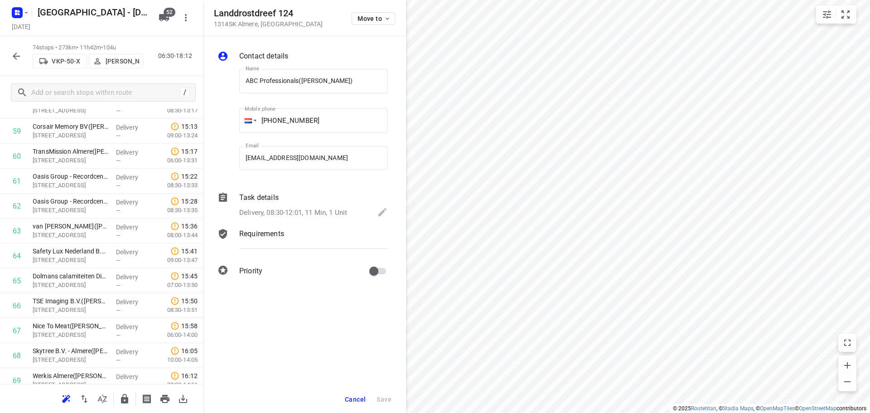
scroll to position [1666, 0]
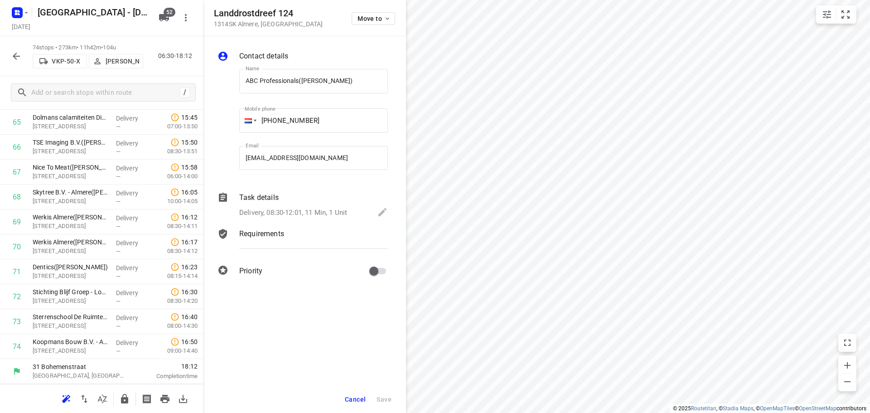
click at [349, 401] on span "Cancel" at bounding box center [355, 399] width 21 height 7
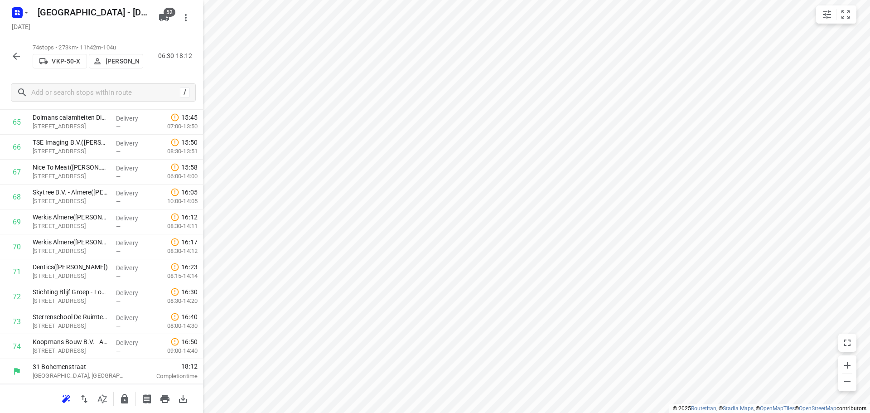
click at [126, 402] on icon "button" at bounding box center [124, 399] width 7 height 10
click at [9, 58] on button "button" at bounding box center [16, 56] width 18 height 18
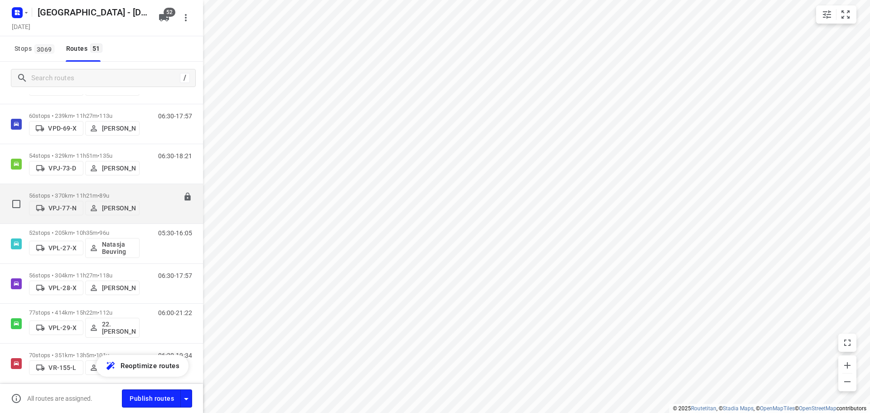
scroll to position [1586, 0]
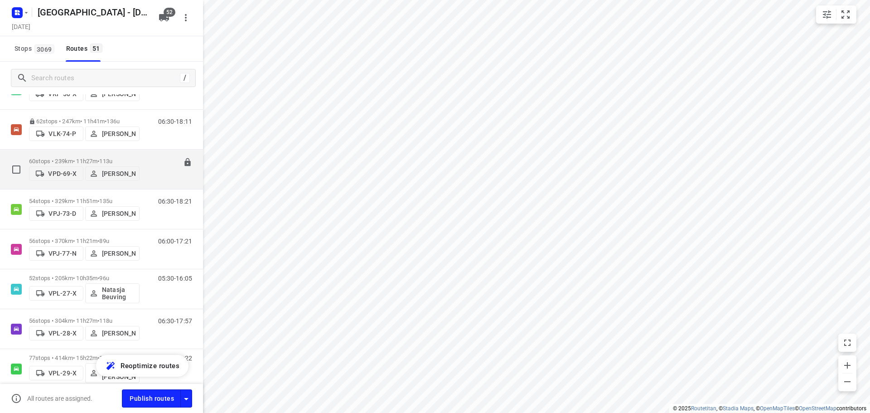
click at [59, 158] on p "60 stops • 239km • 11h27m • 113u" at bounding box center [84, 161] width 111 height 7
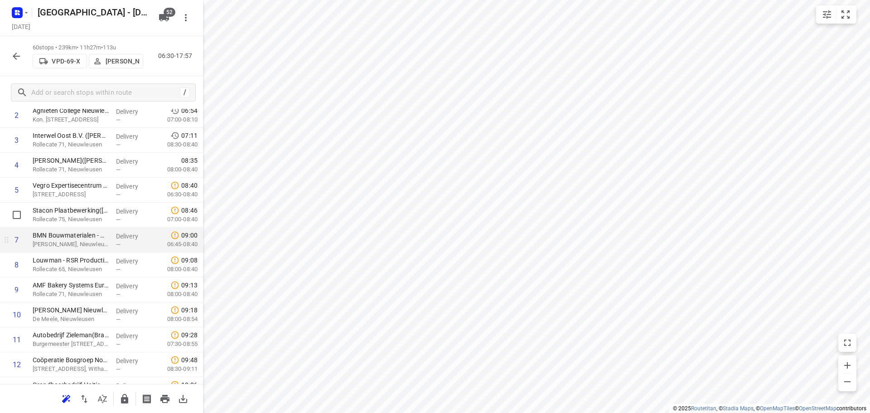
scroll to position [181, 0]
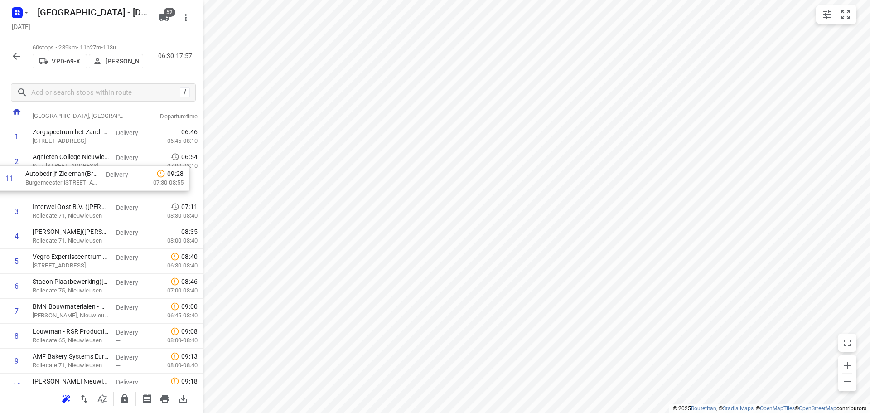
drag, startPoint x: 113, startPoint y: 258, endPoint x: 110, endPoint y: 160, distance: 97.5
drag, startPoint x: 129, startPoint y: 186, endPoint x: 128, endPoint y: 194, distance: 7.8
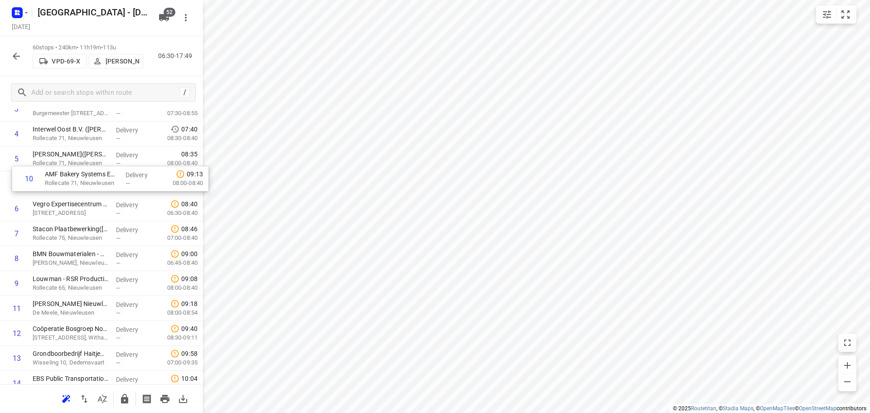
scroll to position [131, 0]
drag, startPoint x: 83, startPoint y: 263, endPoint x: 95, endPoint y: 166, distance: 97.7
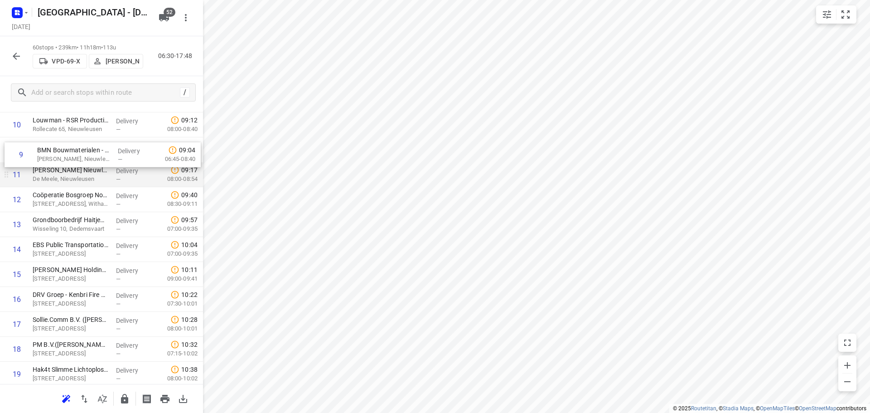
drag, startPoint x: 81, startPoint y: 131, endPoint x: 88, endPoint y: 165, distance: 35.6
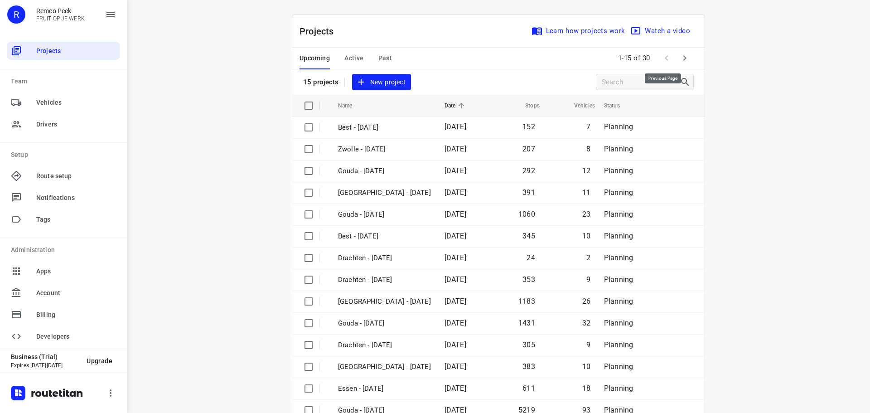
click at [679, 55] on icon "button" at bounding box center [684, 58] width 11 height 11
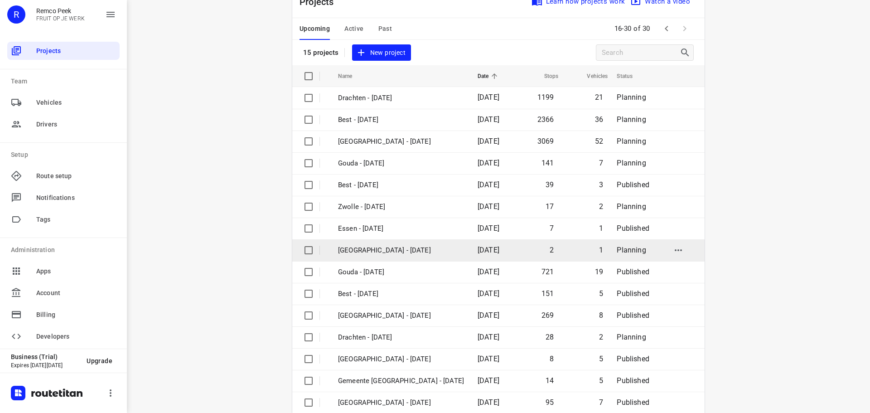
scroll to position [45, 0]
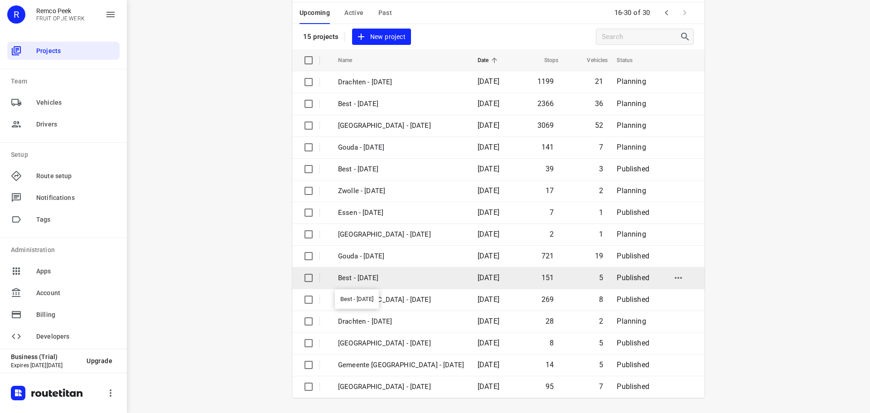
click at [387, 277] on p "Best - [DATE]" at bounding box center [401, 278] width 126 height 10
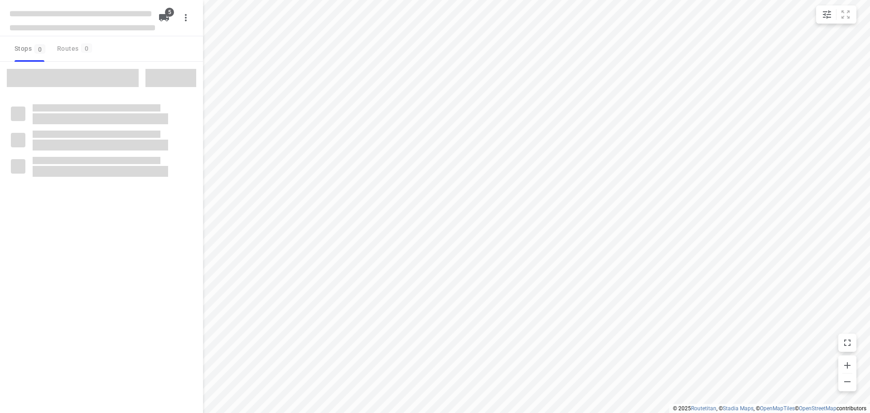
checkbox input "true"
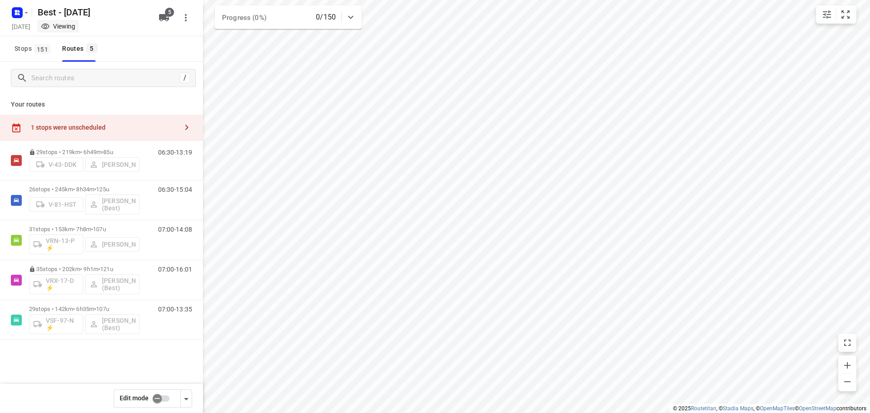
click at [153, 395] on input "checkbox" at bounding box center [157, 398] width 52 height 17
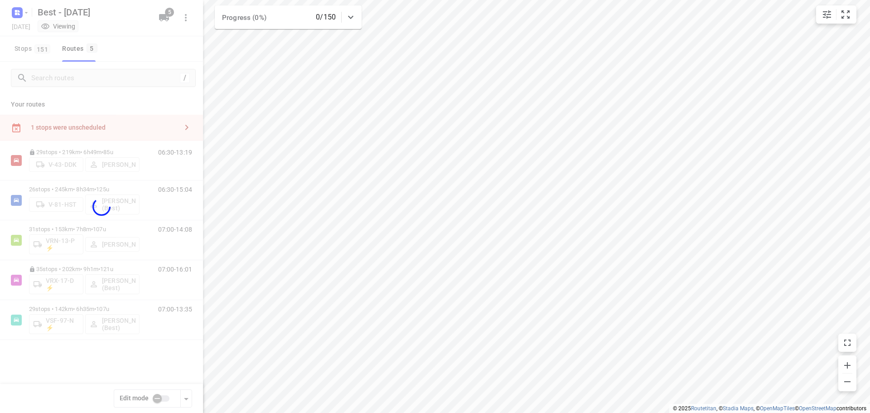
checkbox input "true"
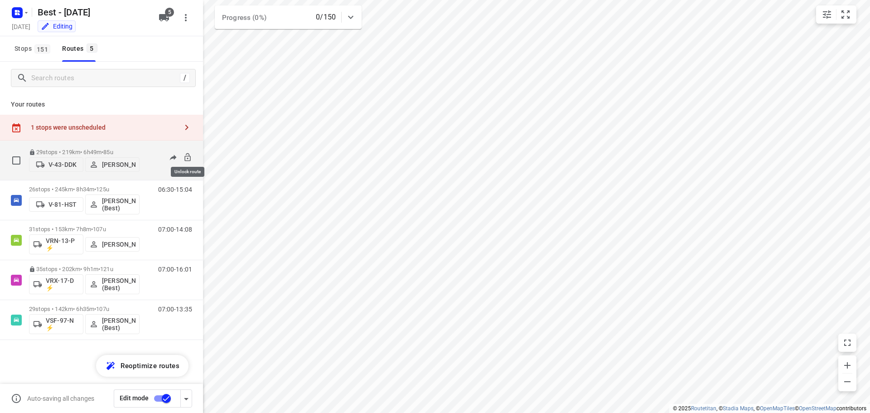
click at [185, 154] on icon at bounding box center [187, 157] width 6 height 8
click at [68, 149] on p "29 stops • 219km • 6h49m • 85u" at bounding box center [84, 152] width 111 height 7
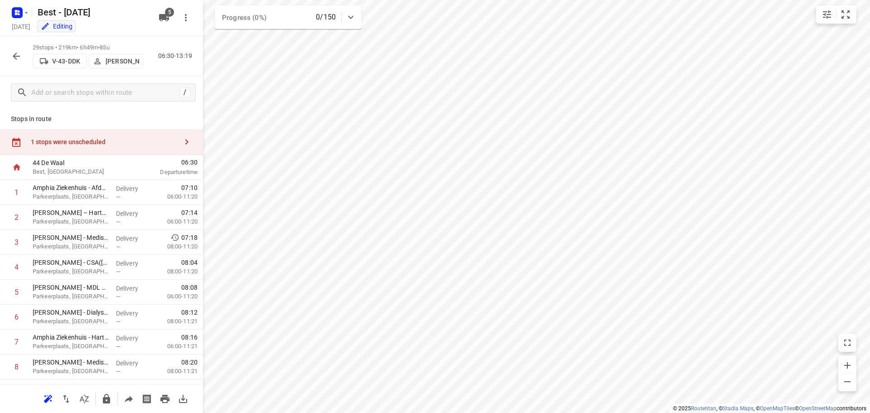
click at [111, 139] on div "1 stops were unscheduled" at bounding box center [104, 141] width 147 height 7
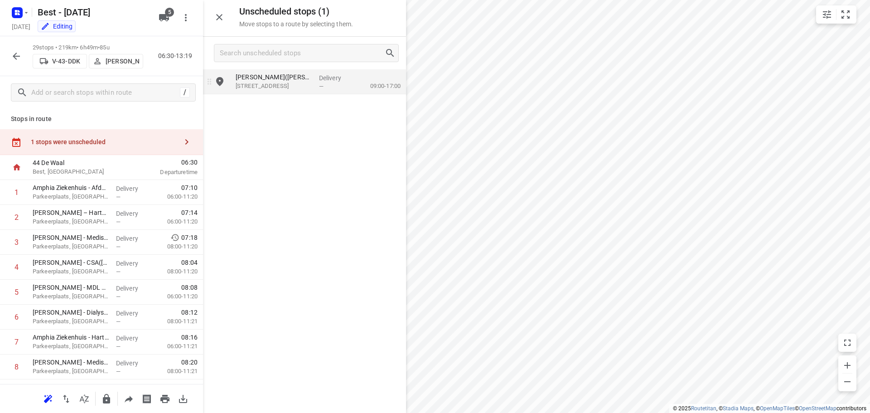
click at [287, 86] on p "[STREET_ADDRESS]" at bounding box center [274, 86] width 76 height 9
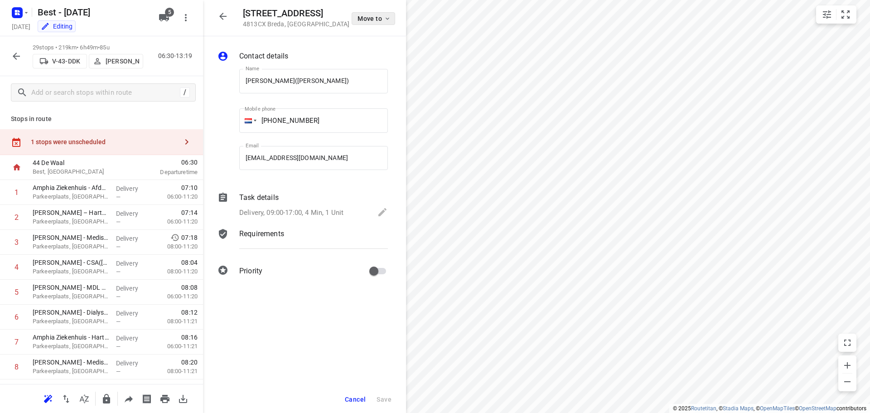
click at [367, 19] on span "Move to" at bounding box center [375, 18] width 34 height 7
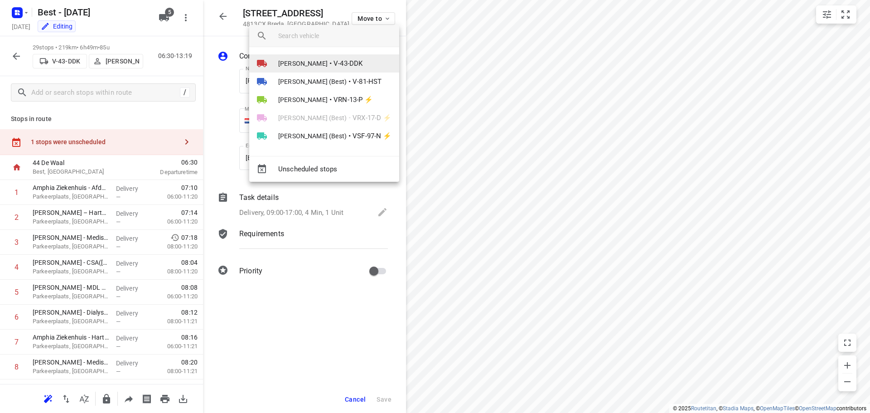
click at [329, 61] on li "[PERSON_NAME] • V-43-DDK" at bounding box center [324, 63] width 150 height 18
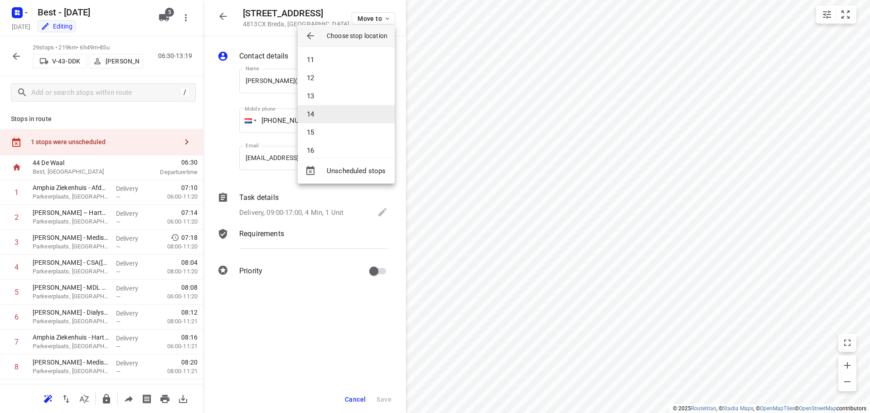
scroll to position [272, 0]
click at [323, 80] on li "17" at bounding box center [346, 78] width 97 height 18
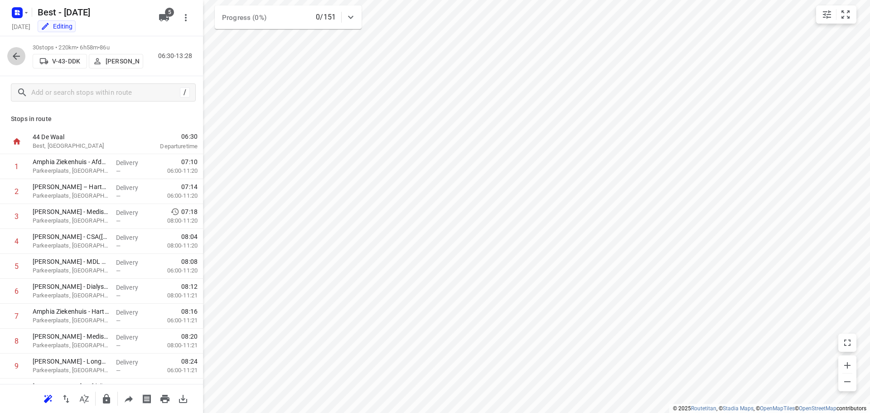
click at [10, 53] on button "button" at bounding box center [16, 56] width 18 height 18
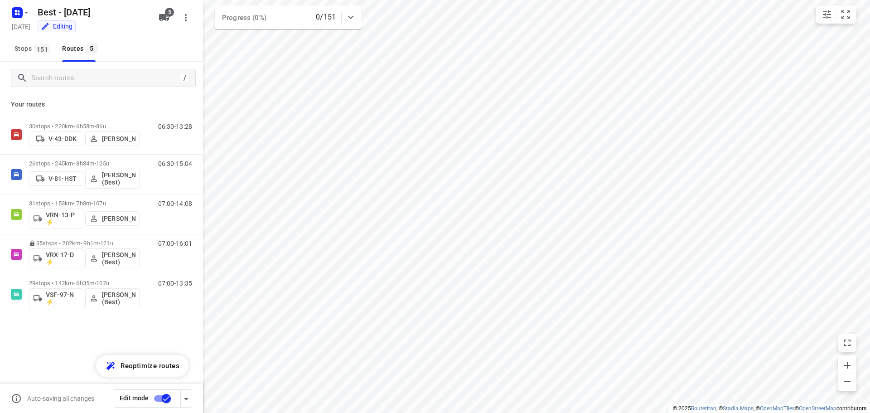
click at [157, 395] on input "checkbox" at bounding box center [166, 398] width 52 height 17
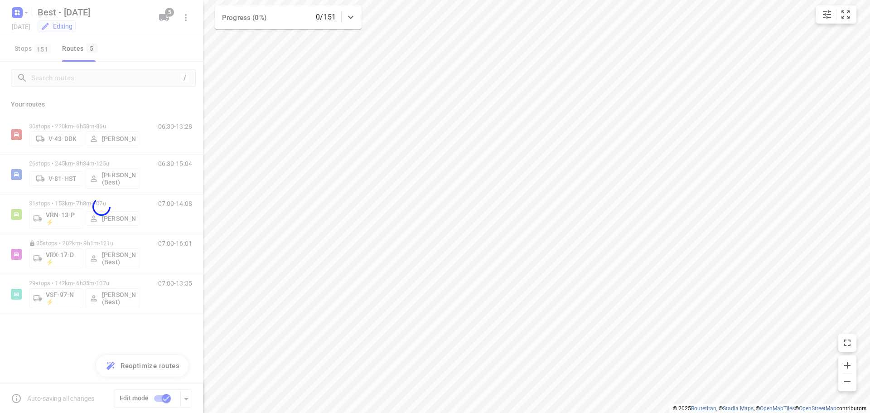
checkbox input "false"
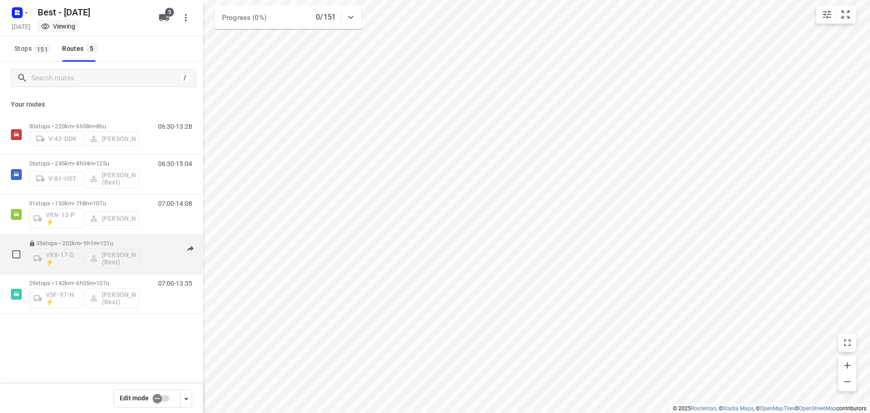
click at [96, 243] on p "35 stops • 202km • 9h1m • 121u" at bounding box center [84, 243] width 111 height 7
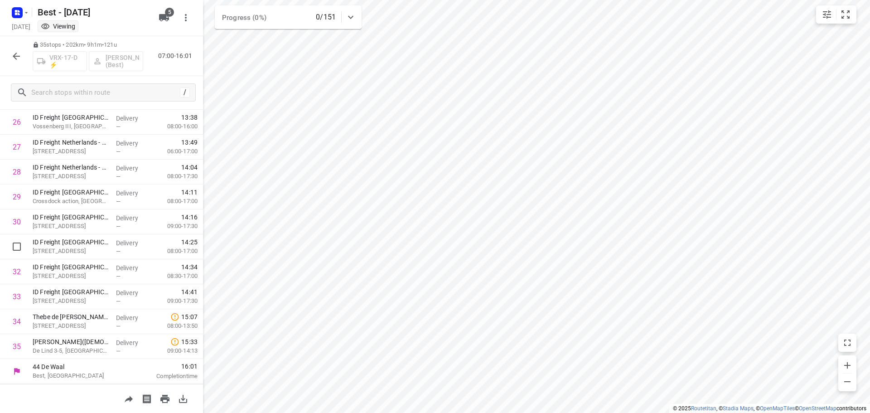
scroll to position [486, 0]
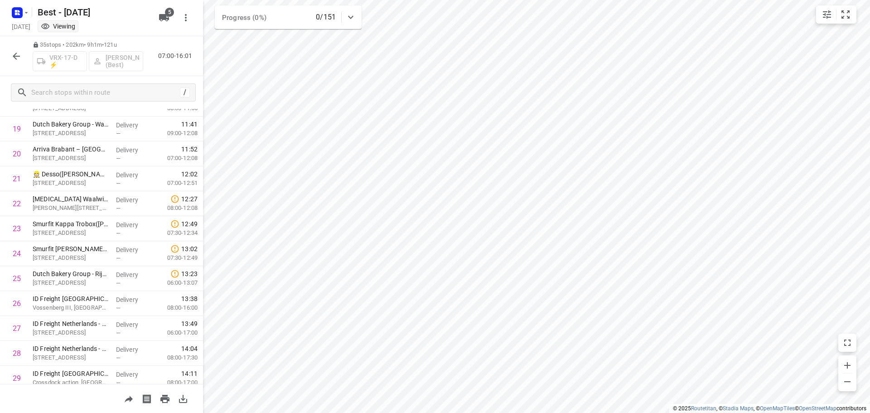
click at [17, 54] on icon "button" at bounding box center [16, 56] width 11 height 11
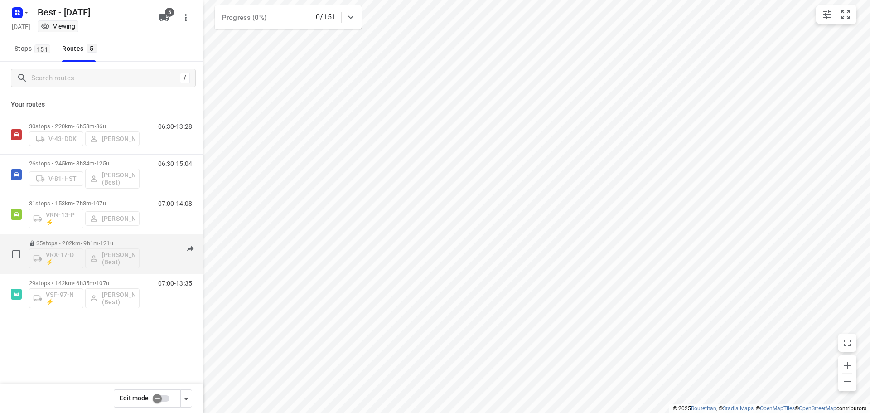
click at [68, 245] on p "35 stops • 202km • 9h1m • 121u" at bounding box center [84, 243] width 111 height 7
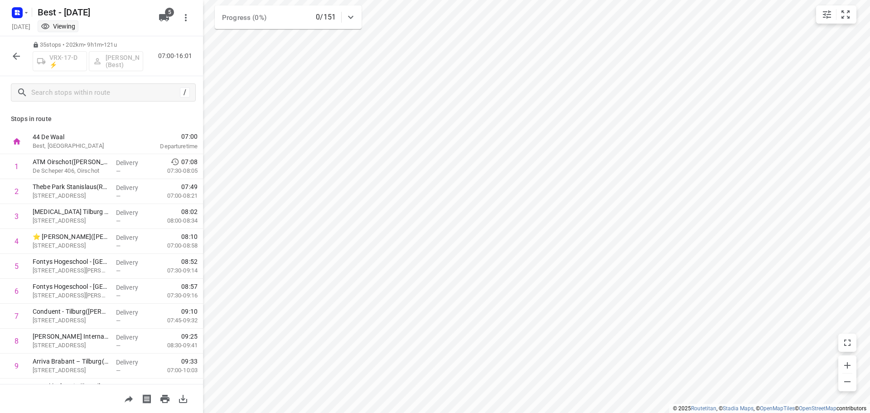
click at [1, 52] on div "35 stops • 202km • 9h1m • 121u VRX-17-D ⚡ [PERSON_NAME] (Best) 07:00-16:01" at bounding box center [101, 56] width 203 height 40
click at [8, 56] on button "button" at bounding box center [16, 56] width 18 height 18
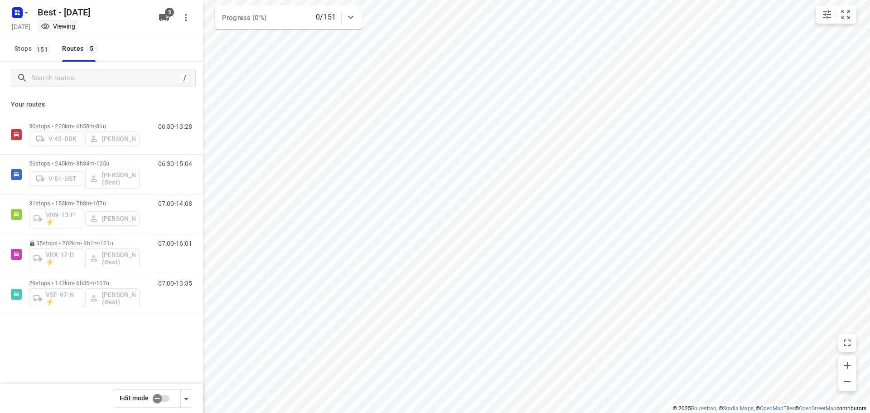
click at [160, 399] on input "checkbox" at bounding box center [157, 398] width 52 height 17
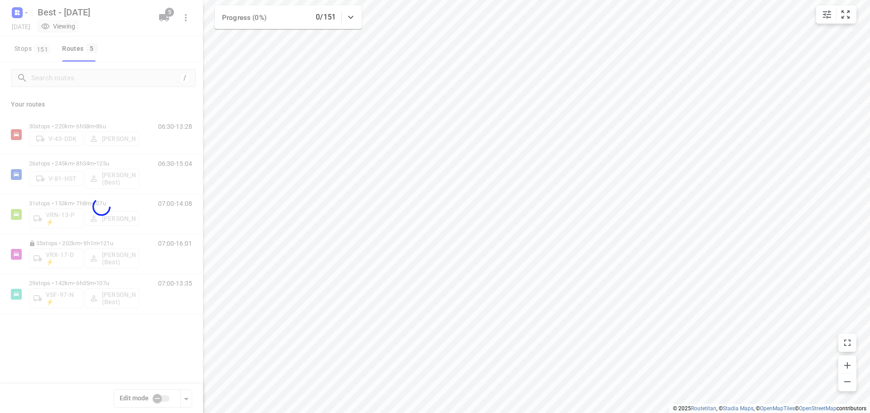
checkbox input "true"
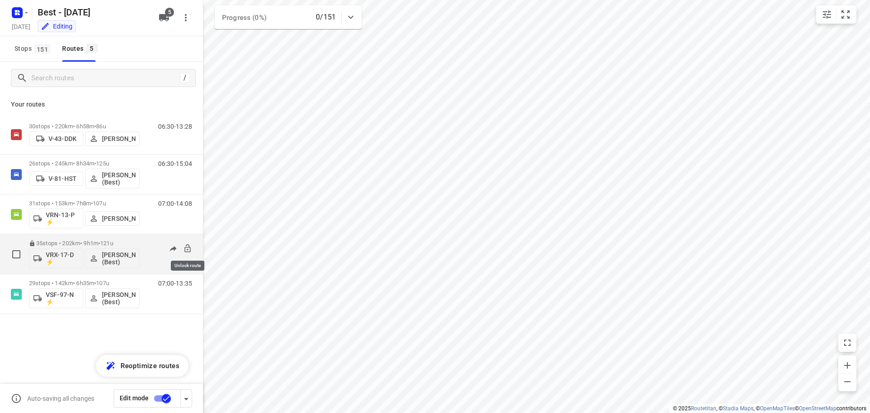
click at [192, 247] on icon at bounding box center [187, 248] width 9 height 9
click at [110, 255] on p "[PERSON_NAME] (Best)" at bounding box center [119, 258] width 34 height 15
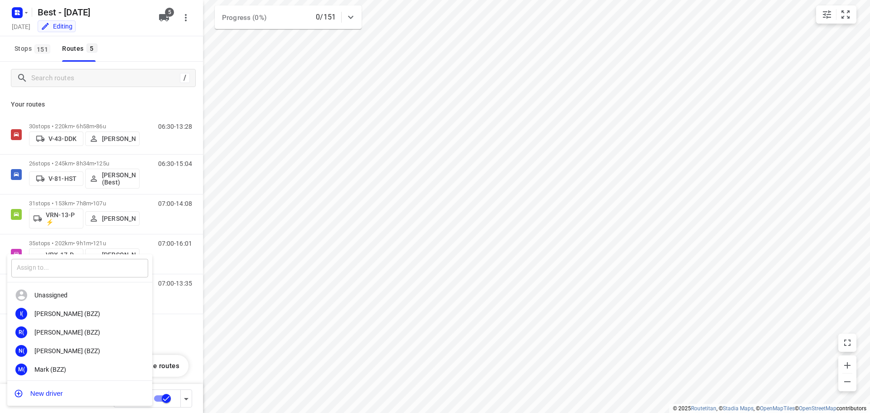
click at [58, 261] on input "text" at bounding box center [79, 268] width 137 height 19
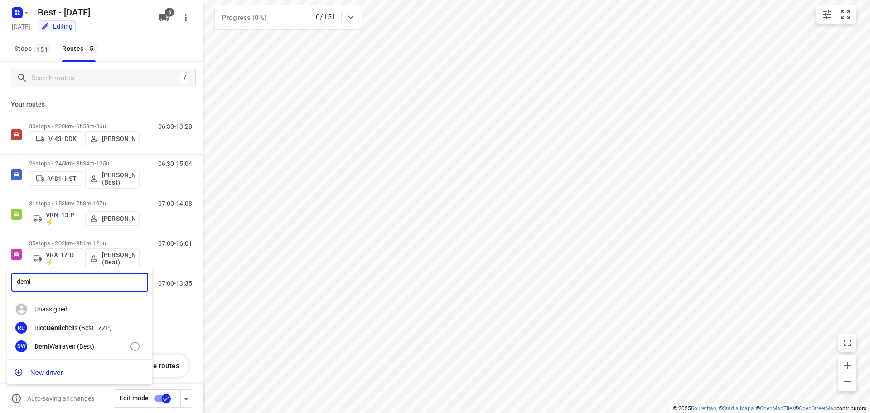
type input "demi"
click at [60, 350] on div "Demi Walraven (Best)" at bounding box center [81, 346] width 95 height 7
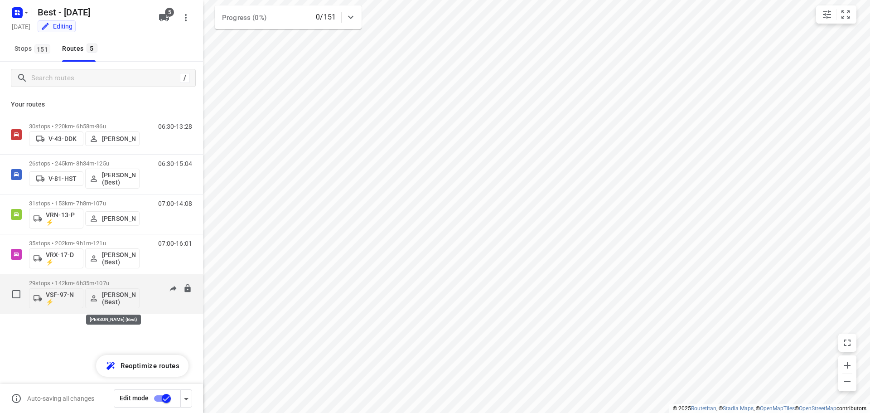
click at [113, 298] on p "[PERSON_NAME] (Best)" at bounding box center [119, 298] width 34 height 15
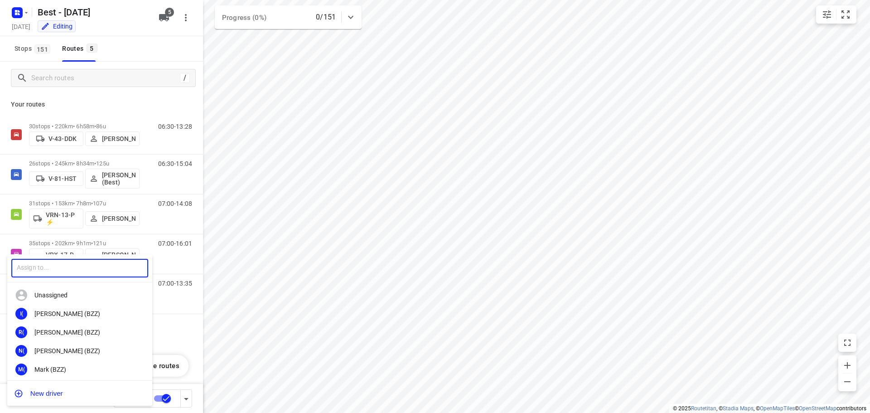
click at [88, 269] on input "text" at bounding box center [79, 268] width 137 height 19
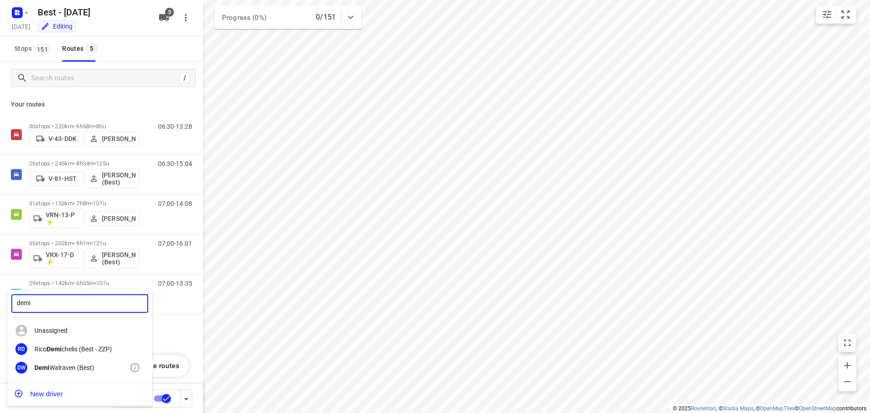
type input "demi"
click at [93, 366] on div "Demi Walraven (Best)" at bounding box center [81, 367] width 95 height 7
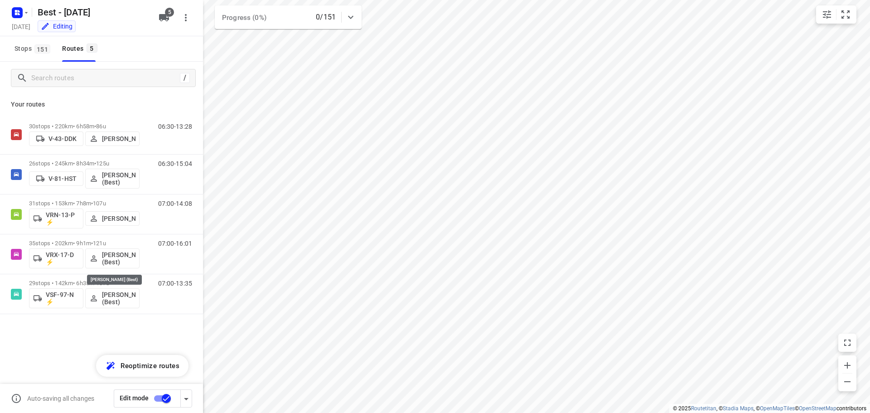
click at [115, 259] on p "Demi Walraven (Best)" at bounding box center [119, 258] width 34 height 15
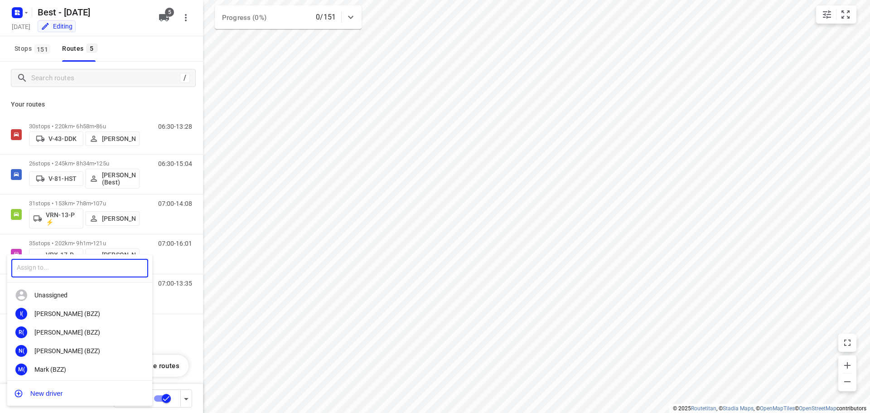
click at [59, 261] on input "text" at bounding box center [79, 268] width 137 height 19
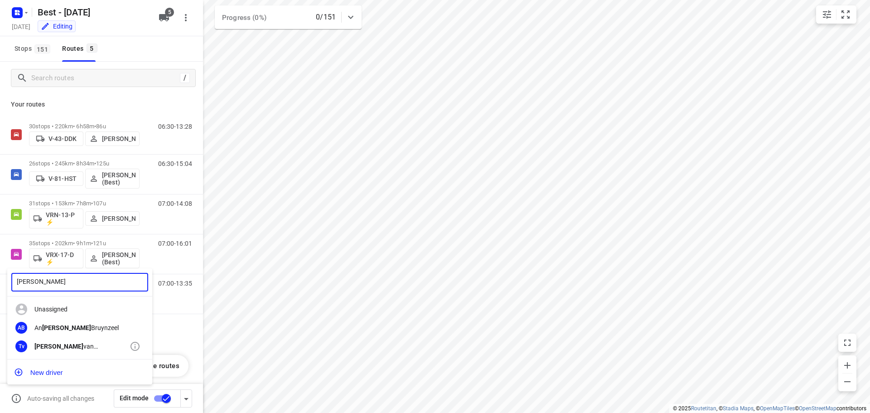
type input "tony"
click at [74, 341] on div "Tv Tony van Doren (Best)" at bounding box center [79, 346] width 145 height 19
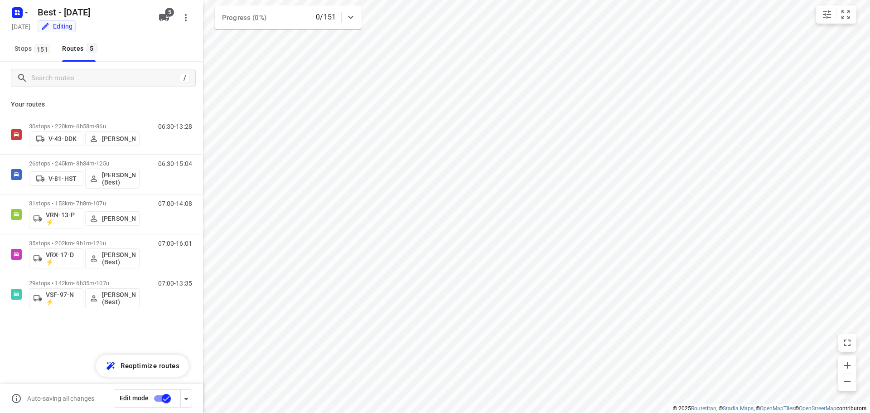
click at [165, 398] on input "checkbox" at bounding box center [166, 398] width 52 height 17
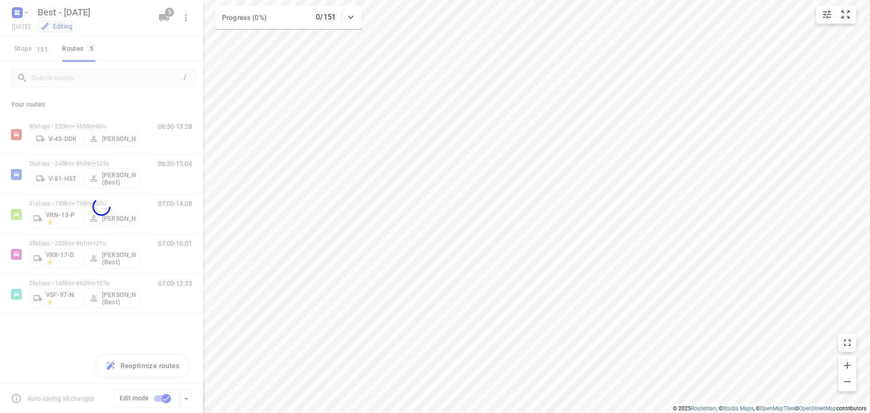
checkbox input "false"
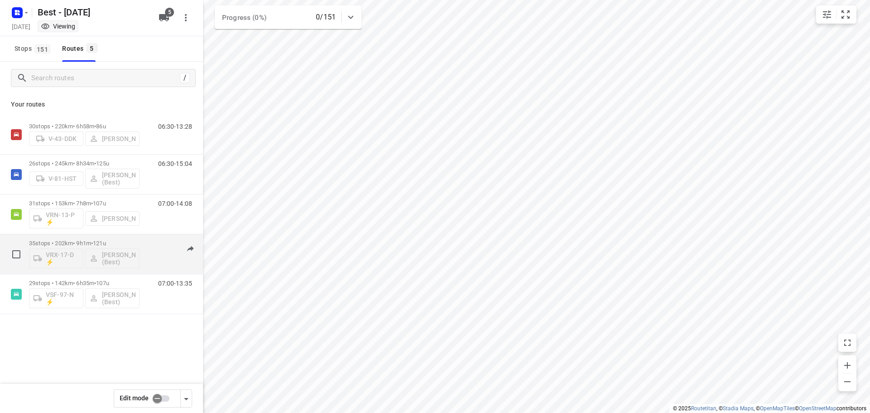
click at [93, 240] on span "•" at bounding box center [92, 243] width 2 height 7
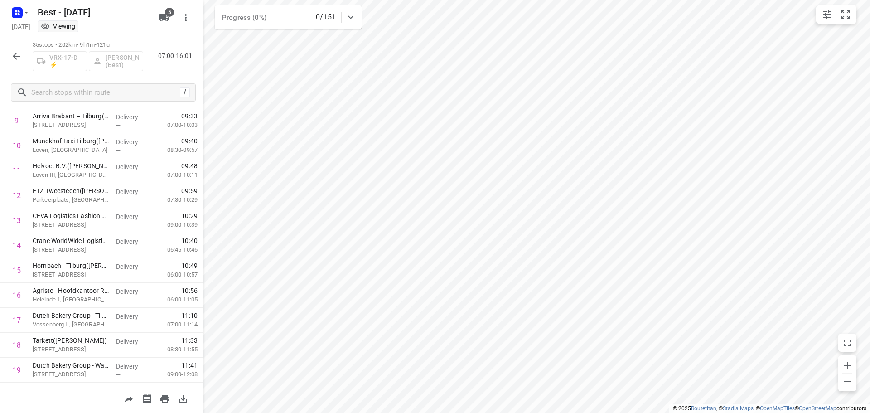
scroll to position [124, 0]
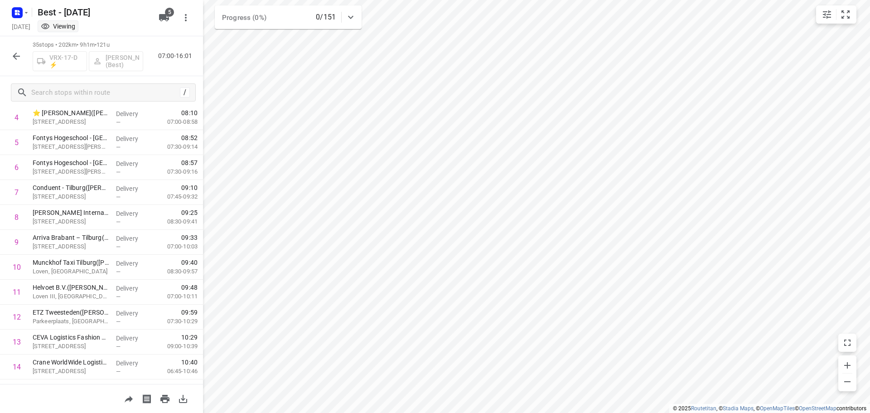
click at [16, 60] on icon "button" at bounding box center [16, 56] width 11 height 11
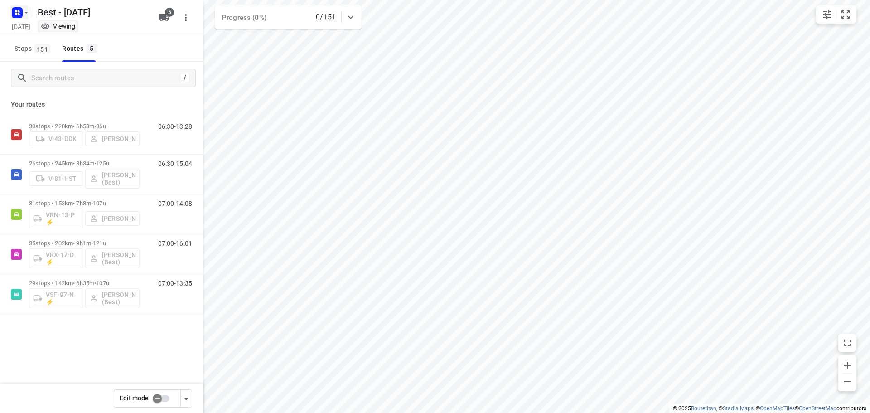
click at [23, 16] on icon "button" at bounding box center [26, 12] width 7 height 7
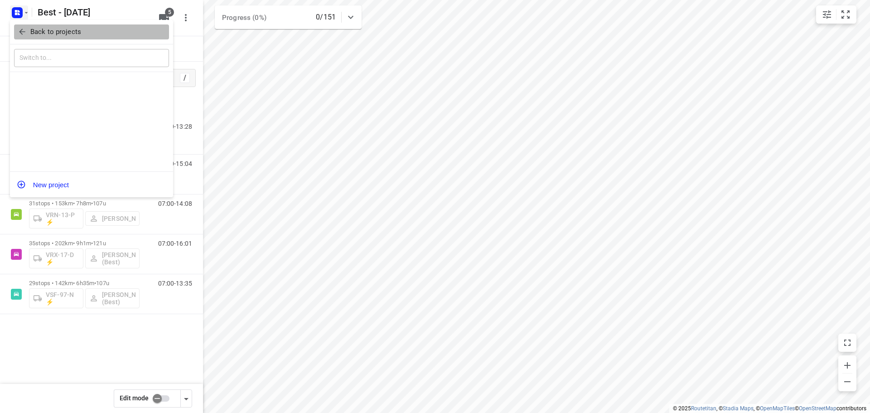
click at [24, 33] on icon "button" at bounding box center [22, 31] width 9 height 9
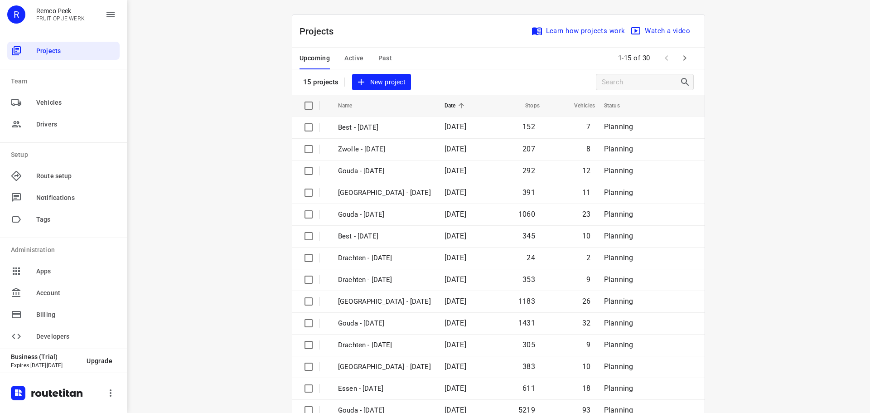
click at [679, 62] on icon "button" at bounding box center [684, 58] width 11 height 11
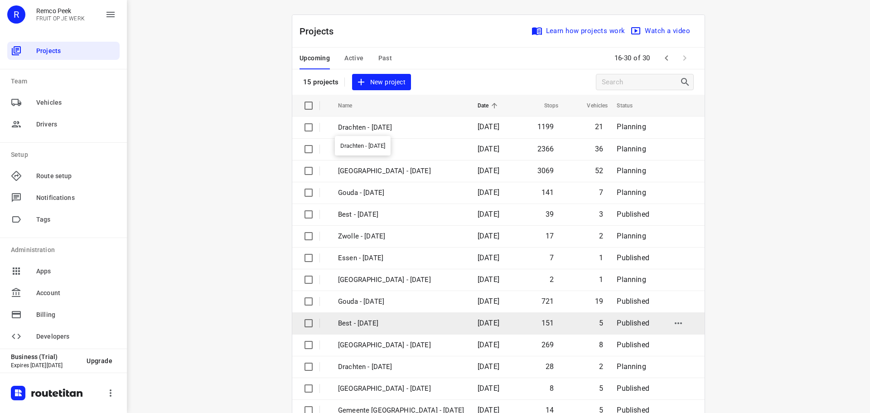
scroll to position [45, 0]
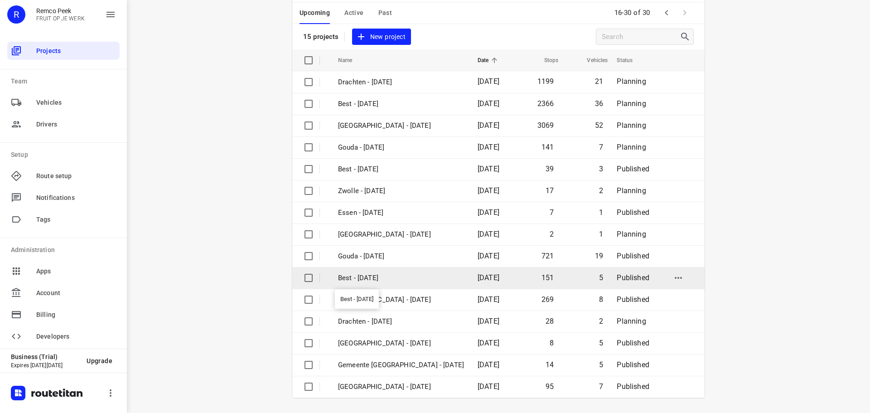
click at [393, 273] on p "Best - [DATE]" at bounding box center [401, 278] width 126 height 10
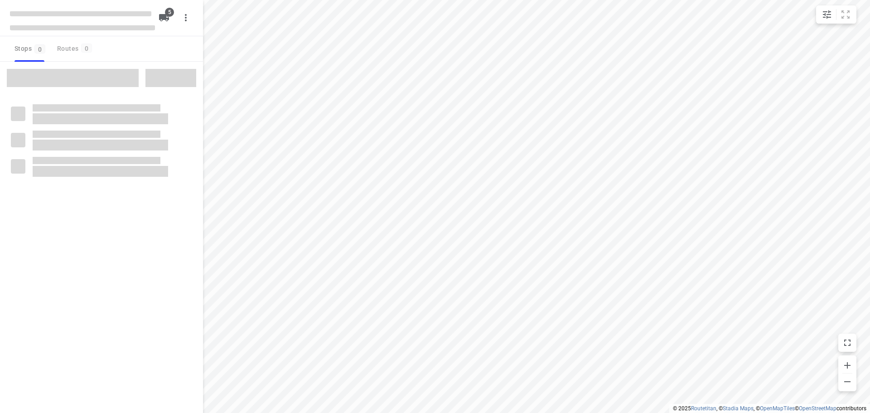
checkbox input "true"
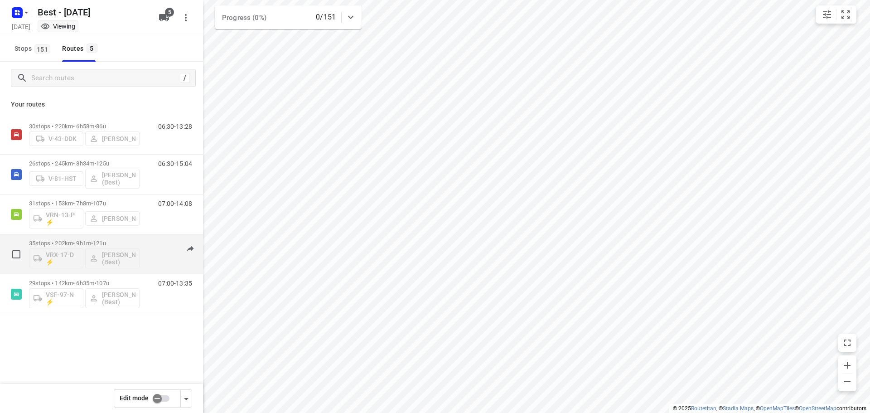
click at [93, 242] on span "•" at bounding box center [92, 243] width 2 height 7
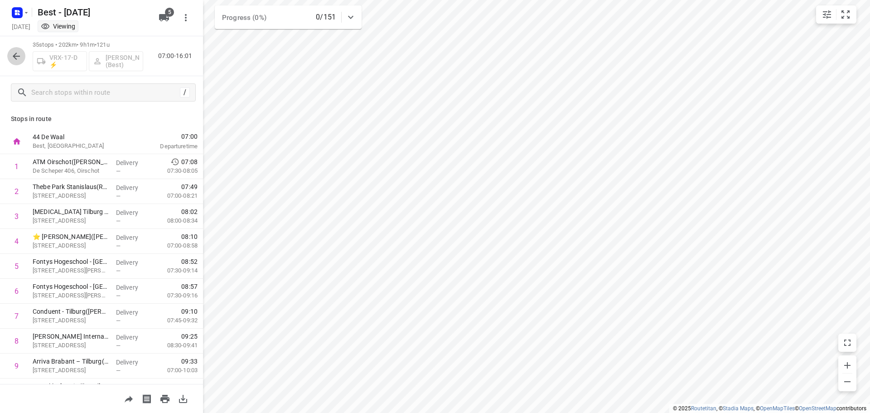
click at [16, 61] on icon "button" at bounding box center [16, 56] width 11 height 11
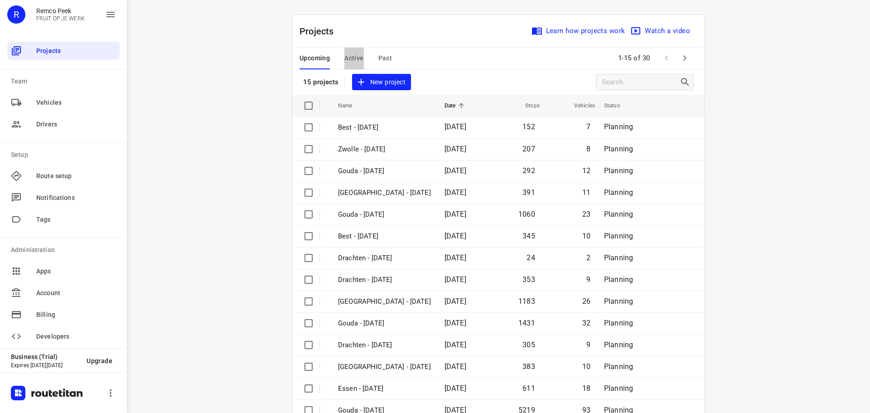
click at [360, 63] on span "Active" at bounding box center [353, 58] width 19 height 11
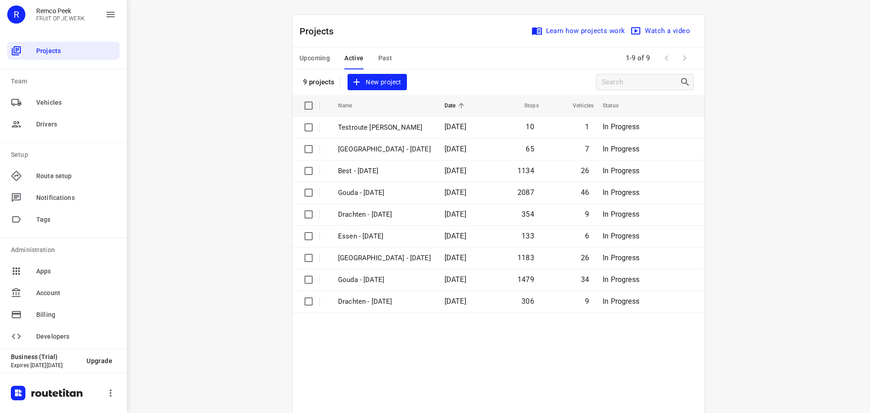
click at [317, 55] on span "Upcoming" at bounding box center [315, 58] width 30 height 11
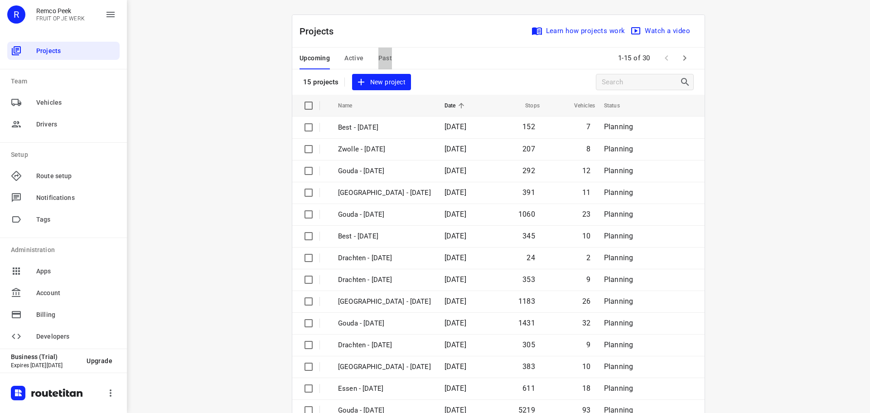
click at [380, 60] on span "Past" at bounding box center [385, 58] width 14 height 11
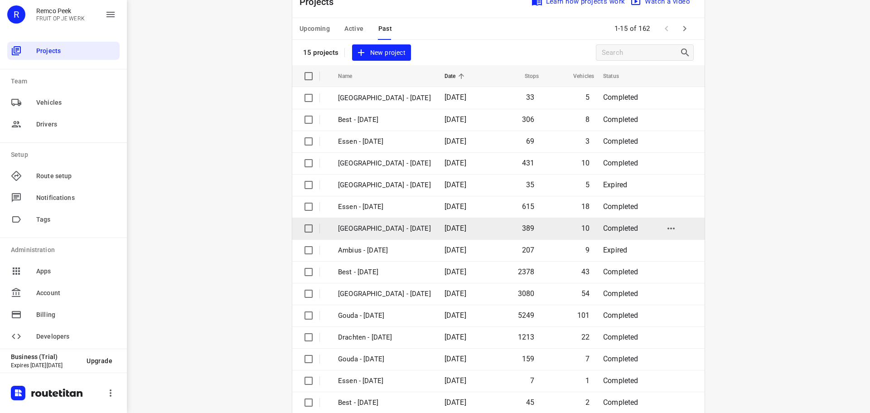
scroll to position [45, 0]
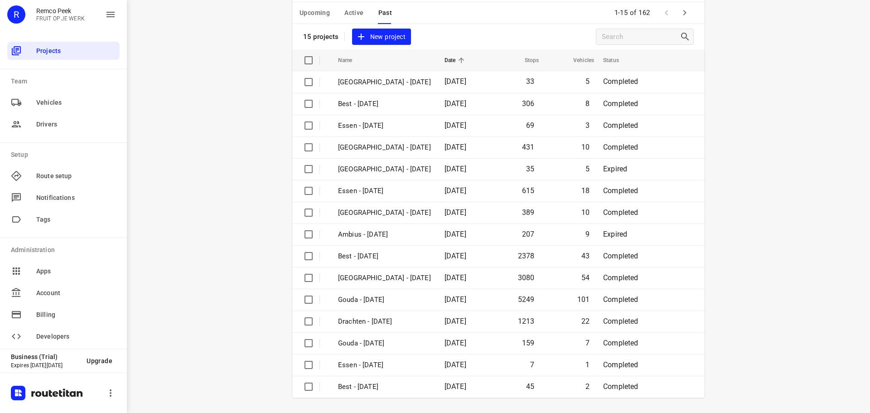
click at [357, 16] on span "Active" at bounding box center [353, 12] width 19 height 11
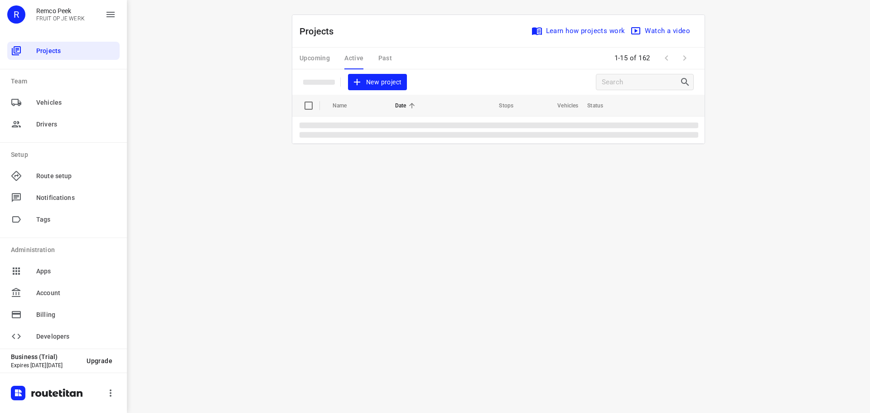
scroll to position [0, 0]
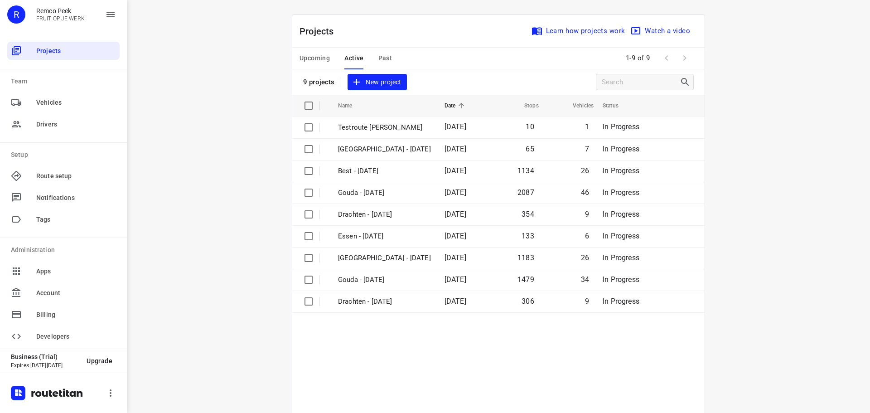
drag, startPoint x: 370, startPoint y: 54, endPoint x: 376, endPoint y: 56, distance: 6.3
click at [375, 56] on div "Upcoming Active Past" at bounding box center [353, 59] width 107 height 22
click at [378, 56] on span "Past" at bounding box center [385, 58] width 14 height 11
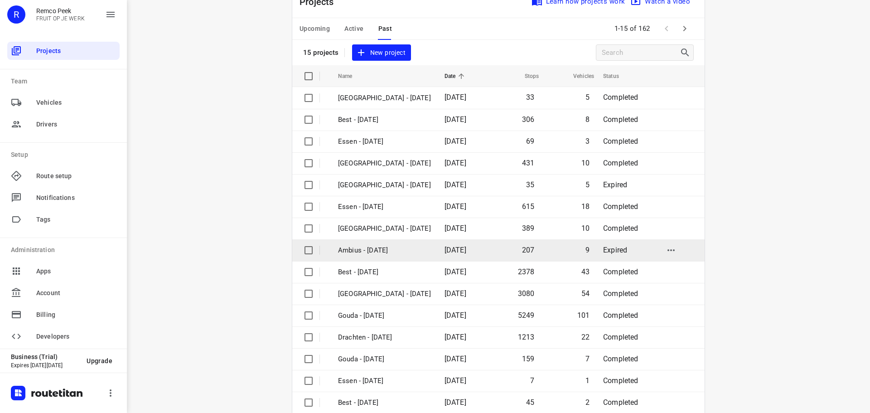
scroll to position [45, 0]
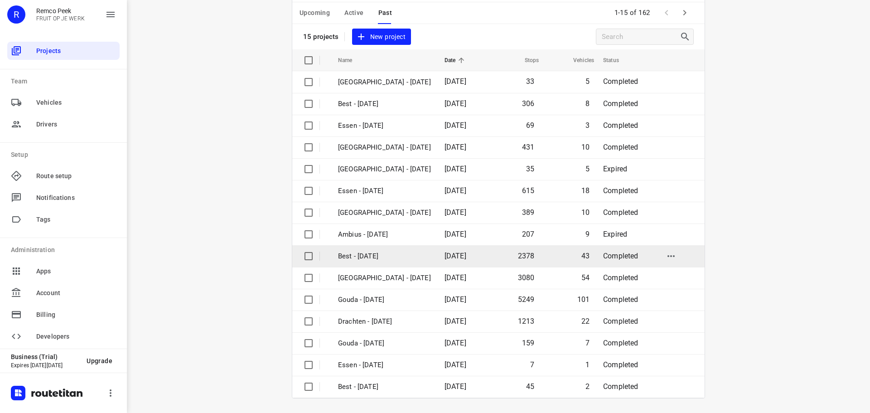
click at [395, 261] on p "Best - [DATE]" at bounding box center [384, 256] width 93 height 10
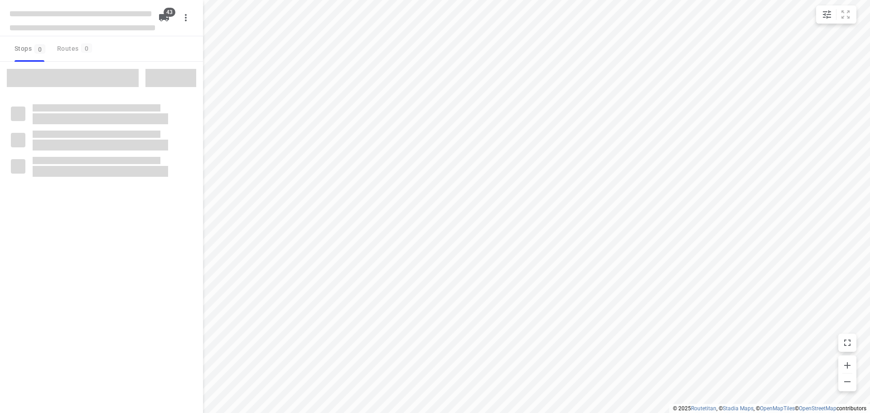
checkbox input "true"
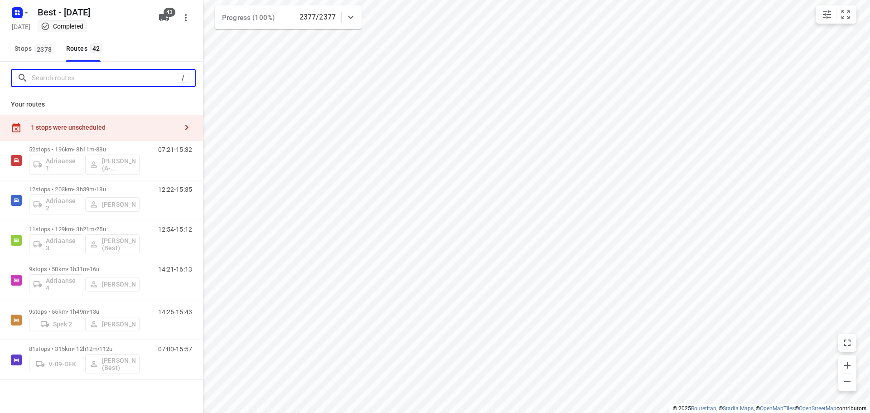
click at [91, 78] on input "Search routes" at bounding box center [104, 78] width 145 height 14
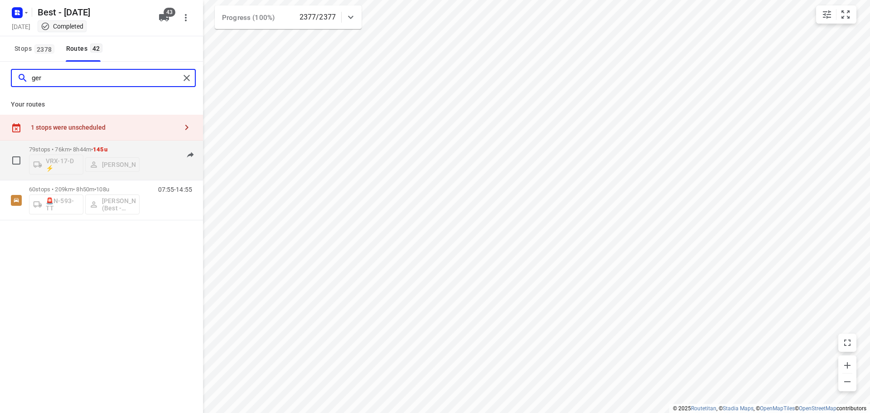
type input "ger"
click at [76, 149] on p "79 stops • 76km • 8h44m • 145u" at bounding box center [84, 149] width 111 height 7
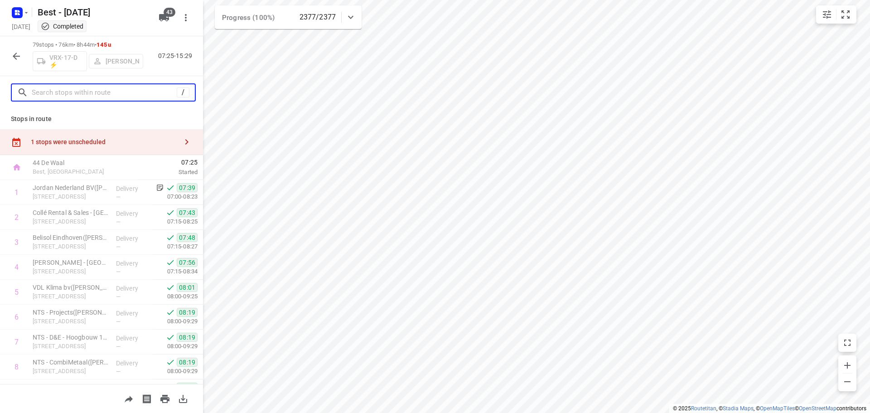
click at [53, 99] on input "text" at bounding box center [104, 93] width 145 height 14
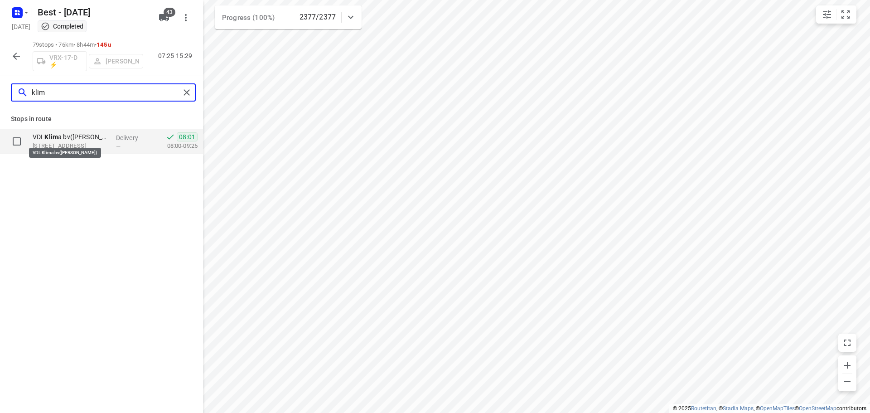
type input "klim"
click at [107, 141] on p "VDL Klim a bv([PERSON_NAME])" at bounding box center [71, 136] width 76 height 9
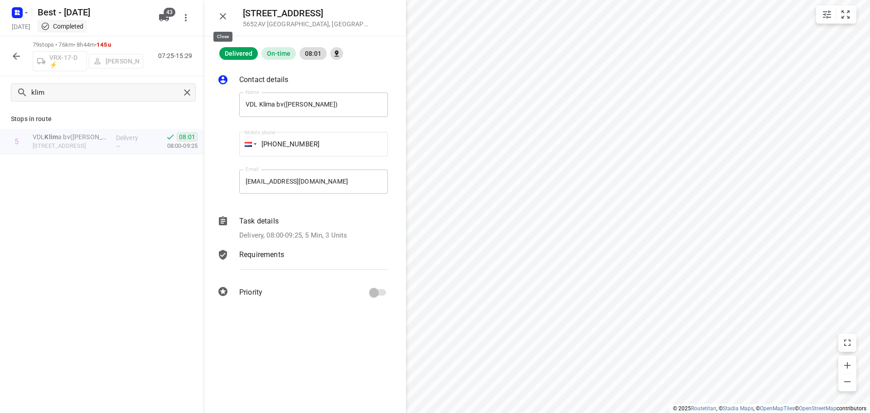
click at [228, 14] on icon "button" at bounding box center [223, 16] width 11 height 11
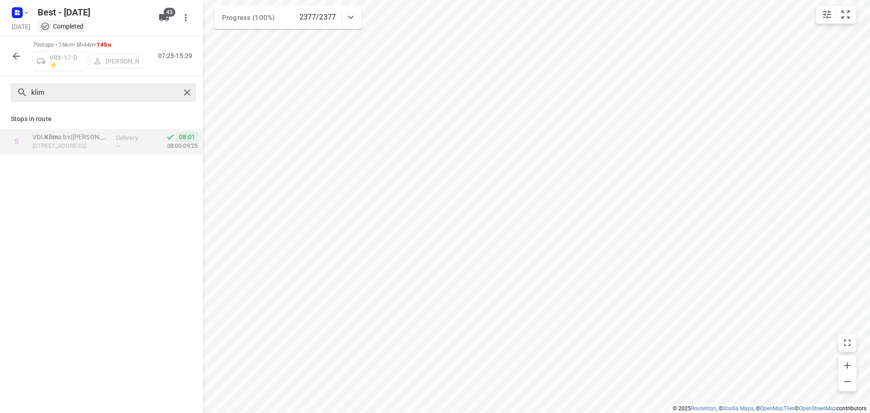
click at [184, 99] on div "klim" at bounding box center [103, 92] width 185 height 18
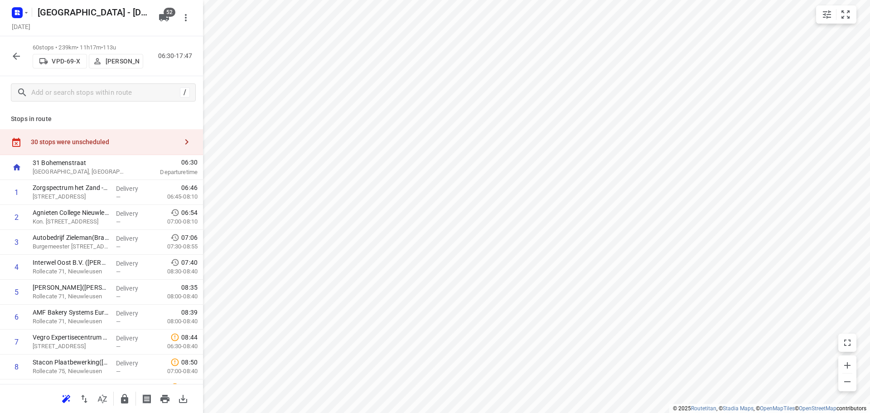
scroll to position [265, 0]
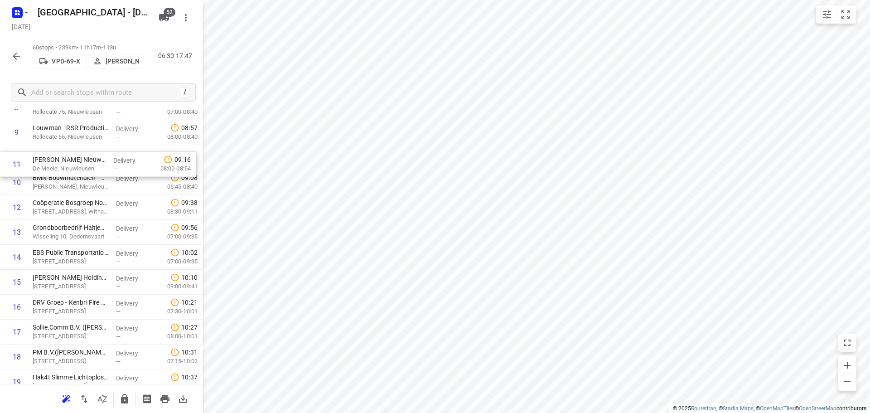
drag, startPoint x: 103, startPoint y: 172, endPoint x: 105, endPoint y: 155, distance: 17.3
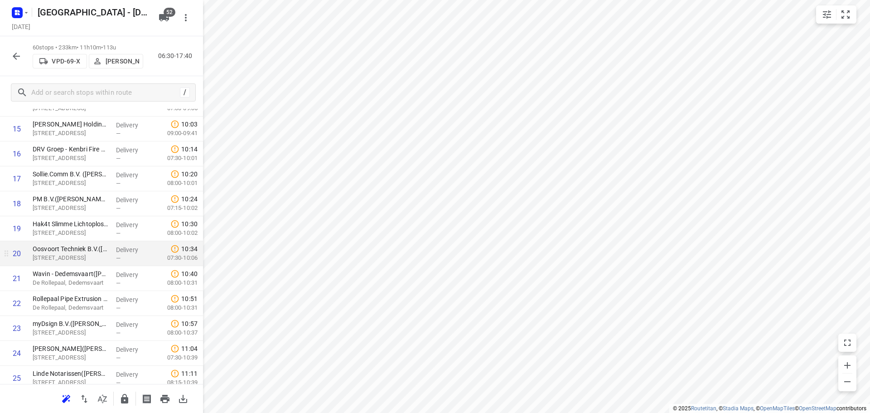
scroll to position [440, 0]
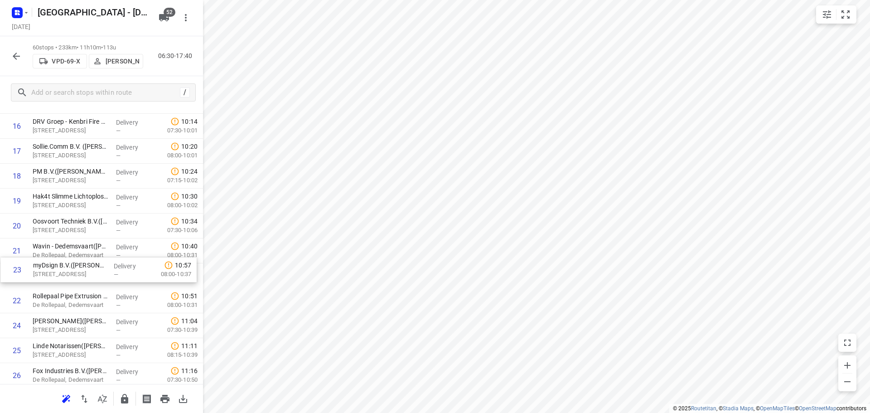
drag, startPoint x: 53, startPoint y: 293, endPoint x: 50, endPoint y: 244, distance: 49.5
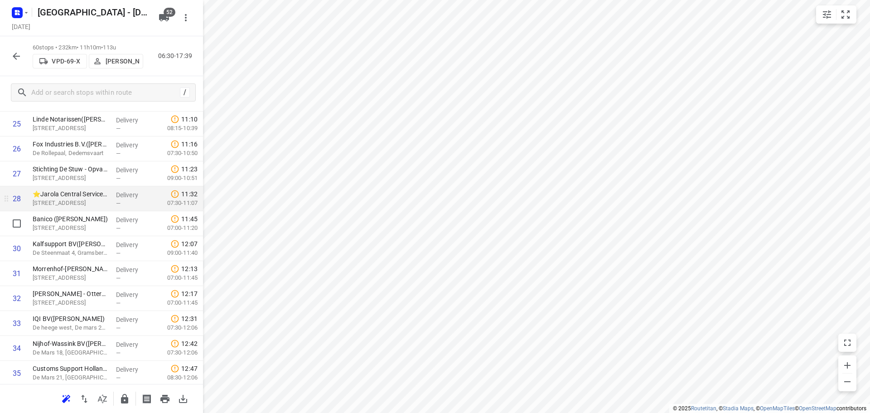
scroll to position [848, 0]
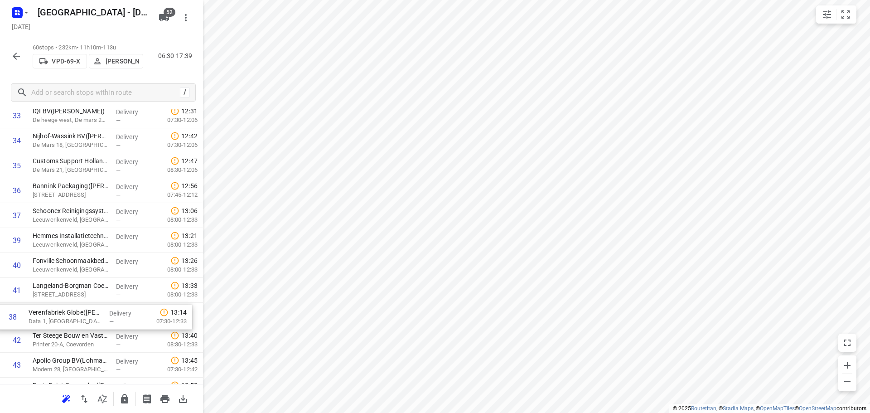
drag, startPoint x: 96, startPoint y: 263, endPoint x: 92, endPoint y: 311, distance: 48.3
click at [90, 316] on div "1 Zorgspectrum het Zand - Hulstkampen(Jan Folkekerstma) Raiffeisenstraat 1, Nie…" at bounding box center [101, 54] width 203 height 1496
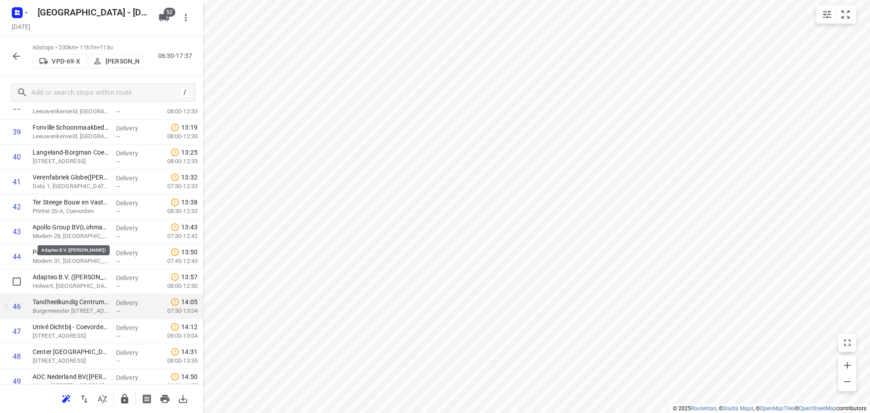
scroll to position [1058, 0]
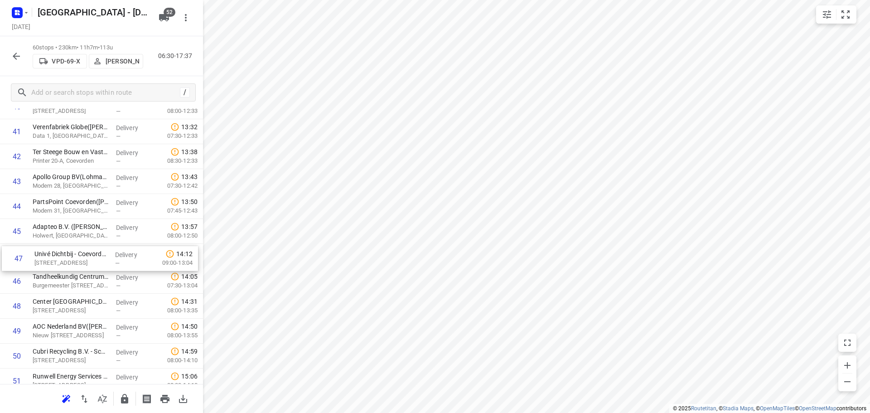
drag, startPoint x: 63, startPoint y: 281, endPoint x: 66, endPoint y: 249, distance: 32.3
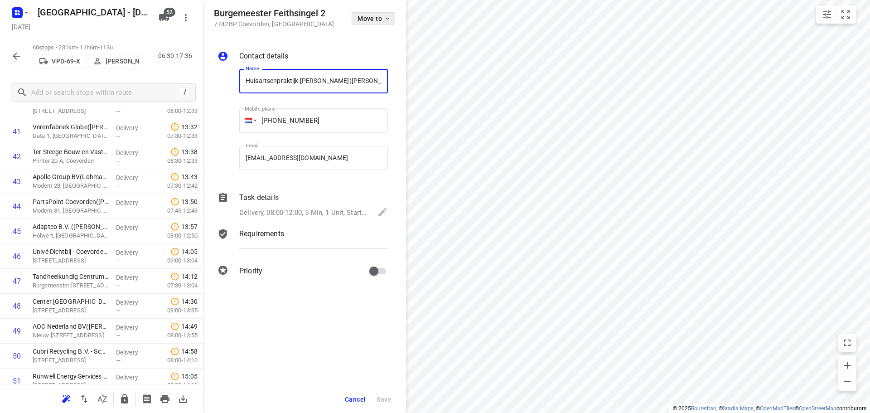
click at [379, 17] on span "Move to" at bounding box center [375, 18] width 34 height 7
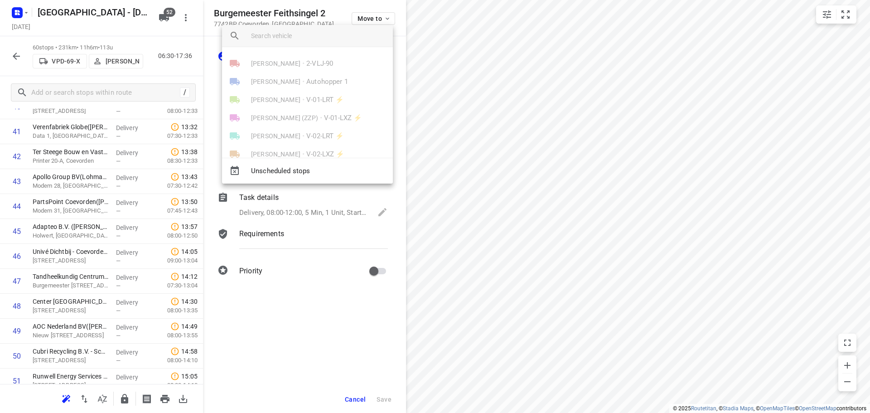
click at [321, 39] on input "search vehicle" at bounding box center [318, 36] width 135 height 14
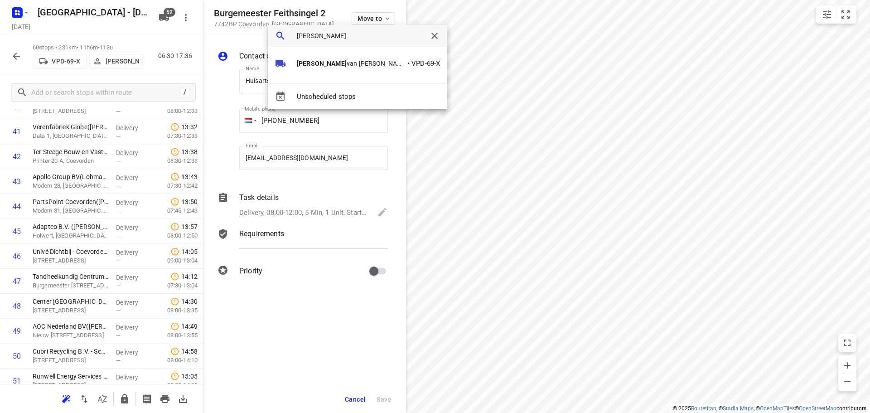
type input "henk"
click at [291, 53] on div "Henk van Hooren • VPD-69-X" at bounding box center [357, 65] width 179 height 36
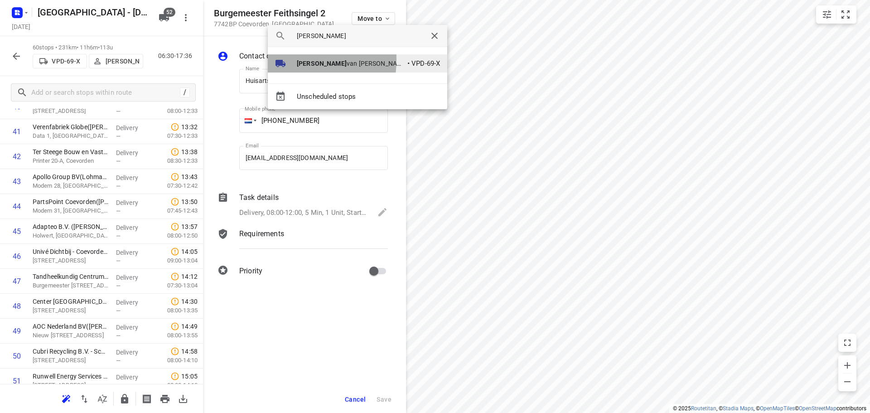
click at [279, 59] on icon at bounding box center [280, 63] width 11 height 11
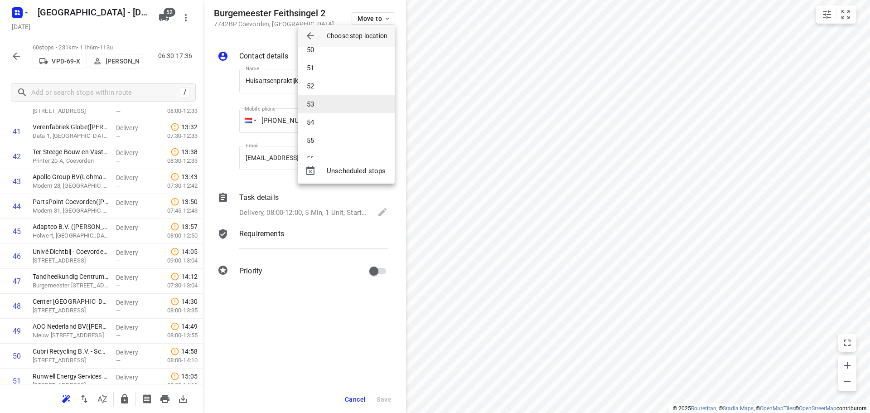
scroll to position [762, 0]
drag, startPoint x: 314, startPoint y: 134, endPoint x: 327, endPoint y: 47, distance: 87.6
click at [314, 133] on li "47" at bounding box center [346, 131] width 97 height 18
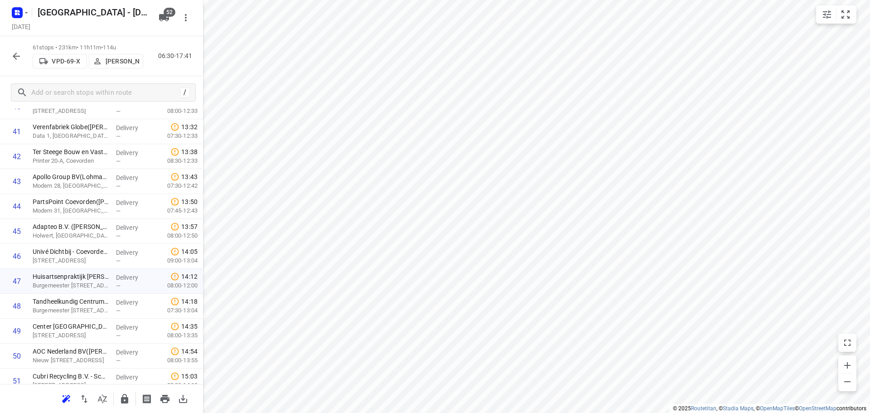
click at [121, 396] on icon "button" at bounding box center [124, 398] width 11 height 11
click at [20, 55] on icon "button" at bounding box center [16, 56] width 11 height 11
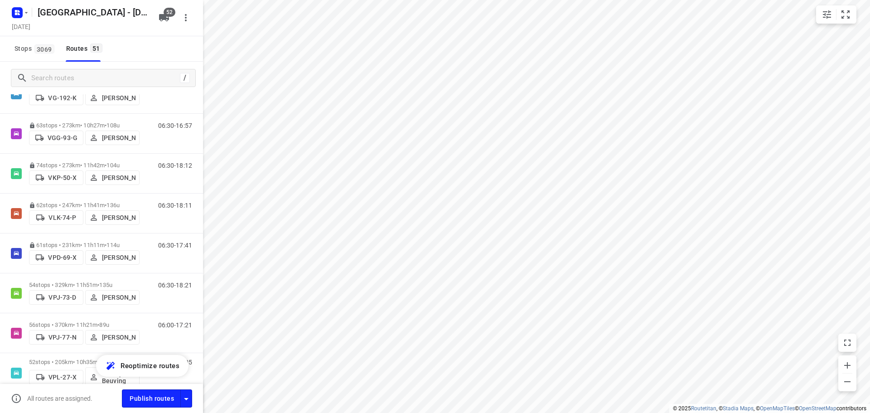
scroll to position [1611, 0]
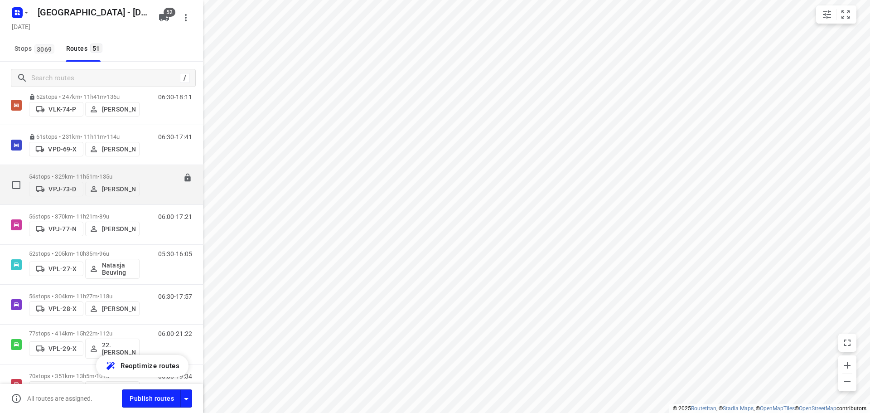
click at [70, 174] on p "54 stops • 329km • 11h51m • 135u" at bounding box center [84, 176] width 111 height 7
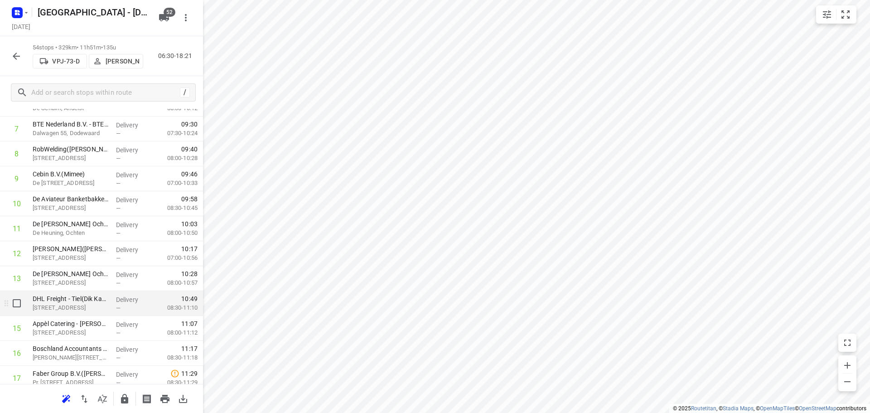
scroll to position [227, 0]
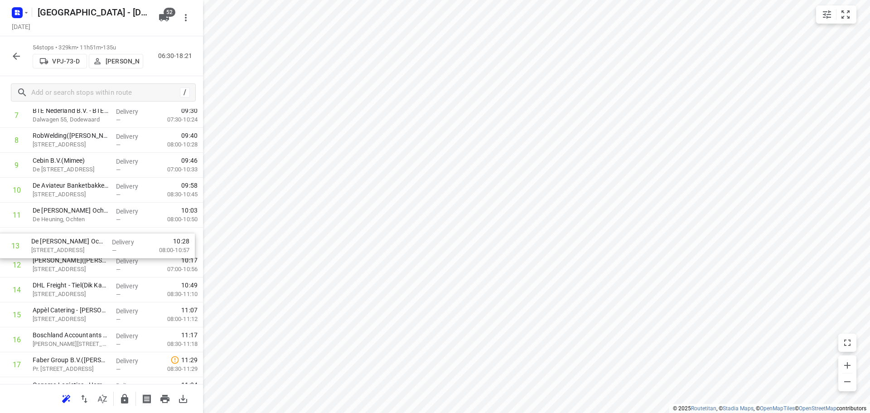
drag, startPoint x: 85, startPoint y: 269, endPoint x: 83, endPoint y: 249, distance: 20.0
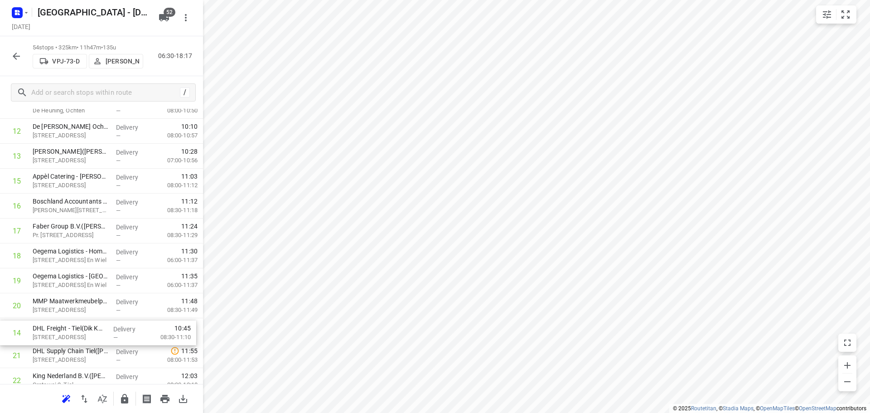
drag, startPoint x: 65, startPoint y: 309, endPoint x: 65, endPoint y: 339, distance: 29.9
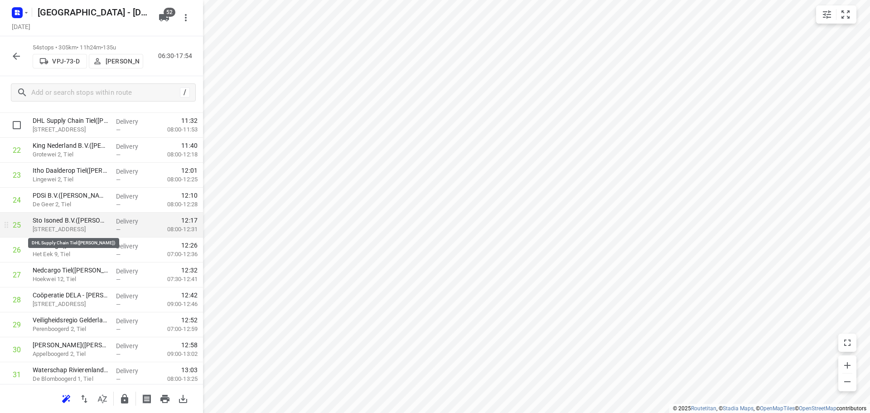
scroll to position [566, 0]
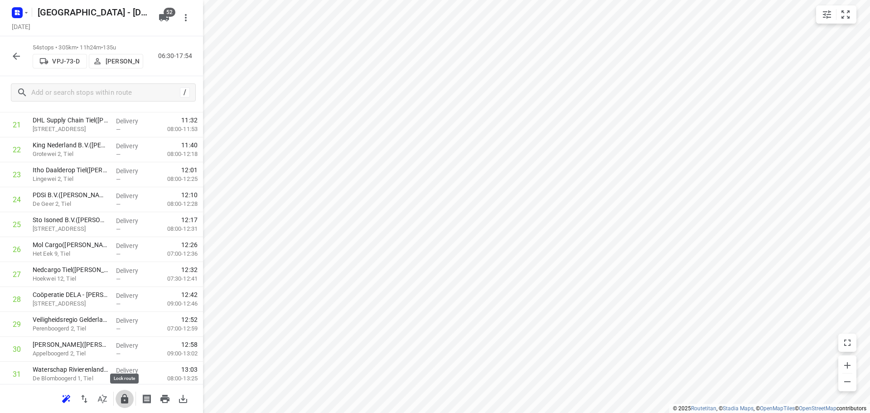
click at [125, 395] on icon "button" at bounding box center [124, 398] width 11 height 11
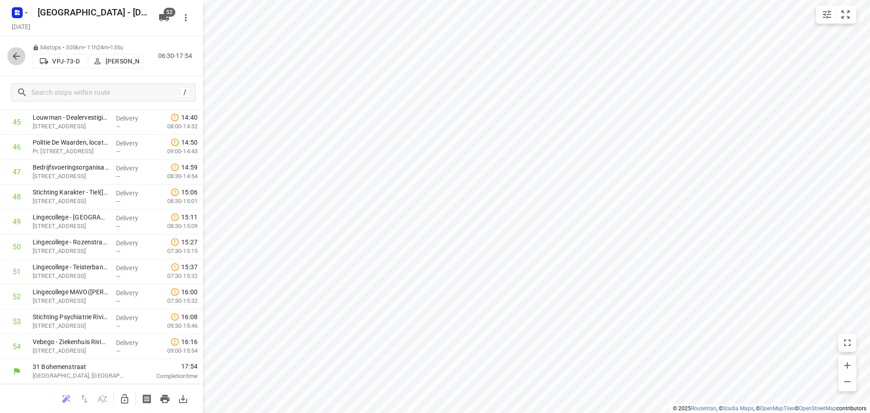
click at [12, 51] on icon "button" at bounding box center [16, 56] width 11 height 11
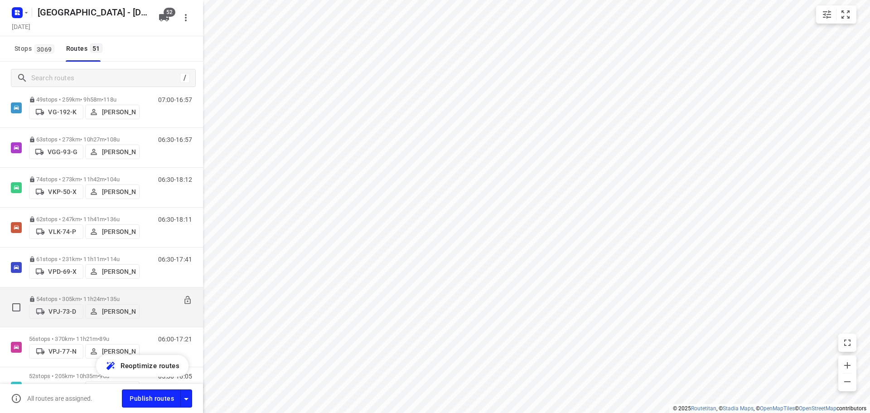
scroll to position [1565, 0]
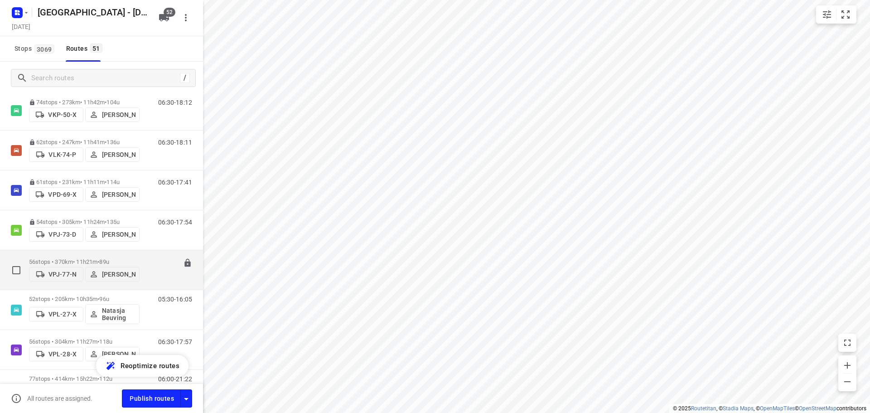
click at [64, 254] on div "56 stops • 370km • 11h21m • 89u VPJ-77-N Sven Hageman" at bounding box center [84, 270] width 111 height 32
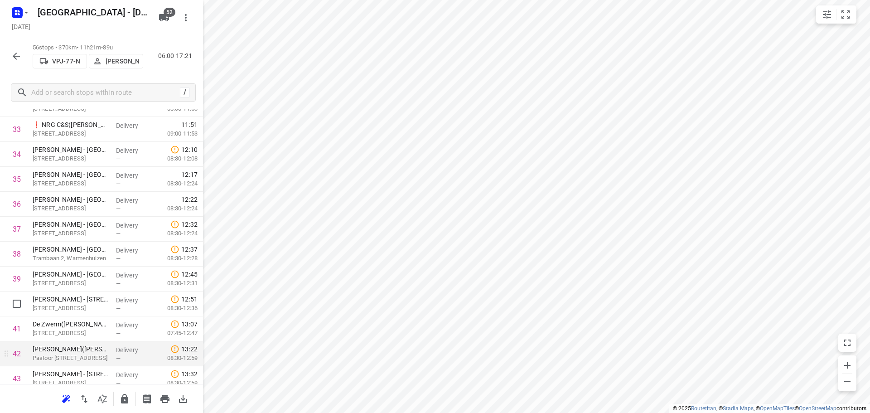
scroll to position [861, 0]
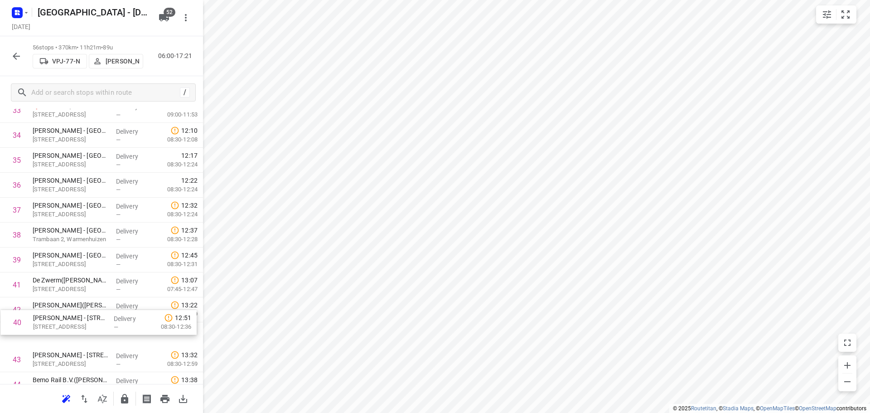
drag, startPoint x: 91, startPoint y: 311, endPoint x: 91, endPoint y: 334, distance: 23.6
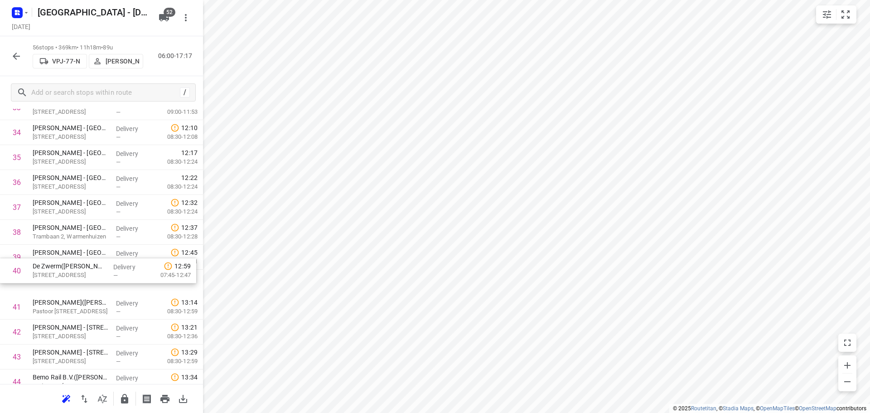
drag, startPoint x: 99, startPoint y: 282, endPoint x: 98, endPoint y: 257, distance: 24.9
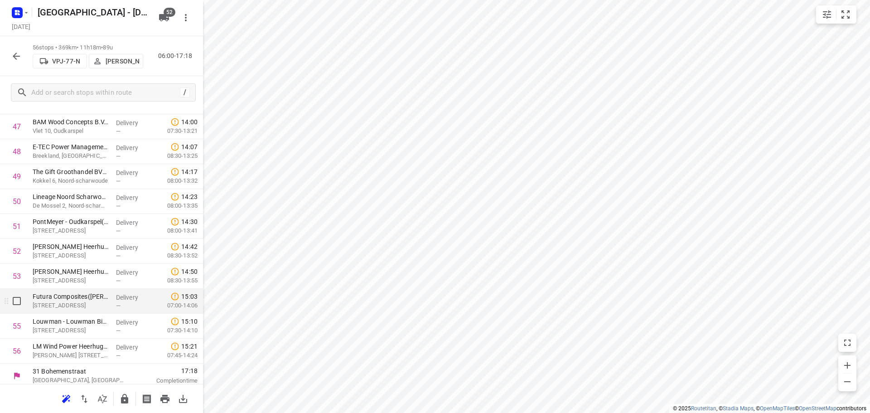
scroll to position [1217, 0]
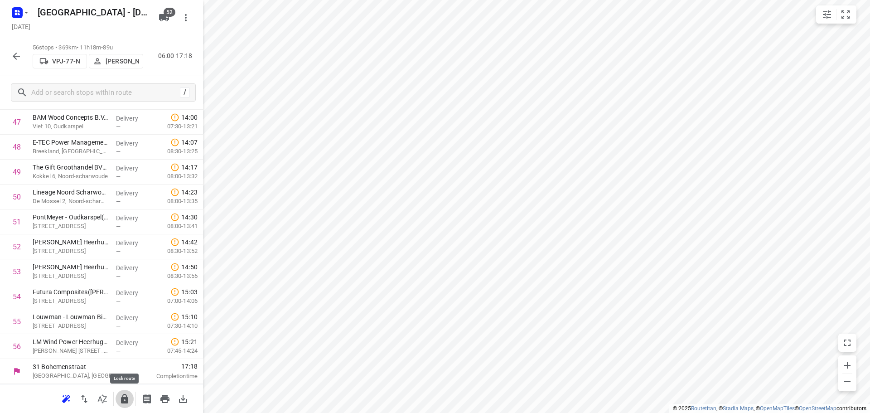
click at [126, 402] on icon "button" at bounding box center [124, 399] width 7 height 10
click at [13, 49] on button "button" at bounding box center [16, 56] width 18 height 18
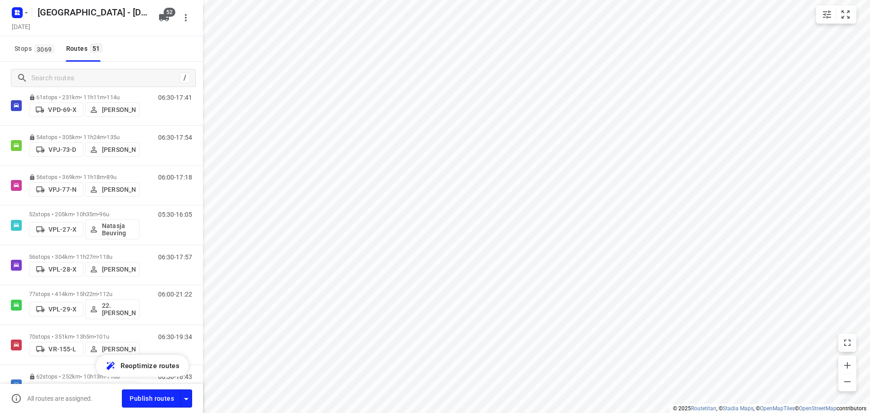
scroll to position [1646, 0]
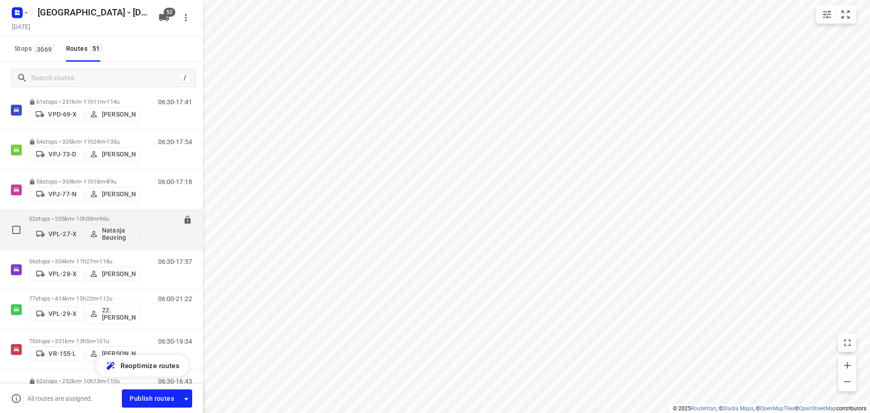
click at [83, 215] on div "52 stops • 205km • 10h35m • 96u VPL-27-X Natasja Beuving" at bounding box center [84, 230] width 111 height 38
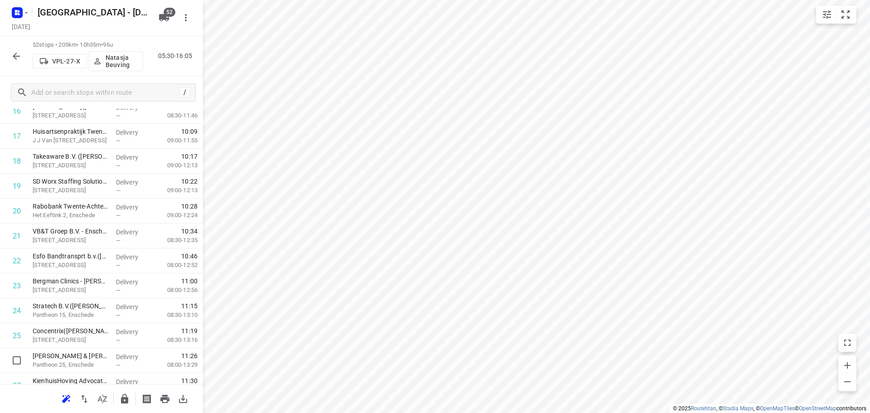
scroll to position [544, 0]
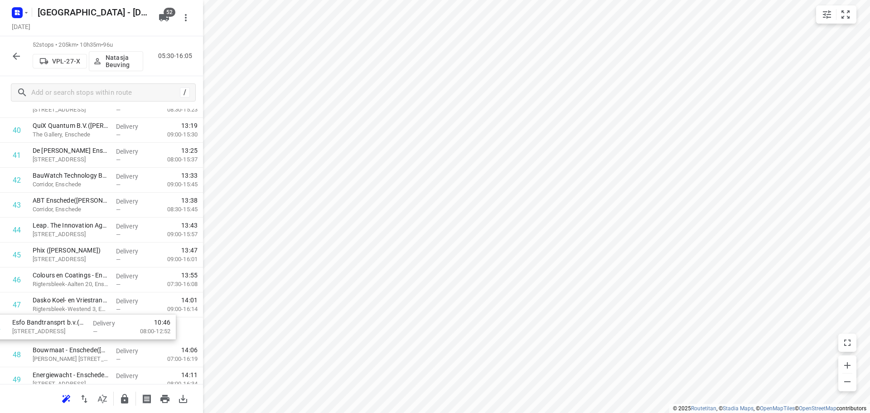
drag, startPoint x: 102, startPoint y: 163, endPoint x: 84, endPoint y: 314, distance: 152.0
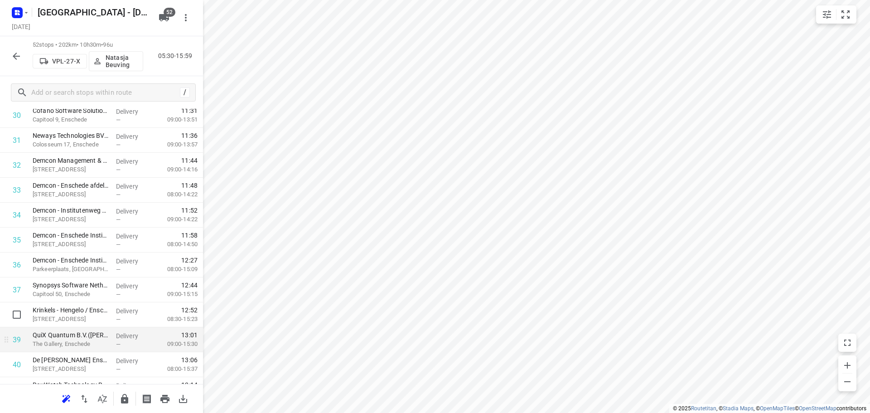
scroll to position [936, 0]
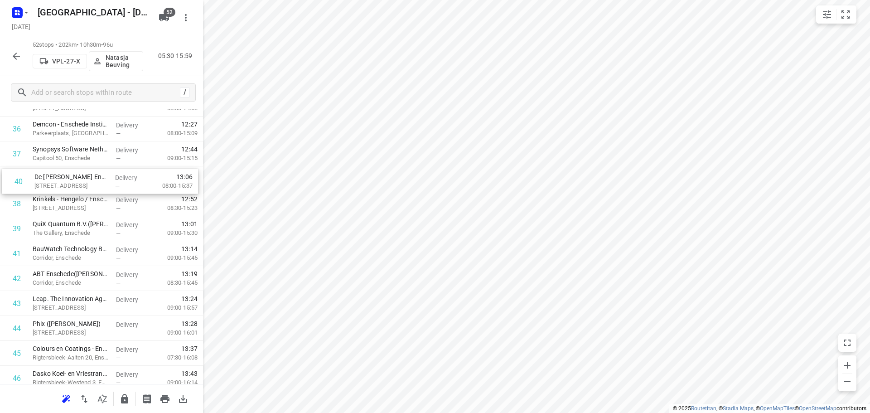
drag, startPoint x: 92, startPoint y: 222, endPoint x: 96, endPoint y: 168, distance: 54.5
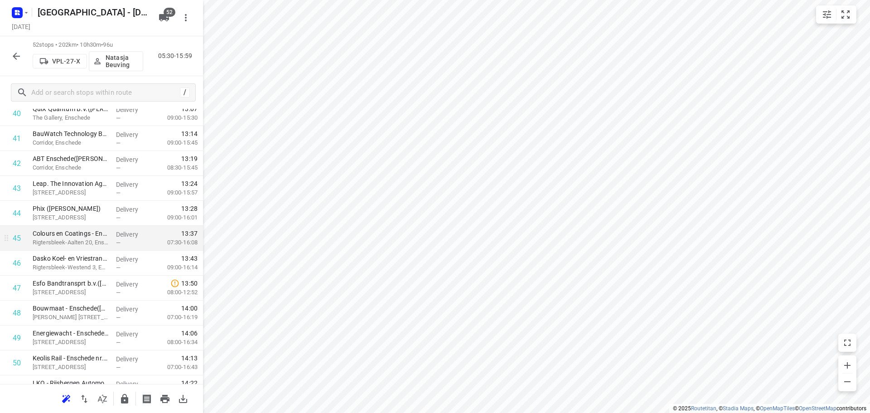
scroll to position [1117, 0]
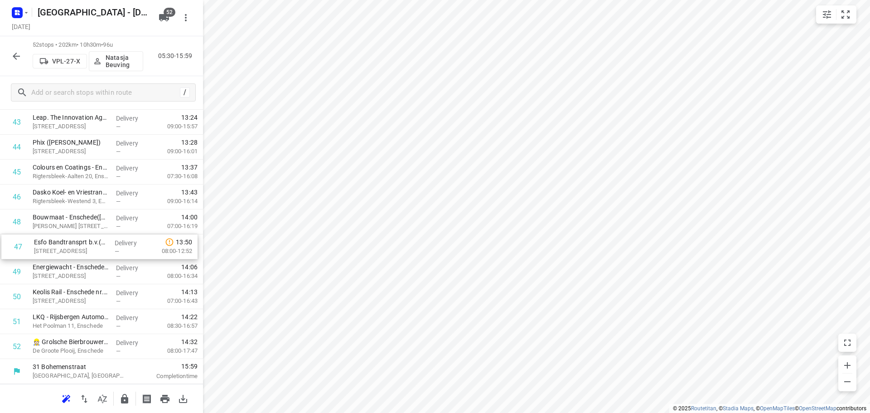
drag, startPoint x: 101, startPoint y: 217, endPoint x: 102, endPoint y: 244, distance: 27.2
click at [125, 395] on icon "button" at bounding box center [124, 398] width 11 height 11
click at [18, 55] on icon "button" at bounding box center [16, 56] width 11 height 11
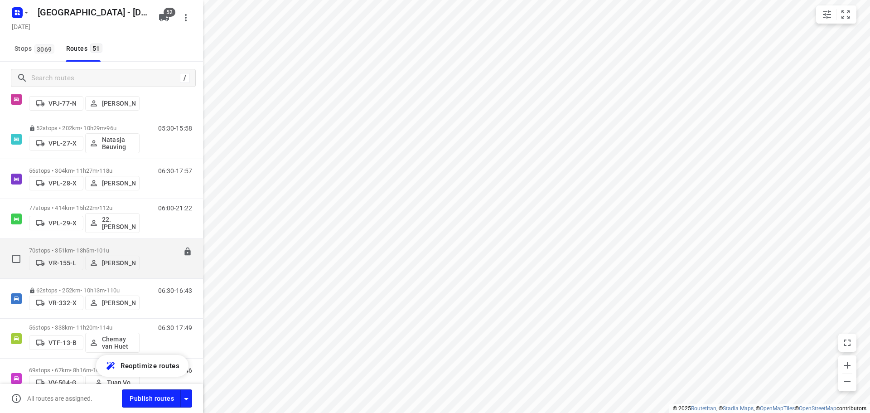
scroll to position [1827, 0]
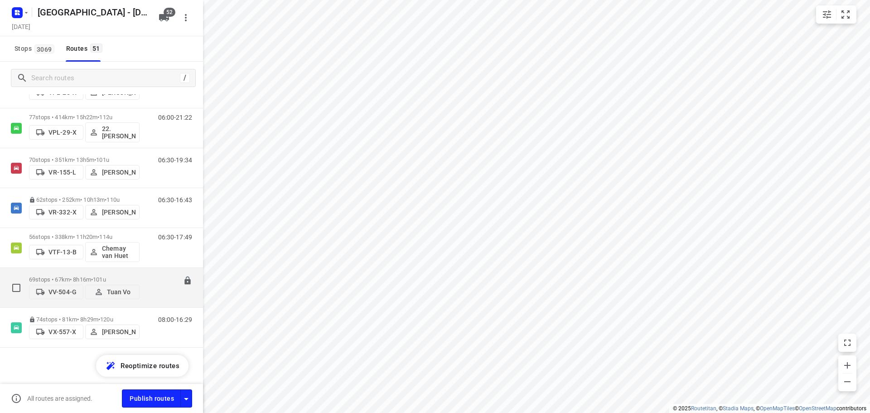
click at [62, 274] on div "69 stops • 67km • 8h16m • 101u VV-504-G Tuan Vo" at bounding box center [84, 287] width 111 height 32
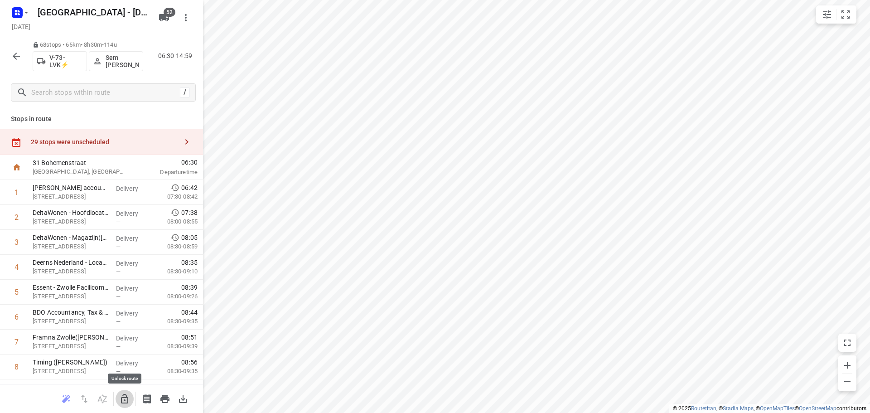
click at [125, 393] on icon "button" at bounding box center [124, 398] width 11 height 11
click at [145, 139] on div at bounding box center [101, 206] width 203 height 413
click at [188, 137] on button "button" at bounding box center [187, 142] width 18 height 18
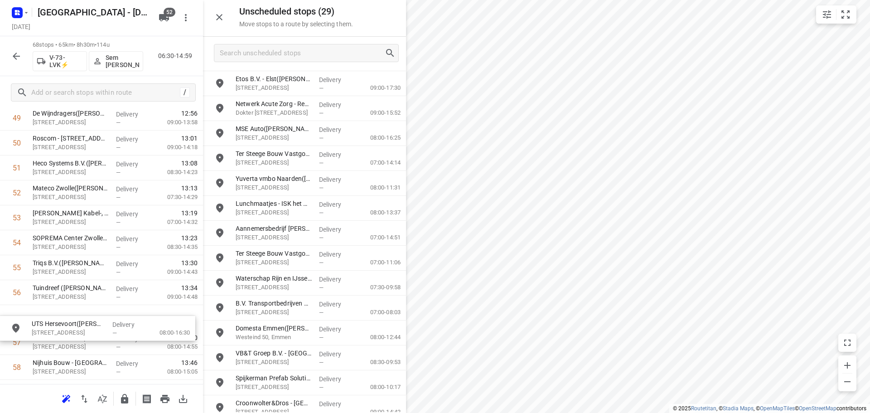
scroll to position [1277, 0]
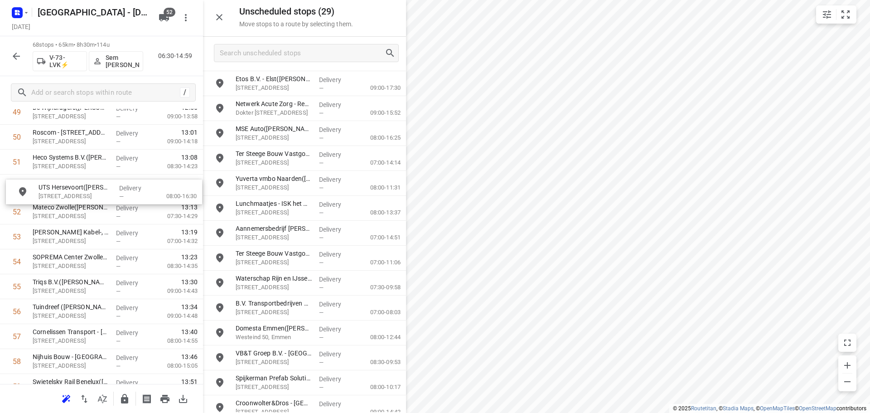
drag, startPoint x: 284, startPoint y: 75, endPoint x: 84, endPoint y: 192, distance: 231.2
click at [121, 403] on icon "button" at bounding box center [124, 398] width 11 height 11
click at [225, 22] on button "button" at bounding box center [219, 17] width 18 height 18
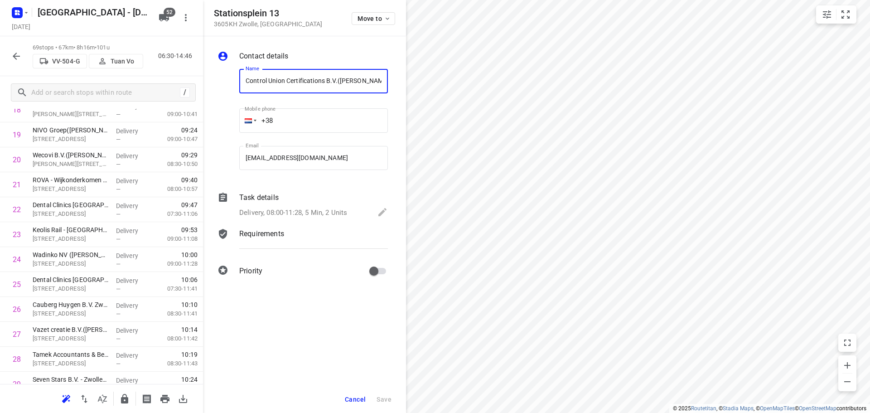
scroll to position [0, 1]
click at [364, 26] on div "Move to" at bounding box center [374, 17] width 44 height 19
click at [365, 24] on button "Move to" at bounding box center [374, 18] width 44 height 13
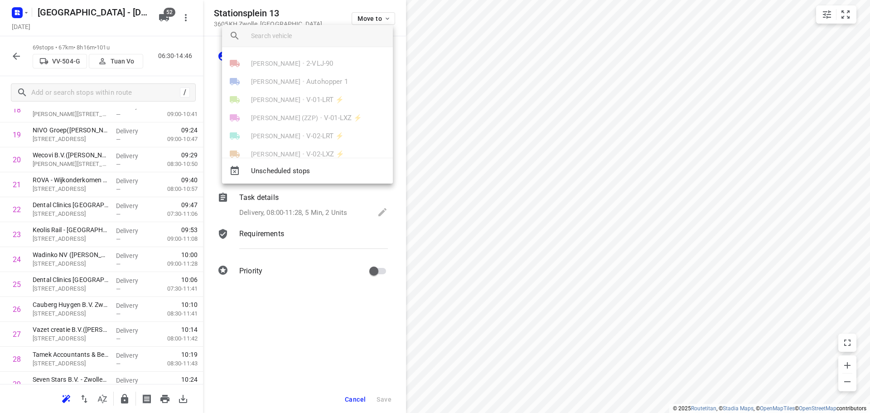
scroll to position [850, 0]
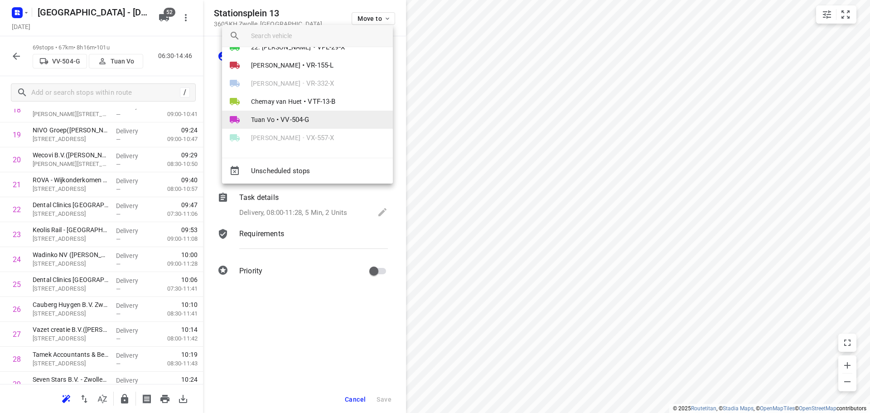
click at [316, 121] on li "Tuan Vo • VV-504-G" at bounding box center [307, 120] width 171 height 18
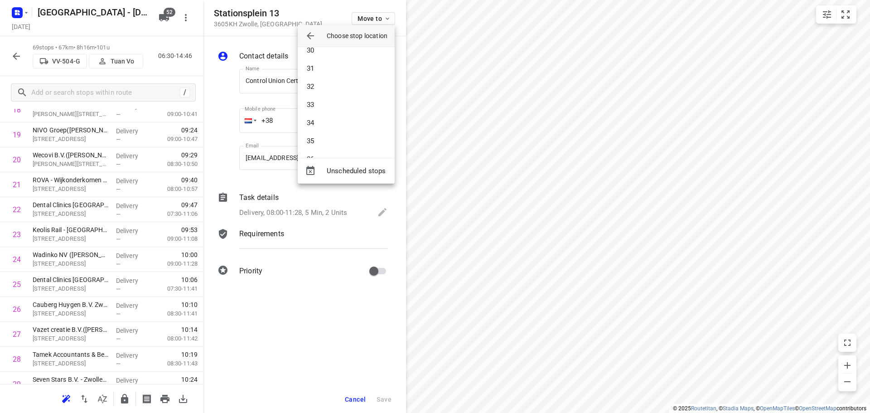
scroll to position [397, 0]
click at [323, 76] on li "24" at bounding box center [346, 80] width 97 height 18
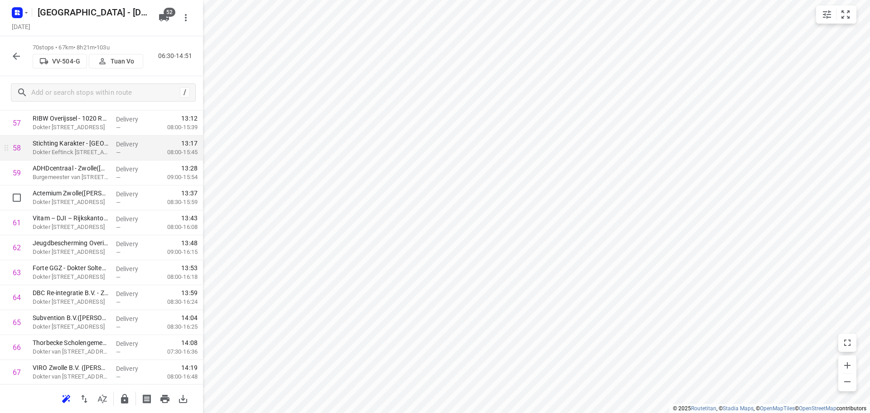
scroll to position [1453, 0]
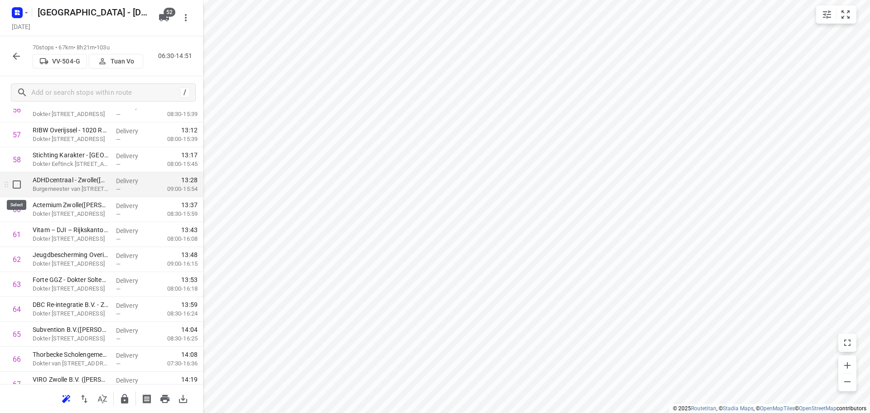
drag, startPoint x: 18, startPoint y: 189, endPoint x: 58, endPoint y: 166, distance: 45.5
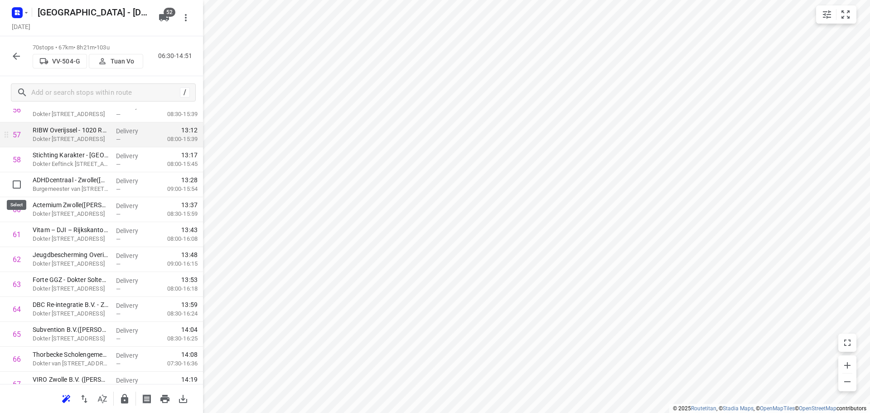
click at [18, 188] on input "checkbox" at bounding box center [17, 184] width 18 height 18
checkbox input "true"
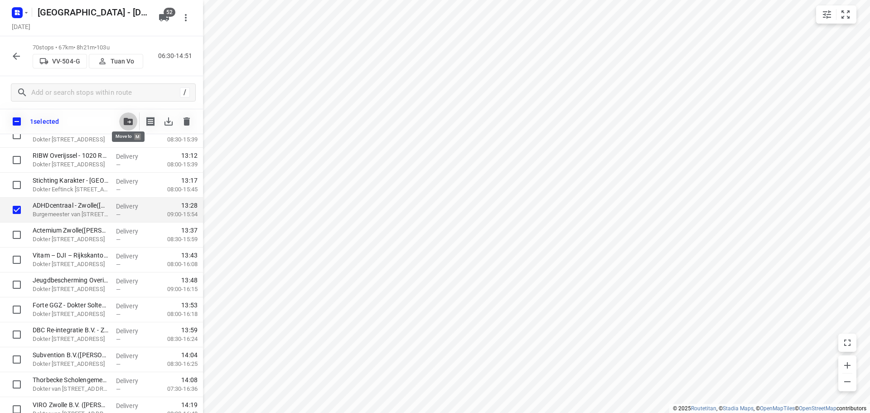
click at [131, 123] on icon "button" at bounding box center [128, 121] width 9 height 7
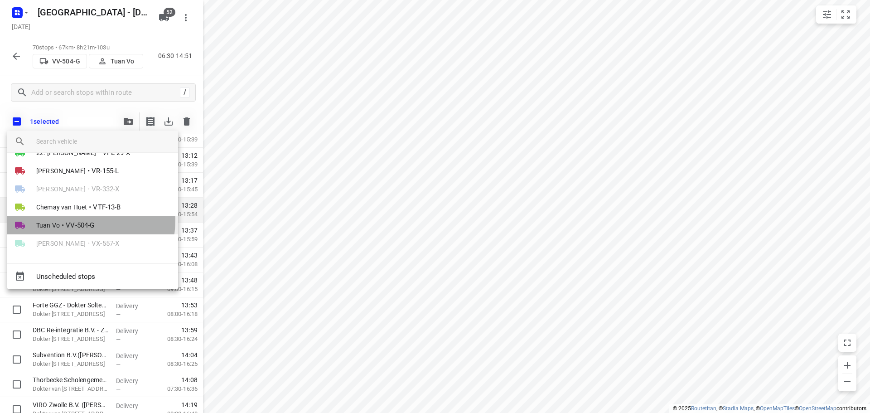
click at [77, 220] on span "VV-504-G" at bounding box center [80, 225] width 29 height 10
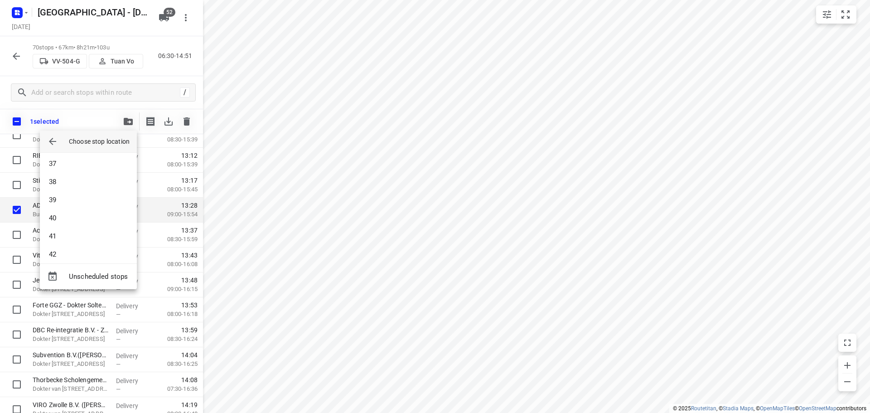
scroll to position [578, 0]
click at [76, 239] on li "37" at bounding box center [88, 240] width 97 height 18
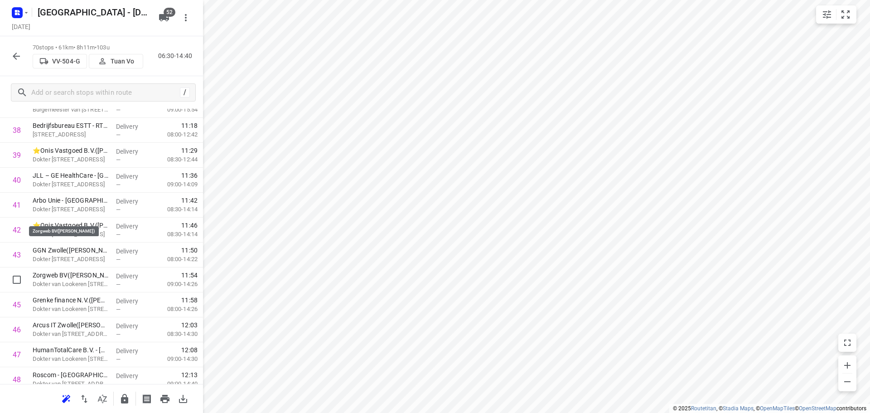
scroll to position [931, 0]
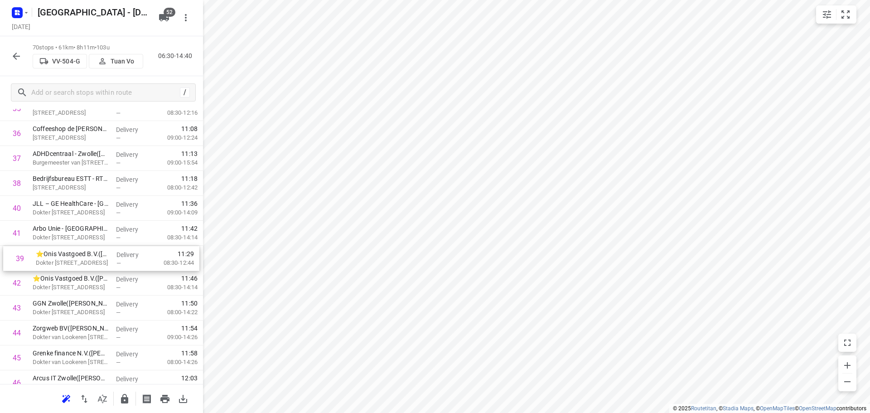
drag, startPoint x: 63, startPoint y: 204, endPoint x: 68, endPoint y: 257, distance: 52.7
click at [68, 257] on div "1 ⭐Albron Nederland - DJI - PI Zwolle Zuid 2 - 7966(Contactpersoon 7966) De Mar…" at bounding box center [101, 121] width 203 height 1745
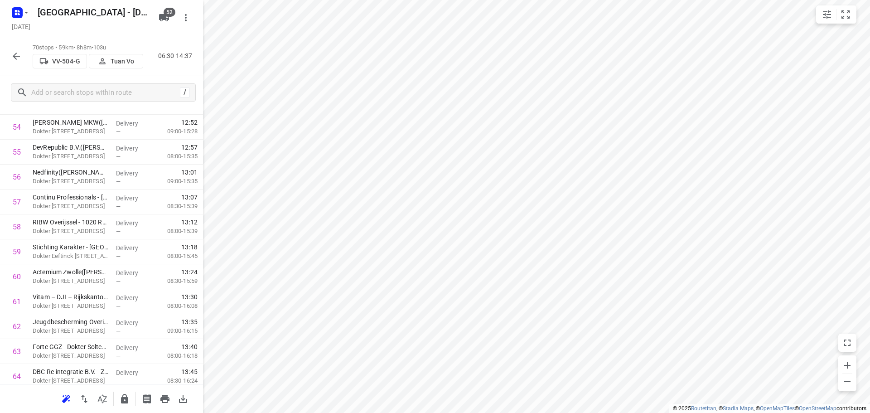
scroll to position [1566, 0]
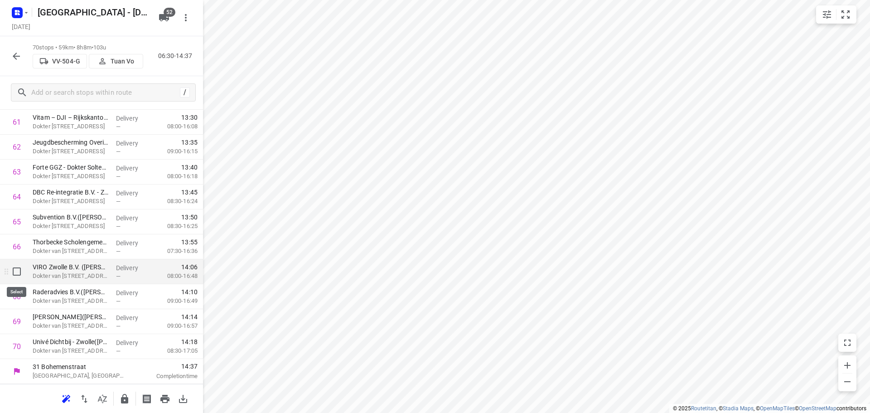
click at [19, 274] on input "checkbox" at bounding box center [17, 271] width 18 height 18
checkbox input "true"
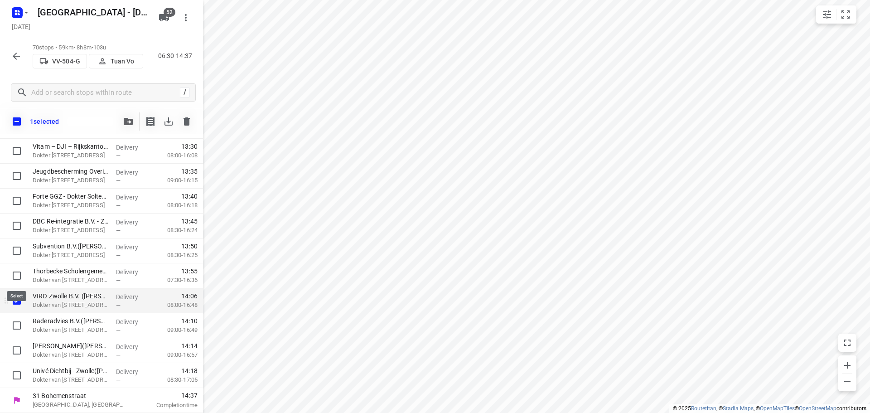
scroll to position [1562, 0]
click at [19, 324] on input "checkbox" at bounding box center [17, 325] width 18 height 18
checkbox input "true"
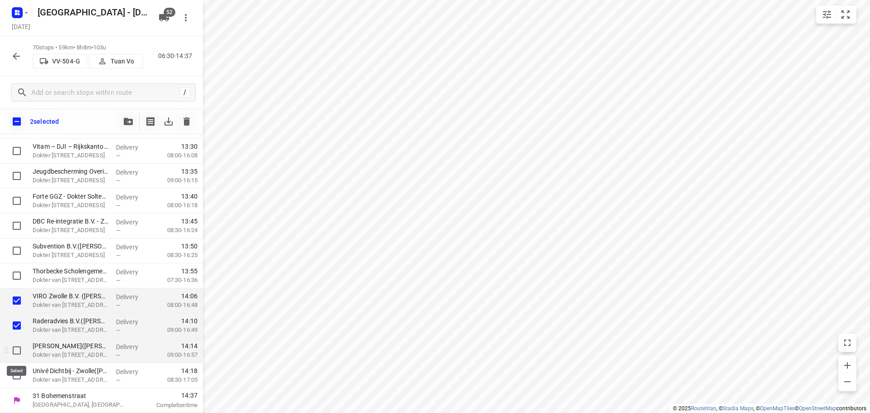
drag, startPoint x: 17, startPoint y: 346, endPoint x: 17, endPoint y: 357, distance: 11.3
click at [17, 347] on input "checkbox" at bounding box center [17, 350] width 18 height 18
checkbox input "true"
click at [17, 371] on input "checkbox" at bounding box center [17, 375] width 18 height 18
checkbox input "true"
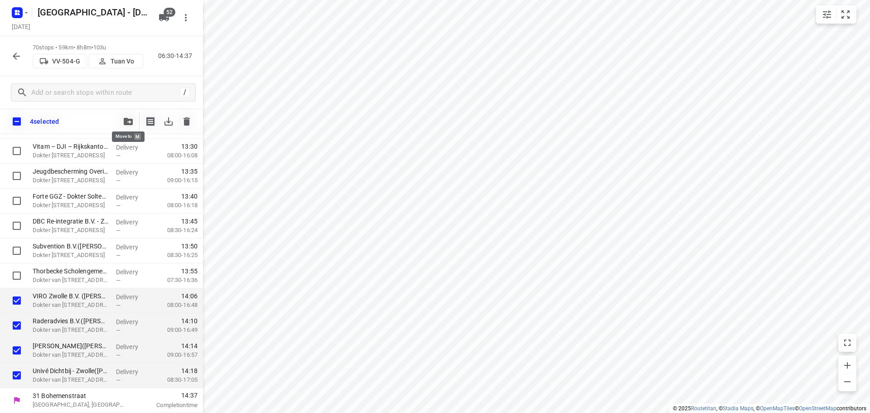
click at [124, 118] on icon "button" at bounding box center [128, 121] width 9 height 7
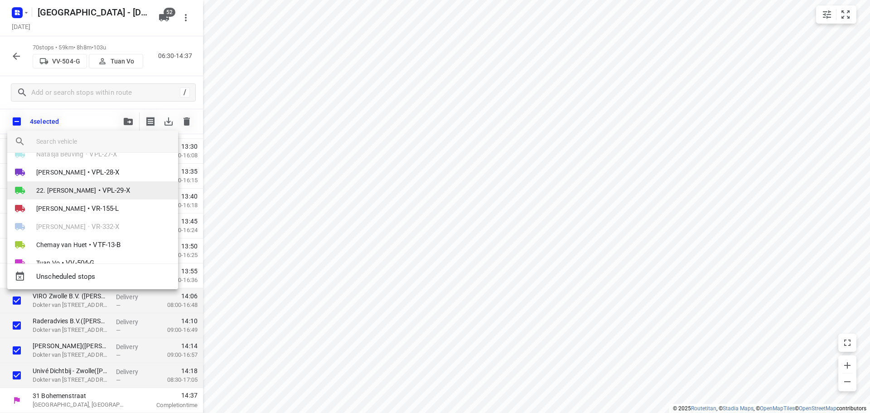
scroll to position [850, 0]
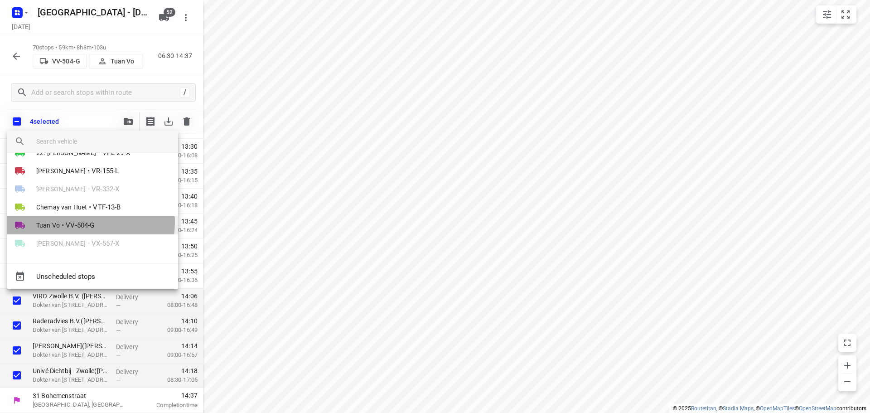
click at [82, 222] on span "VV-504-G" at bounding box center [80, 225] width 29 height 10
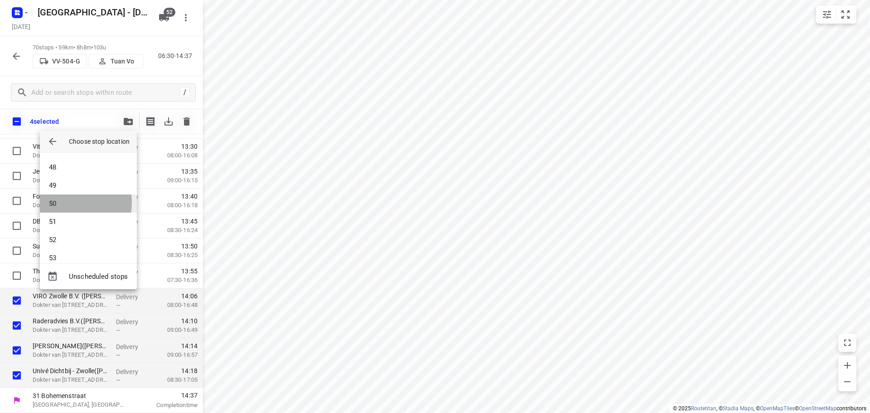
click at [66, 202] on li "50" at bounding box center [88, 203] width 97 height 18
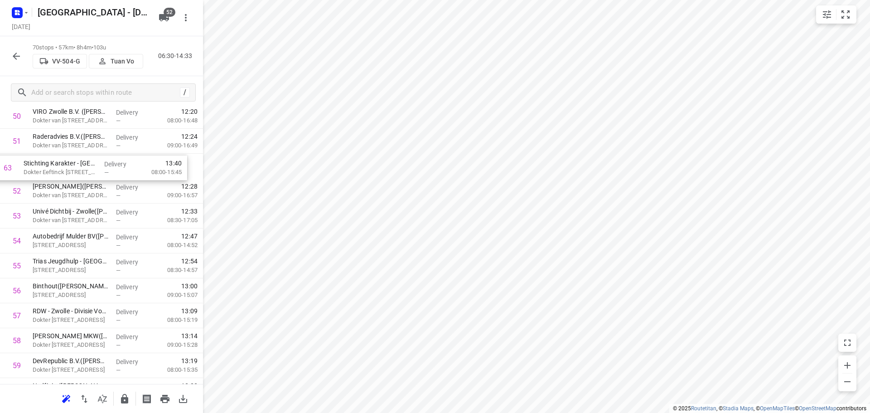
scroll to position [1298, 0]
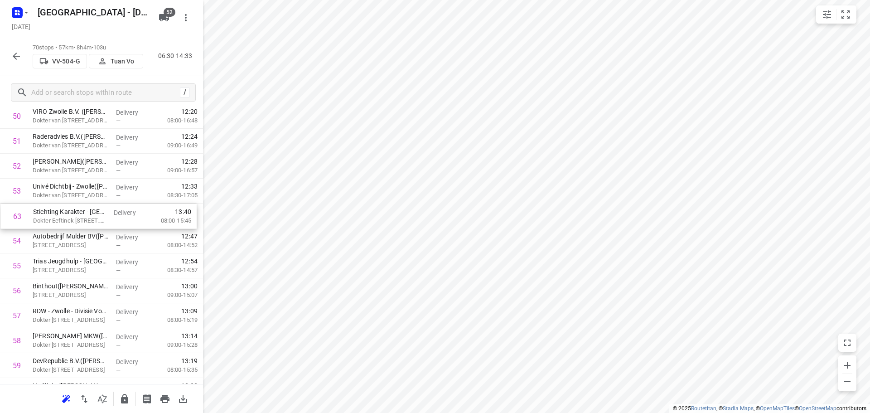
drag, startPoint x: 73, startPoint y: 184, endPoint x: 73, endPoint y: 223, distance: 39.9
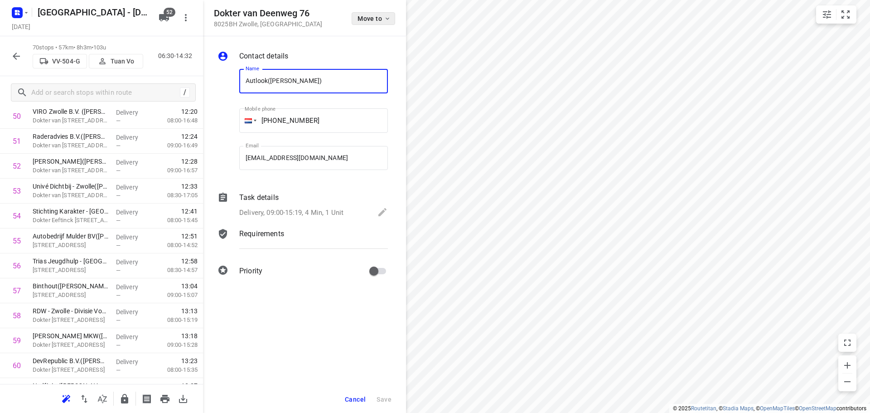
click at [360, 21] on span "Move to" at bounding box center [375, 18] width 34 height 7
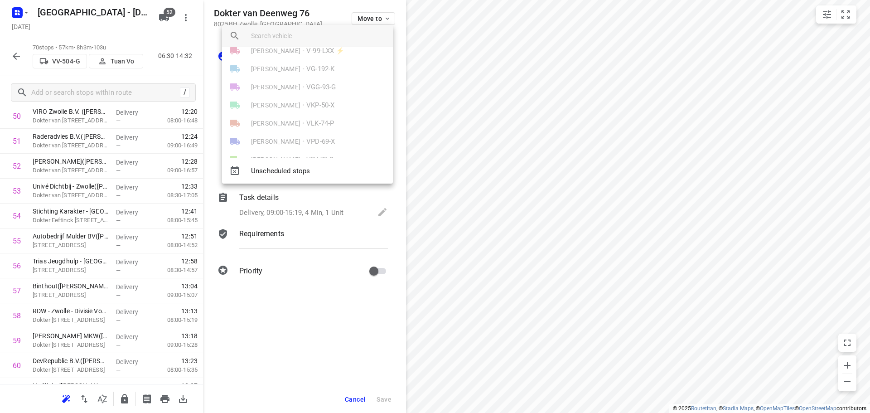
scroll to position [850, 0]
click at [314, 120] on li "Tuan Vo • VV-504-G" at bounding box center [307, 120] width 171 height 18
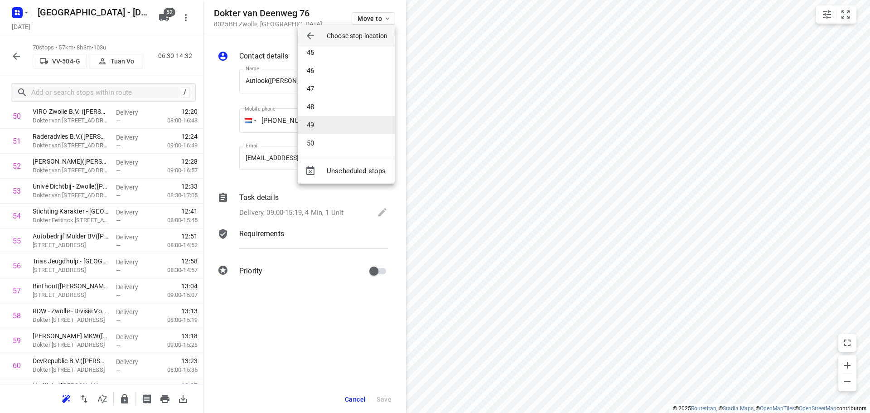
scroll to position [986, 0]
click at [320, 120] on li "59" at bounding box center [346, 125] width 97 height 18
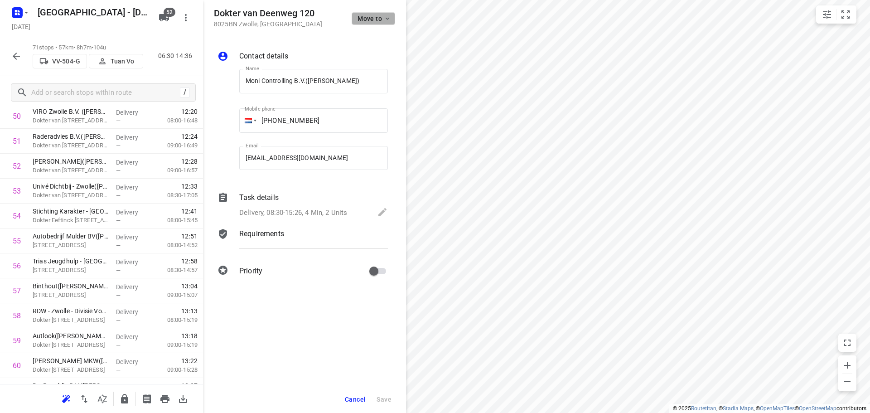
click at [375, 24] on button "Move to" at bounding box center [374, 18] width 44 height 13
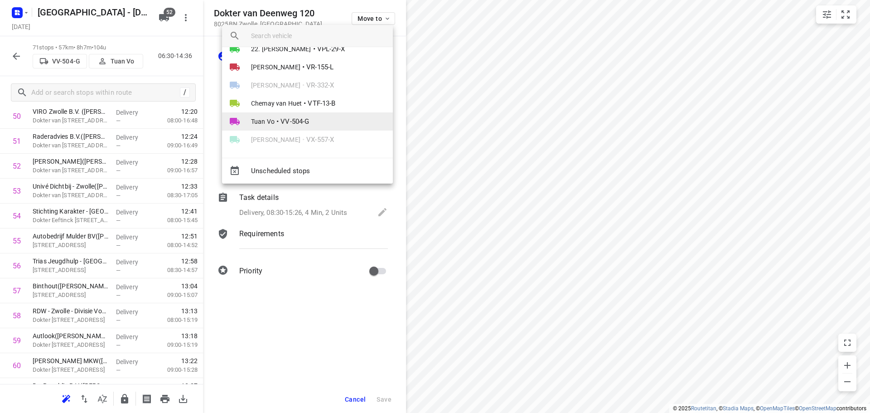
scroll to position [850, 0]
click at [315, 117] on li "Tuan Vo • VV-504-G" at bounding box center [307, 120] width 171 height 18
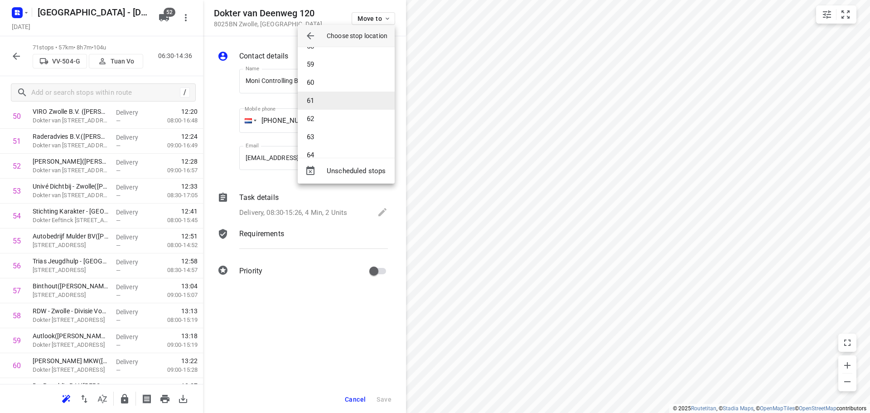
scroll to position [1032, 0]
click at [326, 115] on li "61" at bounding box center [346, 116] width 97 height 18
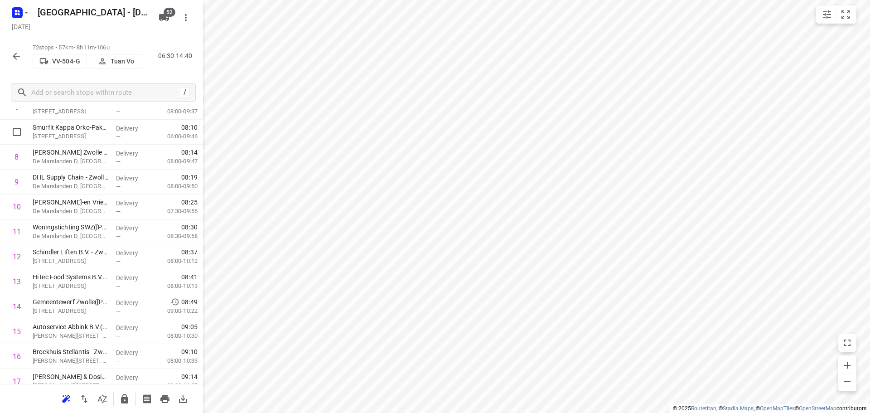
scroll to position [0, 0]
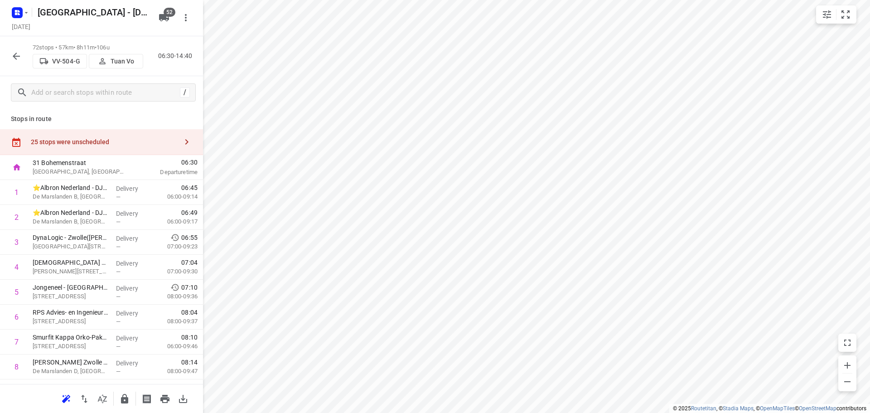
click at [131, 143] on div "25 stops were unscheduled" at bounding box center [104, 141] width 147 height 7
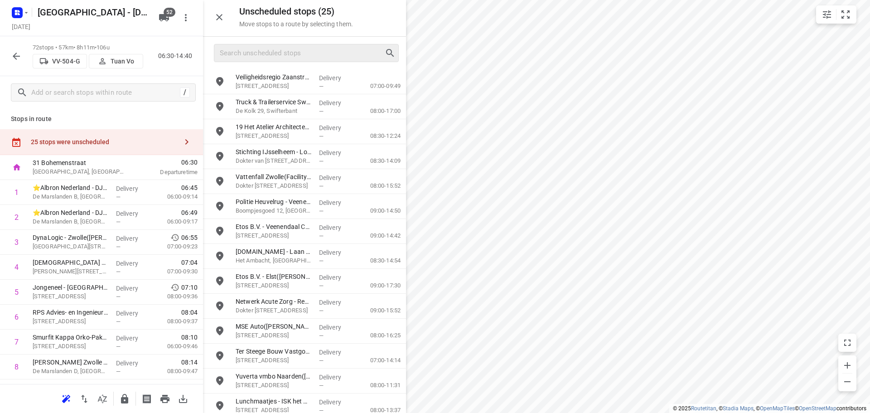
drag, startPoint x: 294, startPoint y: 64, endPoint x: 294, endPoint y: 55, distance: 8.6
click at [294, 63] on div at bounding box center [304, 53] width 203 height 33
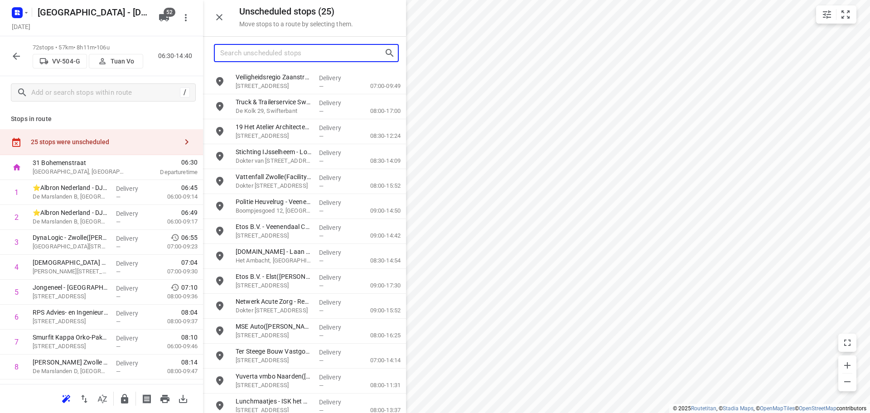
click at [294, 55] on input "Search unscheduled stops" at bounding box center [302, 53] width 164 height 14
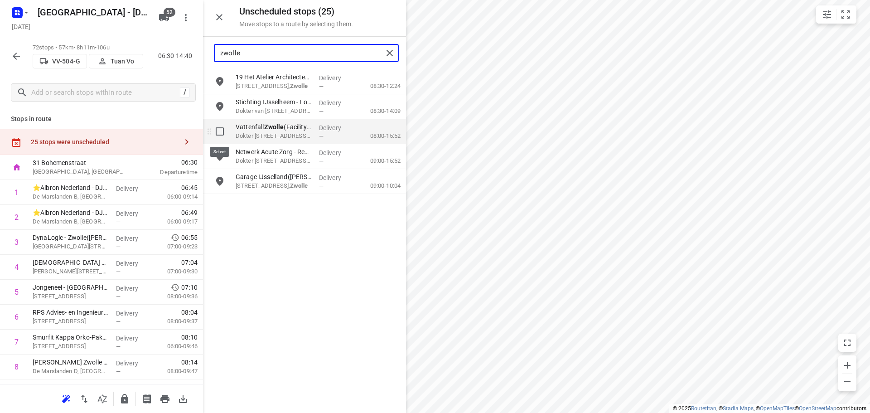
type input "zwolle"
click at [225, 136] on input "grid" at bounding box center [220, 131] width 18 height 18
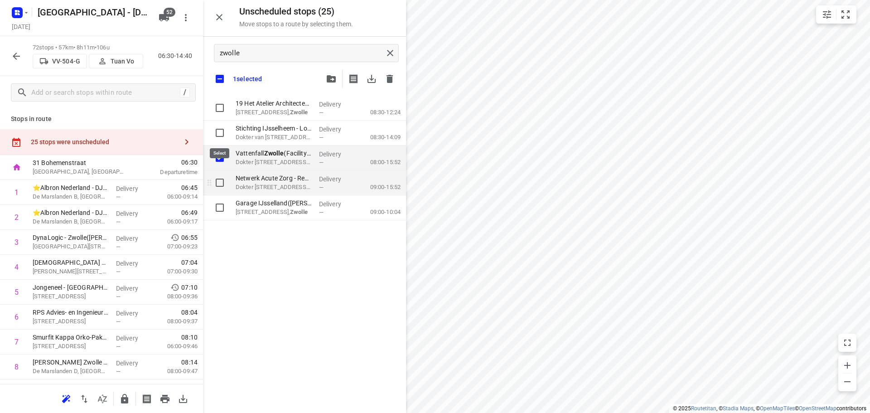
checkbox input "true"
click at [223, 179] on input "grid" at bounding box center [220, 183] width 18 height 18
checkbox input "true"
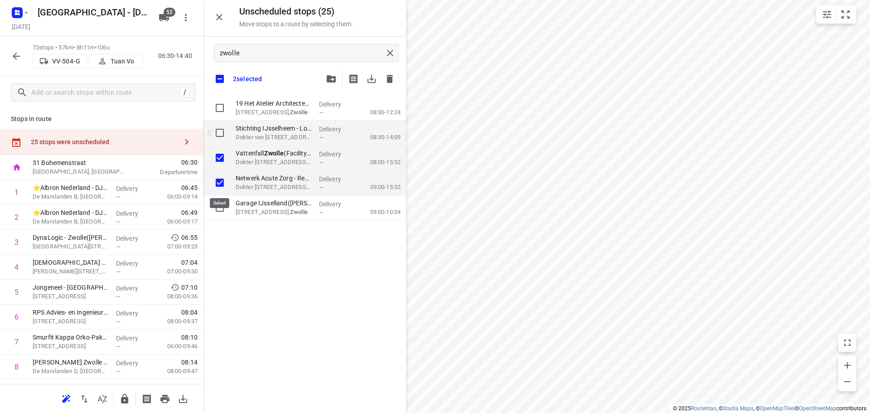
checkbox input "true"
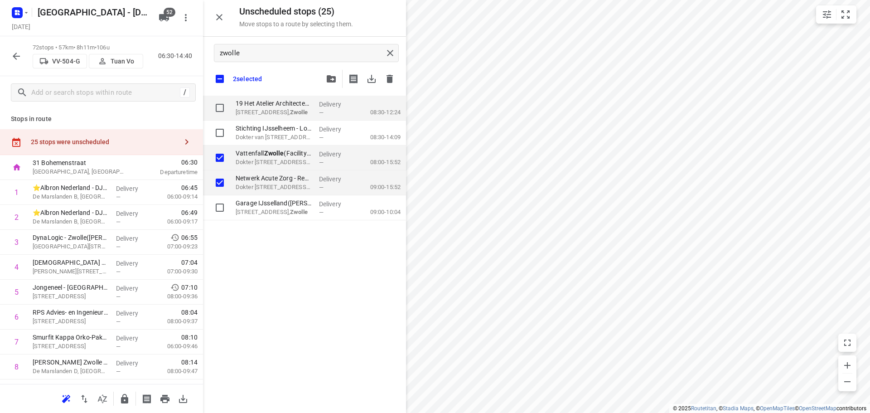
click at [331, 80] on icon "button" at bounding box center [331, 78] width 9 height 7
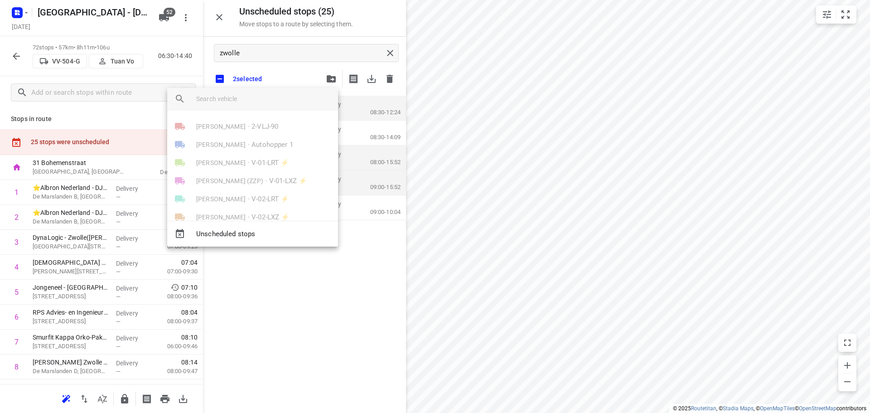
scroll to position [850, 0]
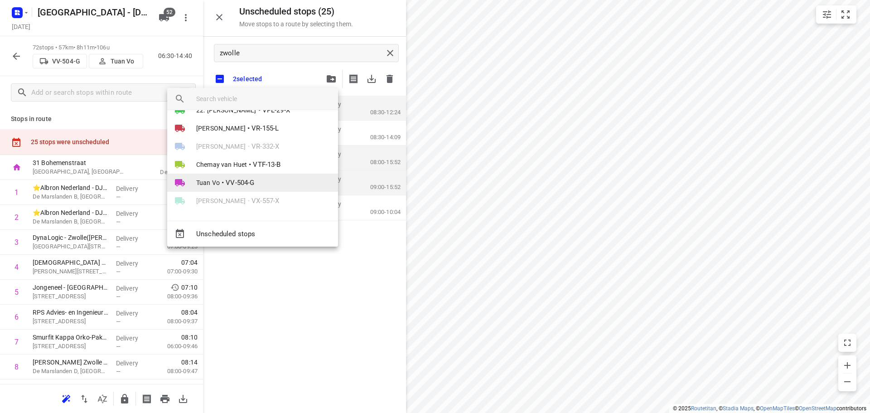
click at [264, 178] on li "Tuan Vo • VV-504-G" at bounding box center [252, 183] width 171 height 18
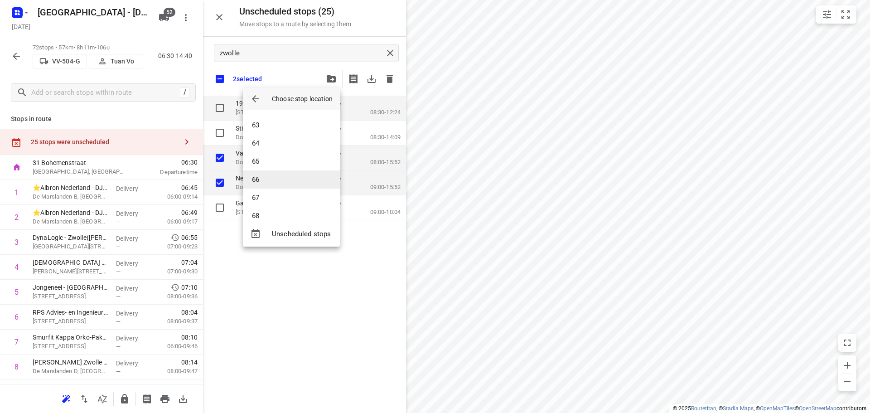
scroll to position [1122, 0]
click at [267, 173] on li "66" at bounding box center [291, 179] width 97 height 18
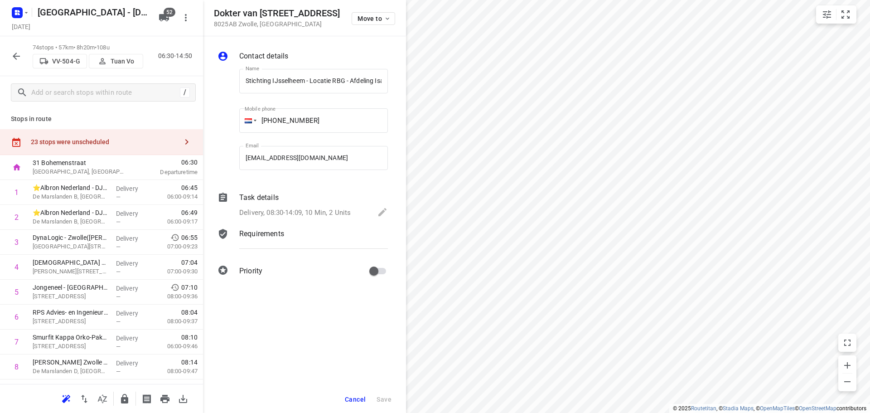
scroll to position [0, 262]
click at [378, 13] on button "Move to" at bounding box center [374, 18] width 44 height 13
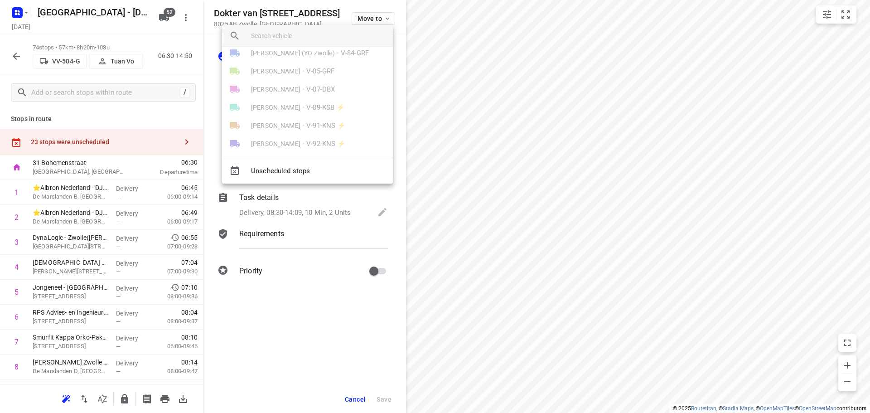
scroll to position [850, 0]
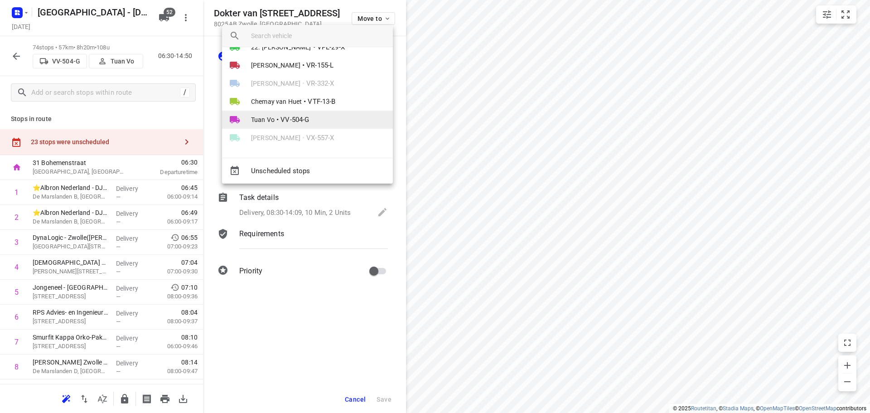
click at [323, 126] on li "Tuan Vo • VV-504-G" at bounding box center [307, 120] width 171 height 18
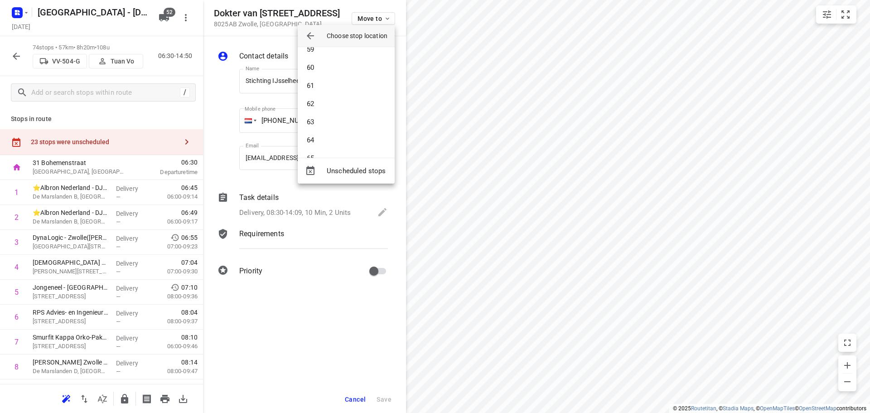
scroll to position [1167, 0]
click at [325, 127] on li "69" at bounding box center [346, 125] width 97 height 18
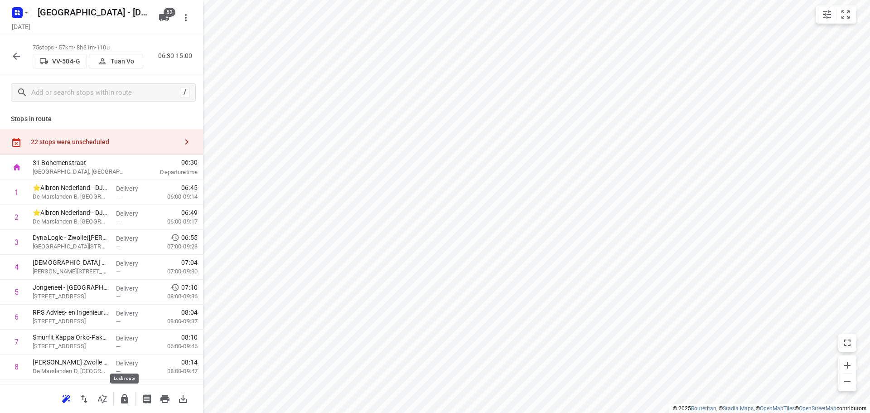
click at [120, 398] on icon "button" at bounding box center [124, 398] width 11 height 11
click at [19, 58] on icon "button" at bounding box center [16, 56] width 11 height 11
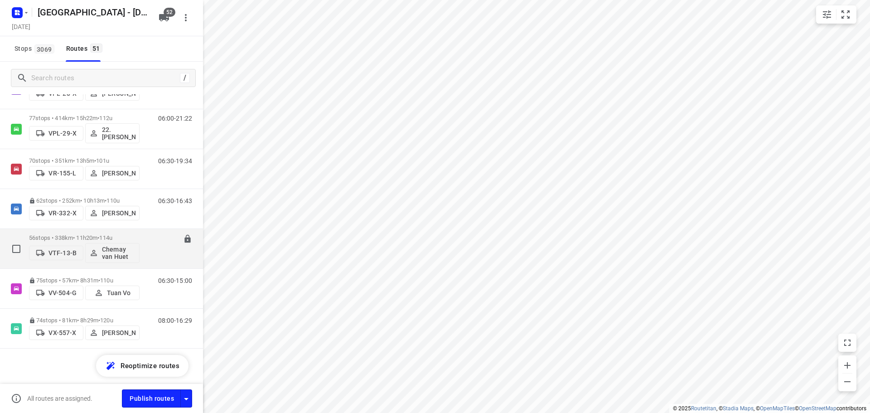
scroll to position [1827, 0]
click at [100, 235] on p "56 stops • 338km • 11h20m • 114u" at bounding box center [84, 236] width 111 height 7
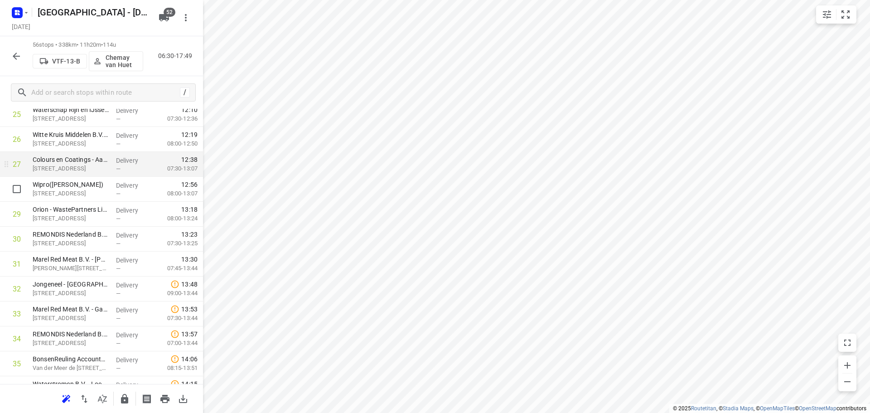
scroll to position [635, 0]
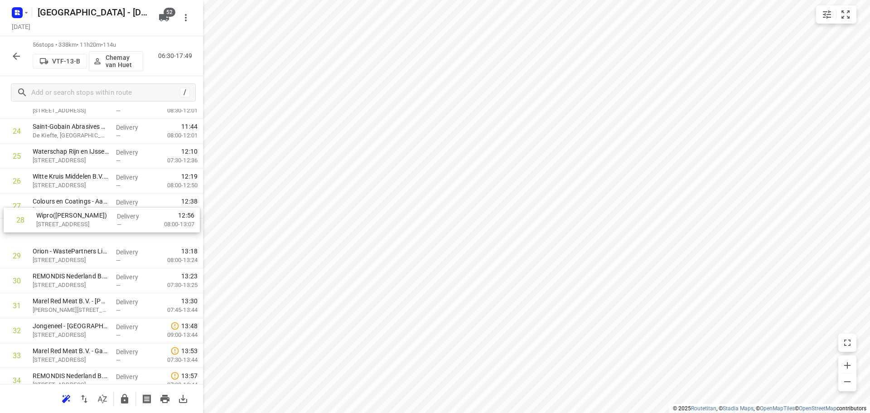
drag, startPoint x: 91, startPoint y: 227, endPoint x: 93, endPoint y: 209, distance: 17.4
click at [93, 210] on div "1 ❗👷🏻 Twensche Kabelfabriek Haaksbergen(Sabien Sligman) Oost, Haaksbergen Deliv…" at bounding box center [101, 243] width 203 height 1396
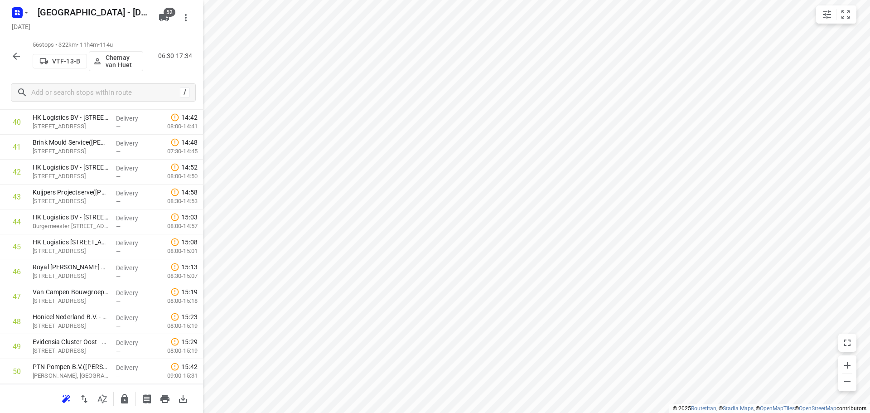
scroll to position [1217, 0]
click at [118, 395] on button "button" at bounding box center [125, 399] width 18 height 18
click at [17, 62] on button "button" at bounding box center [16, 56] width 18 height 18
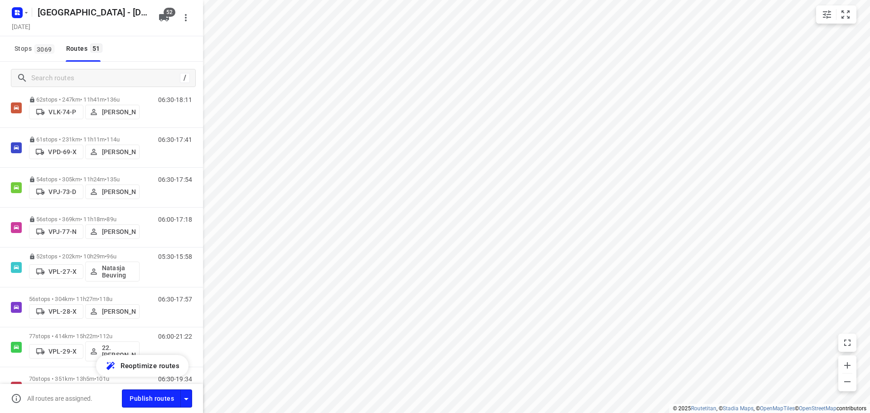
scroll to position [1717, 0]
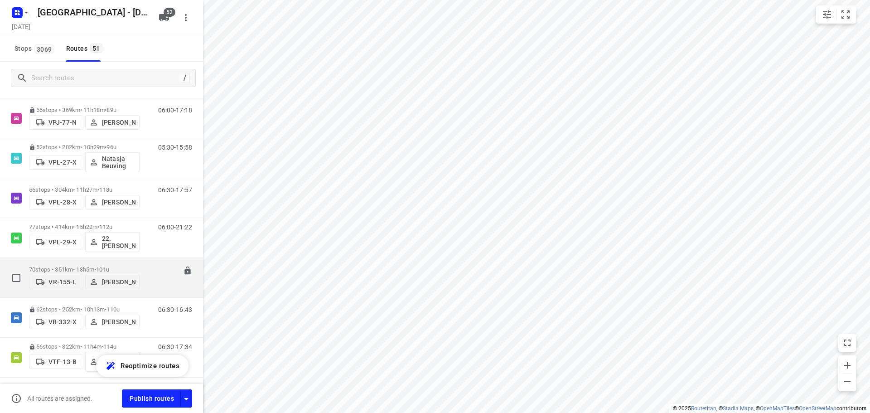
click at [70, 266] on p "70 stops • 351km • 13h5m • 101u" at bounding box center [84, 269] width 111 height 7
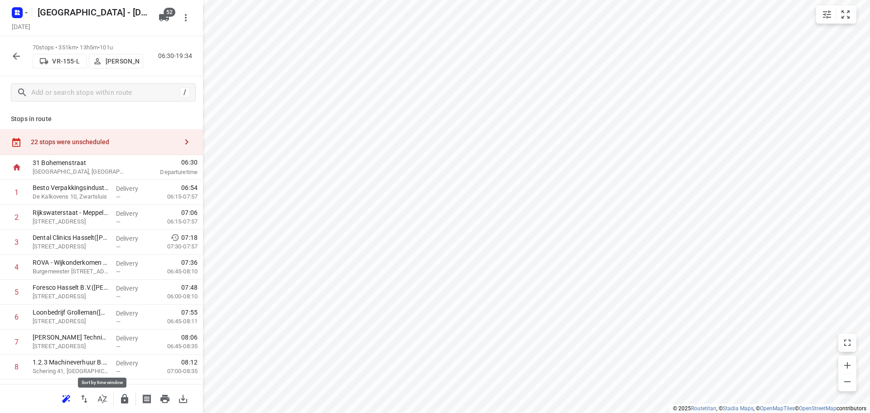
click at [106, 397] on icon "button" at bounding box center [102, 398] width 9 height 9
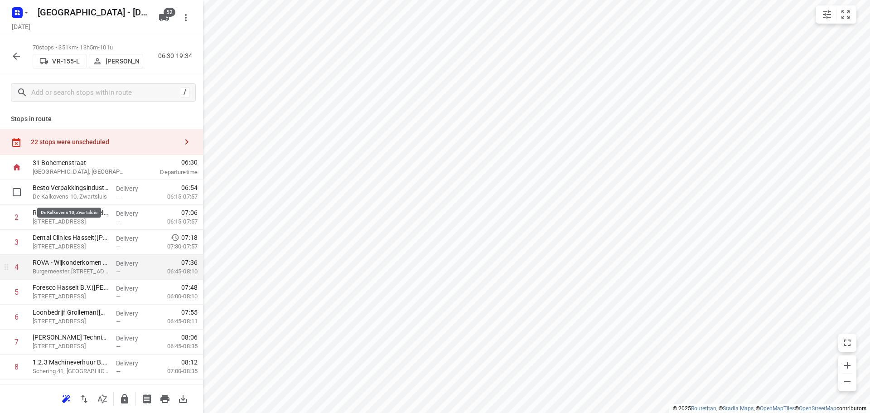
scroll to position [91, 0]
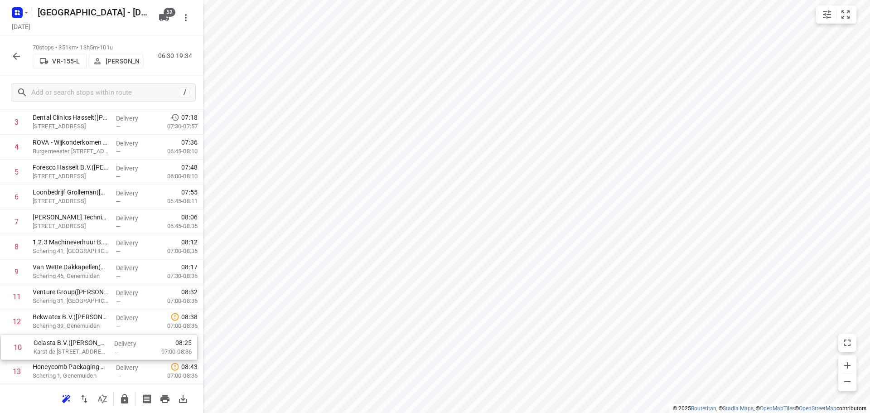
drag, startPoint x: 77, startPoint y: 334, endPoint x: 78, endPoint y: 357, distance: 23.6
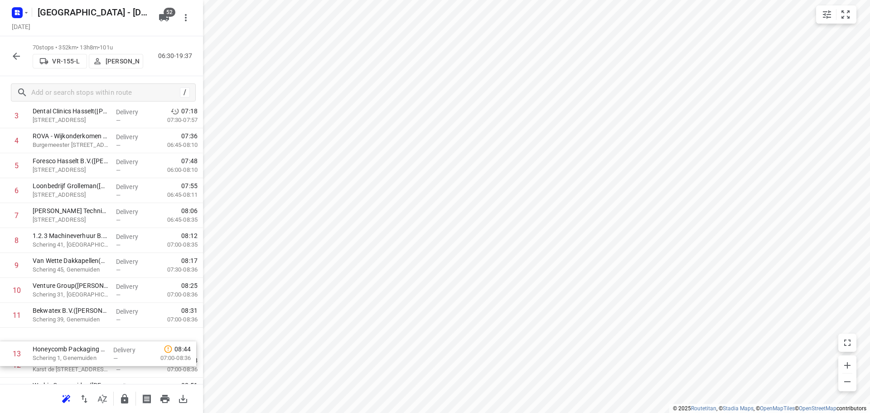
drag, startPoint x: 69, startPoint y: 369, endPoint x: 71, endPoint y: 329, distance: 40.4
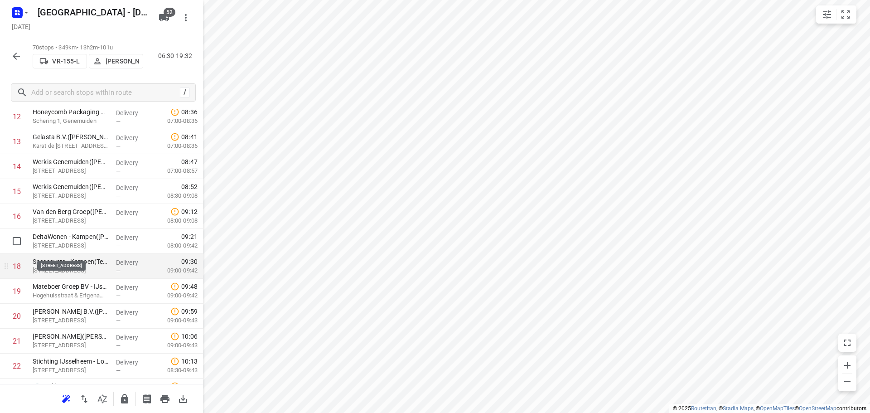
scroll to position [354, 0]
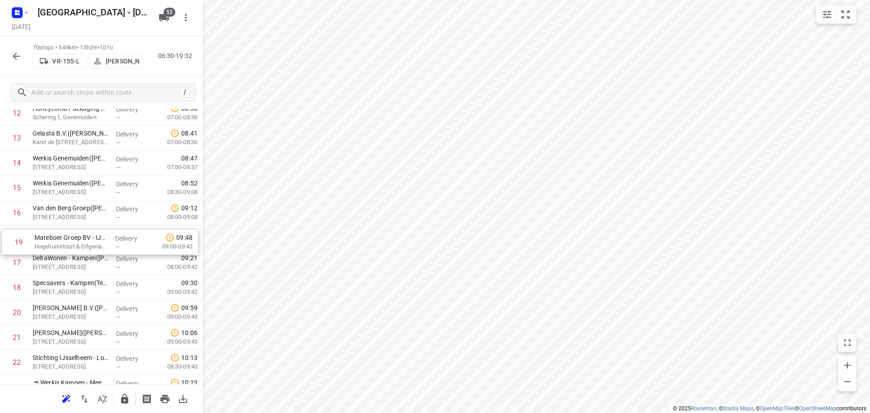
drag, startPoint x: 65, startPoint y: 293, endPoint x: 67, endPoint y: 241, distance: 52.6
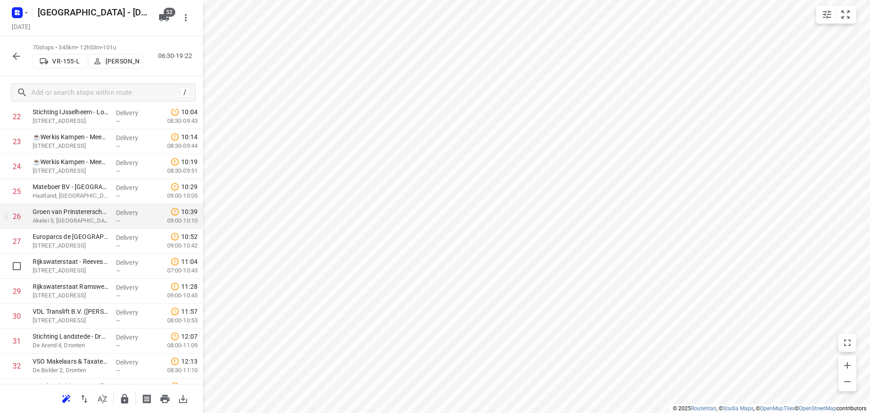
scroll to position [671, 0]
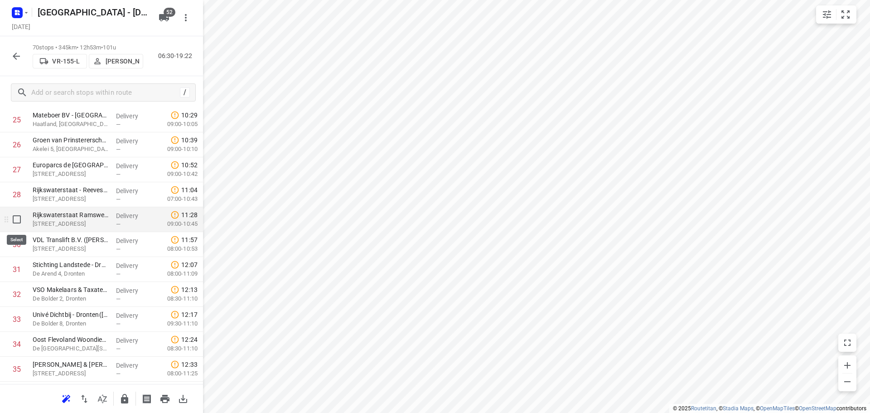
click at [18, 219] on input "checkbox" at bounding box center [17, 219] width 18 height 18
checkbox input "true"
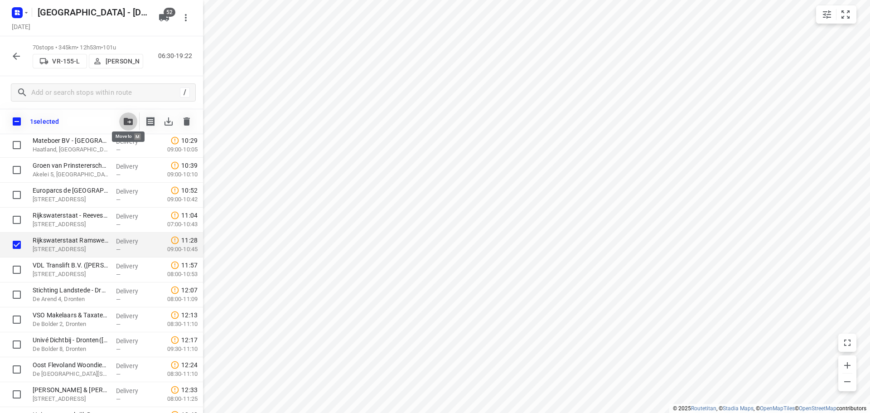
click at [129, 123] on icon "button" at bounding box center [128, 121] width 9 height 7
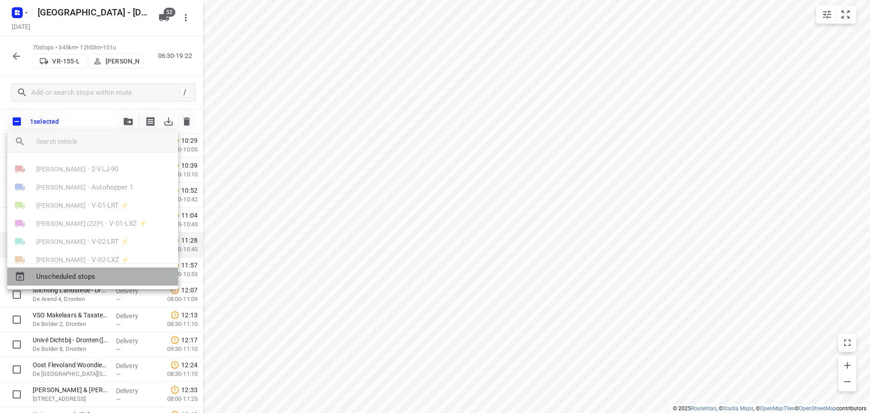
click at [77, 278] on span "Unscheduled stops" at bounding box center [103, 276] width 135 height 10
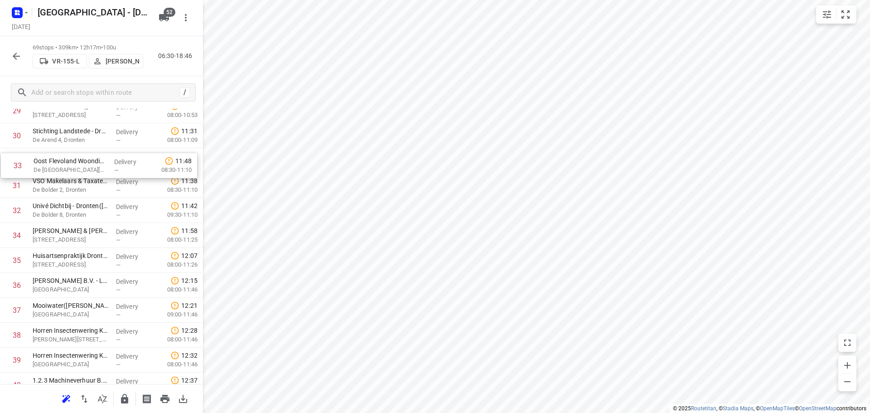
drag, startPoint x: 98, startPoint y: 193, endPoint x: 99, endPoint y: 173, distance: 20.0
click at [99, 173] on div "1 Besto Verpakkingsindustrie(Dinie Vinke) De Kalkovens 10, Zwartsluis Delivery …" at bounding box center [101, 260] width 203 height 1720
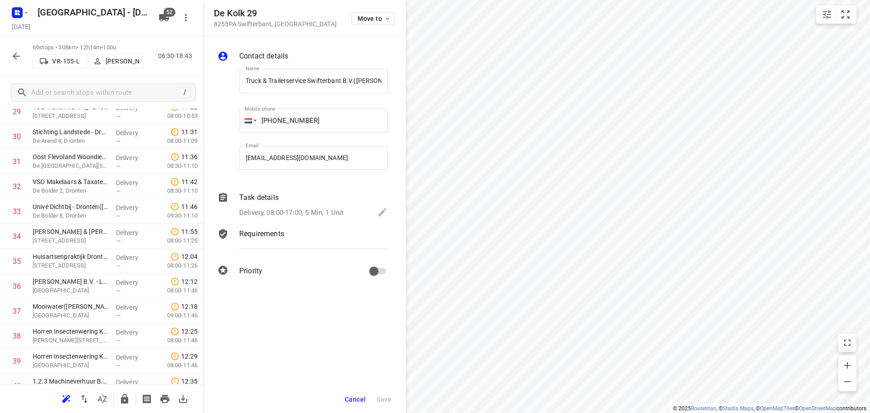
scroll to position [0, 22]
click at [358, 27] on div "Move to" at bounding box center [374, 17] width 44 height 19
click at [360, 24] on button "Move to" at bounding box center [374, 18] width 44 height 13
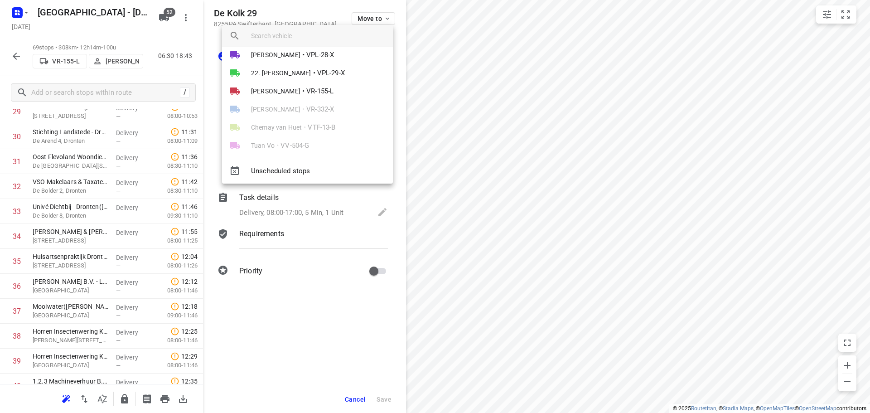
scroll to position [850, 0]
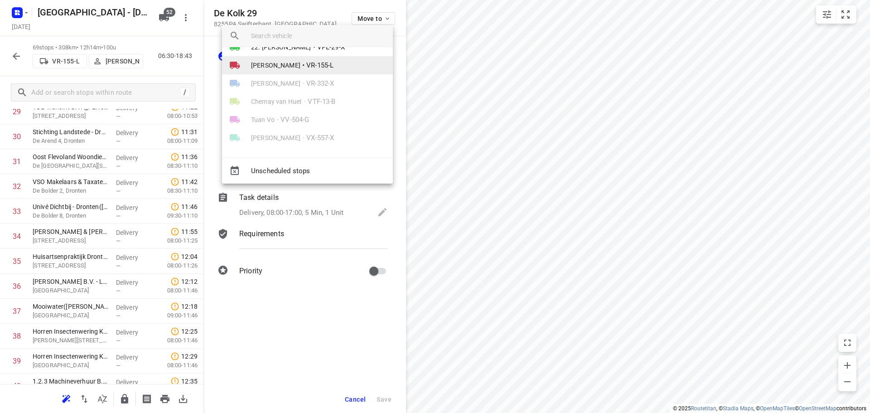
click at [306, 70] on span "VR-155-L" at bounding box center [319, 65] width 27 height 10
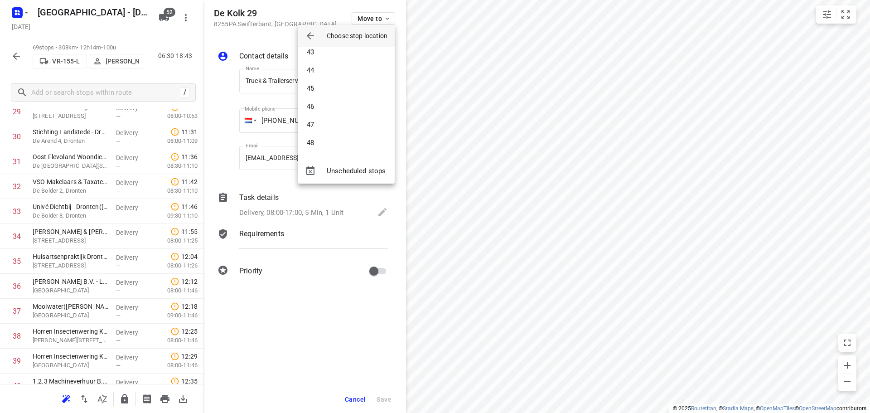
scroll to position [714, 0]
click at [324, 89] on li "42" at bounding box center [346, 89] width 97 height 18
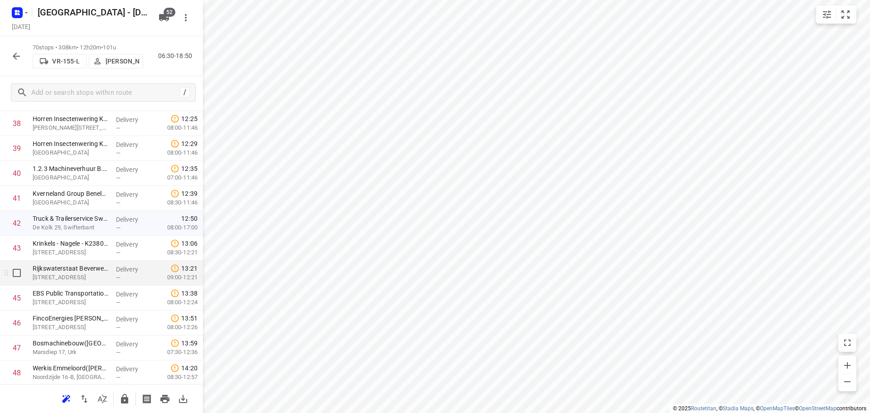
scroll to position [1051, 0]
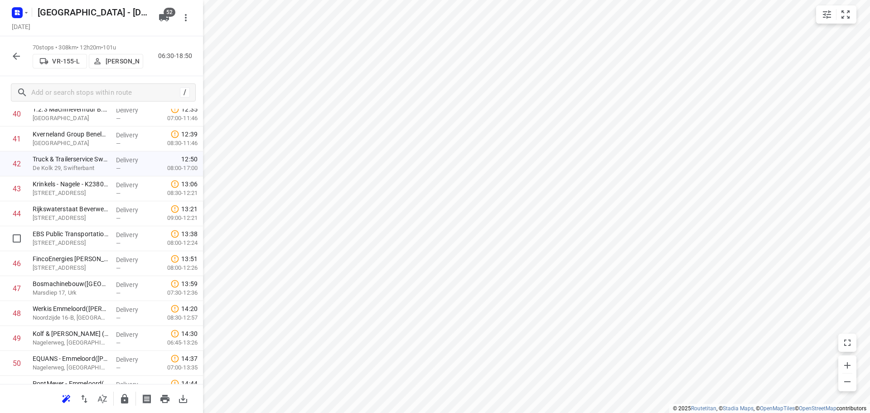
drag, startPoint x: 76, startPoint y: 228, endPoint x: 79, endPoint y: 203, distance: 24.6
click at [79, 207] on div "1 Besto Verpakkingsindustrie(Dinie Vinke) De Kalkovens 10, Zwartsluis Delivery …" at bounding box center [101, 1] width 203 height 1745
drag, startPoint x: 75, startPoint y: 237, endPoint x: 71, endPoint y: 194, distance: 43.2
click at [71, 194] on div "1 Besto Verpakkingsindustrie(Dinie Vinke) De Kalkovens 10, Zwartsluis Delivery …" at bounding box center [101, 1] width 203 height 1745
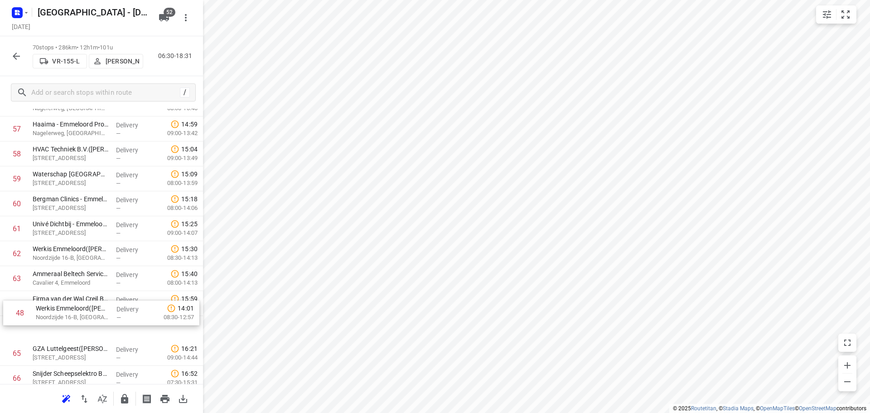
scroll to position [1441, 0]
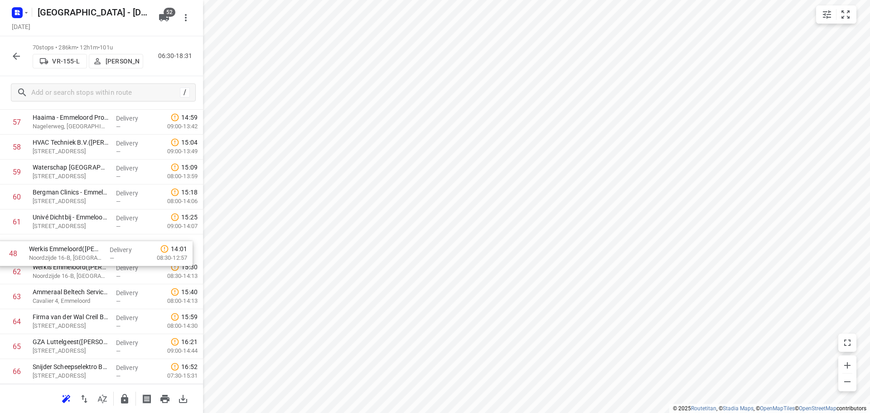
drag, startPoint x: 83, startPoint y: 185, endPoint x: 79, endPoint y: 265, distance: 79.8
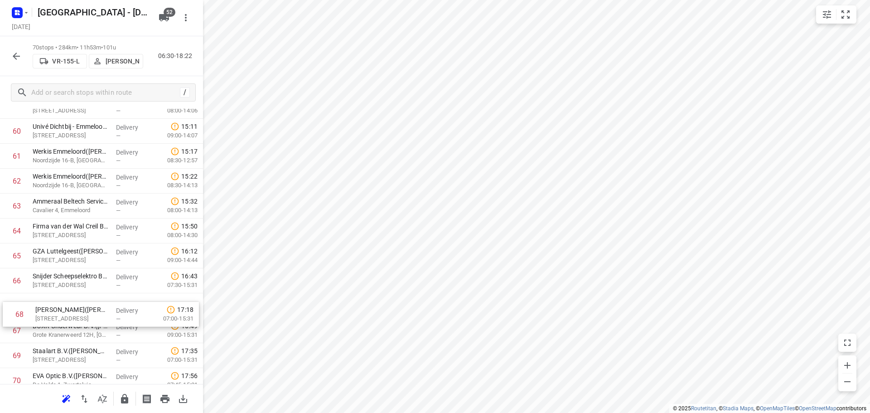
scroll to position [1534, 0]
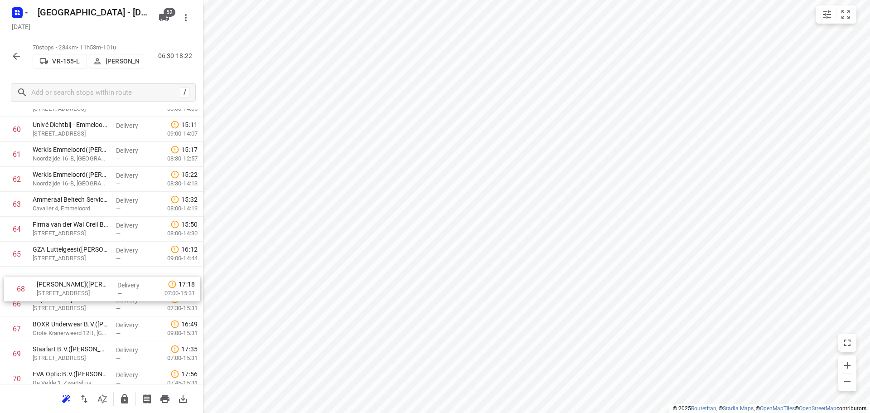
drag, startPoint x: 88, startPoint y: 327, endPoint x: 95, endPoint y: 272, distance: 55.7
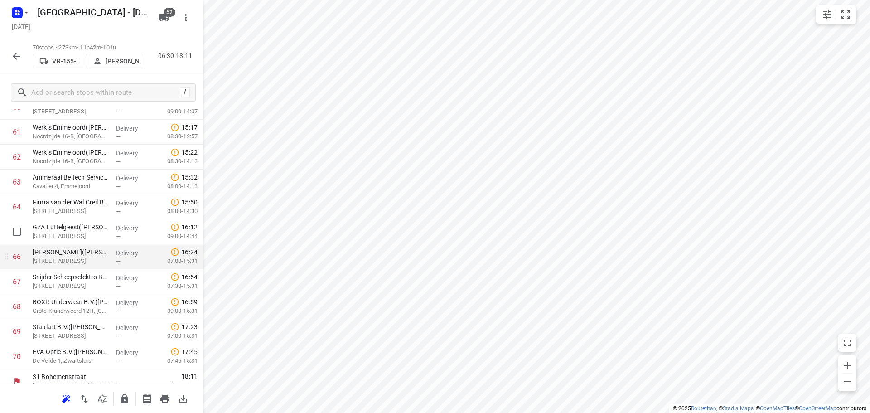
scroll to position [1566, 0]
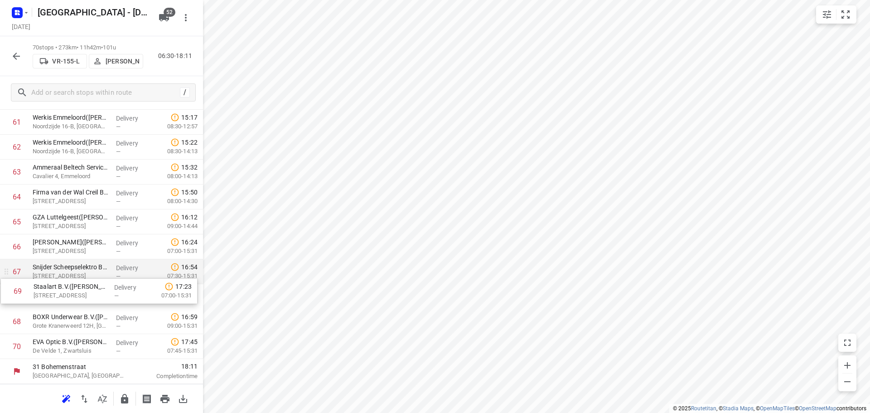
drag, startPoint x: 70, startPoint y: 320, endPoint x: 72, endPoint y: 282, distance: 37.7
click at [74, 277] on p "Grote Kranerweerd 10, Zwartsluis" at bounding box center [71, 275] width 76 height 9
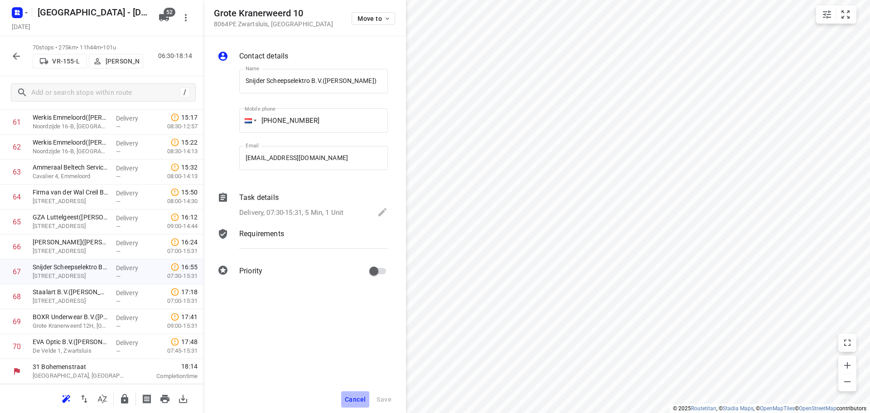
drag, startPoint x: 356, startPoint y: 401, endPoint x: 358, endPoint y: 360, distance: 41.3
click at [356, 400] on span "Cancel" at bounding box center [355, 399] width 21 height 7
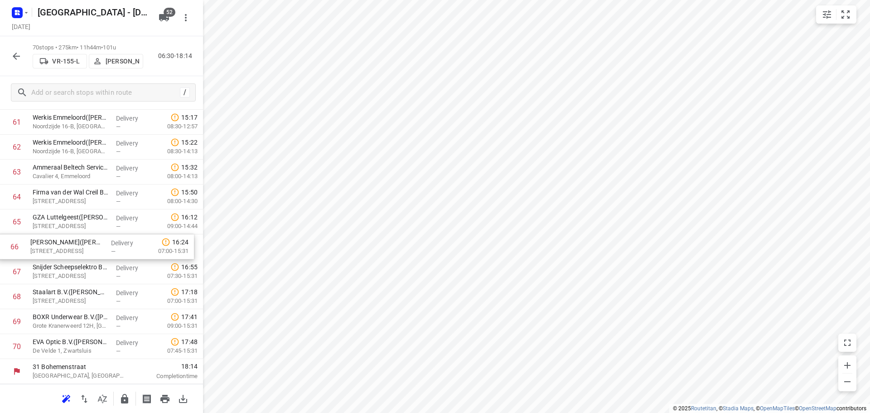
drag, startPoint x: 74, startPoint y: 294, endPoint x: 73, endPoint y: 264, distance: 30.4
click at [121, 394] on icon "button" at bounding box center [124, 398] width 11 height 11
click at [9, 53] on button "button" at bounding box center [16, 56] width 18 height 18
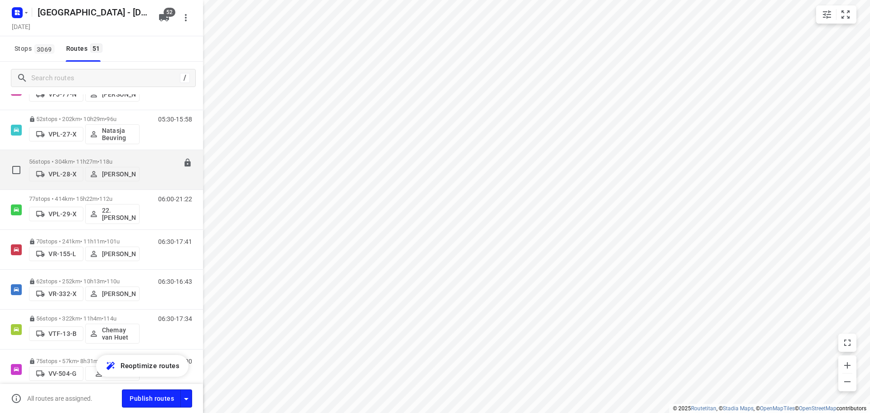
scroll to position [1691, 0]
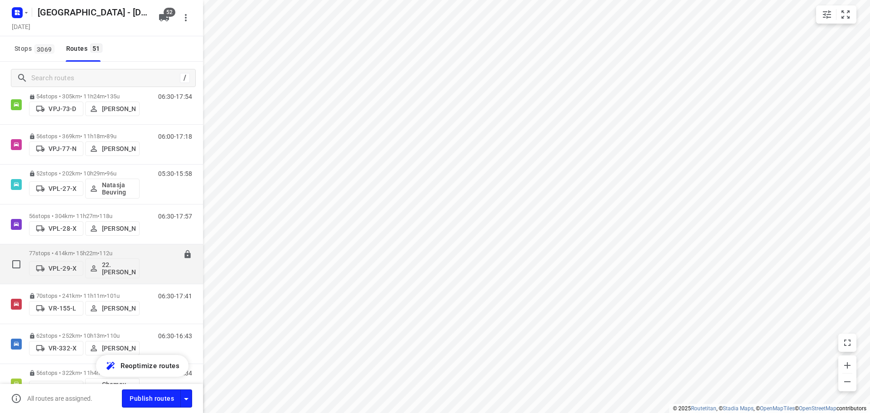
click at [61, 249] on div "77 stops • 414km • 15h22m • 112u VPL-29-X 22. Franky Tahamata" at bounding box center [84, 264] width 111 height 38
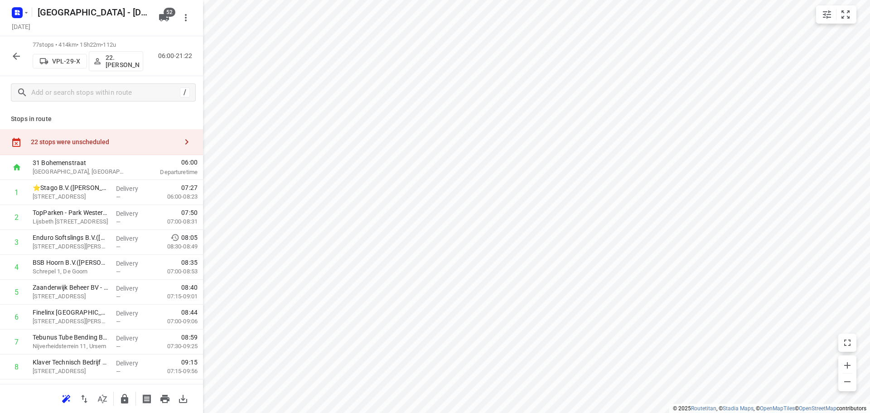
click at [102, 392] on button "button" at bounding box center [102, 399] width 18 height 18
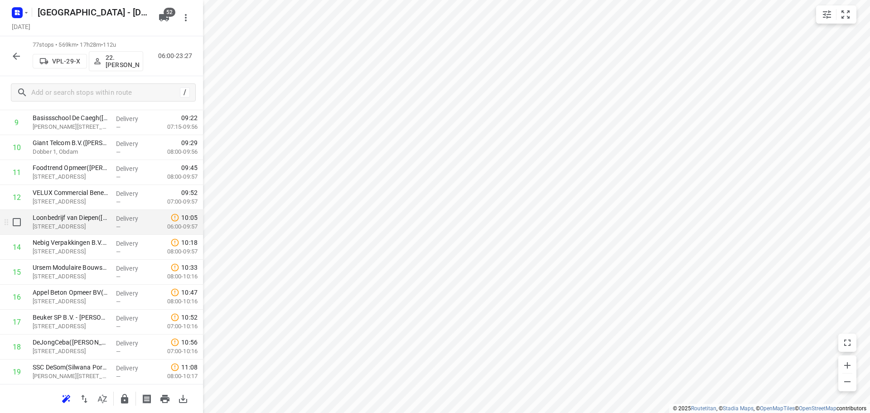
scroll to position [272, 0]
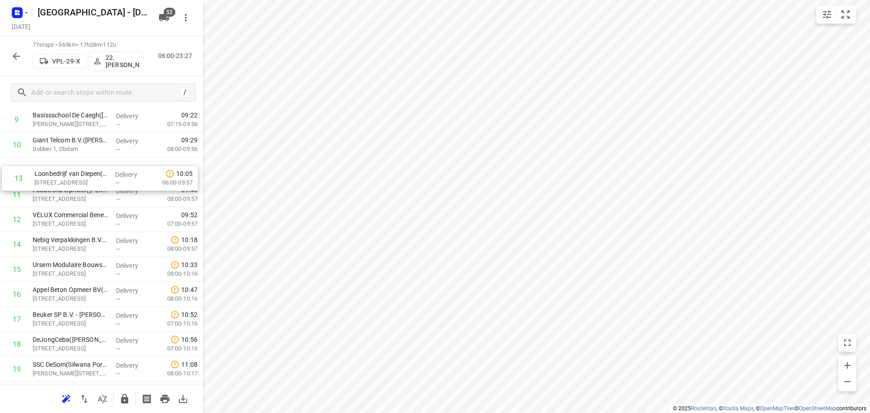
drag, startPoint x: 77, startPoint y: 228, endPoint x: 78, endPoint y: 180, distance: 47.6
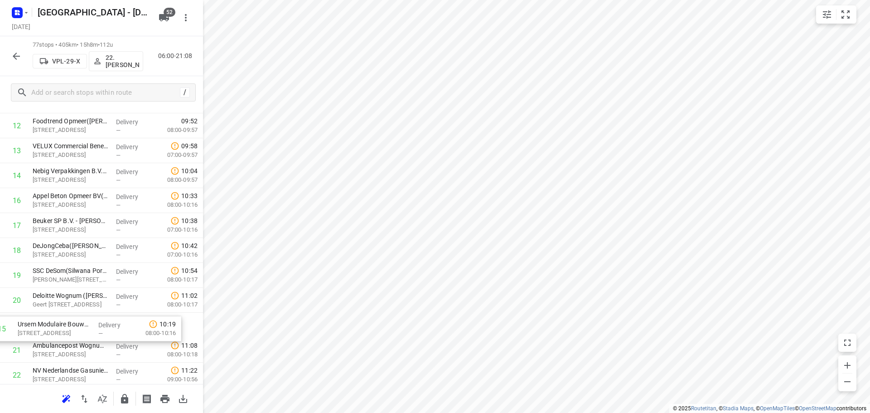
scroll to position [349, 0]
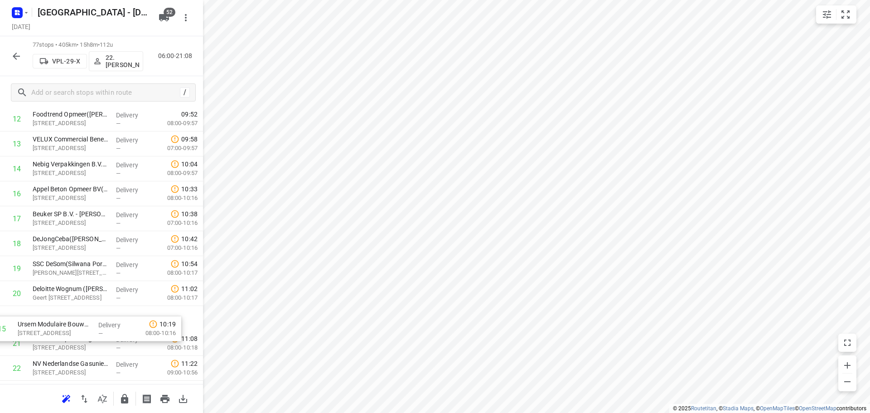
drag, startPoint x: 85, startPoint y: 222, endPoint x: 68, endPoint y: 329, distance: 107.8
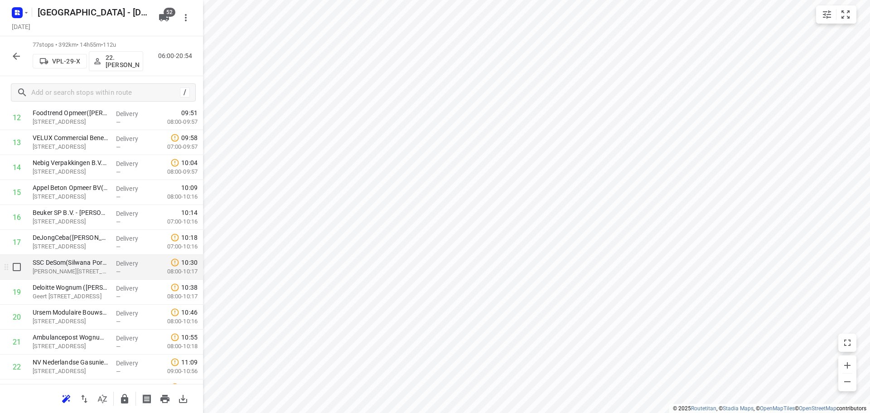
scroll to position [394, 0]
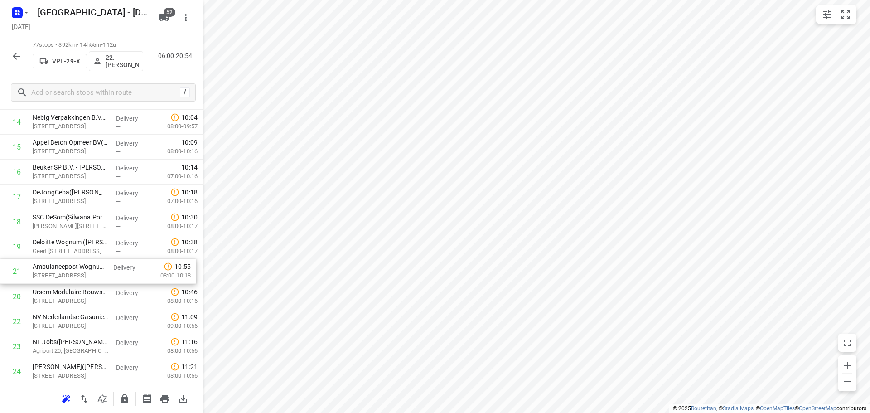
drag, startPoint x: 70, startPoint y: 289, endPoint x: 70, endPoint y: 260, distance: 29.5
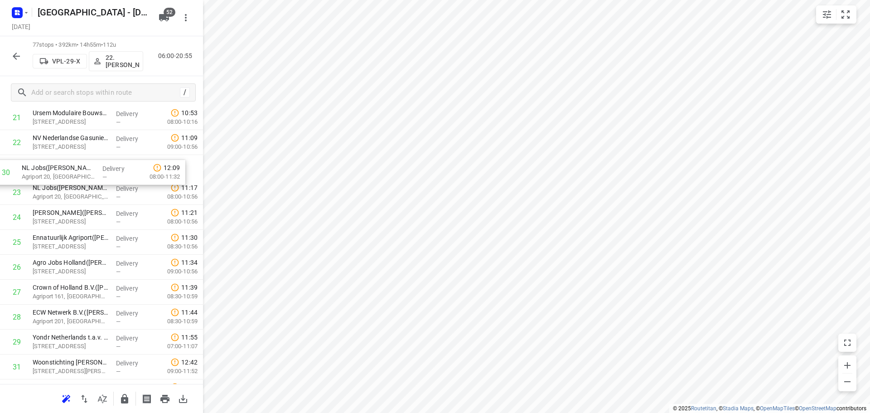
scroll to position [573, 0]
drag, startPoint x: 82, startPoint y: 296, endPoint x: 71, endPoint y: 182, distance: 115.2
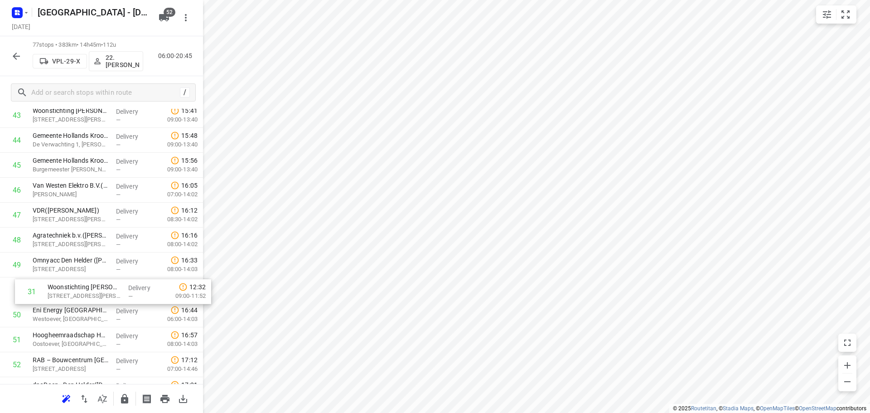
scroll to position [1099, 0]
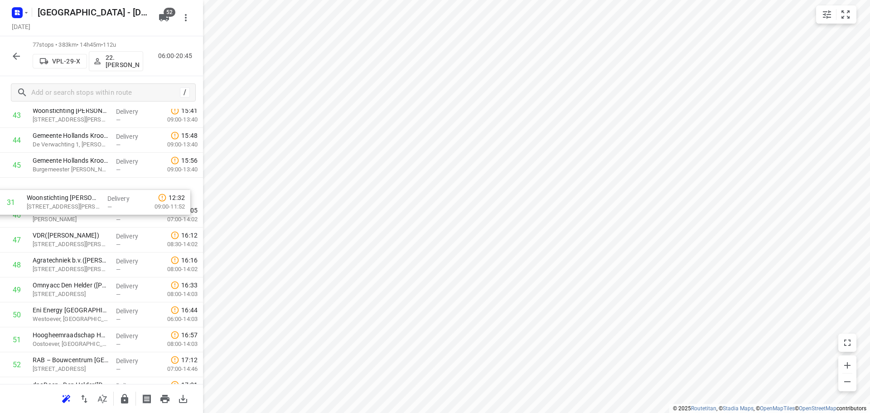
drag, startPoint x: 73, startPoint y: 184, endPoint x: 67, endPoint y: 199, distance: 16.1
click at [67, 199] on div "1 ⭐Stago B.V.(Bernard Koolhaas) Electronweg 1, Hoorn Delivery — 07:27 06:00-08:…" at bounding box center [101, 40] width 203 height 1919
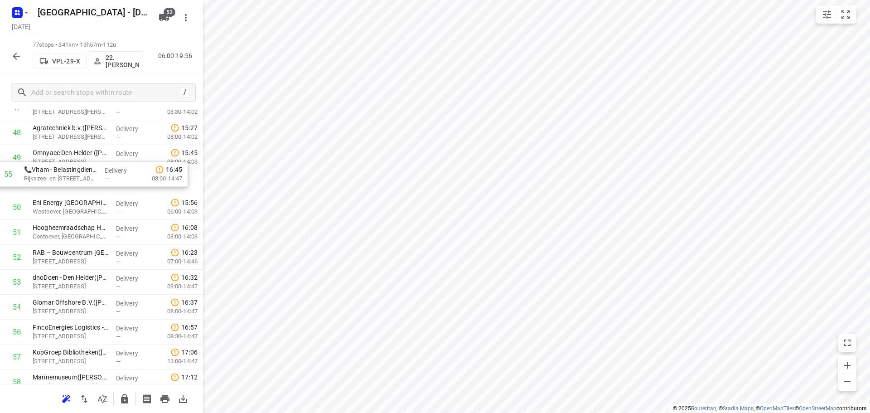
scroll to position [1229, 0]
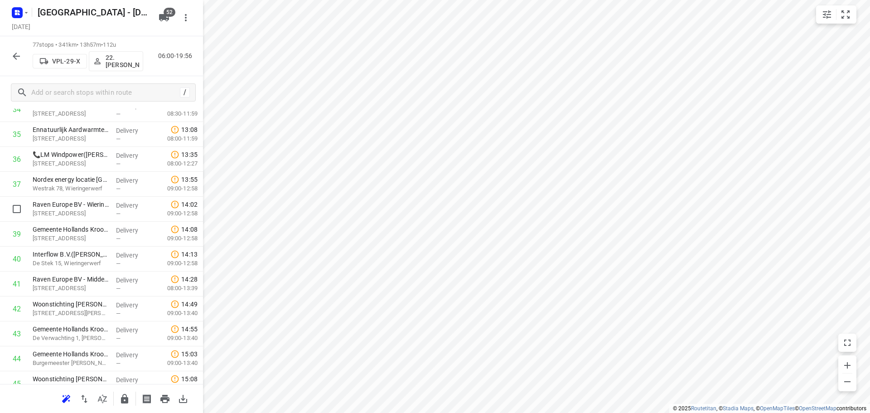
scroll to position [821, 0]
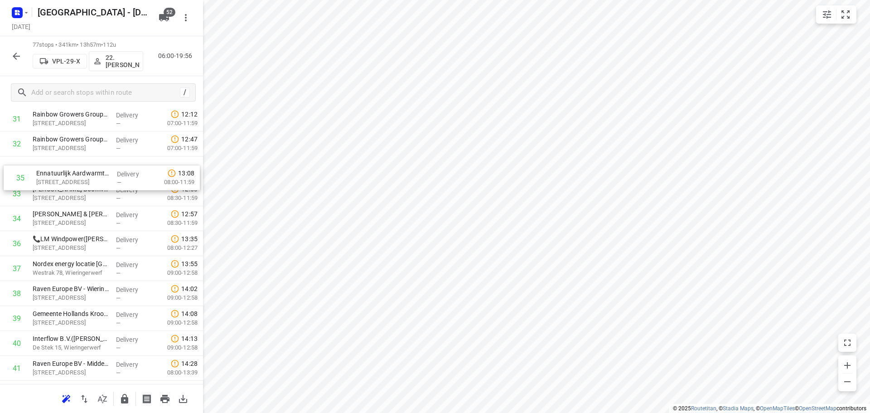
drag, startPoint x: 99, startPoint y: 221, endPoint x: 102, endPoint y: 178, distance: 43.2
click at [102, 178] on div "1 ⭐Stago B.V.(Bernard Koolhaas) Electronweg 1, Hoorn Delivery — 07:27 06:00-08:…" at bounding box center [101, 318] width 203 height 1919
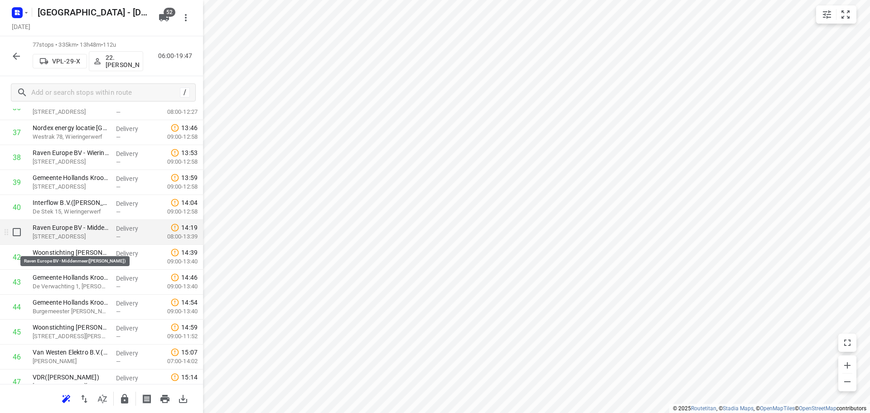
scroll to position [912, 0]
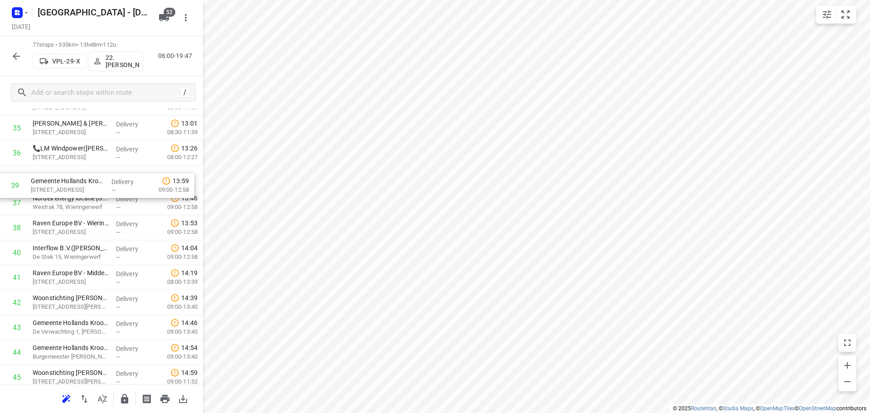
drag, startPoint x: 65, startPoint y: 238, endPoint x: 64, endPoint y: 194, distance: 44.4
click at [64, 194] on div "1 ⭐Stago B.V.(Bernard Koolhaas) Electronweg 1, Hoorn Delivery — 07:27 06:00-08:…" at bounding box center [101, 227] width 203 height 1919
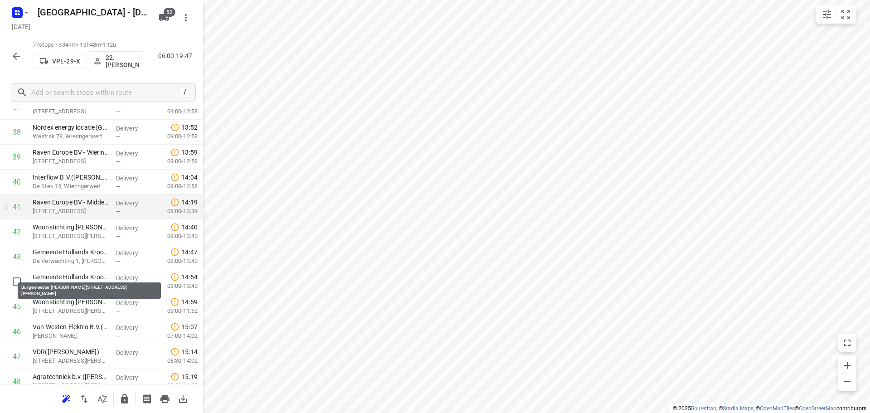
scroll to position [1048, 0]
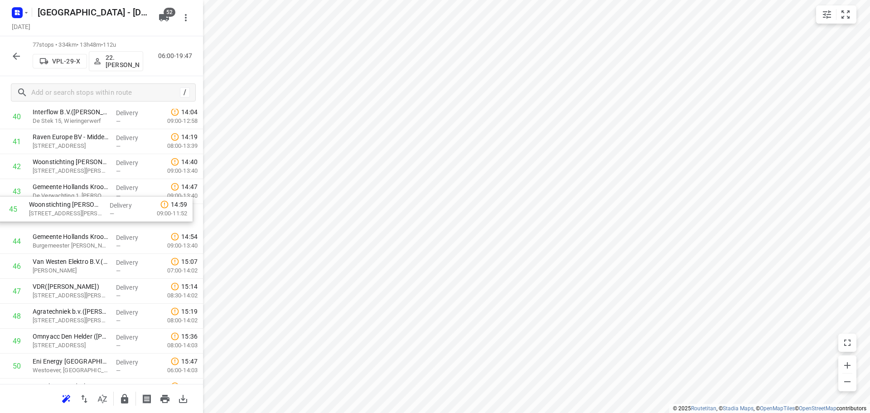
drag, startPoint x: 131, startPoint y: 234, endPoint x: 127, endPoint y: 181, distance: 53.2
click at [127, 181] on div "1 ⭐Stago B.V.(Bernard Koolhaas) Electronweg 1, Hoorn Delivery — 07:27 06:00-08:…" at bounding box center [101, 91] width 203 height 1919
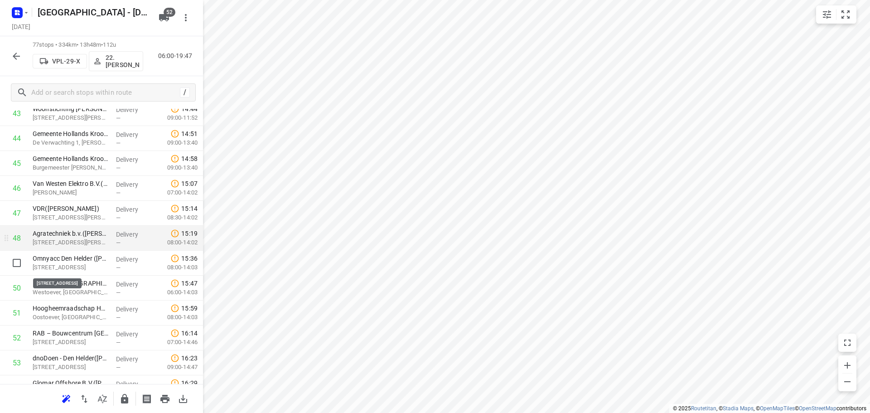
scroll to position [1138, 0]
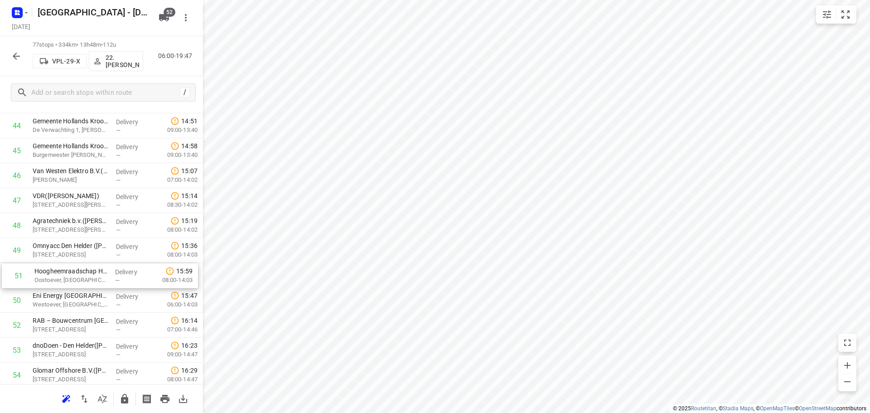
drag, startPoint x: 67, startPoint y: 290, endPoint x: 69, endPoint y: 260, distance: 29.5
click at [69, 260] on div "1 ⭐Stago B.V.(Bernard Koolhaas) Electronweg 1, Hoorn Delivery — 07:27 06:00-08:…" at bounding box center [101, 0] width 203 height 1919
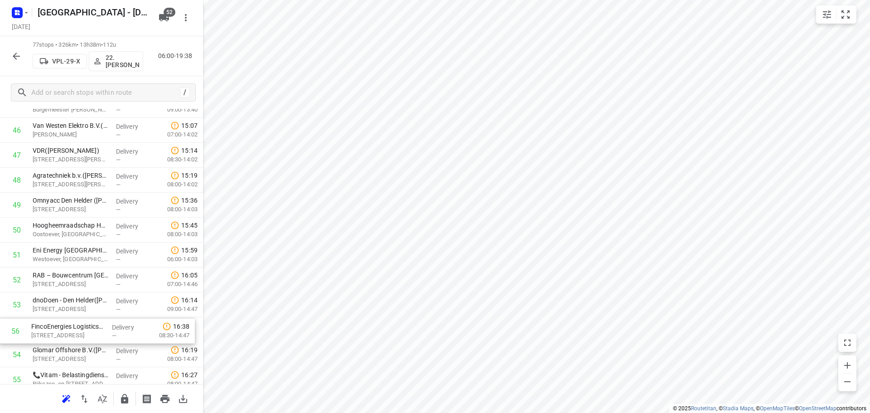
scroll to position [1187, 0]
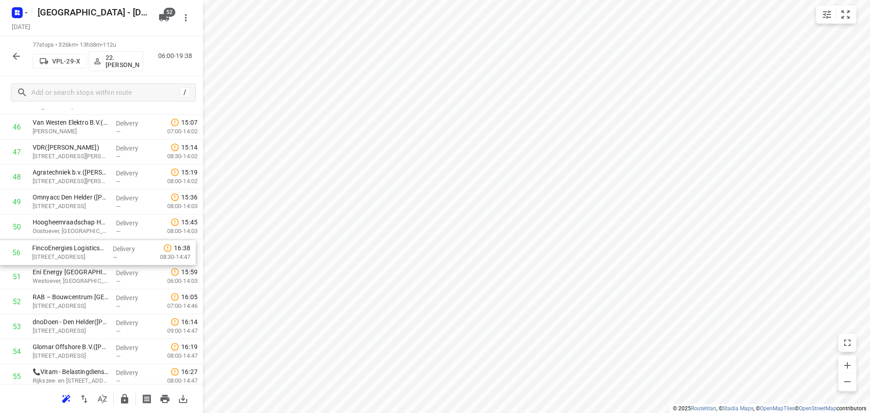
drag, startPoint x: 60, startPoint y: 368, endPoint x: 59, endPoint y: 235, distance: 133.2
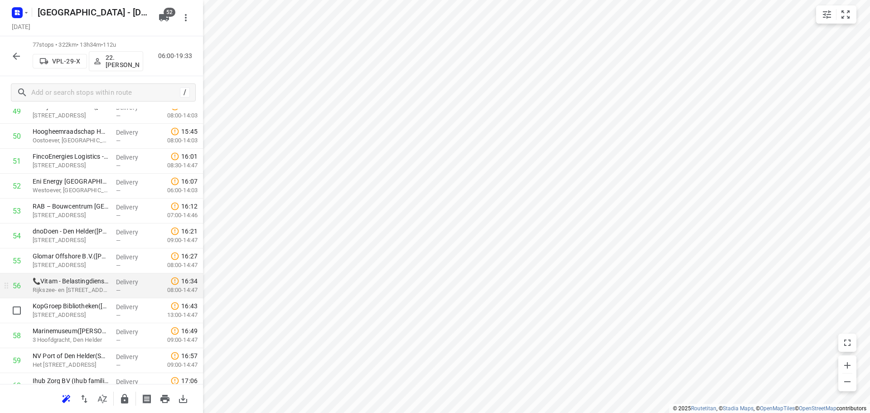
scroll to position [1368, 0]
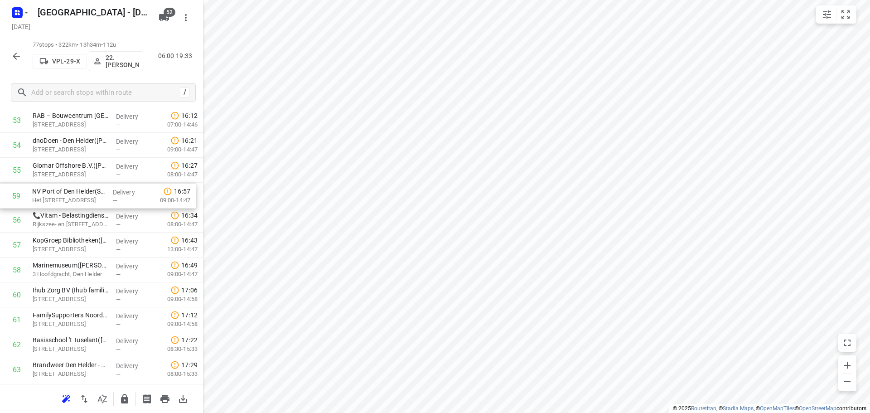
drag, startPoint x: 70, startPoint y: 276, endPoint x: 71, endPoint y: 191, distance: 85.7
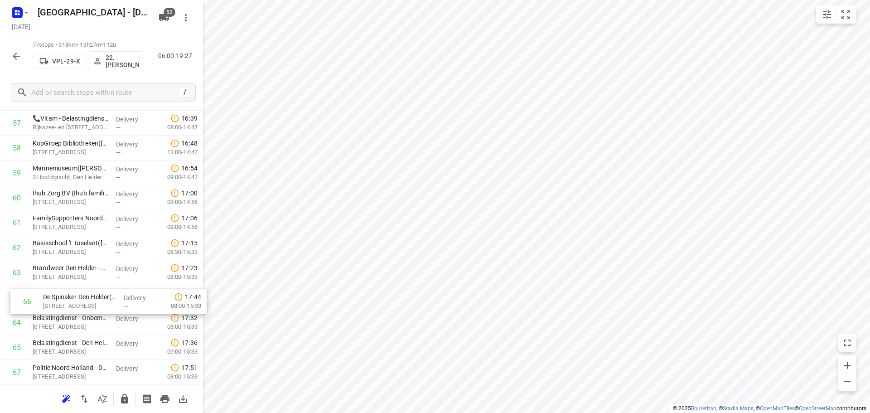
scroll to position [1465, 0]
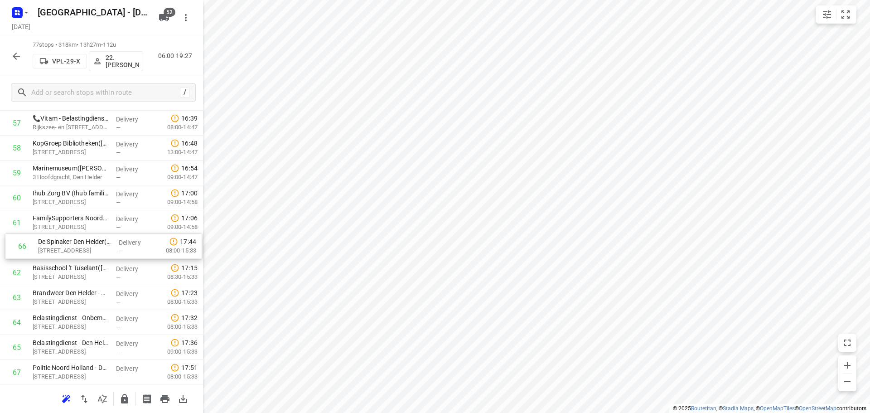
drag, startPoint x: 62, startPoint y: 351, endPoint x: 62, endPoint y: 247, distance: 104.2
drag, startPoint x: 79, startPoint y: 315, endPoint x: 87, endPoint y: 285, distance: 30.8
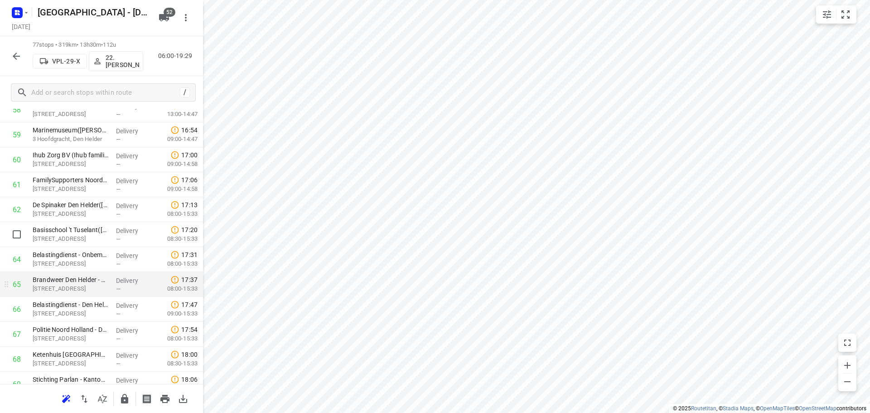
scroll to position [1511, 0]
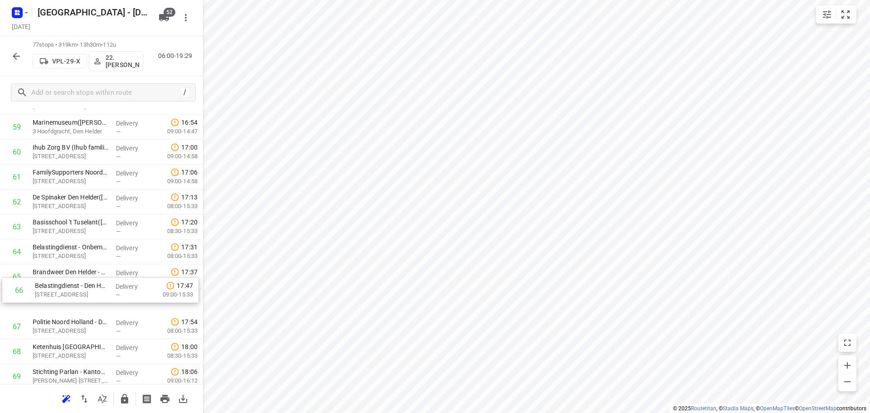
drag, startPoint x: 51, startPoint y: 297, endPoint x: 55, endPoint y: 270, distance: 27.0
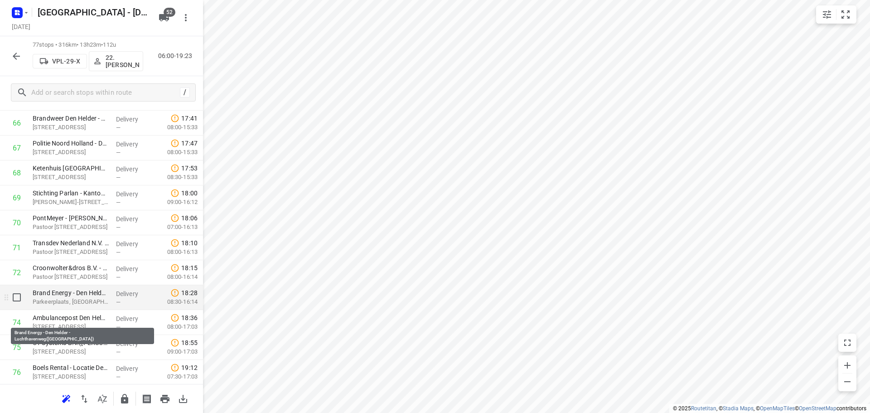
scroll to position [1692, 0]
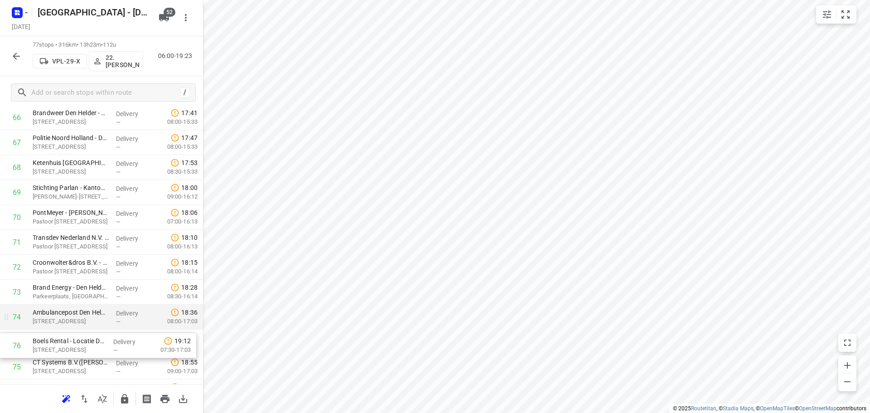
drag, startPoint x: 80, startPoint y: 364, endPoint x: 81, endPoint y: 326, distance: 37.6
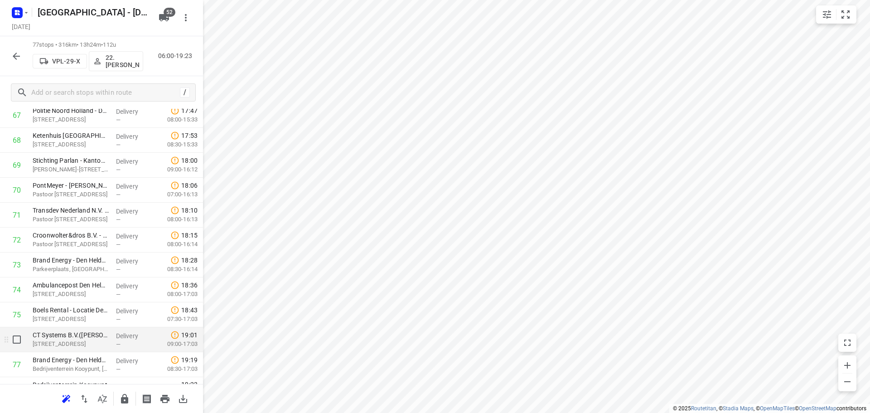
scroll to position [1740, 0]
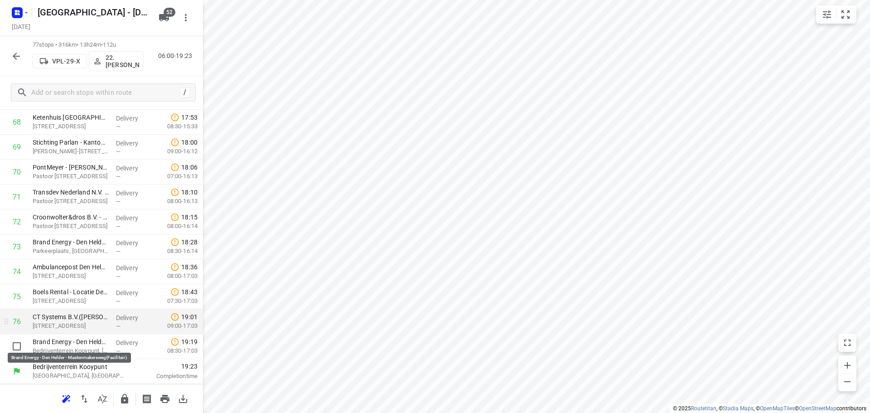
drag, startPoint x: 83, startPoint y: 338, endPoint x: 83, endPoint y: 315, distance: 22.7
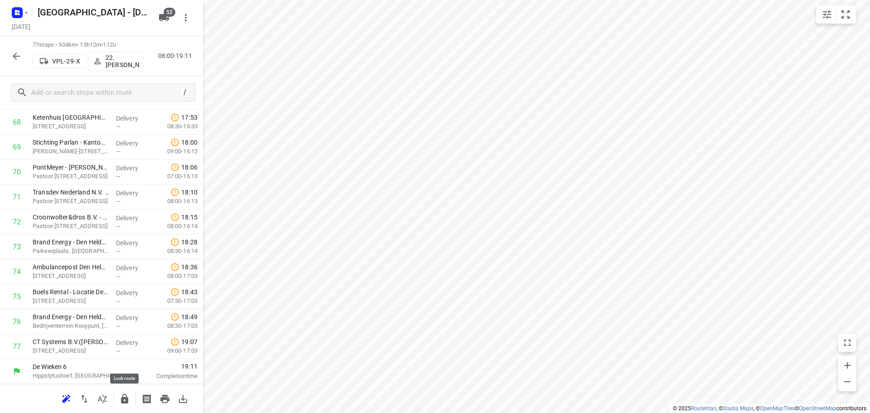
click at [123, 398] on icon "button" at bounding box center [124, 399] width 7 height 10
click at [20, 62] on button "button" at bounding box center [16, 56] width 18 height 18
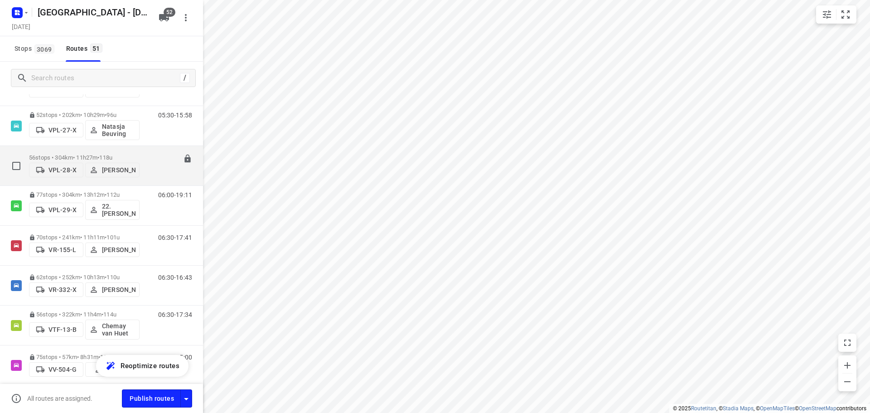
scroll to position [1736, 0]
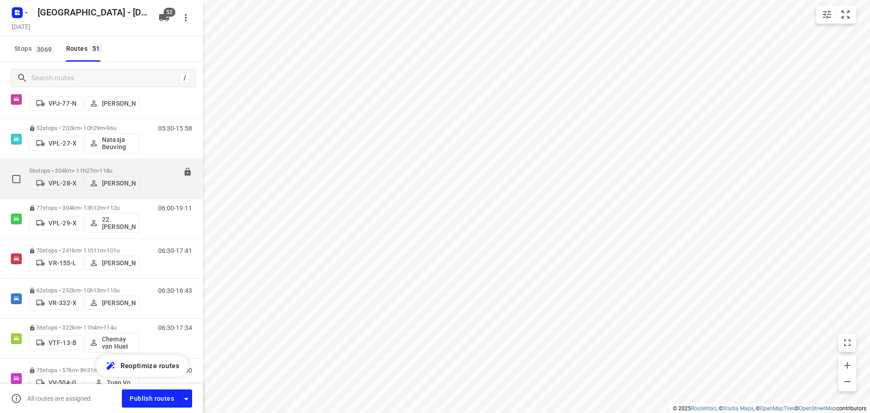
click at [74, 174] on div "VPL-28-X Hans Oosterink" at bounding box center [84, 182] width 111 height 16
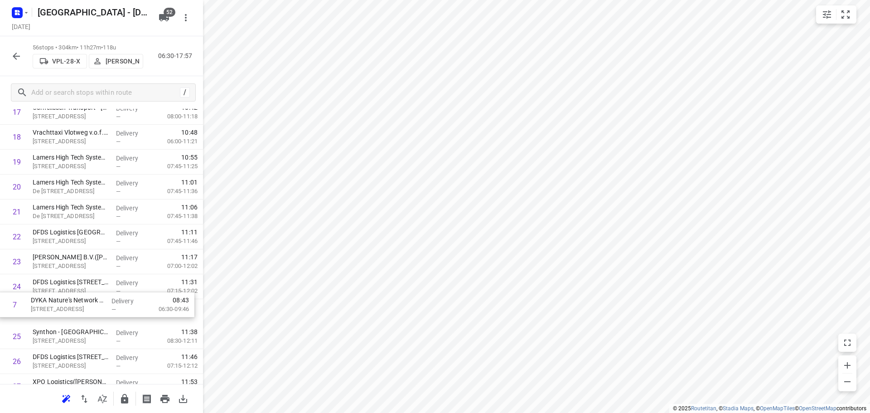
scroll to position [455, 0]
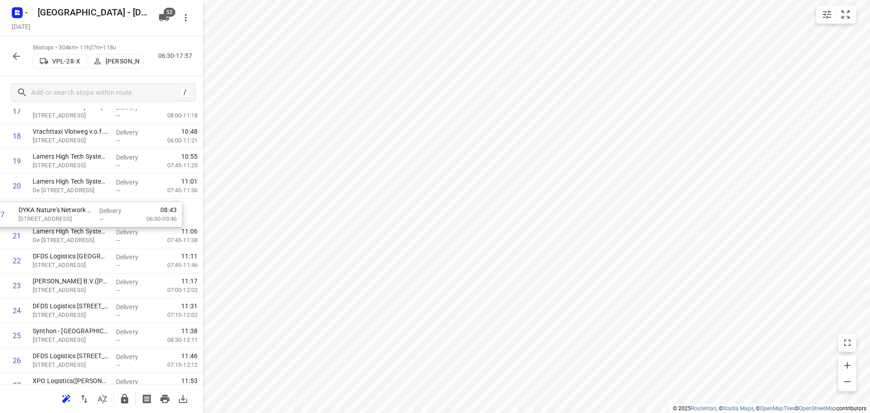
drag, startPoint x: 66, startPoint y: 203, endPoint x: 56, endPoint y: 234, distance: 32.4
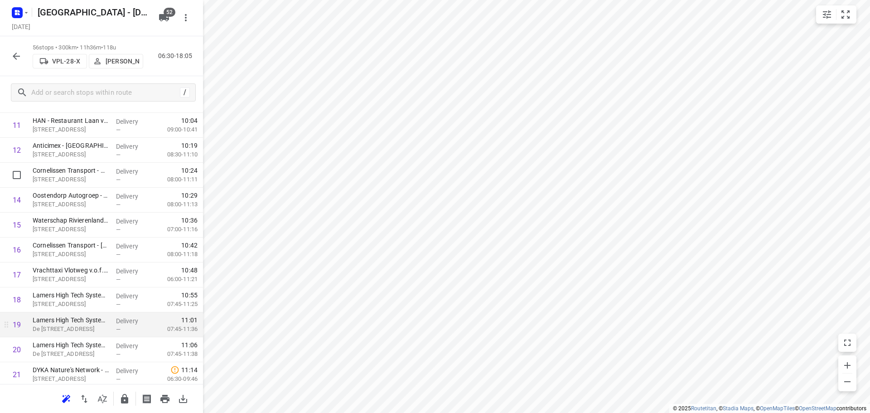
scroll to position [364, 0]
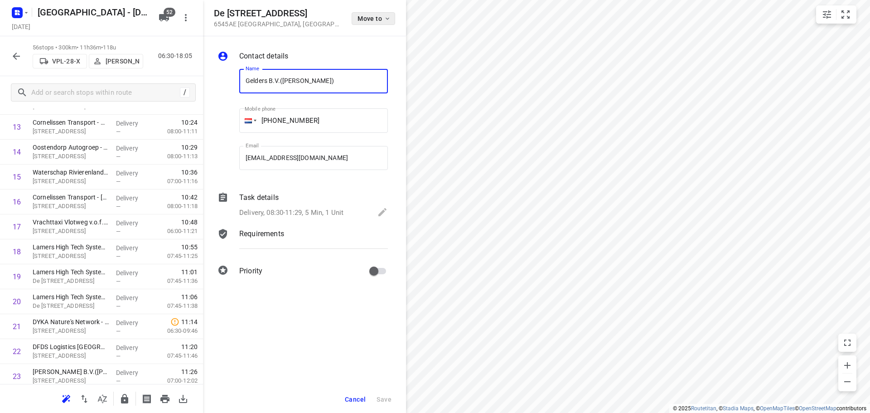
click at [376, 16] on span "Move to" at bounding box center [375, 18] width 34 height 7
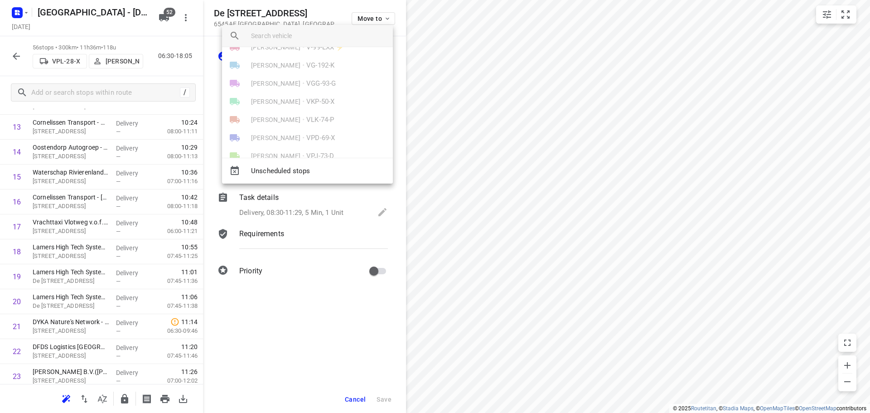
scroll to position [760, 0]
click at [296, 115] on li "Hans Oosterink • VPL-28-X" at bounding box center [307, 120] width 171 height 18
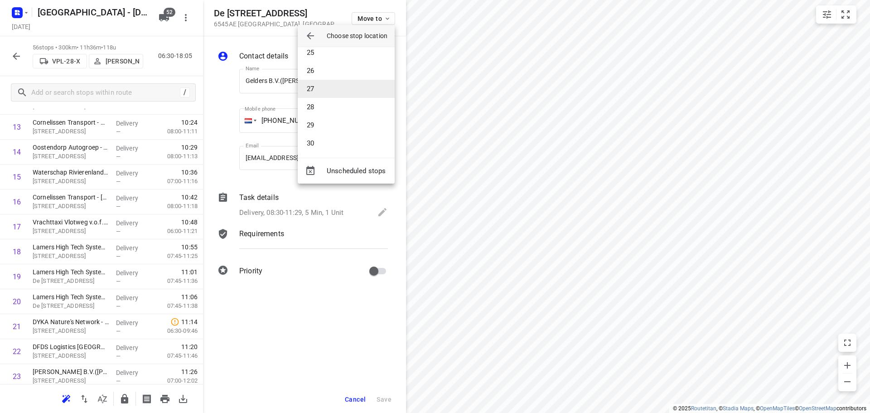
scroll to position [216, 0]
click at [328, 145] on li "18" at bounding box center [346, 152] width 97 height 18
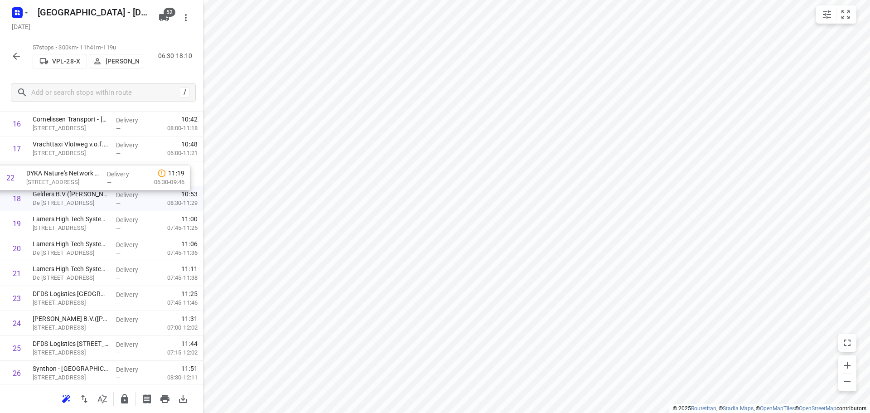
scroll to position [440, 0]
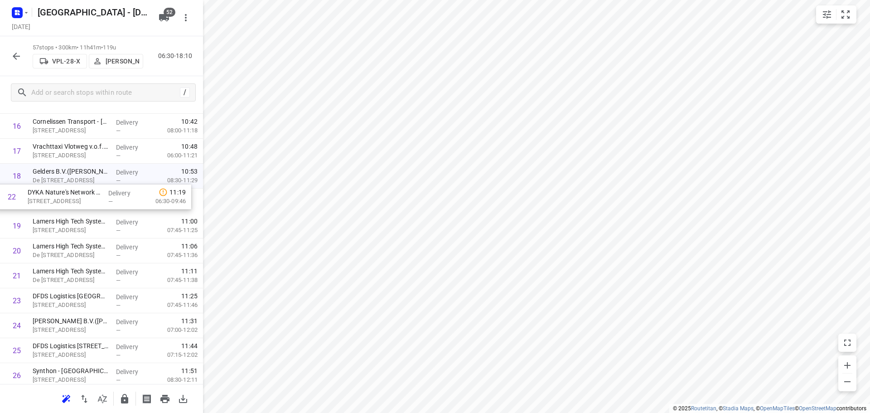
drag, startPoint x: 50, startPoint y: 169, endPoint x: 45, endPoint y: 193, distance: 24.0
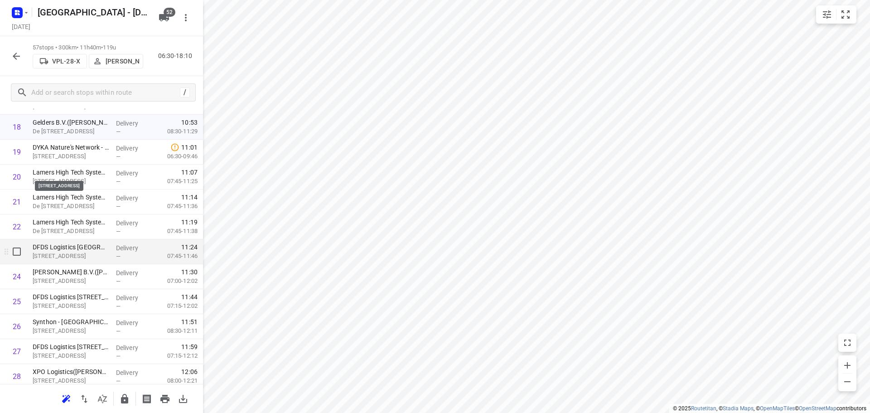
scroll to position [576, 0]
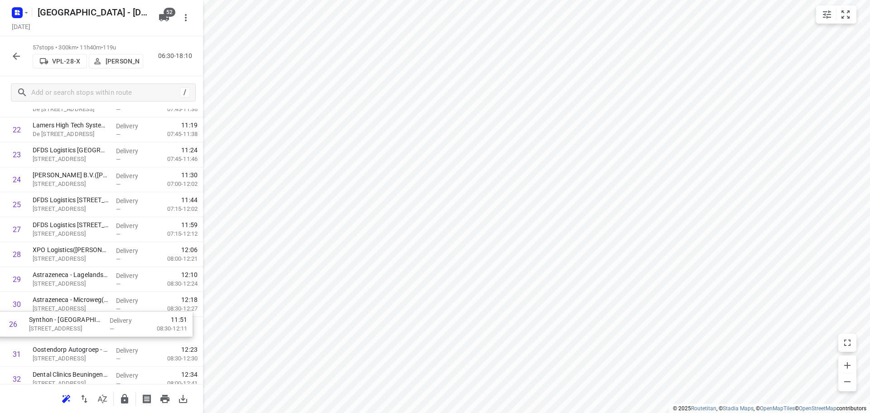
drag, startPoint x: 68, startPoint y: 237, endPoint x: 64, endPoint y: 325, distance: 88.9
click at [64, 325] on div "1 Transdev Nederland N.V. - Locatie Industrieweg 107 + 109(Martin v Eldik) Noor…" at bounding box center [101, 304] width 203 height 1421
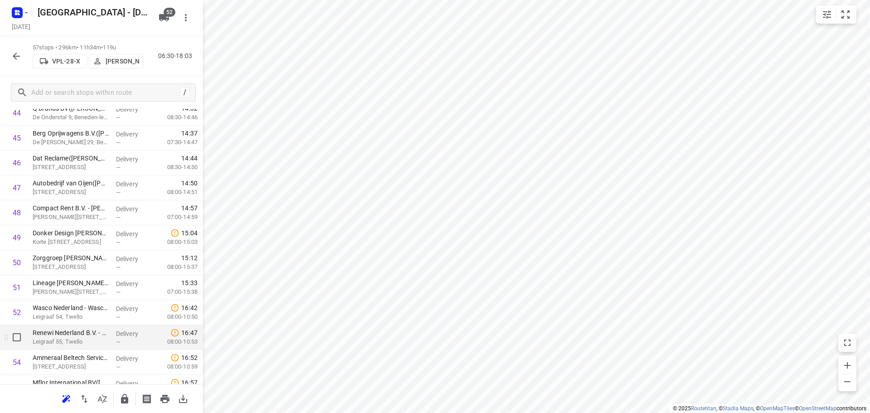
scroll to position [1242, 0]
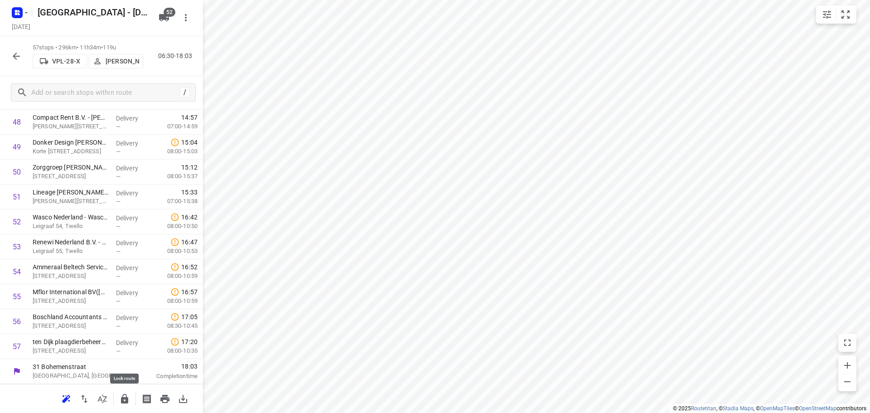
click at [124, 392] on button "button" at bounding box center [125, 399] width 18 height 18
click at [16, 53] on icon "button" at bounding box center [16, 56] width 7 height 7
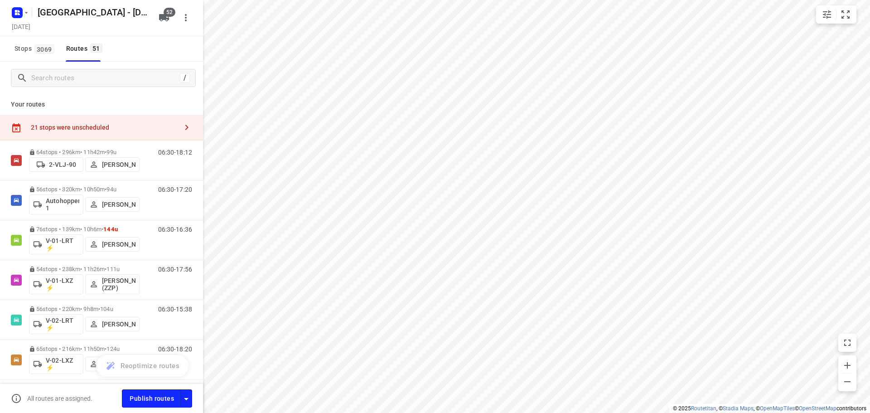
click at [80, 124] on div "21 stops were unscheduled" at bounding box center [104, 127] width 147 height 7
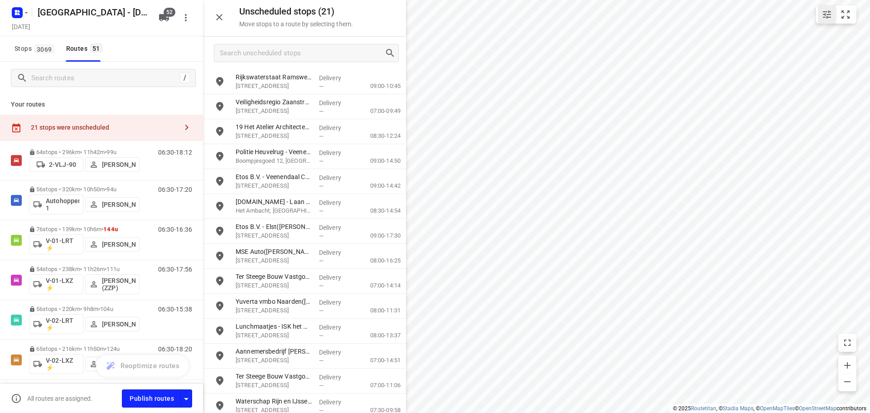
click at [831, 23] on div "i © 2025 Routetitan , © Stadia Maps , © OpenMapTiles © OpenStreetMap contributo…" at bounding box center [435, 206] width 870 height 413
click at [831, 23] on button "small contained button group" at bounding box center [827, 14] width 18 height 18
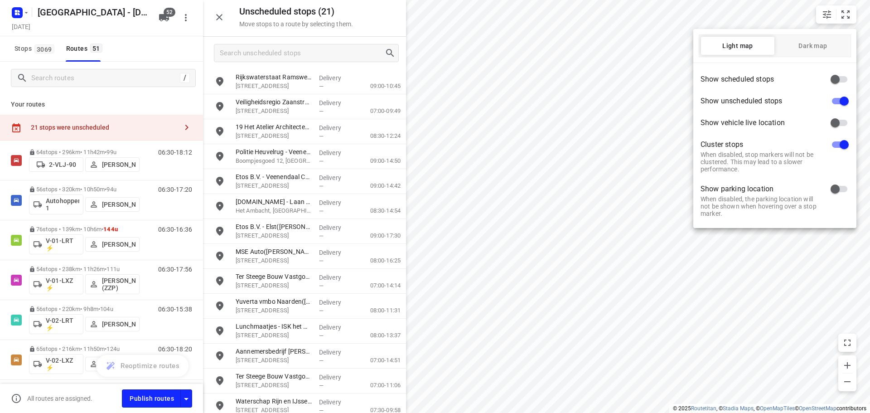
drag, startPoint x: 648, startPoint y: 75, endPoint x: 635, endPoint y: 77, distance: 12.8
click at [647, 75] on div at bounding box center [435, 206] width 870 height 413
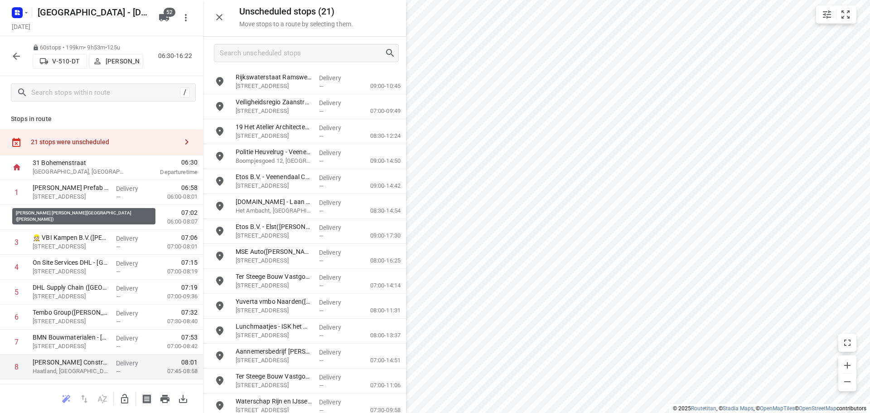
scroll to position [181, 0]
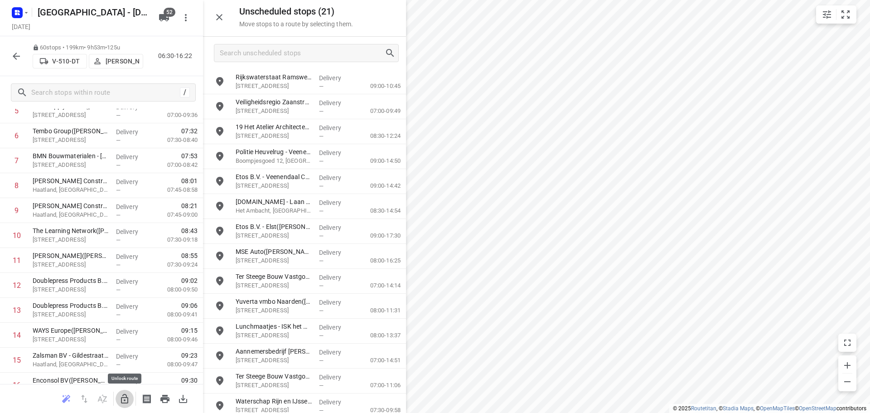
click at [127, 400] on icon "button" at bounding box center [124, 398] width 11 height 11
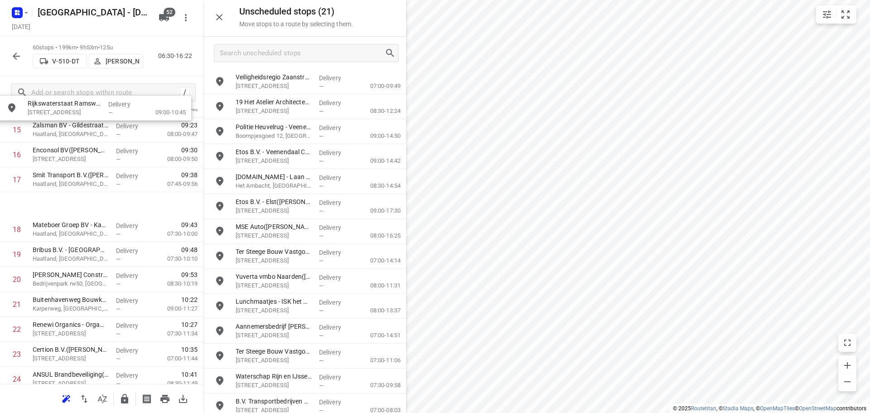
scroll to position [394, 0]
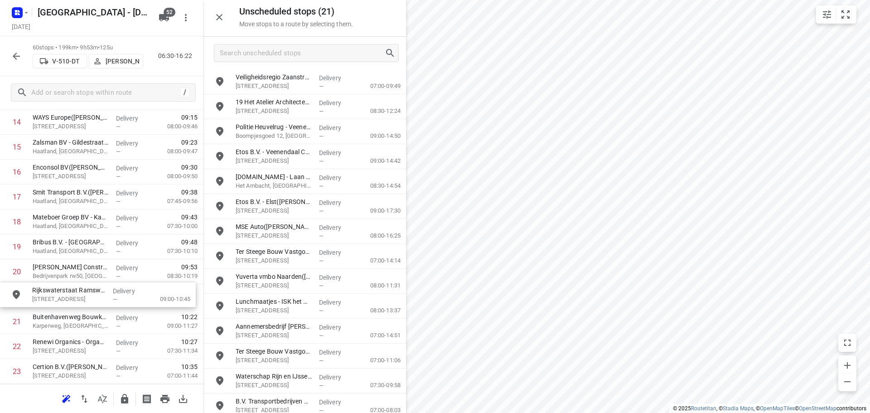
drag, startPoint x: 259, startPoint y: 74, endPoint x: 51, endPoint y: 291, distance: 300.7
click at [128, 399] on icon "button" at bounding box center [124, 399] width 7 height 10
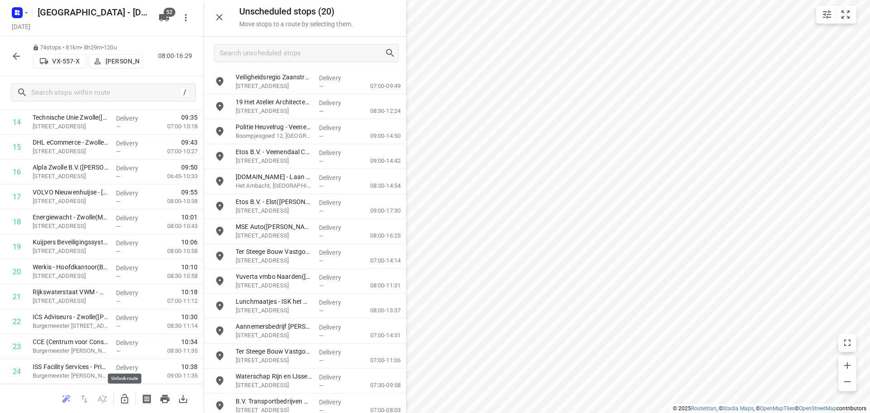
click at [126, 403] on icon "button" at bounding box center [124, 398] width 11 height 11
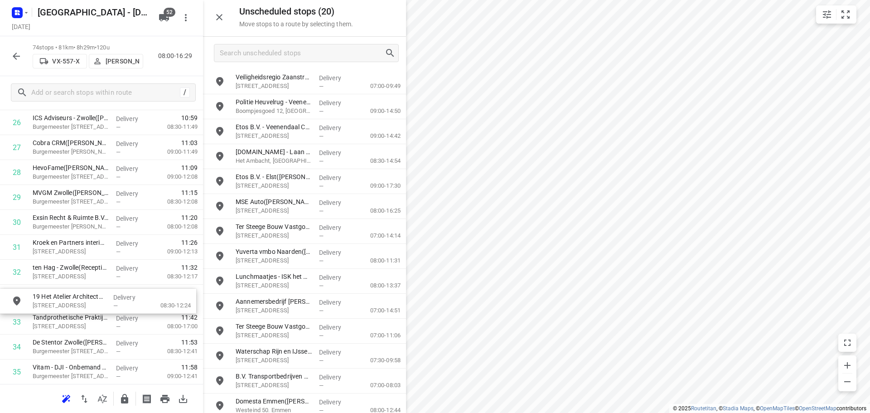
scroll to position [694, 0]
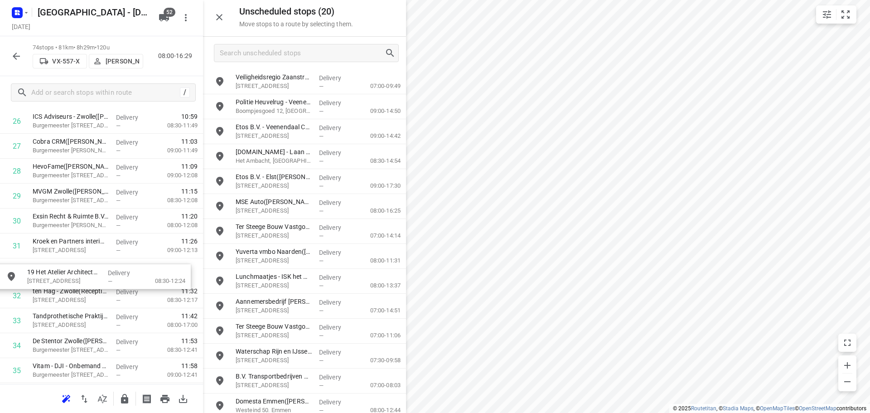
drag, startPoint x: 320, startPoint y: 112, endPoint x: 107, endPoint y: 280, distance: 270.1
click at [125, 398] on icon "button" at bounding box center [124, 399] width 7 height 10
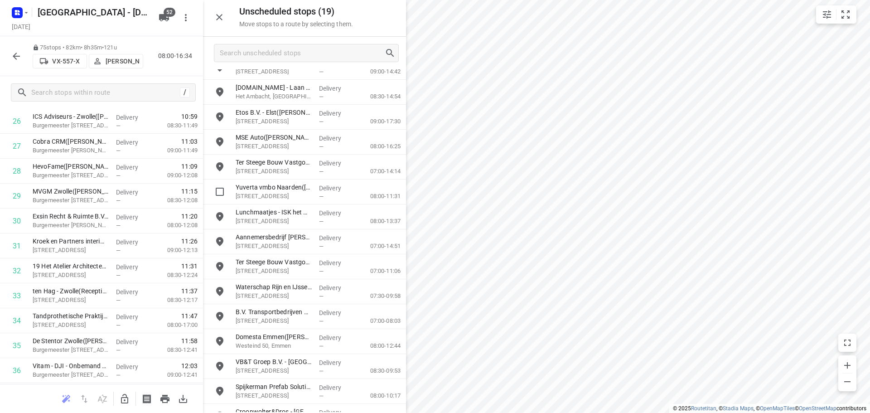
scroll to position [132, 0]
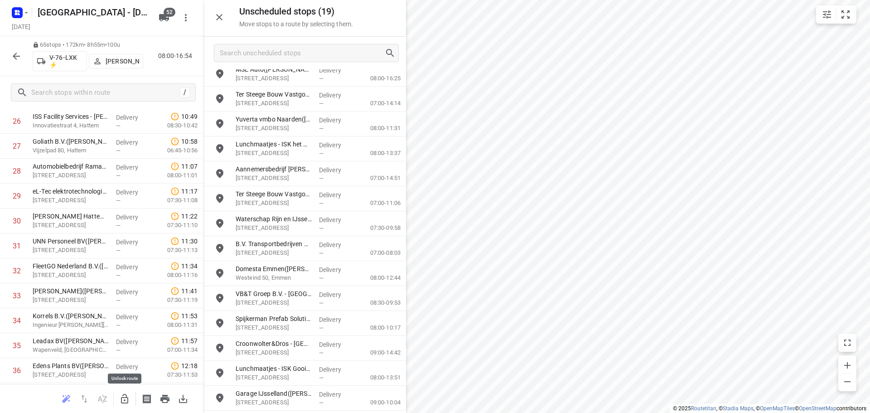
click at [126, 405] on button "button" at bounding box center [125, 399] width 18 height 18
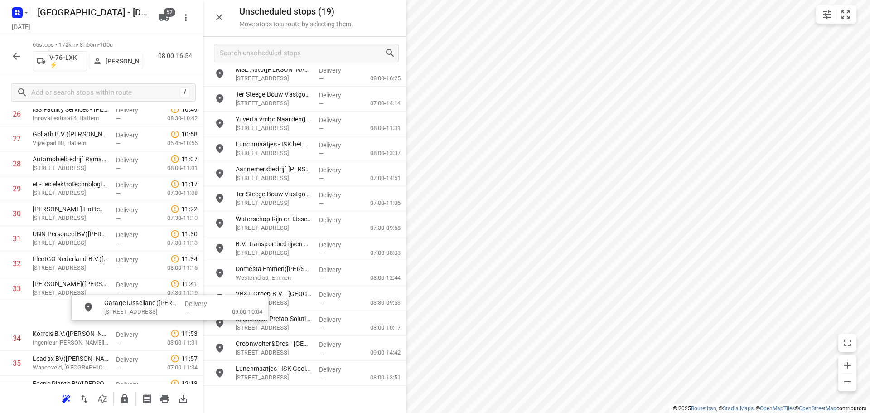
scroll to position [702, 0]
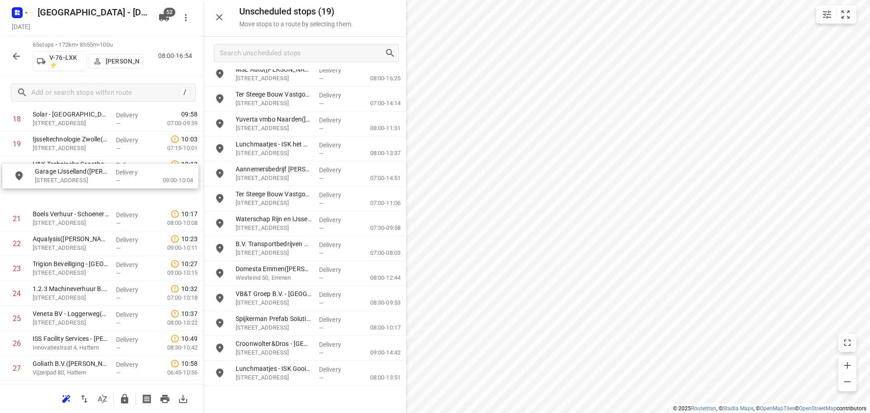
drag, startPoint x: 295, startPoint y: 391, endPoint x: 92, endPoint y: 159, distance: 308.9
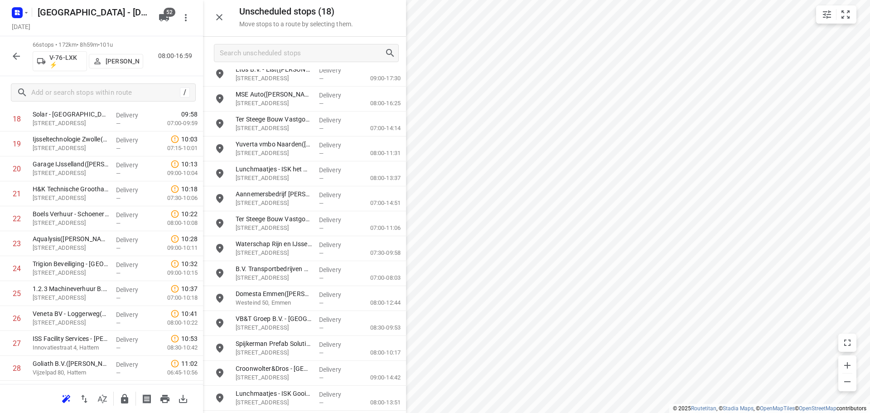
scroll to position [106, 0]
click at [124, 403] on icon "button" at bounding box center [124, 398] width 11 height 11
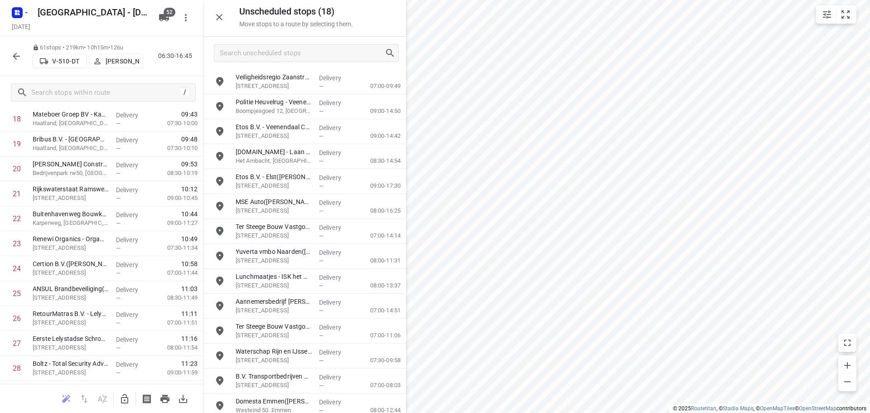
click at [125, 393] on icon "button" at bounding box center [124, 398] width 11 height 11
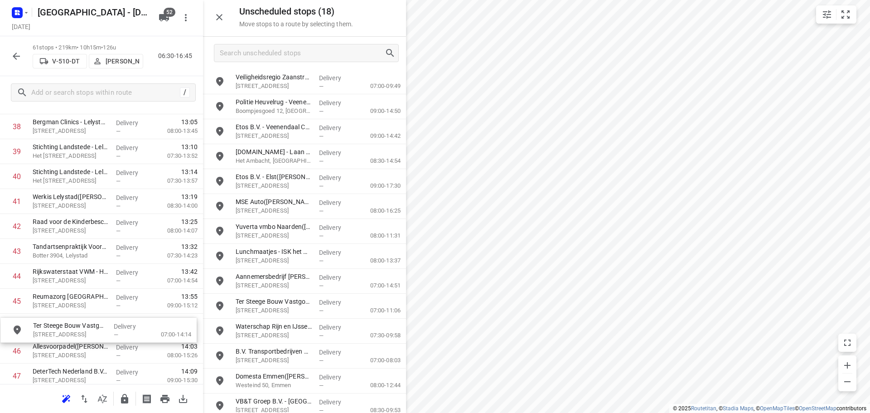
scroll to position [991, 0]
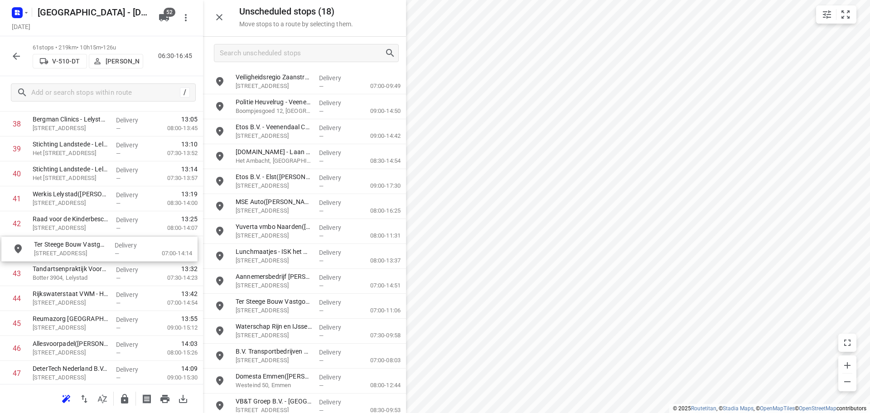
drag, startPoint x: 296, startPoint y: 239, endPoint x: 91, endPoint y: 255, distance: 206.0
click at [121, 398] on icon "button" at bounding box center [124, 399] width 7 height 10
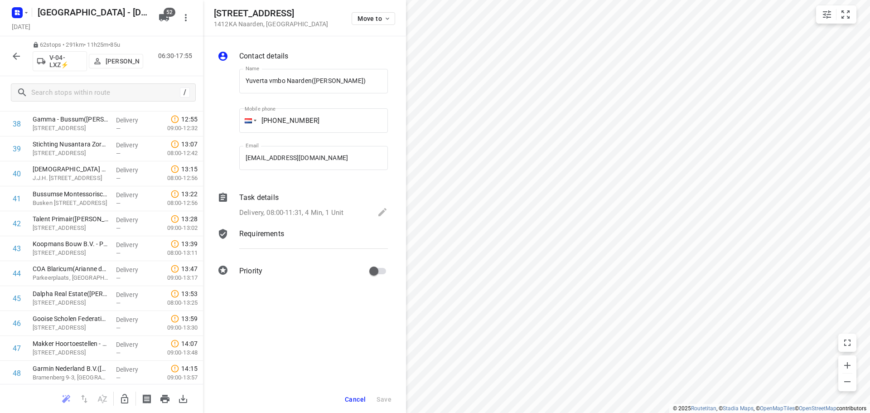
click at [125, 399] on icon "button" at bounding box center [124, 398] width 11 height 11
click at [364, 23] on button "Move to" at bounding box center [374, 18] width 44 height 13
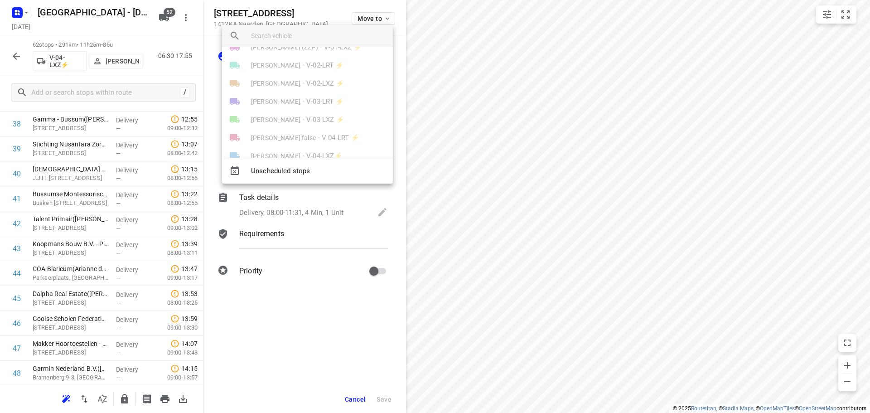
scroll to position [0, 0]
click at [239, 15] on div at bounding box center [435, 206] width 870 height 413
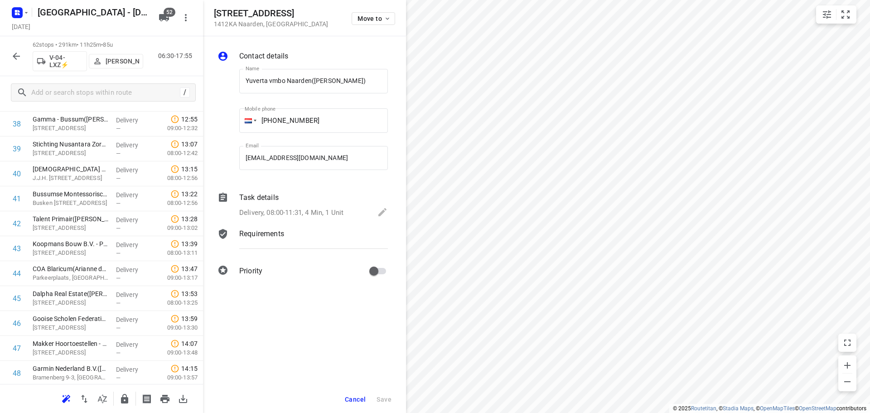
click at [355, 399] on span "Cancel" at bounding box center [355, 399] width 21 height 7
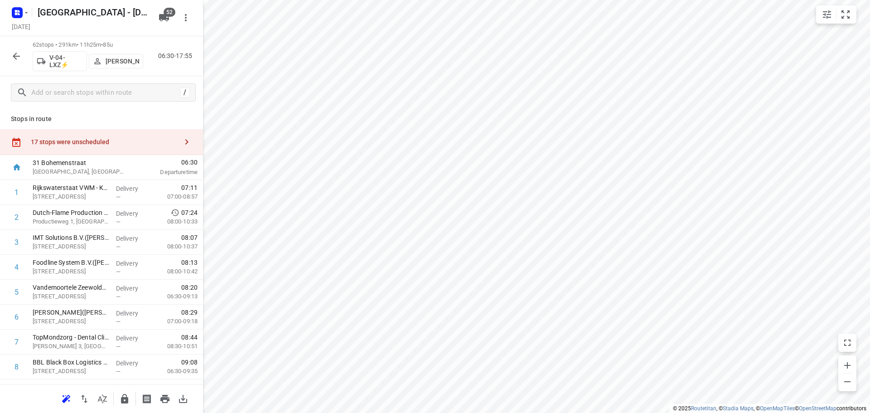
click at [138, 154] on div "17 stops were unscheduled" at bounding box center [101, 142] width 203 height 26
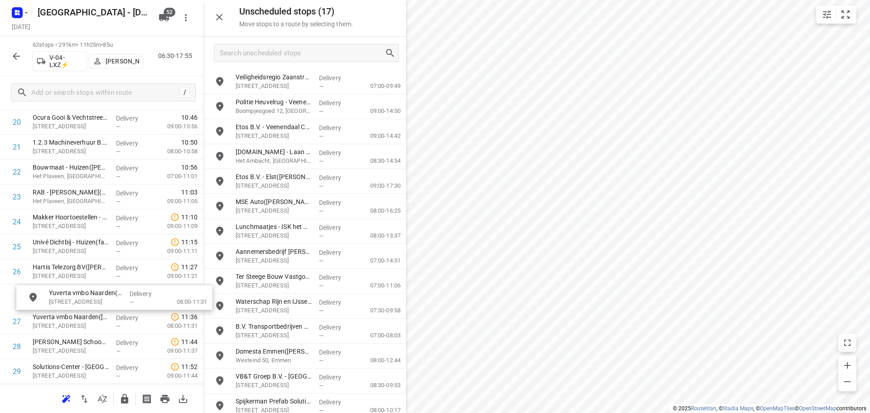
drag, startPoint x: 295, startPoint y: 229, endPoint x: 102, endPoint y: 296, distance: 204.8
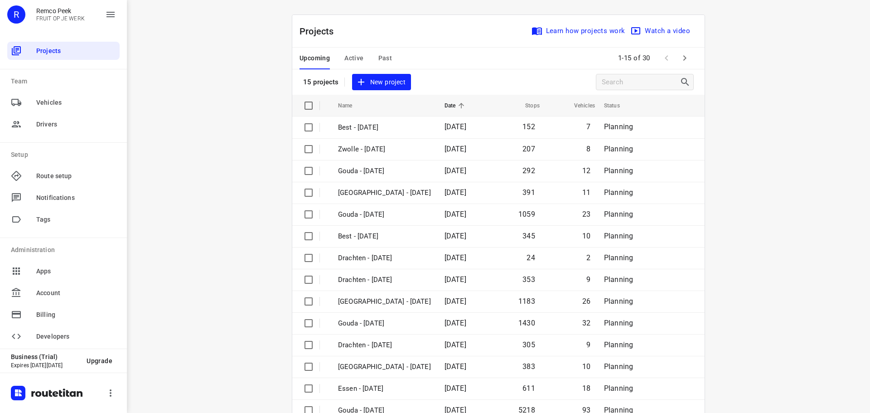
click at [344, 54] on span "Active" at bounding box center [353, 58] width 19 height 11
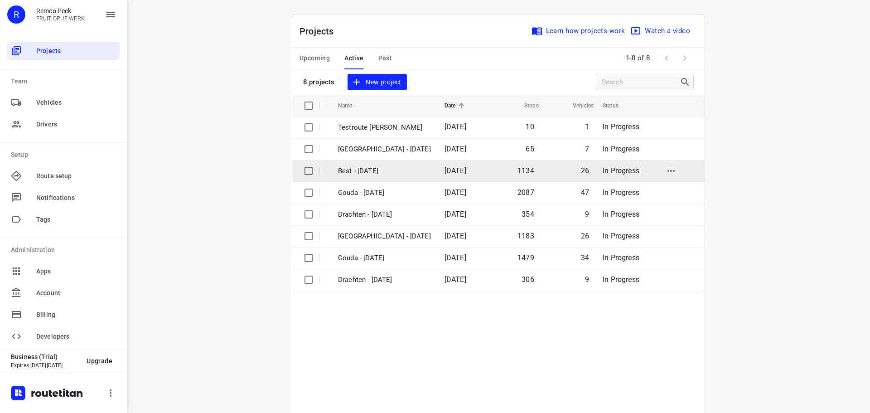
click at [379, 172] on p "Best - [DATE]" at bounding box center [384, 171] width 93 height 10
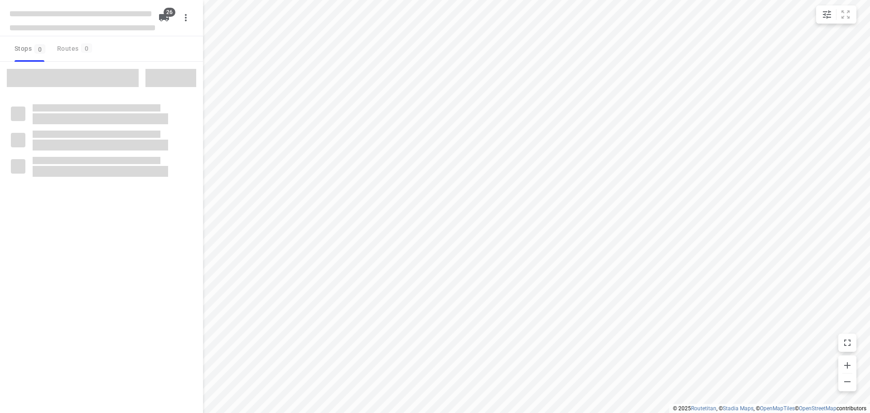
checkbox input "true"
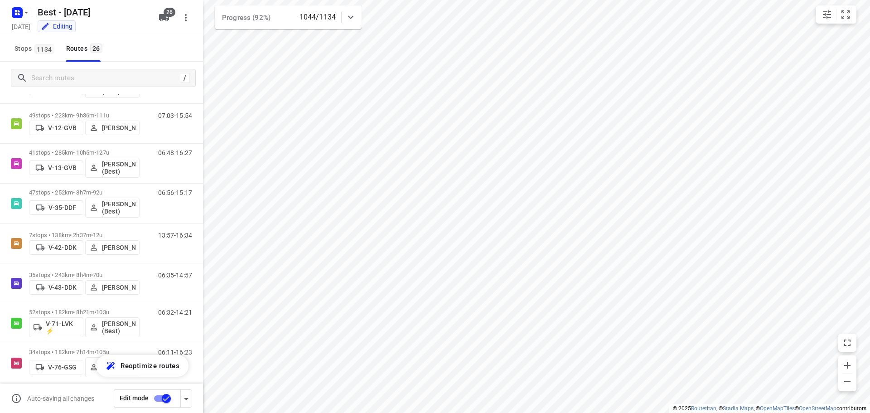
scroll to position [136, 0]
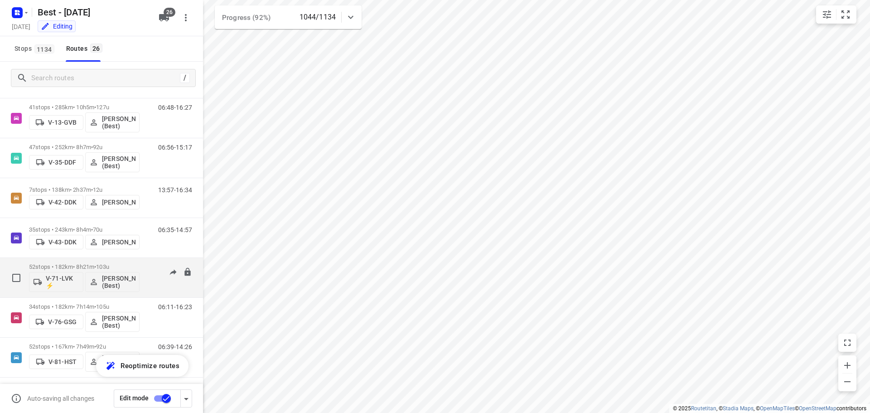
click at [48, 259] on div "52 stops • 182km • 8h21m • 103u V-71-LVK ⚡ [PERSON_NAME] (Best)" at bounding box center [84, 278] width 111 height 38
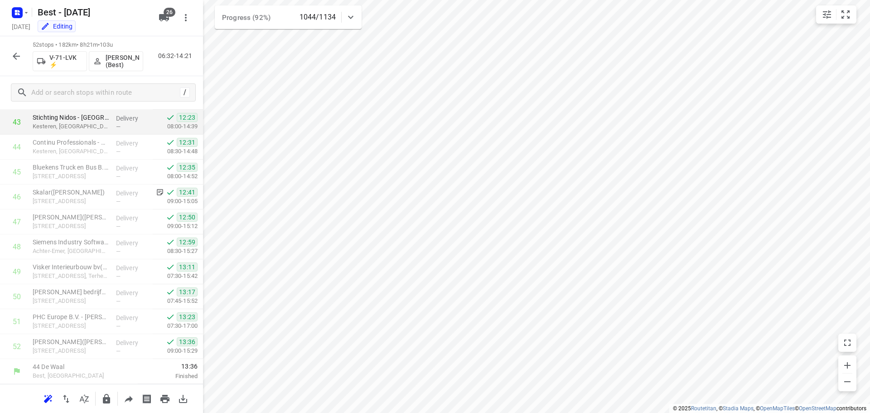
scroll to position [1056, 0]
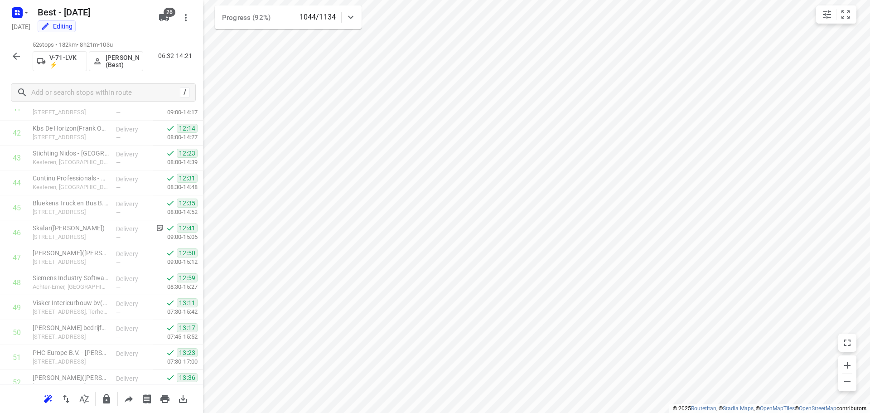
click at [20, 58] on icon "button" at bounding box center [16, 56] width 11 height 11
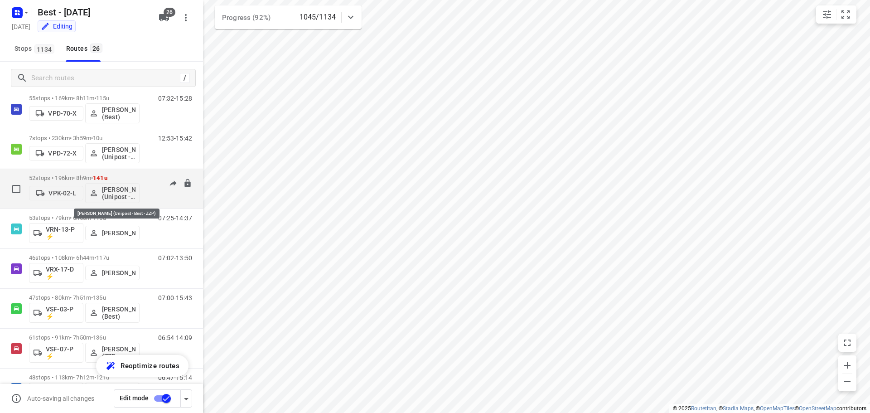
scroll to position [589, 0]
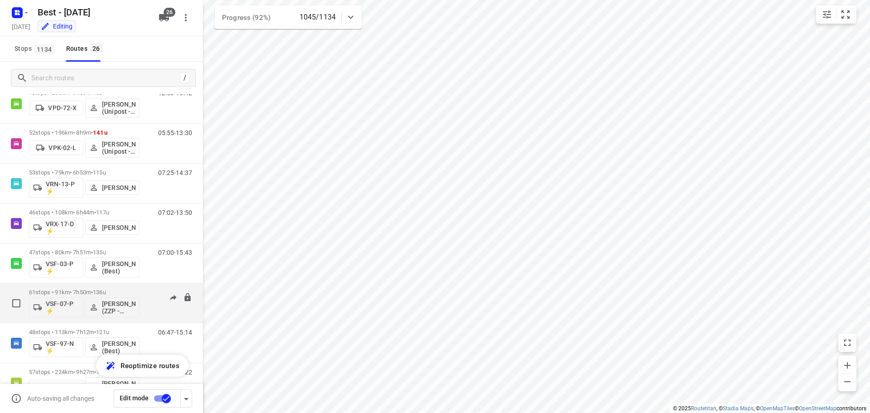
click at [93, 292] on p "61 stops • 91km • 7h50m • 136u" at bounding box center [84, 292] width 111 height 7
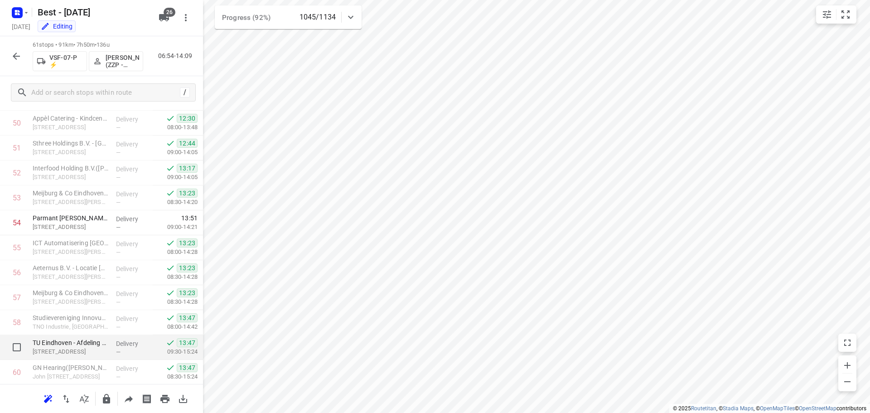
scroll to position [1225, 0]
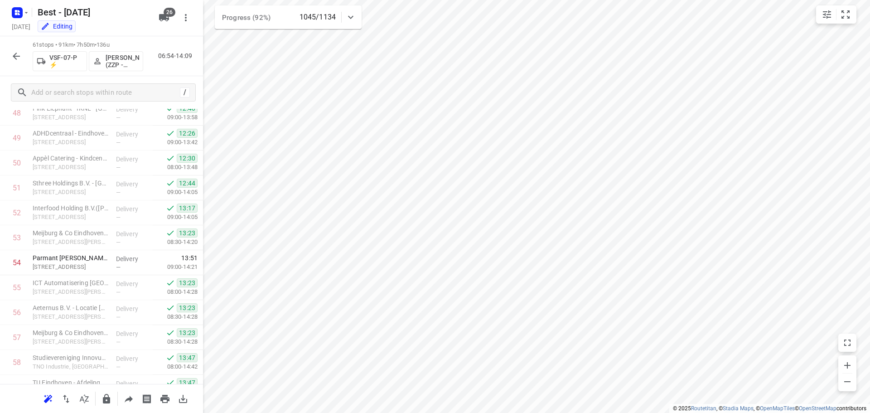
click at [26, 50] on div "61 stops • 91km • 7h50m • 136u VSF-07-P ⚡ [PERSON_NAME] (ZZP - Best) 06:54-14:09" at bounding box center [101, 56] width 203 height 40
click at [20, 51] on icon "button" at bounding box center [16, 56] width 11 height 11
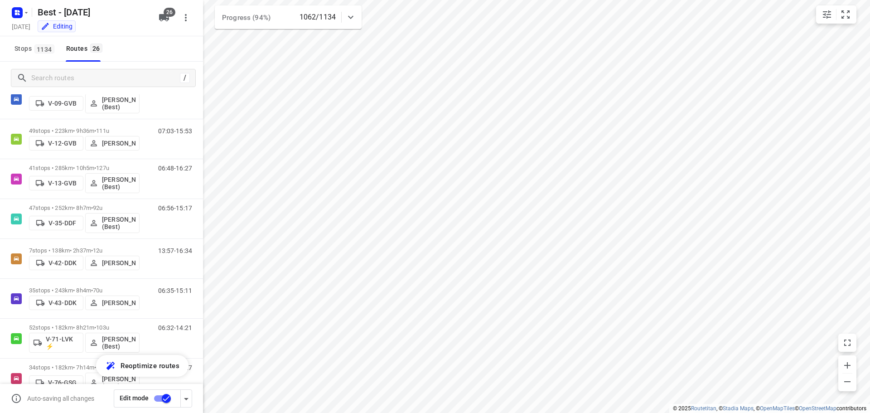
scroll to position [0, 0]
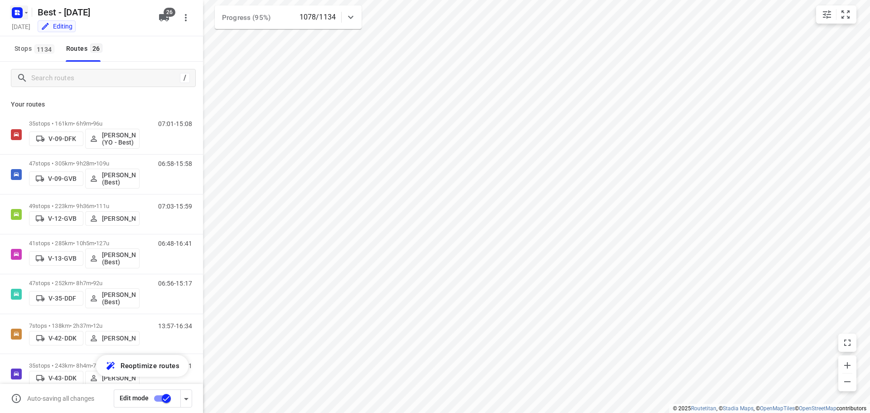
click at [12, 15] on rect "button" at bounding box center [17, 12] width 11 height 11
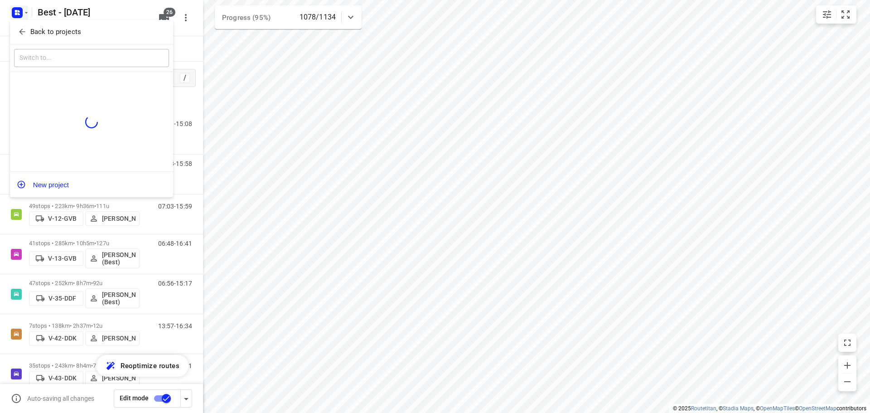
click at [334, 98] on div at bounding box center [435, 206] width 870 height 413
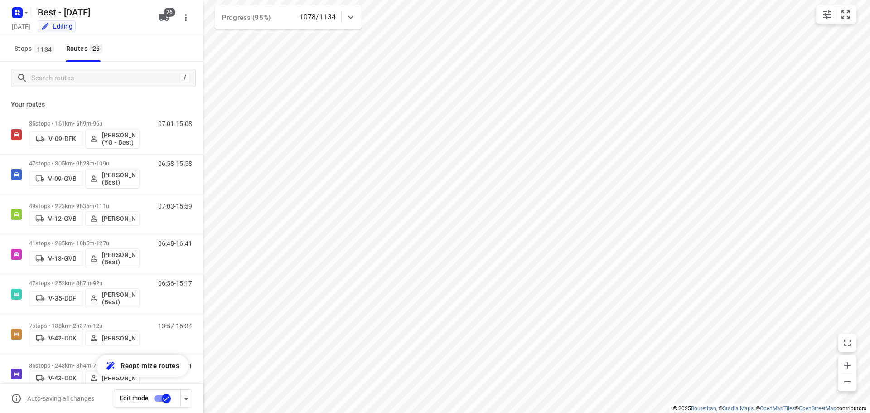
click at [98, 87] on div "/" at bounding box center [101, 78] width 203 height 33
drag, startPoint x: 99, startPoint y: 77, endPoint x: 106, endPoint y: 67, distance: 12.7
click at [99, 77] on input "Search routes" at bounding box center [113, 78] width 163 height 14
type input "a"
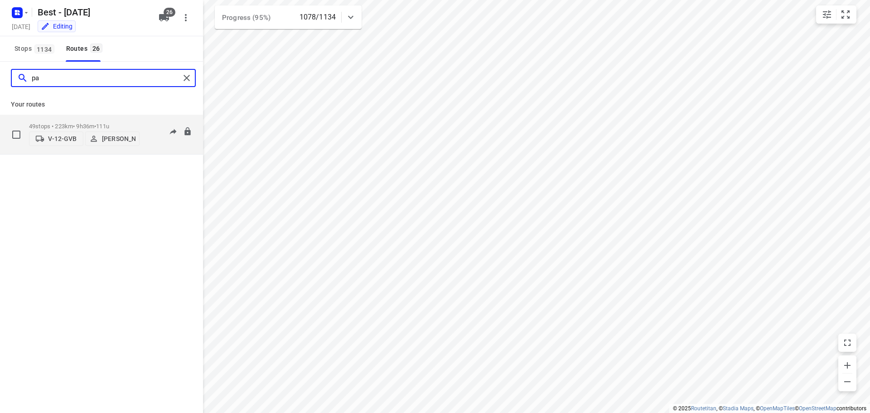
type input "pa"
click at [40, 123] on p "49 stops • 223km • 9h36m • 111u" at bounding box center [84, 126] width 111 height 7
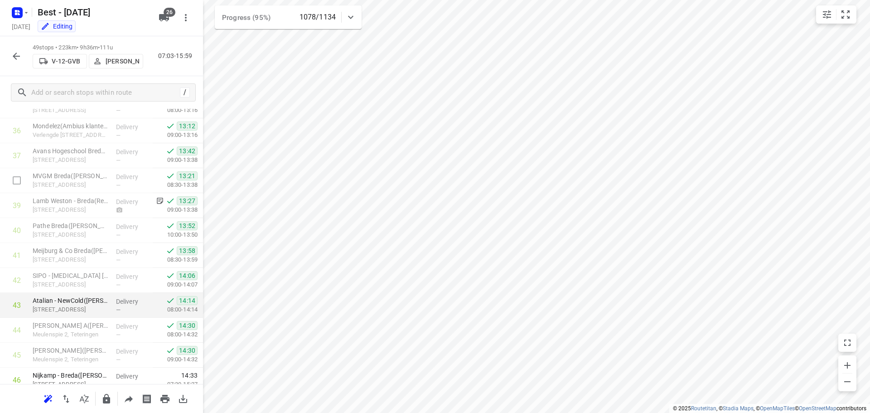
scroll to position [1017, 0]
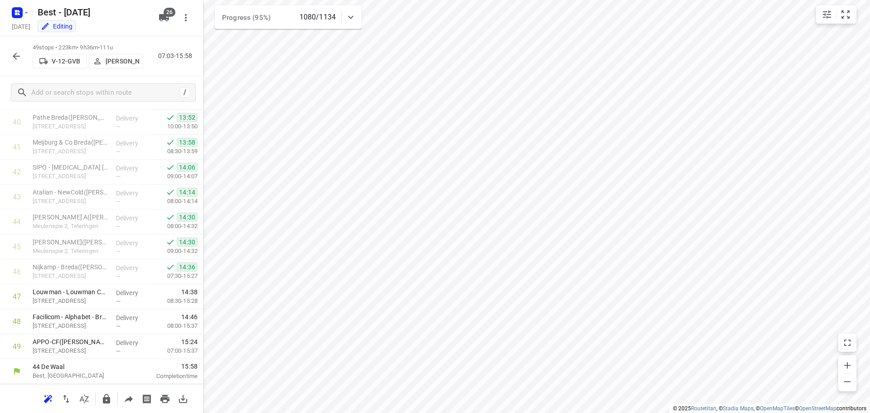
click at [26, 64] on div "49 stops • 223km • 9h36m • 111u V-12-GVB [PERSON_NAME] 07:03-15:58" at bounding box center [101, 56] width 203 height 40
click at [12, 61] on button "button" at bounding box center [16, 56] width 18 height 18
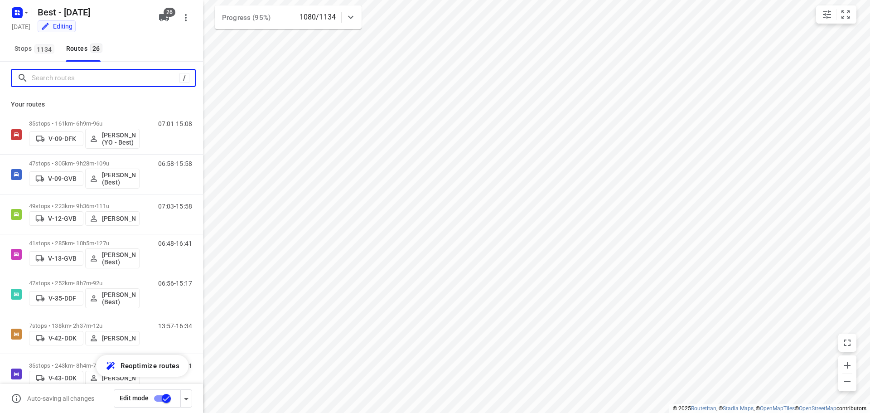
click at [56, 82] on input "Search routes" at bounding box center [106, 78] width 148 height 14
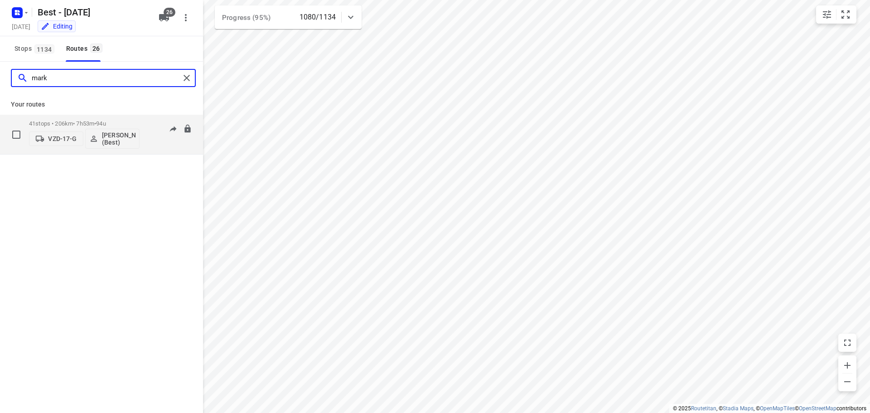
type input "mark"
click at [53, 119] on div "41 stops • 206km • 7h53m • 94u VZD-17-[PERSON_NAME] (Best)" at bounding box center [84, 135] width 111 height 38
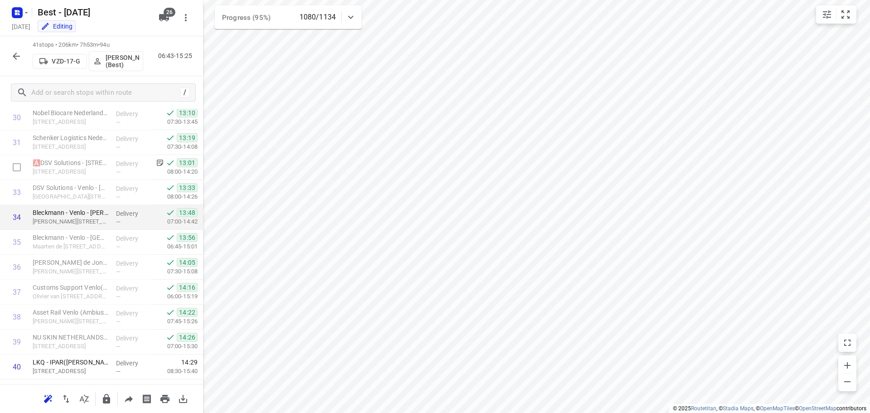
scroll to position [681, 0]
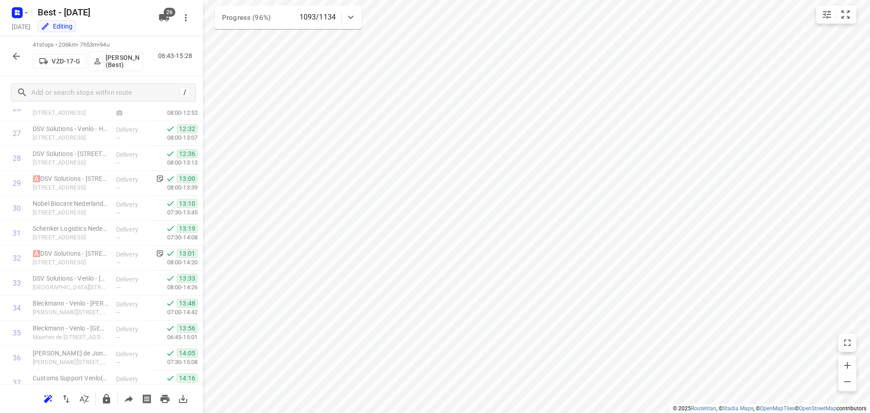
click at [15, 56] on icon "button" at bounding box center [16, 56] width 11 height 11
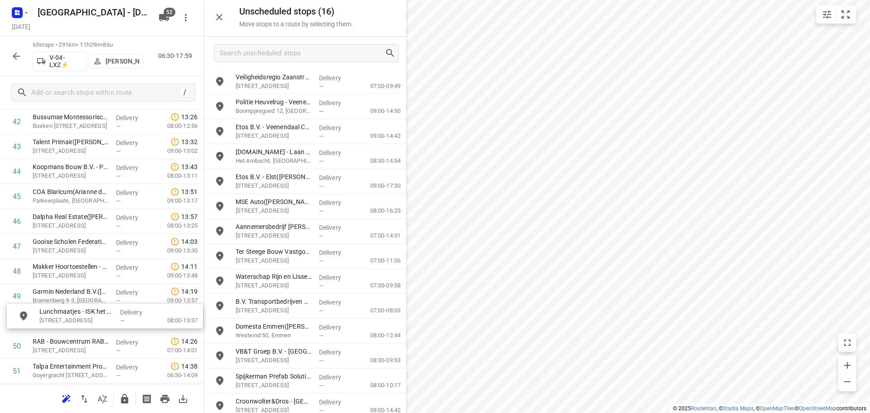
scroll to position [1099, 0]
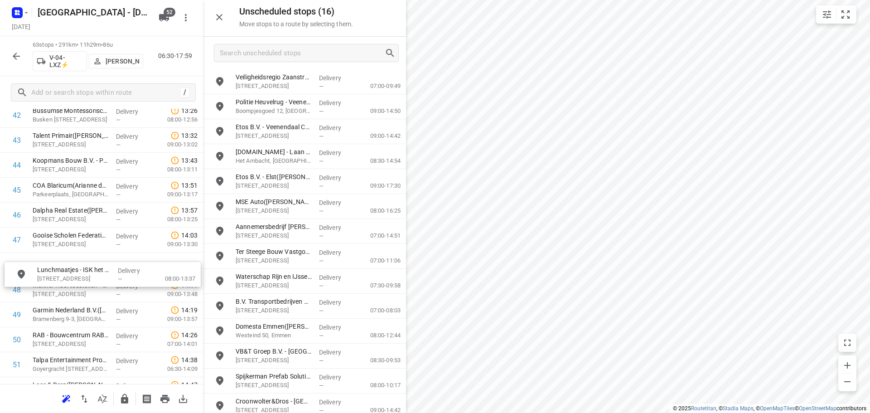
drag, startPoint x: 272, startPoint y: 224, endPoint x: 76, endPoint y: 255, distance: 198.6
click at [120, 396] on icon "button" at bounding box center [124, 398] width 11 height 11
click at [225, 19] on button "button" at bounding box center [219, 17] width 18 height 18
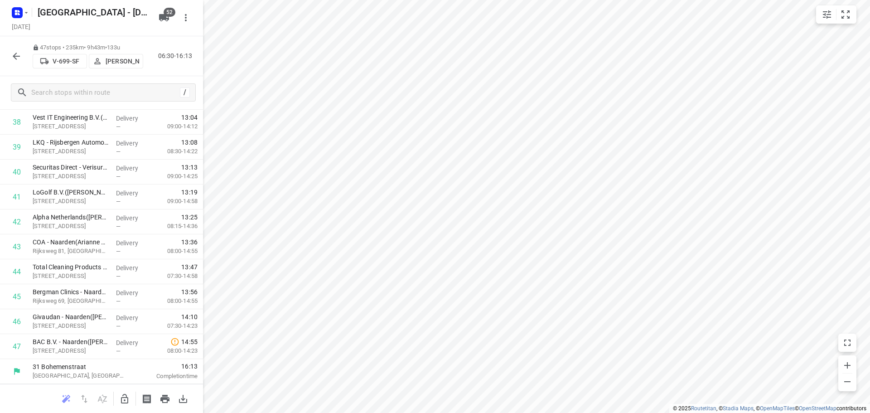
scroll to position [993, 0]
click at [128, 391] on button "button" at bounding box center [125, 399] width 18 height 18
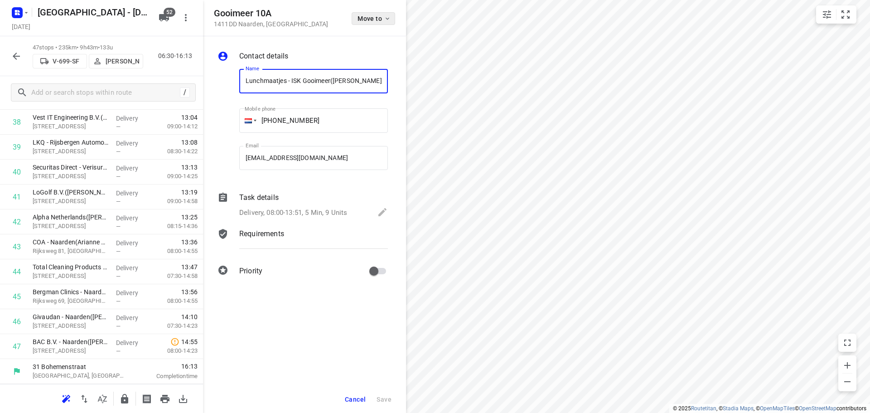
click at [371, 14] on button "Move to" at bounding box center [374, 18] width 44 height 13
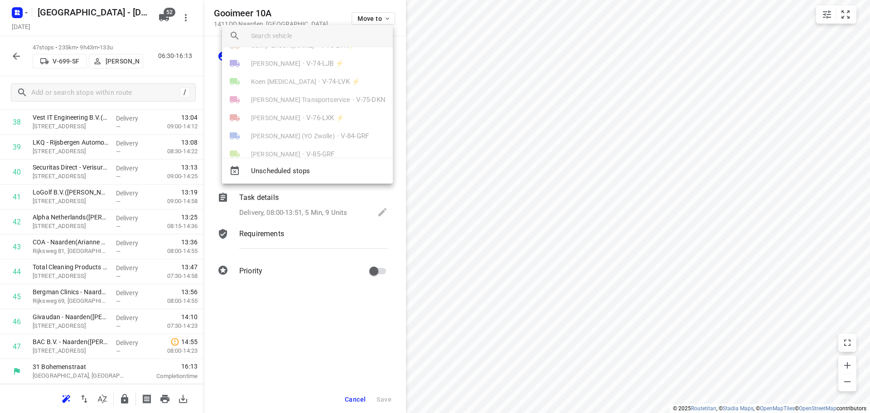
scroll to position [408, 0]
click at [300, 77] on span "[PERSON_NAME]" at bounding box center [275, 72] width 49 height 9
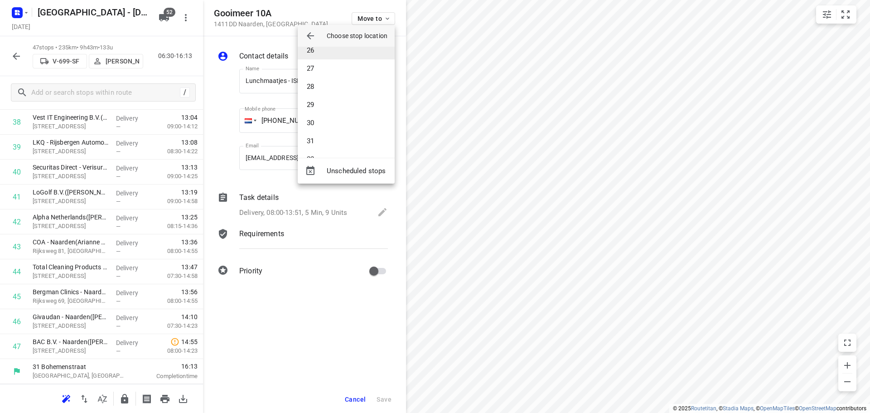
scroll to position [544, 0]
click at [318, 133] on li "35" at bounding box center [346, 132] width 97 height 18
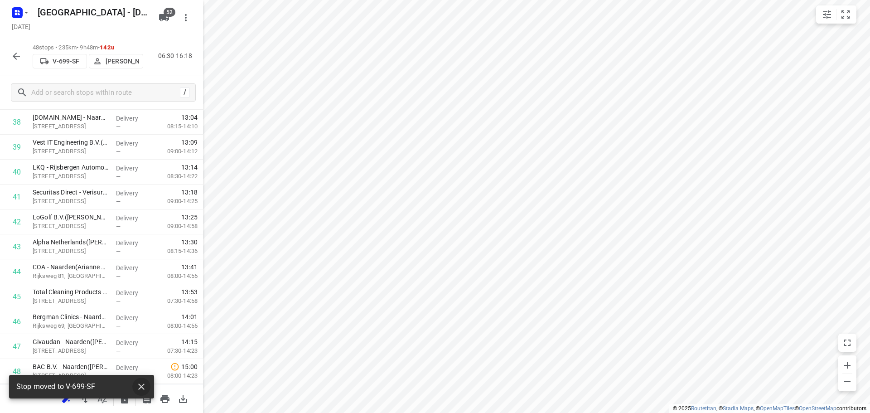
click at [145, 386] on icon "button" at bounding box center [141, 386] width 11 height 11
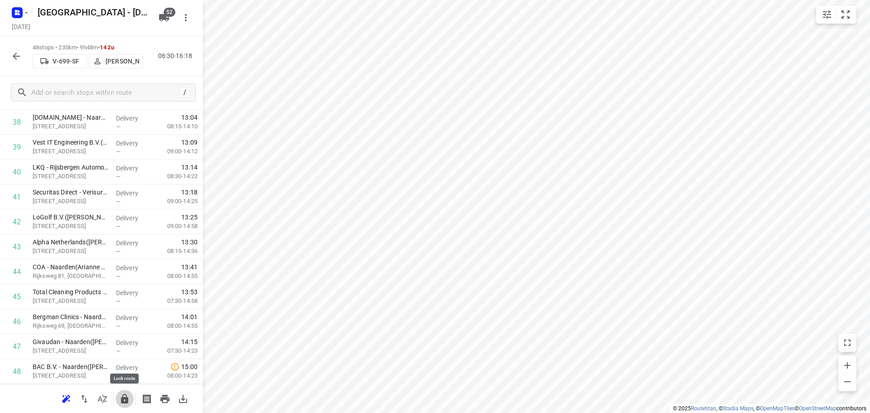
click at [124, 402] on icon "button" at bounding box center [124, 399] width 7 height 10
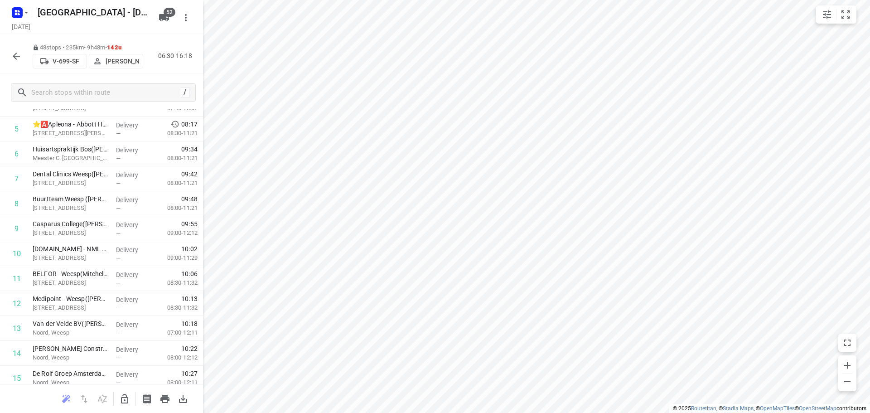
scroll to position [0, 0]
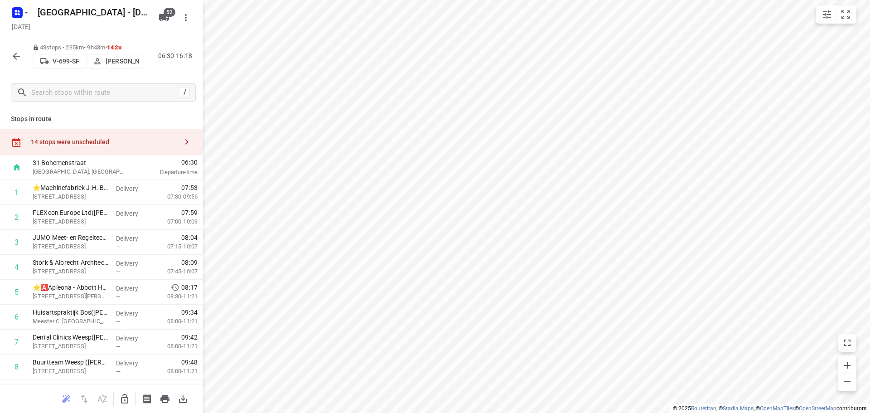
click at [169, 155] on div "14 stops were unscheduled" at bounding box center [101, 142] width 203 height 26
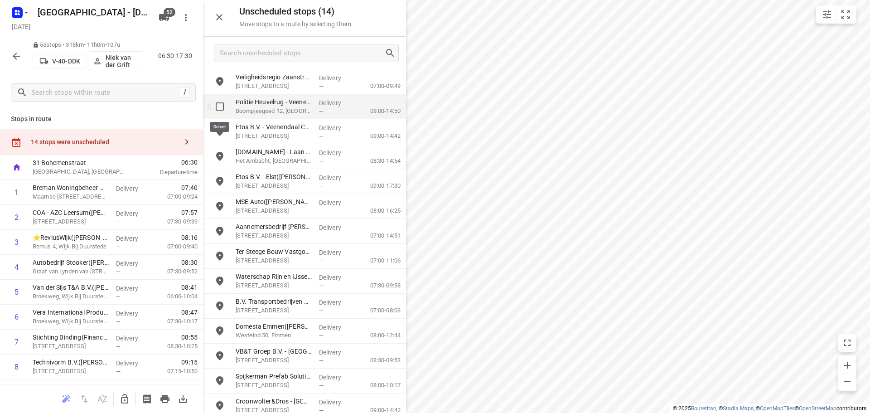
click at [223, 100] on input "grid" at bounding box center [220, 106] width 18 height 18
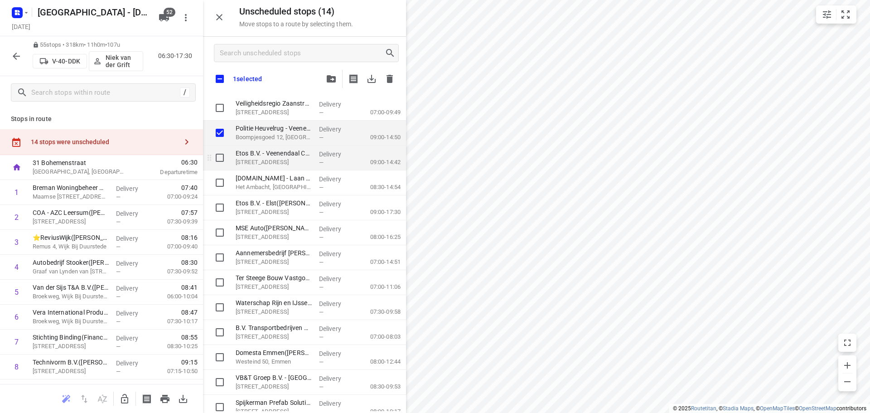
checkbox input "true"
click at [223, 158] on input "grid" at bounding box center [220, 158] width 18 height 18
checkbox input "true"
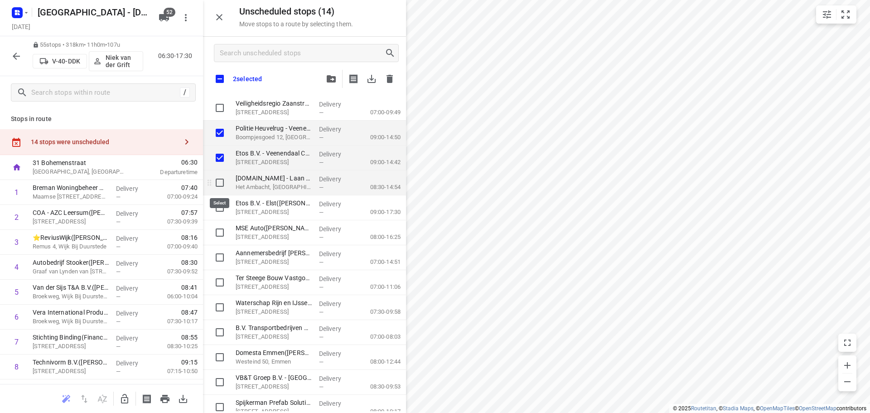
click at [220, 180] on input "grid" at bounding box center [220, 183] width 18 height 18
checkbox input "true"
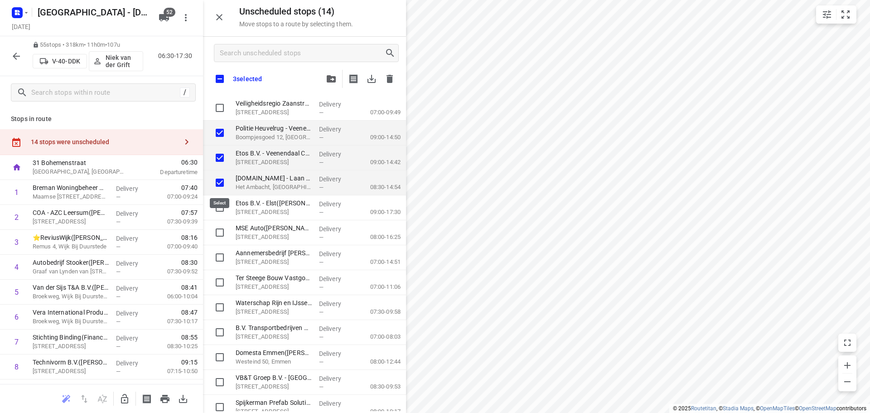
checkbox input "true"
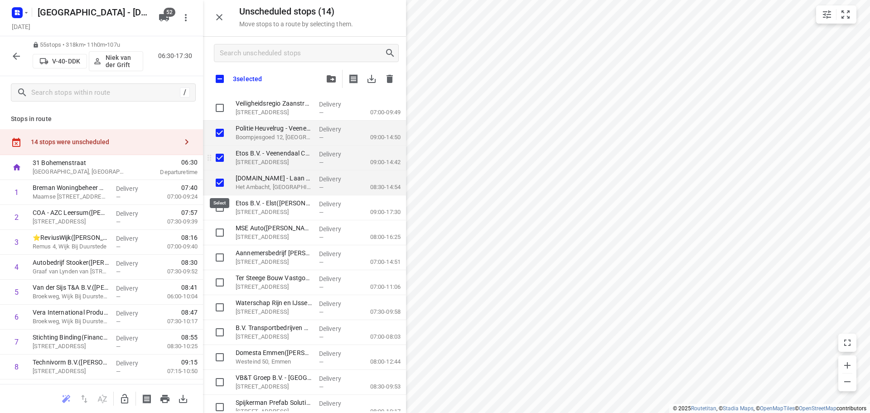
checkbox input "true"
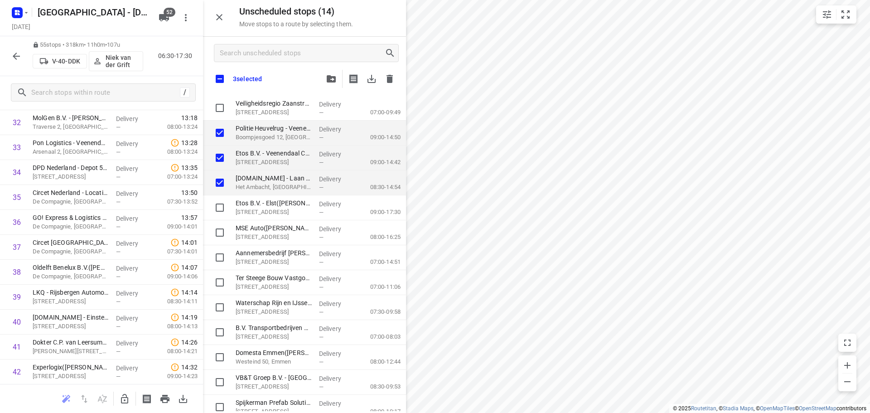
scroll to position [1192, 0]
click at [124, 399] on icon "button" at bounding box center [124, 398] width 11 height 11
checkbox input "true"
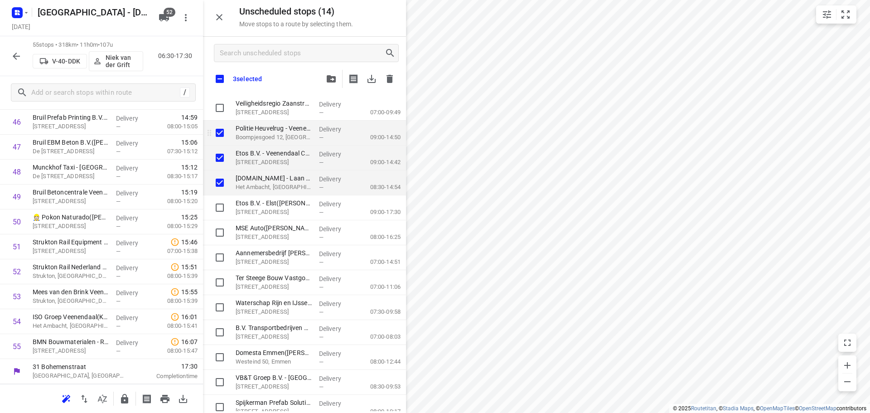
checkbox input "true"
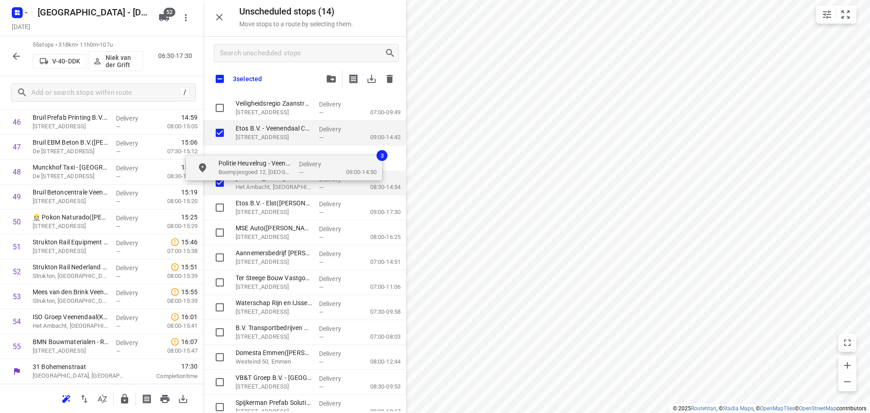
checkbox input "true"
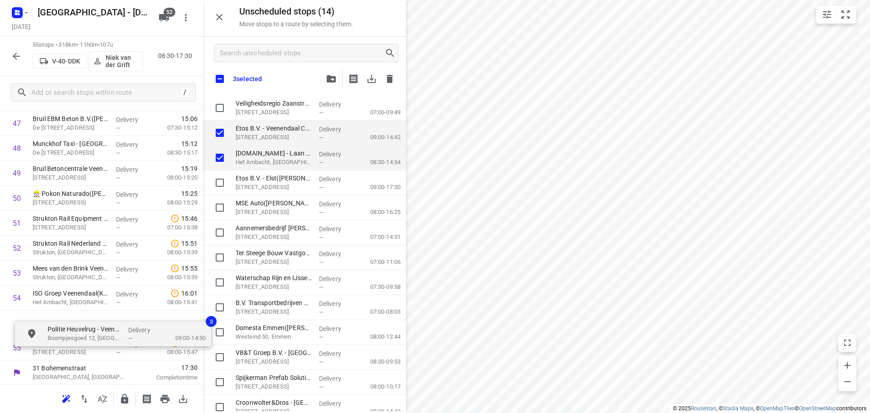
scroll to position [1217, 0]
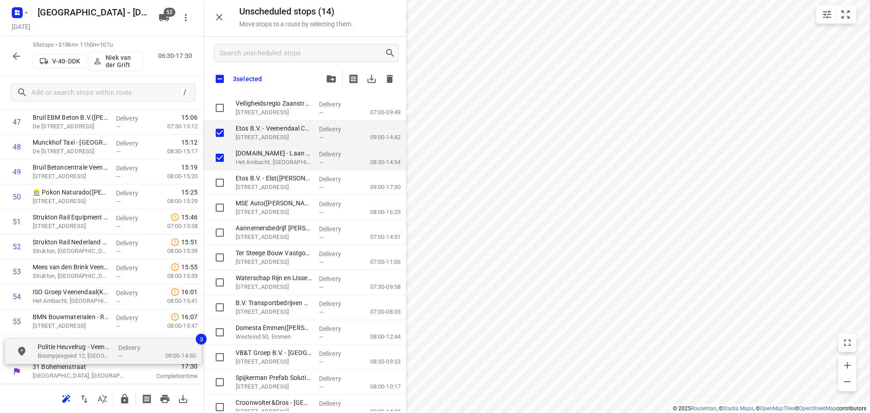
drag, startPoint x: 260, startPoint y: 132, endPoint x: 62, endPoint y: 356, distance: 298.6
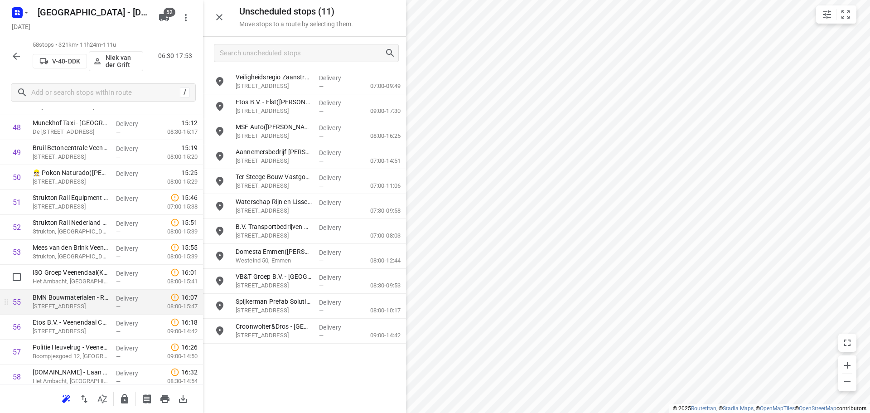
scroll to position [1267, 0]
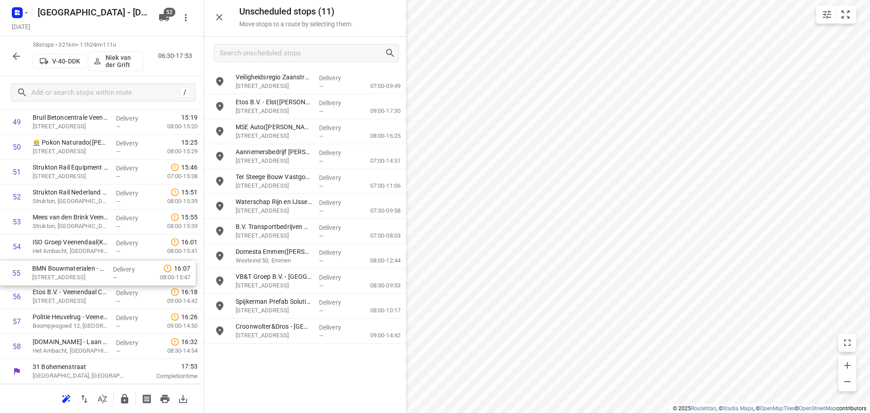
drag, startPoint x: 97, startPoint y: 350, endPoint x: 96, endPoint y: 297, distance: 53.0
drag, startPoint x: 85, startPoint y: 355, endPoint x: 85, endPoint y: 324, distance: 31.3
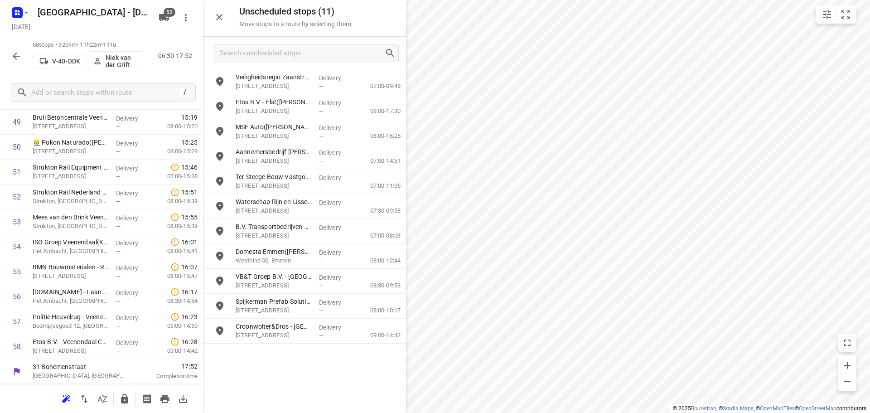
click at [121, 393] on icon "button" at bounding box center [124, 398] width 11 height 11
click at [120, 397] on icon "button" at bounding box center [124, 398] width 11 height 11
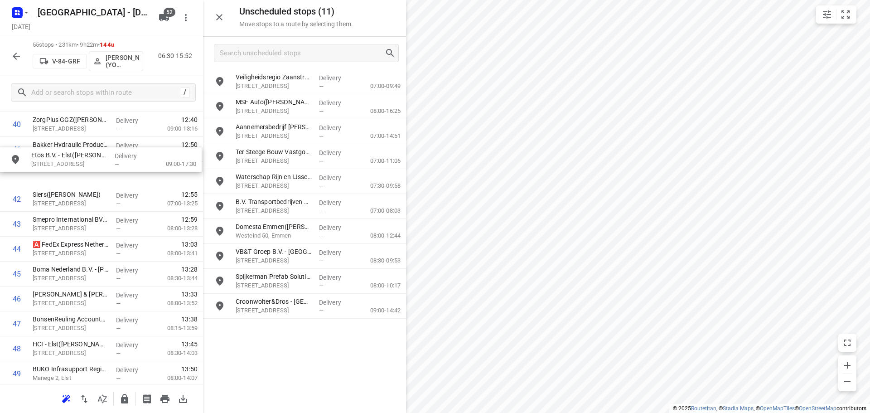
drag, startPoint x: 295, startPoint y: 110, endPoint x: 80, endPoint y: 171, distance: 222.9
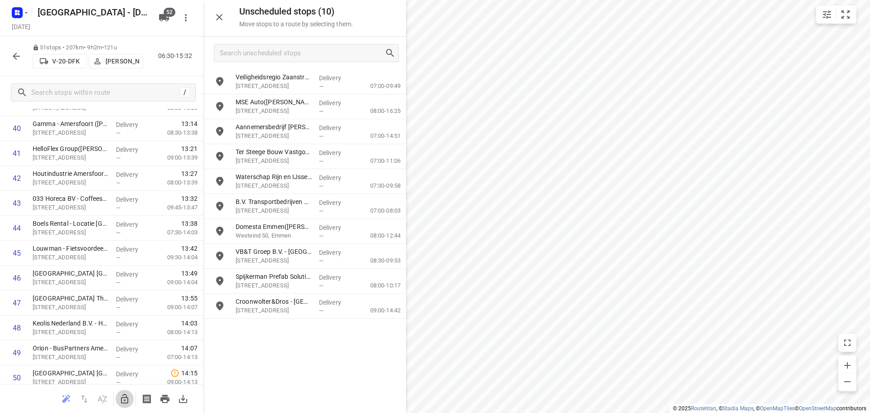
click at [125, 398] on icon "button" at bounding box center [124, 398] width 11 height 11
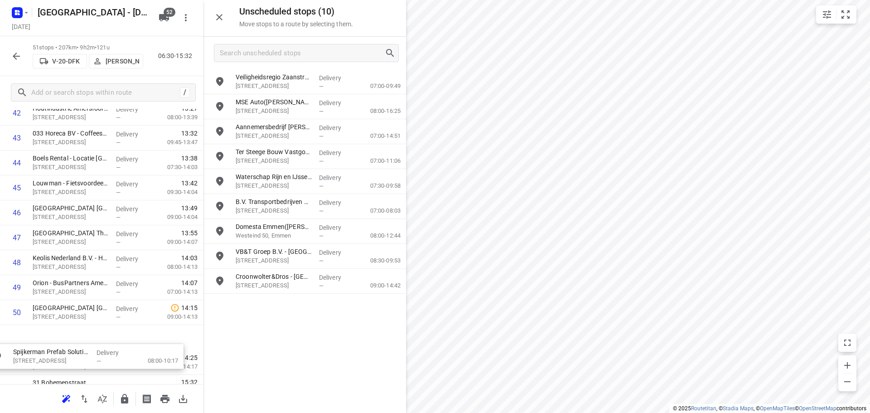
scroll to position [1124, 0]
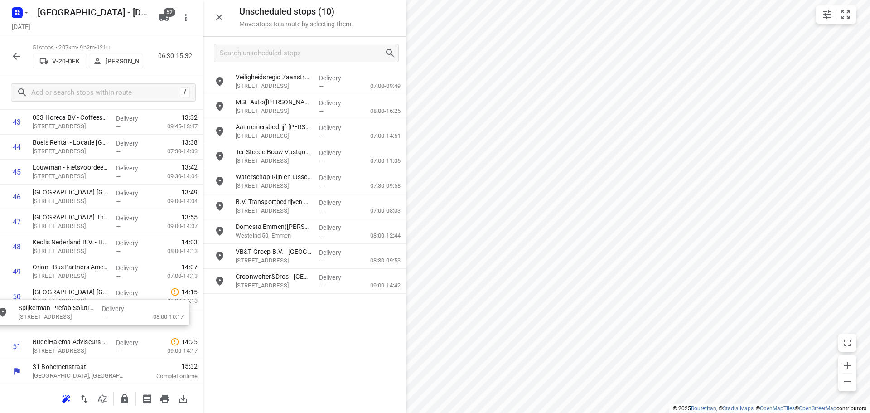
drag, startPoint x: 304, startPoint y: 291, endPoint x: 82, endPoint y: 320, distance: 223.5
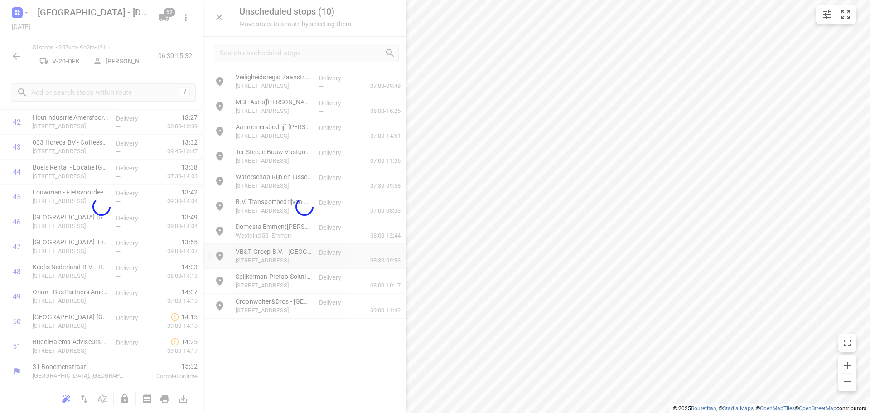
scroll to position [1092, 0]
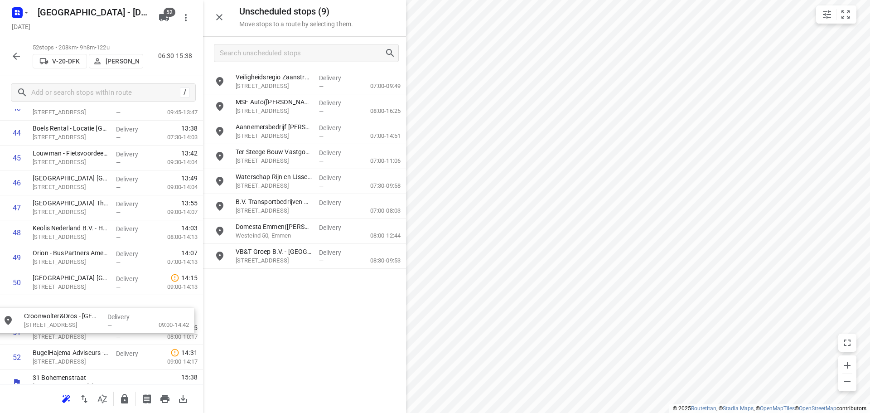
drag, startPoint x: 292, startPoint y: 279, endPoint x: 70, endPoint y: 312, distance: 224.1
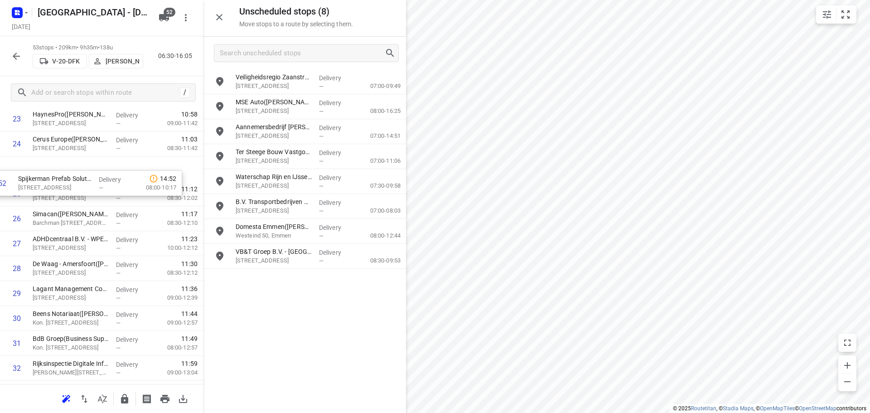
scroll to position [614, 0]
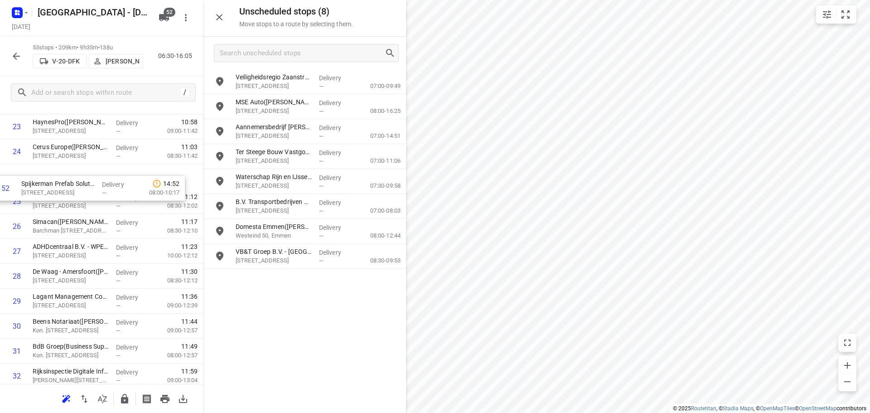
drag, startPoint x: 58, startPoint y: 341, endPoint x: 50, endPoint y: 169, distance: 172.4
click at [50, 169] on div "1 ⭐Vitam - PON Leusden(Restaurant Medewerker/ Nella) Paardenmaat, Leusden Deliv…" at bounding box center [101, 226] width 203 height 1321
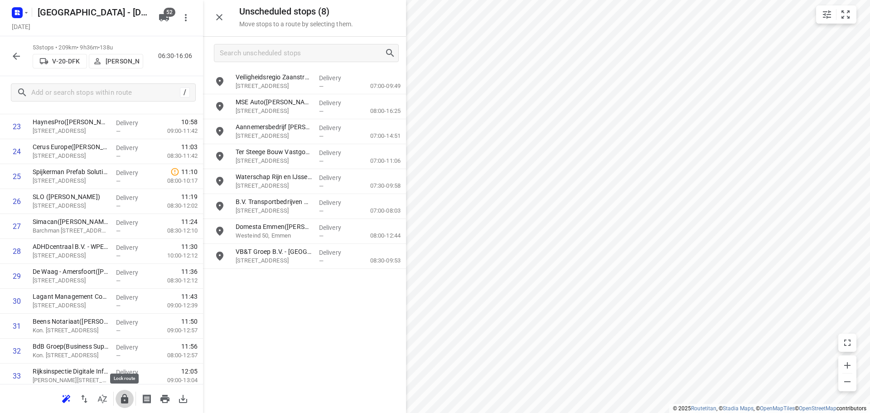
click at [121, 399] on icon "button" at bounding box center [124, 399] width 7 height 10
click at [118, 397] on button "button" at bounding box center [125, 399] width 18 height 18
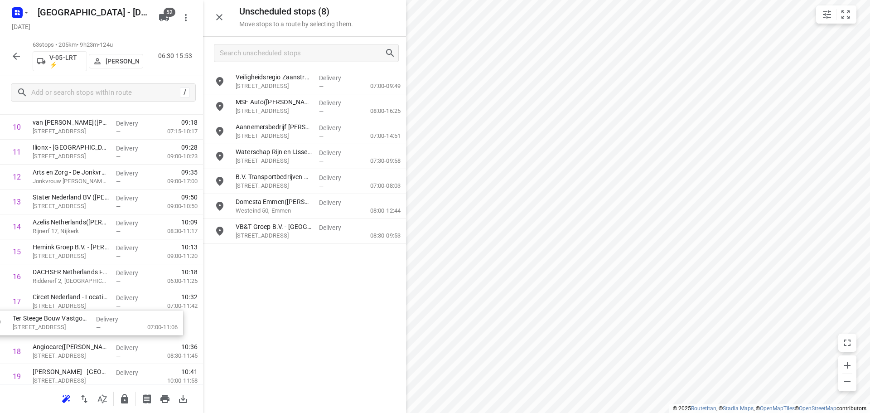
scroll to position [294, 0]
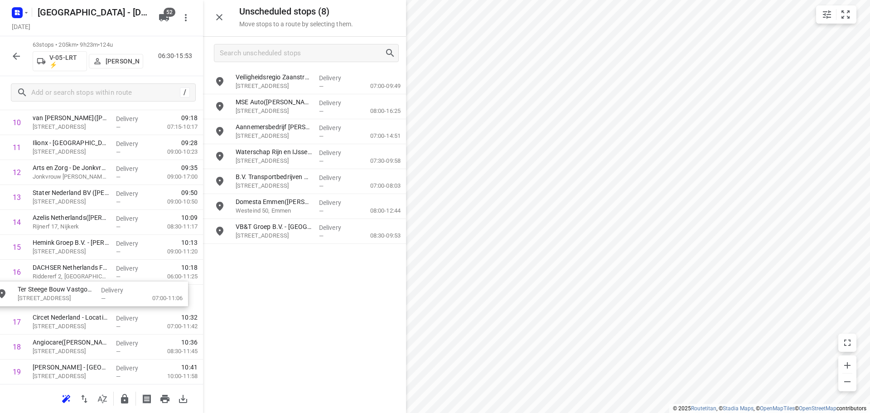
drag, startPoint x: 263, startPoint y: 170, endPoint x: 68, endPoint y: 296, distance: 232.3
click at [120, 398] on icon "button" at bounding box center [124, 398] width 11 height 11
click at [128, 403] on icon "button" at bounding box center [124, 399] width 7 height 10
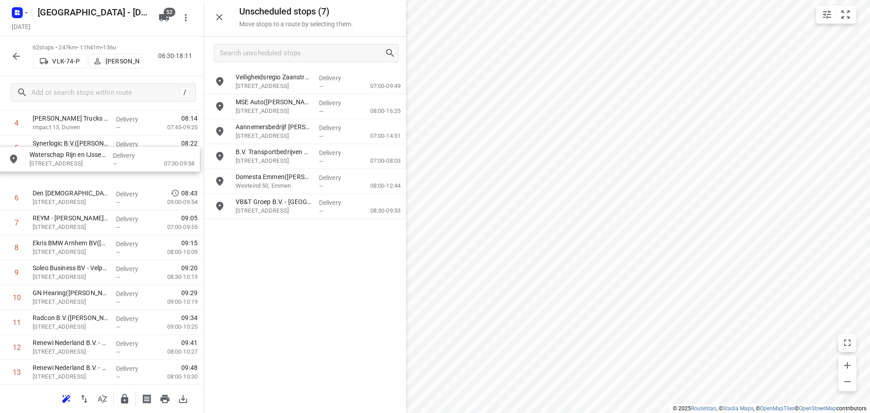
scroll to position [143, 0]
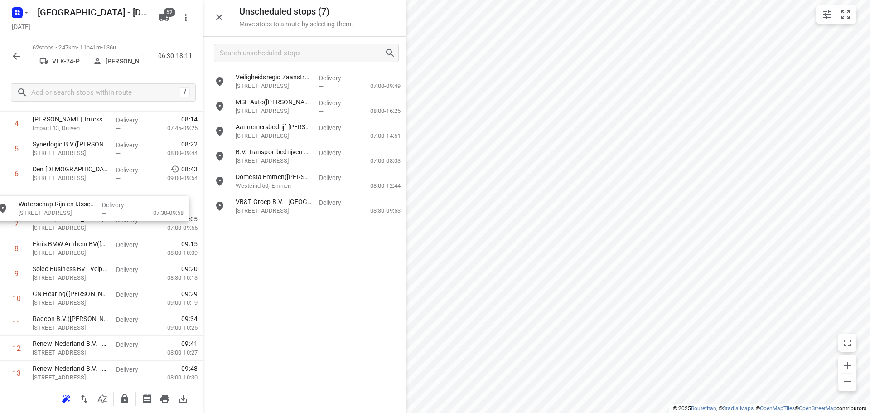
drag, startPoint x: 280, startPoint y: 145, endPoint x: 58, endPoint y: 201, distance: 228.5
click at [129, 396] on icon "button" at bounding box center [124, 398] width 11 height 11
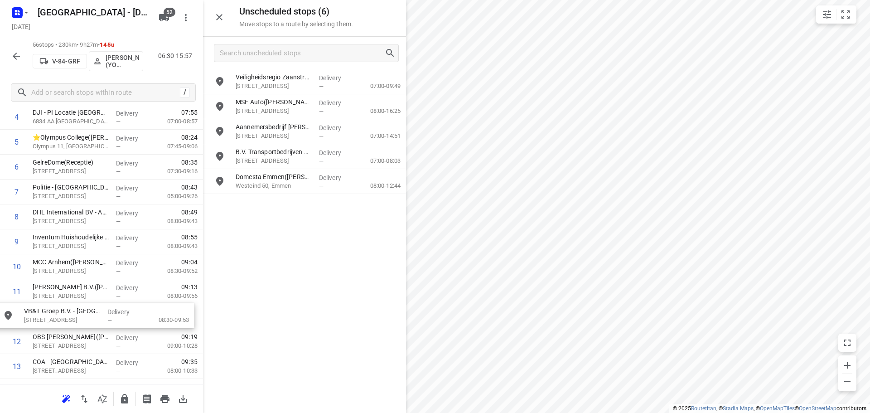
scroll to position [150, 0]
drag, startPoint x: 302, startPoint y: 207, endPoint x: 85, endPoint y: 316, distance: 243.2
click at [126, 394] on icon "button" at bounding box center [124, 398] width 11 height 11
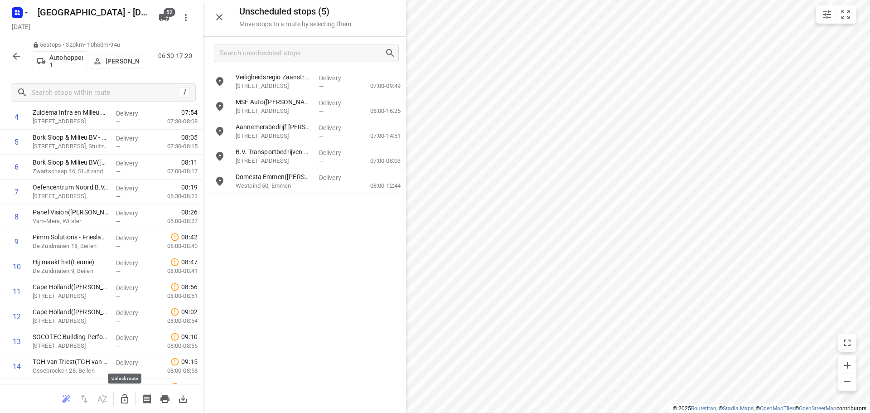
click at [121, 400] on icon "button" at bounding box center [124, 398] width 11 height 11
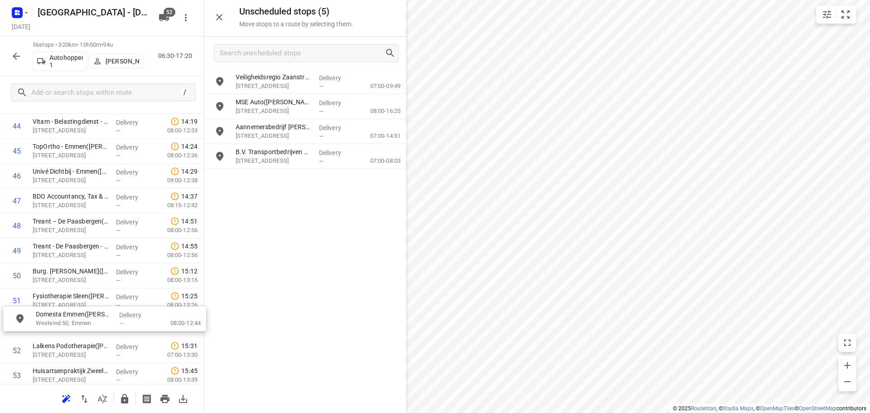
scroll to position [1141, 0]
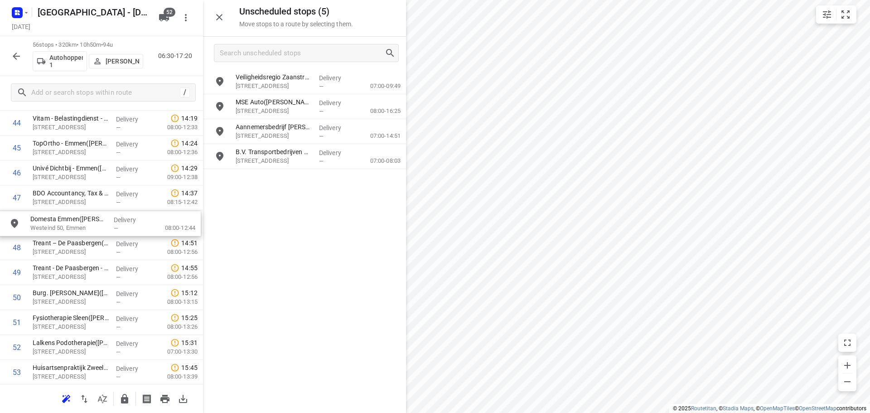
drag, startPoint x: 302, startPoint y: 182, endPoint x: 92, endPoint y: 219, distance: 213.0
click at [127, 399] on icon "button" at bounding box center [124, 399] width 7 height 10
click at [129, 396] on icon "button" at bounding box center [124, 398] width 11 height 11
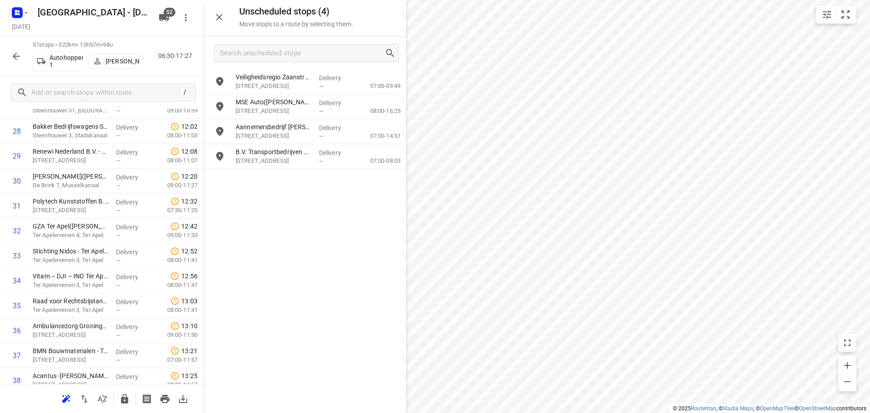
scroll to position [0, 0]
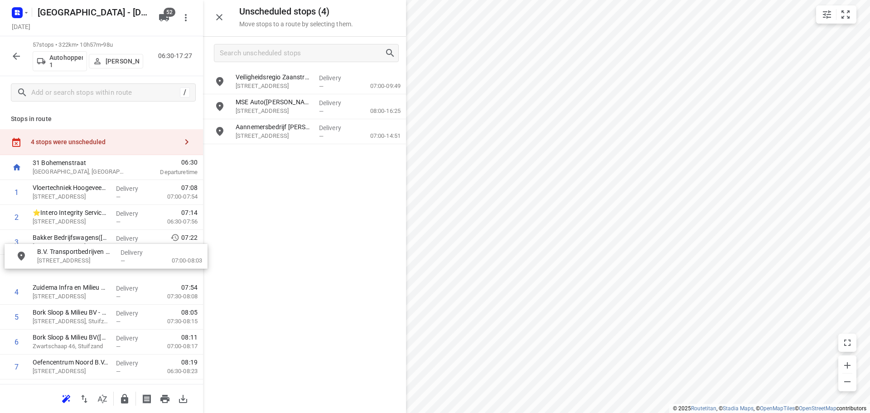
drag, startPoint x: 267, startPoint y: 166, endPoint x: 59, endPoint y: 273, distance: 233.7
click at [125, 395] on icon "button" at bounding box center [124, 398] width 11 height 11
click at [127, 394] on icon "button" at bounding box center [124, 398] width 11 height 11
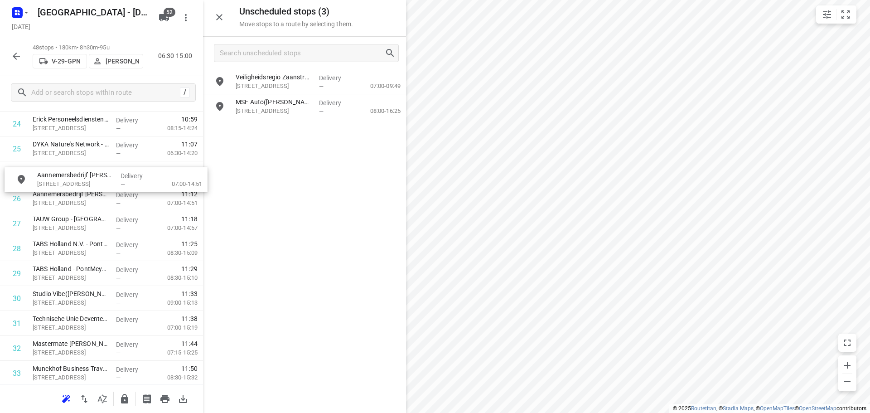
scroll to position [639, 0]
drag, startPoint x: 287, startPoint y: 131, endPoint x: 84, endPoint y: 205, distance: 216.5
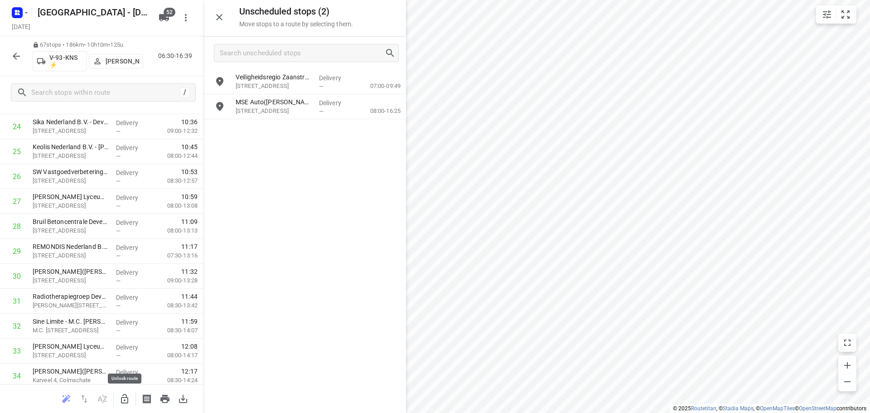
click at [128, 397] on icon "button" at bounding box center [124, 398] width 11 height 11
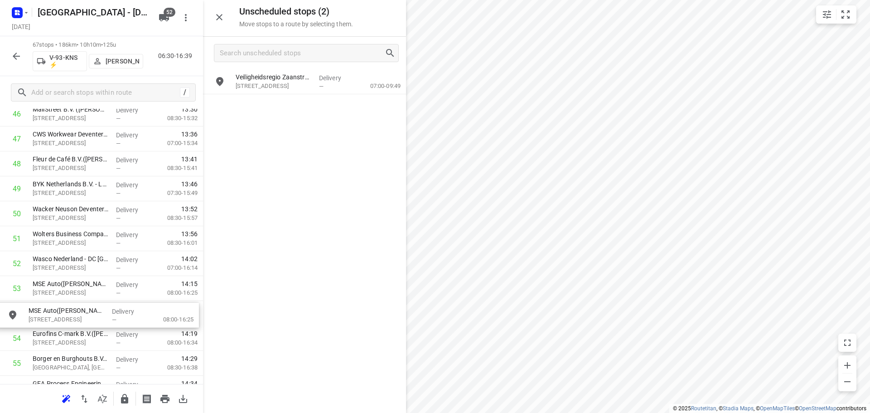
scroll to position [1201, 0]
drag, startPoint x: 279, startPoint y: 111, endPoint x: 70, endPoint y: 317, distance: 293.2
click at [121, 399] on icon "button" at bounding box center [124, 399] width 7 height 10
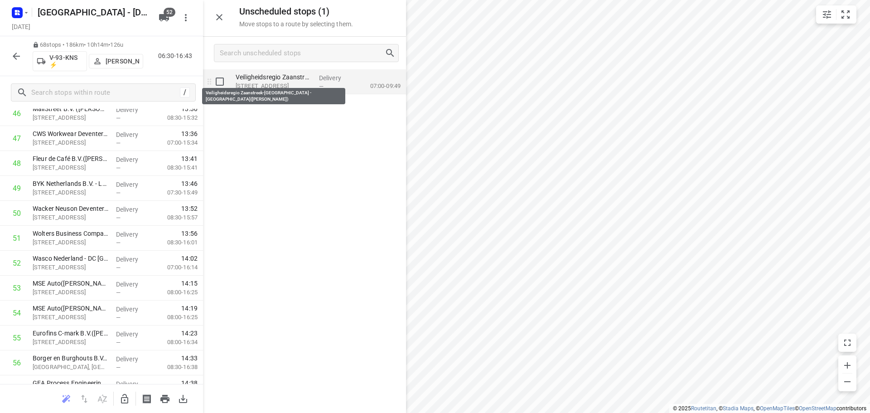
click at [280, 80] on p "Veiligheidsregio Zaanstreek-Waterland - Purmerend(Priscilla de Kloe)" at bounding box center [274, 77] width 76 height 9
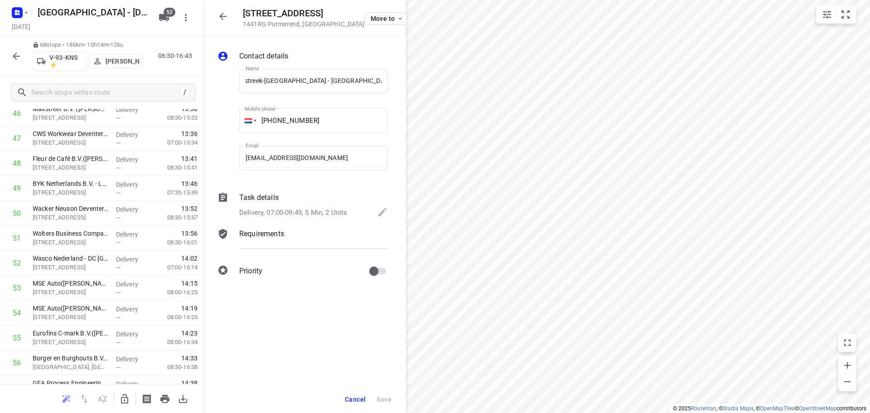
scroll to position [0, 0]
click at [285, 22] on p "1441RG Purmerend , Netherlands" at bounding box center [304, 23] width 122 height 7
click at [310, 82] on input "Veiligheidsregio Zaanstreek-Waterland - Purmerend(Priscilla de Kloe)" at bounding box center [313, 81] width 149 height 24
click at [354, 78] on input "Veiligheidsregio Zaanstreek-Waterland - Purmerend(Priscilla de Kloe)" at bounding box center [313, 81] width 149 height 24
drag, startPoint x: 366, startPoint y: 84, endPoint x: 303, endPoint y: 74, distance: 63.9
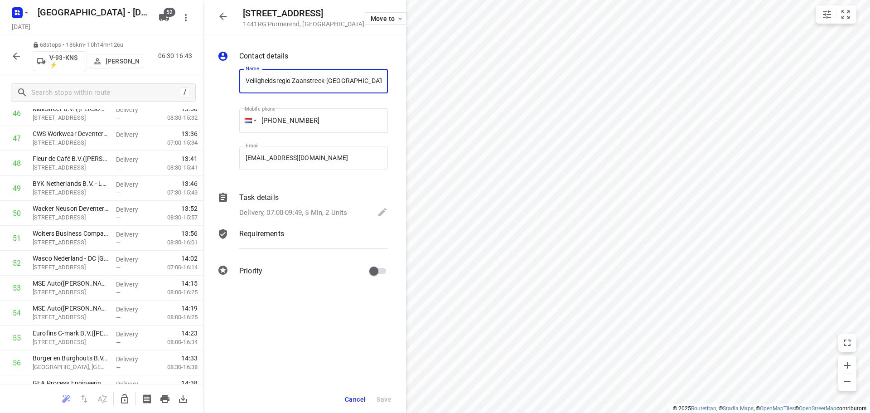
click at [300, 74] on input "Veiligheidsregio Zaanstreek-Waterland - Purmerend(Priscilla de Kloe)" at bounding box center [313, 81] width 149 height 24
click at [355, 84] on input "Veiligheidsregio Zaanstreek-Waterland - Purmerend(Priscilla de Kloe)" at bounding box center [313, 81] width 149 height 24
drag, startPoint x: 376, startPoint y: 85, endPoint x: 289, endPoint y: 73, distance: 88.3
click at [272, 69] on input "Veiligheidsregio Zaanstreek-Waterland - Purmerend(Priscilla de Kloe)" at bounding box center [313, 81] width 149 height 24
click at [350, 78] on input "Veiligheidsregio Zaanstreek-Waterland - Purmerend(Priscilla de Kloe)" at bounding box center [313, 81] width 149 height 24
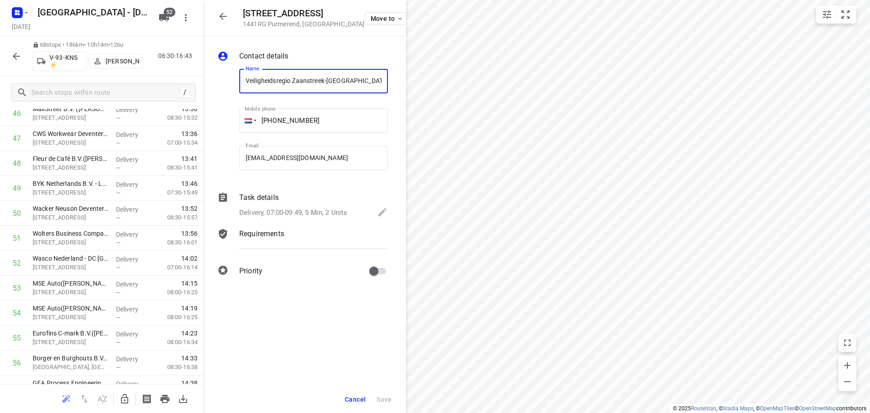
click at [368, 80] on input "Veiligheidsregio Zaanstreek-Waterland - Purmerend(Priscilla de Kloe)" at bounding box center [313, 81] width 149 height 24
click at [354, 402] on span "Cancel" at bounding box center [355, 399] width 21 height 7
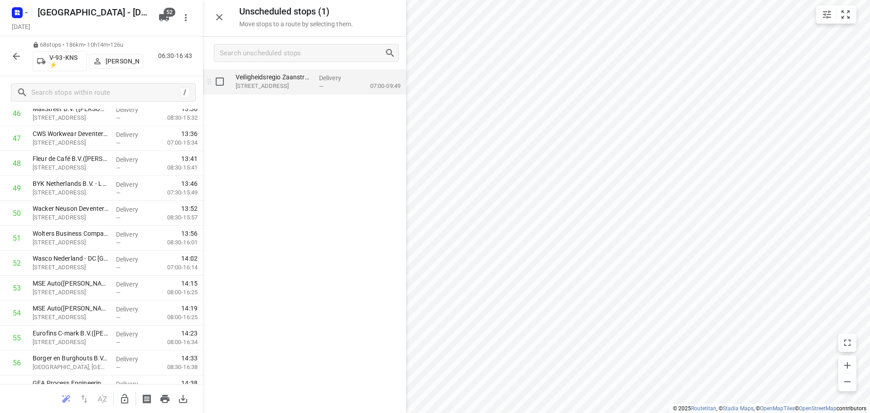
click at [317, 87] on div "Delivery —" at bounding box center [335, 81] width 41 height 25
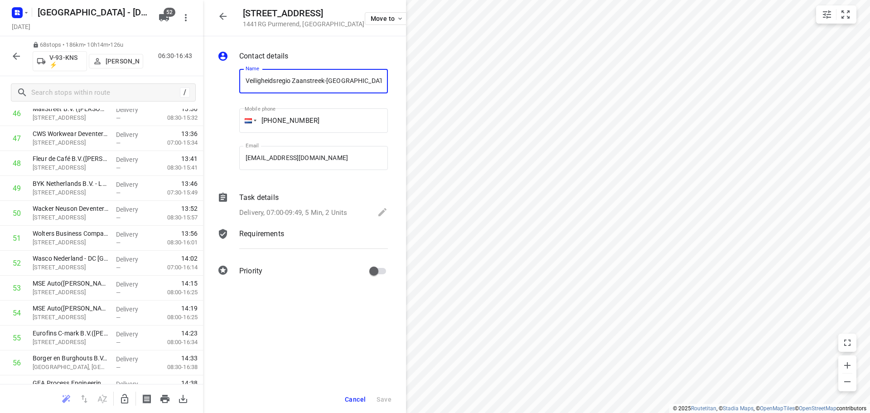
drag, startPoint x: 330, startPoint y: 82, endPoint x: 197, endPoint y: 70, distance: 133.8
click at [197, 70] on div "Gorslaan 50 1441RG Purmerend , Netherlands Move to Contact details Name Veiligh…" at bounding box center [101, 206] width 203 height 413
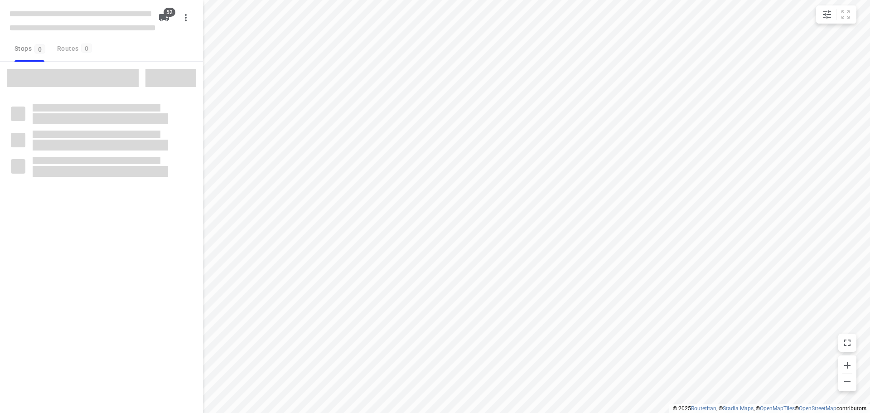
checkbox input "true"
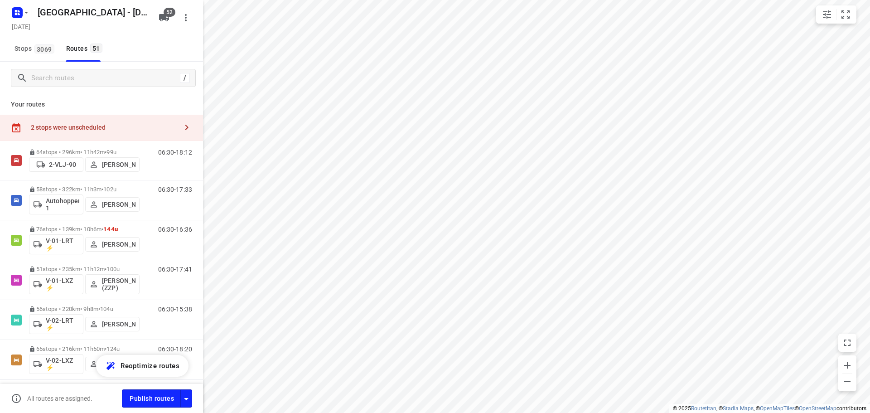
click at [72, 115] on div "2 stops were unscheduled" at bounding box center [101, 128] width 203 height 26
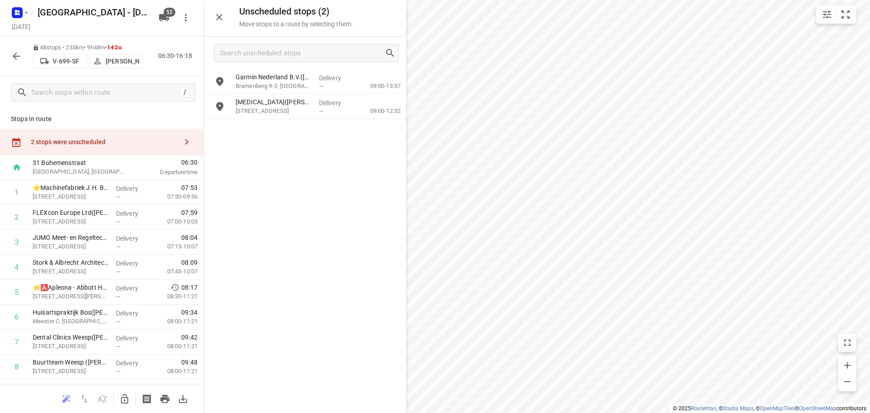
click at [120, 400] on icon "button" at bounding box center [124, 398] width 11 height 11
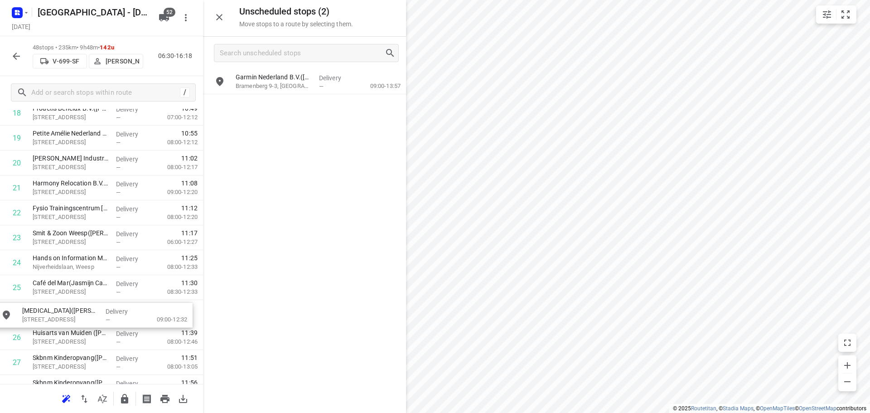
scroll to position [504, 0]
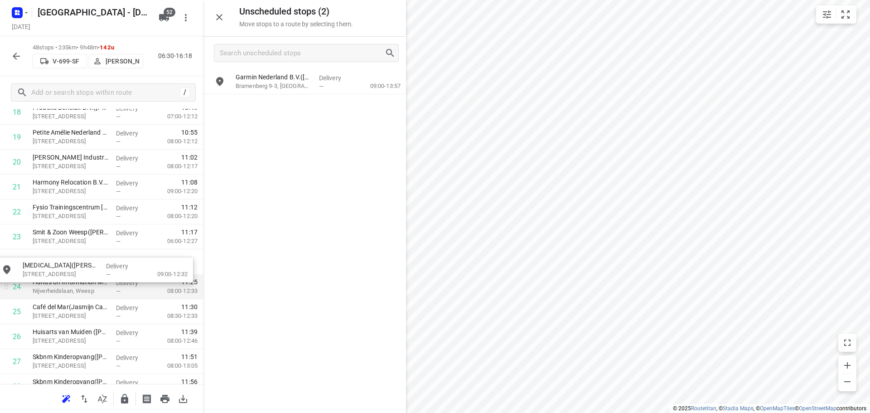
drag, startPoint x: 288, startPoint y: 111, endPoint x: 75, endPoint y: 275, distance: 269.5
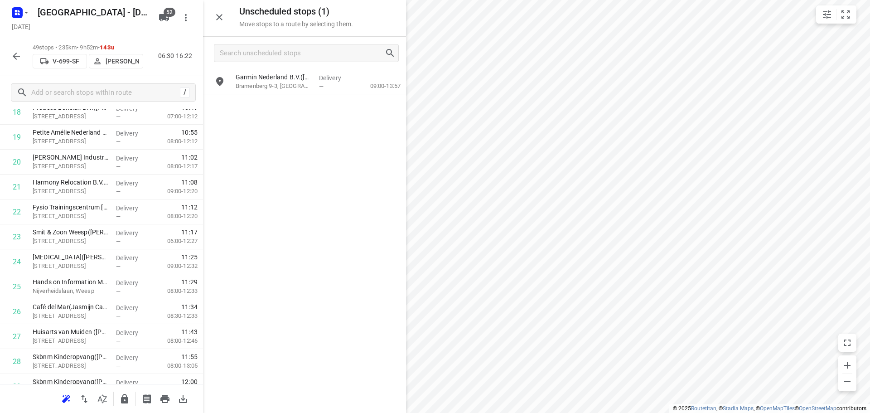
click at [121, 393] on icon "button" at bounding box center [124, 398] width 11 height 11
click at [277, 92] on div "Garmin Nederland B.V.([PERSON_NAME]) Bramenberg 9-3, [GEOGRAPHIC_DATA]" at bounding box center [273, 81] width 83 height 25
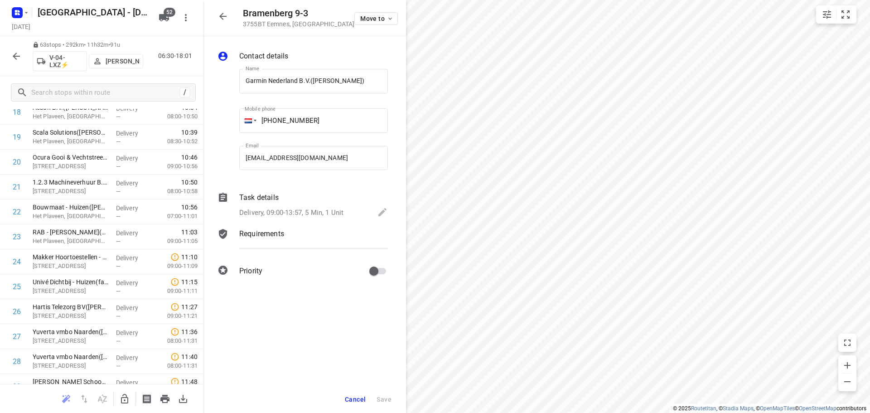
click at [125, 400] on icon "button" at bounding box center [124, 399] width 7 height 10
click at [210, 10] on div "Bramenberg 9-3 3755BT [GEOGRAPHIC_DATA] , [GEOGRAPHIC_DATA] Move to" at bounding box center [304, 18] width 203 height 36
click at [224, 16] on icon "button" at bounding box center [222, 16] width 7 height 7
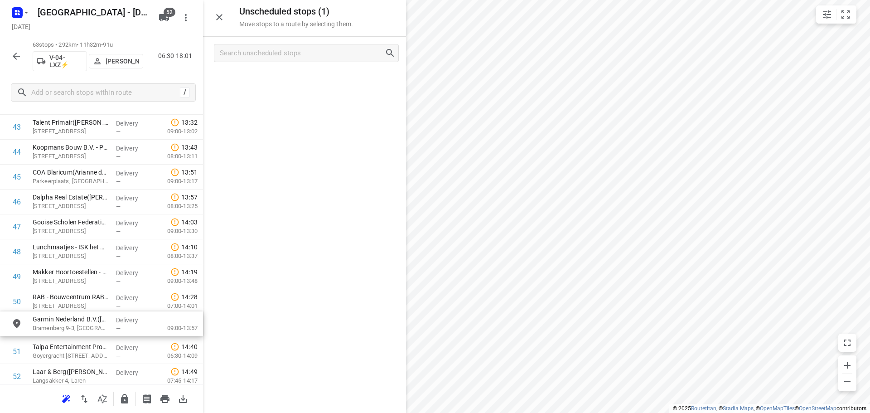
scroll to position [1122, 0]
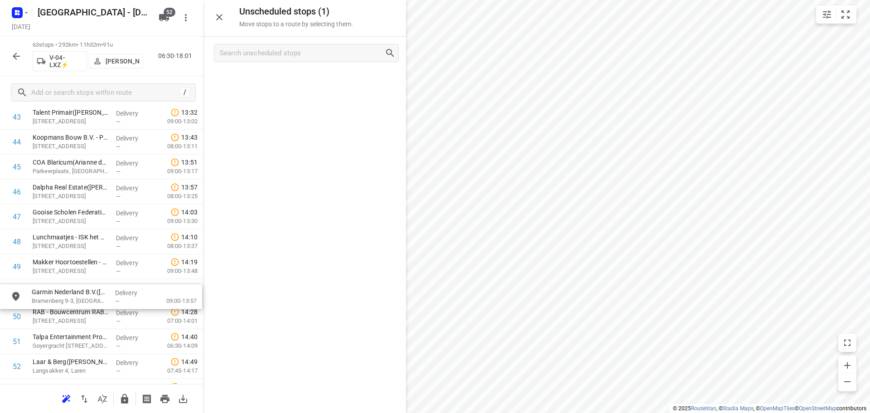
drag, startPoint x: 246, startPoint y: 111, endPoint x: 66, endPoint y: 292, distance: 255.1
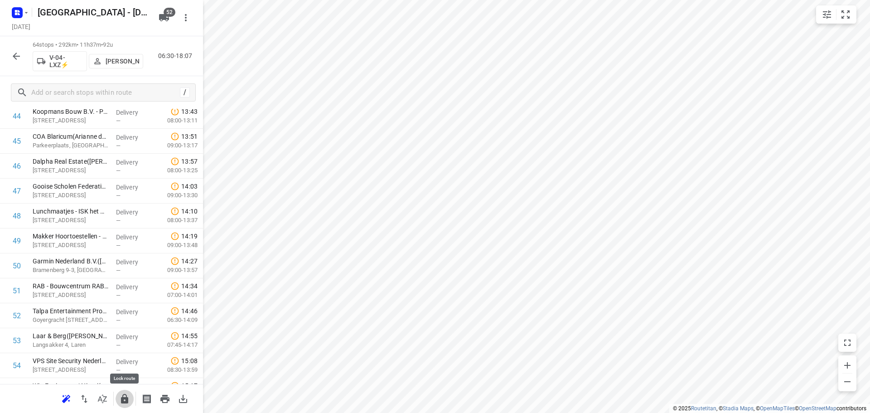
click at [123, 399] on icon "button" at bounding box center [124, 399] width 7 height 10
drag, startPoint x: 19, startPoint y: 59, endPoint x: 82, endPoint y: 3, distance: 83.7
click at [19, 58] on icon "button" at bounding box center [16, 56] width 11 height 11
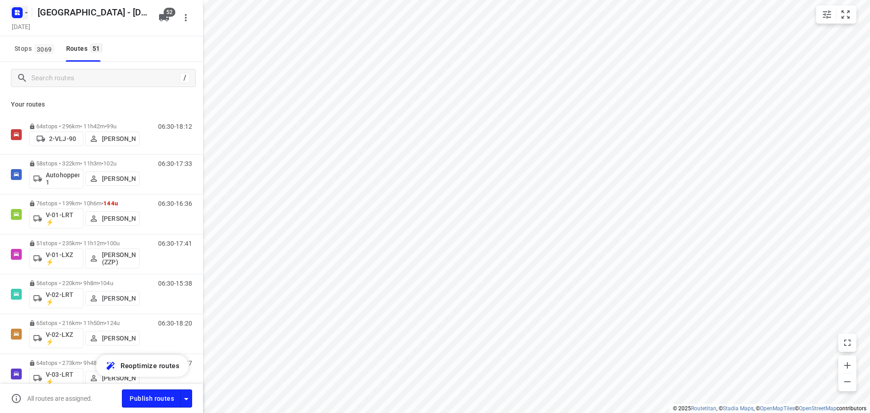
click at [17, 7] on icon "button" at bounding box center [17, 12] width 15 height 15
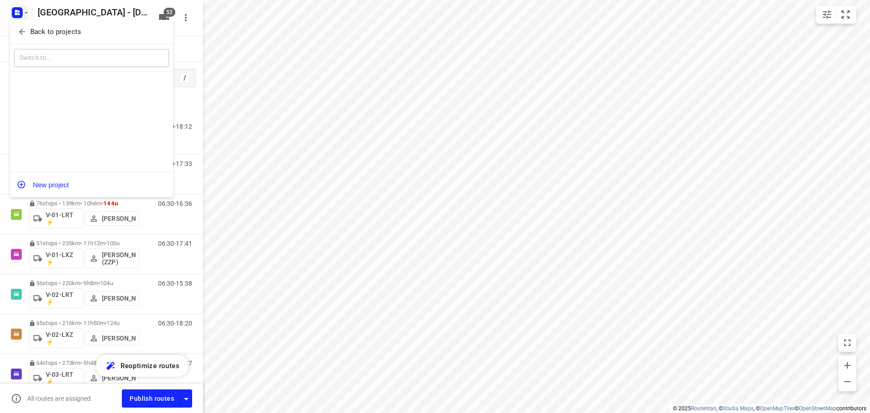
click at [20, 27] on icon "button" at bounding box center [22, 31] width 9 height 9
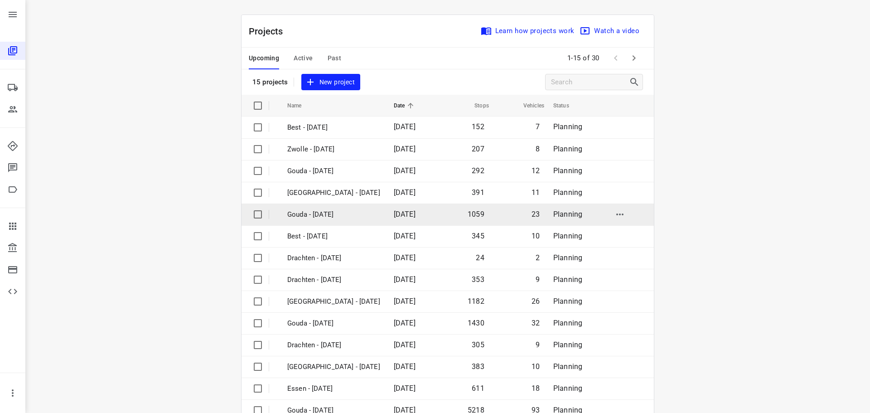
scroll to position [45, 0]
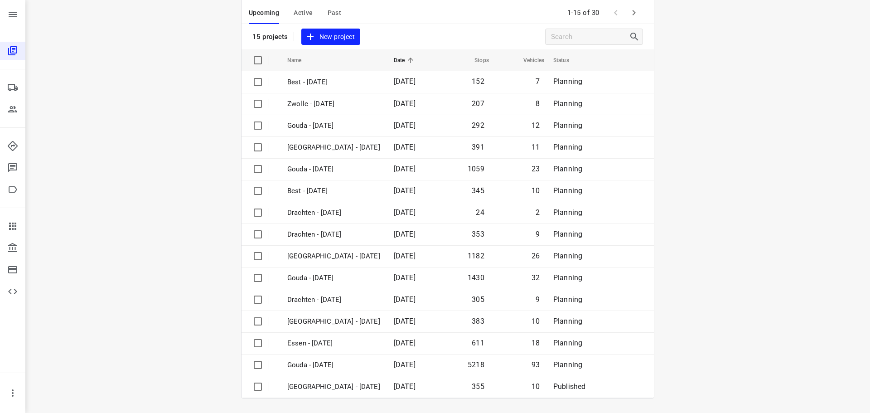
click at [637, 14] on button "button" at bounding box center [634, 13] width 18 height 18
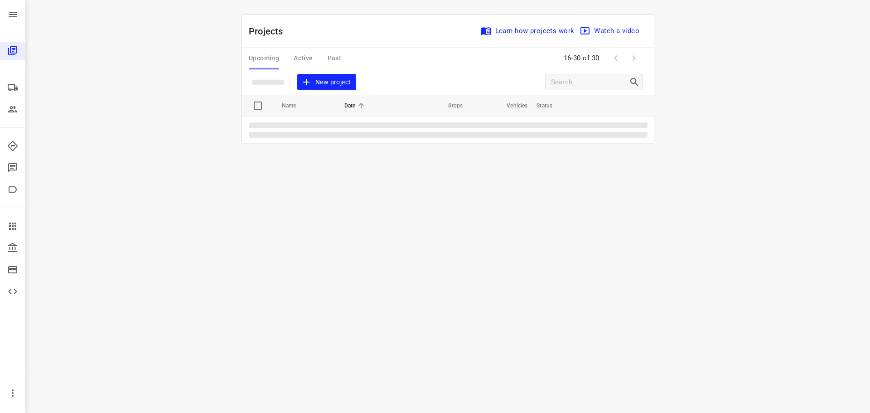
scroll to position [0, 0]
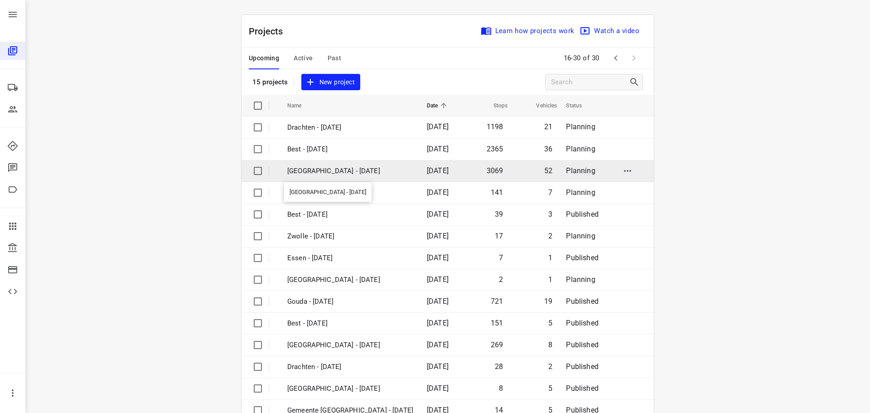
click at [303, 176] on p "[GEOGRAPHIC_DATA] - [DATE]" at bounding box center [350, 171] width 126 height 10
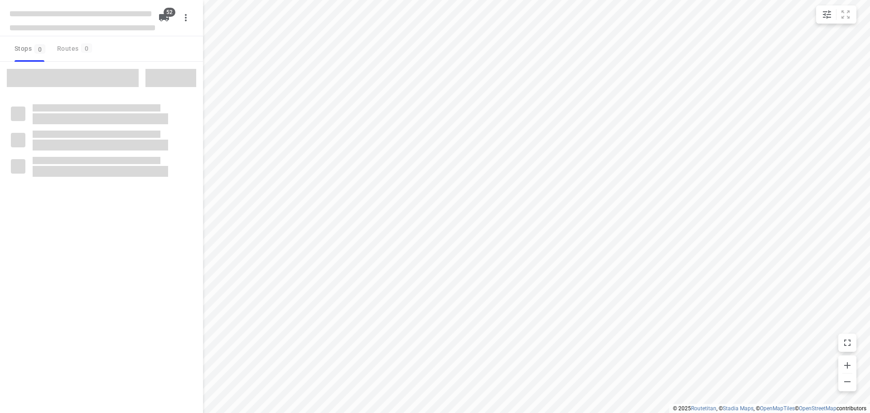
checkbox input "true"
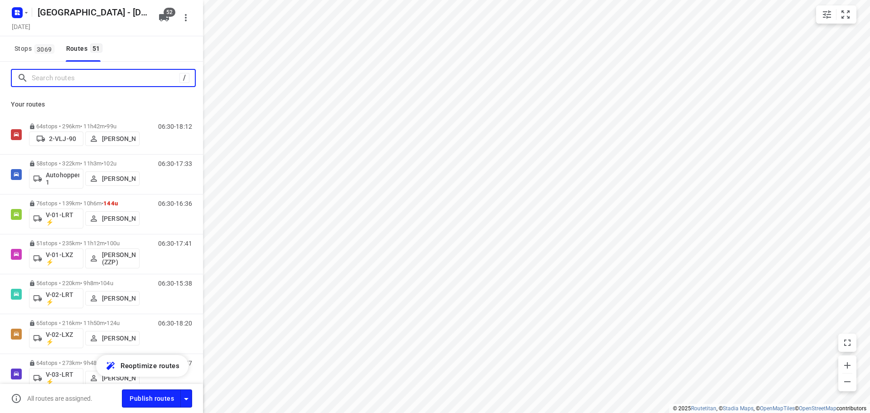
click at [89, 77] on input "Search routes" at bounding box center [106, 78] width 148 height 14
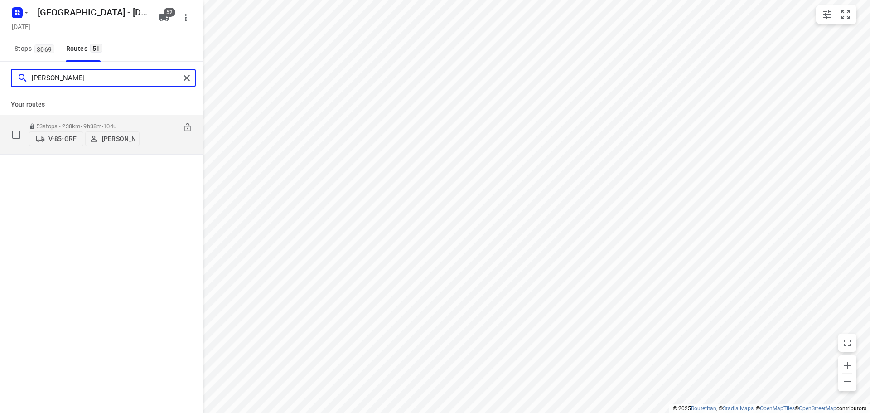
type input "[PERSON_NAME]"
click at [75, 125] on p "53 stops • 238km • 9h38m • 104u" at bounding box center [84, 126] width 111 height 7
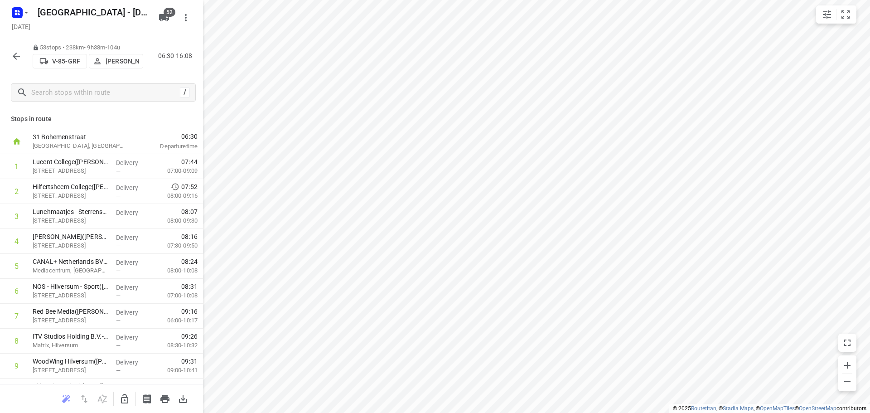
click at [98, 102] on div "/" at bounding box center [101, 92] width 203 height 33
click at [104, 97] on input "text" at bounding box center [113, 93] width 163 height 14
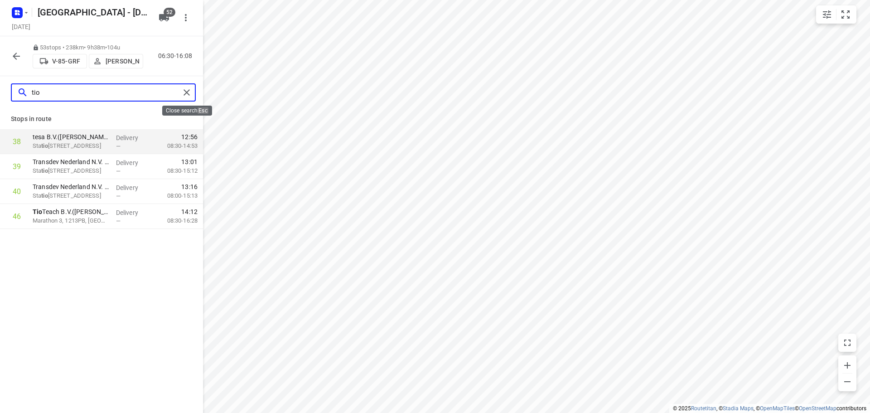
type input "tio"
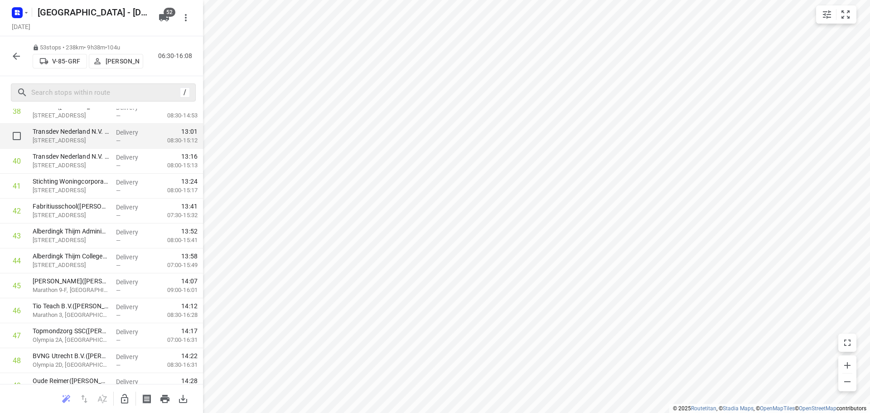
scroll to position [1042, 0]
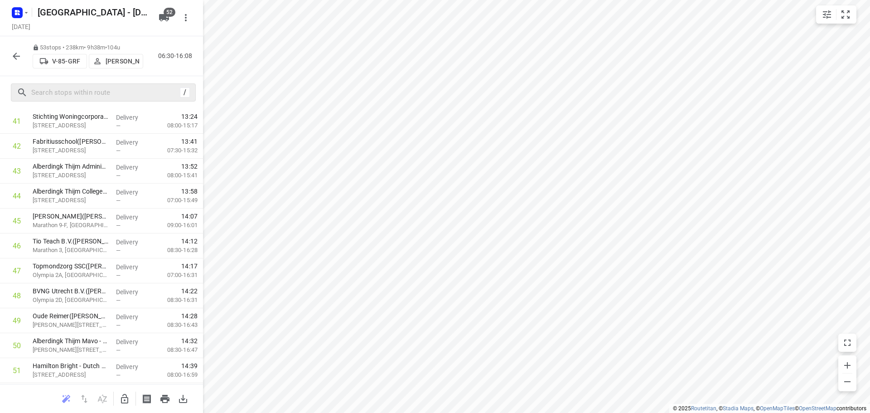
click at [21, 48] on div at bounding box center [16, 56] width 18 height 18
click at [19, 53] on icon "button" at bounding box center [16, 56] width 11 height 11
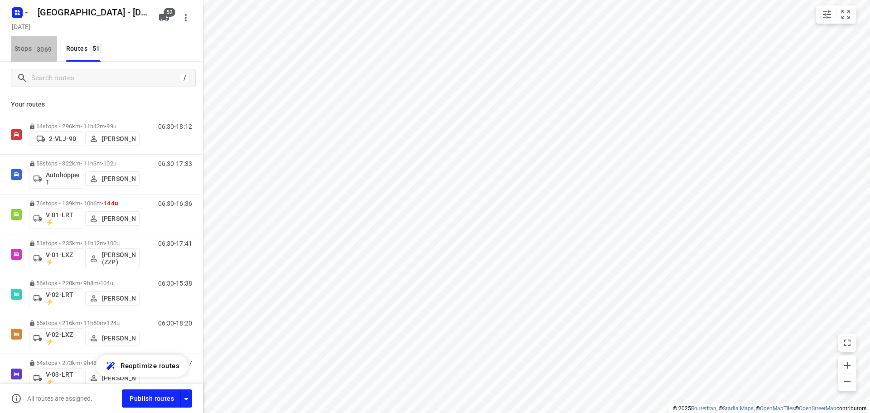
click at [37, 51] on span "3069" at bounding box center [44, 48] width 20 height 9
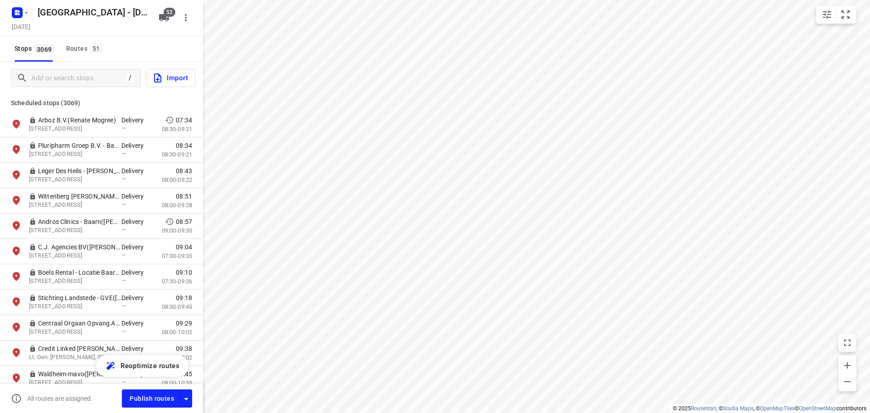
click at [39, 68] on div "/ Import" at bounding box center [101, 78] width 203 height 33
click at [43, 76] on input "Add or search stops" at bounding box center [77, 78] width 90 height 14
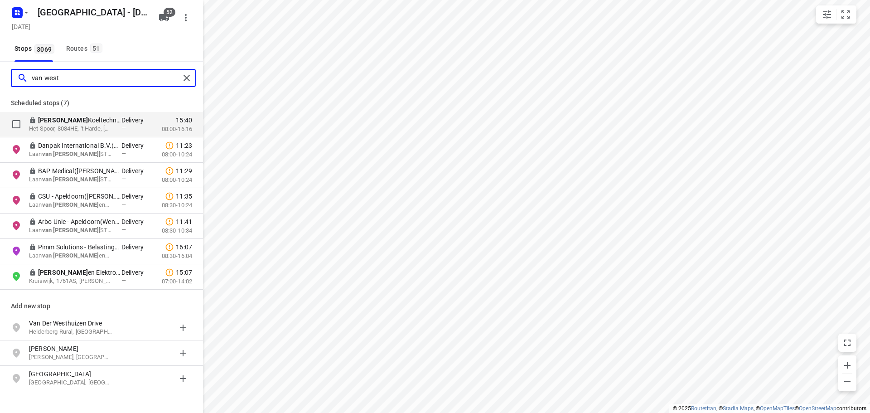
type input "van west"
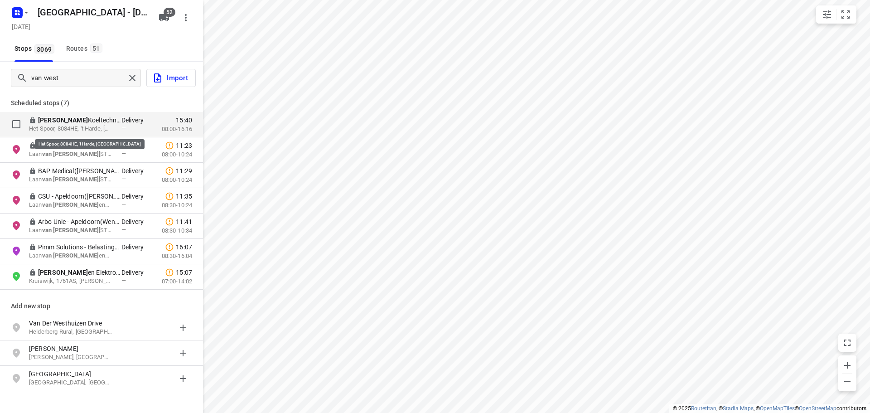
click at [68, 127] on p "Het Spoor, 8084HE, 't Harde, NL" at bounding box center [70, 129] width 83 height 9
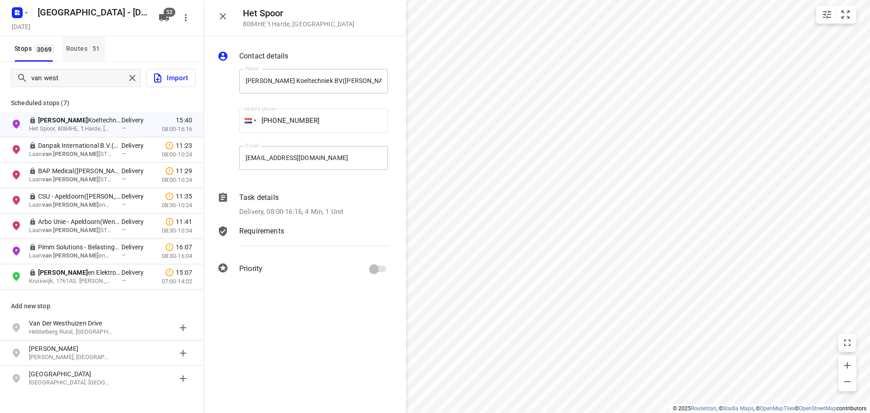
click at [99, 49] on span "51" at bounding box center [96, 48] width 12 height 9
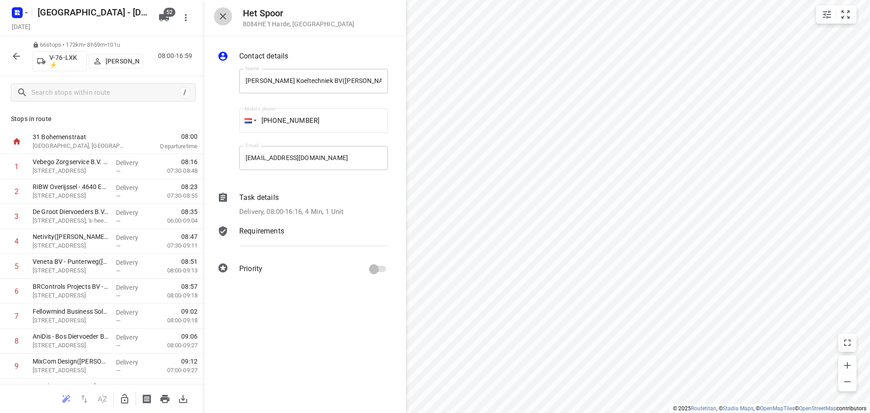
click at [219, 9] on button "button" at bounding box center [223, 16] width 18 height 18
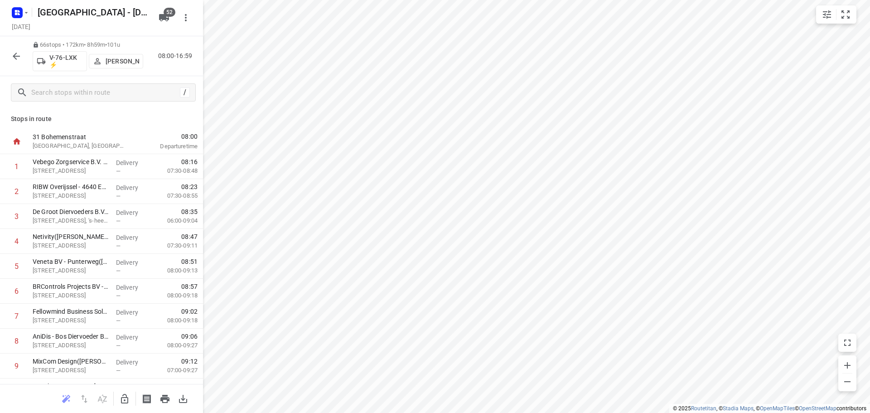
click at [10, 53] on button "button" at bounding box center [16, 56] width 18 height 18
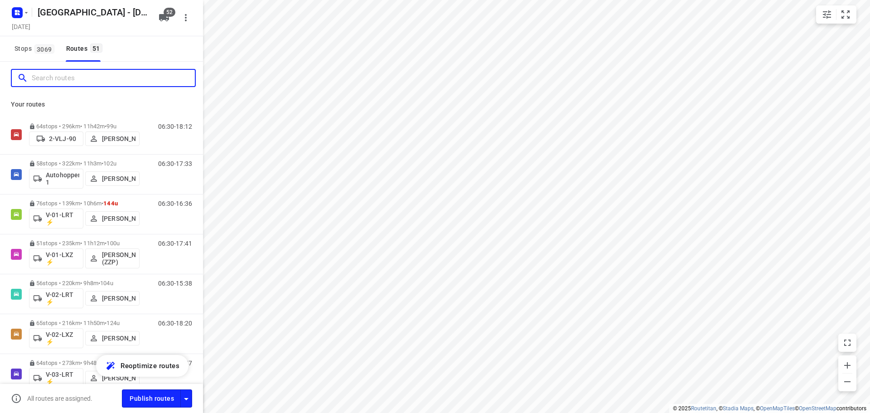
click at [46, 71] on input "Search routes" at bounding box center [113, 78] width 163 height 14
click at [41, 47] on span "3069" at bounding box center [44, 48] width 20 height 9
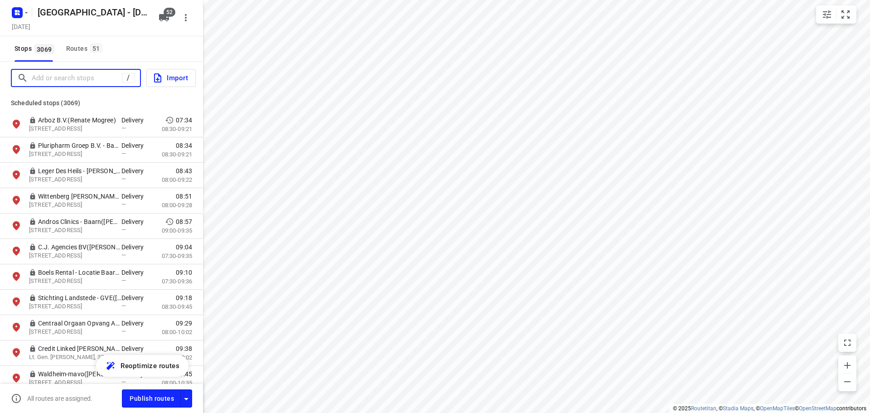
click at [42, 74] on input "Add or search stops" at bounding box center [77, 78] width 90 height 14
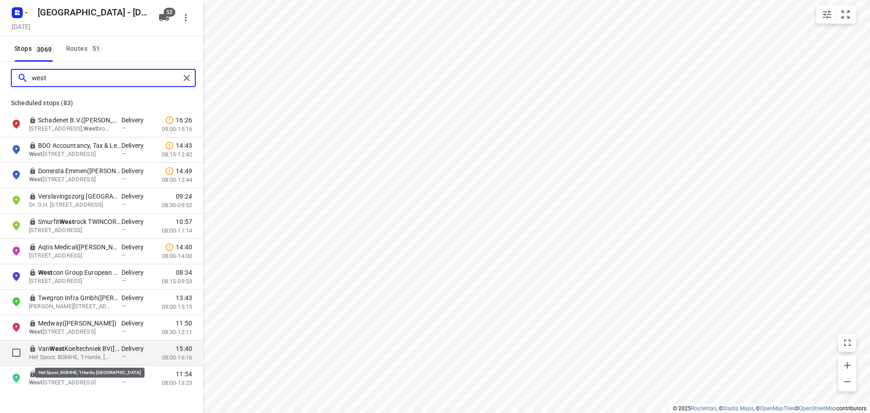
type input "west"
click at [64, 356] on p "Het Spoor, 8084HE, 't Harde, NL" at bounding box center [70, 357] width 83 height 9
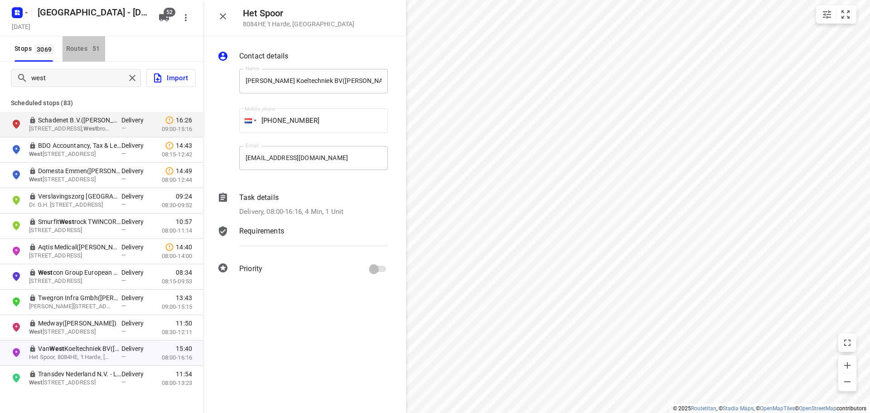
click at [97, 49] on span "51" at bounding box center [96, 48] width 12 height 9
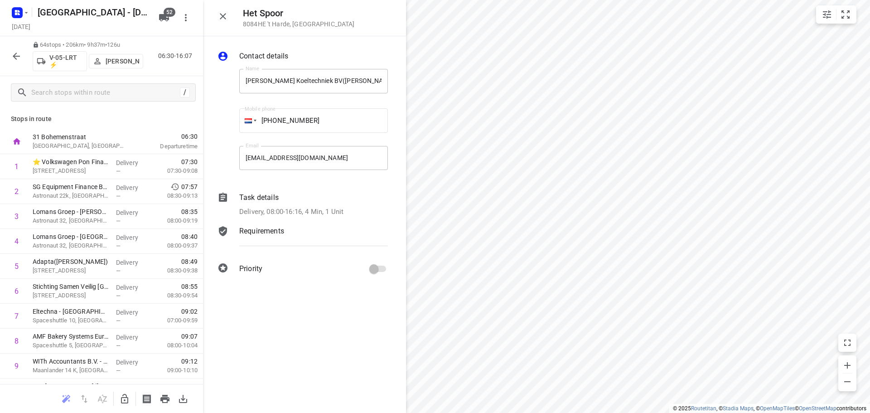
scroll to position [1390, 0]
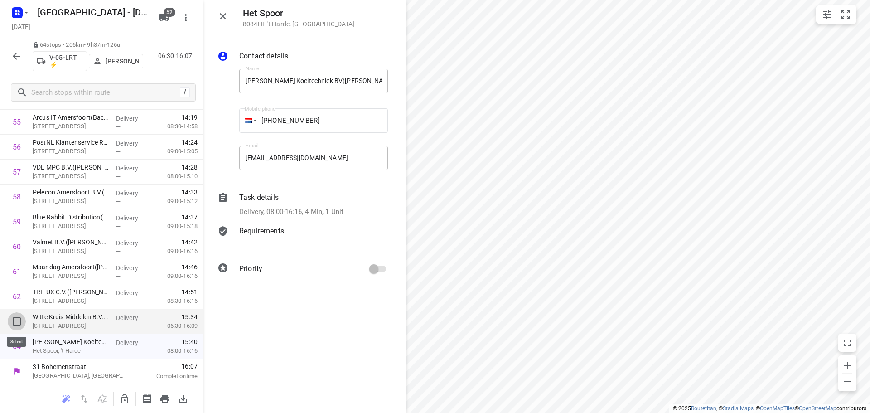
click at [10, 327] on input "checkbox" at bounding box center [17, 321] width 18 height 18
checkbox input "true"
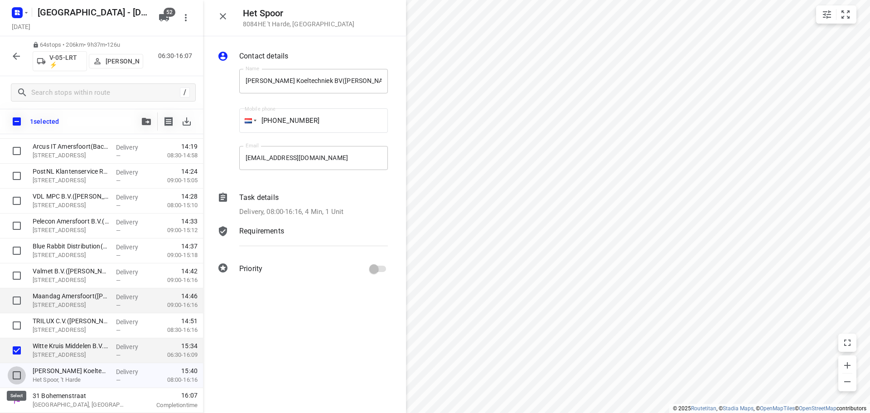
drag, startPoint x: 10, startPoint y: 372, endPoint x: 52, endPoint y: 291, distance: 90.6
click at [11, 372] on input "checkbox" at bounding box center [17, 375] width 18 height 18
checkbox input "true"
click at [144, 121] on icon "button" at bounding box center [146, 121] width 9 height 7
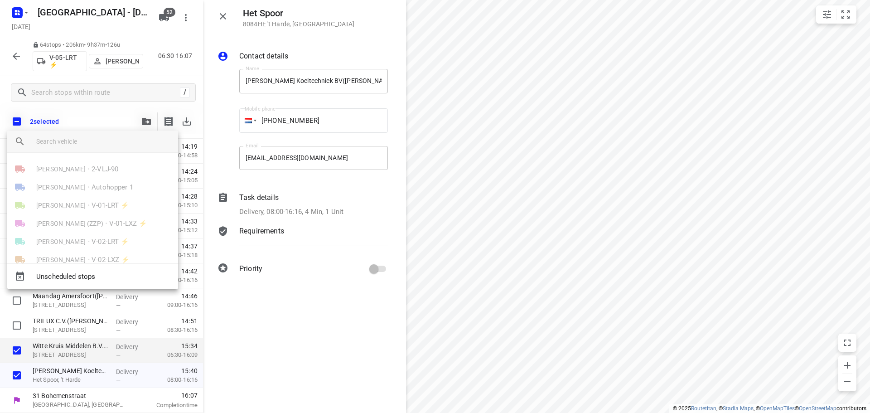
click at [96, 144] on input "search vehicle" at bounding box center [103, 142] width 135 height 14
click at [273, 166] on div at bounding box center [435, 206] width 870 height 413
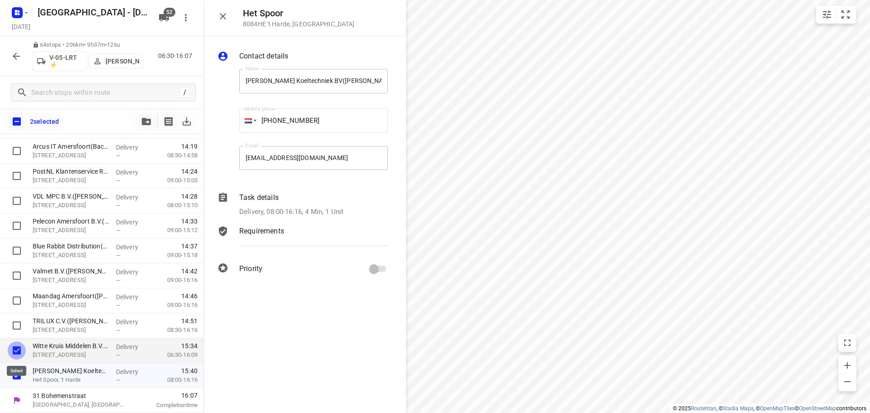
drag, startPoint x: 18, startPoint y: 347, endPoint x: 15, endPoint y: 369, distance: 22.8
click at [18, 347] on input "checkbox" at bounding box center [17, 350] width 18 height 18
checkbox input "false"
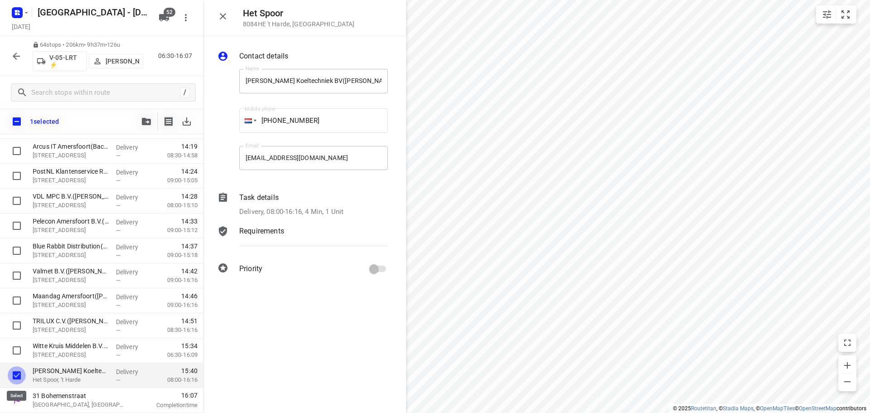
click at [15, 372] on input "checkbox" at bounding box center [17, 375] width 18 height 18
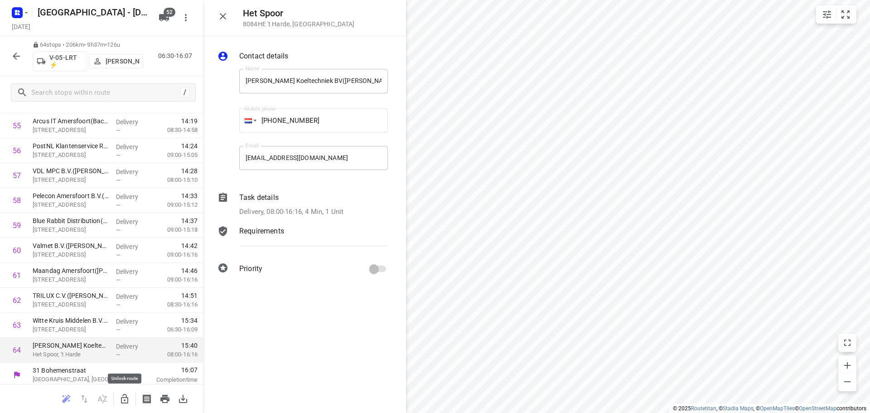
click at [119, 402] on button "button" at bounding box center [125, 399] width 18 height 18
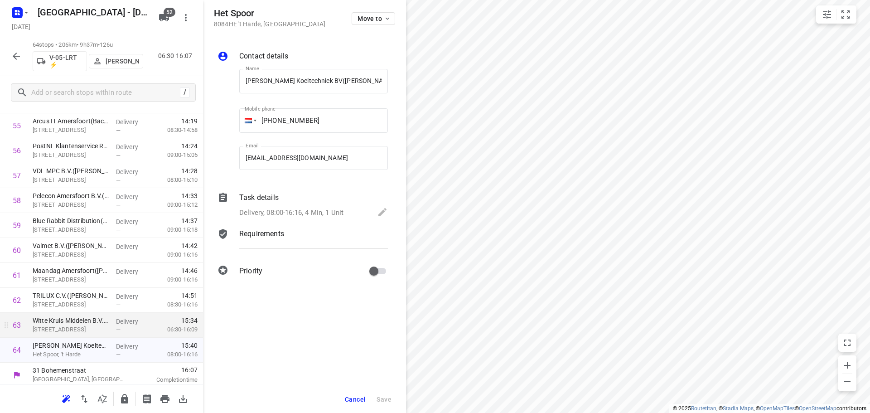
click at [10, 324] on icon at bounding box center [6, 324] width 9 height 9
click at [14, 326] on div "63" at bounding box center [17, 325] width 8 height 9
click at [15, 333] on input "checkbox" at bounding box center [17, 325] width 18 height 18
checkbox input "true"
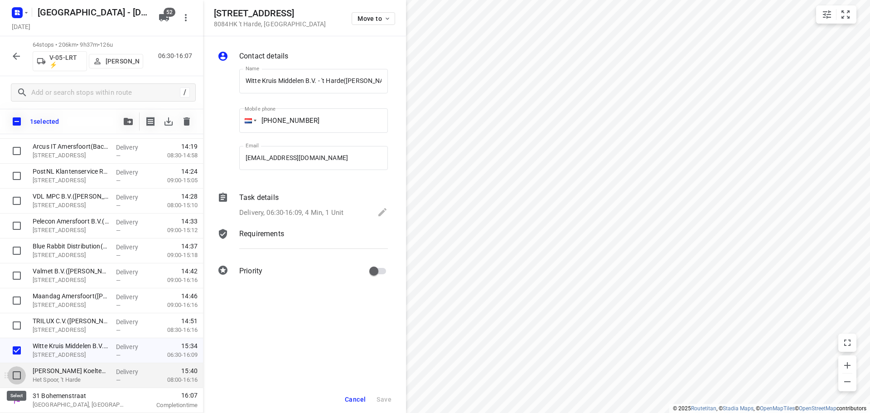
click at [15, 371] on input "checkbox" at bounding box center [17, 375] width 18 height 18
checkbox input "true"
click at [133, 119] on span "button" at bounding box center [128, 121] width 11 height 7
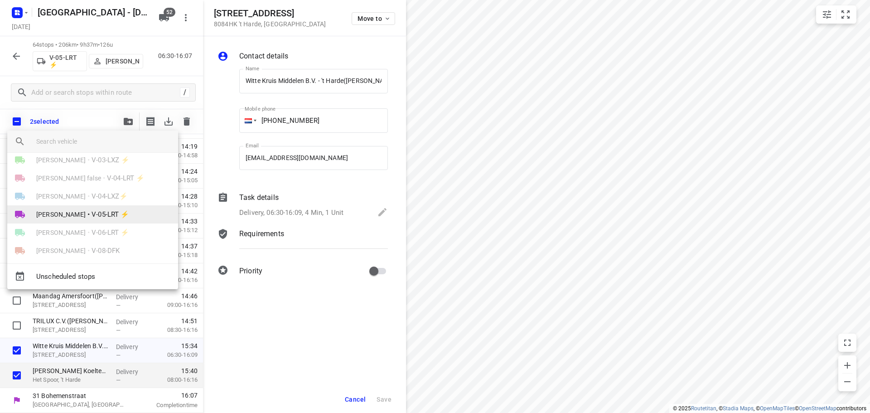
click at [73, 211] on span "Harco Wattimena" at bounding box center [60, 214] width 49 height 9
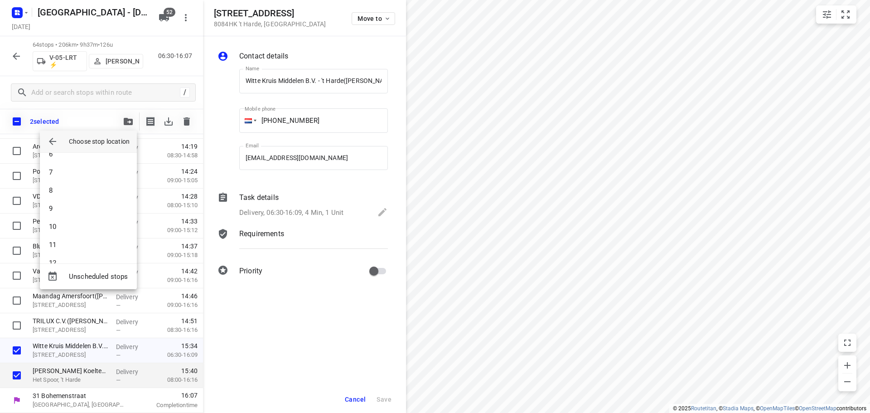
scroll to position [0, 0]
click at [77, 164] on li "1" at bounding box center [88, 165] width 97 height 18
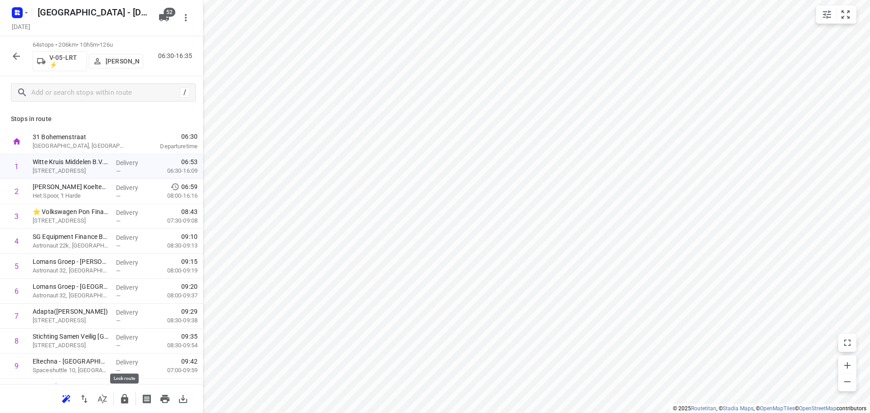
click at [127, 402] on icon "button" at bounding box center [124, 398] width 11 height 11
click at [14, 51] on icon "button" at bounding box center [16, 56] width 11 height 11
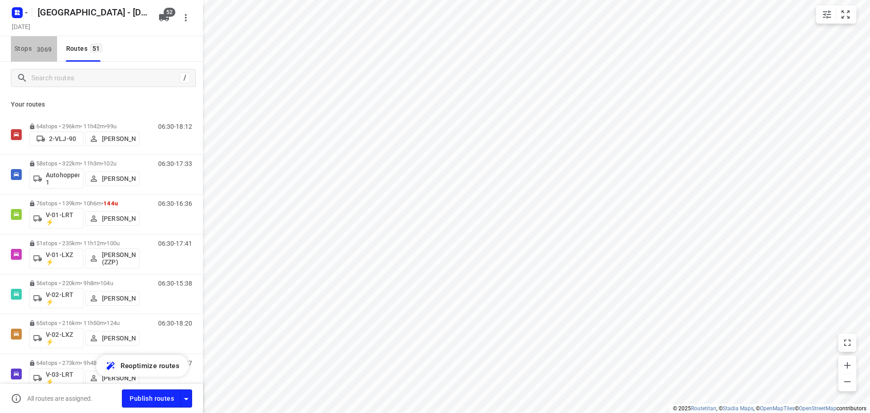
click at [24, 48] on span "Stops 3069" at bounding box center [36, 48] width 43 height 11
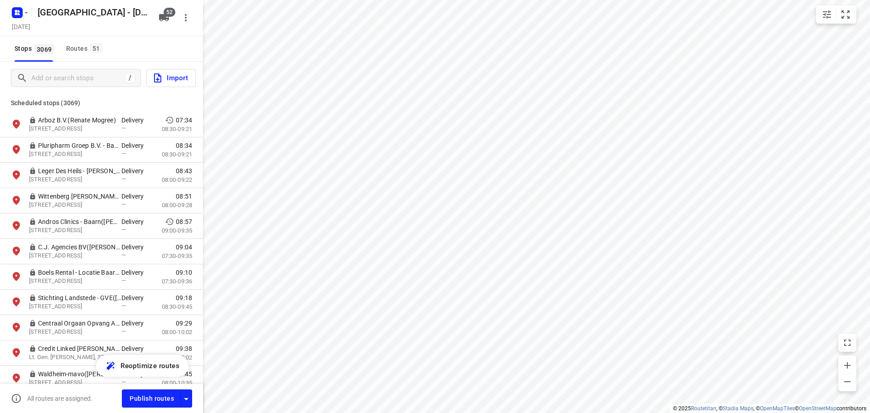
click at [45, 73] on div "/ Import Scheduled stops ( 3069 ) Arboz B.V.(Renate Mogree) Baarnsche Dijk 4C, …" at bounding box center [101, 223] width 203 height 322
click at [45, 75] on input "Add or search stops" at bounding box center [77, 78] width 90 height 14
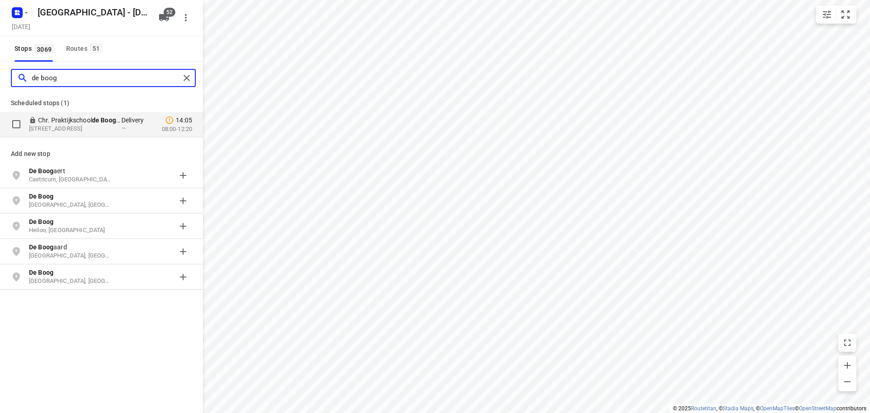
type input "de boog"
click at [56, 125] on p "Buizerdweg 17, 7331JD, Apeldoorn, NL" at bounding box center [70, 129] width 83 height 9
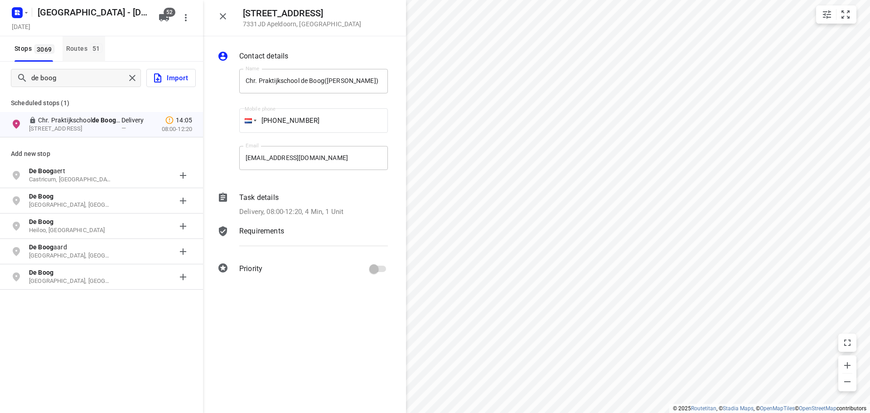
click at [88, 50] on div "Routes 51" at bounding box center [85, 48] width 39 height 11
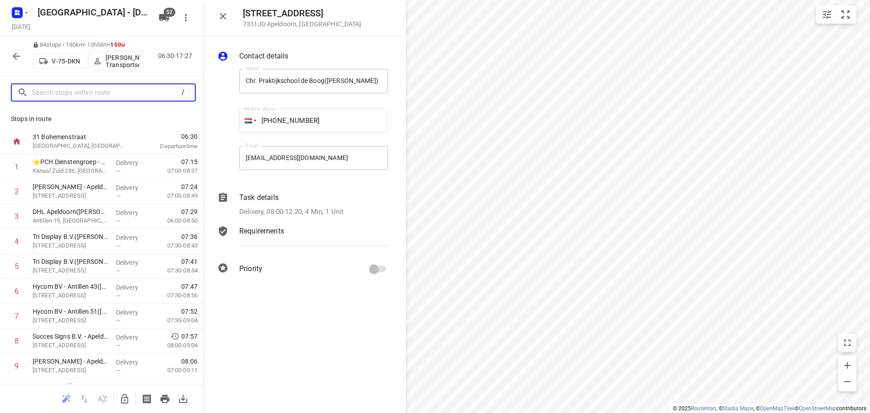
click at [121, 86] on input "text" at bounding box center [104, 93] width 145 height 14
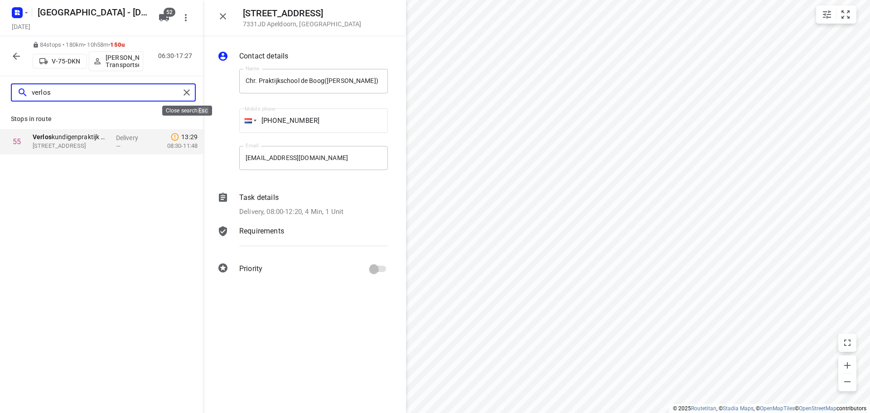
type input "verlos"
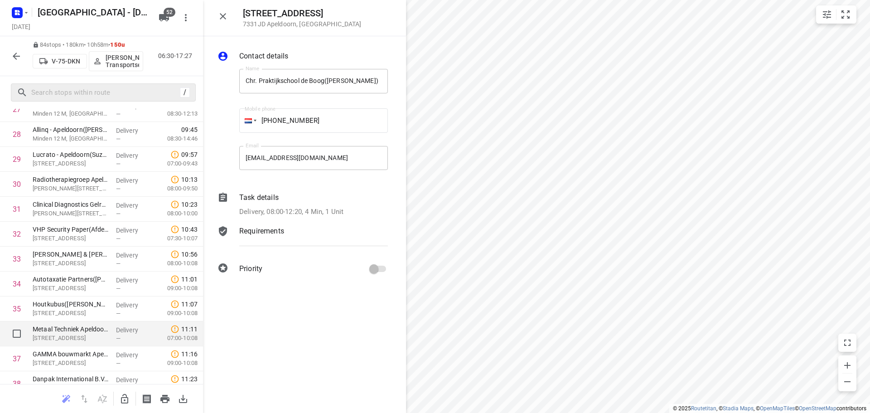
scroll to position [680, 0]
click at [126, 401] on icon "button" at bounding box center [124, 398] width 11 height 11
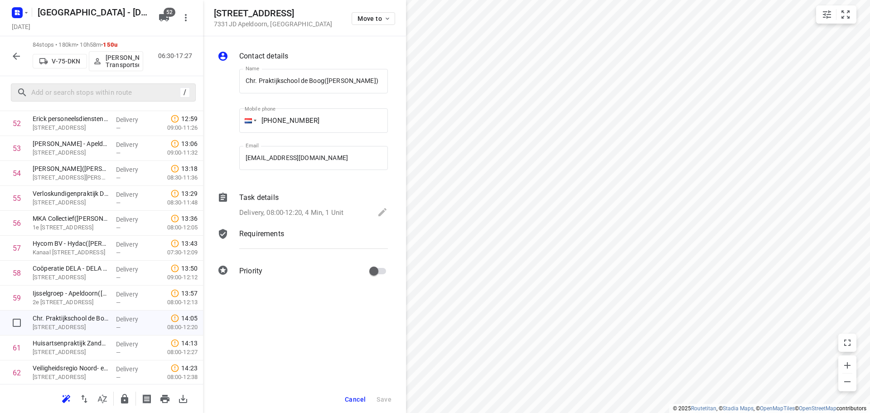
scroll to position [1315, 0]
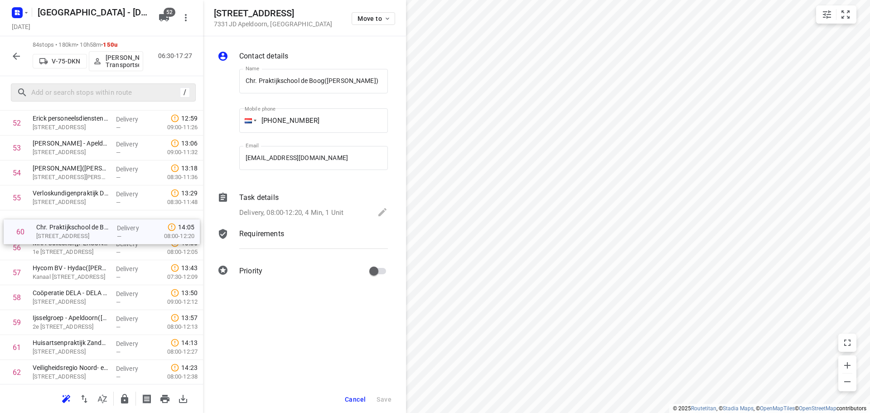
drag, startPoint x: 86, startPoint y: 325, endPoint x: 89, endPoint y: 230, distance: 95.2
click at [123, 396] on icon "button" at bounding box center [124, 399] width 7 height 10
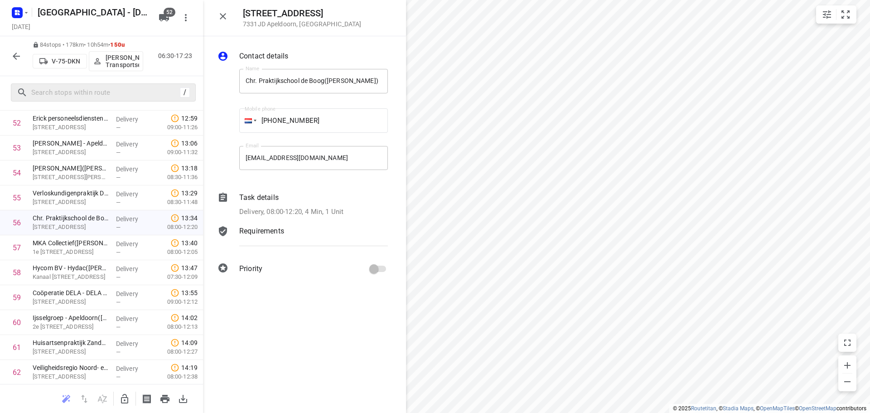
click at [238, 21] on div "Buizerdweg 17 7331JD Apeldoorn , Netherlands" at bounding box center [304, 18] width 203 height 36
click at [226, 19] on icon "button" at bounding box center [223, 16] width 11 height 11
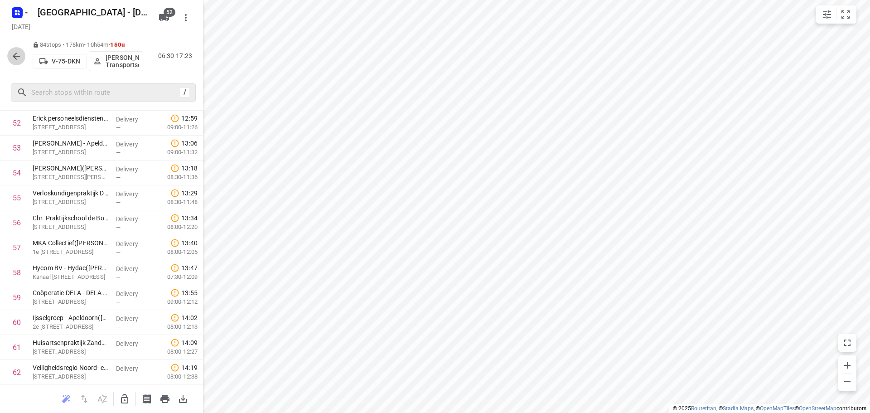
click at [12, 54] on icon "button" at bounding box center [16, 56] width 11 height 11
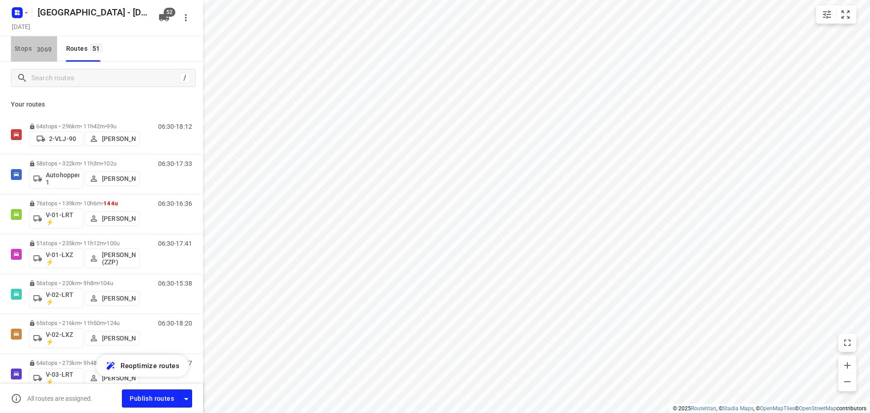
click at [39, 44] on span "3069" at bounding box center [44, 48] width 20 height 9
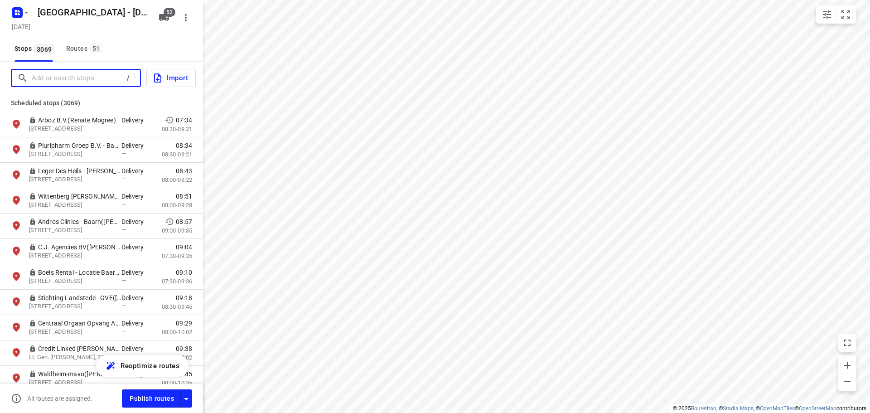
click at [54, 75] on input "Add or search stops" at bounding box center [77, 78] width 90 height 14
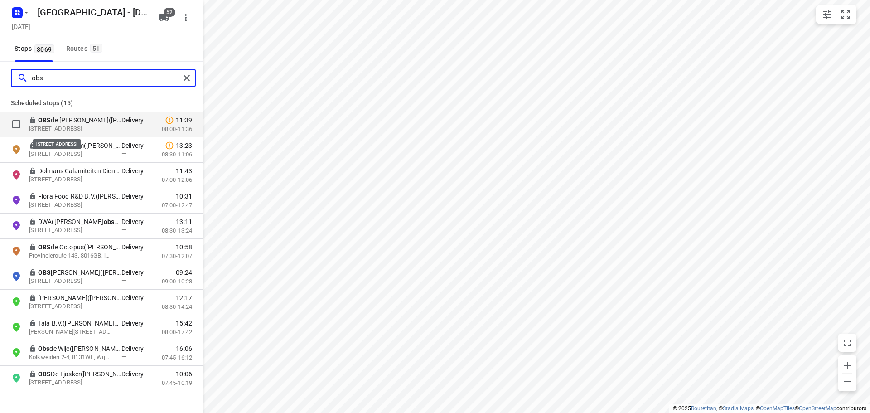
type input "obs"
click at [87, 126] on p "Smitsweg 311, 3765CJ, Soest, NL" at bounding box center [70, 129] width 83 height 9
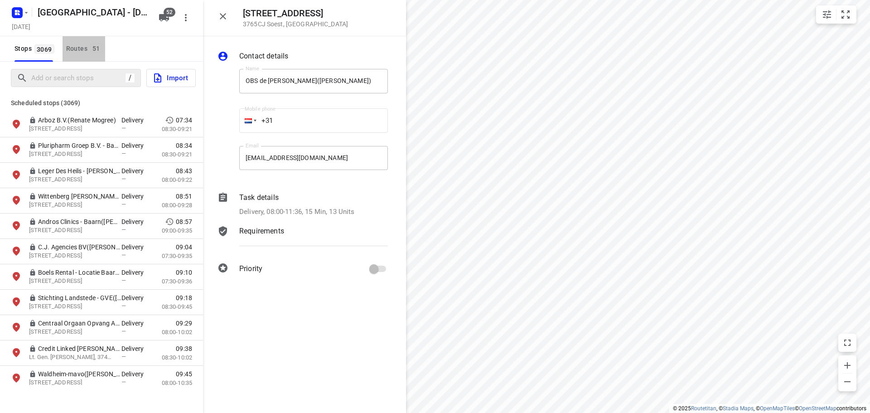
click at [99, 55] on button "Routes 51" at bounding box center [84, 48] width 43 height 25
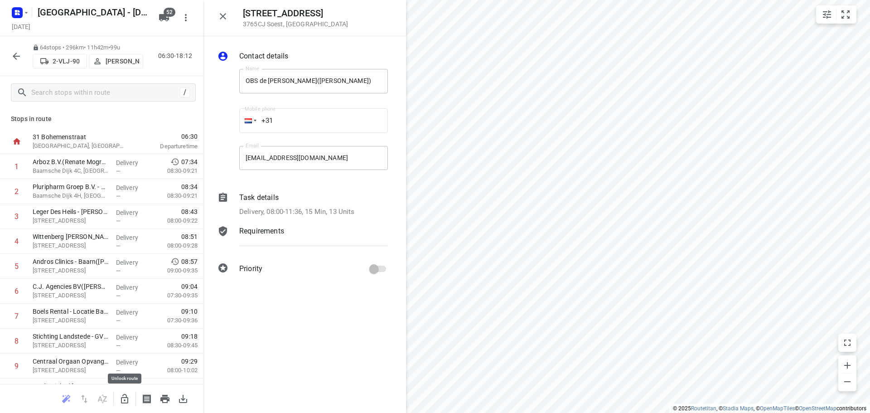
click at [123, 401] on icon "button" at bounding box center [124, 398] width 11 height 11
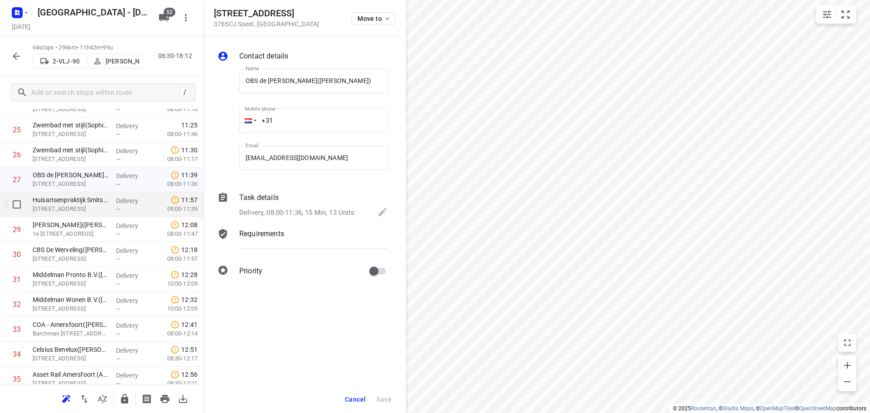
scroll to position [635, 0]
click at [14, 180] on input "checkbox" at bounding box center [17, 180] width 18 height 18
checkbox input "true"
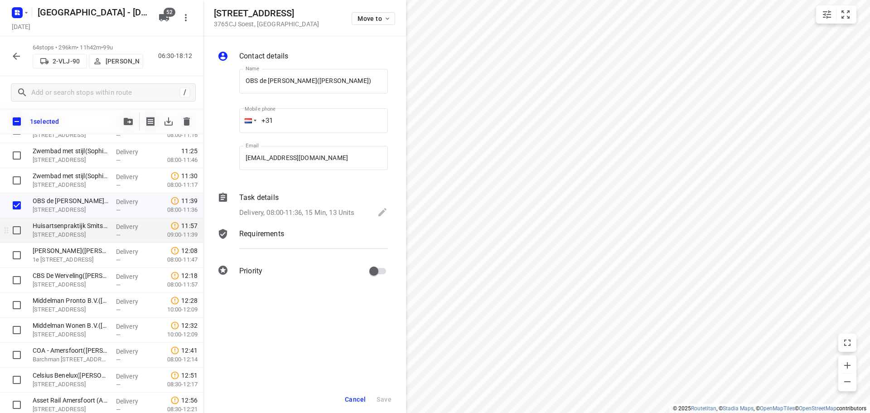
click at [15, 239] on div at bounding box center [14, 230] width 29 height 25
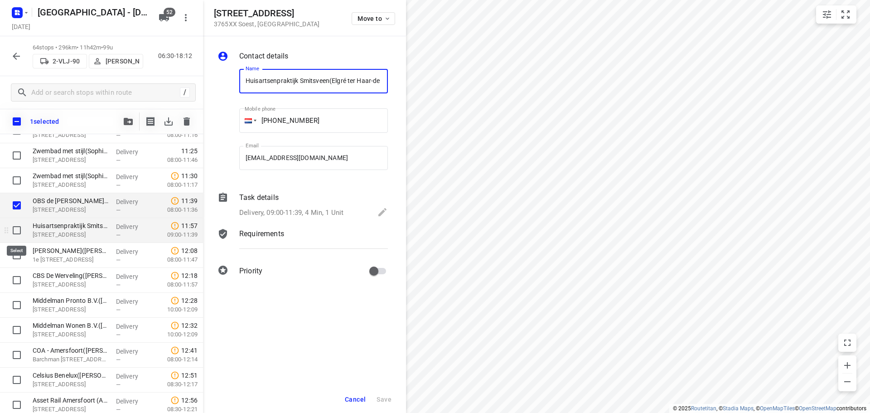
click at [18, 235] on input "checkbox" at bounding box center [17, 230] width 18 height 18
checkbox input "true"
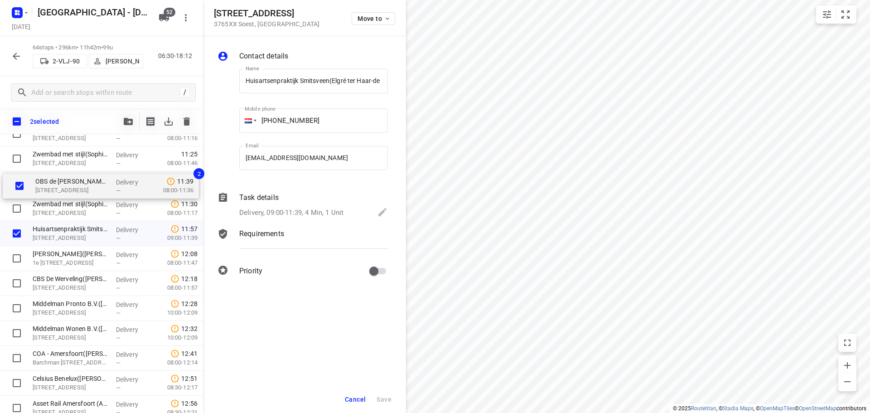
scroll to position [626, 0]
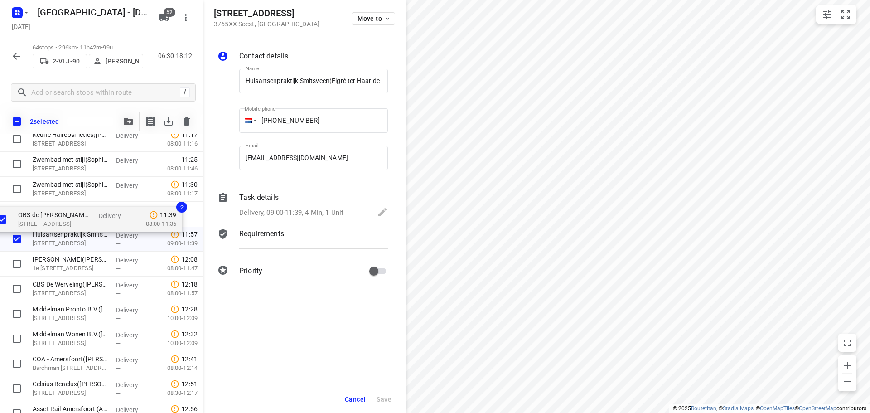
drag, startPoint x: 90, startPoint y: 191, endPoint x: 82, endPoint y: 205, distance: 16.1
click at [76, 215] on div "Arboz B.V.(Renate Mogree) Baarnsche Dijk 4C, Baarn Delivery — 07:34 08:30-09:21…" at bounding box center [101, 351] width 203 height 1595
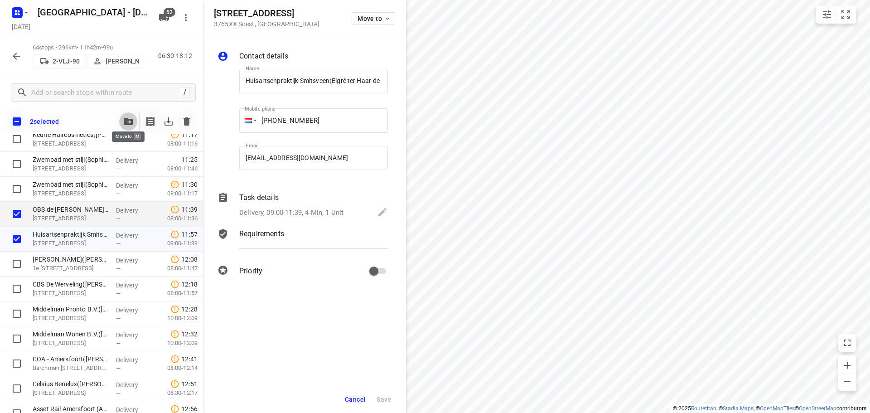
click at [126, 123] on icon "button" at bounding box center [128, 121] width 9 height 7
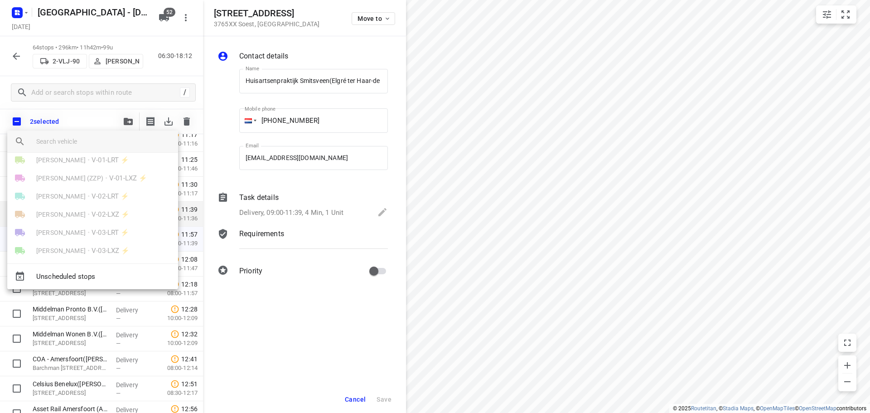
scroll to position [0, 0]
click at [72, 175] on li "Fikri Mizaz • 2-VLJ-90" at bounding box center [92, 169] width 171 height 18
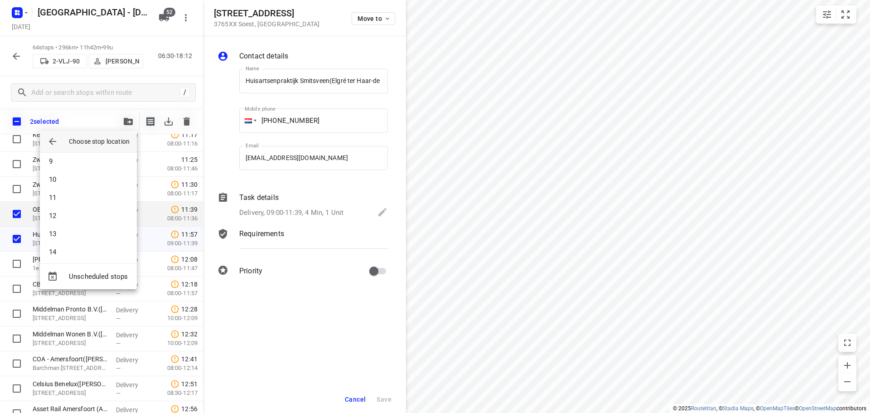
scroll to position [181, 0]
click at [76, 207] on li "13" at bounding box center [88, 202] width 97 height 18
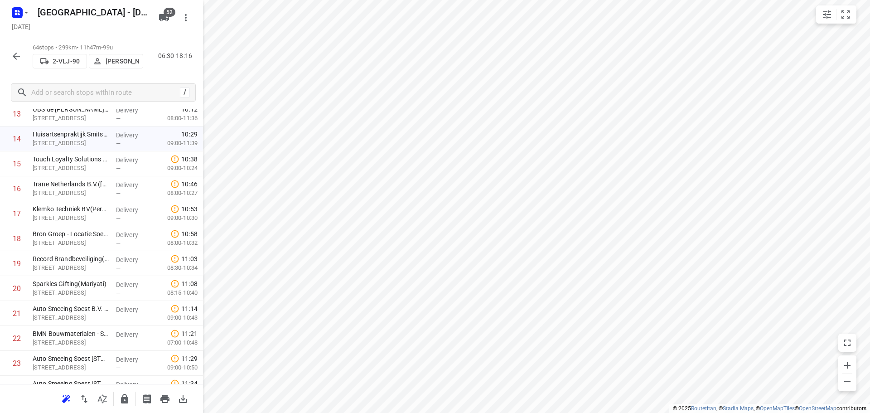
scroll to position [218, 0]
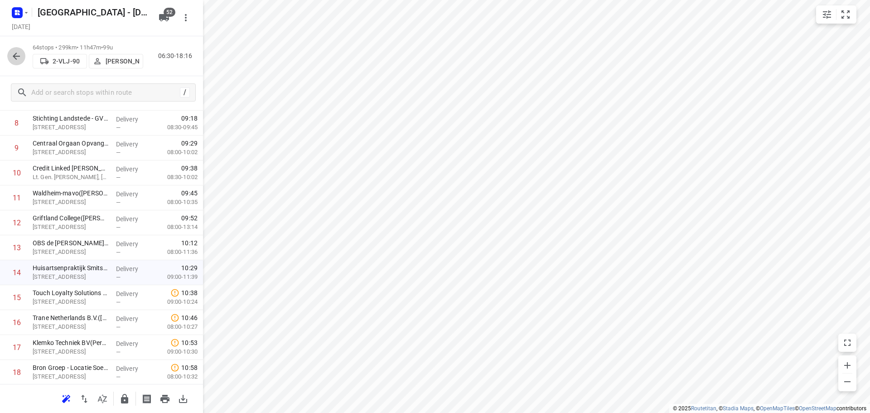
click at [18, 56] on icon "button" at bounding box center [16, 56] width 7 height 7
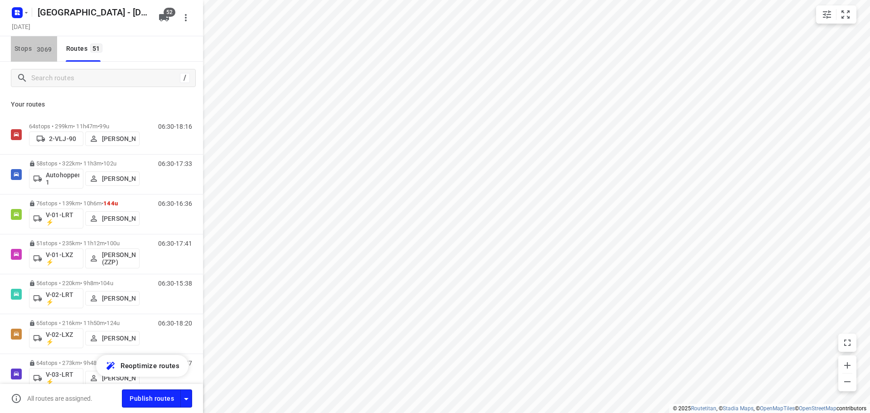
click at [35, 53] on span "3069" at bounding box center [44, 48] width 20 height 9
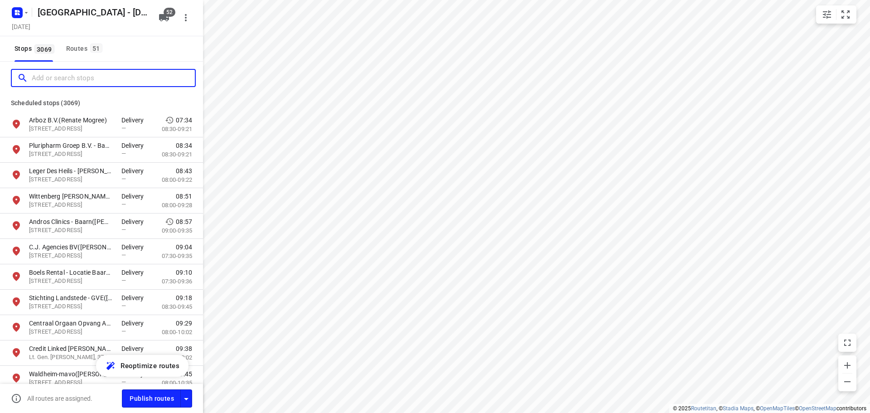
click at [48, 76] on input "Add or search stops" at bounding box center [113, 78] width 163 height 14
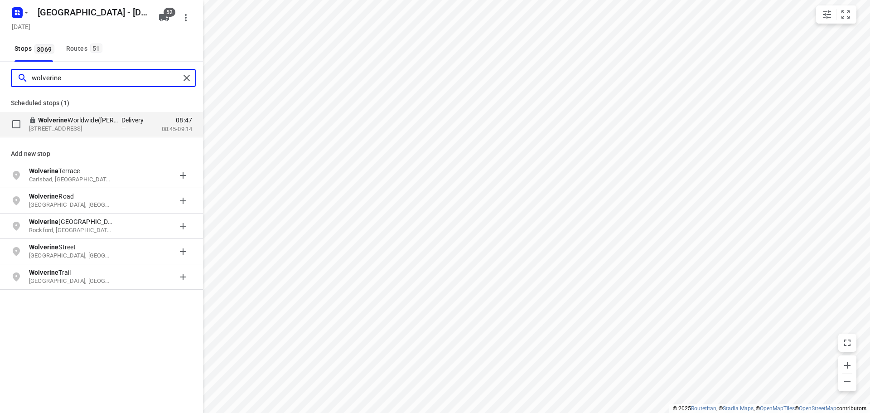
type input "wolverine"
click at [110, 123] on p "Wolverine Worldwide(Rob Min)" at bounding box center [79, 120] width 83 height 9
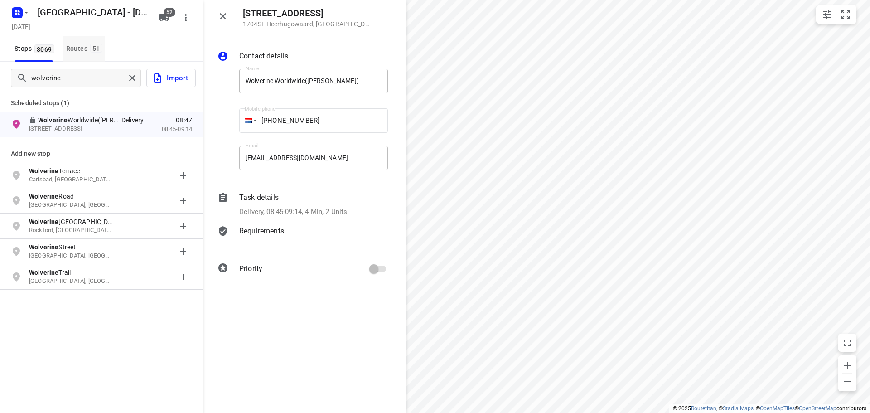
click at [76, 51] on div "Routes 51" at bounding box center [85, 48] width 39 height 11
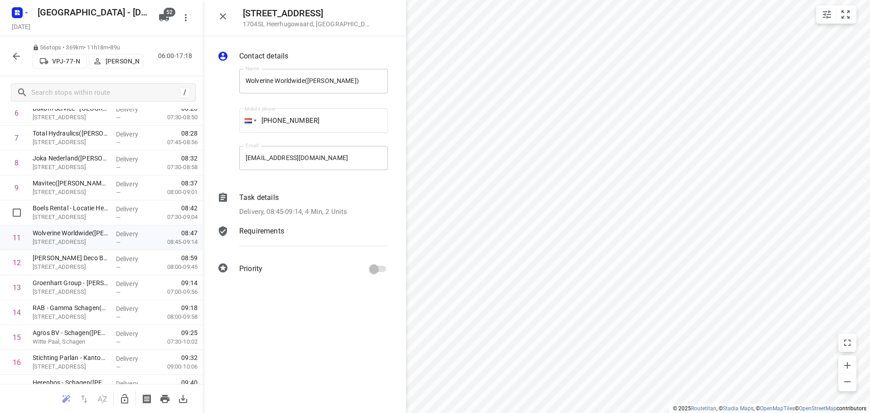
scroll to position [227, 0]
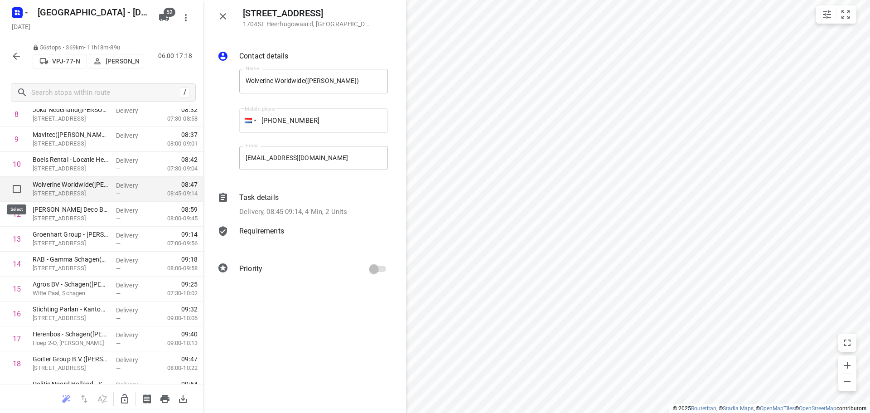
click at [18, 185] on input "checkbox" at bounding box center [17, 189] width 18 height 18
checkbox input "true"
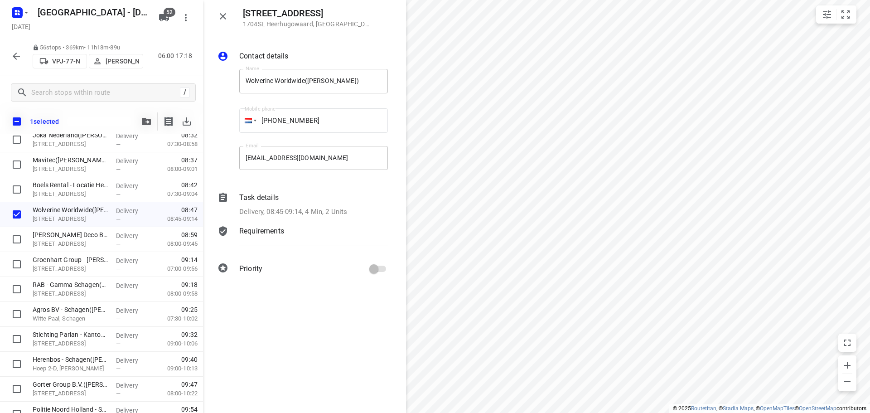
click at [134, 120] on div "1 selected" at bounding box center [101, 121] width 203 height 25
click at [145, 122] on icon "button" at bounding box center [146, 121] width 9 height 7
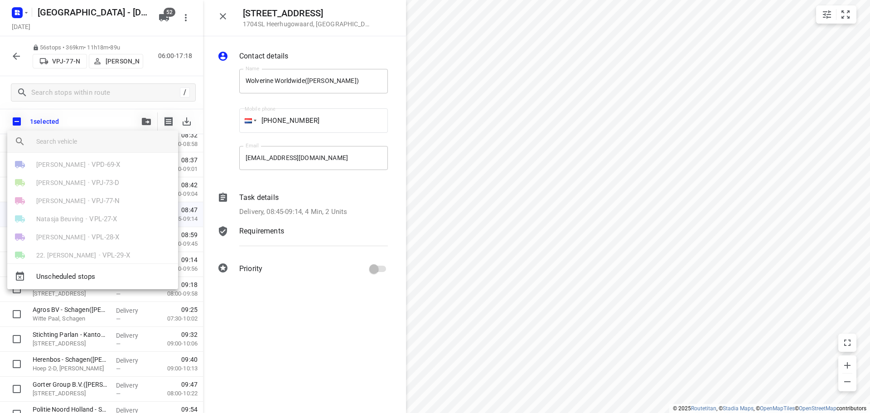
scroll to position [578, 0]
click at [127, 108] on div at bounding box center [435, 206] width 870 height 413
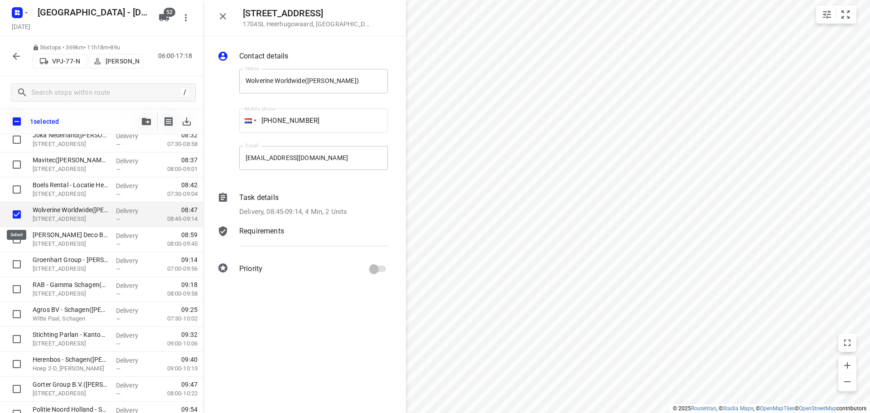
click at [14, 209] on input "checkbox" at bounding box center [17, 214] width 18 height 18
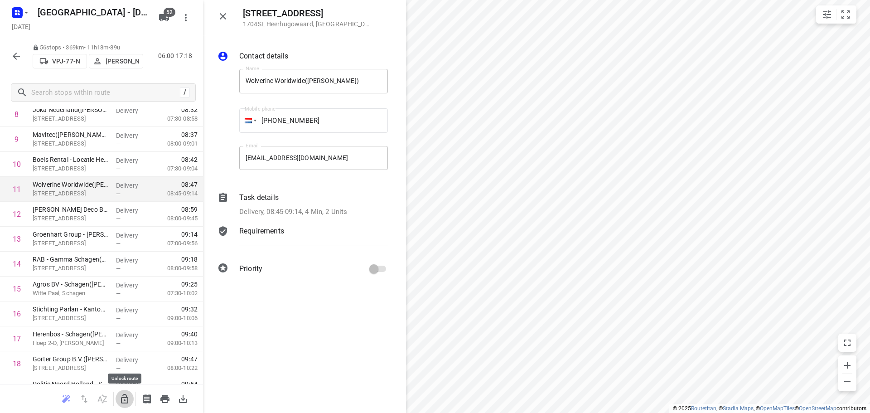
click at [121, 403] on icon "button" at bounding box center [124, 398] width 11 height 11
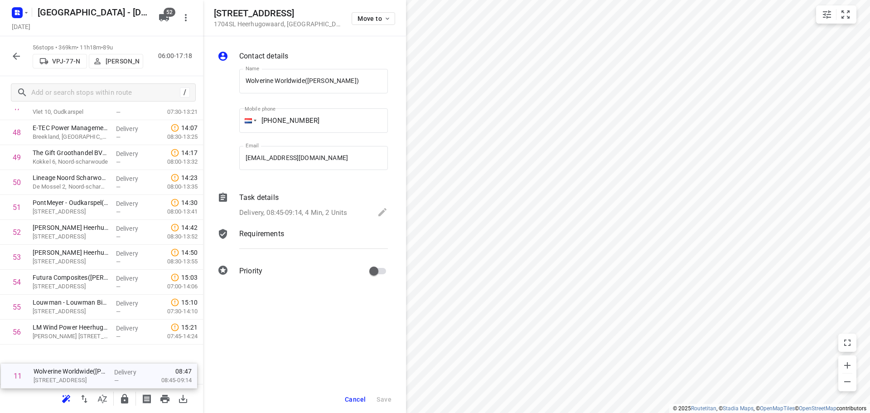
scroll to position [1191, 0]
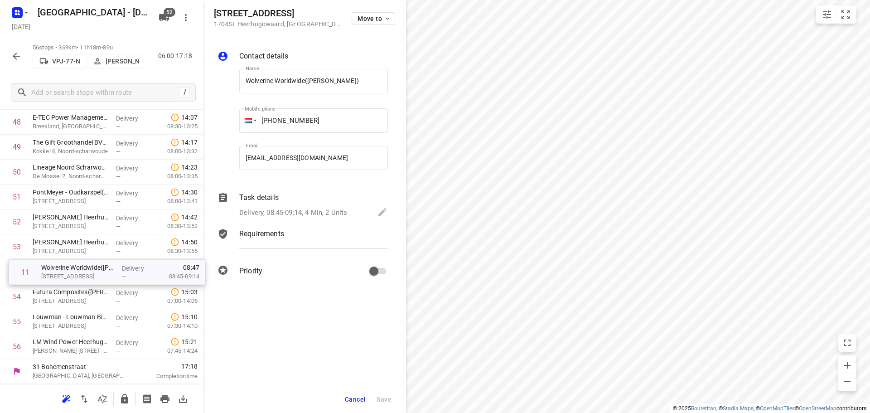
drag, startPoint x: 70, startPoint y: 185, endPoint x: 79, endPoint y: 273, distance: 87.9
click at [127, 396] on icon "button" at bounding box center [124, 398] width 11 height 11
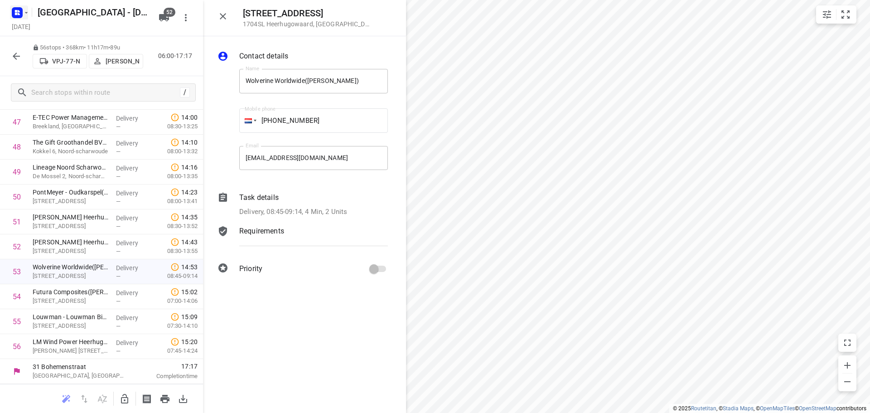
click at [19, 13] on rect "button" at bounding box center [17, 12] width 11 height 11
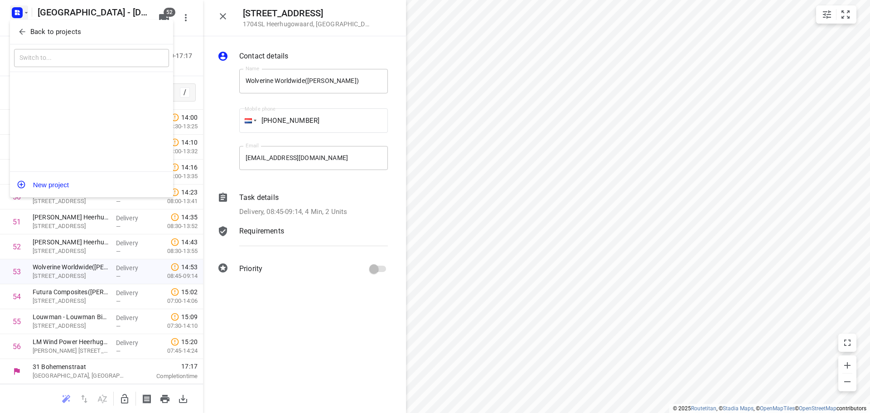
click at [19, 29] on icon "button" at bounding box center [22, 31] width 9 height 9
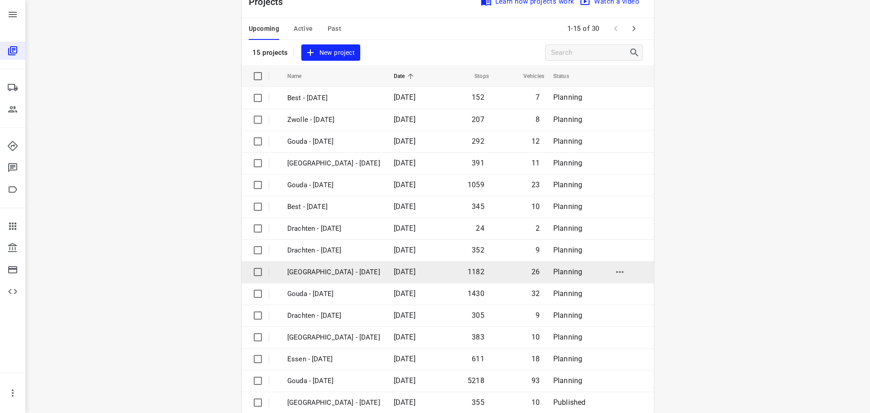
scroll to position [45, 0]
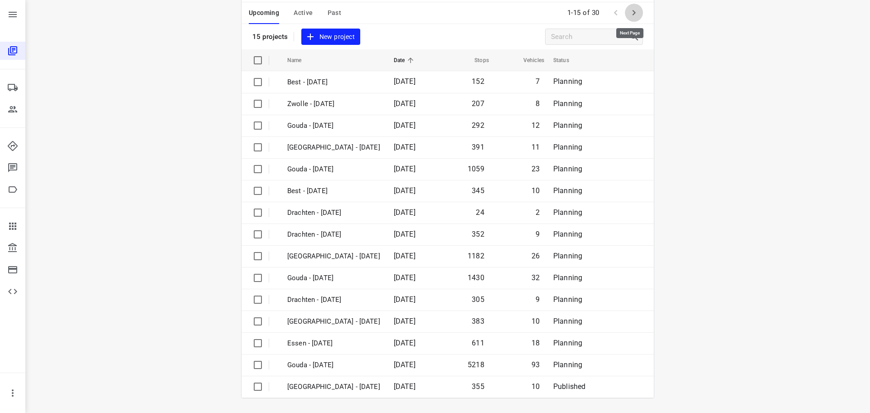
click at [629, 13] on icon "button" at bounding box center [634, 12] width 11 height 11
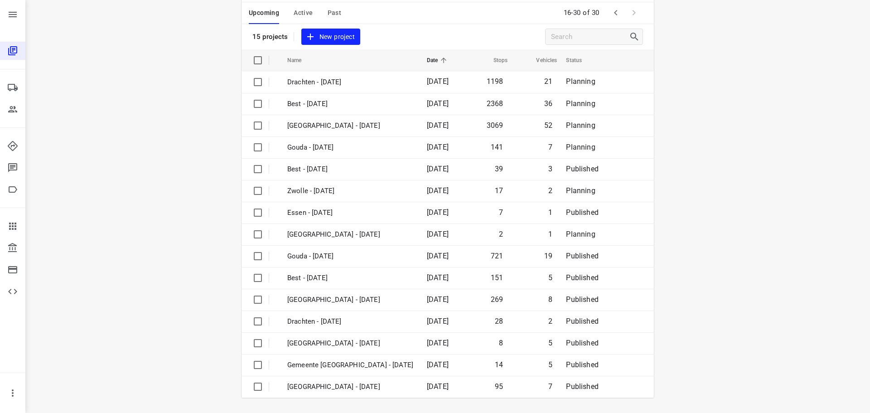
scroll to position [0, 0]
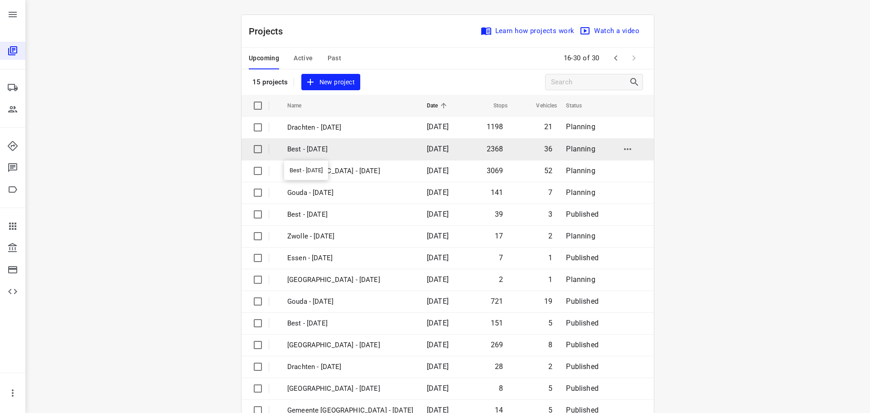
click at [324, 150] on p "Best - Monday" at bounding box center [350, 149] width 126 height 10
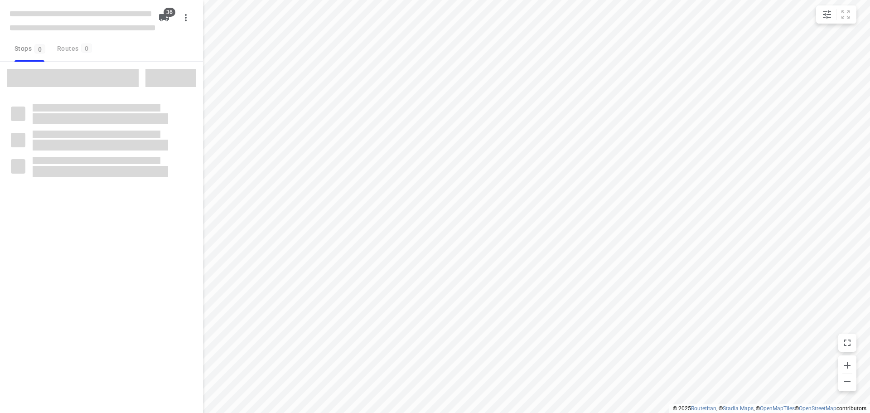
checkbox input "true"
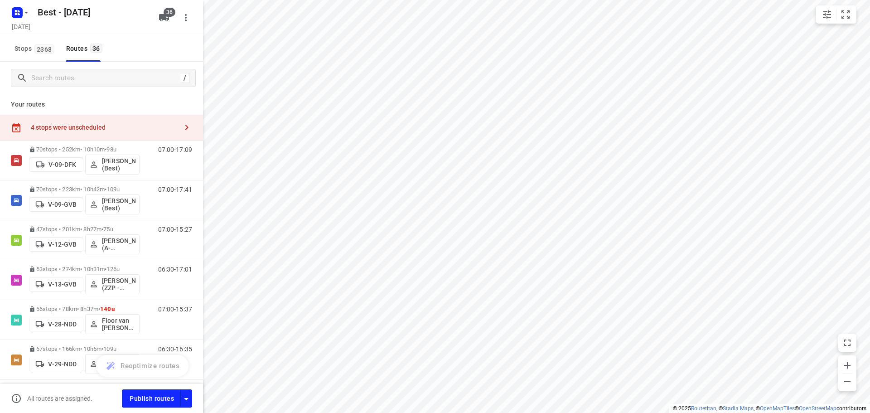
click at [118, 128] on div "4 stops were unscheduled" at bounding box center [104, 127] width 147 height 7
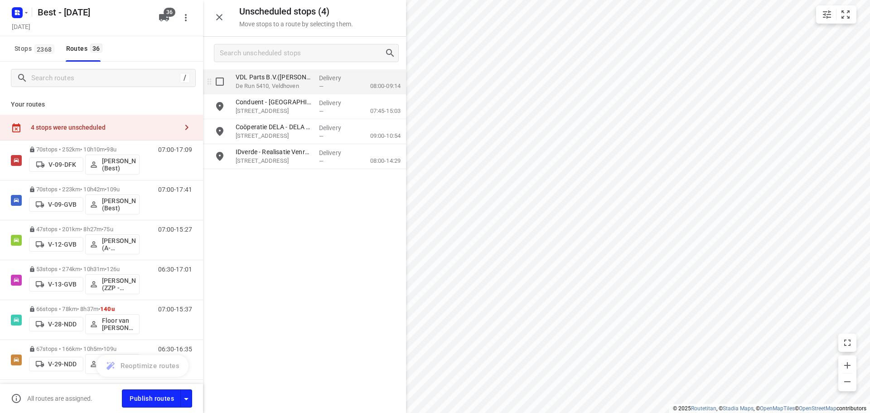
click at [255, 85] on p "De Run 5410, Veldhoven" at bounding box center [274, 86] width 76 height 9
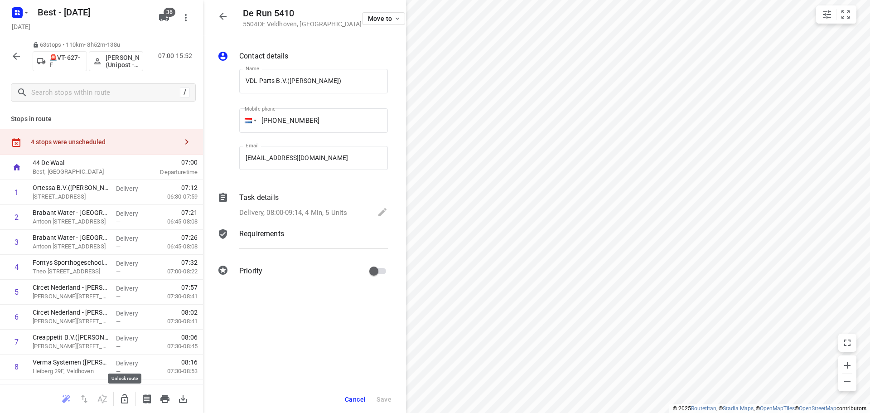
click at [126, 400] on icon "button" at bounding box center [124, 398] width 11 height 11
click at [181, 138] on icon "button" at bounding box center [186, 141] width 11 height 11
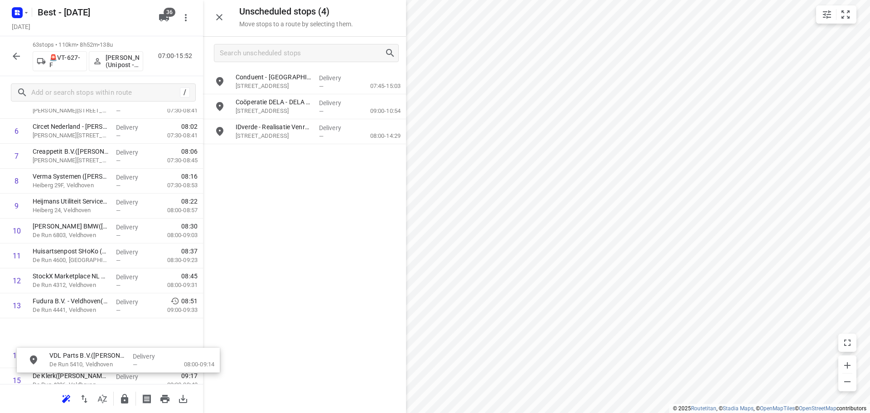
scroll to position [186, 0]
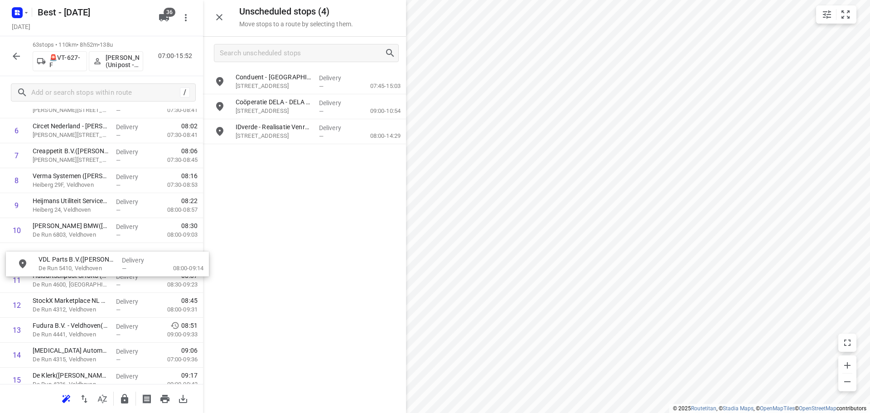
drag, startPoint x: 292, startPoint y: 83, endPoint x: 88, endPoint y: 262, distance: 271.1
drag, startPoint x: 119, startPoint y: 397, endPoint x: 266, endPoint y: 163, distance: 275.8
click at [121, 396] on button "button" at bounding box center [125, 399] width 18 height 18
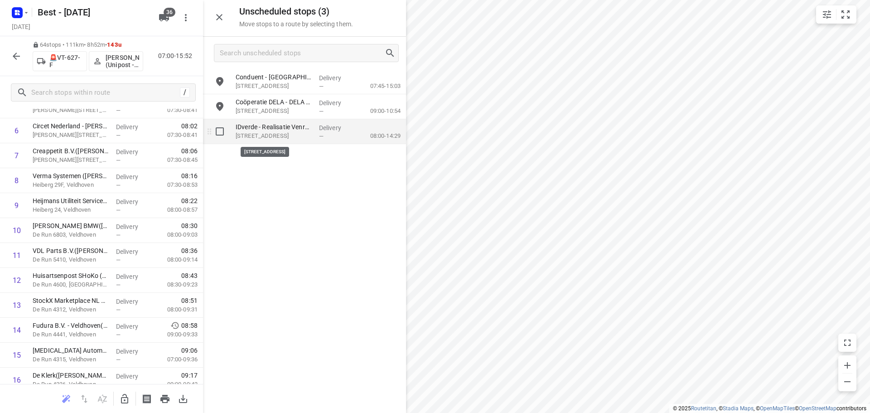
click at [290, 139] on p "Witte Vennenweg 2, Oostrum" at bounding box center [274, 135] width 76 height 9
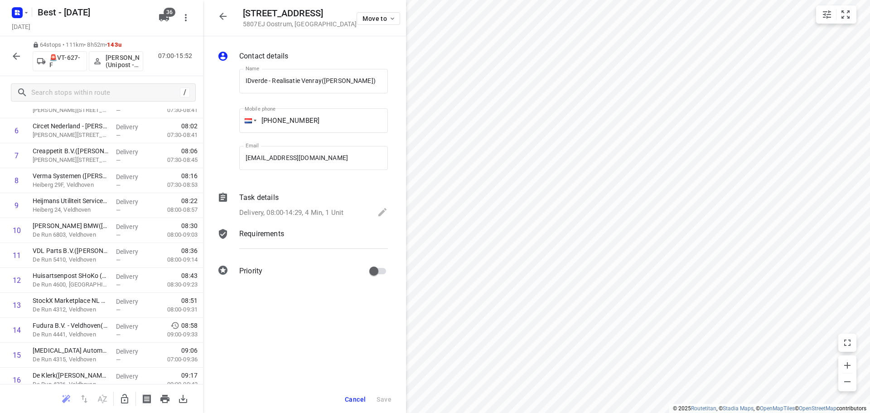
scroll to position [0, 0]
click at [128, 397] on icon "button" at bounding box center [124, 399] width 7 height 10
click at [228, 19] on icon "button" at bounding box center [223, 16] width 11 height 11
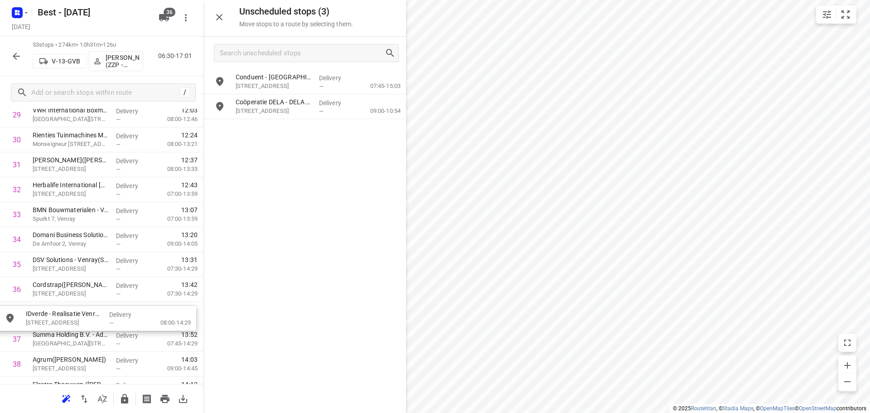
scroll to position [776, 0]
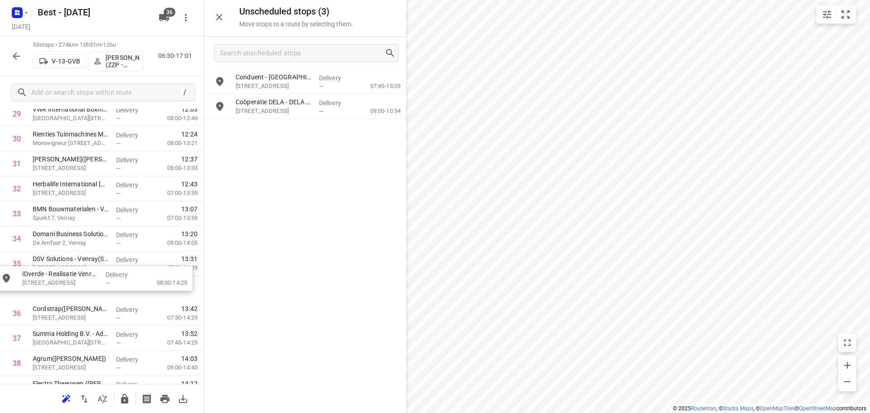
drag, startPoint x: 202, startPoint y: 176, endPoint x: 101, endPoint y: 281, distance: 145.5
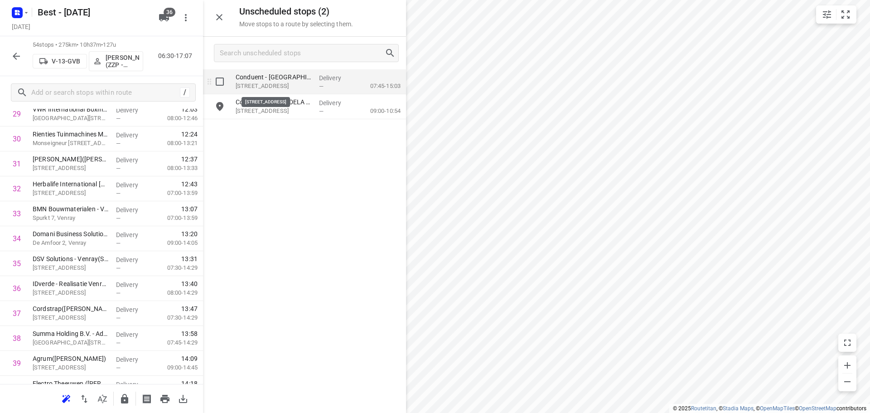
click at [292, 84] on p "Stationsplein 12, Maastricht" at bounding box center [274, 86] width 76 height 9
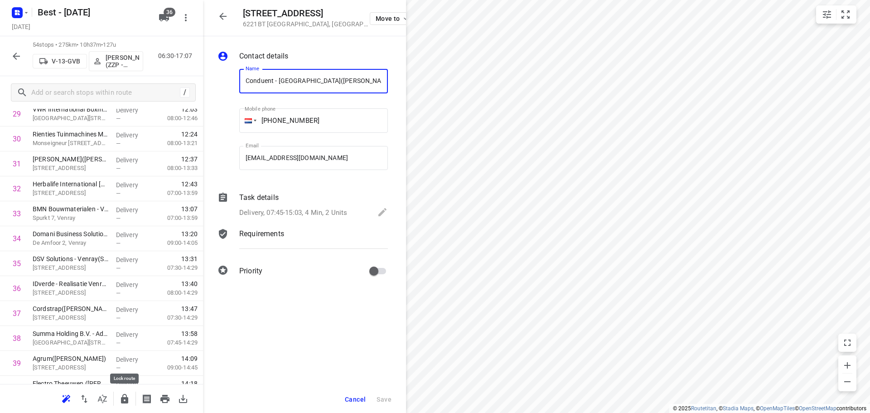
click at [123, 402] on icon "button" at bounding box center [124, 399] width 7 height 10
click at [124, 398] on icon "button" at bounding box center [124, 398] width 11 height 11
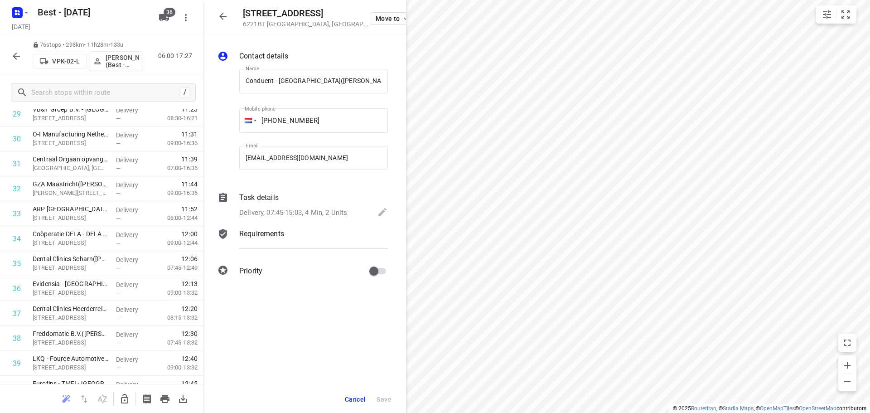
click at [232, 19] on div "Stationsplein 12 6221BT Maastricht , Netherlands Move to" at bounding box center [304, 18] width 203 height 36
click at [226, 19] on icon "button" at bounding box center [223, 16] width 11 height 11
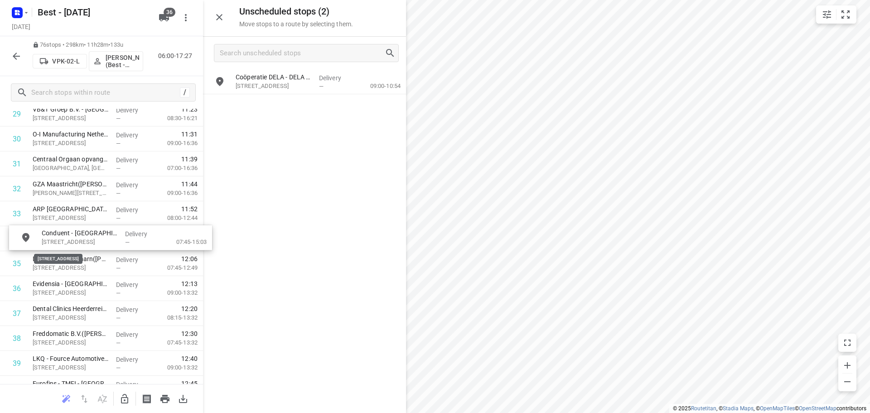
drag, startPoint x: 274, startPoint y: 87, endPoint x: 232, endPoint y: 227, distance: 145.8
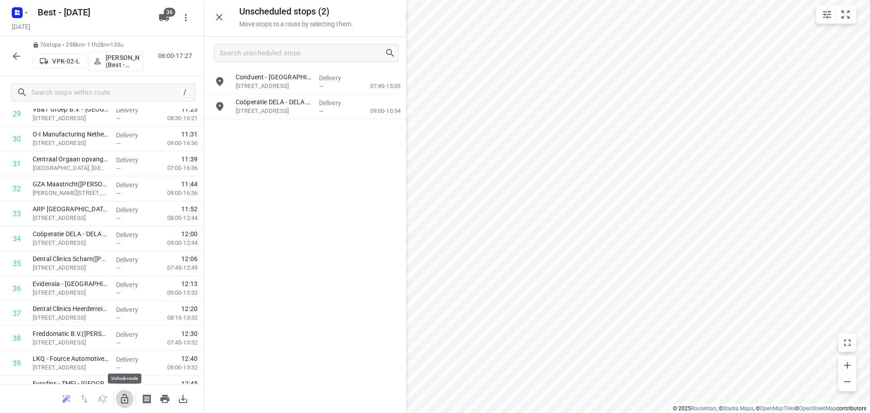
click at [128, 397] on icon "button" at bounding box center [124, 398] width 11 height 11
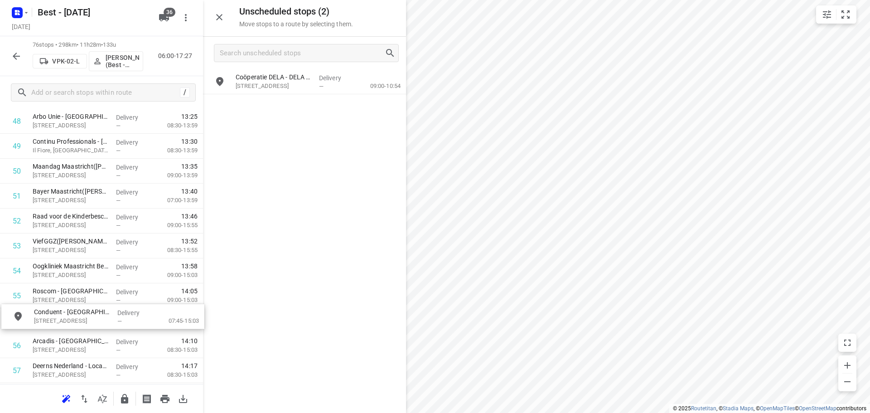
scroll to position [1249, 0]
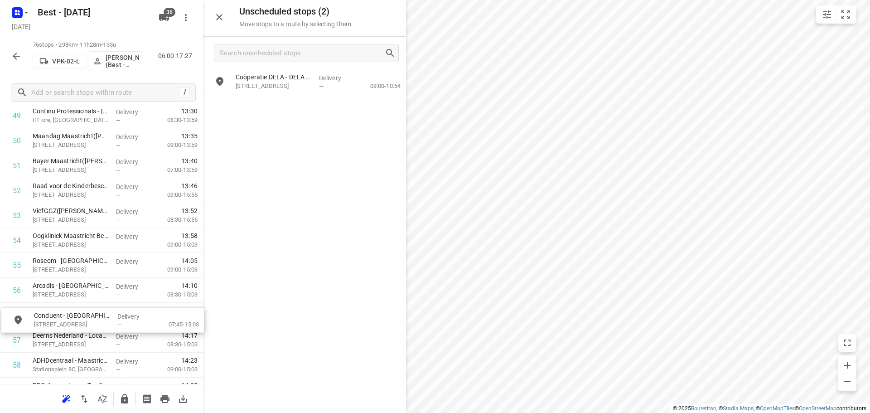
drag, startPoint x: 266, startPoint y: 87, endPoint x: 59, endPoint y: 329, distance: 317.9
click at [123, 397] on icon "button" at bounding box center [124, 398] width 11 height 11
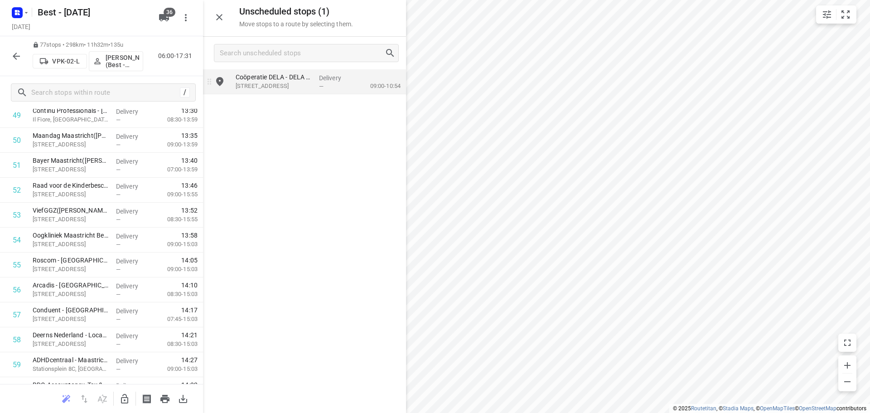
click at [269, 88] on p "Staddijk 130, Nijmegen" at bounding box center [274, 86] width 76 height 9
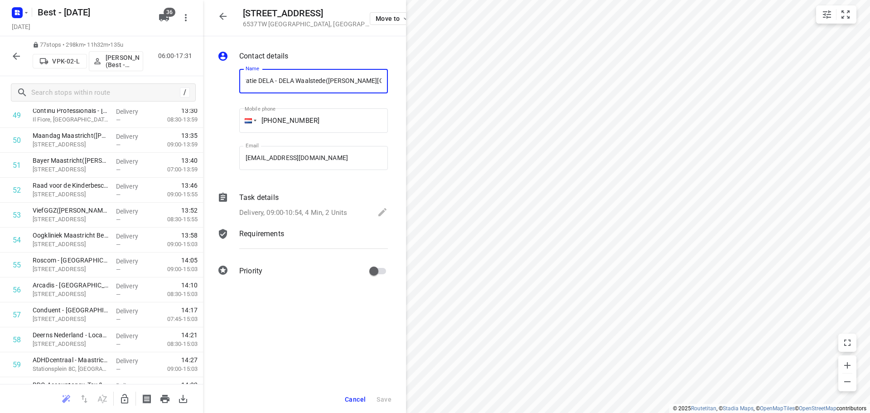
scroll to position [0, 0]
drag, startPoint x: 327, startPoint y: 82, endPoint x: 221, endPoint y: 78, distance: 105.7
click at [221, 78] on div "Name Coöperatie DELA - DELA Waalstede(Guus Opdenoordt) Name Mobile phone +06 53…" at bounding box center [303, 122] width 174 height 120
click at [8, 56] on button "button" at bounding box center [16, 56] width 18 height 18
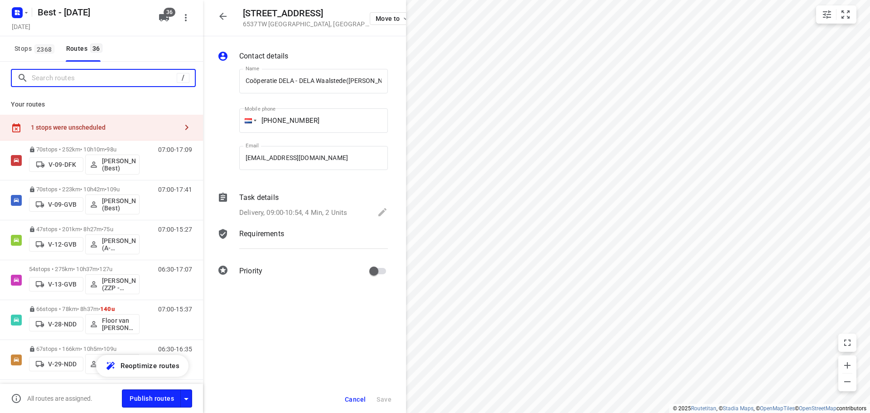
click at [48, 85] on input "Search routes" at bounding box center [104, 78] width 145 height 14
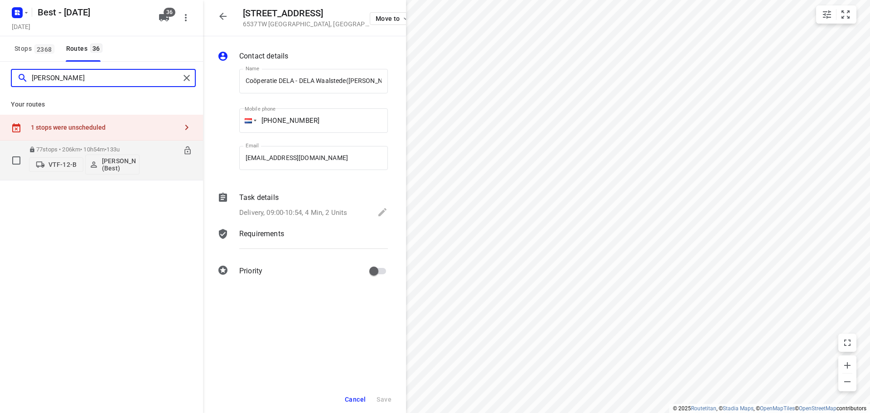
type input "lisa"
click at [60, 150] on p "77 stops • 206km • 10h54m • 133u" at bounding box center [84, 149] width 111 height 7
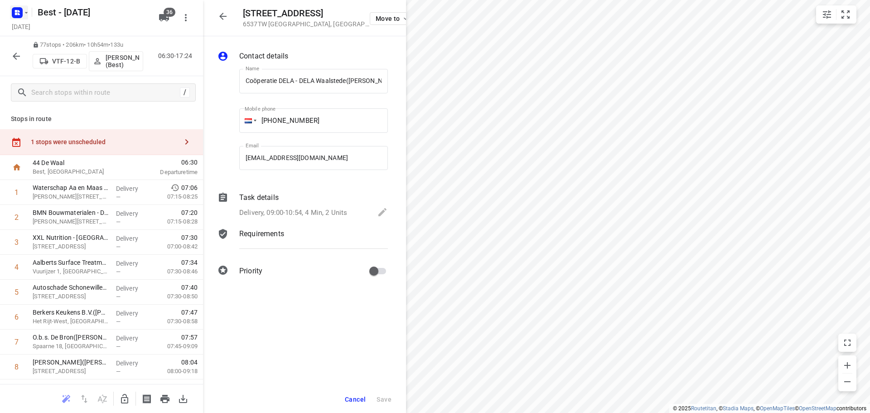
drag, startPoint x: 22, startPoint y: 3, endPoint x: 18, endPoint y: 15, distance: 11.9
click at [21, 5] on div at bounding box center [19, 13] width 22 height 18
click at [18, 16] on rect "button" at bounding box center [17, 12] width 11 height 11
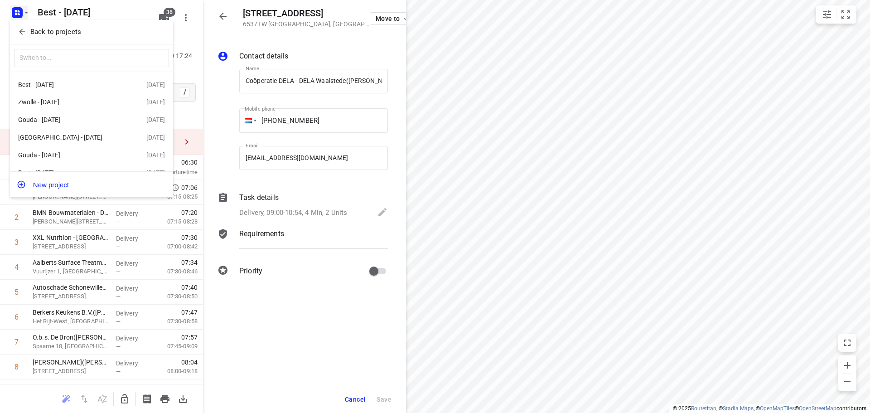
click at [308, 68] on div at bounding box center [435, 206] width 870 height 413
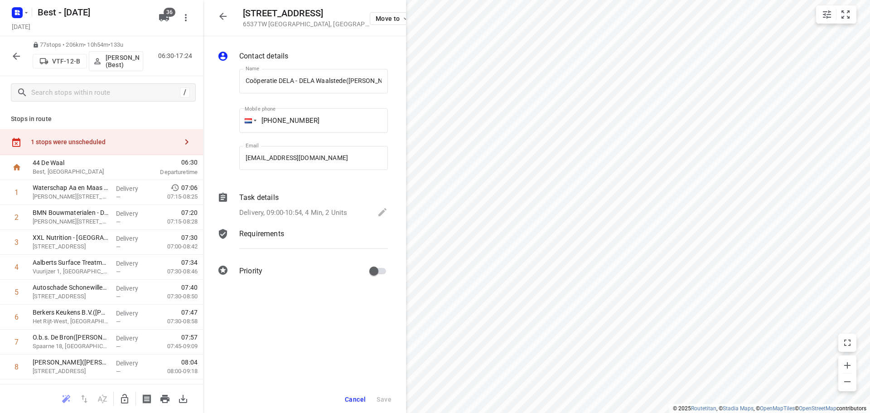
click at [132, 141] on div "1 stops were unscheduled" at bounding box center [104, 141] width 147 height 7
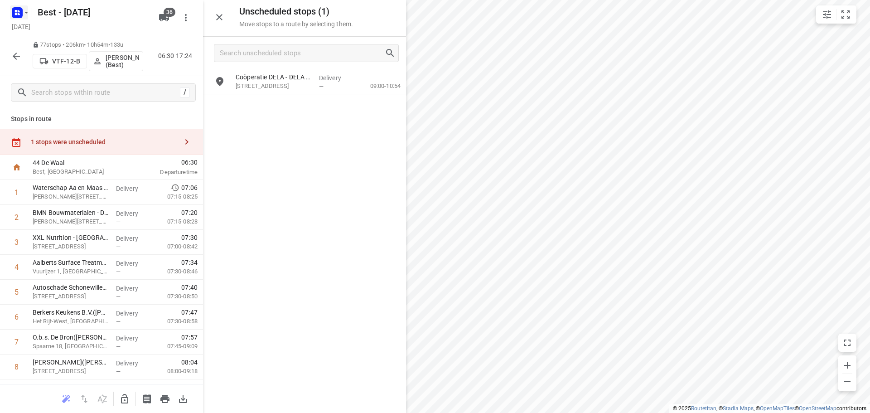
click at [19, 11] on icon "button" at bounding box center [19, 11] width 2 height 2
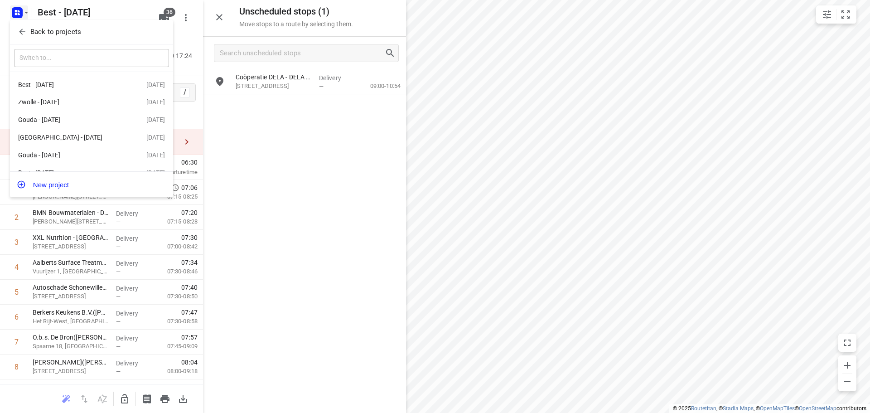
click at [18, 42] on div "Back to projects ​ Best - Friday 19 Sep 2025 Zwolle - Friday 19 Sep 2025 Gouda …" at bounding box center [91, 108] width 163 height 177
click at [27, 34] on span "Back to projects" at bounding box center [92, 32] width 148 height 10
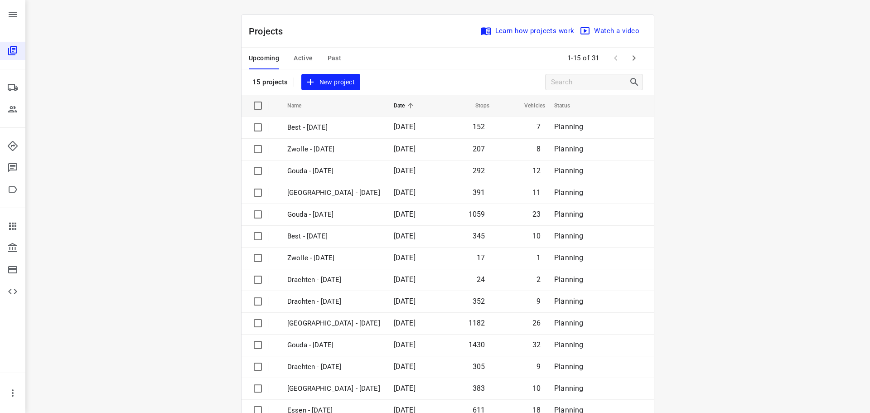
scroll to position [45, 0]
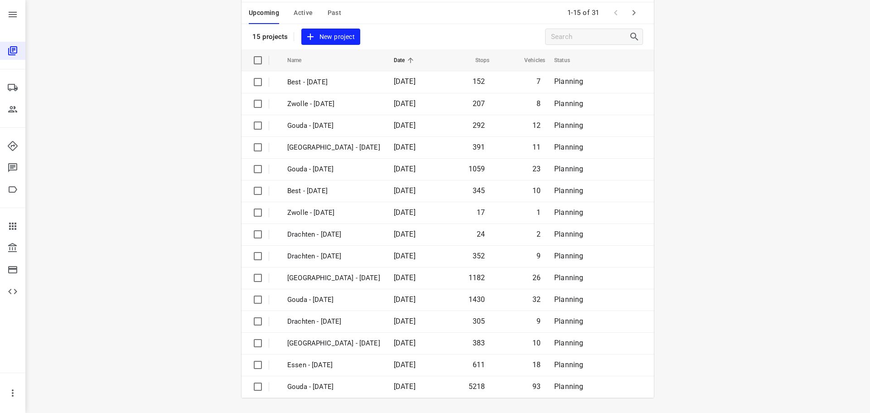
drag, startPoint x: 349, startPoint y: 2, endPoint x: 337, endPoint y: 21, distance: 22.4
click at [349, 4] on div "Upcoming Active Past" at bounding box center [302, 13] width 107 height 22
click at [337, 21] on button "Past" at bounding box center [335, 13] width 14 height 22
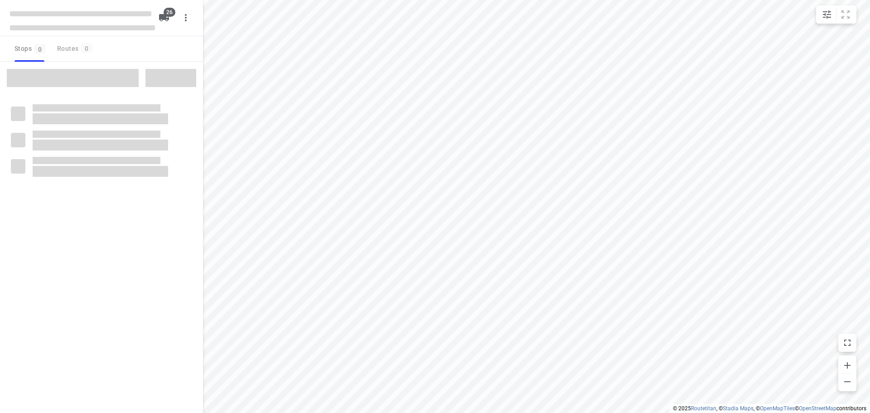
checkbox input "true"
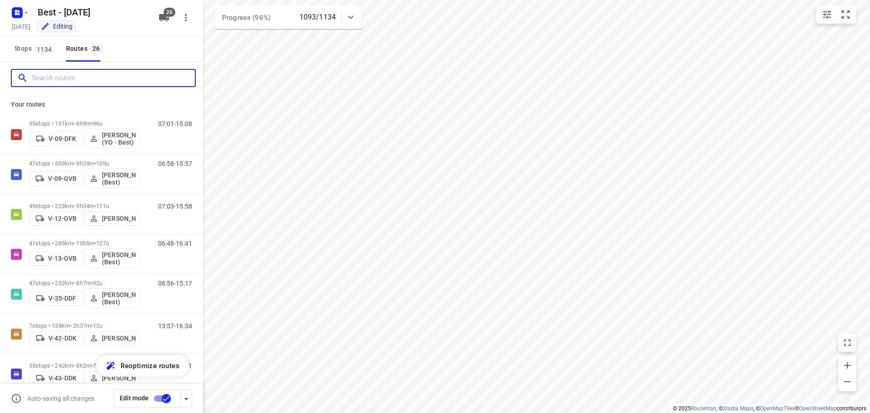
click at [75, 83] on input "Search routes" at bounding box center [113, 78] width 163 height 14
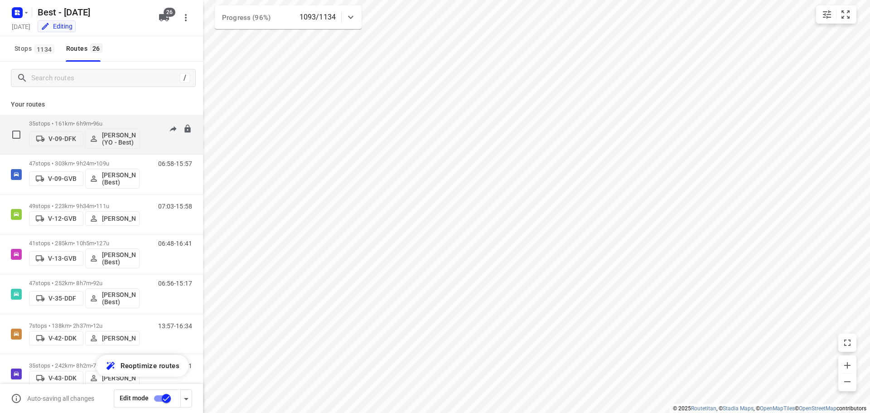
click at [78, 121] on p "35 stops • 161km • 6h9m • 96u" at bounding box center [84, 123] width 111 height 7
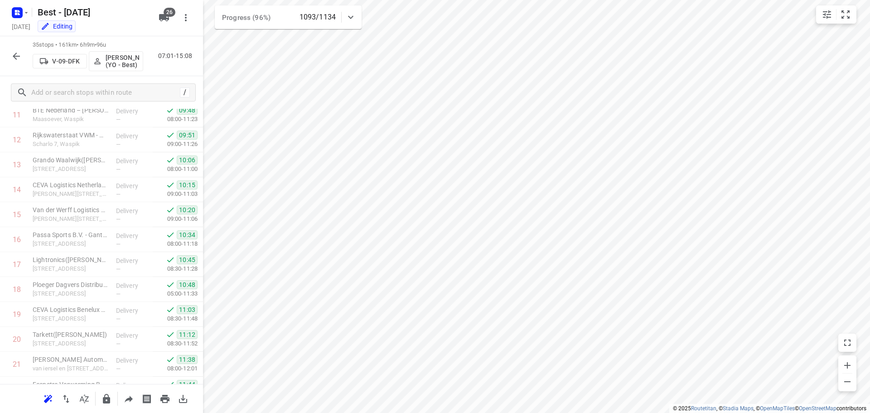
scroll to position [668, 0]
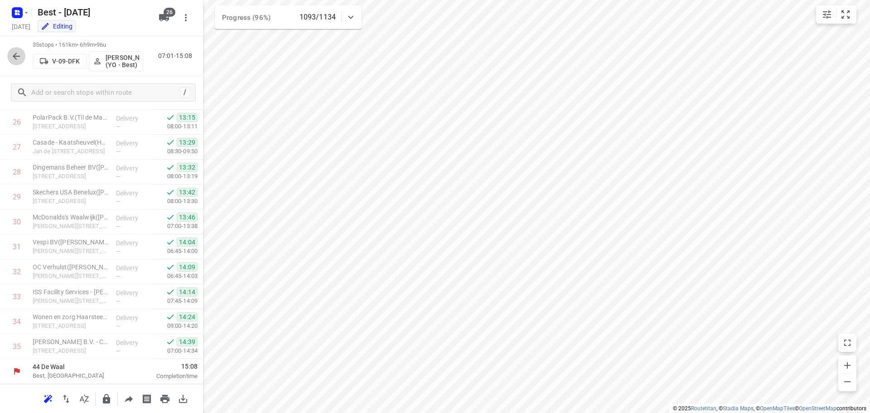
click at [10, 62] on button "button" at bounding box center [16, 56] width 18 height 18
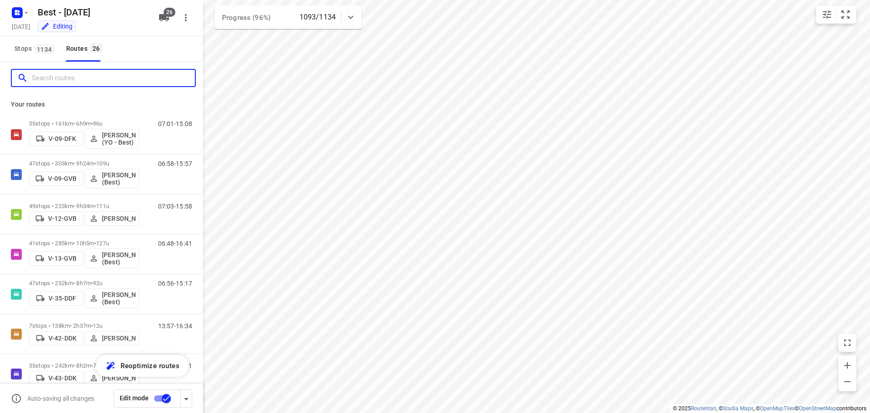
click at [113, 78] on input "Search routes" at bounding box center [113, 78] width 163 height 14
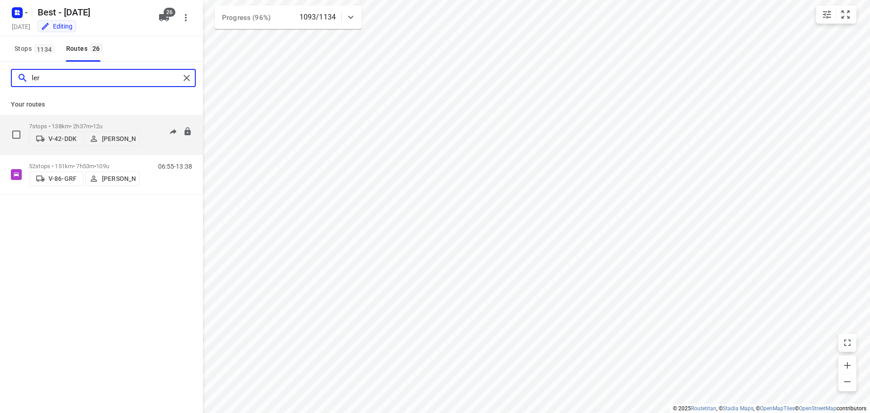
type input "ler"
click at [83, 124] on p "7 stops • 138km • 2h37m • 12u" at bounding box center [84, 126] width 111 height 7
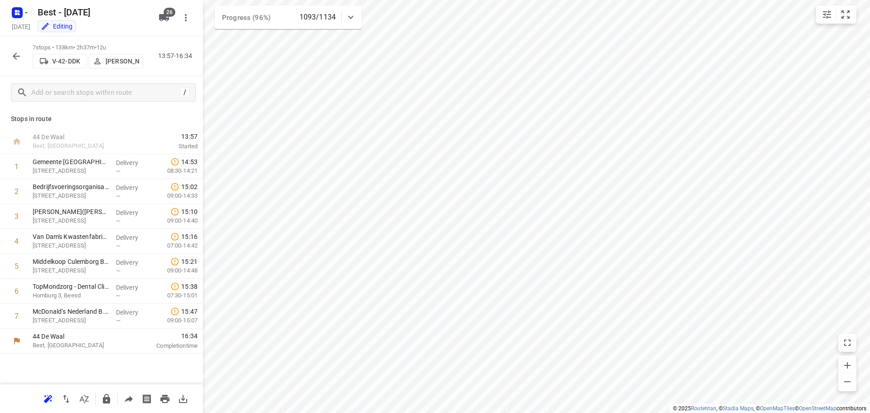
click at [18, 53] on icon "button" at bounding box center [16, 56] width 11 height 11
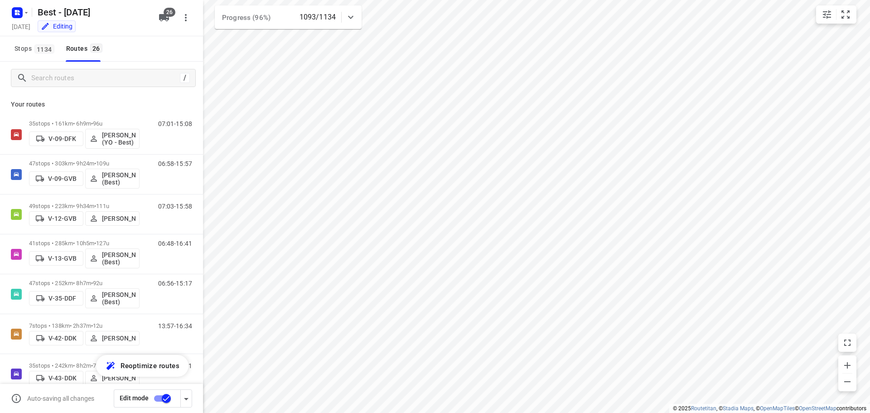
click at [59, 89] on div "/" at bounding box center [101, 78] width 203 height 33
click at [66, 84] on input "Search routes" at bounding box center [106, 78] width 148 height 14
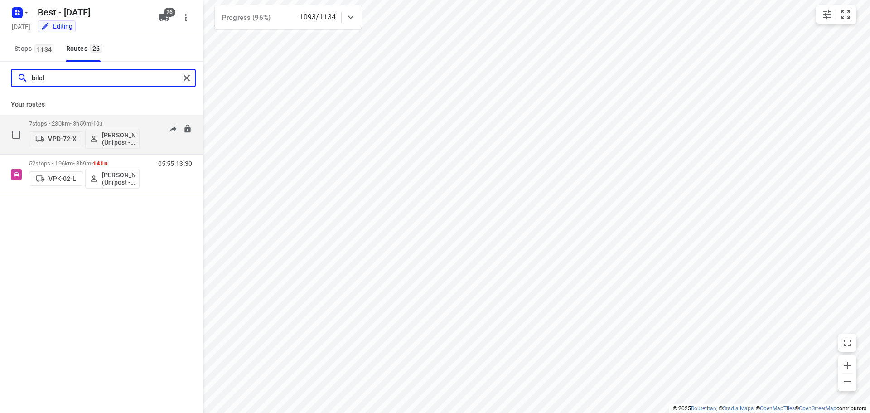
type input "bilal"
click at [59, 126] on p "7 stops • 230km • 3h59m • 10u" at bounding box center [84, 123] width 111 height 7
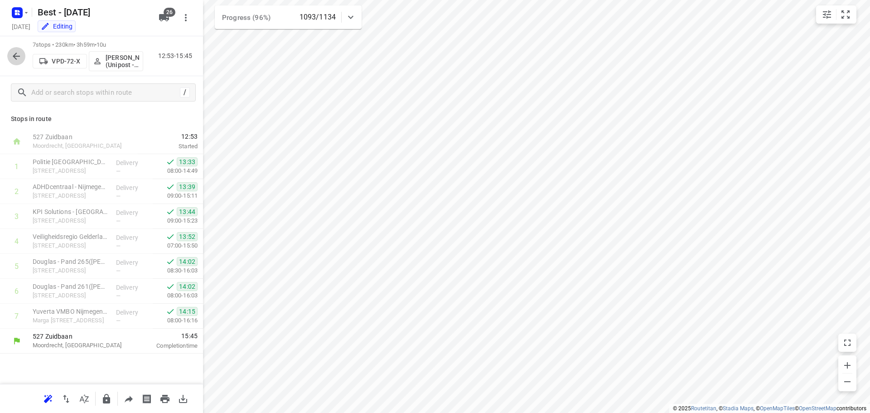
click at [13, 60] on icon "button" at bounding box center [16, 56] width 11 height 11
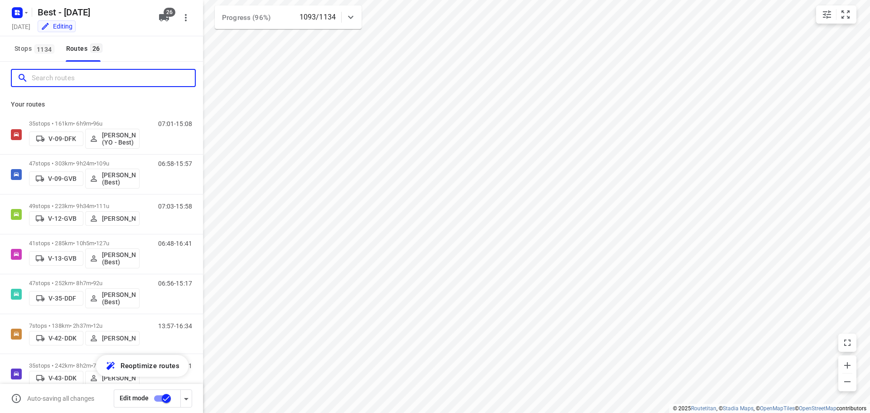
click at [57, 74] on input "Search routes" at bounding box center [113, 78] width 163 height 14
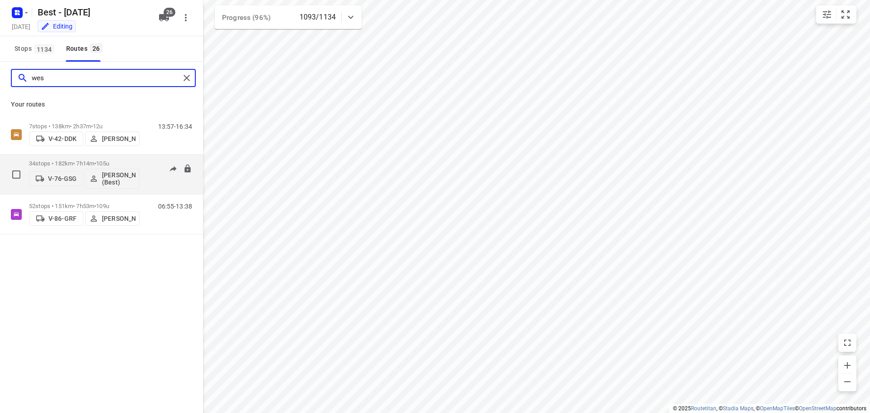
type input "wes"
click at [68, 161] on p "34 stops • 182km • 7h14m • 105u" at bounding box center [84, 163] width 111 height 7
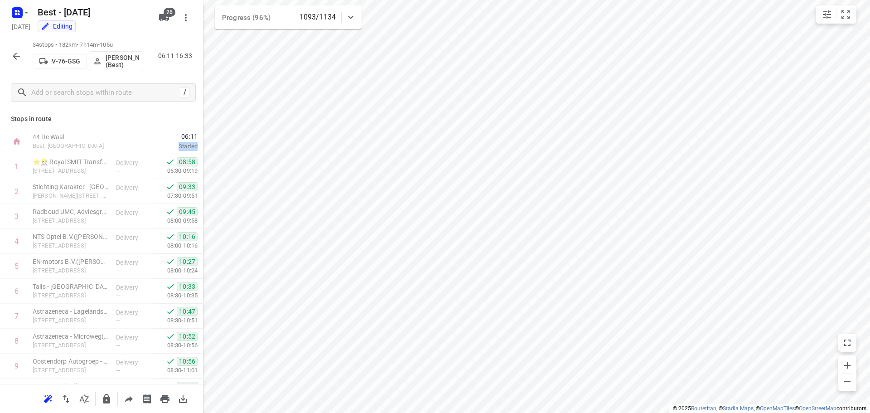
drag, startPoint x: 195, startPoint y: 147, endPoint x: 199, endPoint y: 154, distance: 7.1
click at [199, 154] on div "Stops in route 44 De Waal Best, [GEOGRAPHIC_DATA] 06:11 Started 1 ⭐👷🏻 Royal SMI…" at bounding box center [101, 246] width 203 height 275
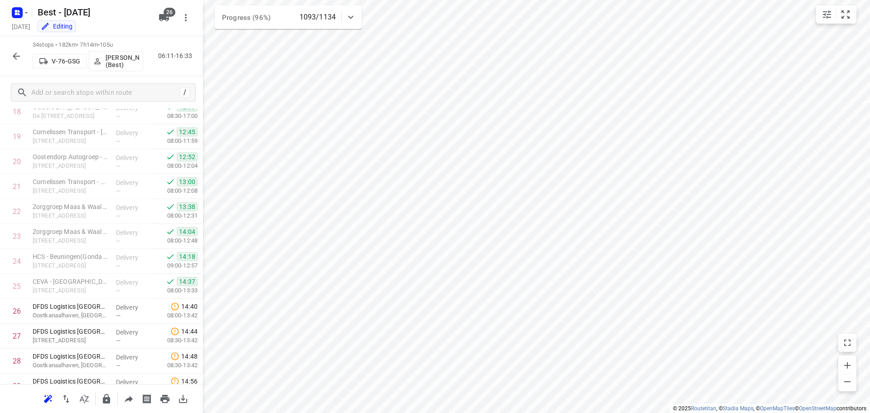
scroll to position [643, 0]
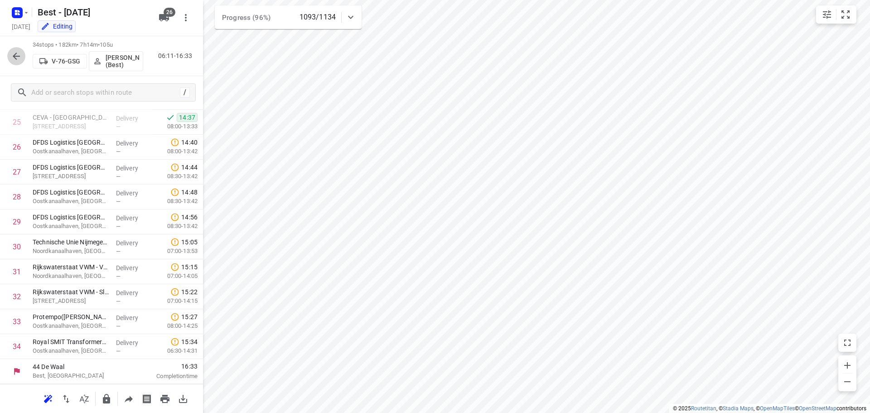
click at [17, 49] on button "button" at bounding box center [16, 56] width 18 height 18
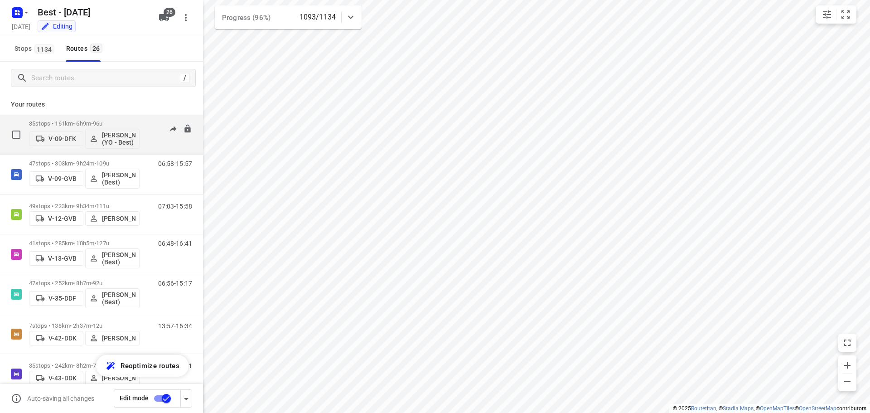
scroll to position [227, 0]
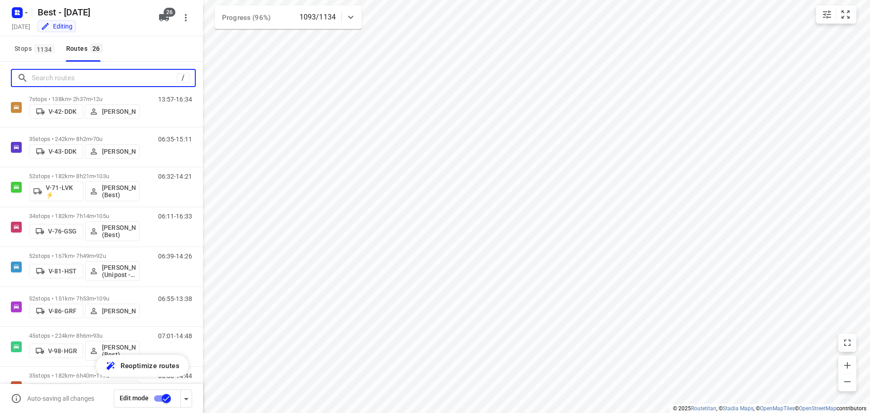
click at [92, 76] on input "Search routes" at bounding box center [104, 78] width 145 height 14
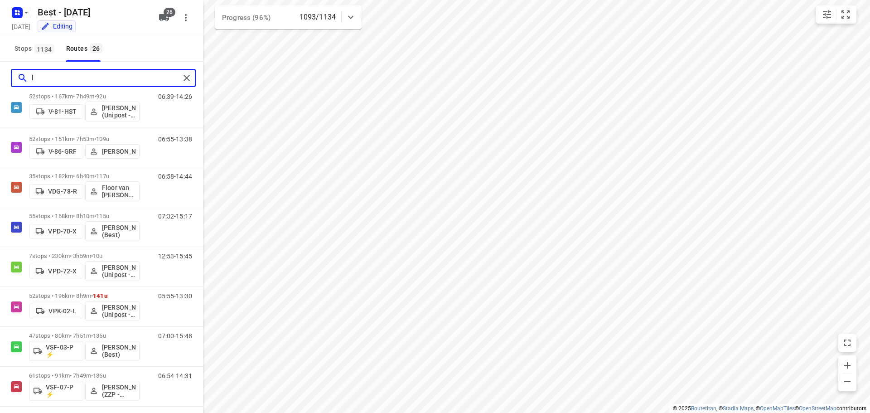
scroll to position [0, 0]
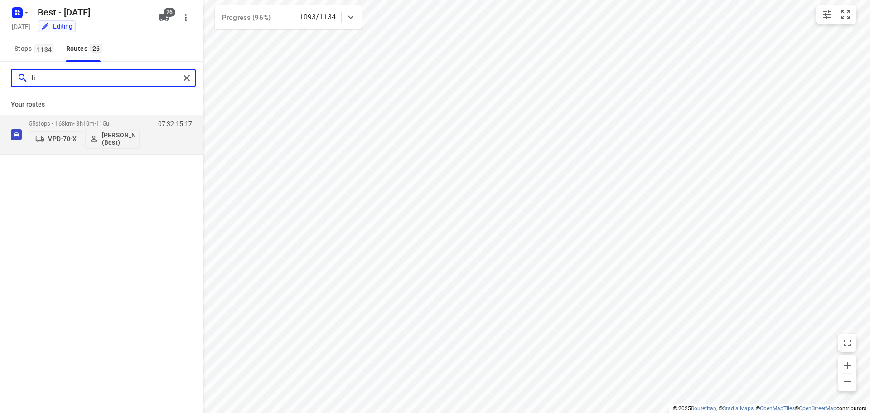
type input "l"
type input "rut"
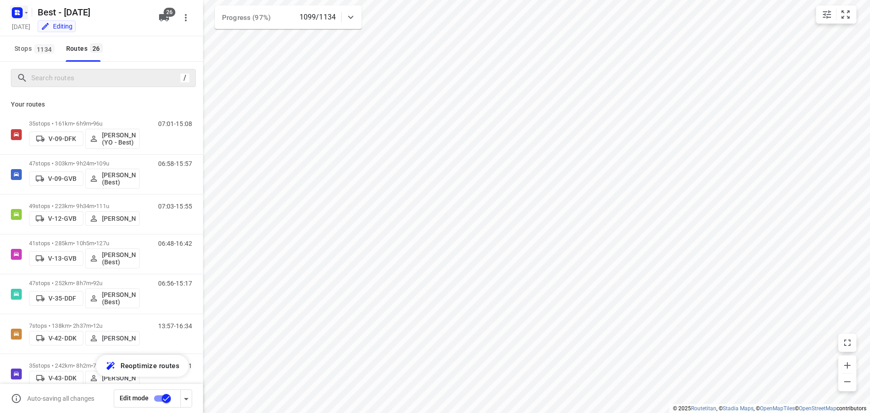
click at [19, 13] on rect "button" at bounding box center [17, 12] width 11 height 11
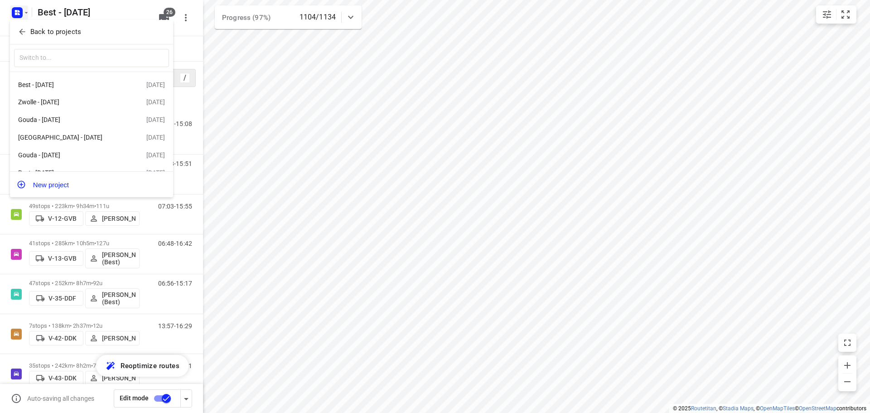
click at [436, 139] on div at bounding box center [435, 206] width 870 height 413
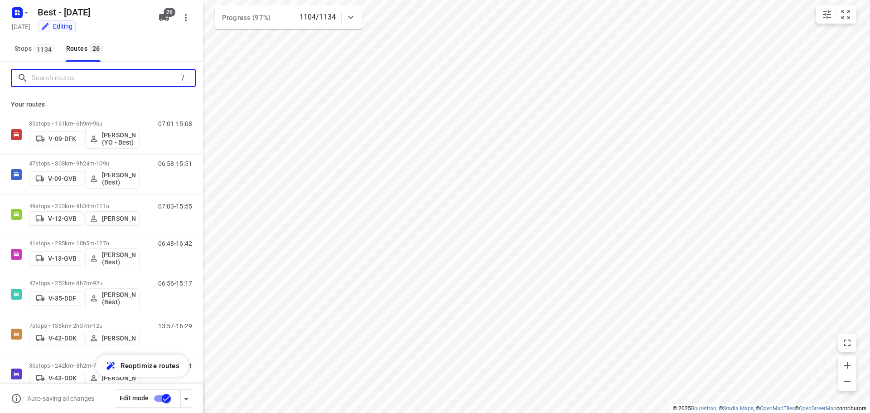
click at [126, 80] on input "Search routes" at bounding box center [104, 78] width 145 height 14
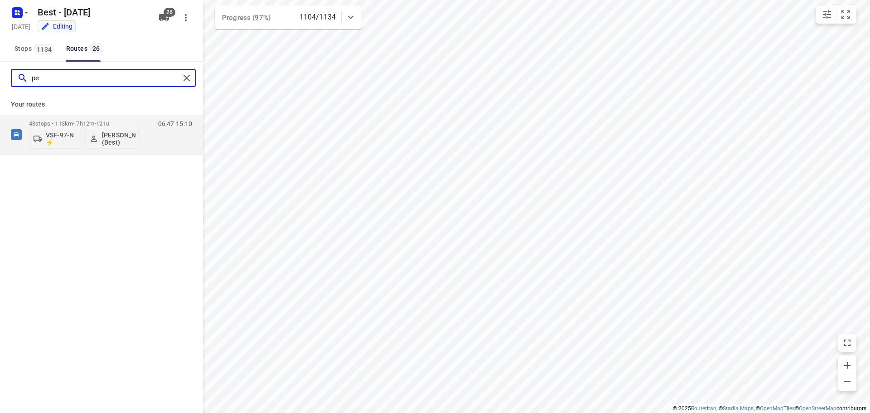
type input "p"
type input "mauric"
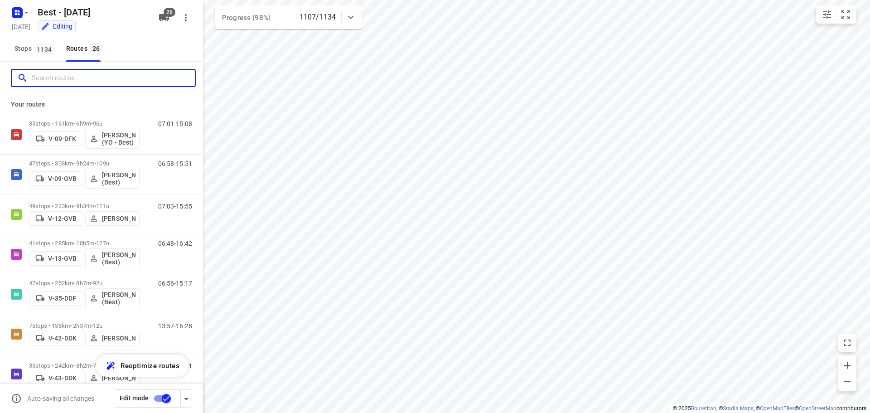
click at [94, 71] on input "Search routes" at bounding box center [113, 78] width 163 height 14
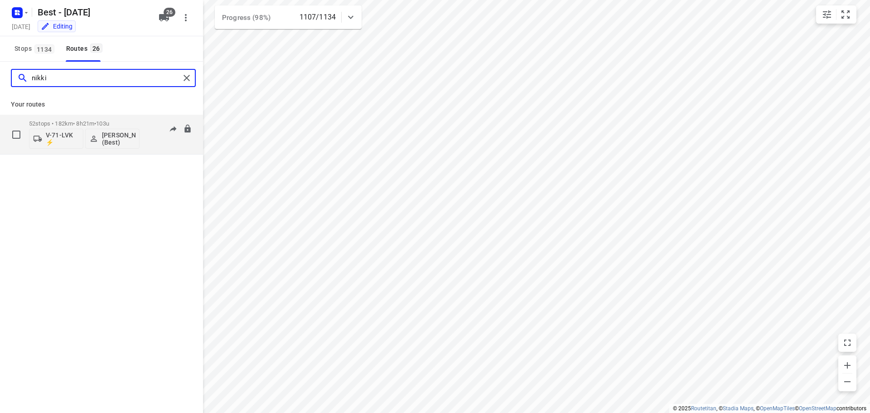
type input "nikki"
click at [71, 121] on p "52 stops • 182km • 8h21m • 103u" at bounding box center [84, 123] width 111 height 7
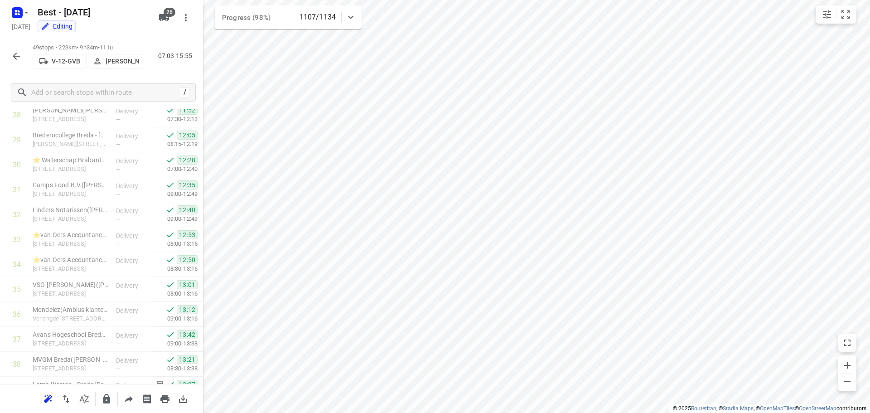
scroll to position [1017, 0]
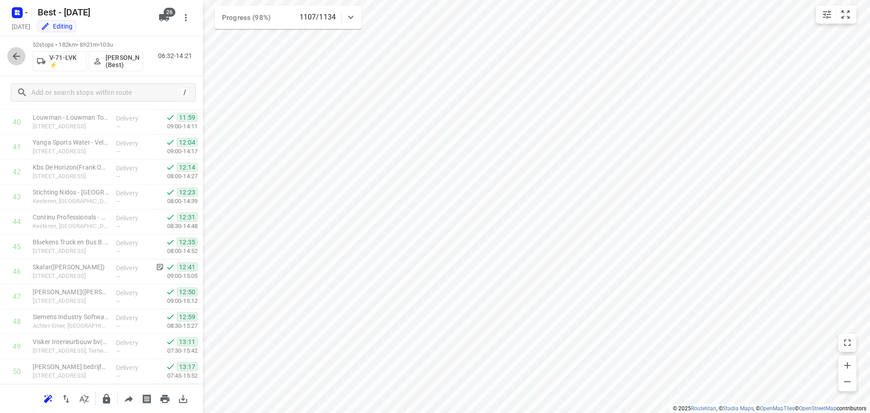
click at [18, 64] on button "button" at bounding box center [16, 56] width 18 height 18
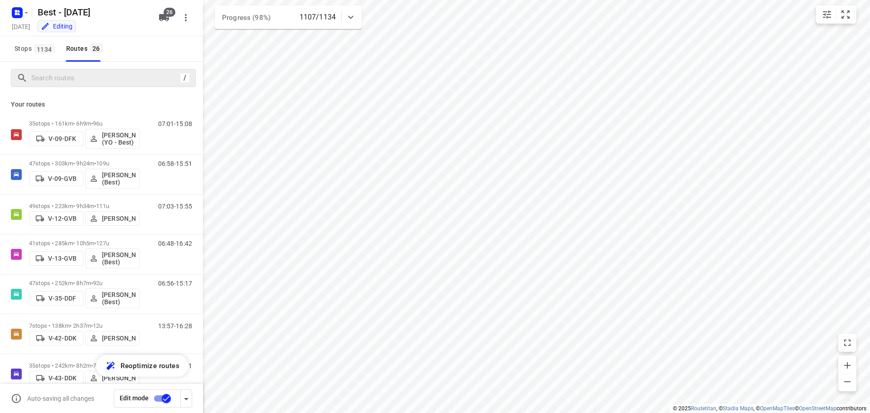
click at [51, 87] on div "/" at bounding box center [103, 78] width 185 height 18
click at [53, 75] on input "Search routes" at bounding box center [106, 78] width 148 height 14
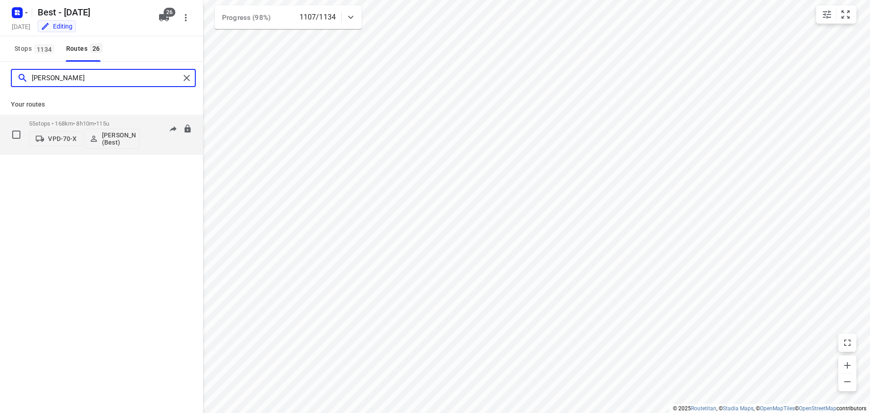
type input "[PERSON_NAME]"
click at [50, 116] on div "55 stops • 168km • 8h10m • 115u VPD-70-X [PERSON_NAME] (Best)" at bounding box center [84, 135] width 111 height 38
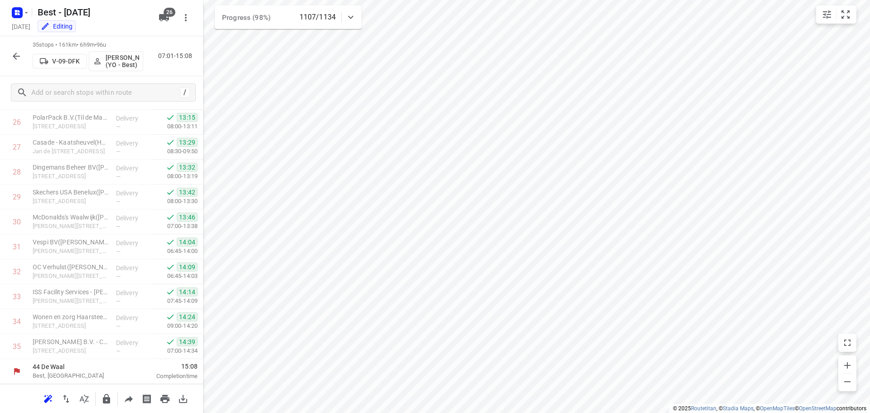
scroll to position [668, 0]
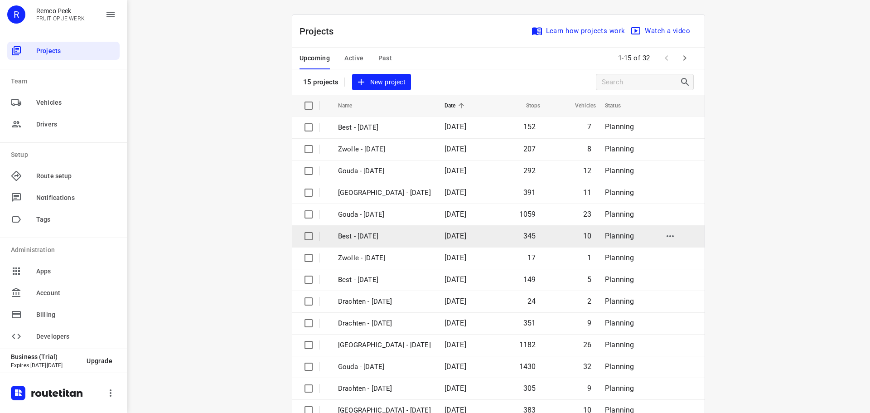
click at [445, 235] on span "[DATE]" at bounding box center [456, 236] width 22 height 9
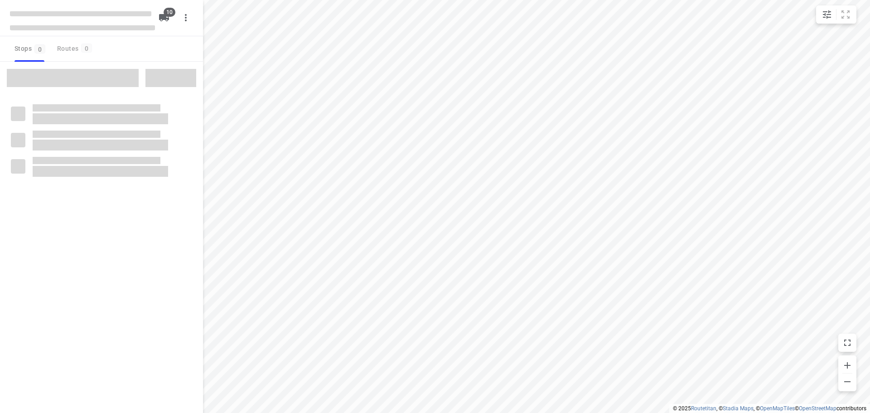
checkbox input "true"
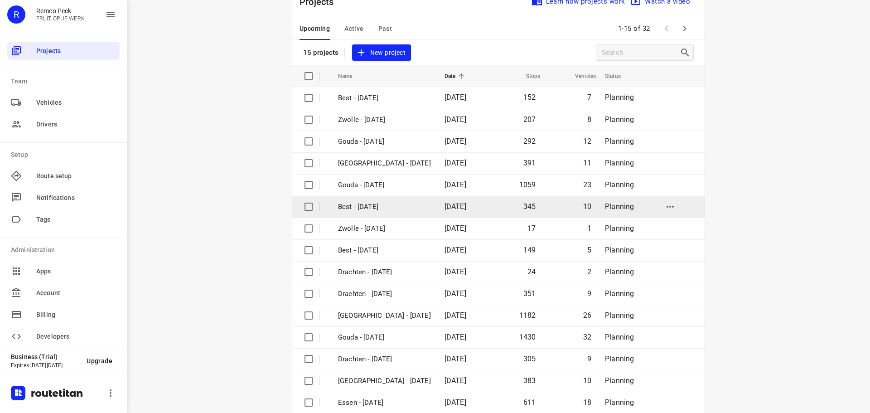
scroll to position [45, 0]
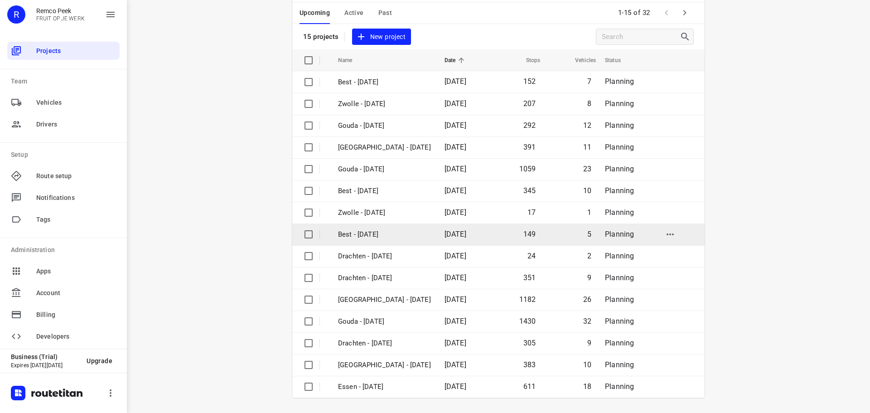
click at [445, 237] on span "[DATE]" at bounding box center [456, 234] width 22 height 9
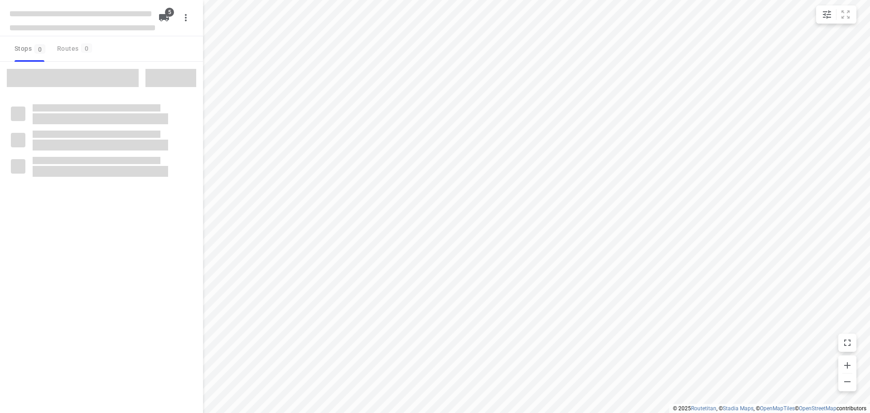
checkbox input "true"
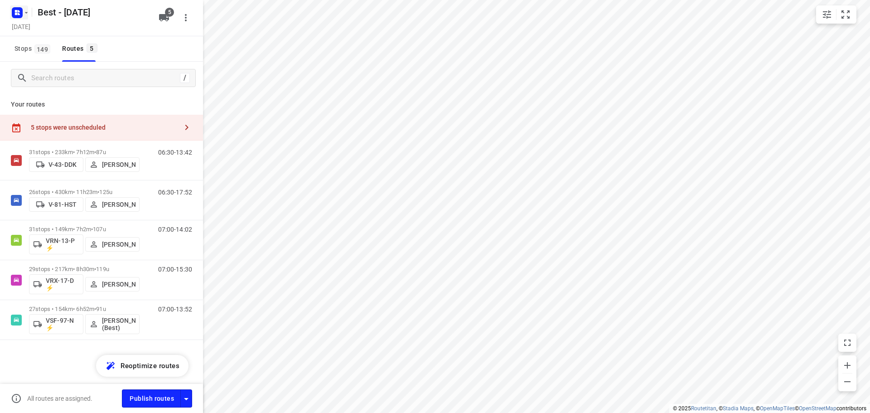
click at [17, 9] on rect "button" at bounding box center [17, 12] width 11 height 11
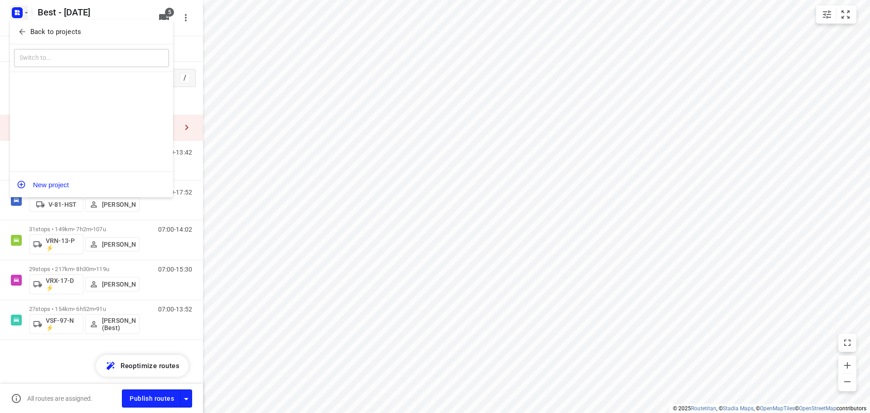
click at [27, 29] on span "Back to projects" at bounding box center [92, 32] width 148 height 10
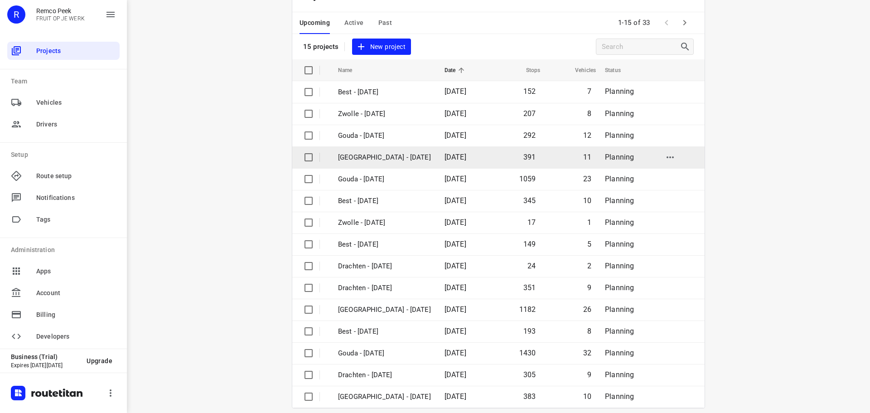
scroll to position [45, 0]
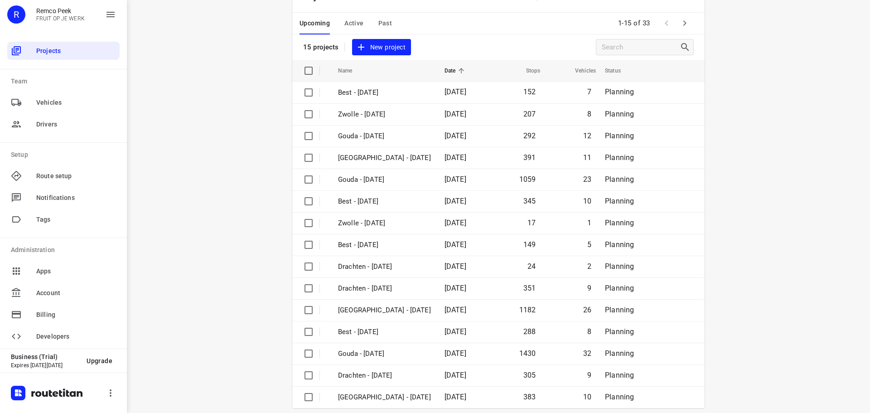
scroll to position [45, 0]
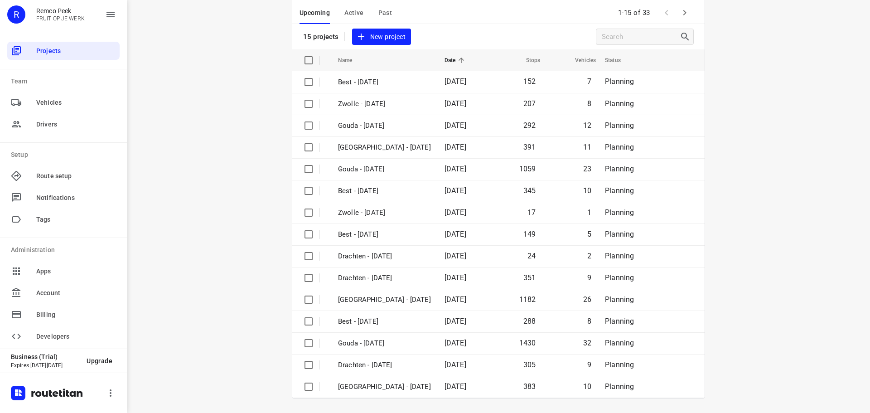
click at [344, 14] on span "Active" at bounding box center [353, 12] width 19 height 11
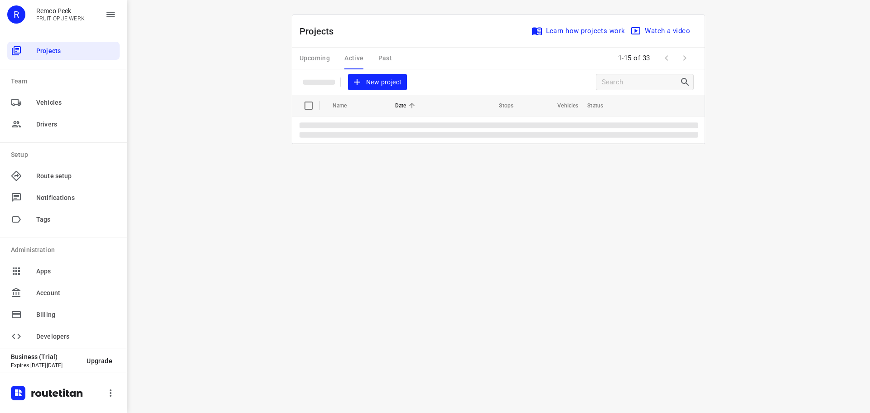
scroll to position [0, 0]
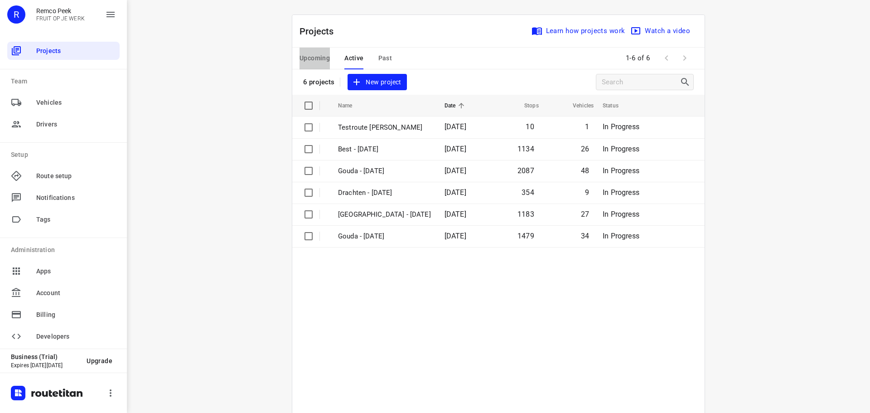
click at [323, 63] on span "Upcoming" at bounding box center [315, 58] width 30 height 11
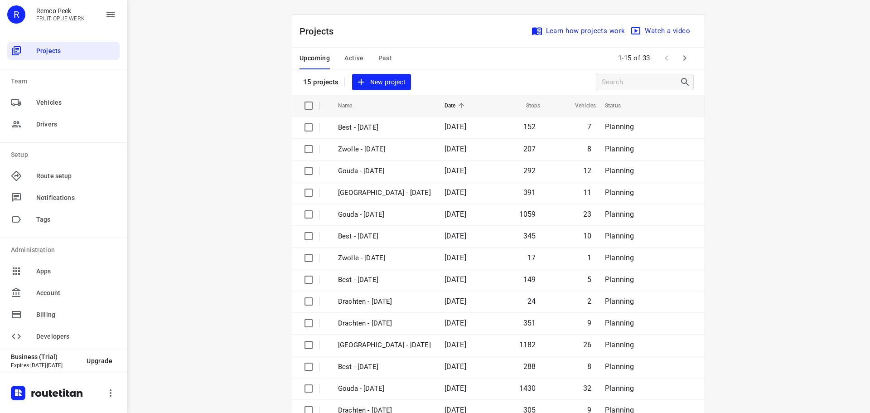
click at [358, 64] on button "Active" at bounding box center [353, 59] width 19 height 22
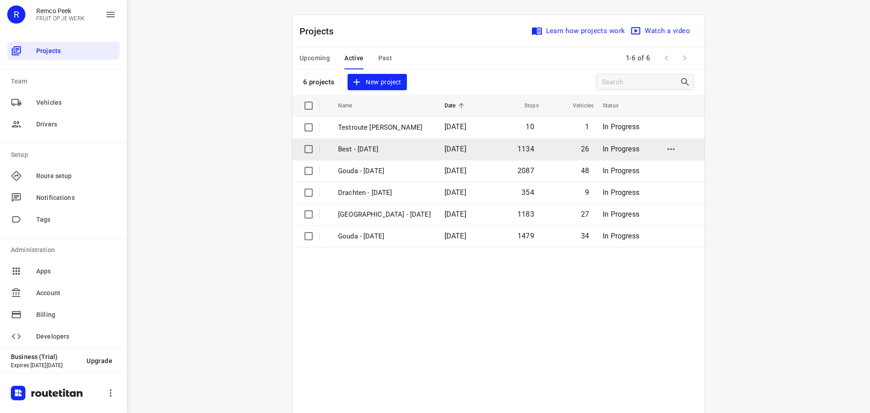
click at [394, 141] on td "Best - [DATE]" at bounding box center [383, 149] width 108 height 22
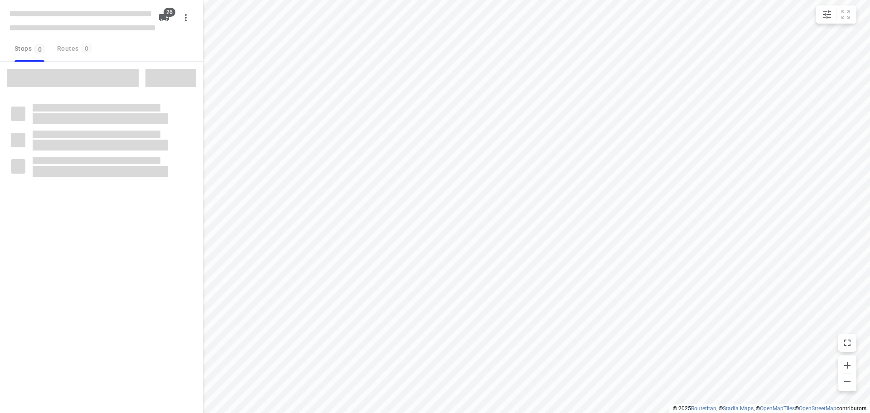
checkbox input "true"
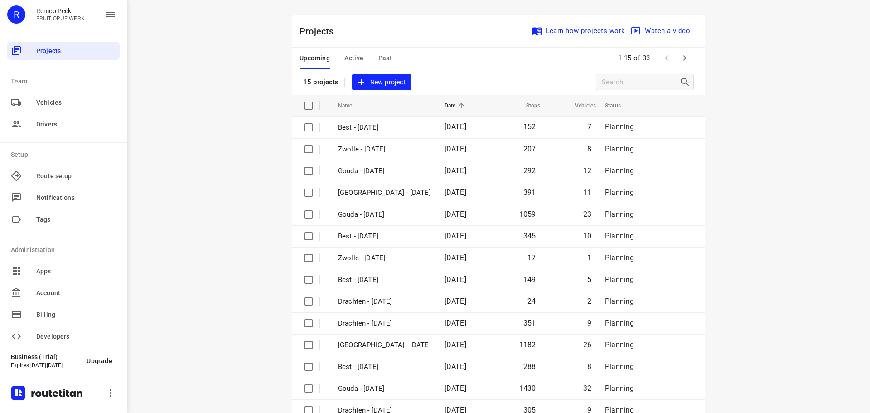
click at [349, 62] on span "Active" at bounding box center [353, 58] width 19 height 11
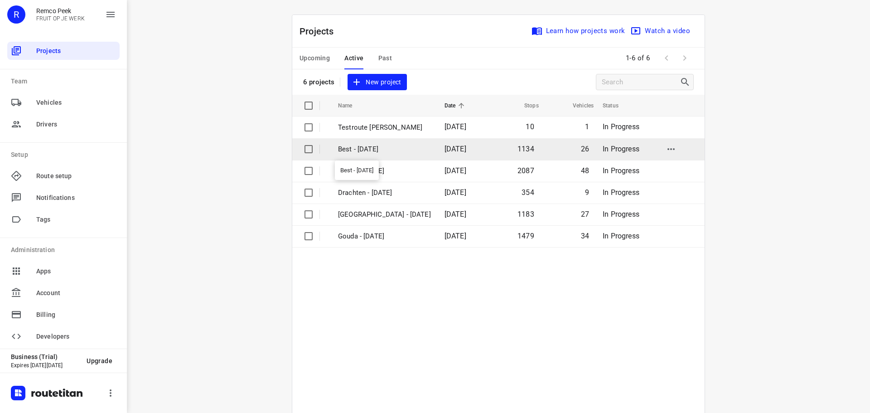
click at [397, 153] on p "Best - [DATE]" at bounding box center [384, 149] width 93 height 10
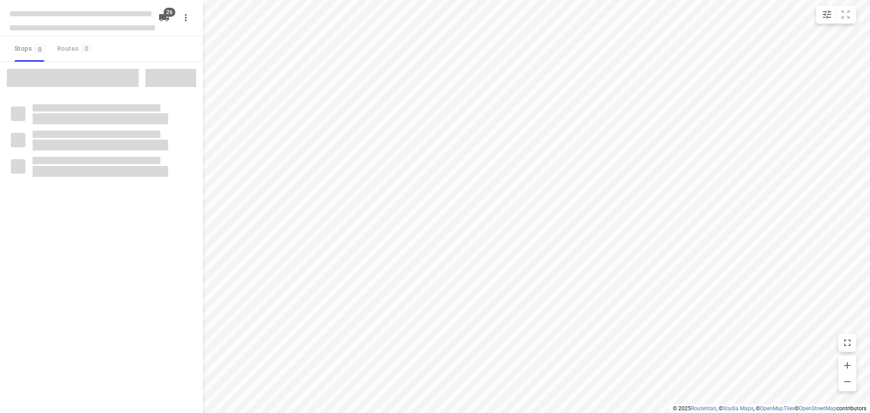
checkbox input "true"
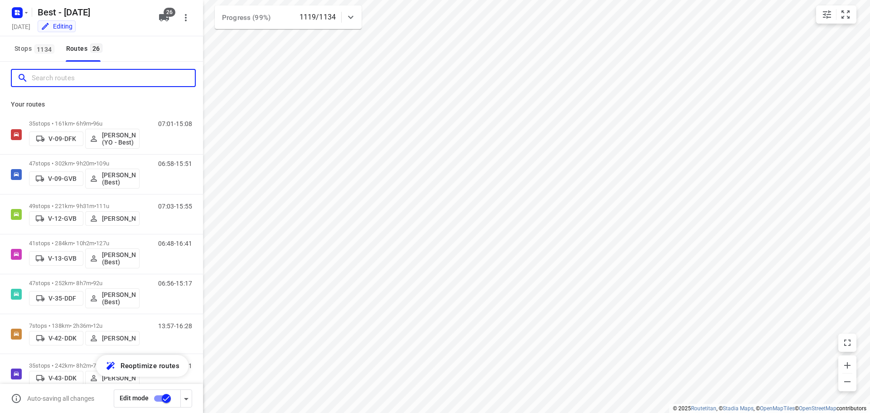
click at [86, 82] on input "Search routes" at bounding box center [113, 78] width 163 height 14
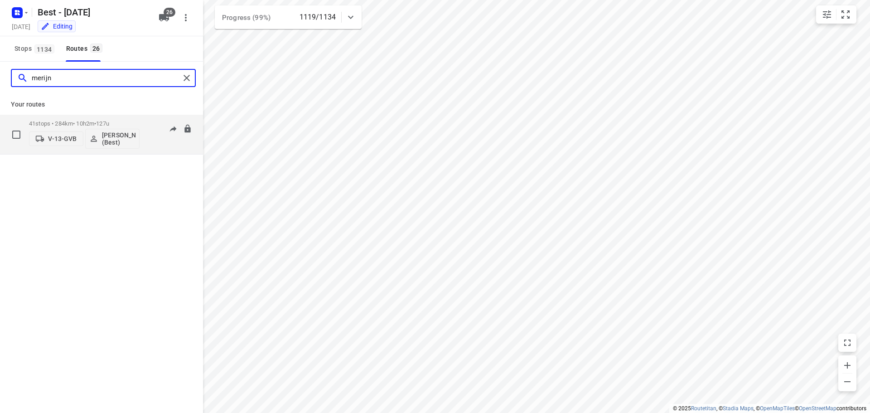
type input "merijn"
click at [107, 122] on span "127u" at bounding box center [102, 123] width 13 height 7
